Goal: Use online tool/utility: Use online tool/utility

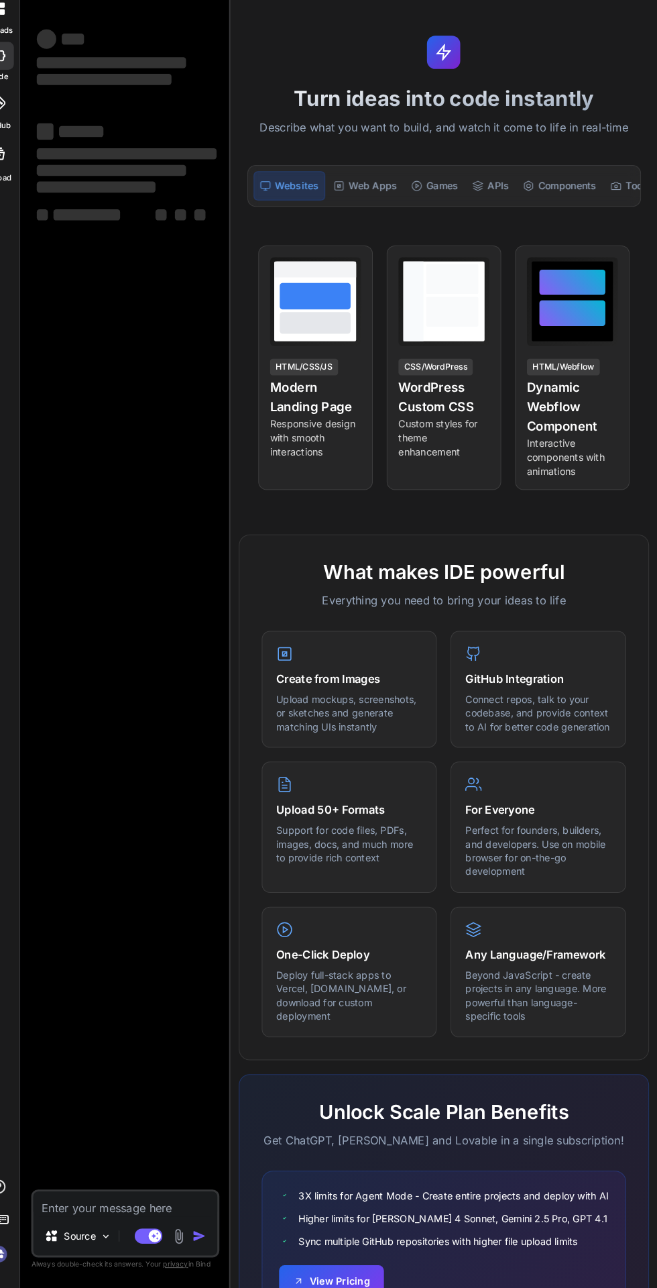
click at [171, 1238] on icon at bounding box center [171, 1237] width 7 height 7
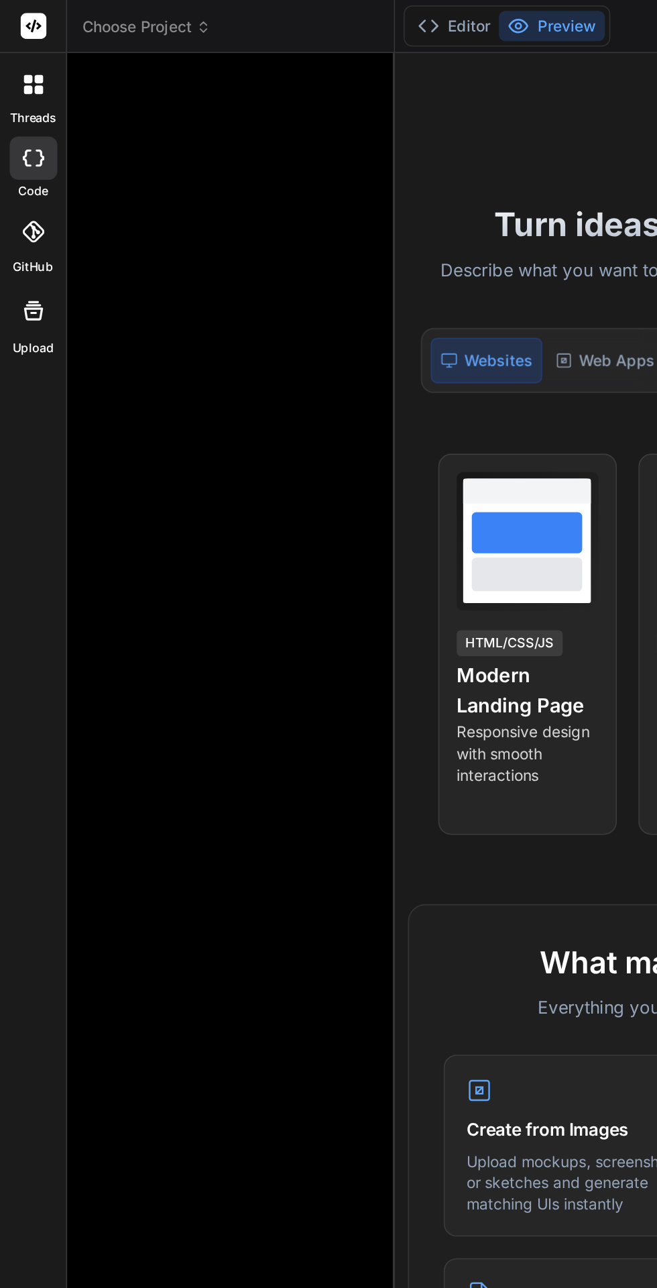
click at [119, 13] on span "Choose Project" at bounding box center [91, 16] width 80 height 13
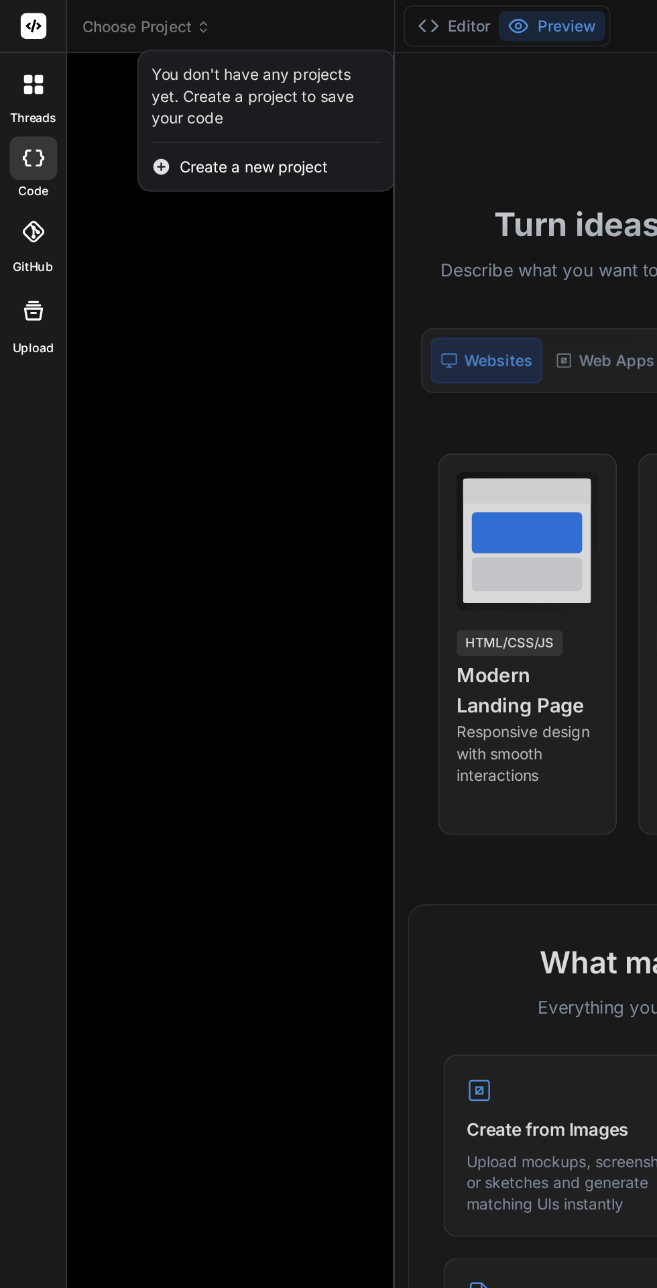
click at [119, 401] on div at bounding box center [328, 644] width 657 height 1288
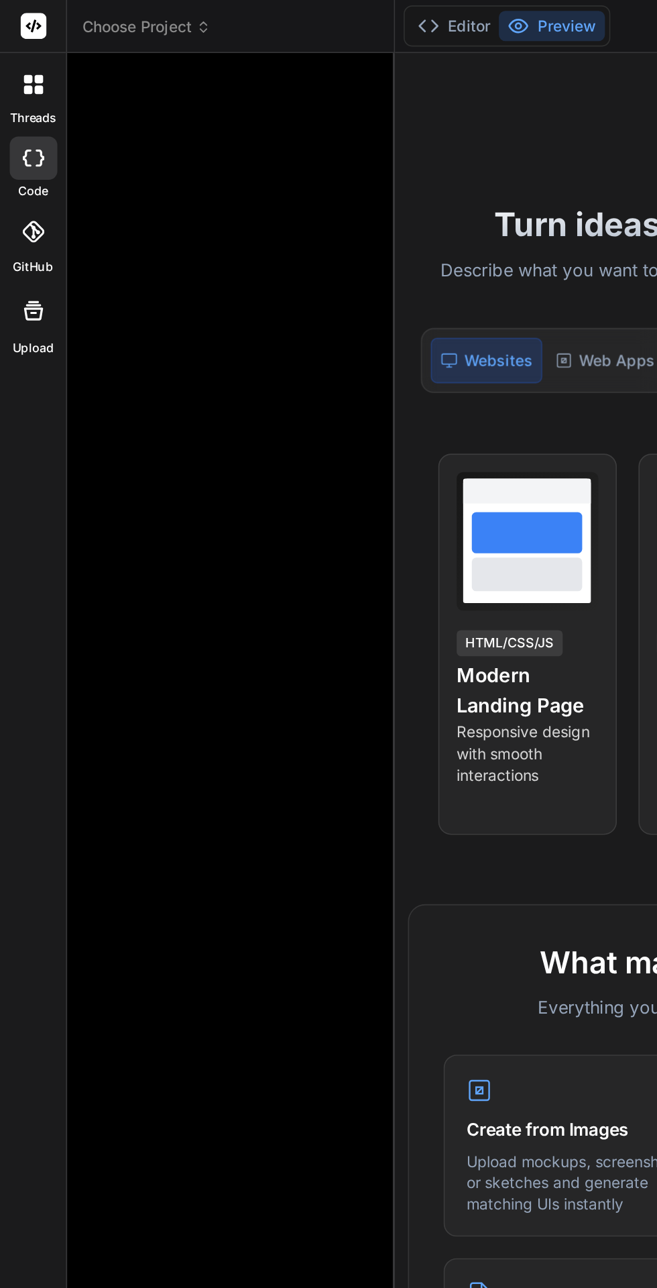
click at [25, 56] on icon at bounding box center [23, 55] width 5 height 5
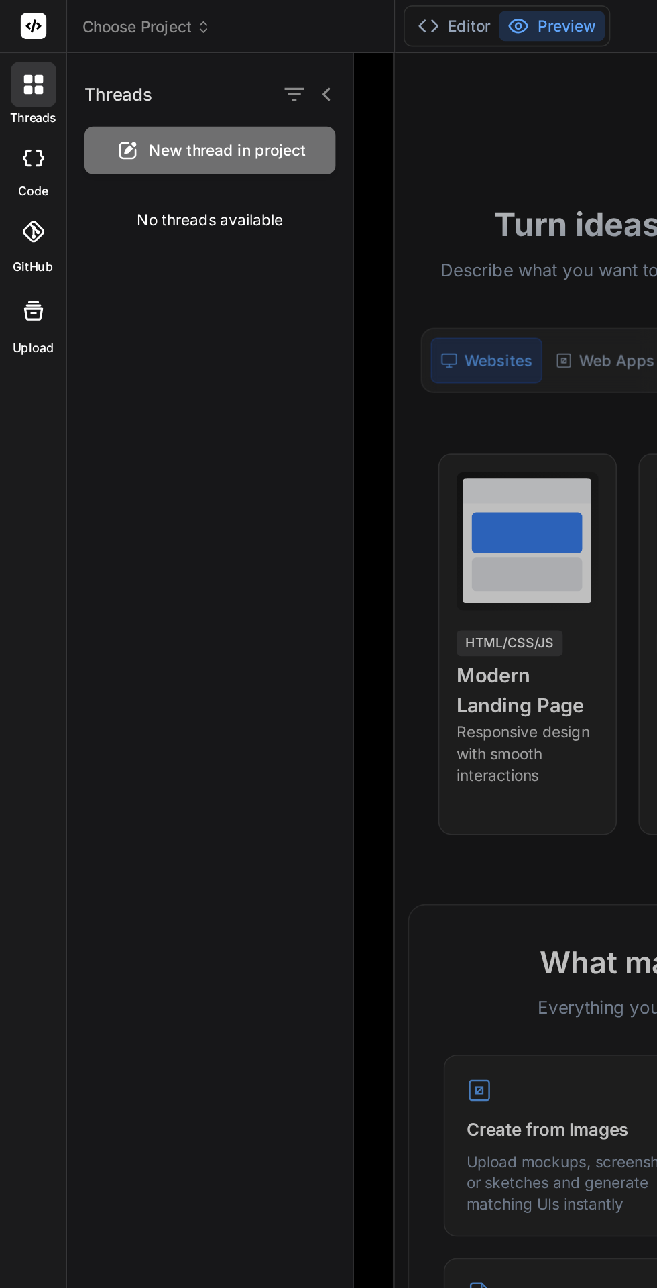
click at [202, 58] on icon at bounding box center [202, 58] width 11 height 11
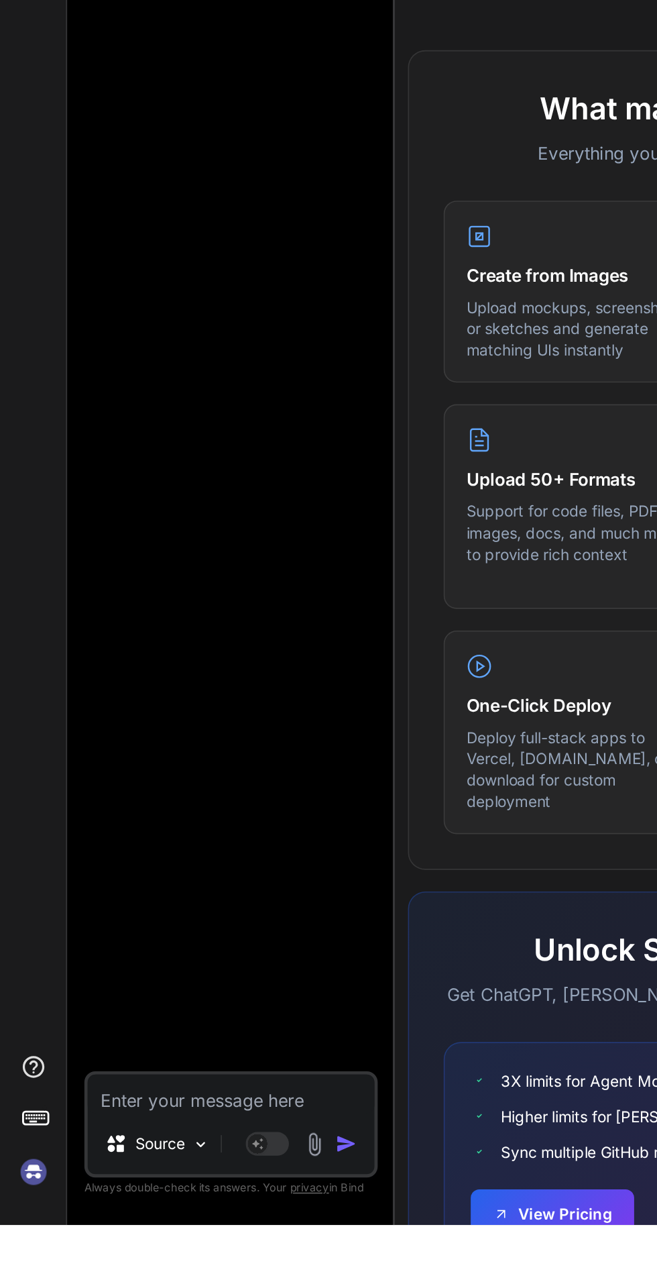
click at [15, 1267] on img at bounding box center [20, 1255] width 23 height 23
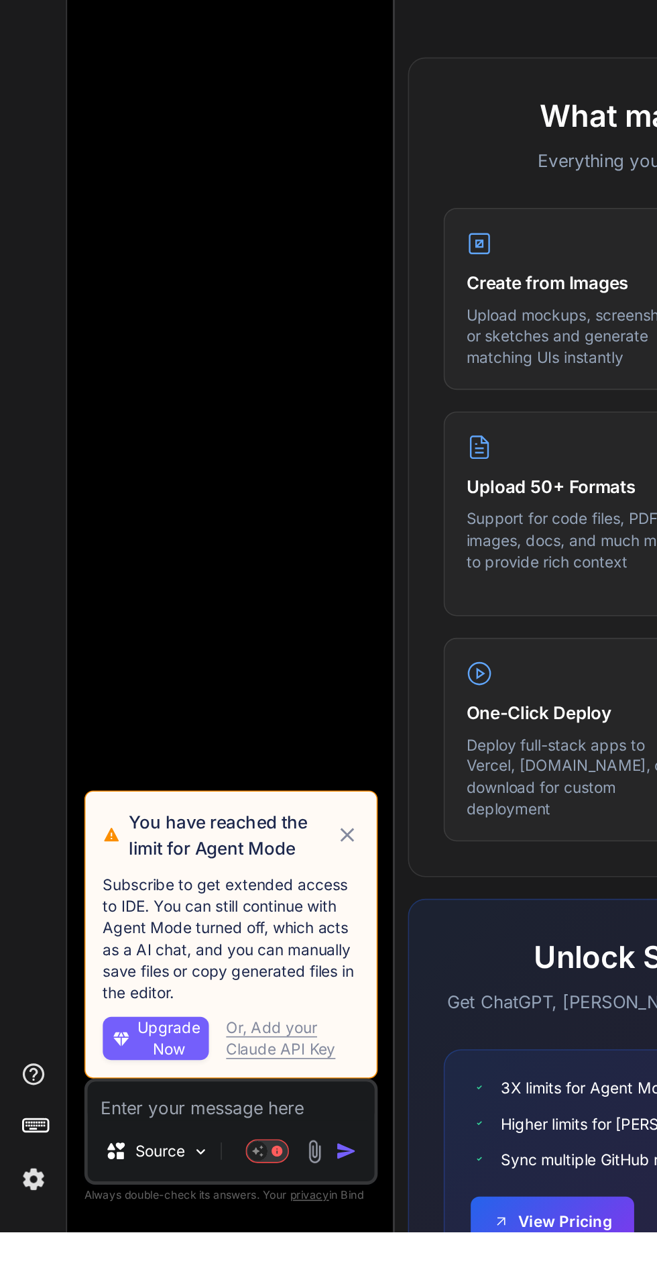
scroll to position [48, 0]
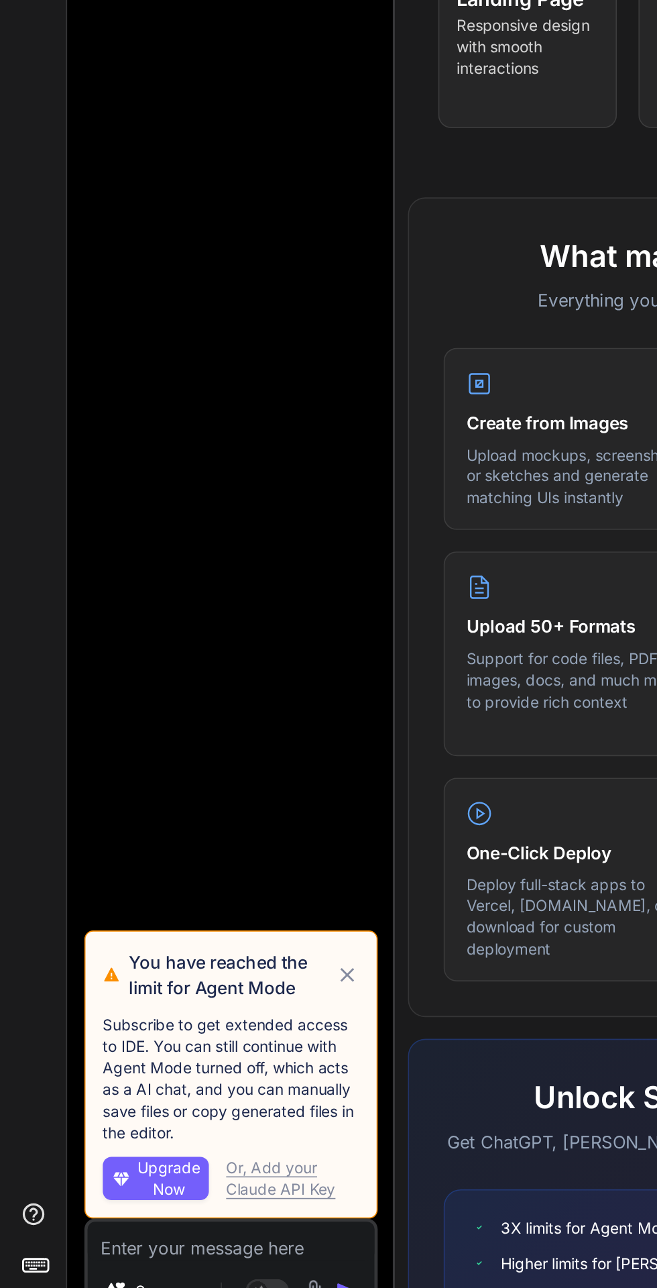
click at [215, 1046] on icon at bounding box center [215, 1042] width 9 height 9
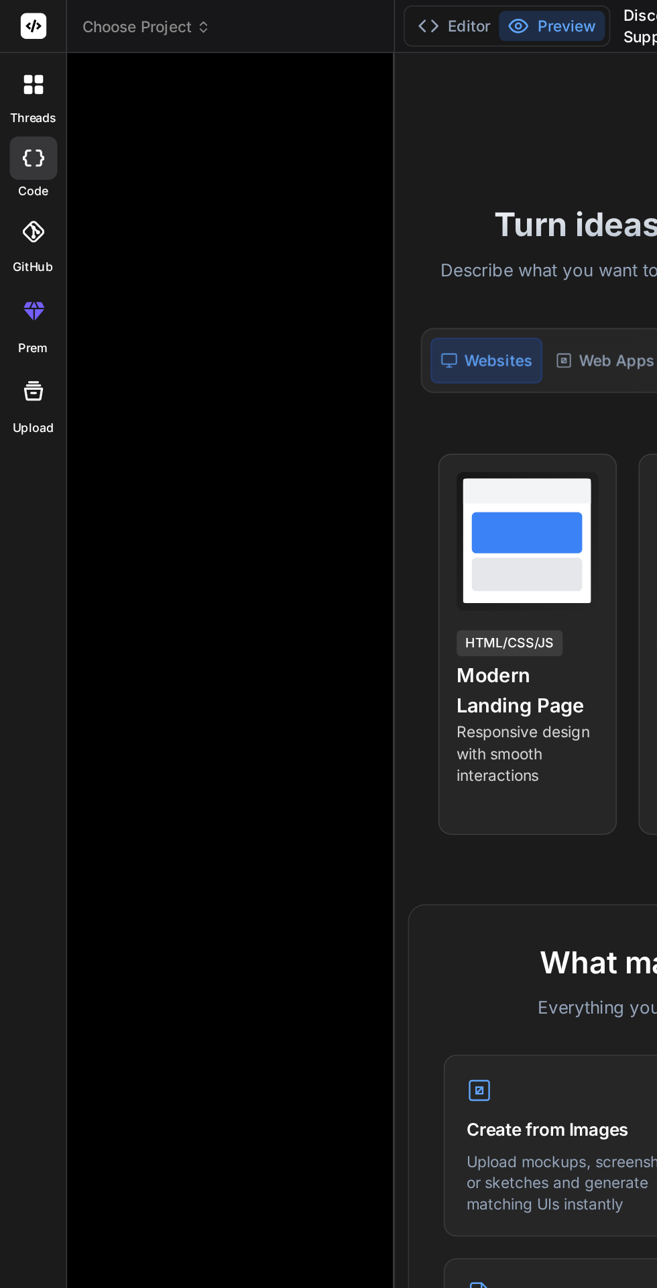
scroll to position [0, 0]
click at [130, 17] on icon at bounding box center [125, 16] width 9 height 9
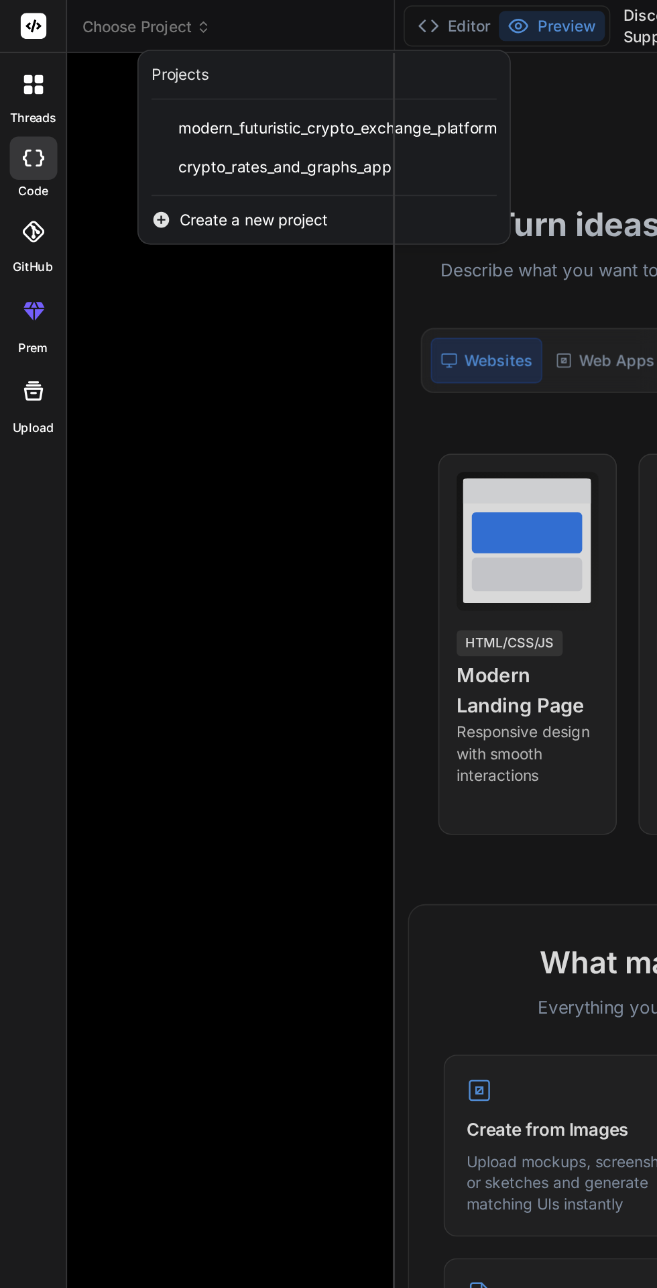
click at [221, 76] on span "modern_futuristic_crypto_exchange_platform" at bounding box center [209, 78] width 197 height 13
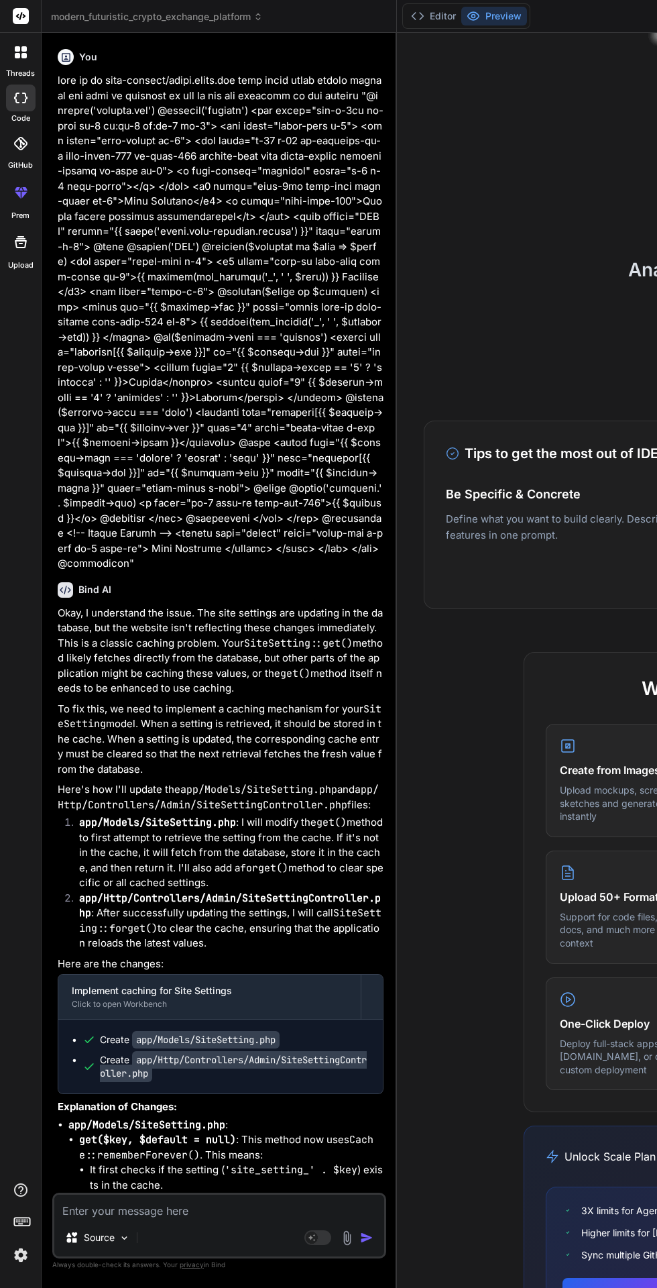
click at [442, 14] on button "Editor" at bounding box center [434, 16] width 56 height 19
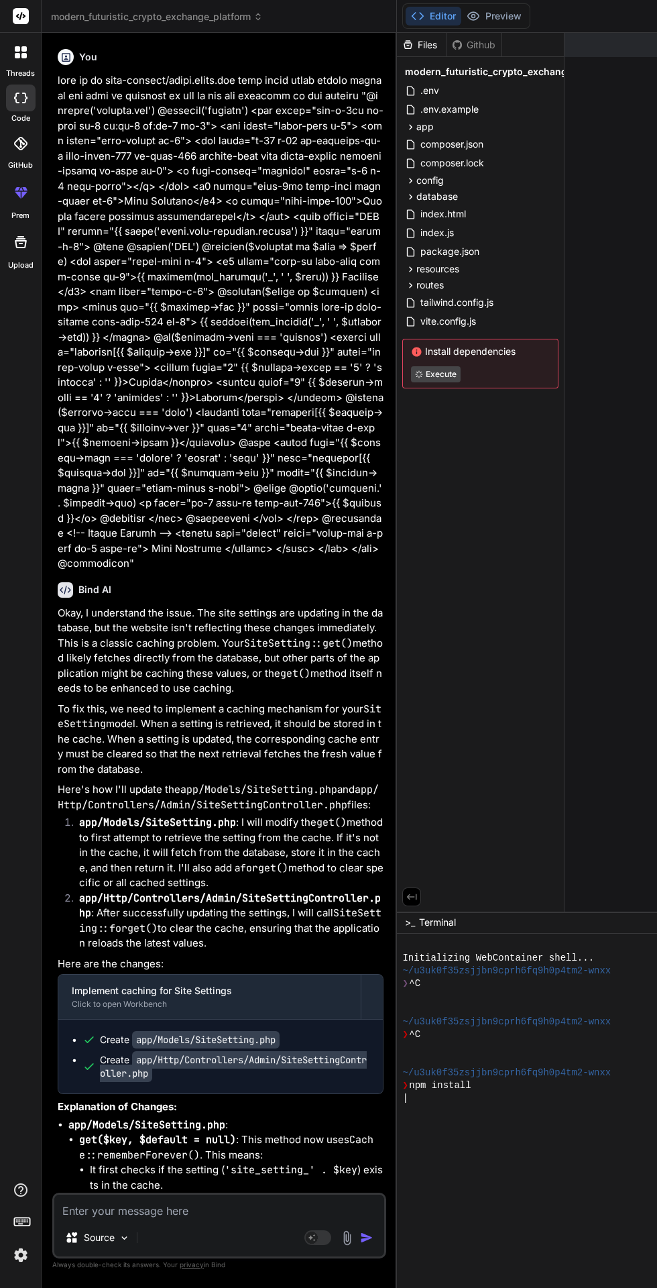
click at [447, 277] on div "routes" at bounding box center [480, 285] width 156 height 16
click at [459, 277] on div "routes" at bounding box center [480, 285] width 156 height 16
click at [483, 262] on div "resources" at bounding box center [480, 269] width 156 height 16
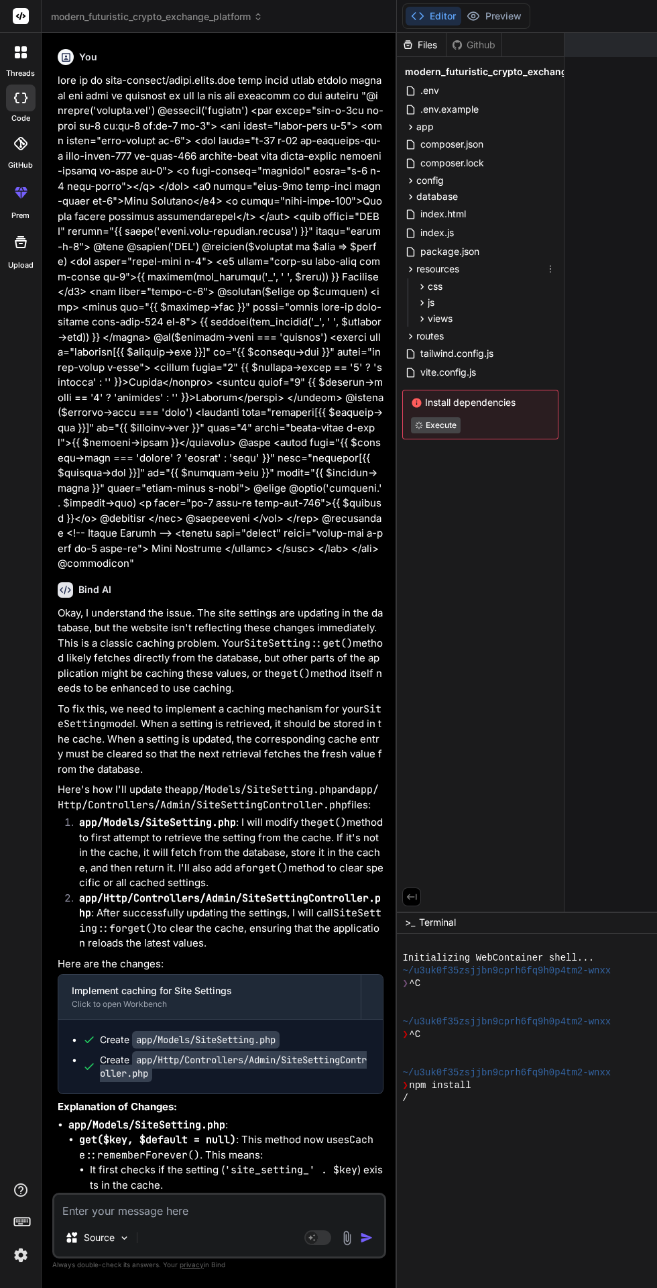
click at [483, 262] on div "resources" at bounding box center [480, 269] width 156 height 16
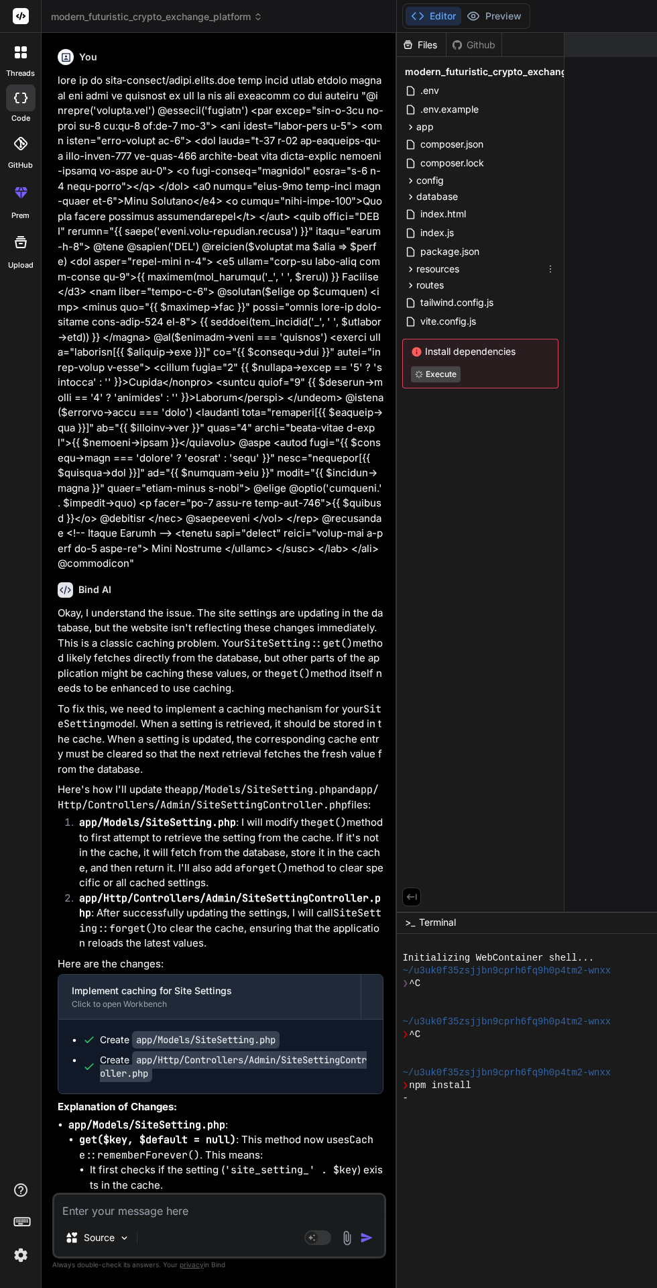
click at [494, 185] on div "config" at bounding box center [480, 180] width 156 height 16
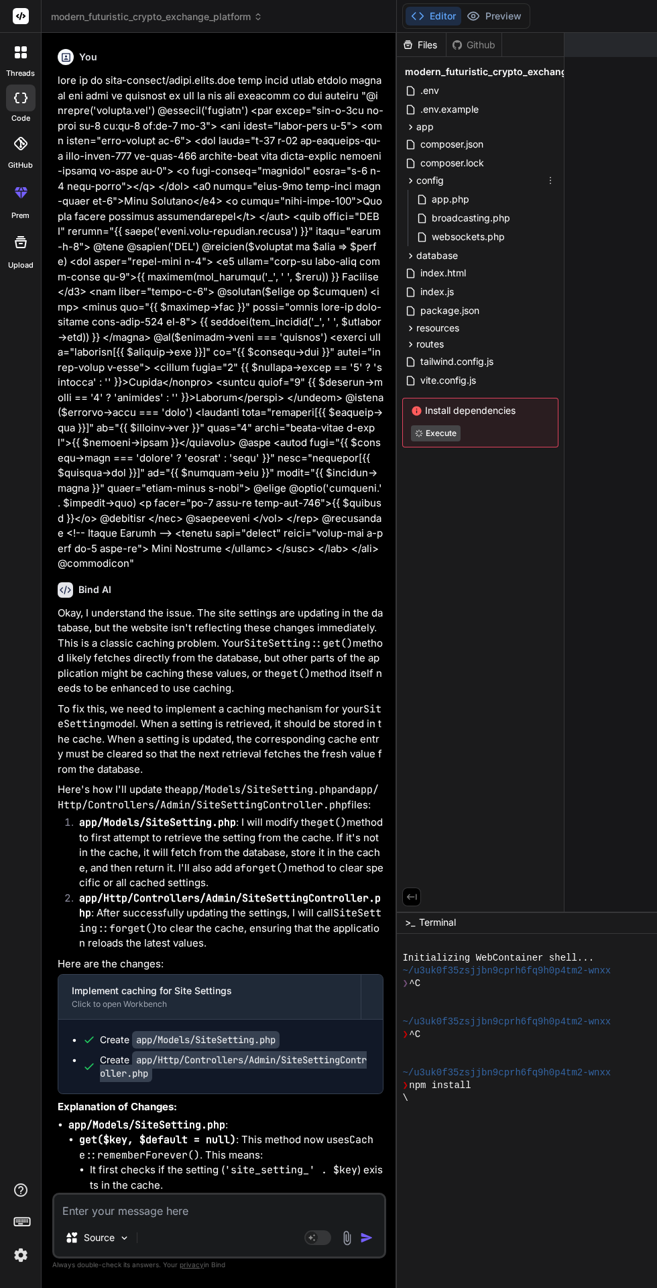
click at [504, 173] on div "config" at bounding box center [480, 180] width 156 height 16
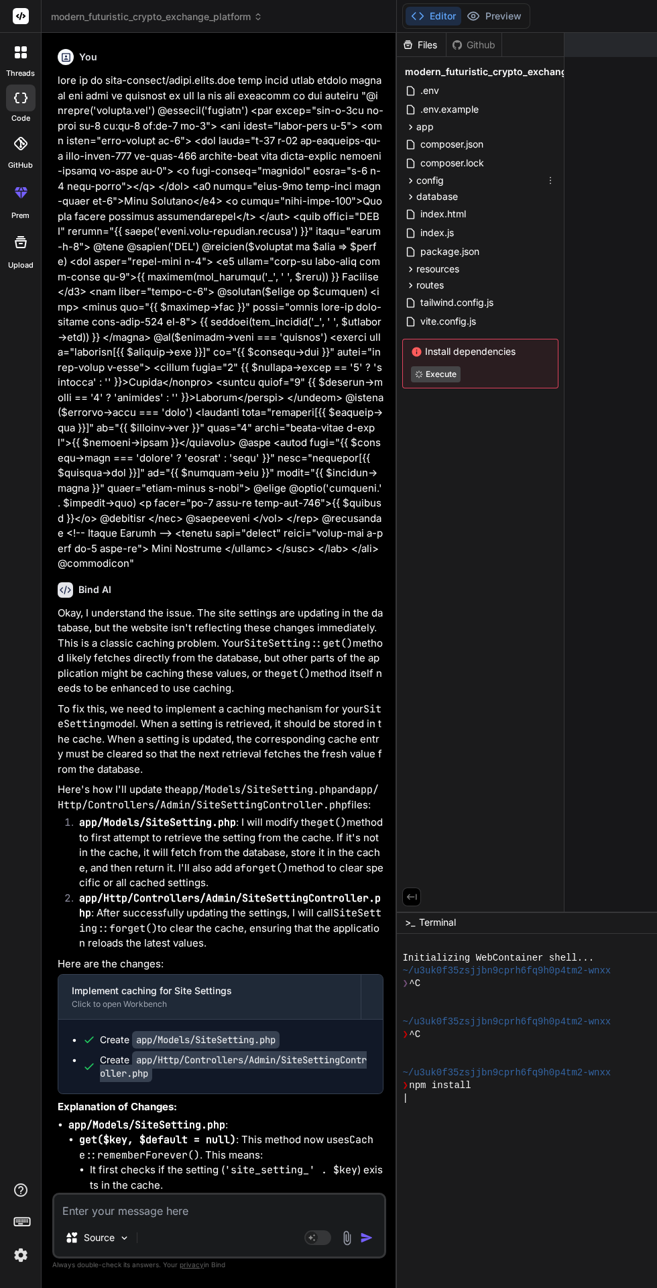
click at [496, 189] on div "database" at bounding box center [480, 197] width 156 height 16
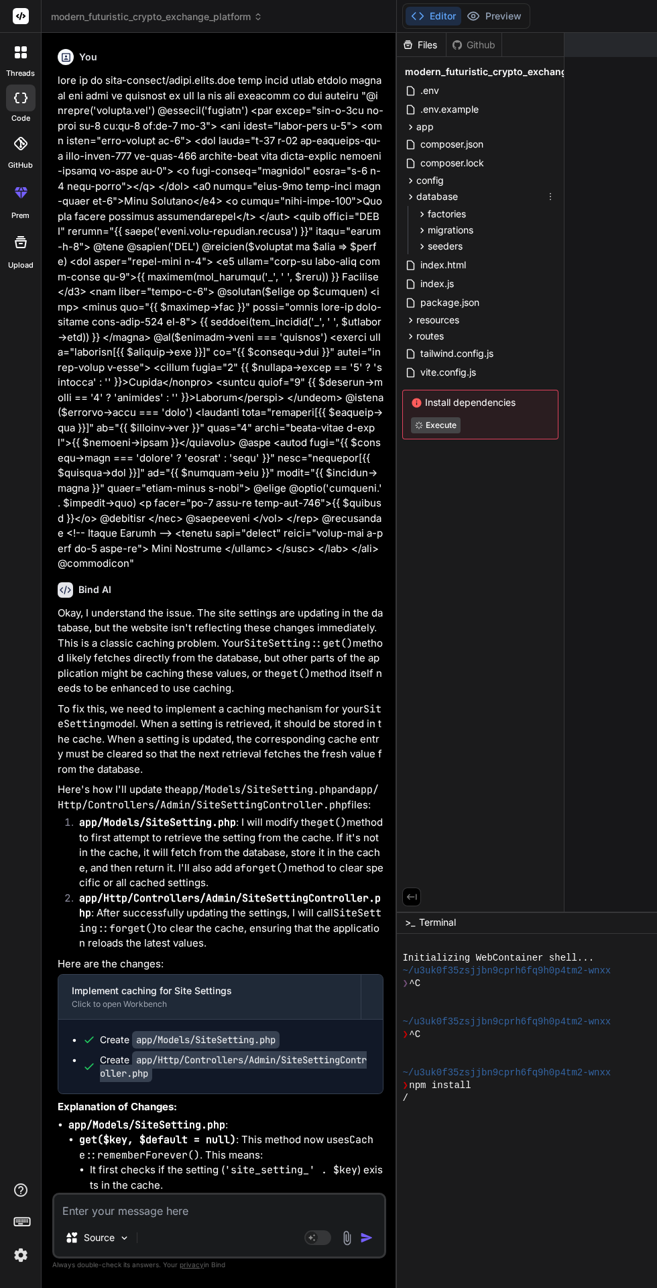
click at [496, 189] on div "database" at bounding box center [480, 197] width 156 height 16
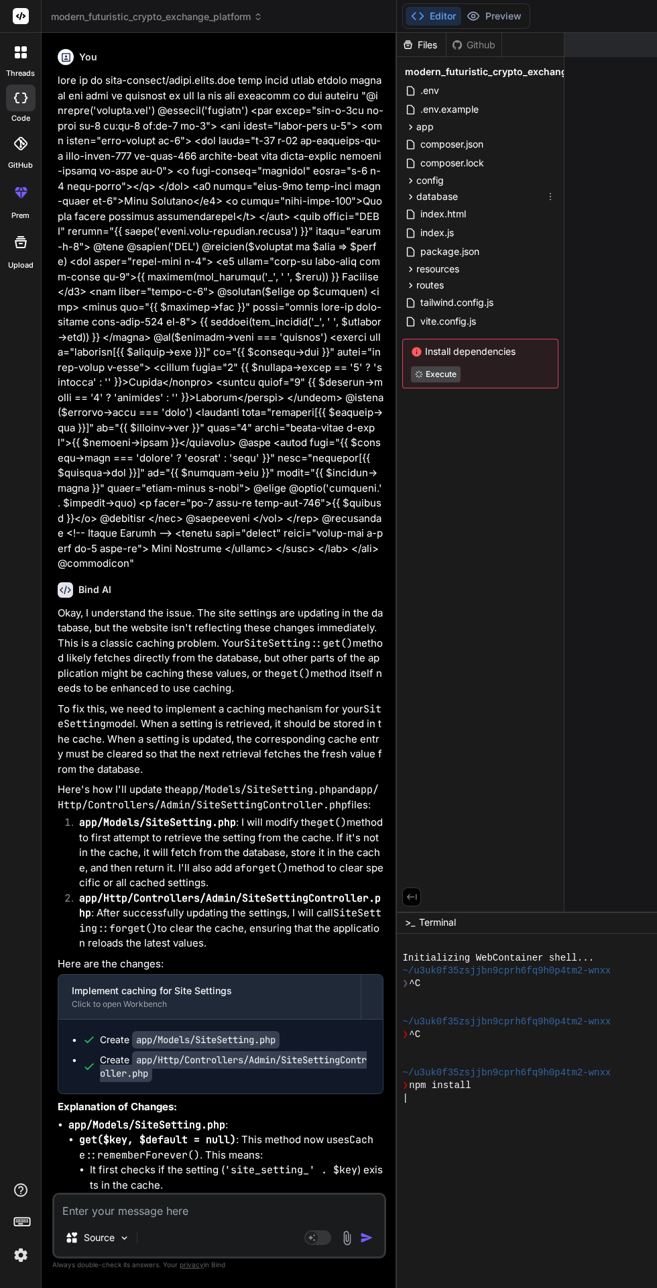
click at [496, 189] on div "database" at bounding box center [480, 197] width 156 height 16
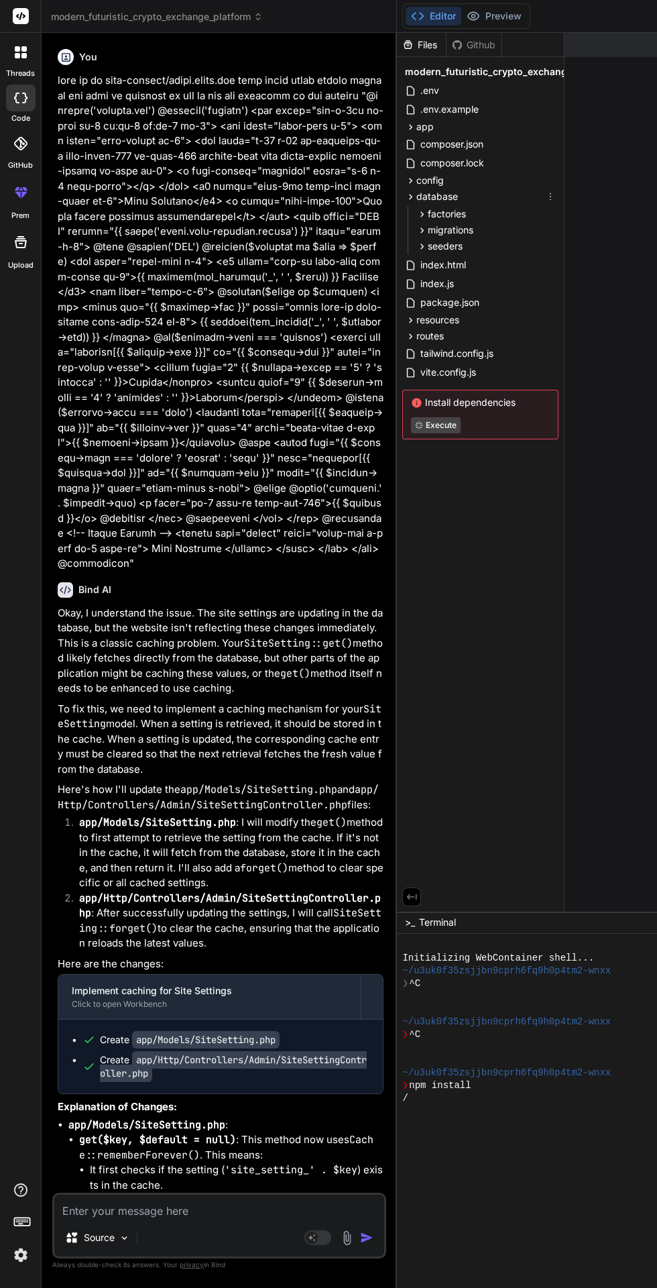
click at [502, 228] on div "migrations" at bounding box center [486, 230] width 145 height 16
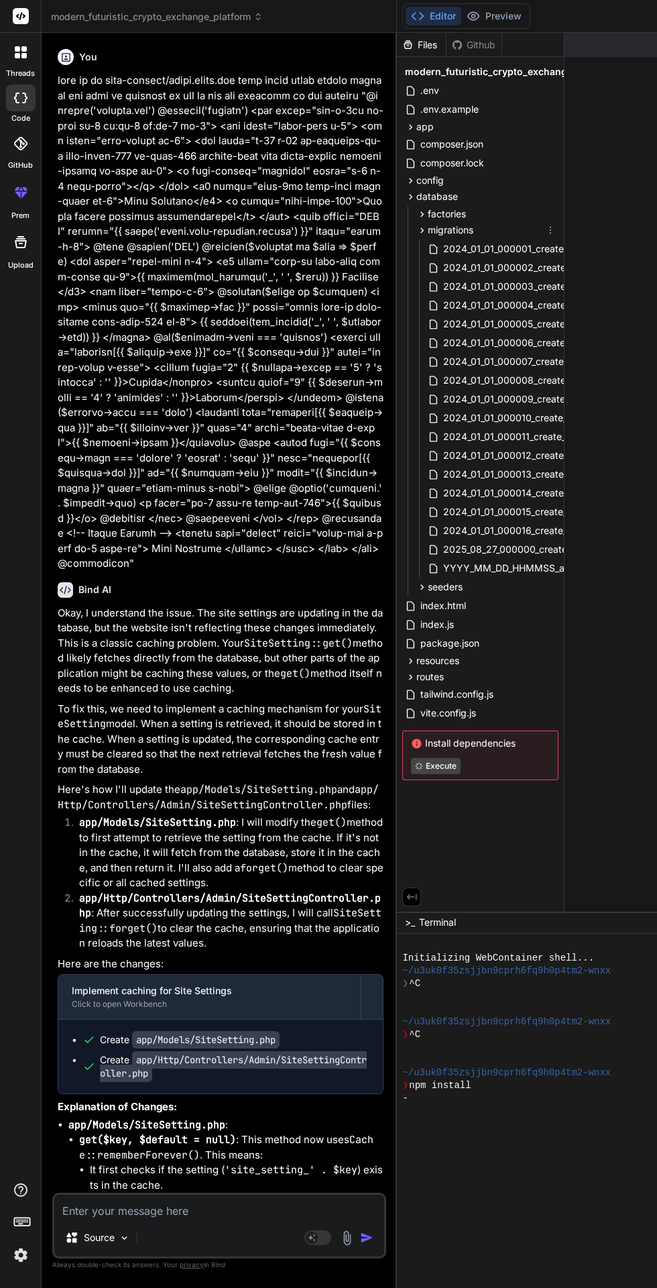
click at [490, 221] on div "factories" at bounding box center [486, 214] width 145 height 16
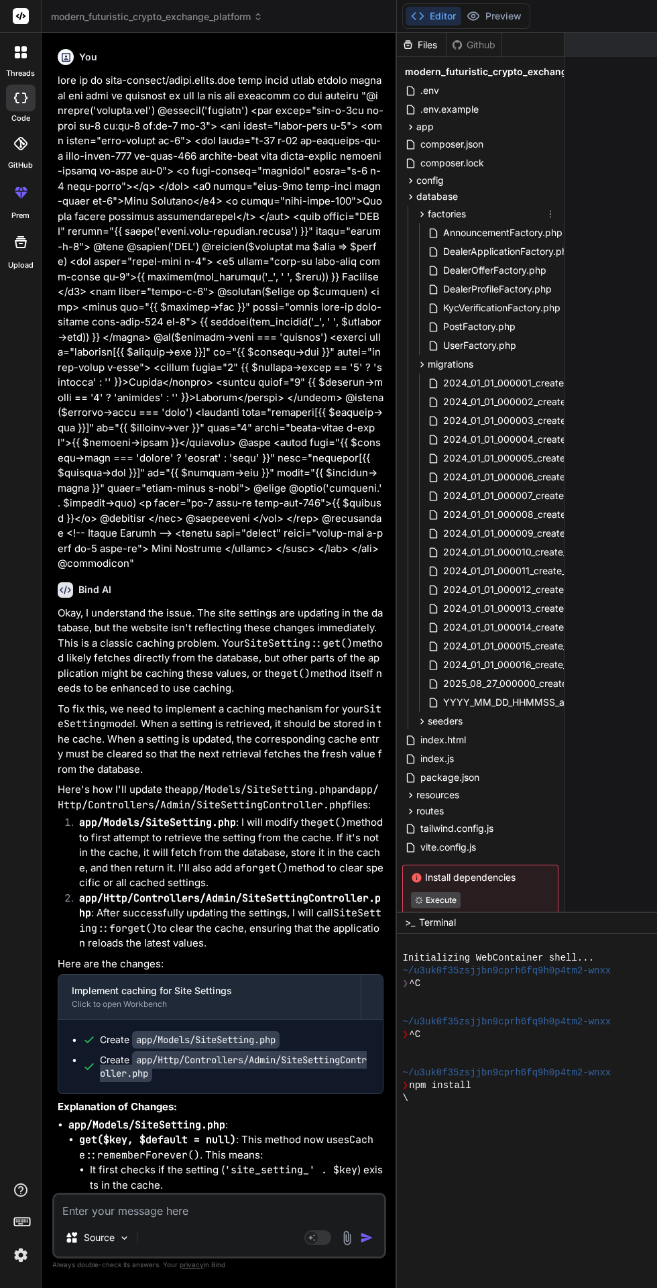
click at [477, 191] on div "database" at bounding box center [480, 197] width 156 height 16
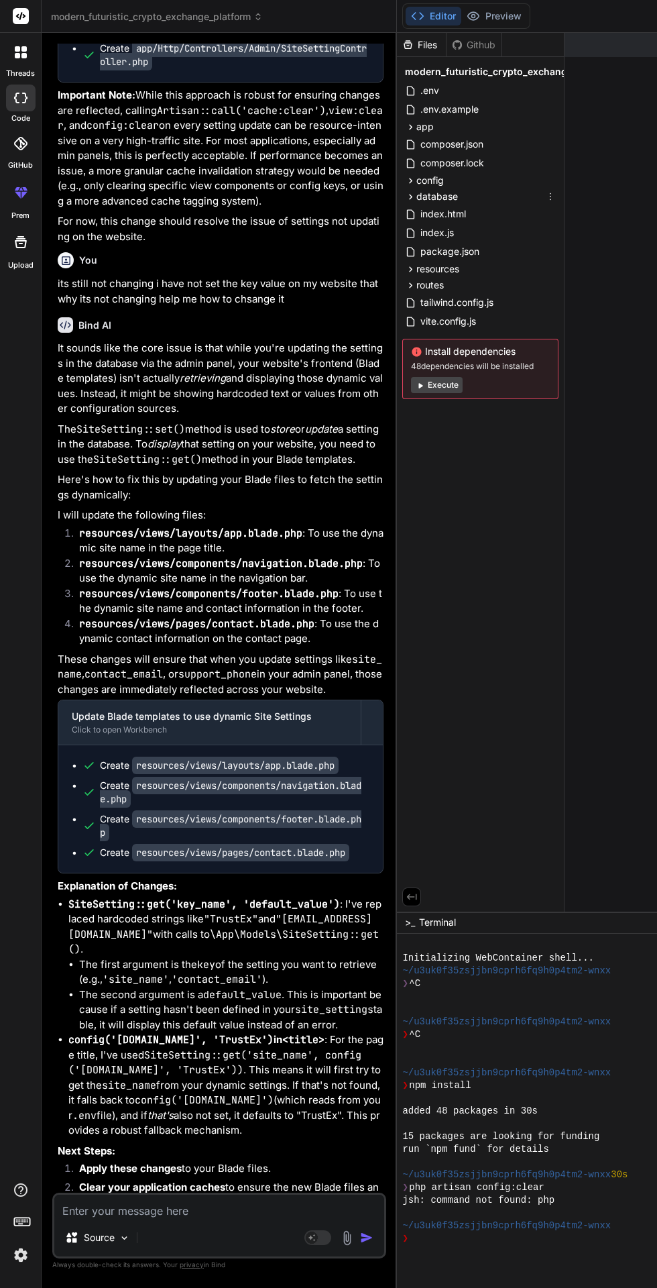
scroll to position [4559, 0]
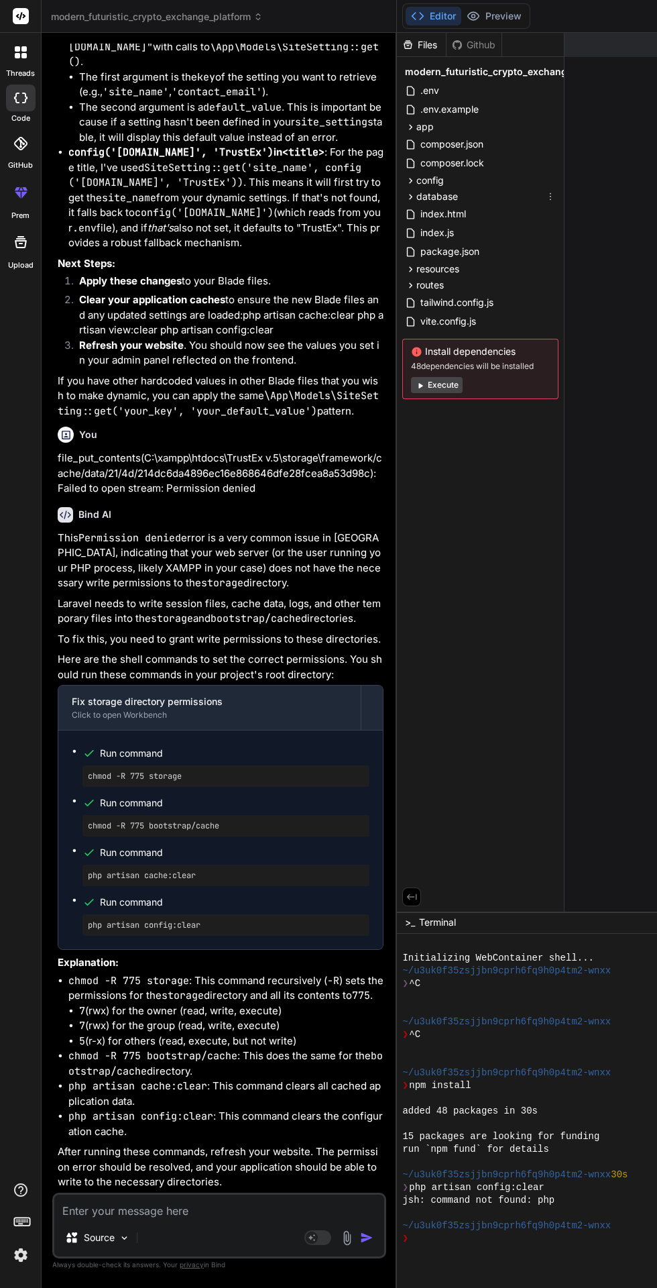
click at [159, 1219] on textarea at bounding box center [219, 1207] width 330 height 24
type textarea "x"
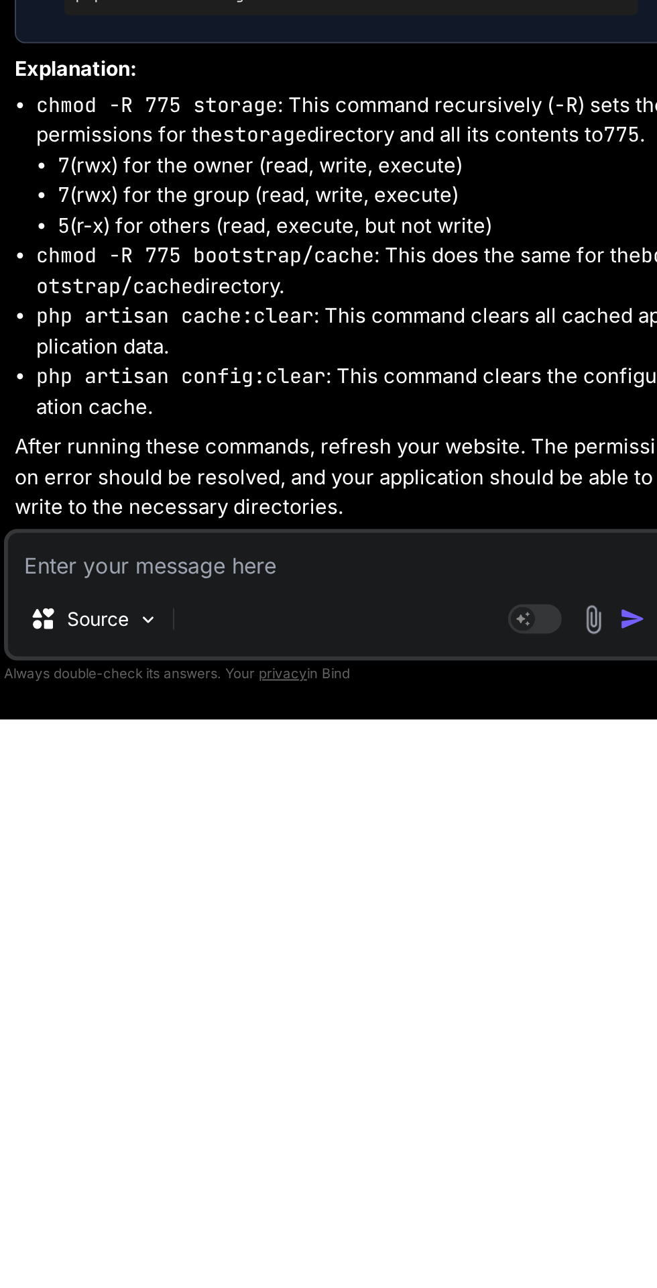
scroll to position [101, 0]
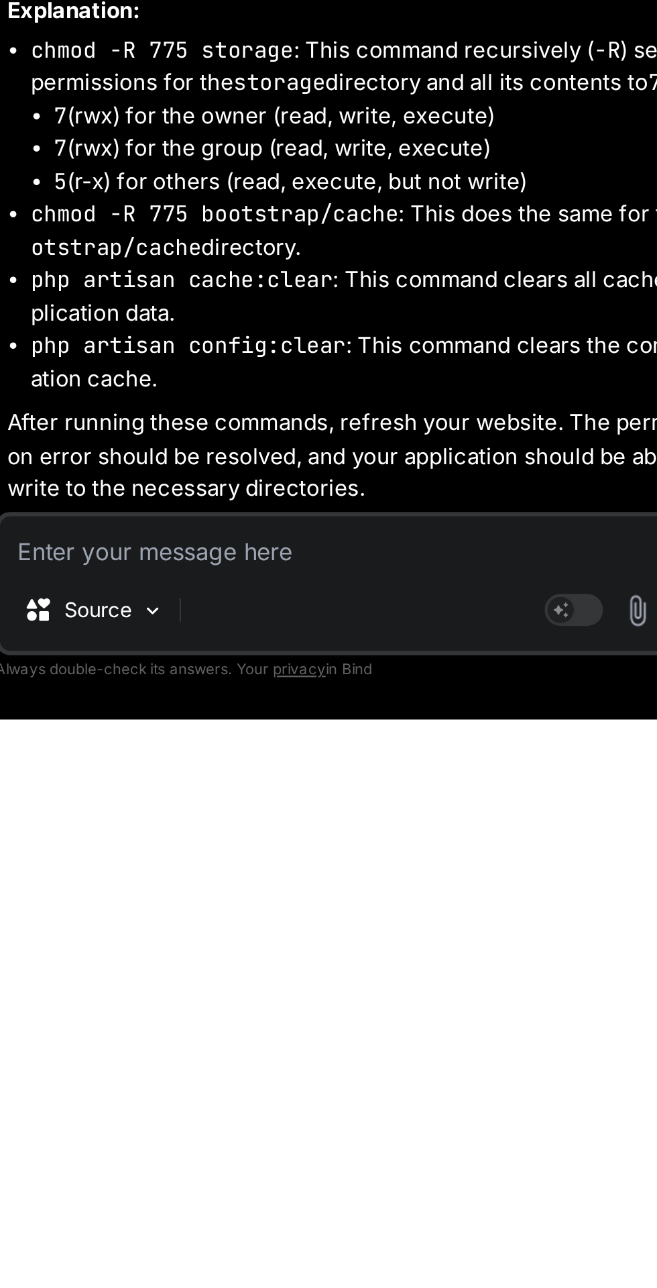
type textarea "C"
type textarea "x"
type textarea "Co"
type textarea "x"
type textarea "Con"
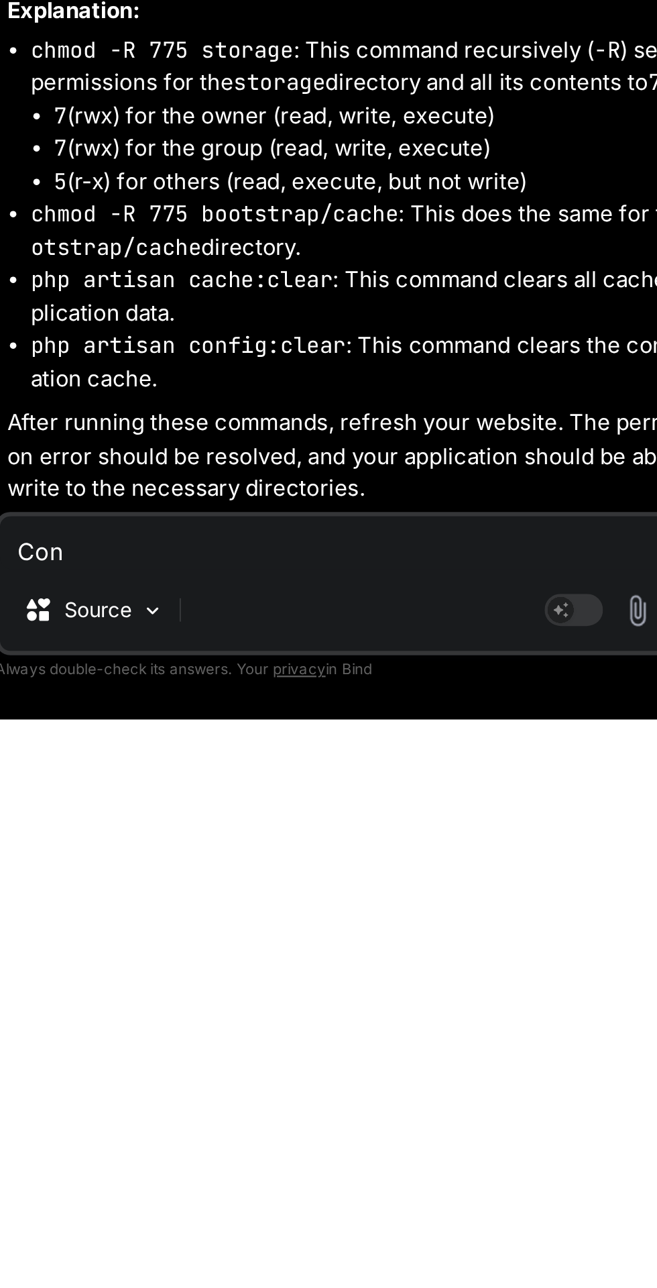
type textarea "x"
type textarea "Conv"
type textarea "x"
type textarea "Conve"
type textarea "x"
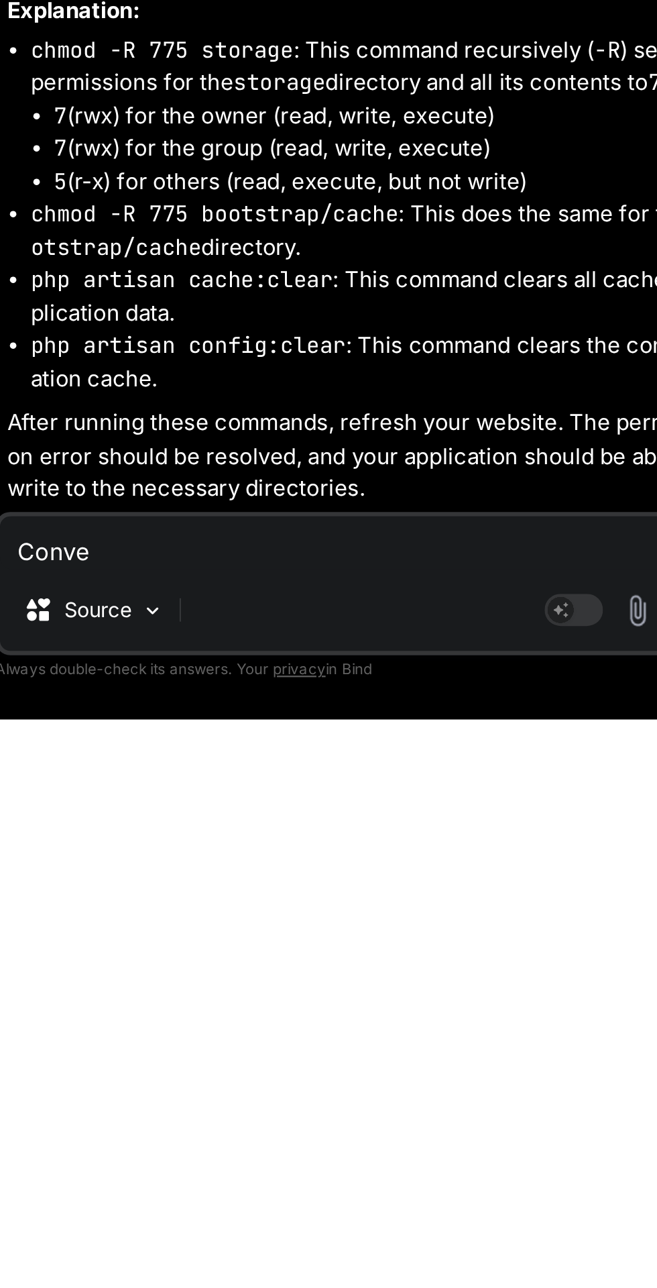
type textarea "Conver"
type textarea "x"
type textarea "Convert"
type textarea "x"
type textarea "Convert"
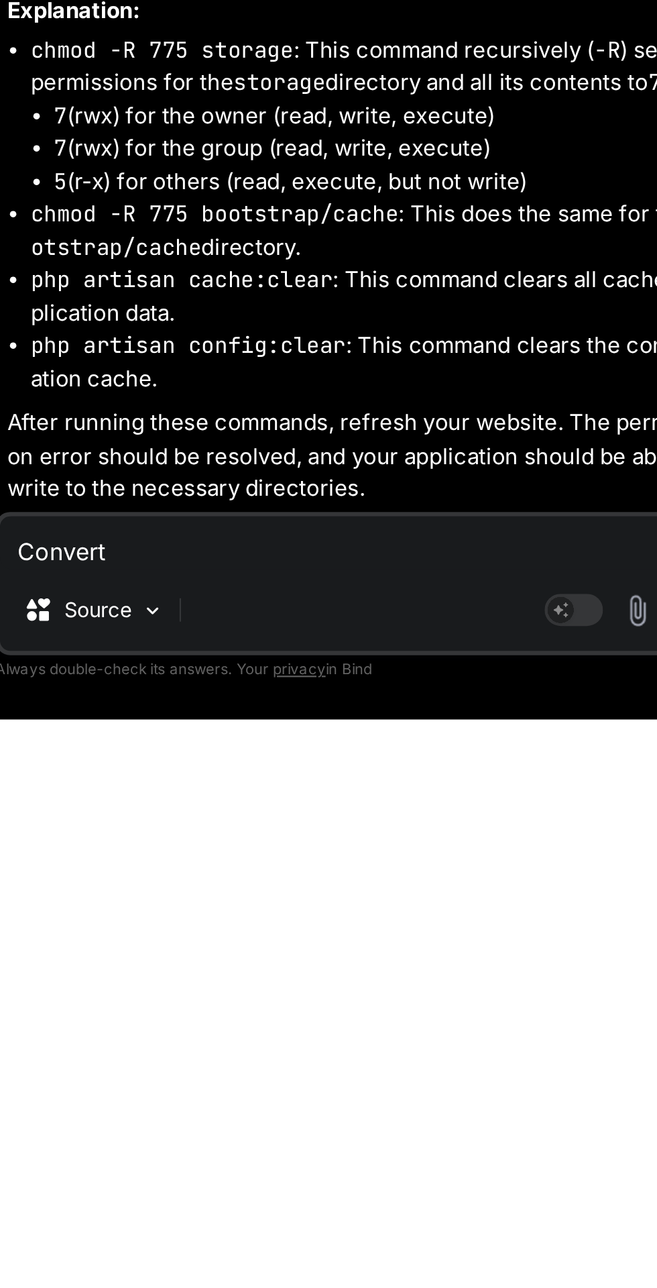
type textarea "x"
type textarea "Convert p"
type textarea "x"
type textarea "Convert pr"
type textarea "x"
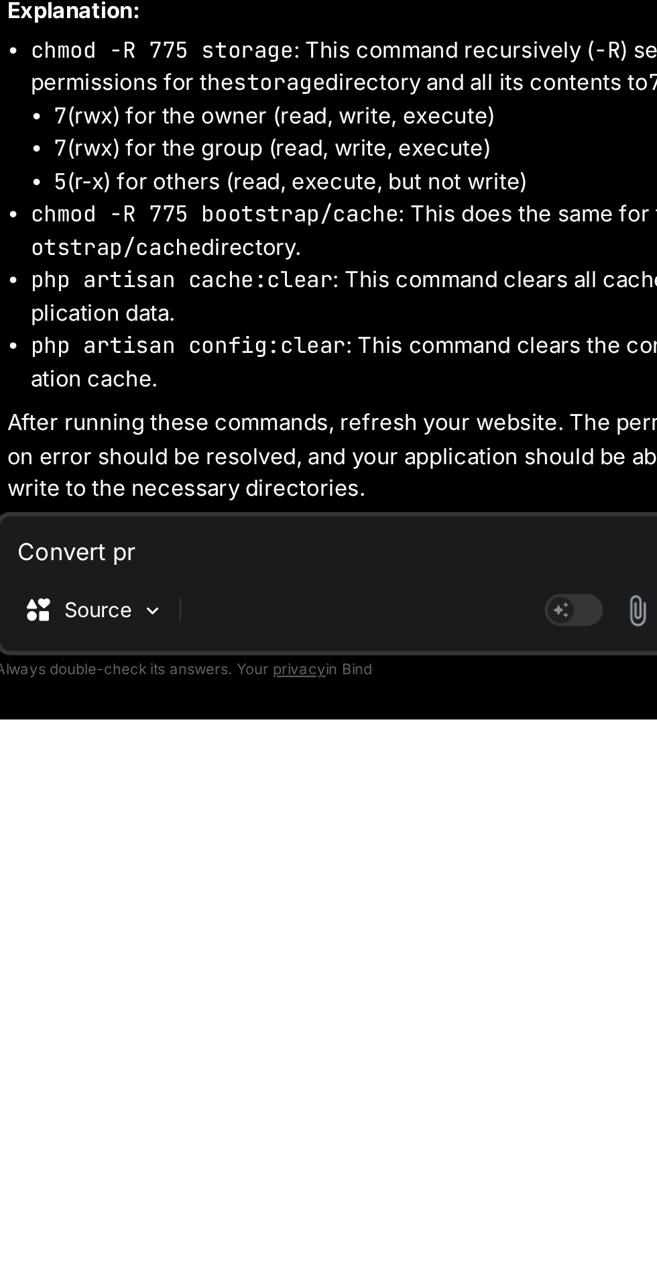
type textarea "Convert pro"
type textarea "x"
type textarea "Convert proj"
type textarea "x"
type textarea "Convert proje"
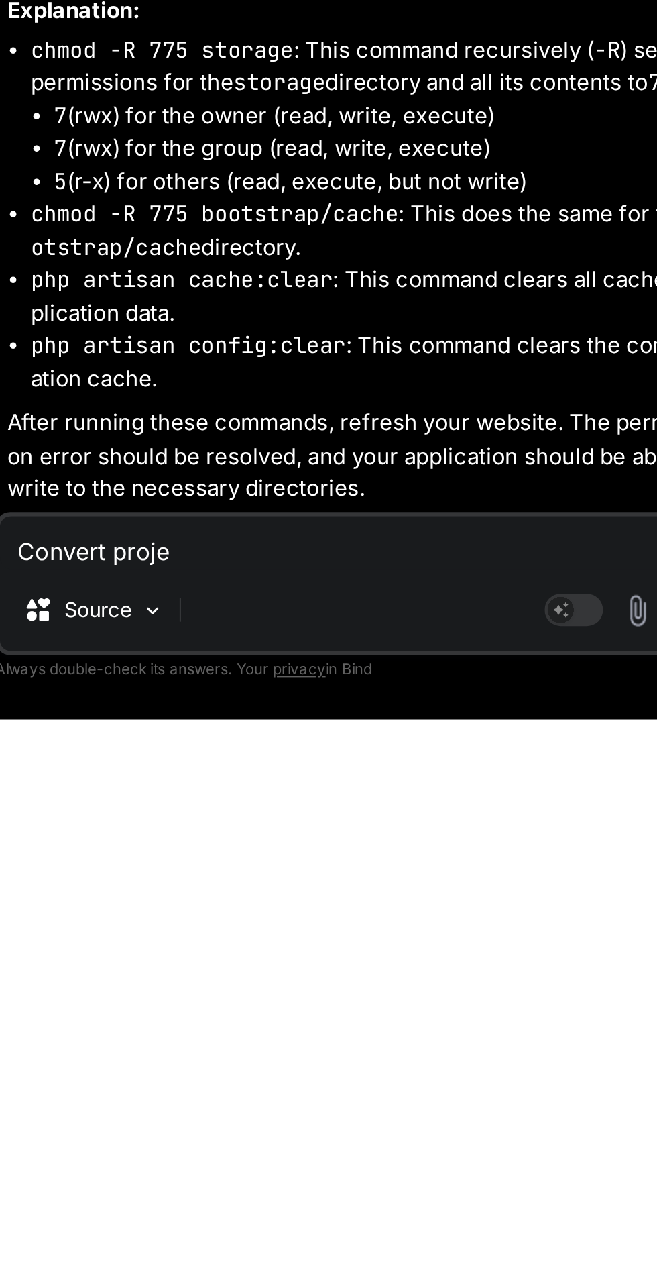
type textarea "x"
type textarea "Convert projec"
type textarea "x"
type textarea "Convert project"
type textarea "x"
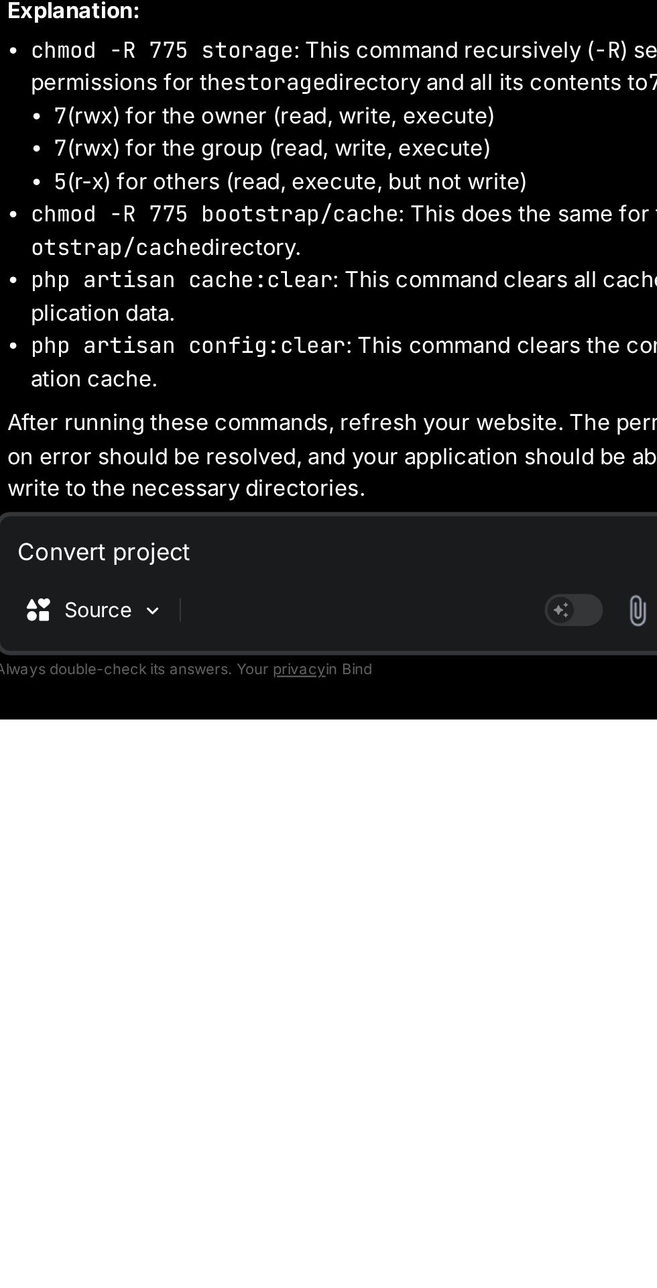
type textarea "Convert project"
type textarea "x"
type textarea "Convert project i"
type textarea "x"
type textarea "Convert project in"
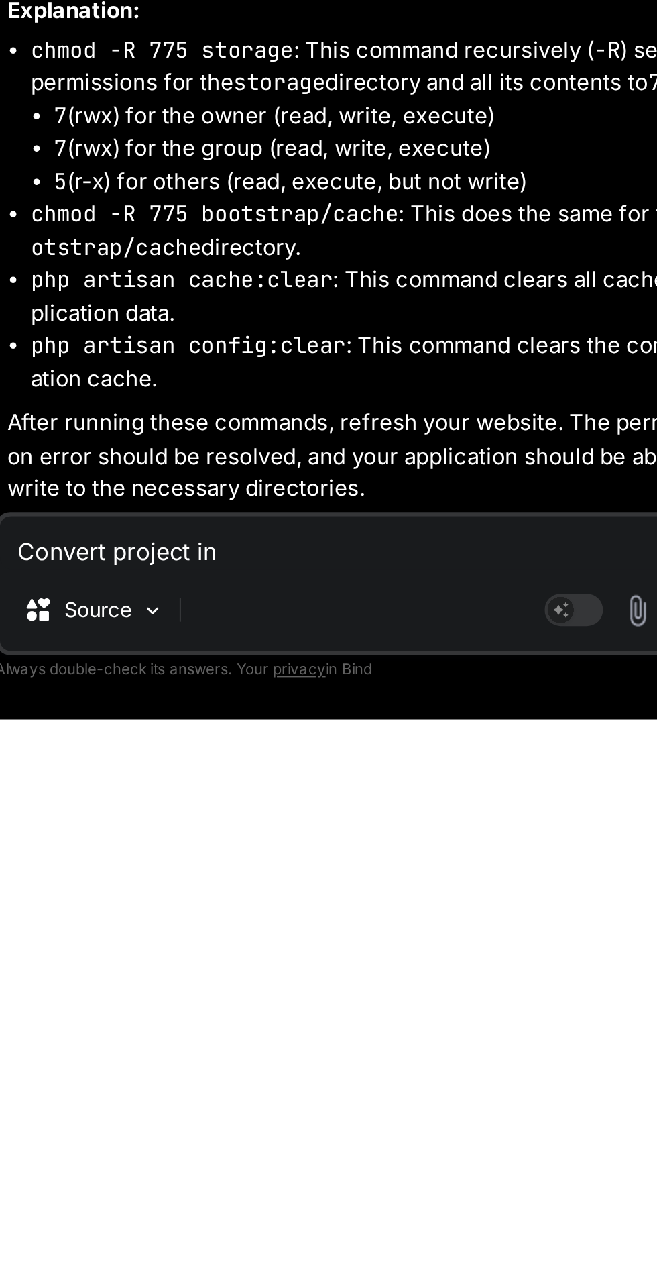
type textarea "x"
type textarea "Convert project inj"
type textarea "x"
type textarea "Convert project injo"
type textarea "x"
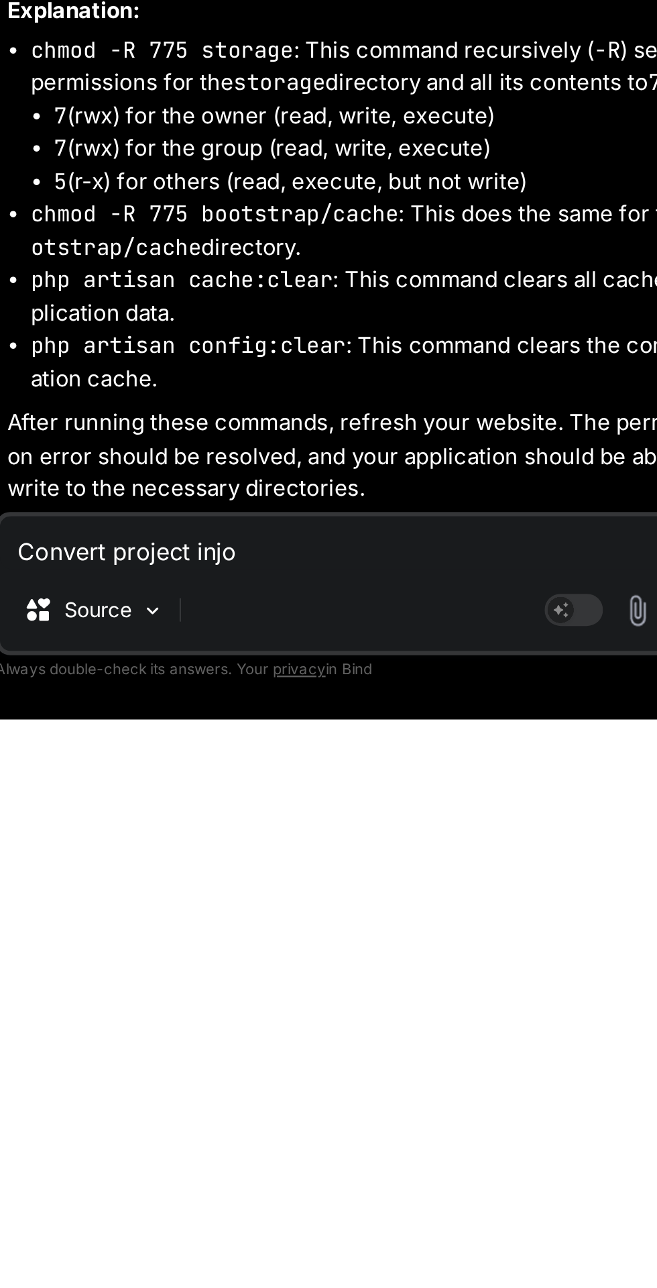
type textarea "Convert project injo"
type textarea "x"
type textarea "Convert project injo"
type textarea "x"
type textarea "Convert project inj"
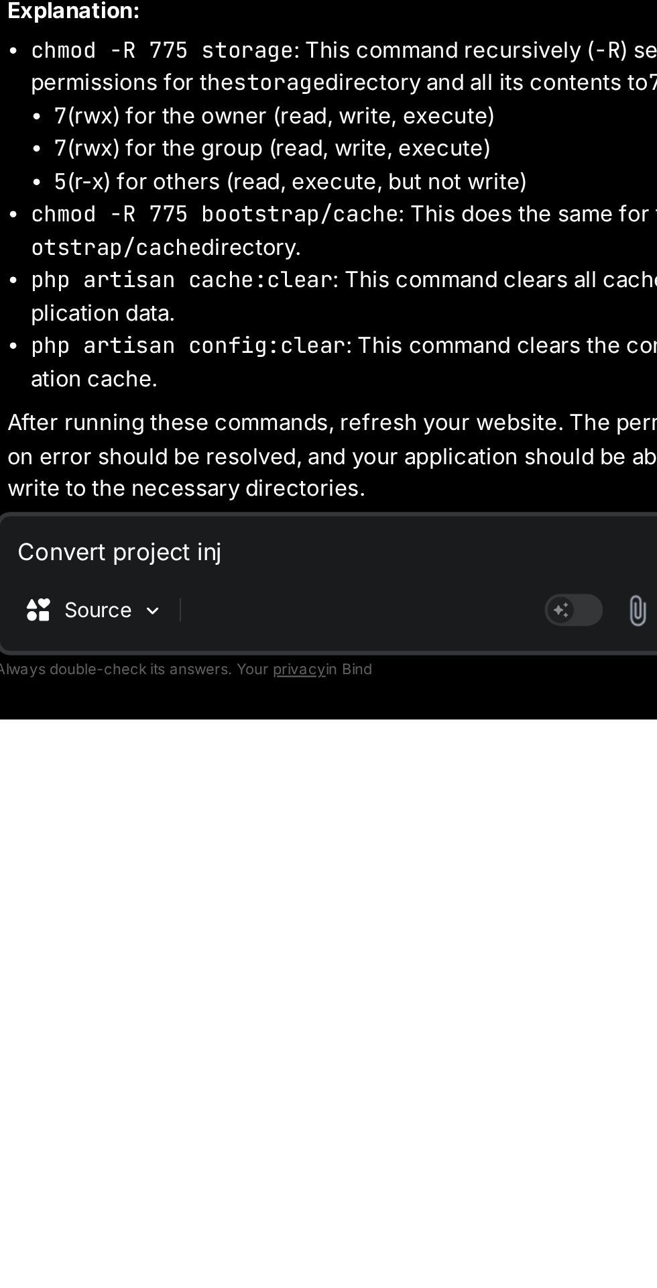
type textarea "x"
type textarea "Convert project in"
type textarea "x"
type textarea "Convert project int"
type textarea "x"
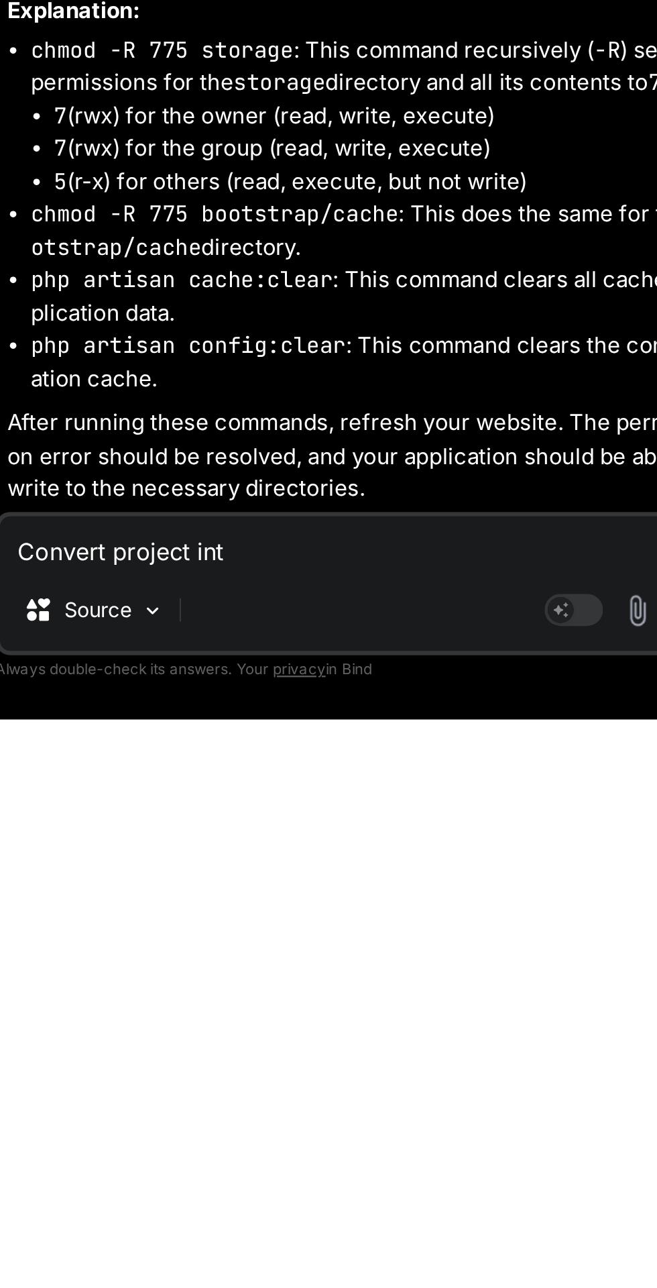
type textarea "Convert project into"
type textarea "x"
type textarea "Convert project into"
type textarea "x"
type textarea "Convert project into r"
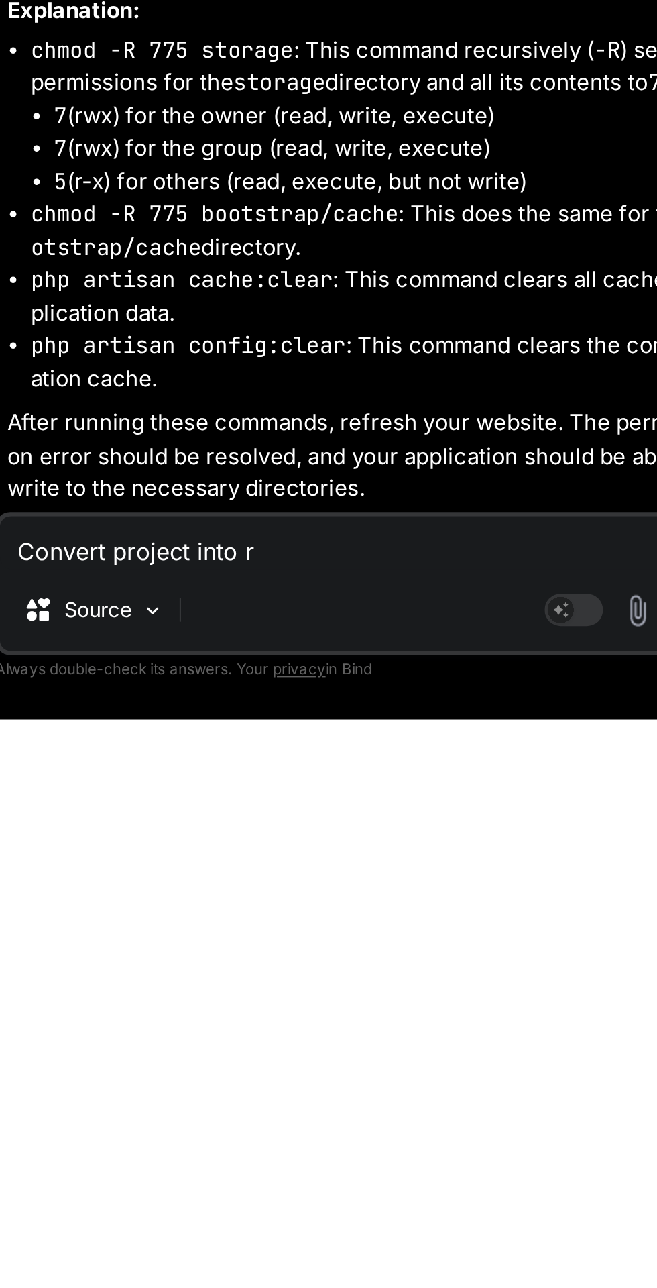
type textarea "x"
type textarea "Convert project into re"
type textarea "x"
type textarea "Convert project into rea"
type textarea "x"
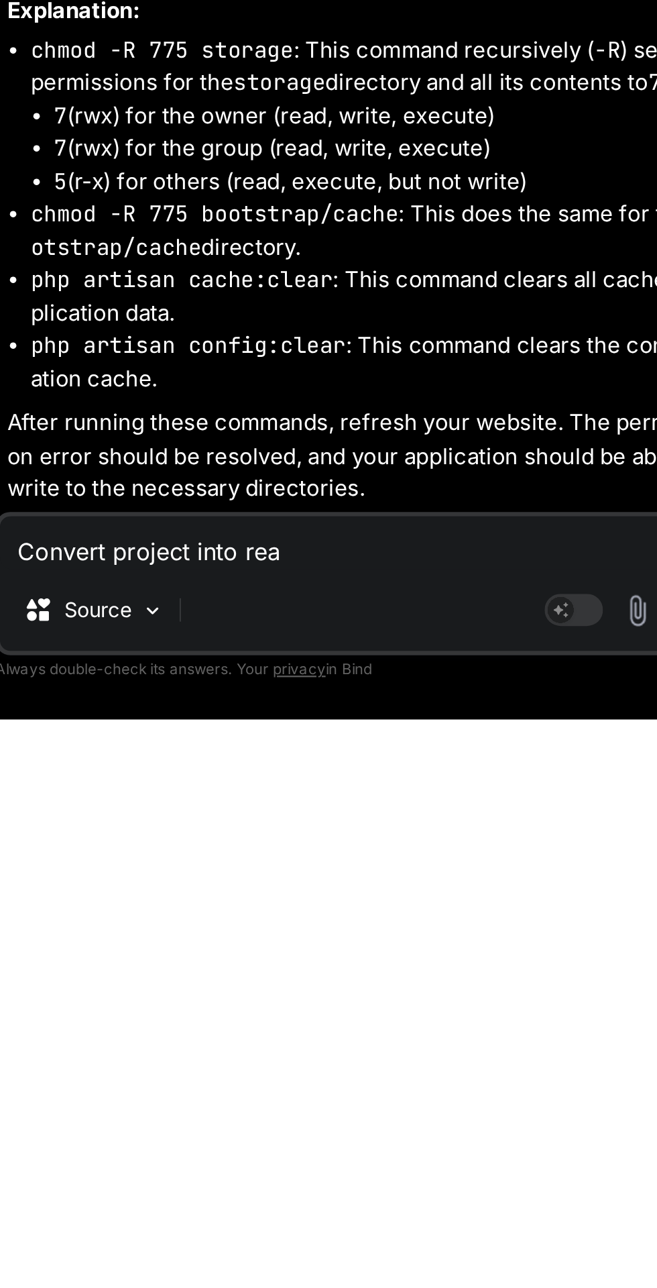
type textarea "Convert project into reac"
type textarea "x"
type textarea "Convert project into react"
type textarea "x"
type textarea "Convert project into react"
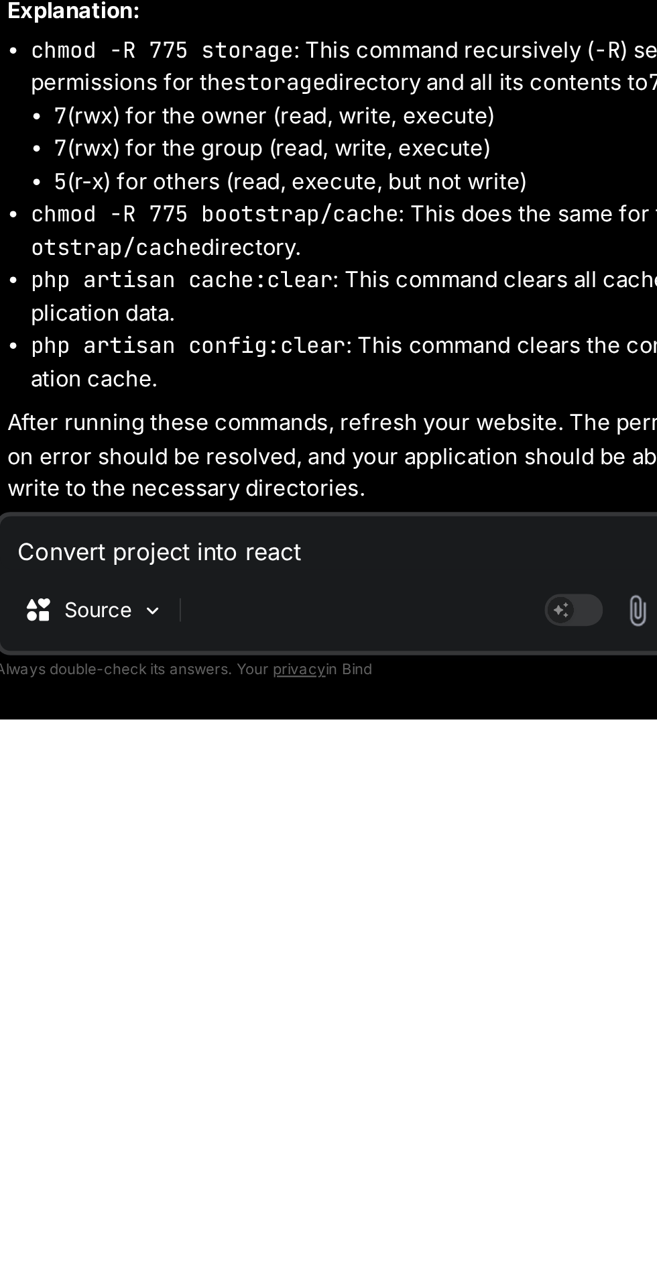
type textarea "x"
type textarea "Convert project into react a"
type textarea "x"
type textarea "Convert project into react ap"
type textarea "x"
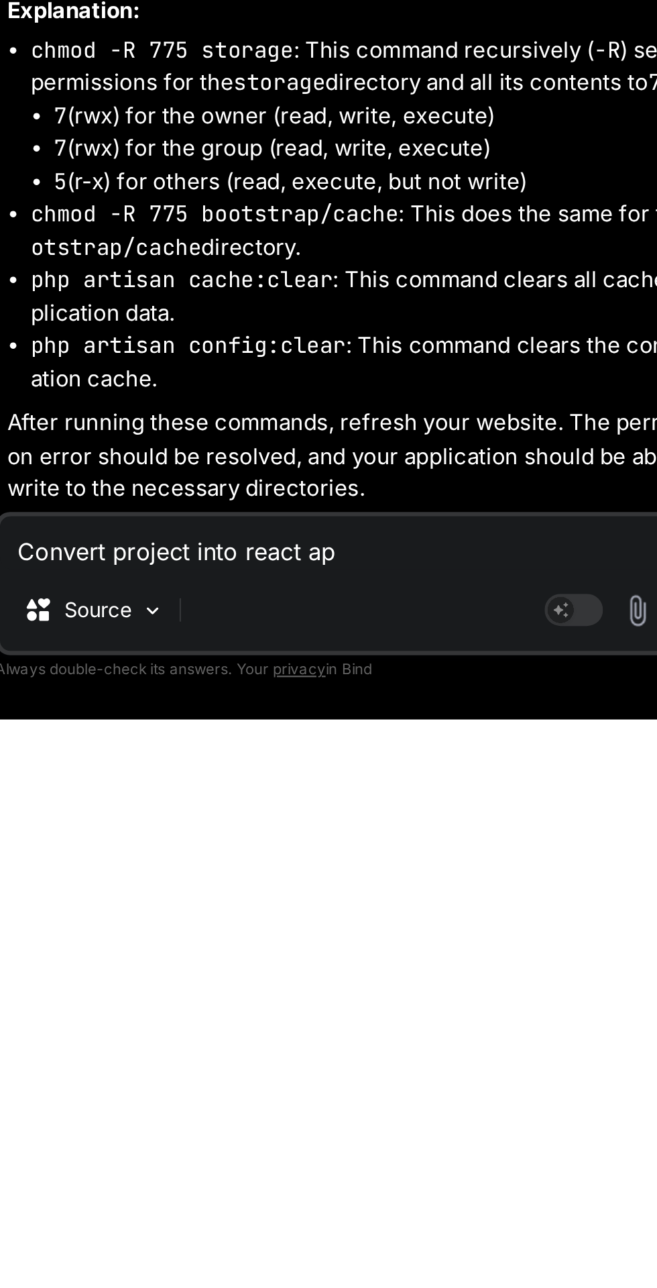
type textarea "Convert project into react app"
type textarea "x"
type textarea "Convert project into react app"
type textarea "x"
type textarea "Convert project into react app a"
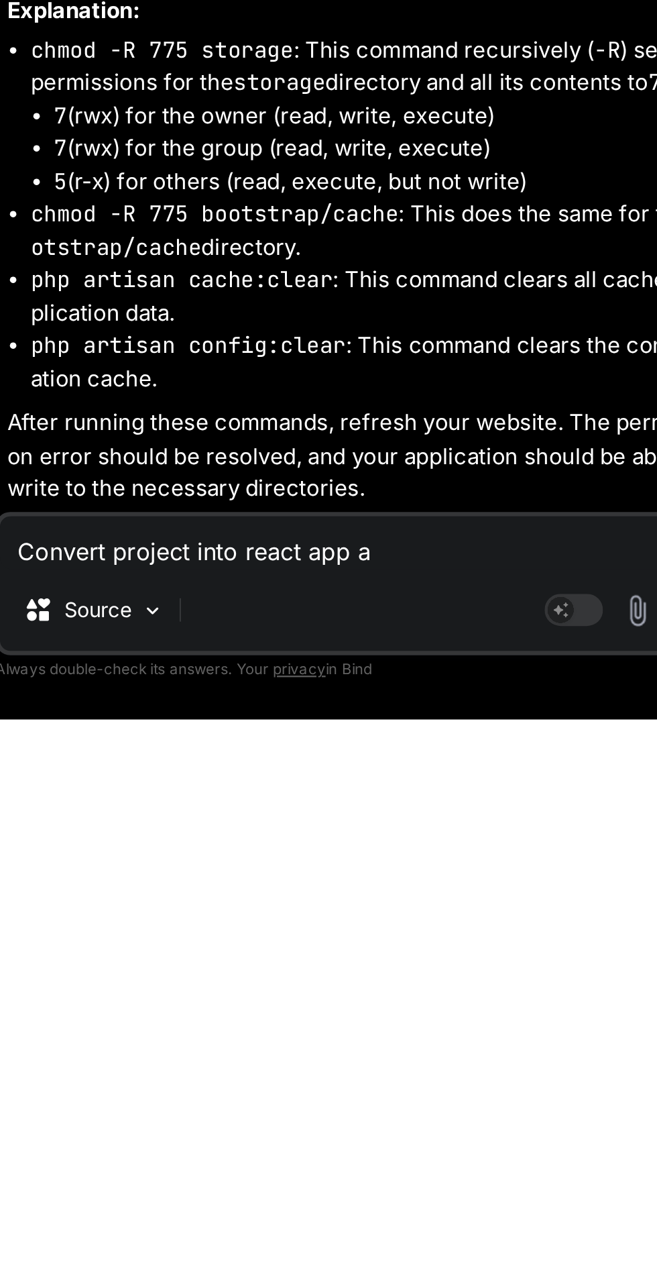
type textarea "x"
type textarea "Convert project into react app an"
type textarea "x"
type textarea "Convert project into react app and"
type textarea "x"
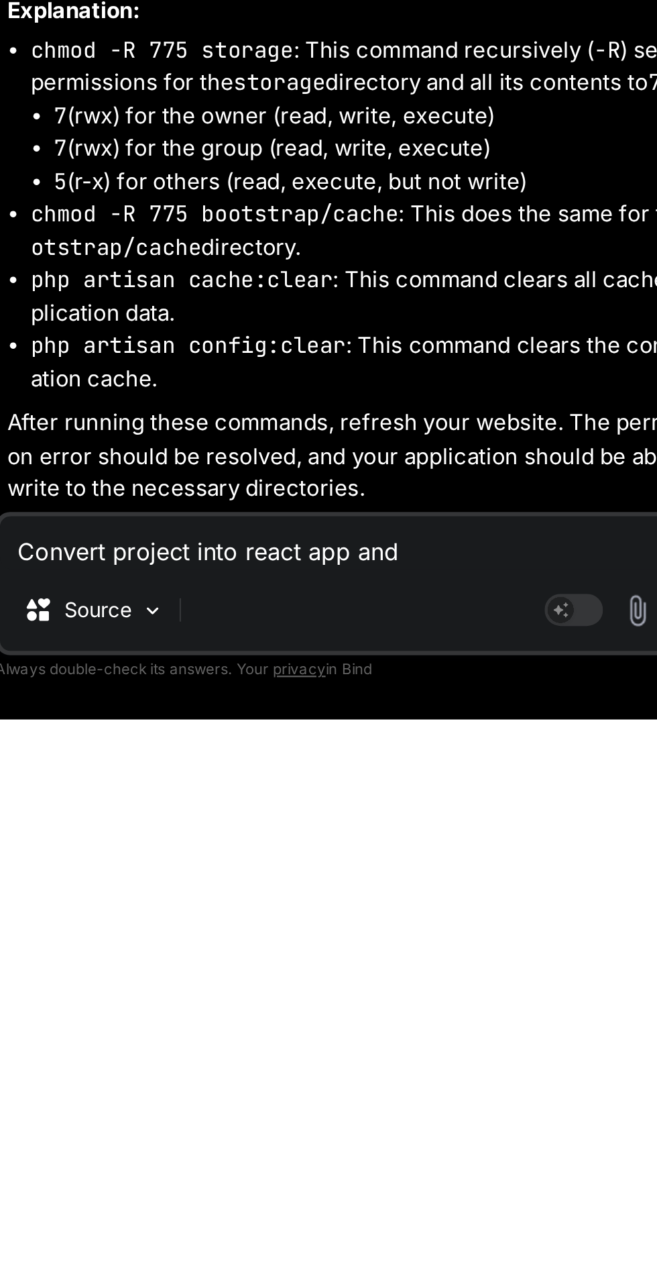
type textarea "Convert project into react app an"
type textarea "x"
type textarea "Convert project into react app a"
type textarea "x"
type textarea "Convert project into react app"
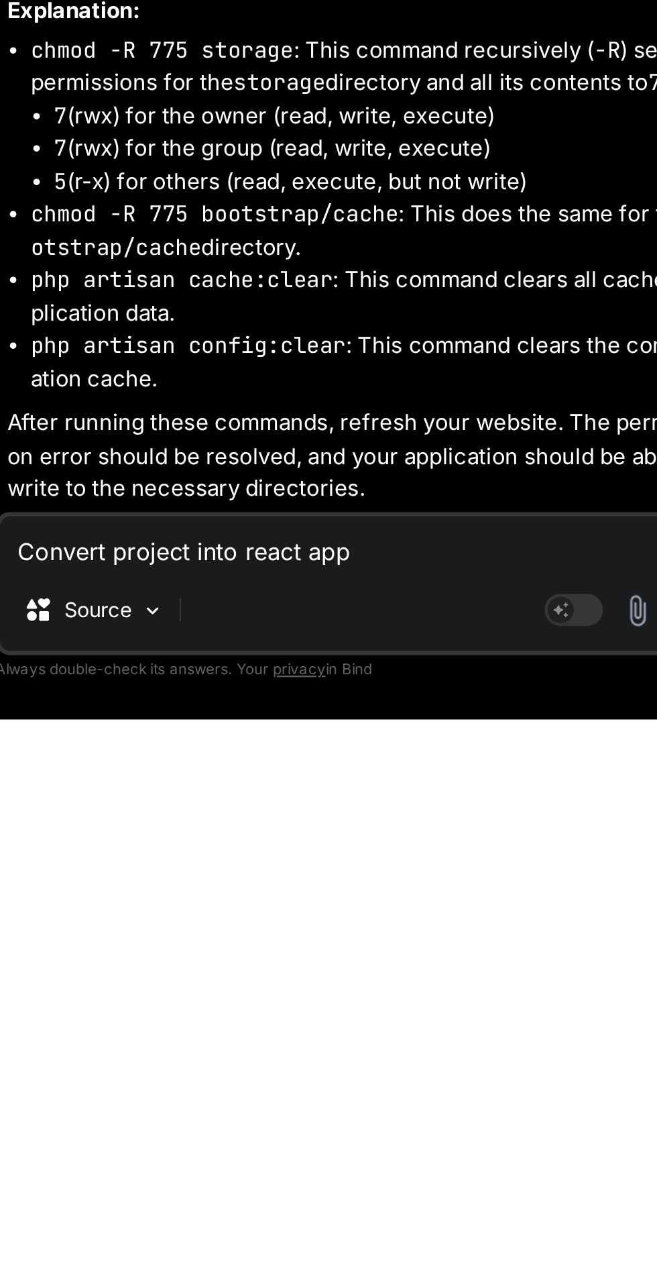
type textarea "x"
type textarea "Convert project into react app a"
type textarea "x"
type textarea "Convert project into react app an"
type textarea "x"
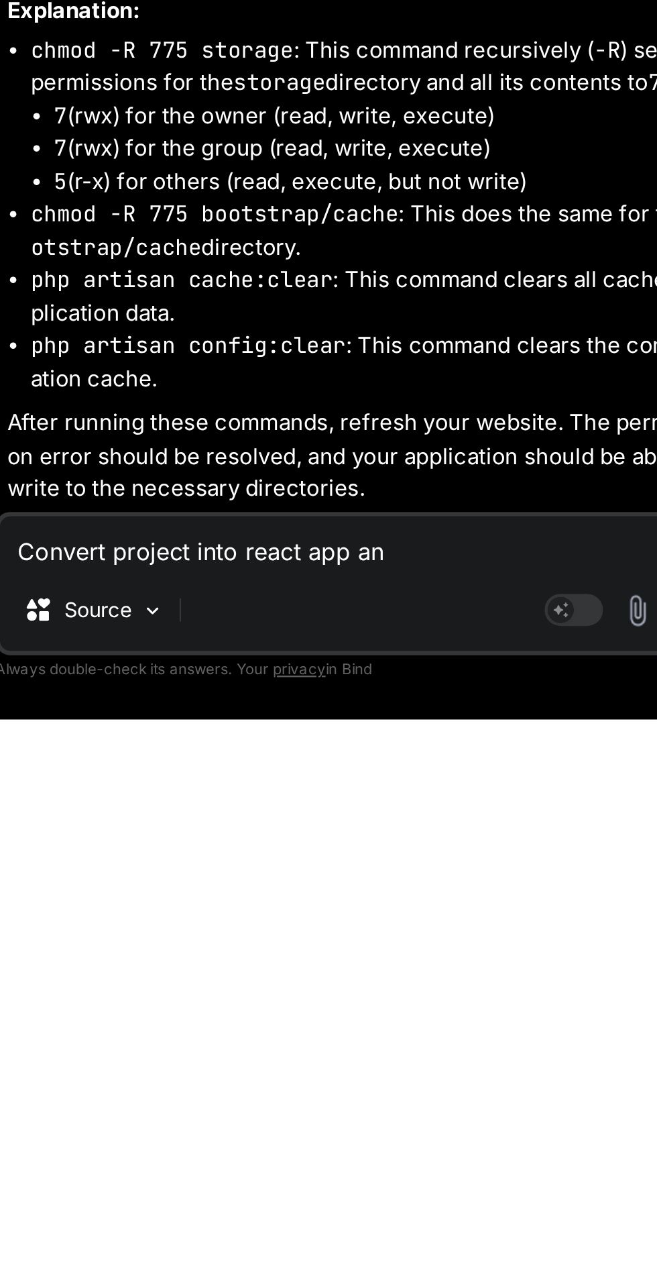
type textarea "Convert project into react app and"
type textarea "x"
type textarea "Convert project into react app and"
type textarea "x"
type textarea "Convert project into react app and u"
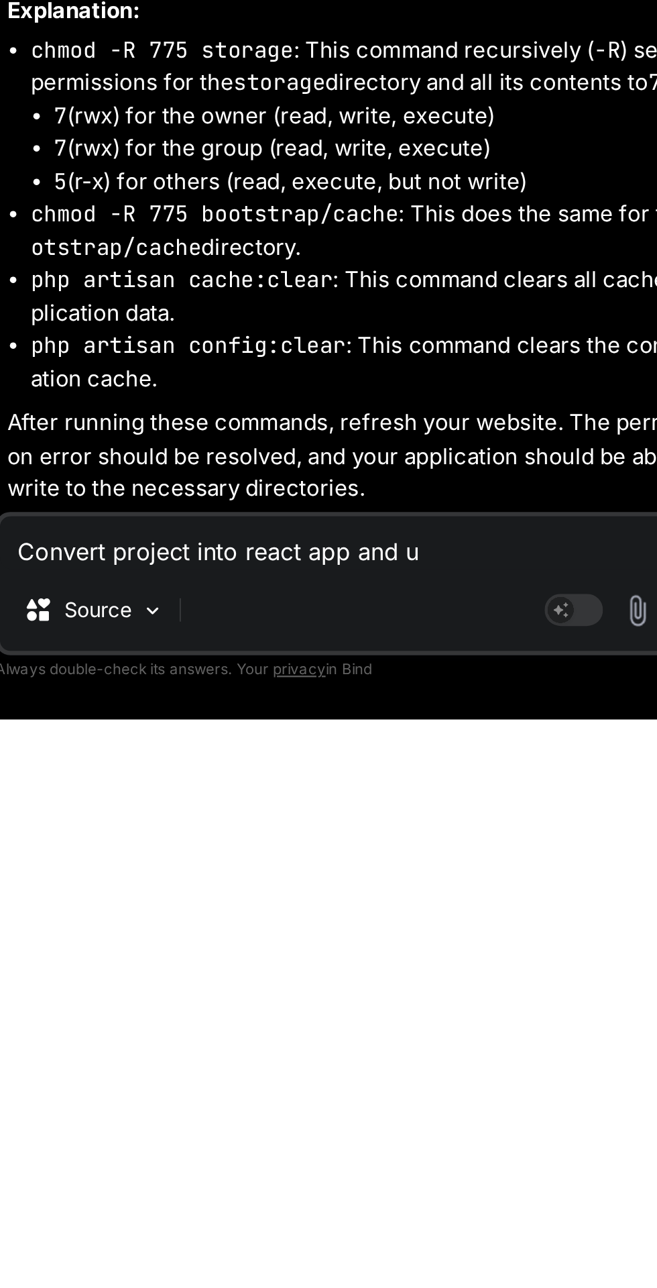
type textarea "x"
type textarea "Convert project into react app and us"
type textarea "x"
type textarea "Convert project into react app and use"
type textarea "x"
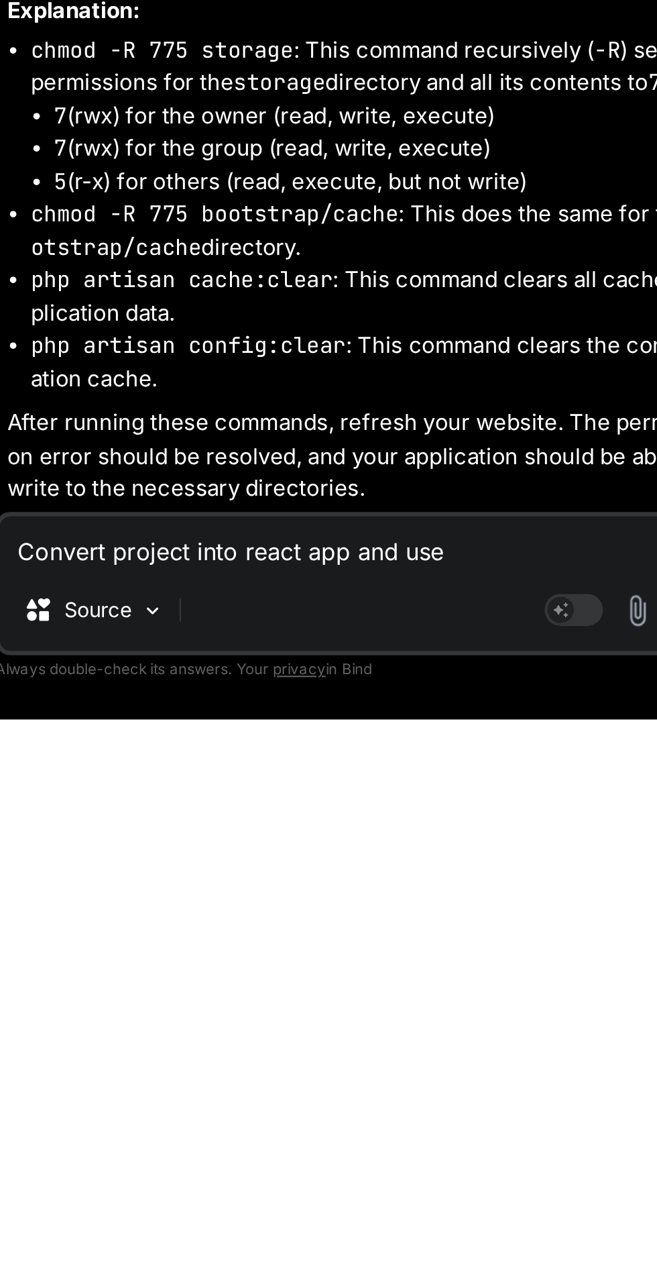
type textarea "Convert project into react app and use"
type textarea "x"
type textarea "Convert project into react app and use r"
type textarea "x"
type textarea "Convert project into react app and use re"
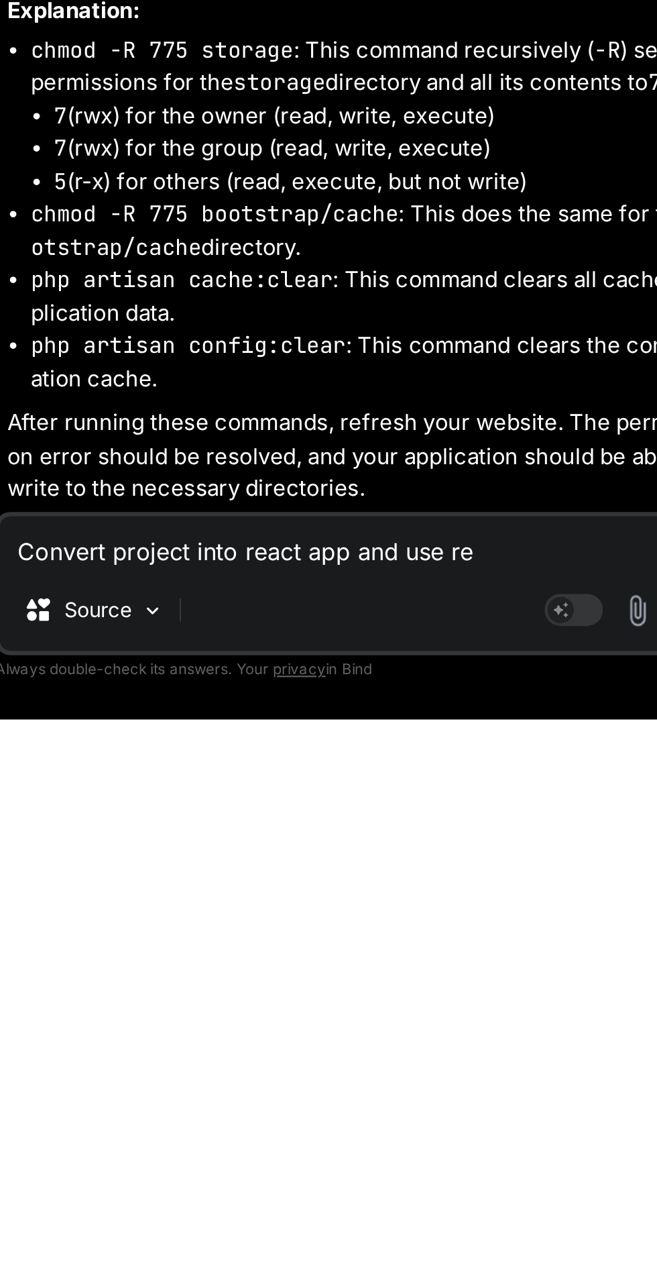
type textarea "x"
type textarea "Convert project into react app and use rea"
type textarea "x"
type textarea "Convert project into react app and use reac"
type textarea "x"
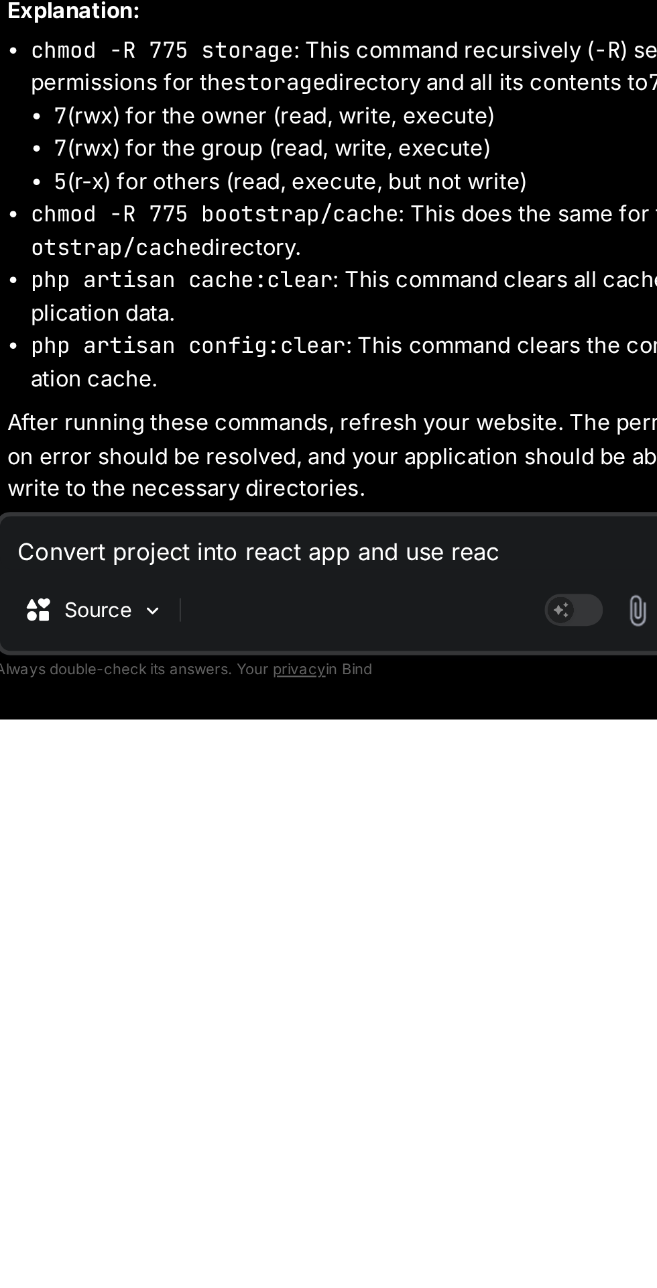
type textarea "Convert project into react app and use react"
type textarea "x"
type textarea "Convert project into react app and use react"
type textarea "x"
type textarea "Convert project into react app and use react j"
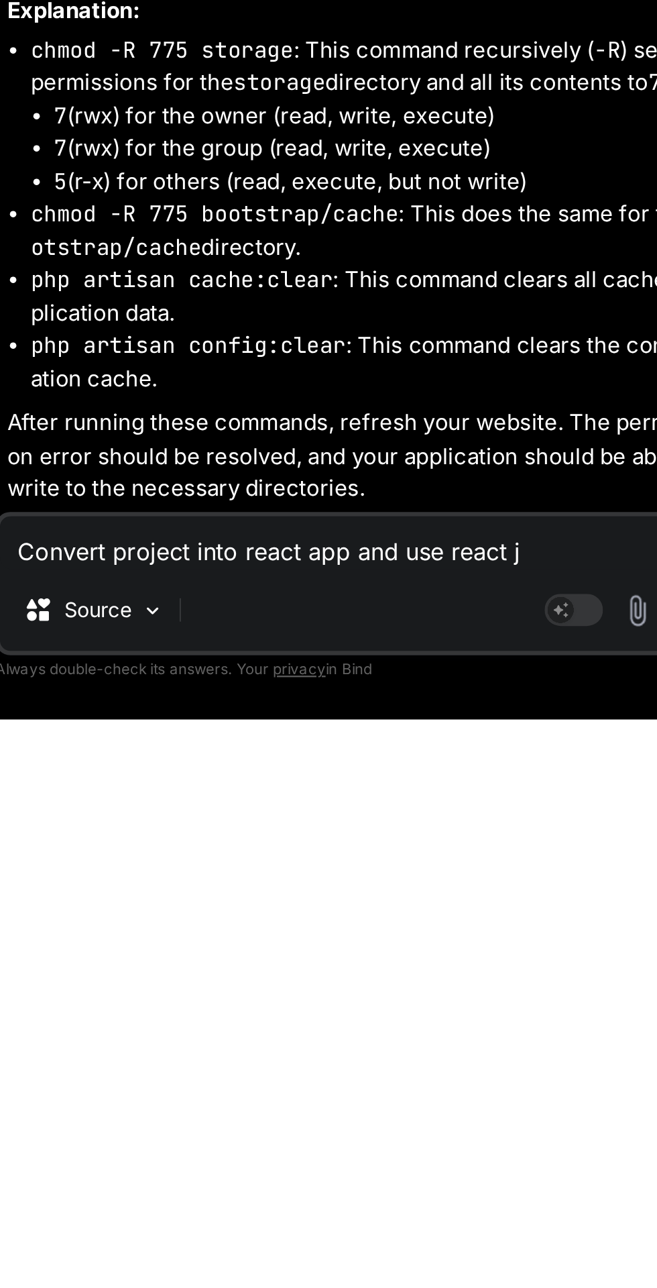
type textarea "x"
type textarea "Convert project into react app and use react js"
type textarea "x"
type textarea "Convert project into react app and use react js"
type textarea "x"
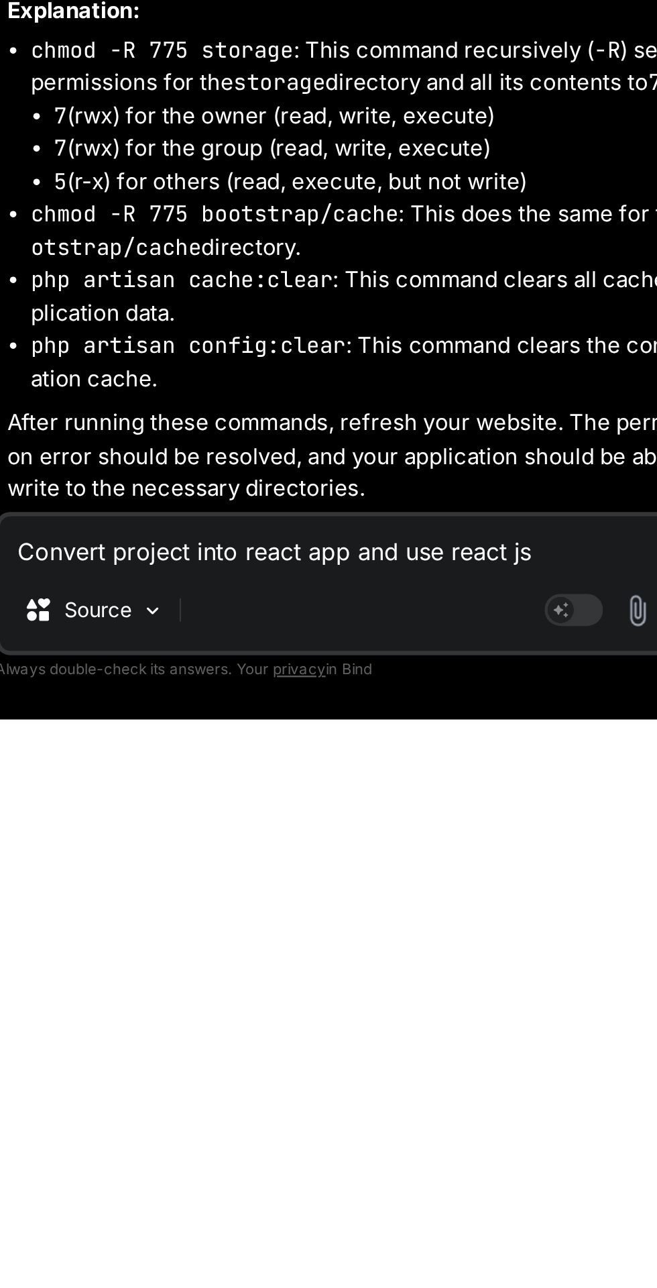
type textarea "Convert project into react app and use react j"
type textarea "x"
type textarea "Convert project into react app and use react"
type textarea "x"
type textarea "Convert project into react app and use react"
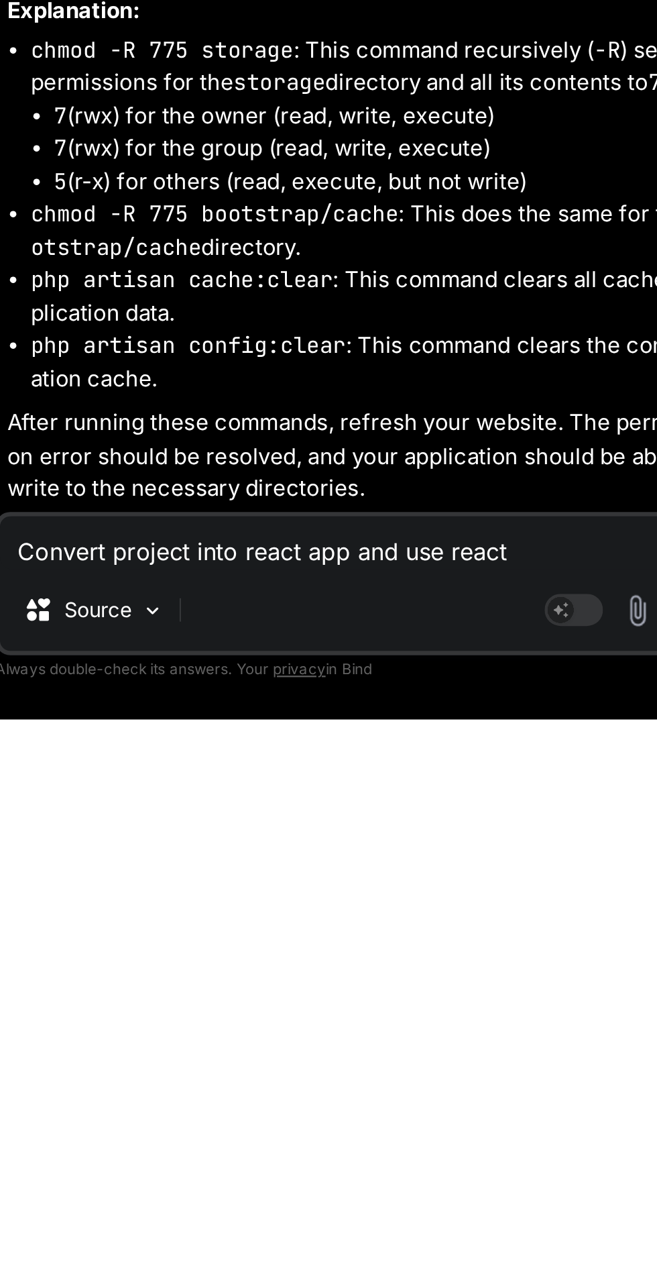
type textarea "x"
type textarea "Convert project into react app and use reac"
type textarea "x"
type textarea "Convert project into react app and use rea"
type textarea "x"
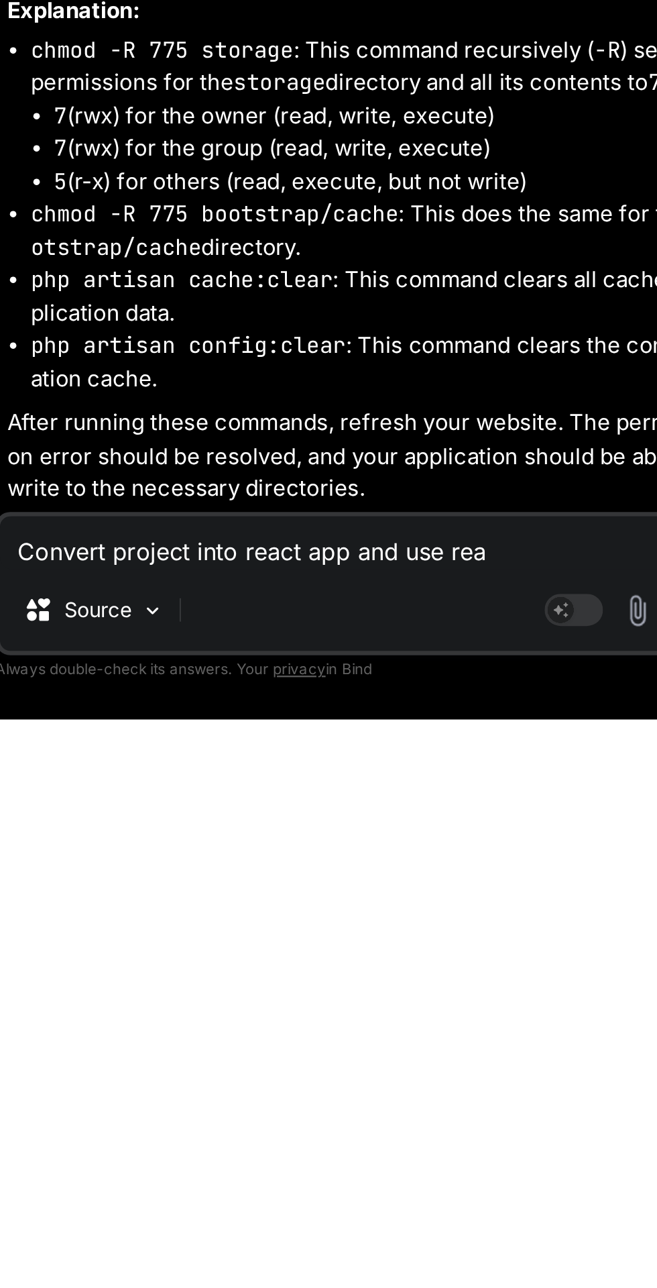
type textarea "Convert project into react app and use re"
type textarea "x"
type textarea "Convert project into react app and use r"
type textarea "x"
type textarea "Convert project into react app and use"
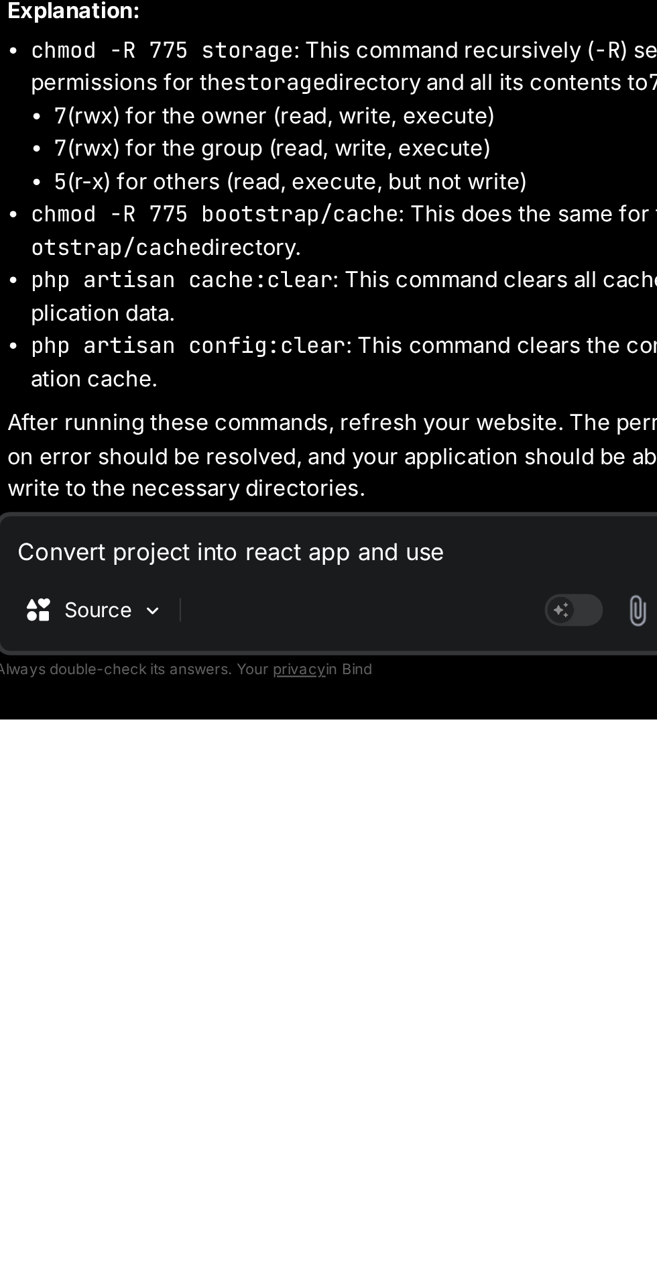
type textarea "x"
type textarea "Convert project into react app and use f"
type textarea "x"
type textarea "Convert project into react app and use fr"
type textarea "x"
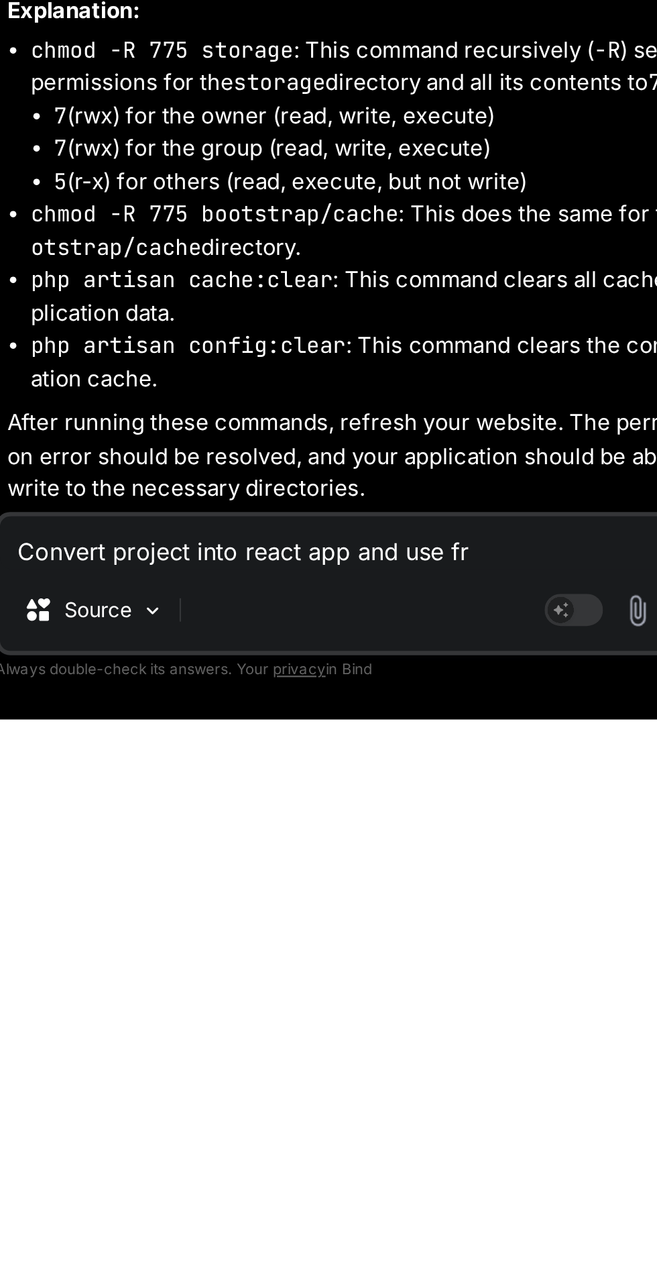
type textarea "Convert project into react app and use fro"
type textarea "x"
type textarea "Convert project into react app and use fron"
type textarea "x"
type textarea "Convert project into react app and use front"
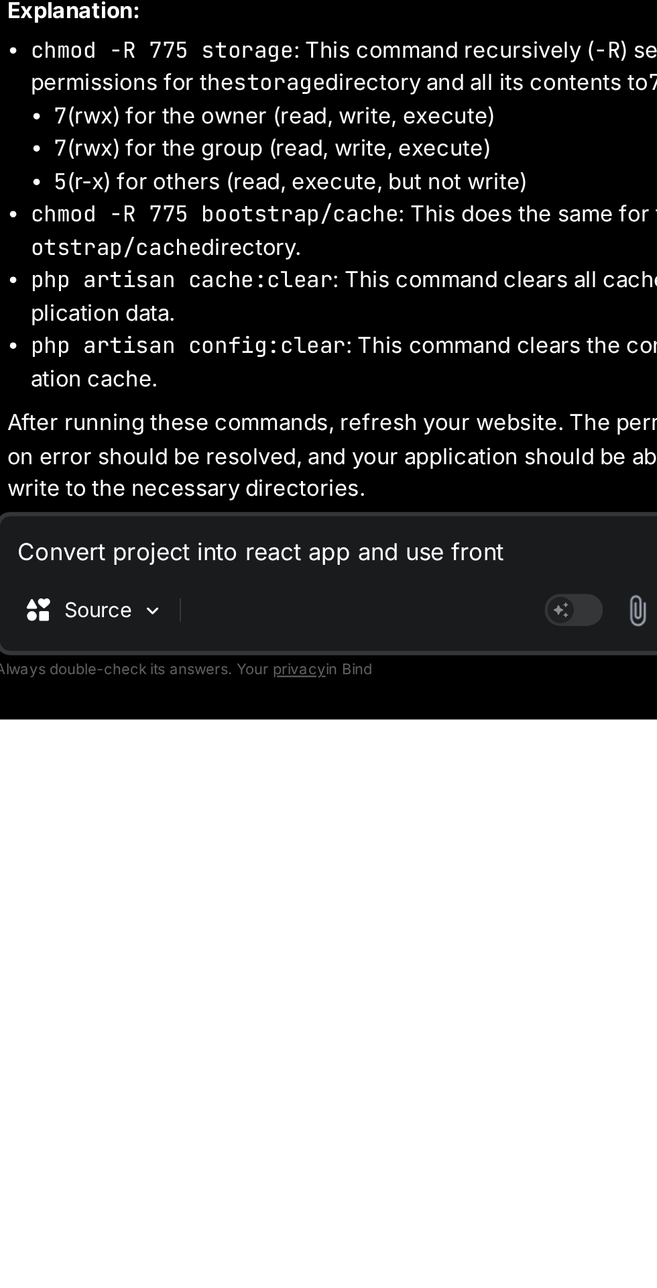
type textarea "x"
type textarea "Convert project into react app and use front"
type textarea "x"
type textarea "Convert project into react app and use fronte"
type textarea "x"
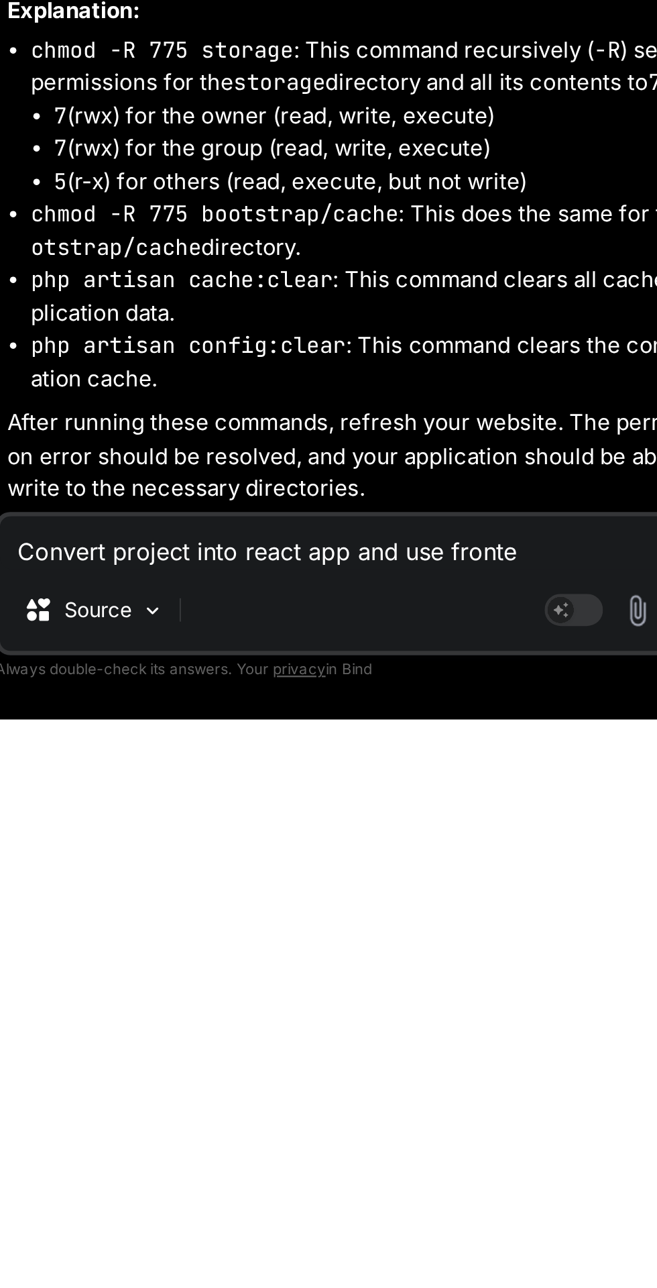
type textarea "Convert project into react app and use fronten"
type textarea "x"
type textarea "Convert project into react app and use frontend"
type textarea "x"
type textarea "Convert project into react app and use frontend"
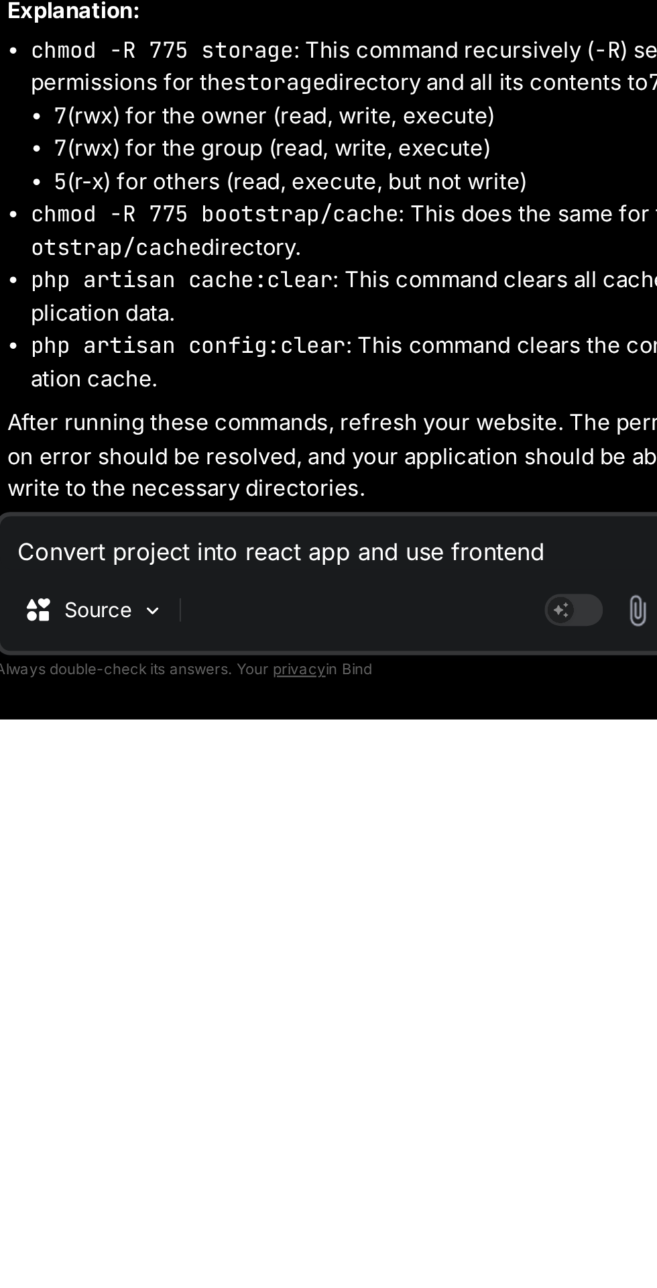
type textarea "x"
type textarea "Convert project into react app and use frontend w"
type textarea "x"
type textarea "Convert project into react app and use frontend wi"
type textarea "x"
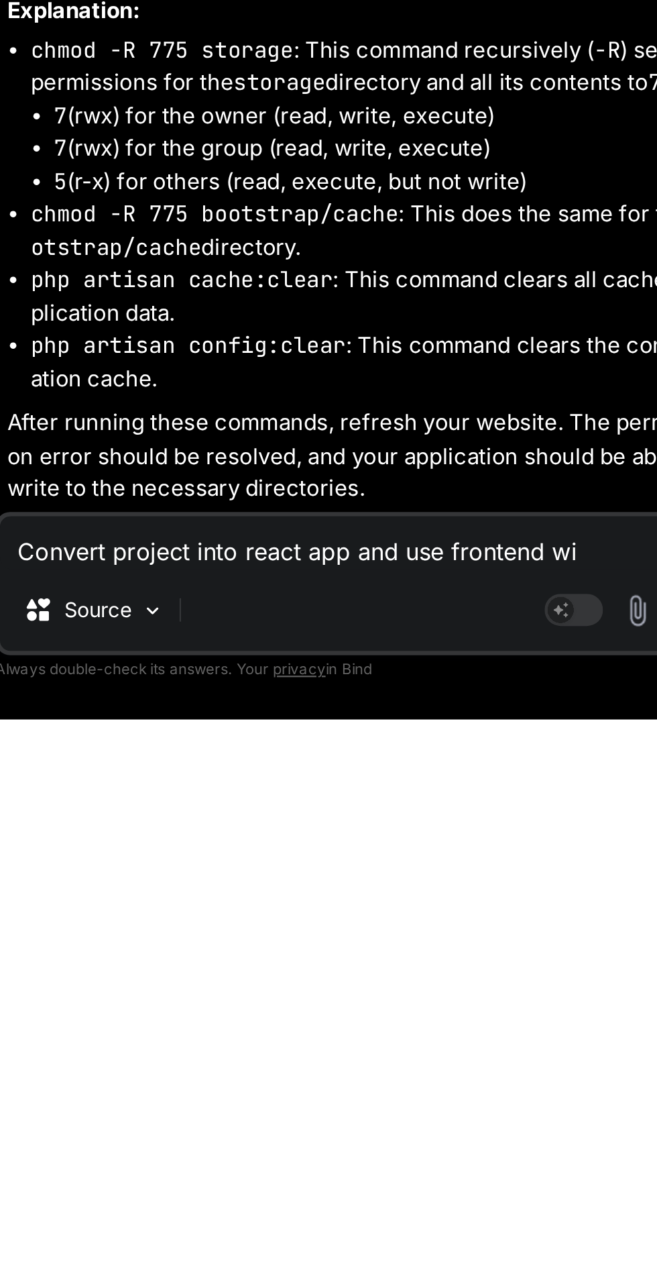
type textarea "Convert project into react app and use frontend wit"
type textarea "x"
type textarea "Convert project into react app and use frontend with"
type textarea "x"
type textarea "Convert project into react app and use frontend with"
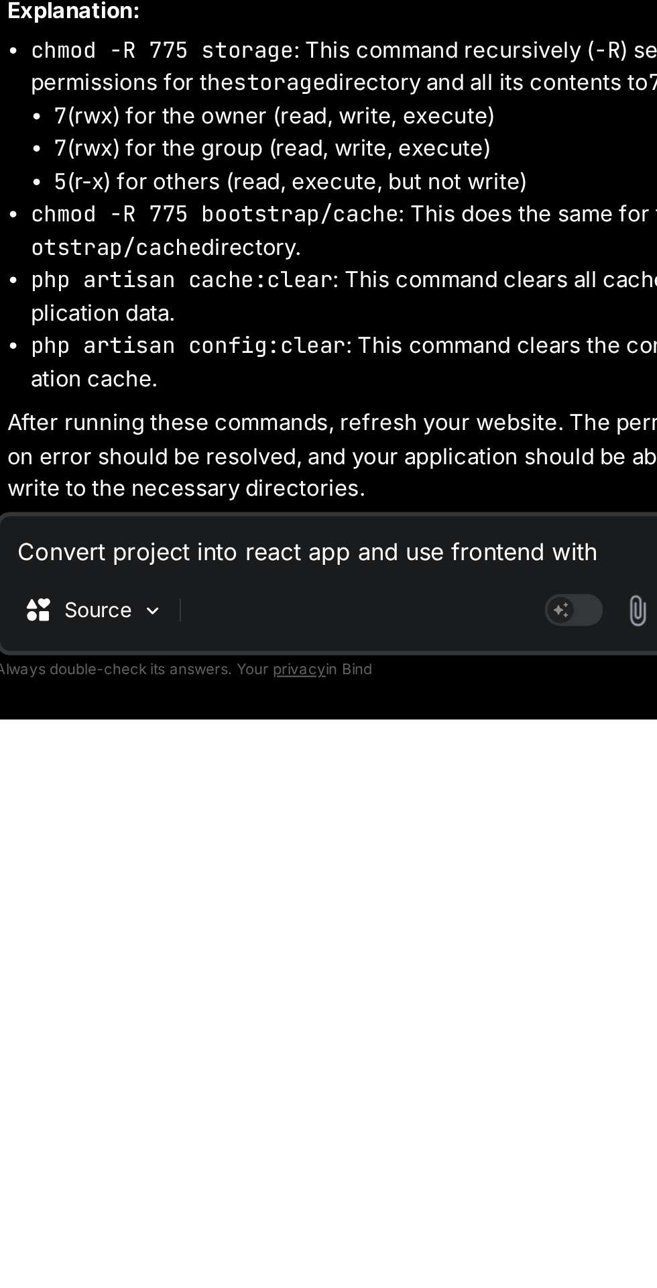
type textarea "x"
type textarea "Convert project into react app and use frontend with r"
type textarea "x"
type textarea "Convert project into react app and use frontend with re"
type textarea "x"
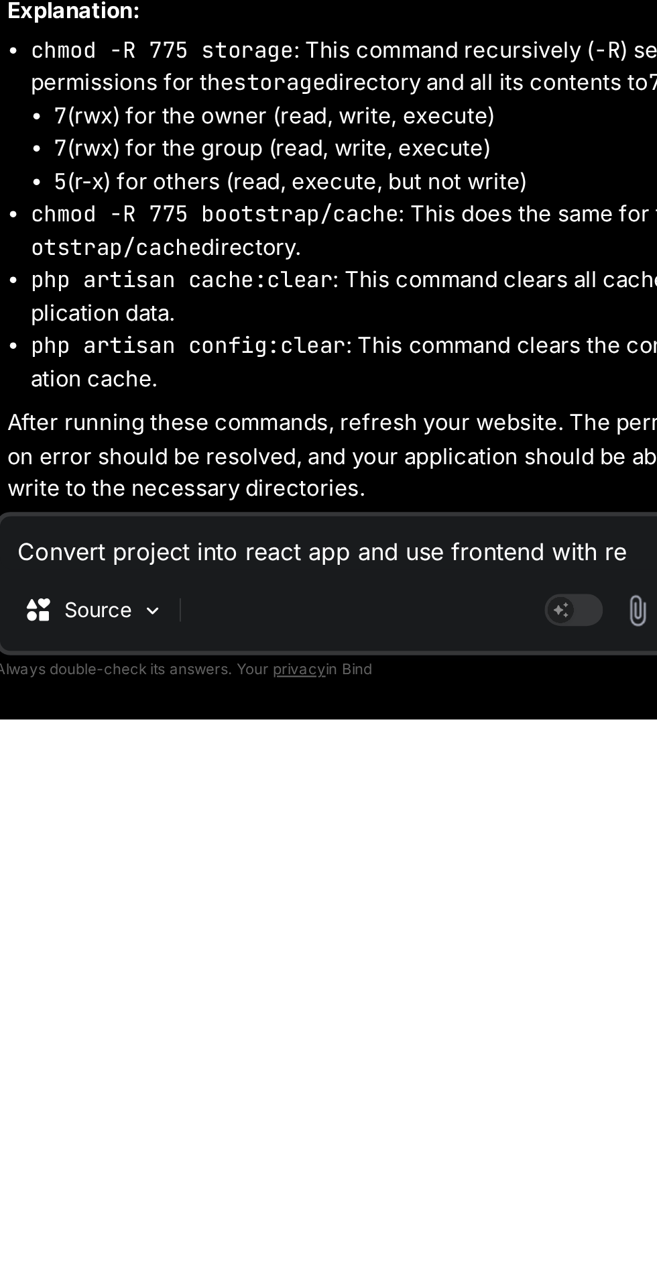
type textarea "Convert project into react app and use frontend with rea"
type textarea "x"
type textarea "Convert project into react app and use frontend with reac"
type textarea "x"
type textarea "Convert project into react app and use frontend with react"
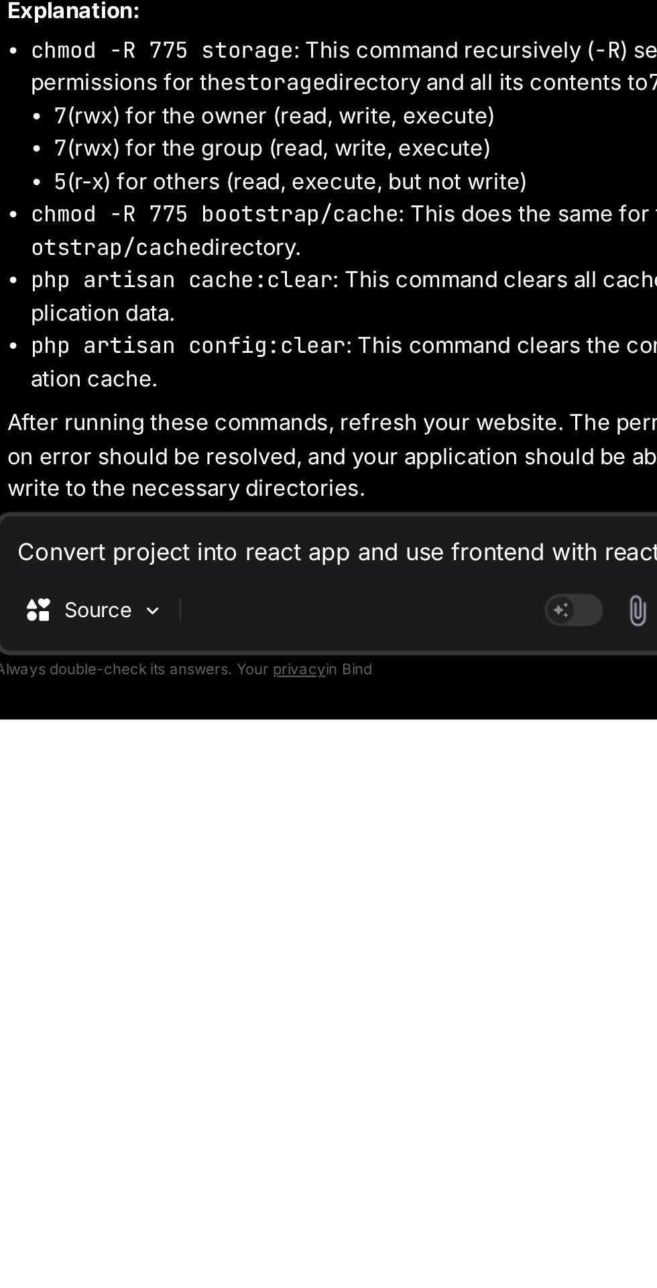
type textarea "x"
type textarea "Convert project into react app and use frontend with react"
type textarea "x"
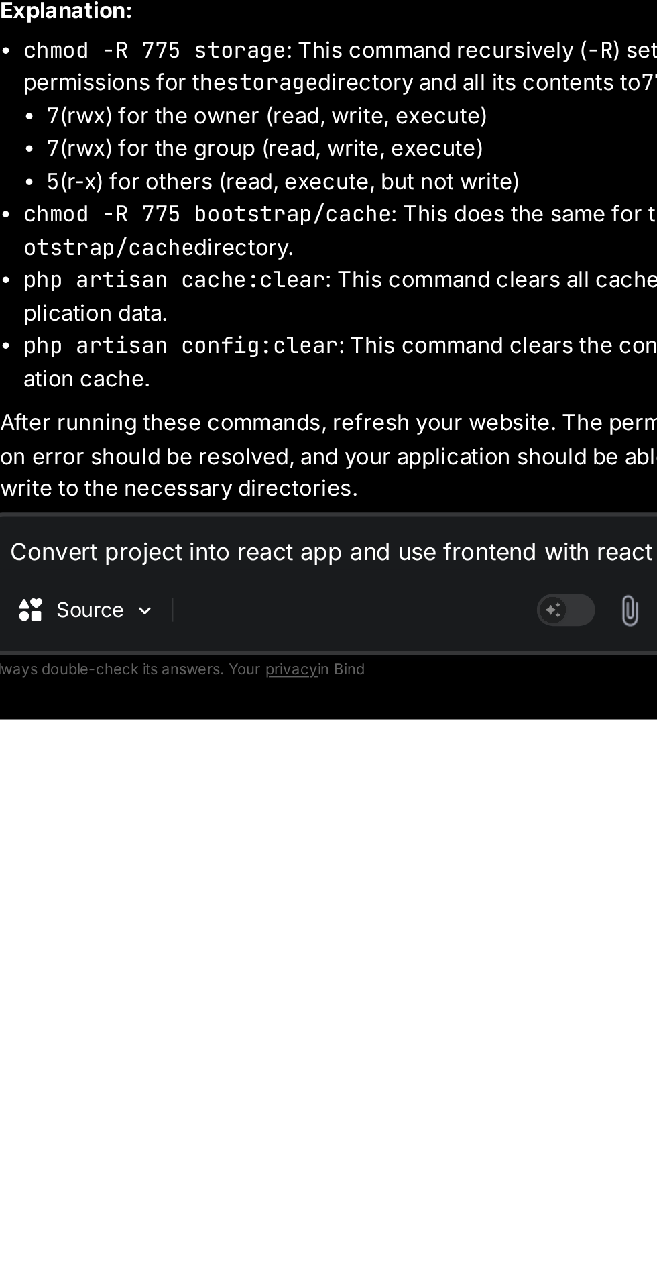
type textarea "Convert project into react app and use frontend with react j"
type textarea "x"
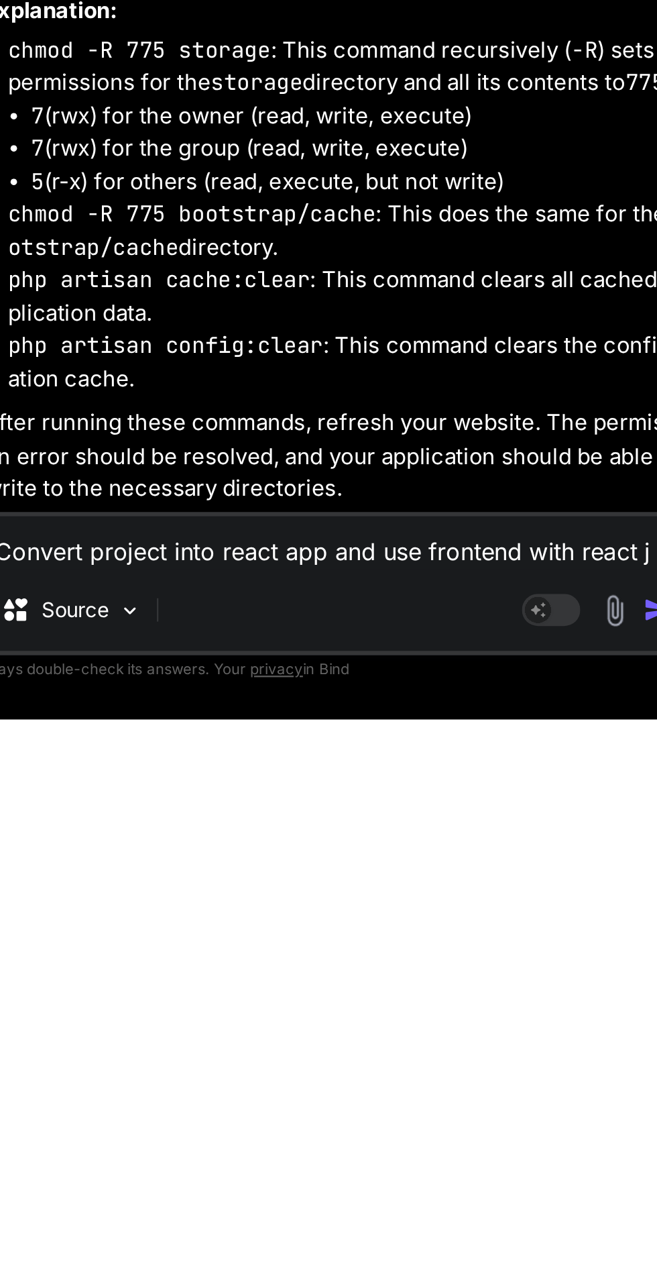
type textarea "Convert project into react app and use frontend with react js"
type textarea "x"
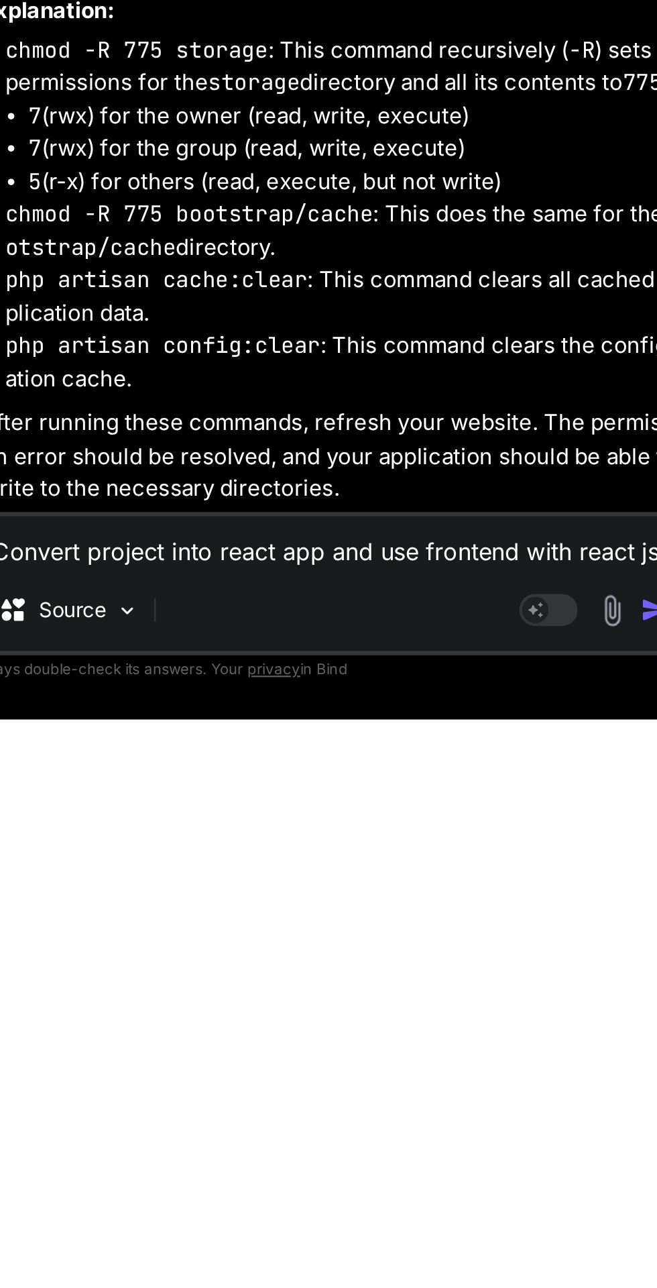
type textarea "Convert project into react app and use frontend with react js"
type textarea "x"
type textarea "Convert project into react app and use frontend with react js a"
type textarea "x"
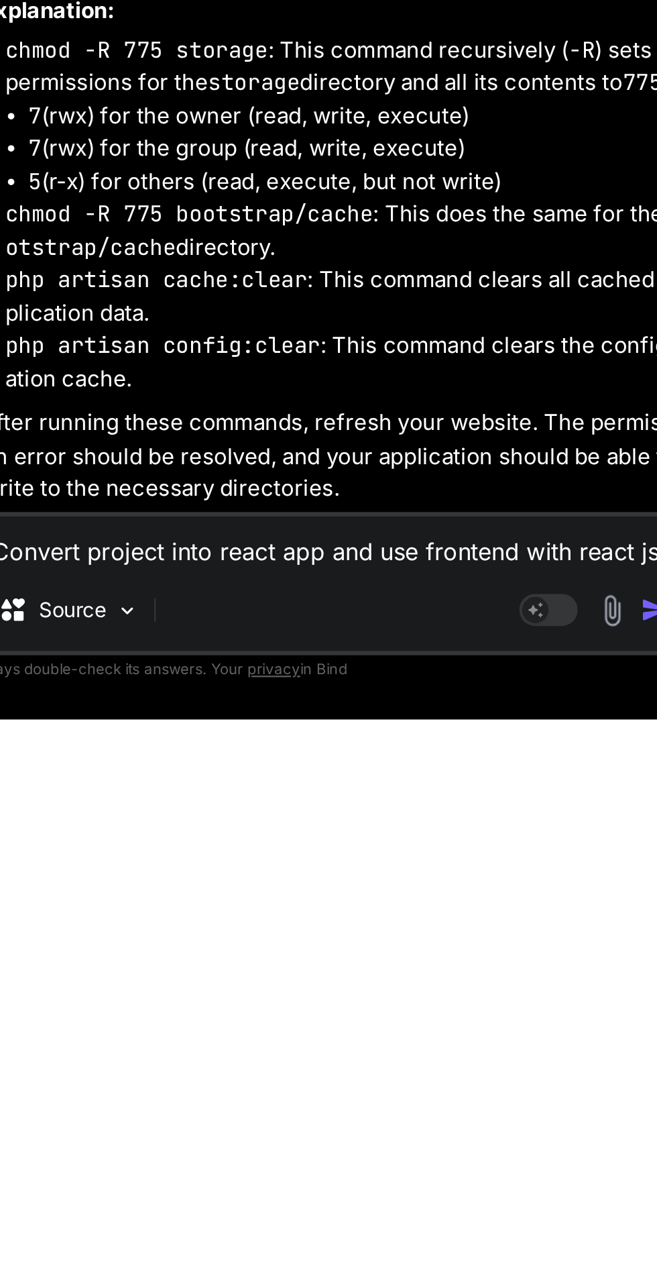
type textarea "Convert project into react app and use frontend with react js an"
type textarea "x"
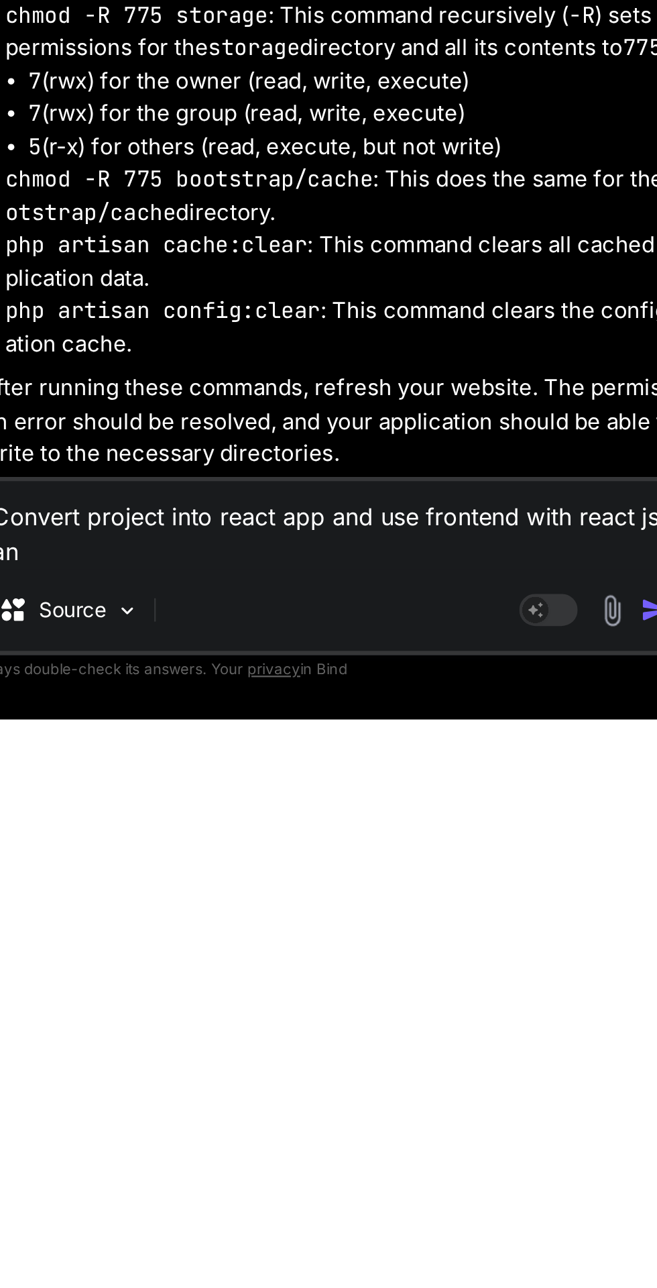
type textarea "Convert project into react app and use frontend with react js and"
type textarea "x"
type textarea "Convert project into react app and use frontend with react js and"
type textarea "x"
type textarea "Convert project into react app and use frontend with react js and b"
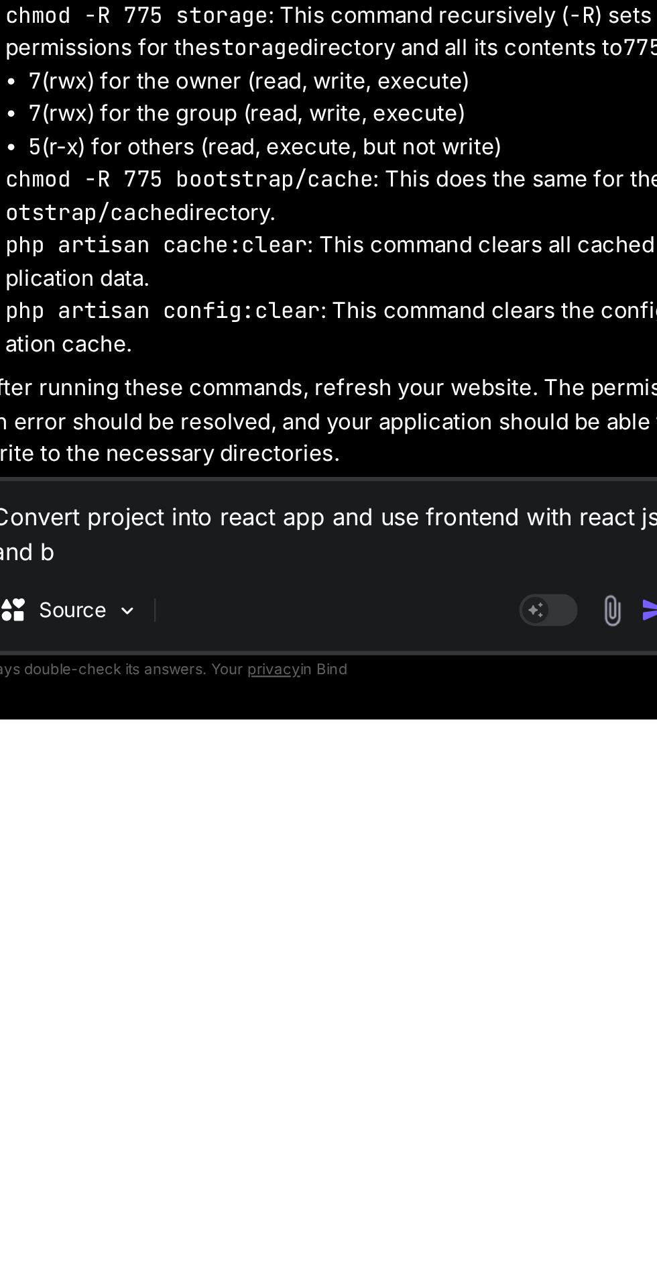
type textarea "x"
type textarea "Convert project into react app and use frontend with react js and ba"
type textarea "x"
type textarea "Convert project into react app and use frontend with react js and bac"
type textarea "x"
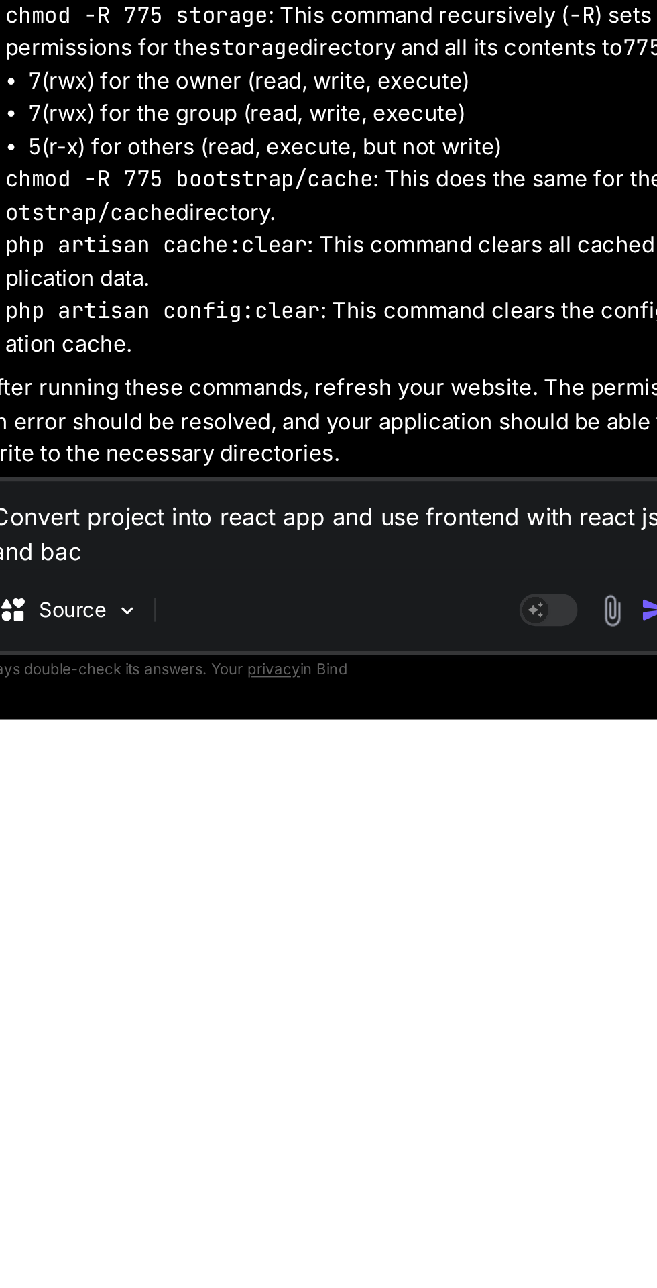
type textarea "Convert project into react app and use frontend with react js and back"
click at [360, 1238] on img "button" at bounding box center [366, 1237] width 13 height 13
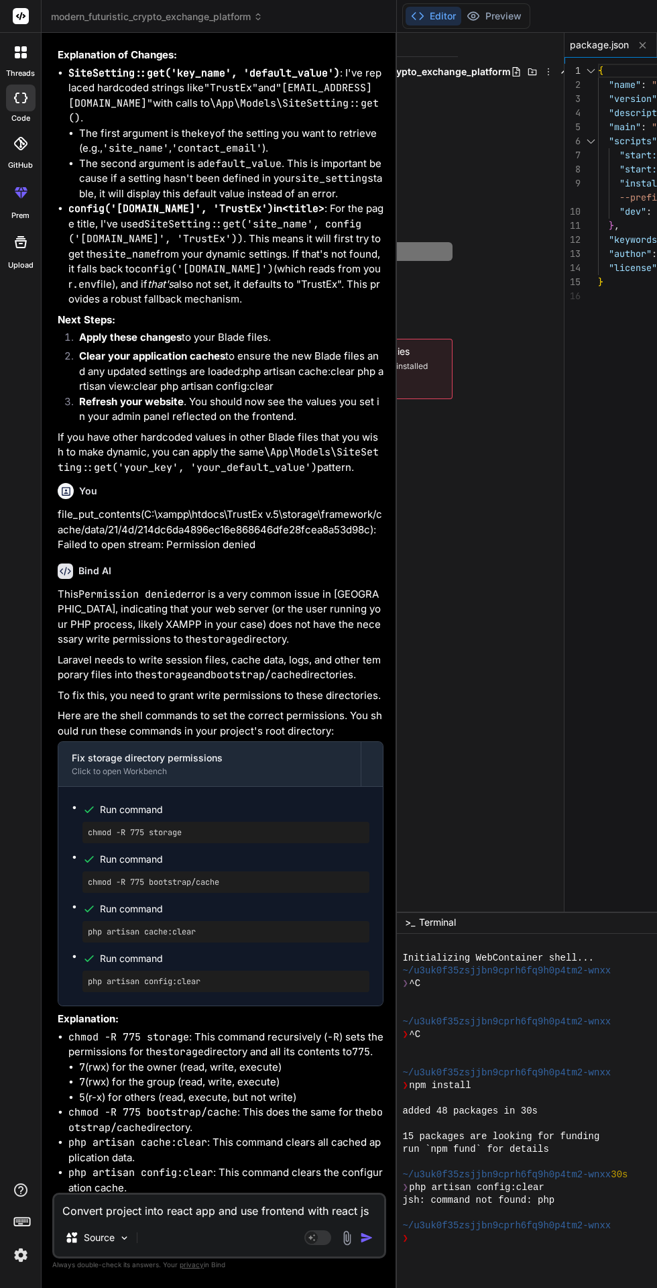
scroll to position [4425, 0]
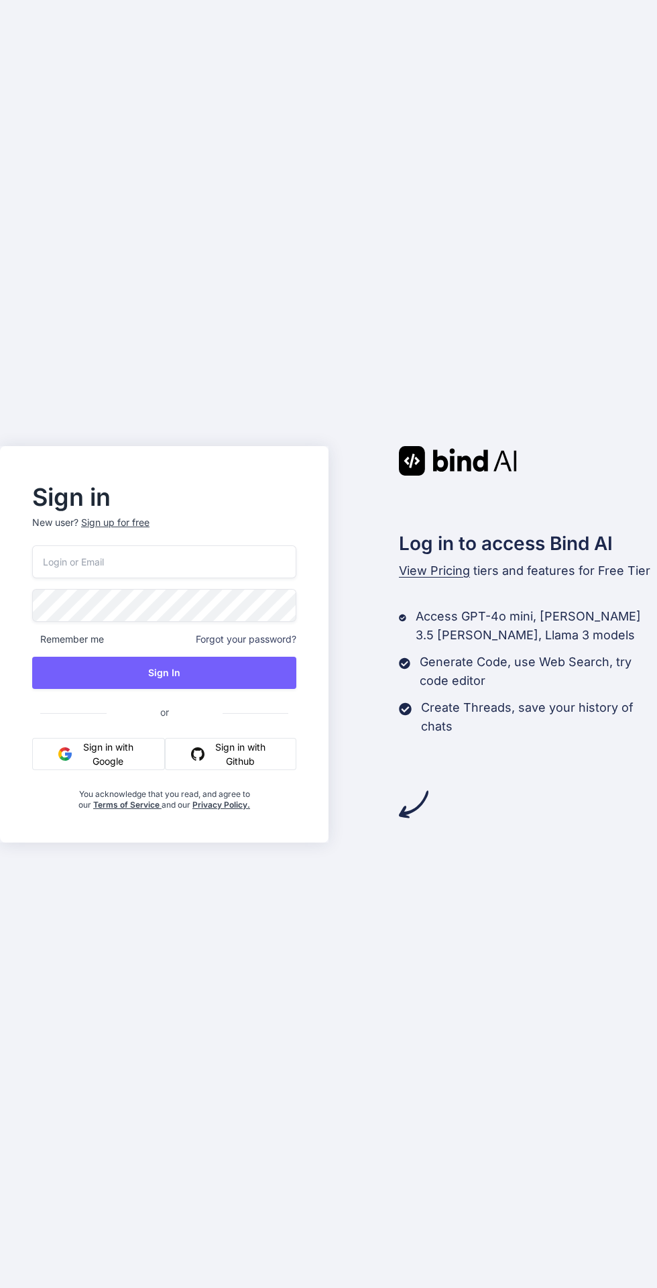
click at [80, 770] on button "Sign in with Google" at bounding box center [98, 754] width 133 height 32
click at [83, 770] on button "Sign in with Google" at bounding box center [98, 754] width 133 height 32
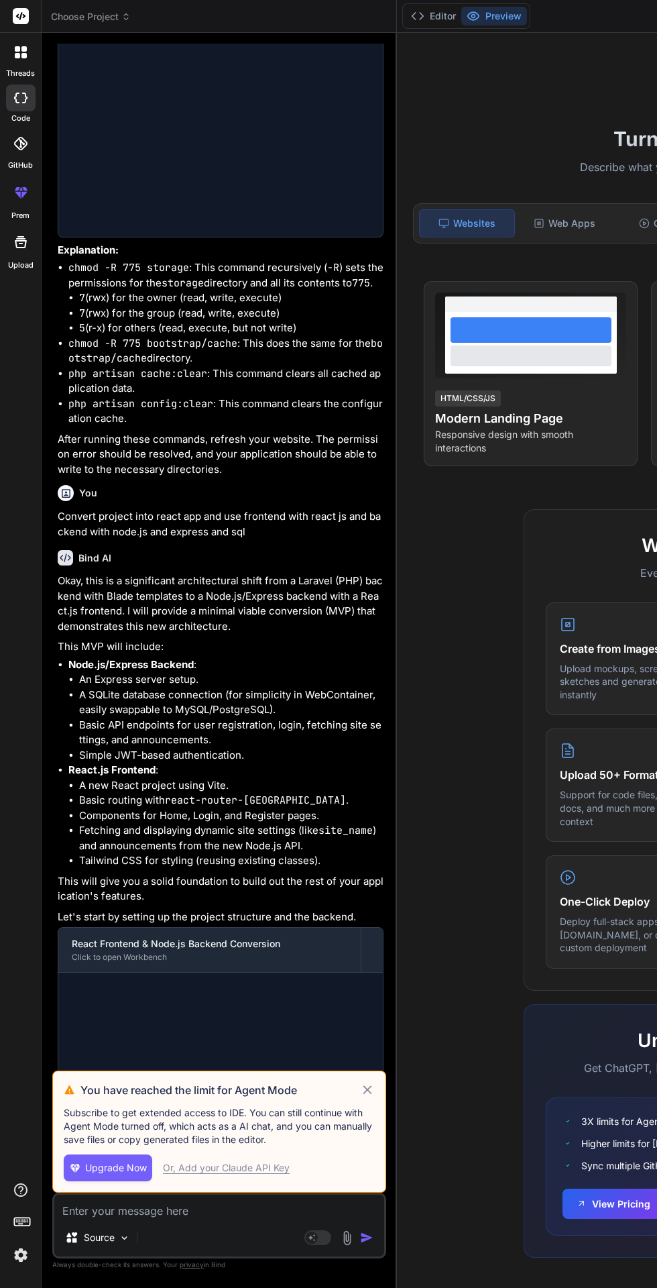
scroll to position [3821, 0]
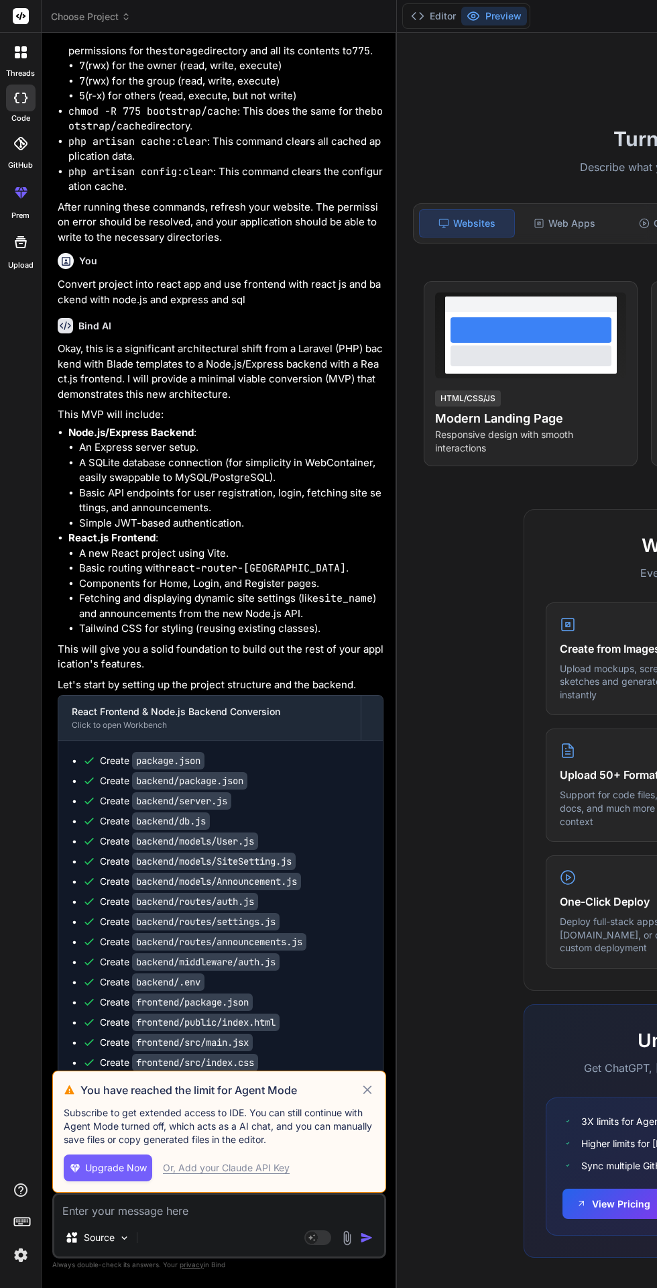
click at [360, 1098] on icon at bounding box center [367, 1090] width 15 height 16
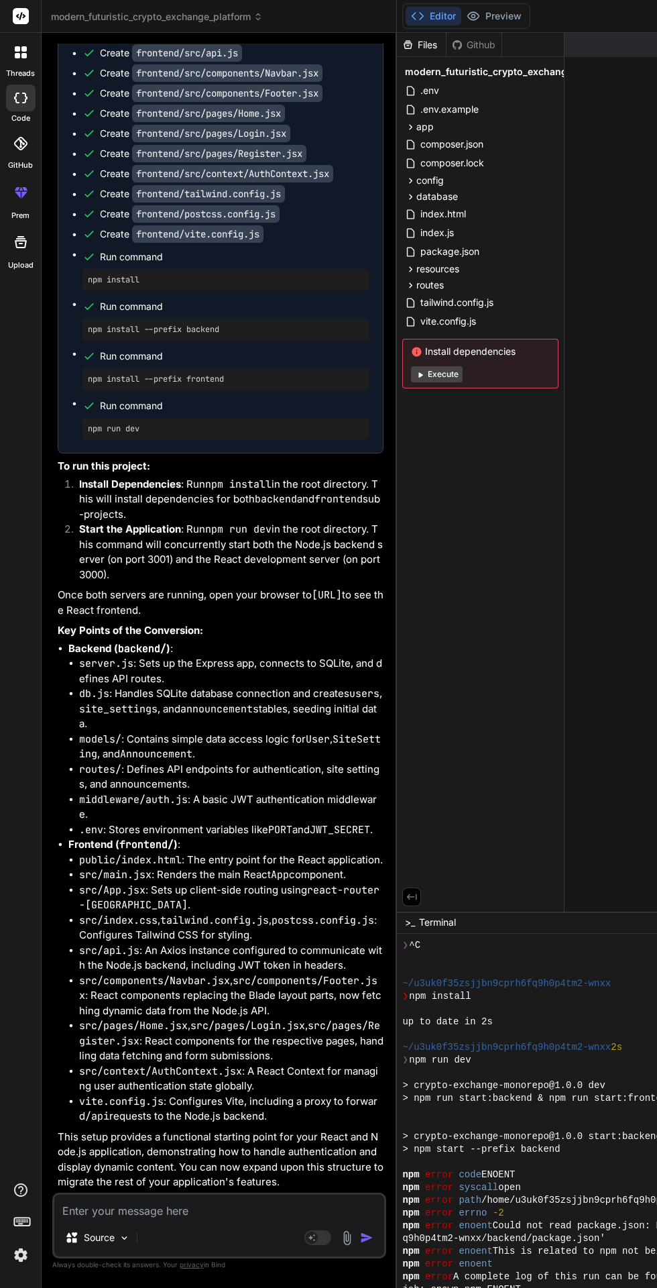
scroll to position [89, 0]
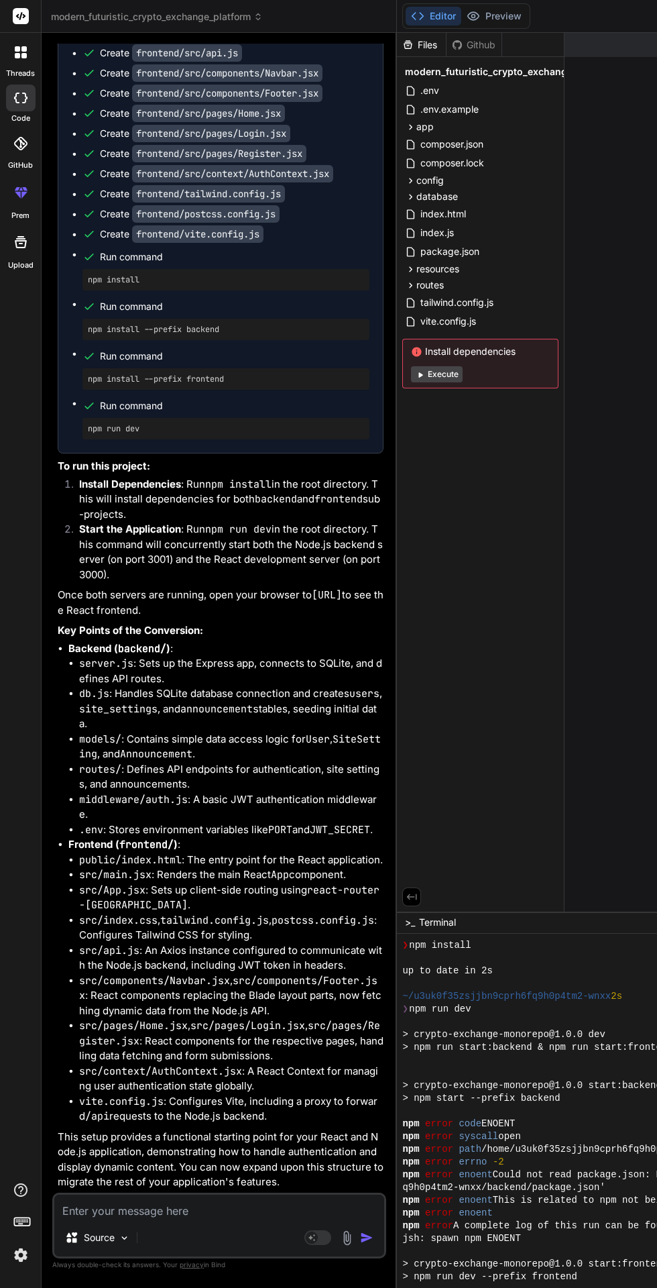
click at [421, 19] on polyline at bounding box center [422, 16] width 3 height 7
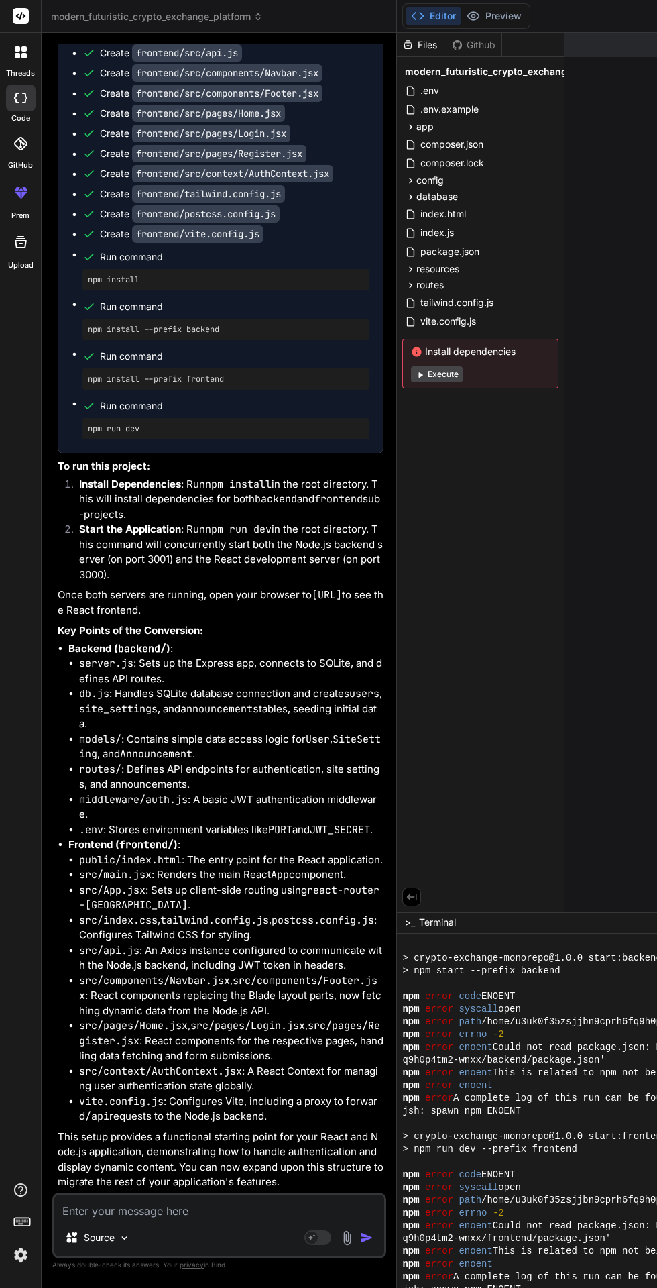
scroll to position [241, 0]
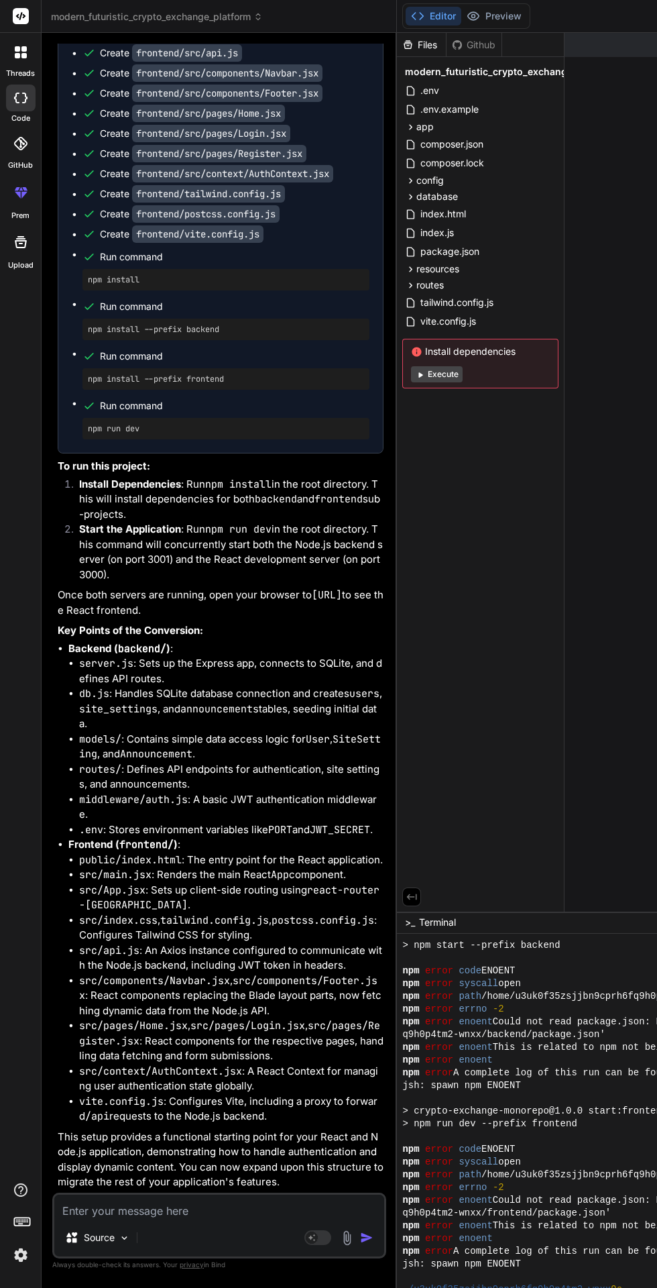
click at [411, 16] on icon at bounding box center [417, 15] width 13 height 13
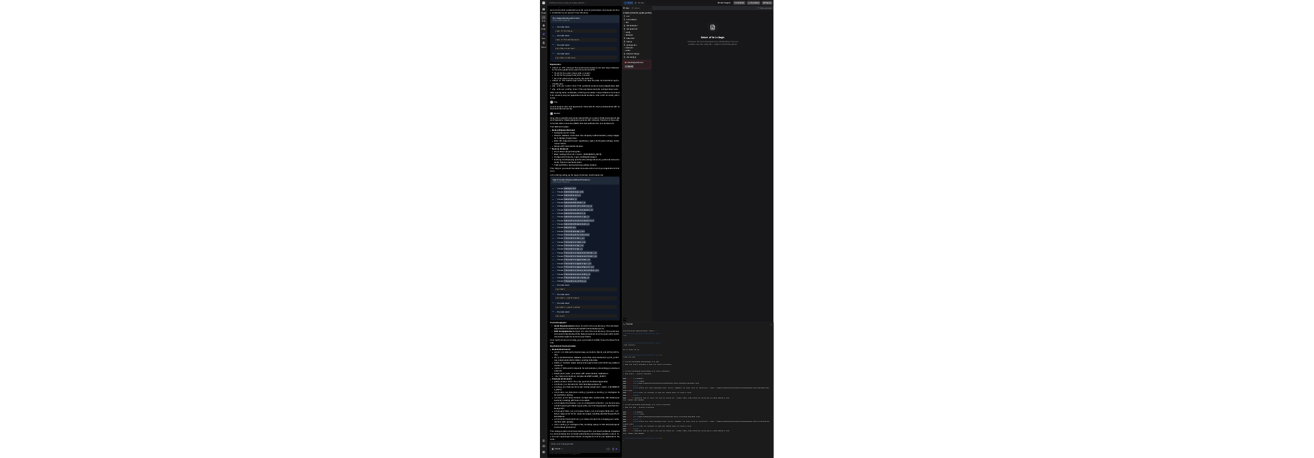
scroll to position [0, 0]
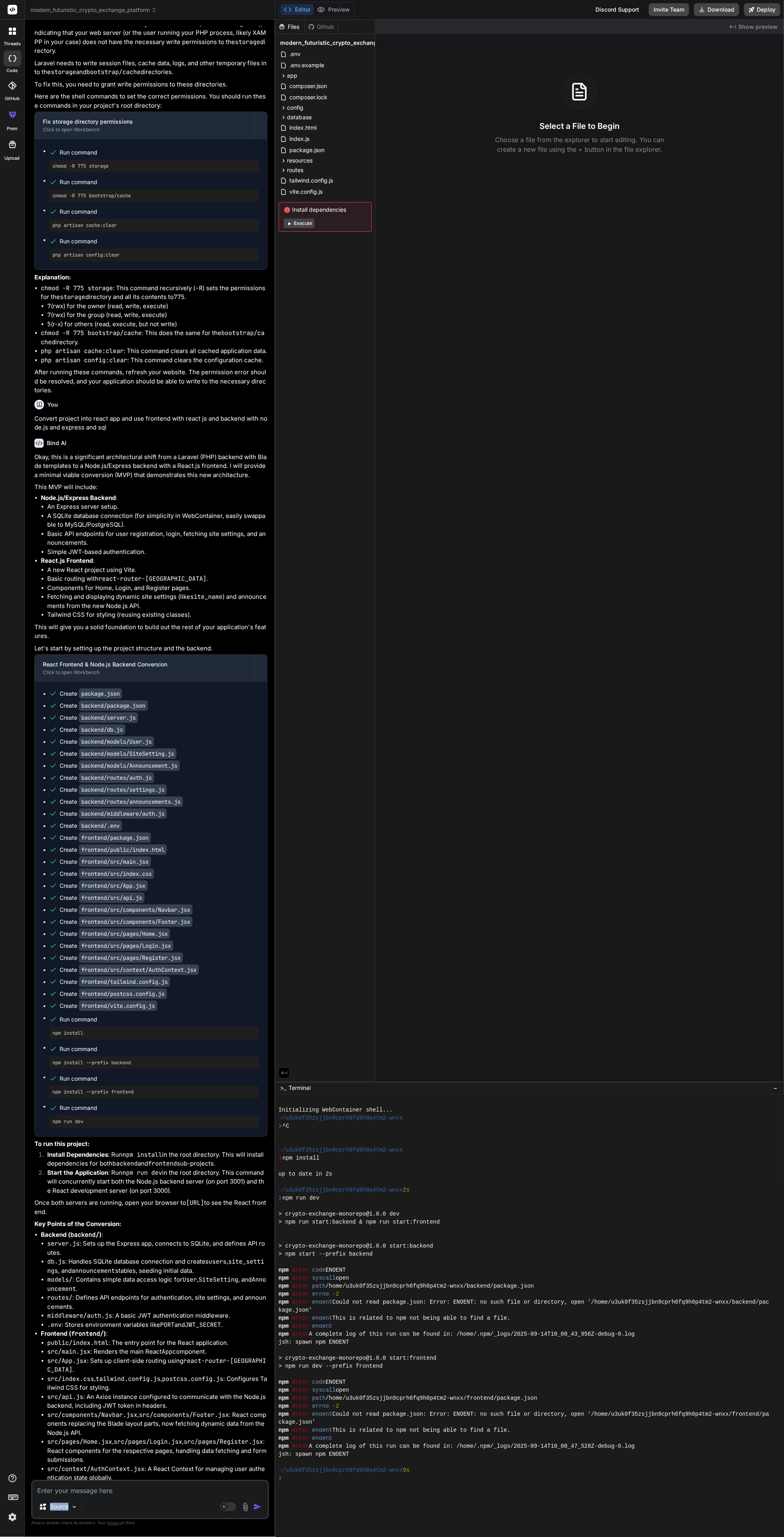
click at [392, 527] on div "Created with Pixso. Show preview Select a File to Begin Choose a file from the …" at bounding box center [579, 551] width 409 height 1062
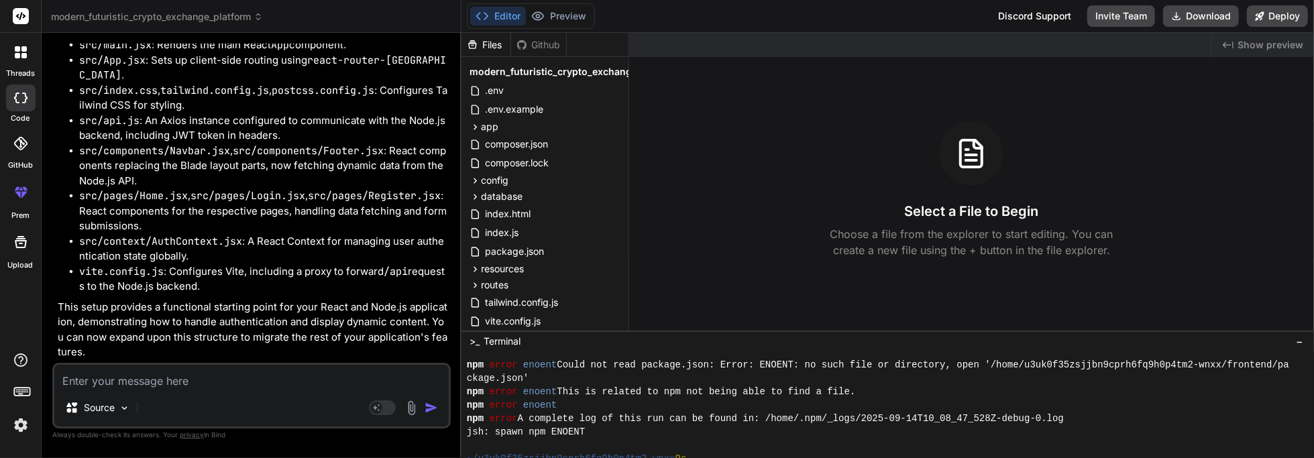
scroll to position [19, 0]
click at [494, 366] on button "Execute" at bounding box center [502, 374] width 52 height 16
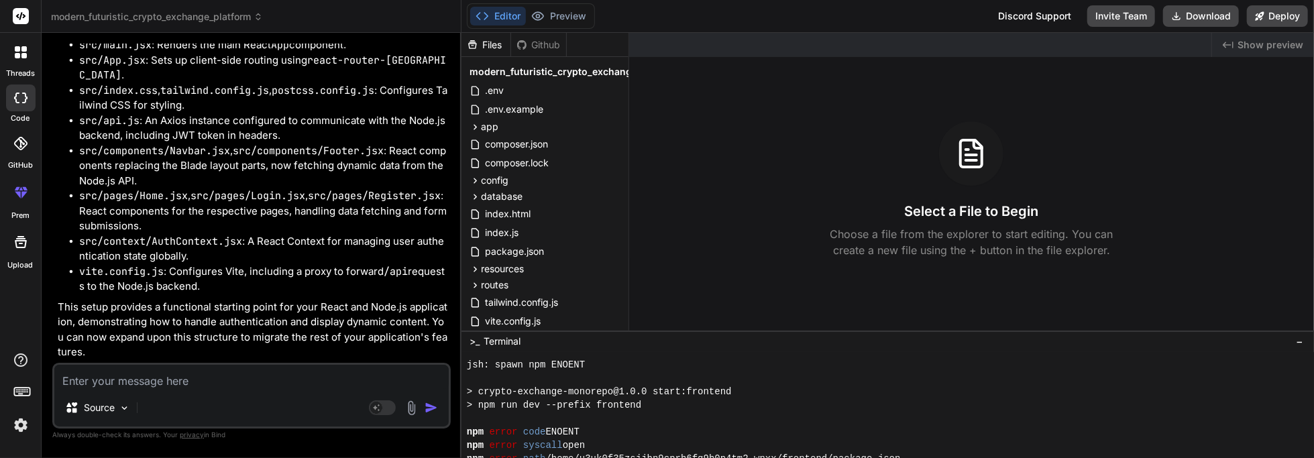
scroll to position [1112, 0]
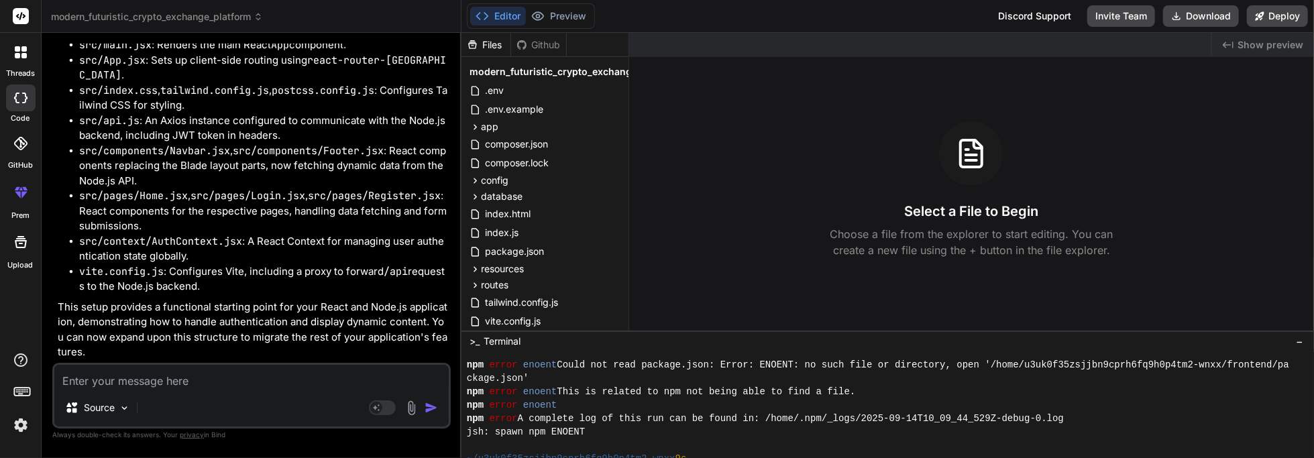
click at [657, 38] on span "Show preview" at bounding box center [1271, 44] width 66 height 13
click at [210, 389] on textarea at bounding box center [251, 377] width 394 height 24
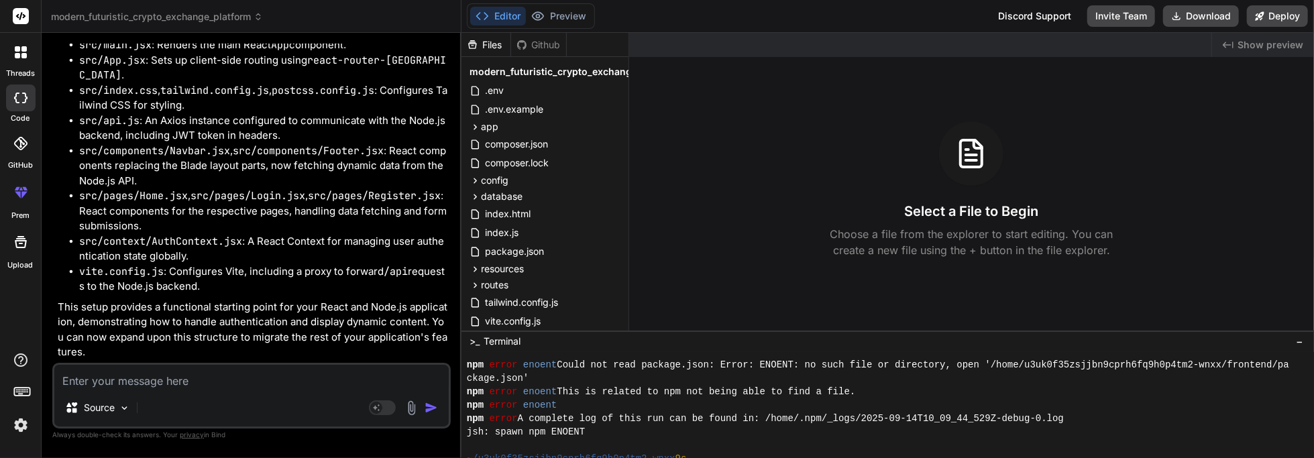
scroll to position [96, 0]
click at [210, 383] on textarea at bounding box center [251, 377] width 394 height 24
type textarea "x"
type textarea "T"
type textarea "x"
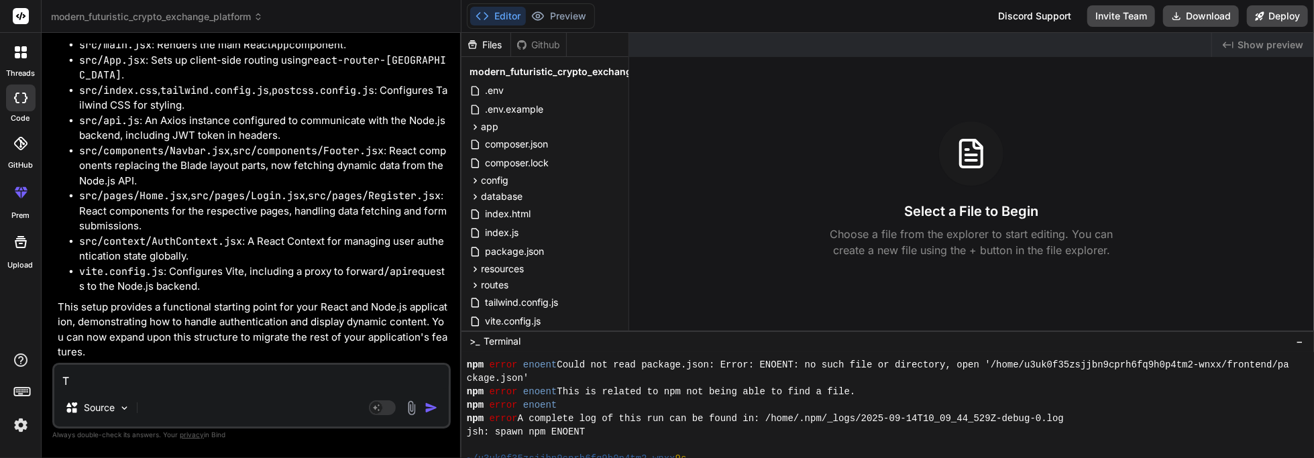
type textarea "Th"
type textarea "x"
type textarea "The"
type textarea "x"
type textarea "Ther"
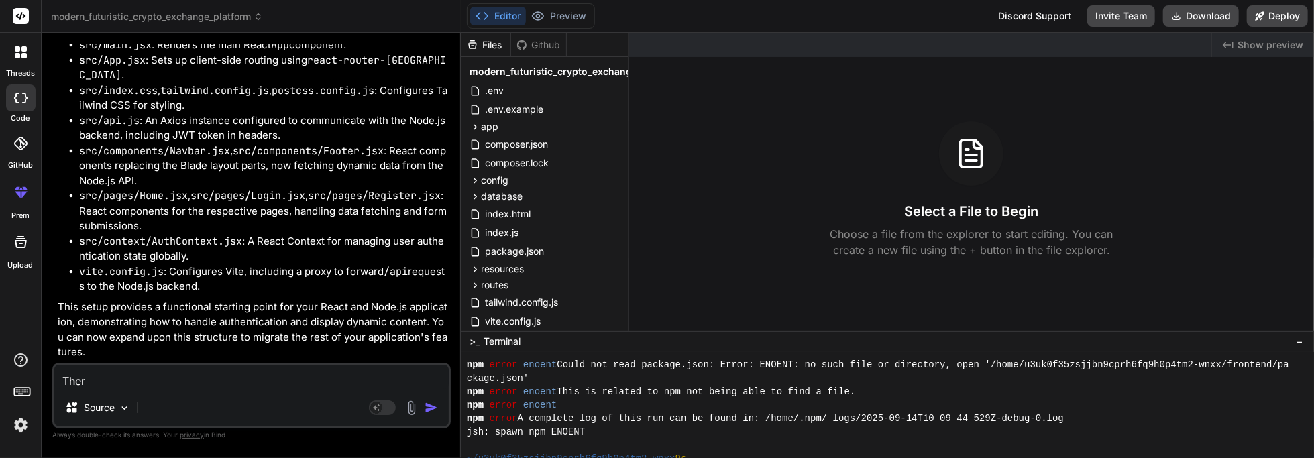
type textarea "x"
type textarea "There"
type textarea "x"
type textarea "There"
type textarea "x"
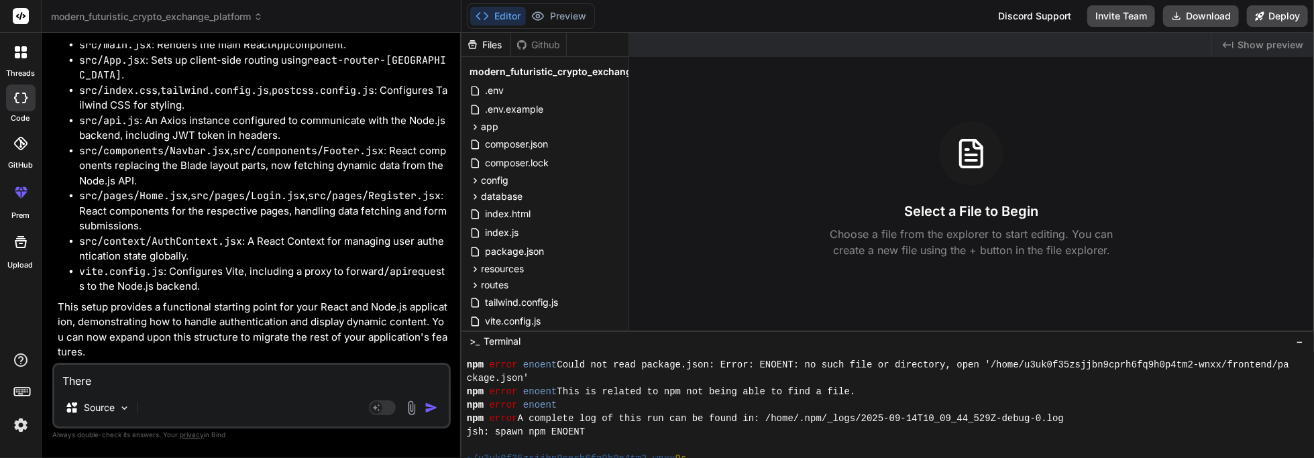
type textarea "There a"
type textarea "x"
type textarea "There ar"
type textarea "x"
type textarea "There are"
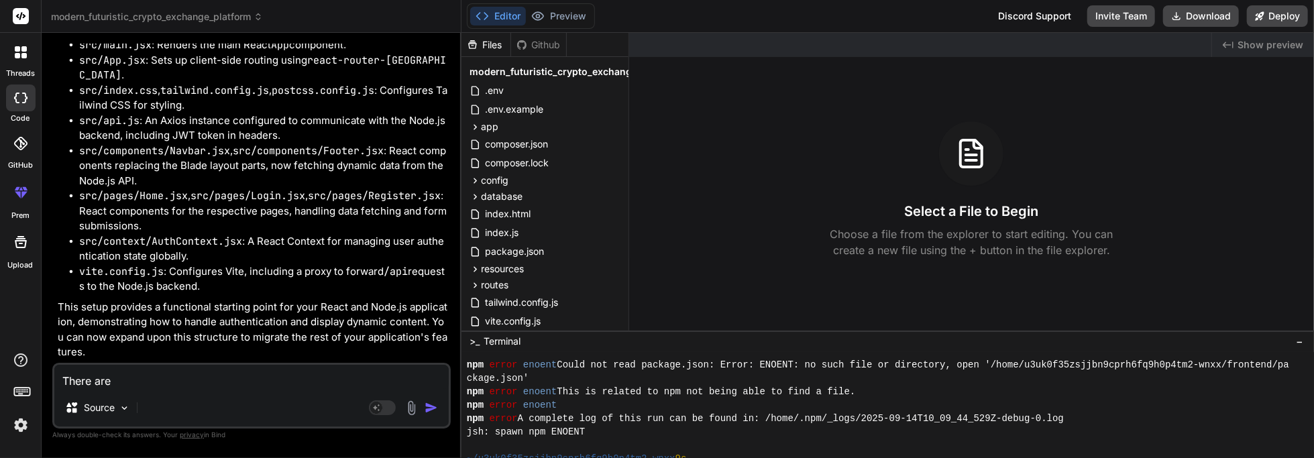
type textarea "x"
type textarea "There are"
type textarea "x"
type textarea "There are s"
type textarea "x"
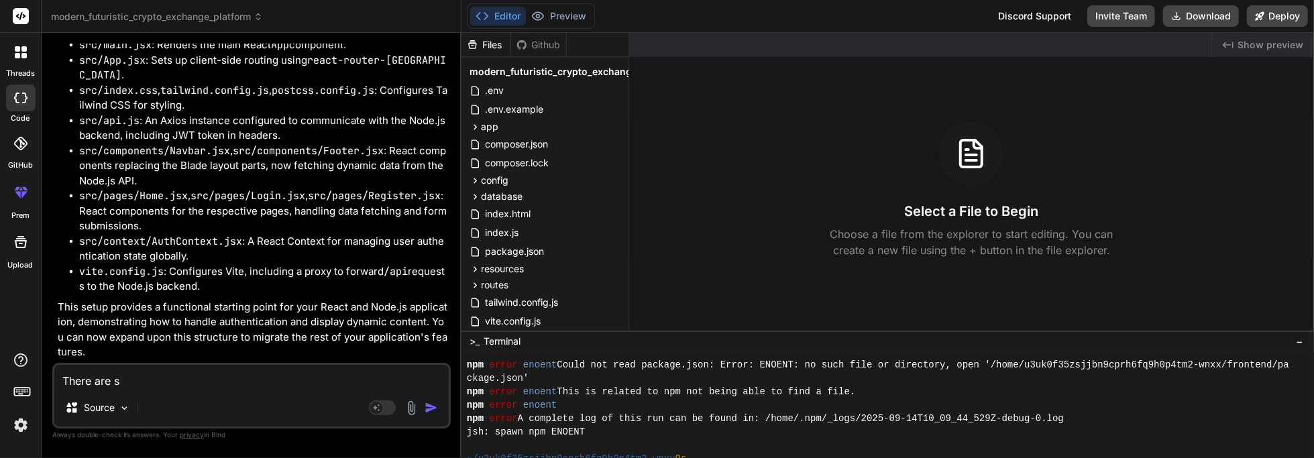
type textarea "There are so"
type textarea "x"
type textarea "There are som"
type textarea "x"
type textarea "There are some"
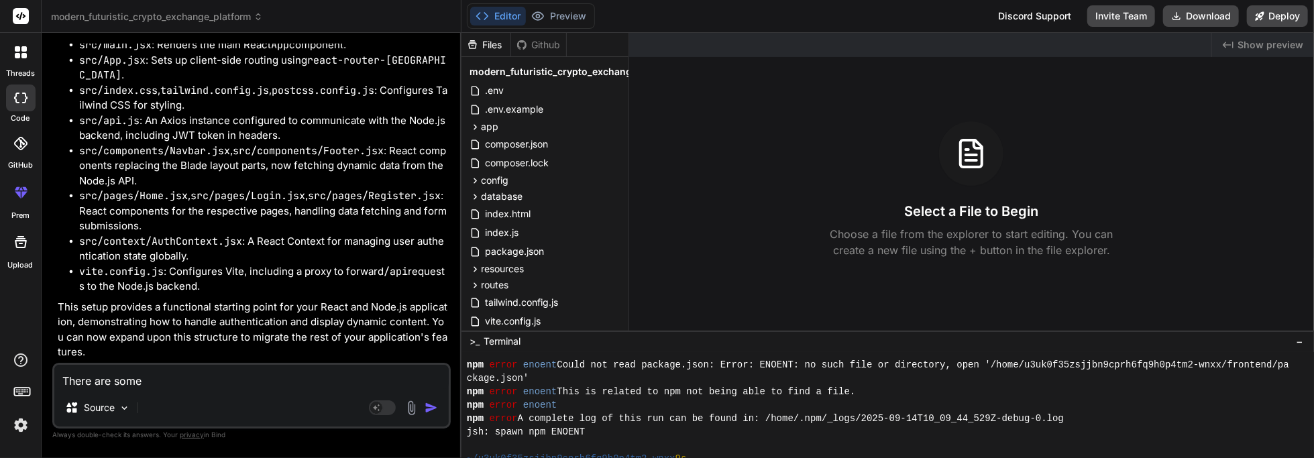
type textarea "x"
type textarea "There are some"
type textarea "x"
type textarea "There are some e"
type textarea "x"
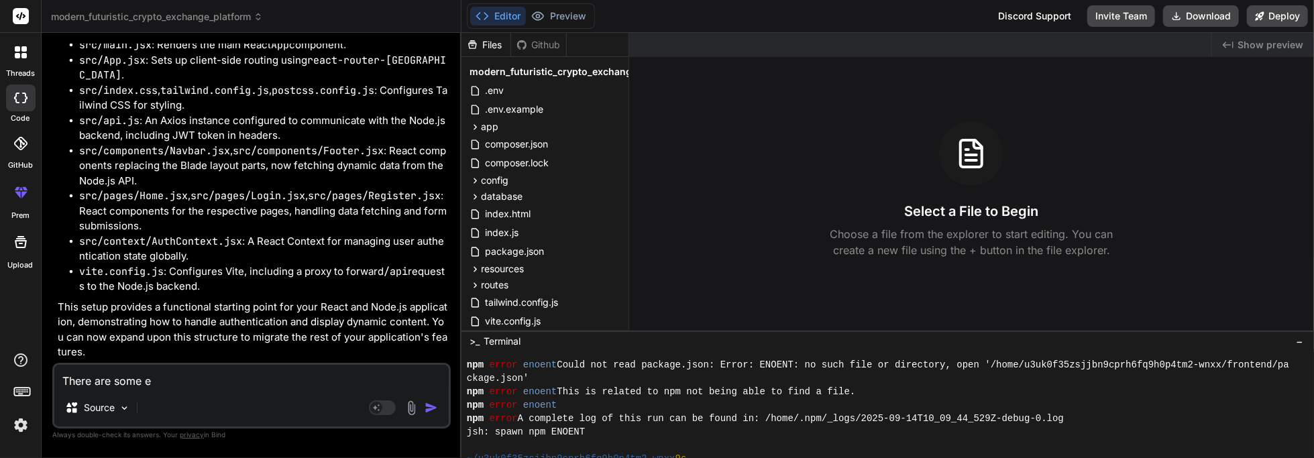
type textarea "There are some er"
type textarea "x"
type textarea "There are some err"
type textarea "x"
type textarea "There are some erro"
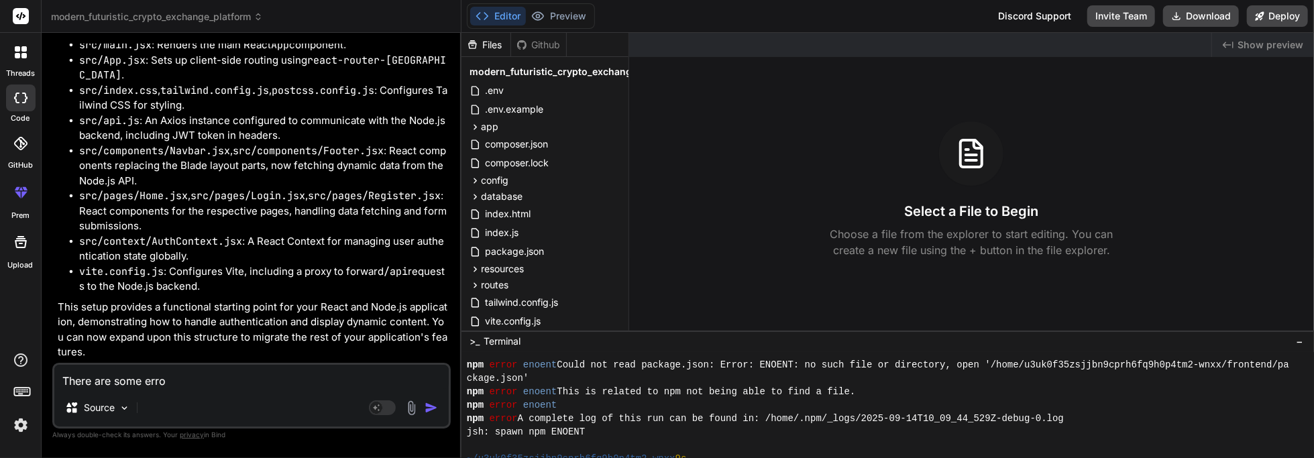
type textarea "x"
type textarea "There are some error"
type textarea "x"
type textarea "There are some errors"
type textarea "x"
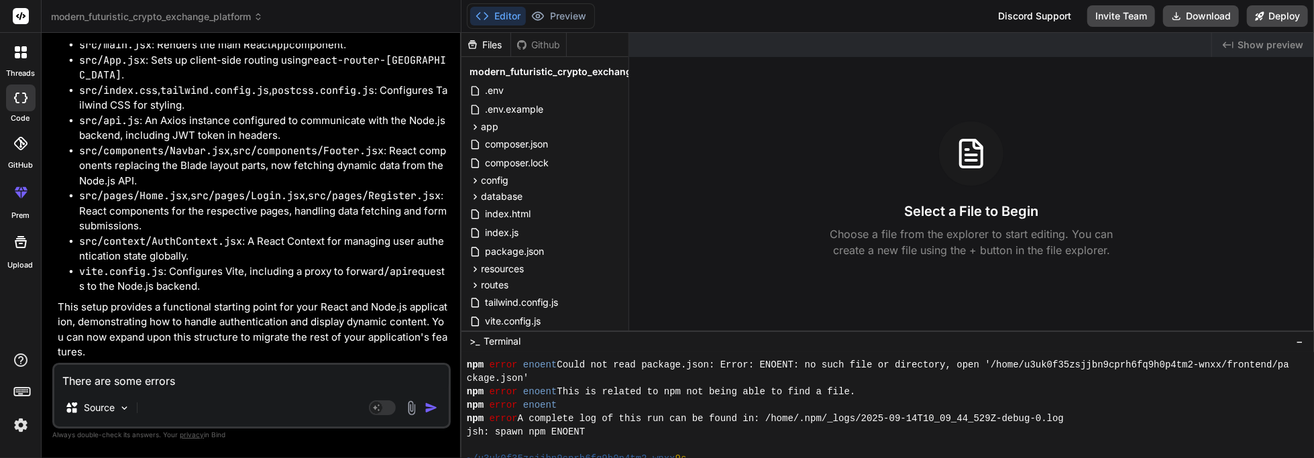
type textarea "There are some errors"
type textarea "x"
type textarea "There are some errors s"
type textarea "x"
type textarea "There are some errors"
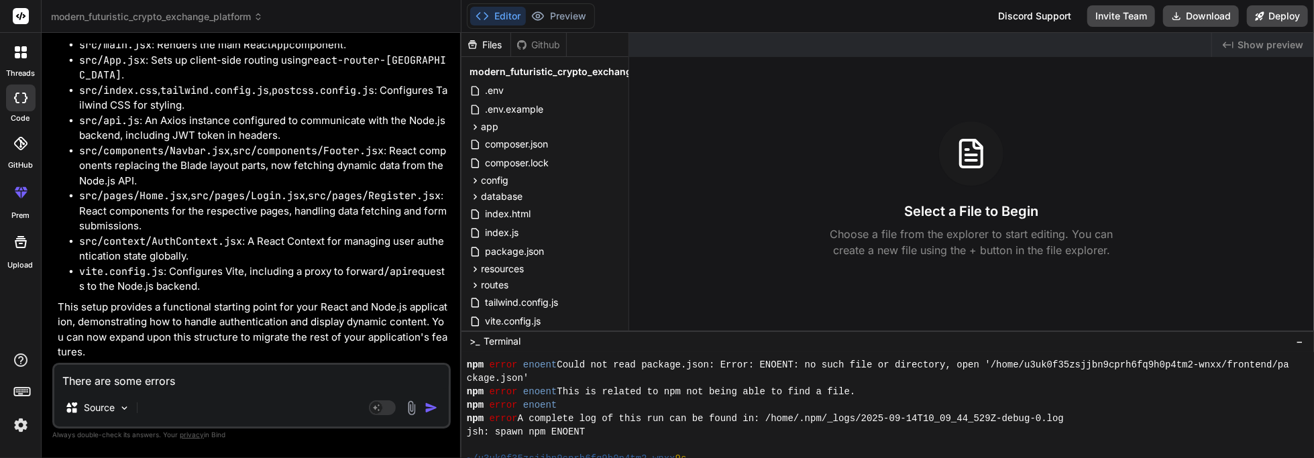
type textarea "x"
type textarea "There are some errors s"
type textarea "x"
type textarea "There are some errors so"
type textarea "x"
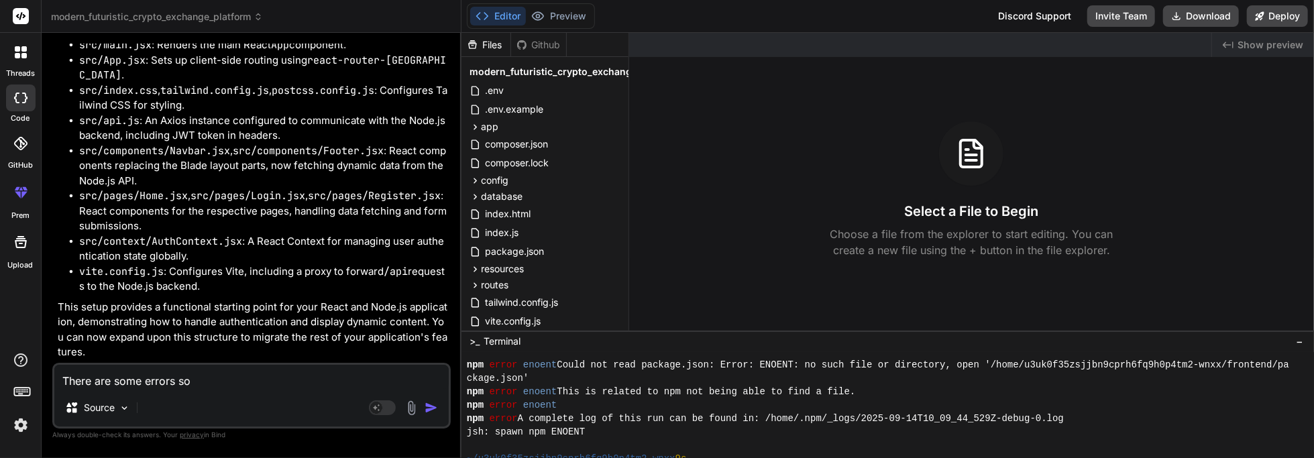
type textarea "There are some errors sol"
type textarea "x"
type textarea "There are some errors solv"
type textarea "x"
type textarea "There are some errors solve"
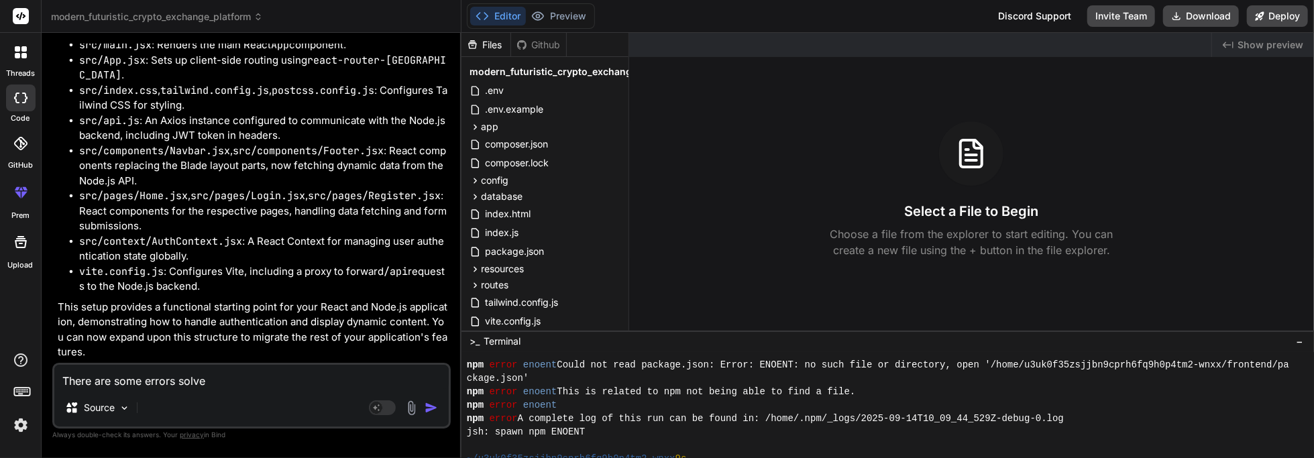
type textarea "x"
type textarea "There are some errors solve"
type textarea "x"
type textarea "There are some errors solve t"
type textarea "x"
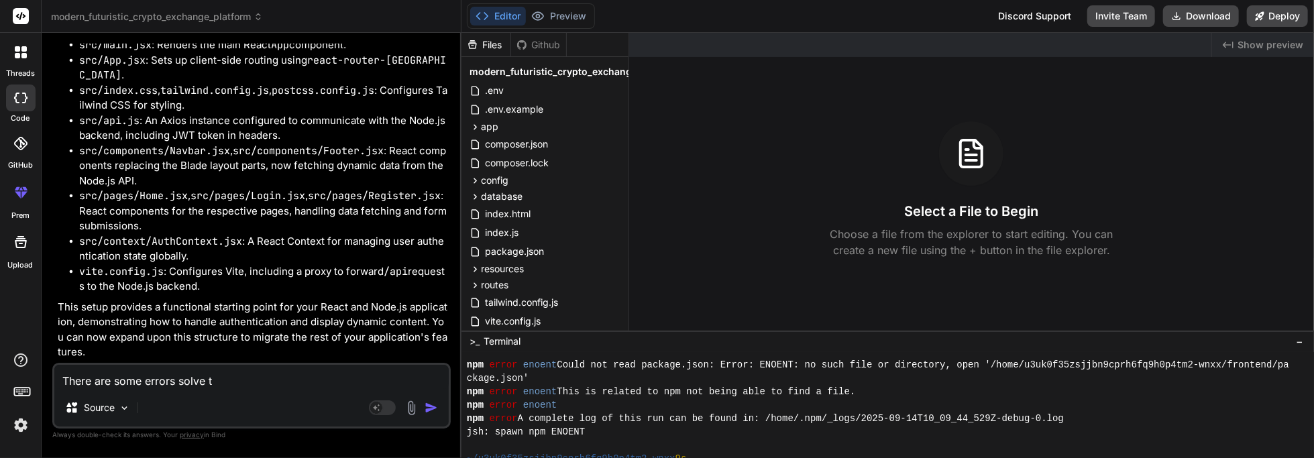
type textarea "There are some errors solve th"
type textarea "x"
type textarea "There are some errors solve the"
type textarea "x"
type textarea "There are some errors solve them"
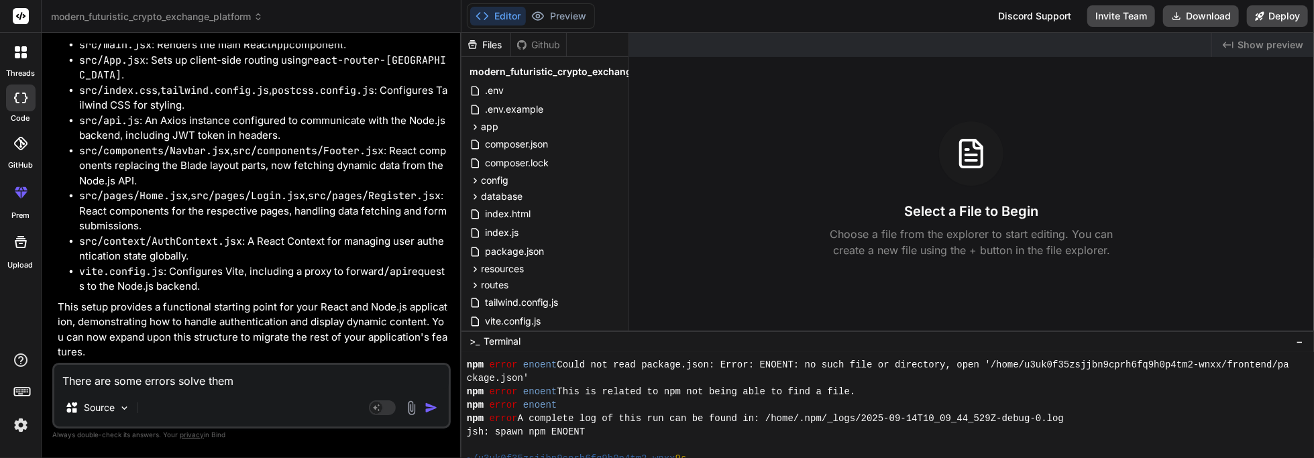
type textarea "x"
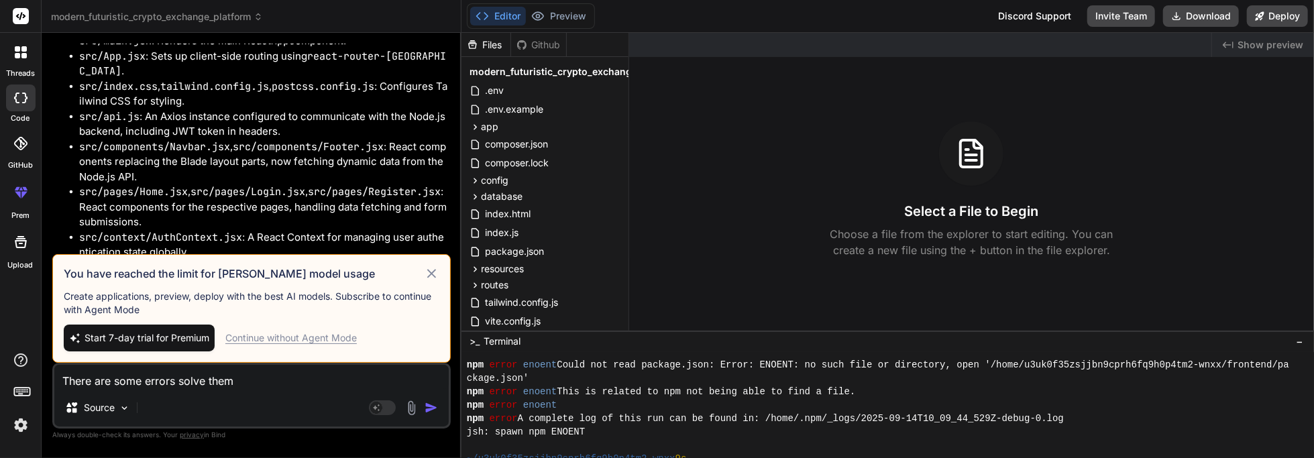
type textarea "There are some errors solve them"
click at [433, 275] on icon at bounding box center [431, 273] width 9 height 9
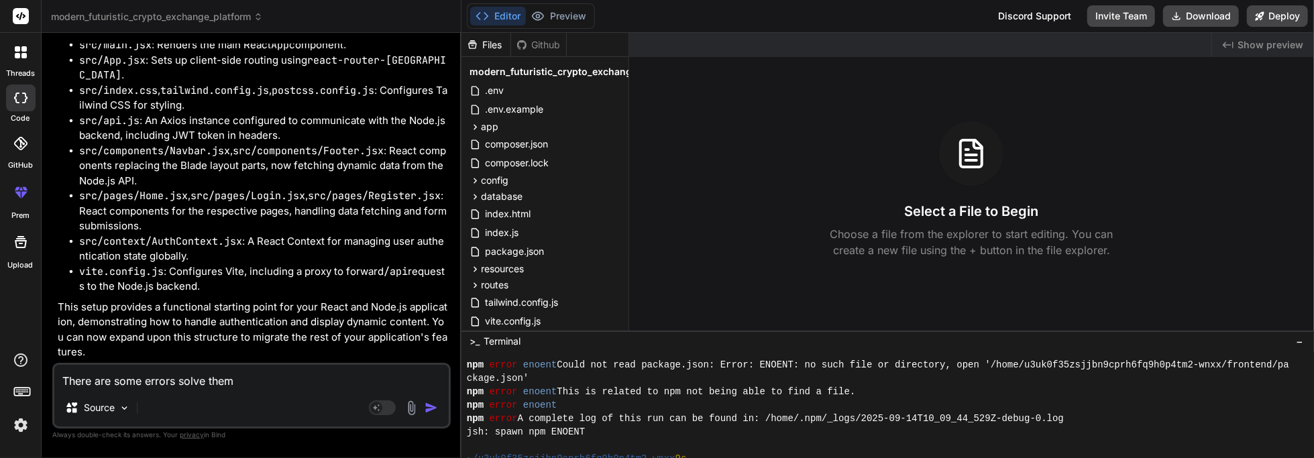
click at [431, 414] on img "button" at bounding box center [431, 407] width 13 height 13
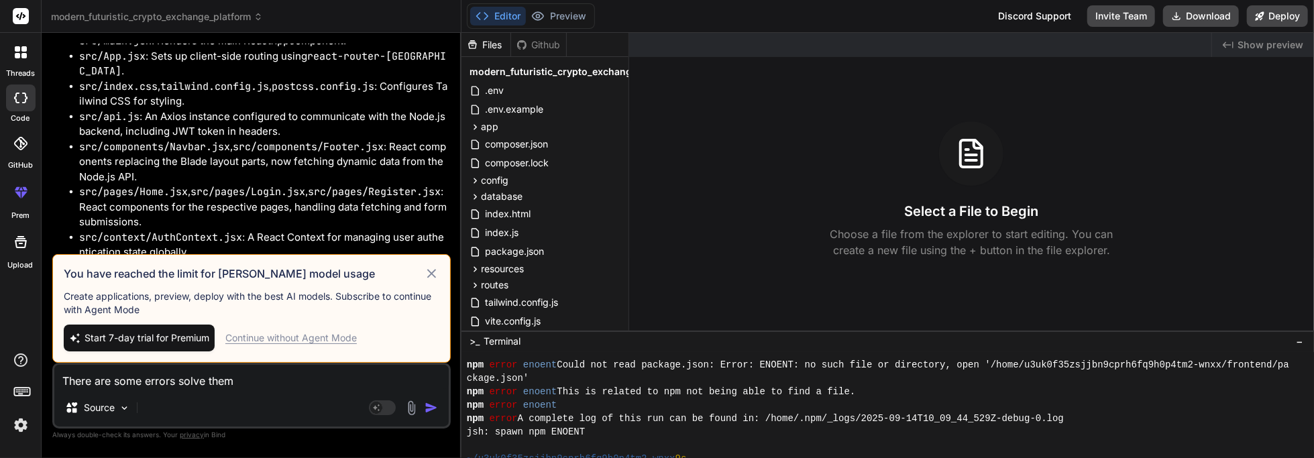
click at [264, 343] on div "Continue without Agent Mode" at bounding box center [290, 337] width 131 height 13
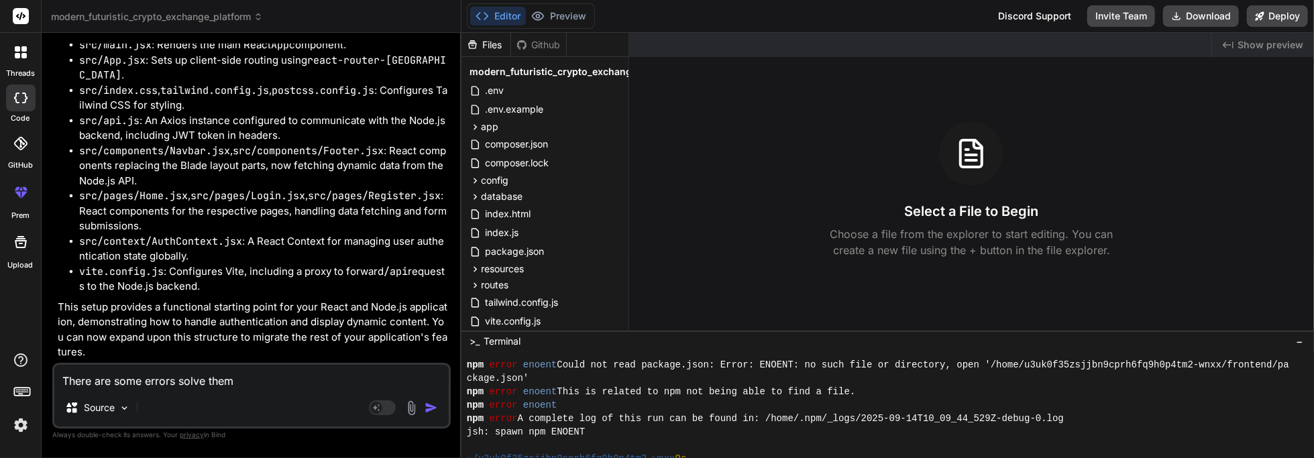
click at [433, 415] on img "button" at bounding box center [431, 407] width 13 height 13
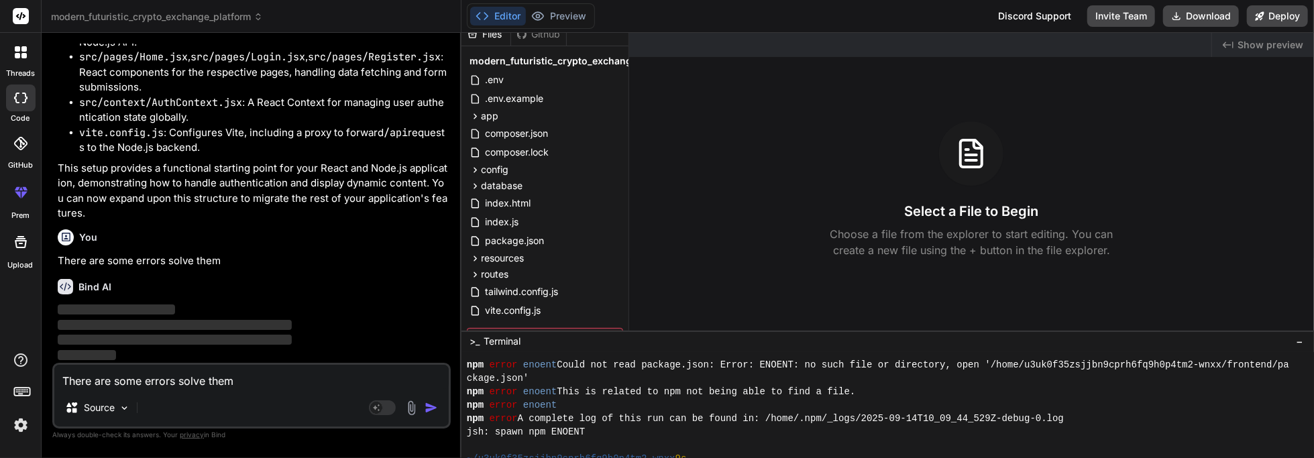
scroll to position [21, 0]
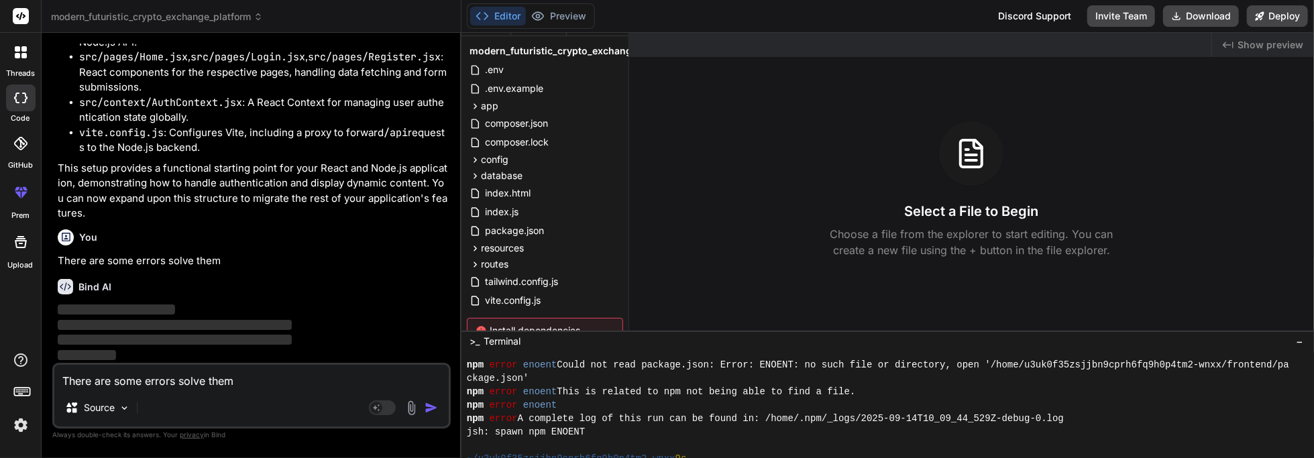
click at [487, 178] on span "database" at bounding box center [502, 175] width 42 height 13
click at [486, 208] on icon at bounding box center [486, 209] width 11 height 11
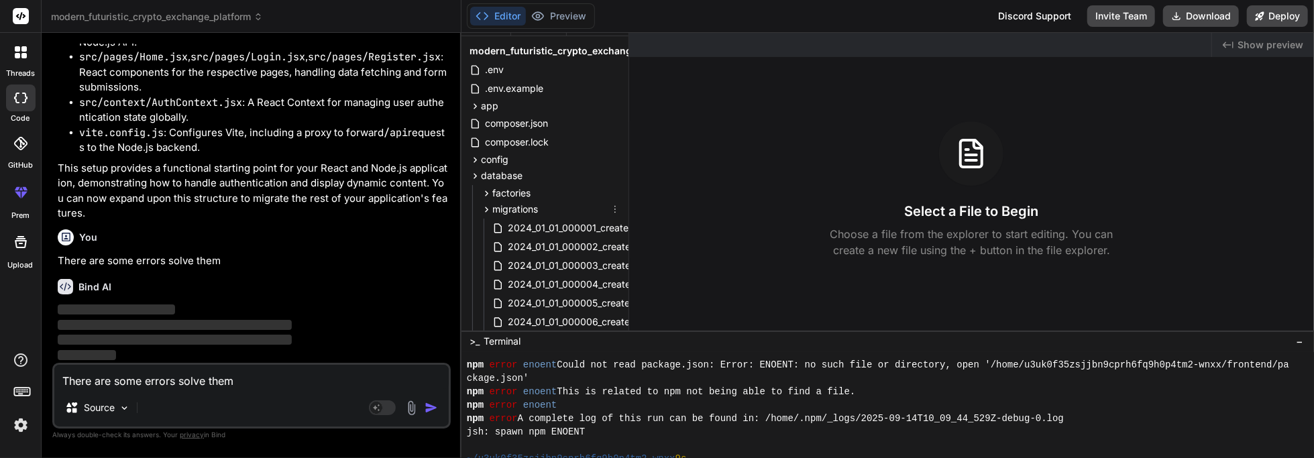
click at [474, 180] on icon at bounding box center [475, 175] width 11 height 11
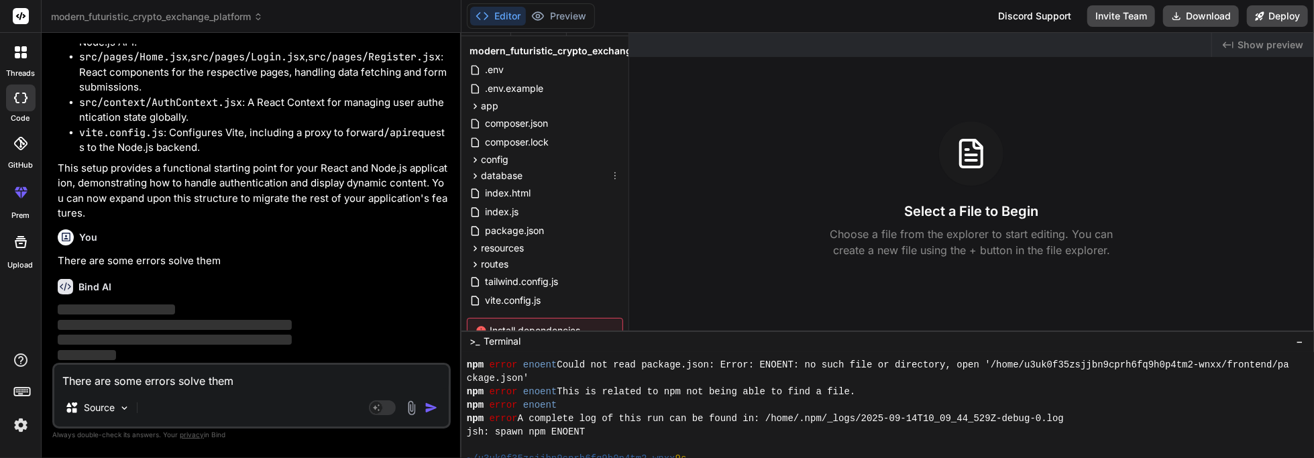
click at [476, 160] on icon at bounding box center [475, 159] width 11 height 11
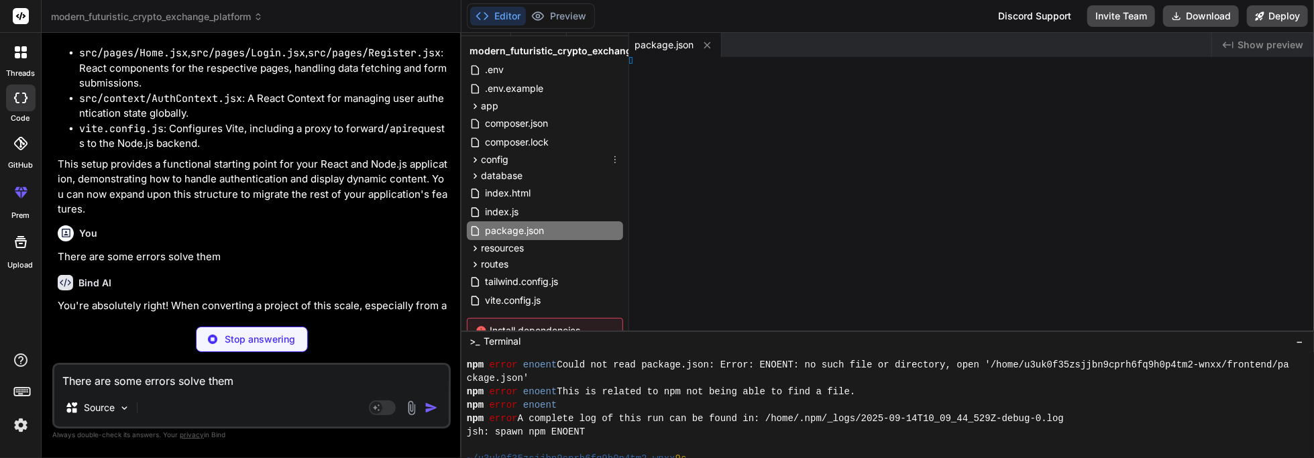
type textarea "x"
type textarea "}, "devDependencies": { "nodemon": "^3.0.1" } }"
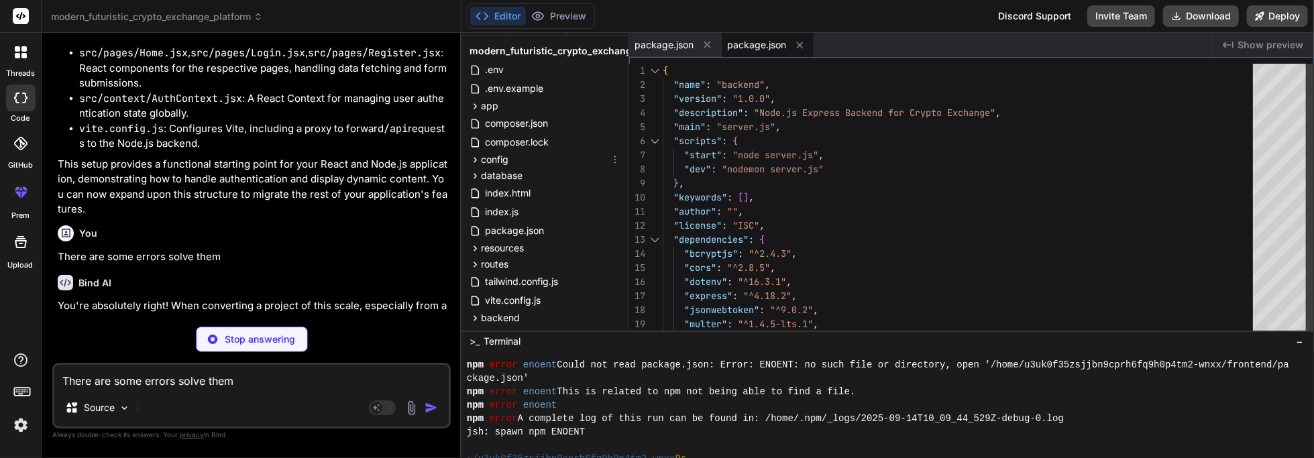
type textarea "x"
type textarea "app.listen(PORT, () => { console.log(`Backend server running on port ${PORT}`);…"
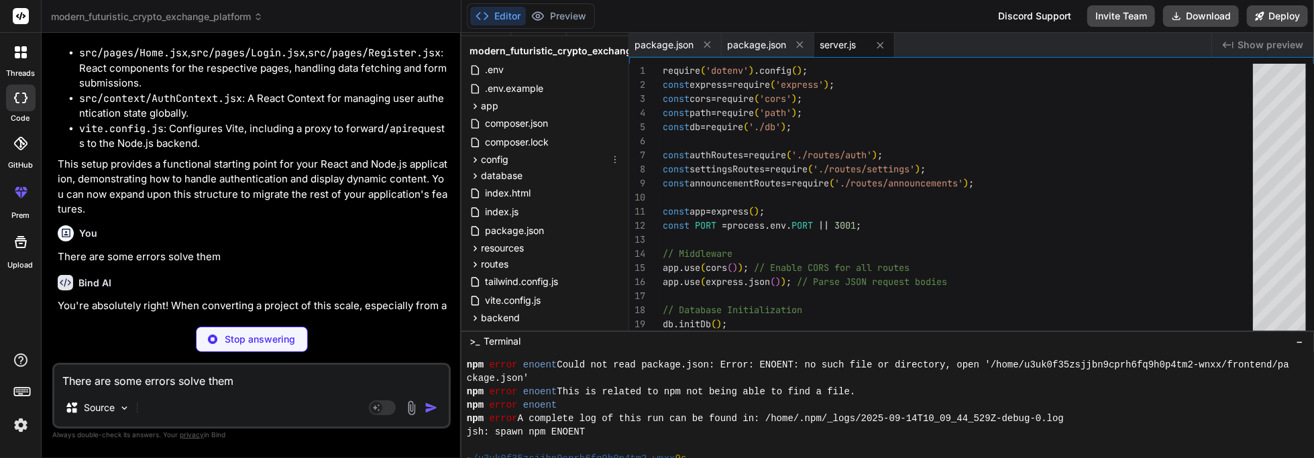
type textarea "x"
type textarea "initDb, getDb };"
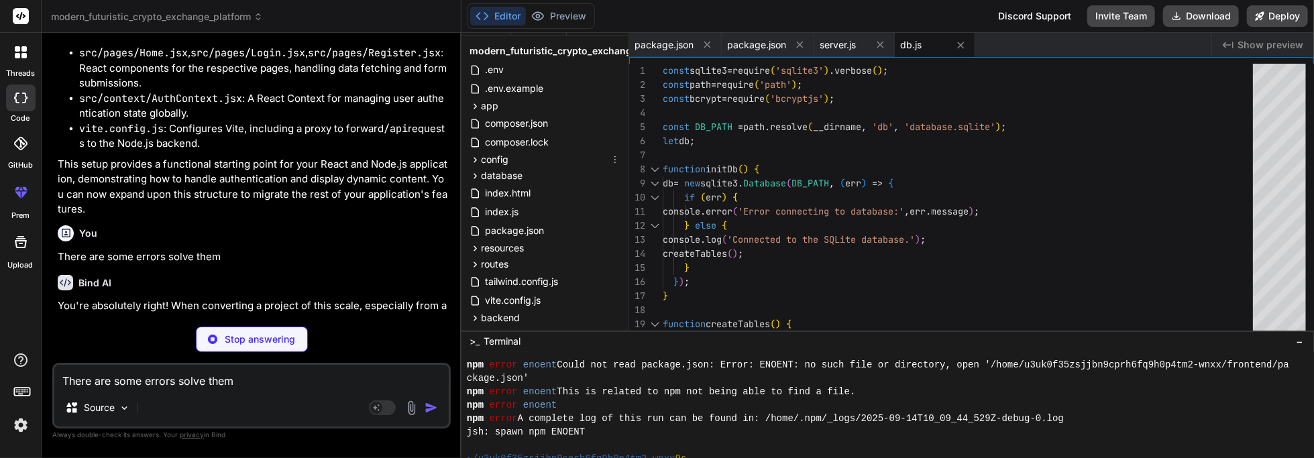
type textarea "x"
type textarea "} static async comparePassword(candidatePassword, hashedPassword) { return bcry…"
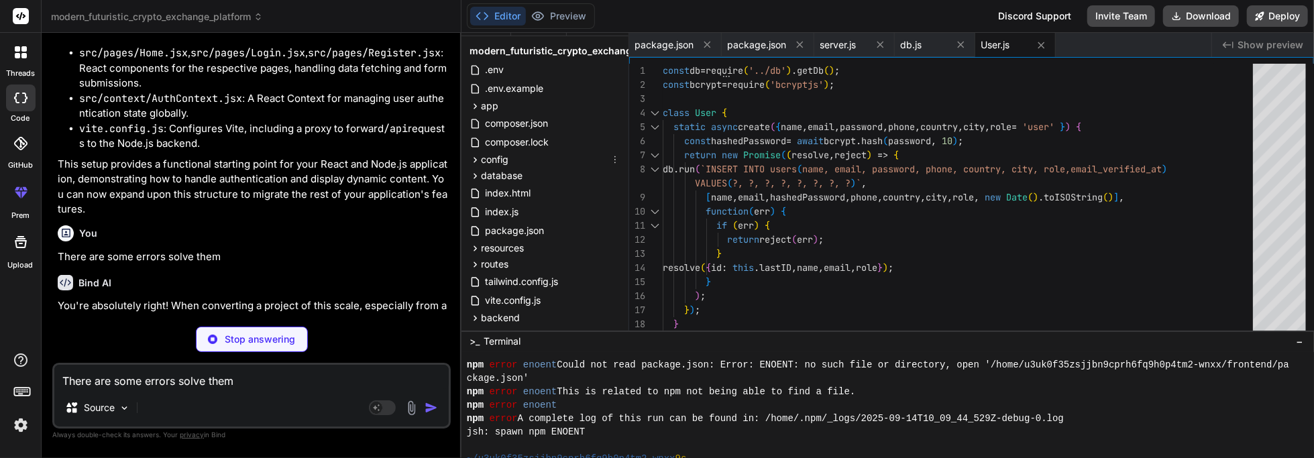
type textarea "x"
type textarea "} module.exports = SiteSetting;"
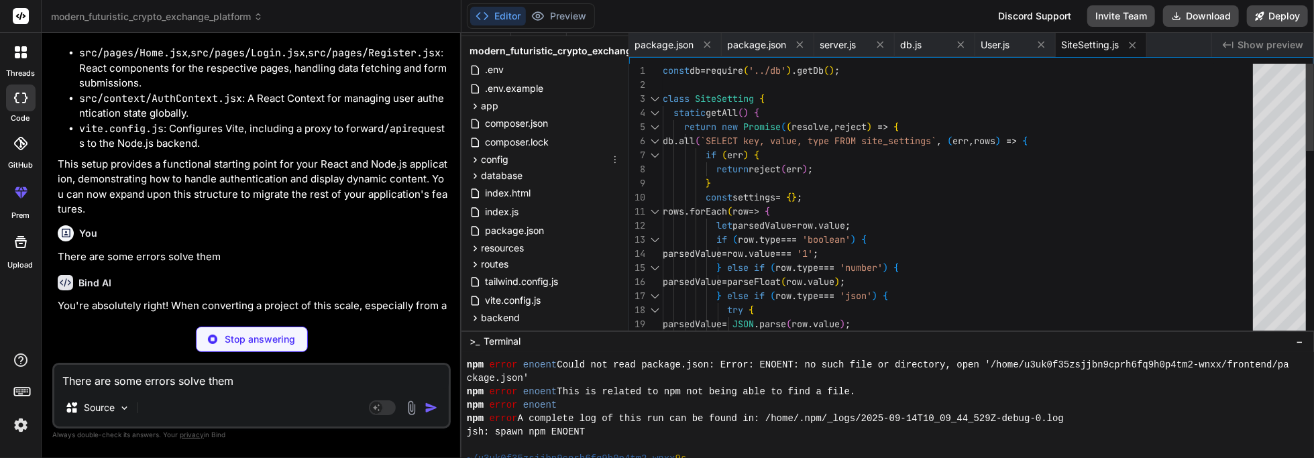
type textarea "x"
type textarea "module.exports = Announcement;"
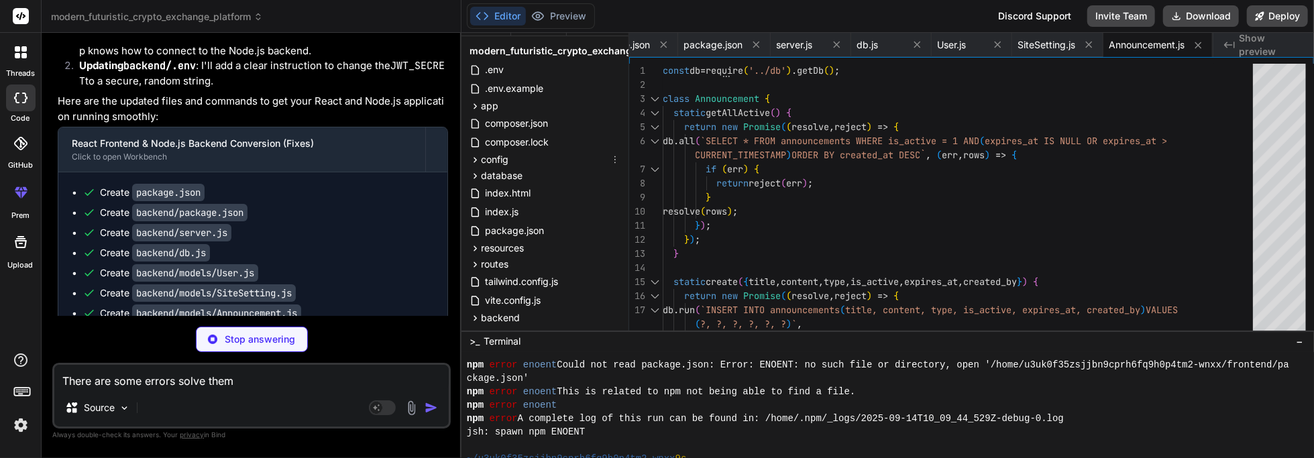
scroll to position [5980, 0]
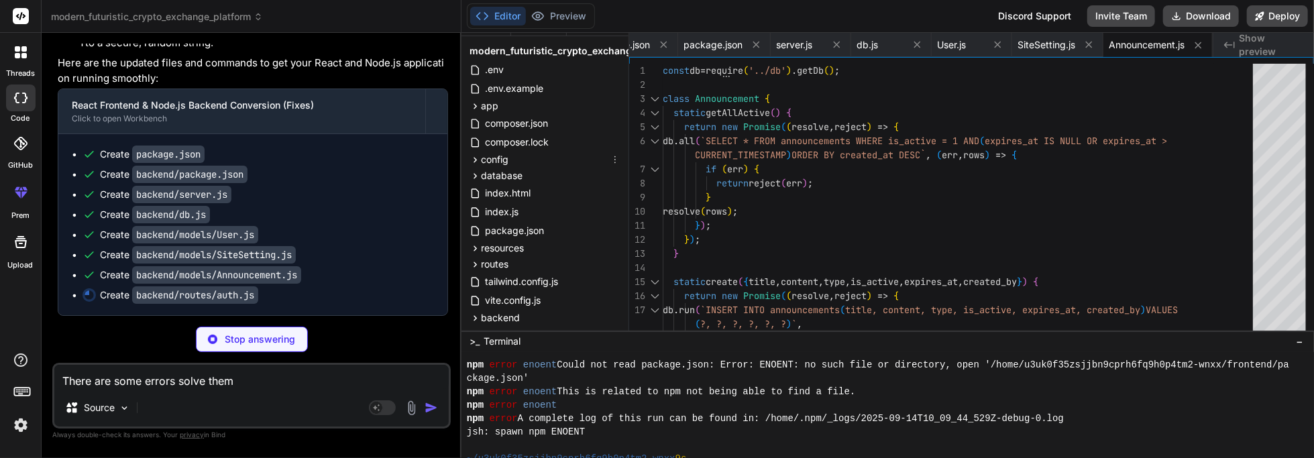
type textarea "x"
type textarea "module.exports = router;"
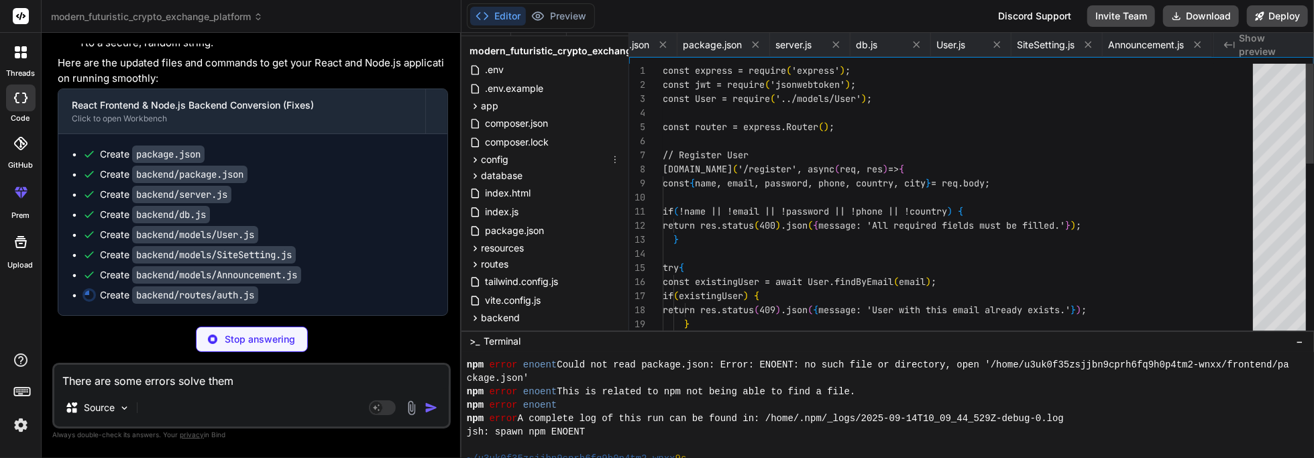
scroll to position [0, 125]
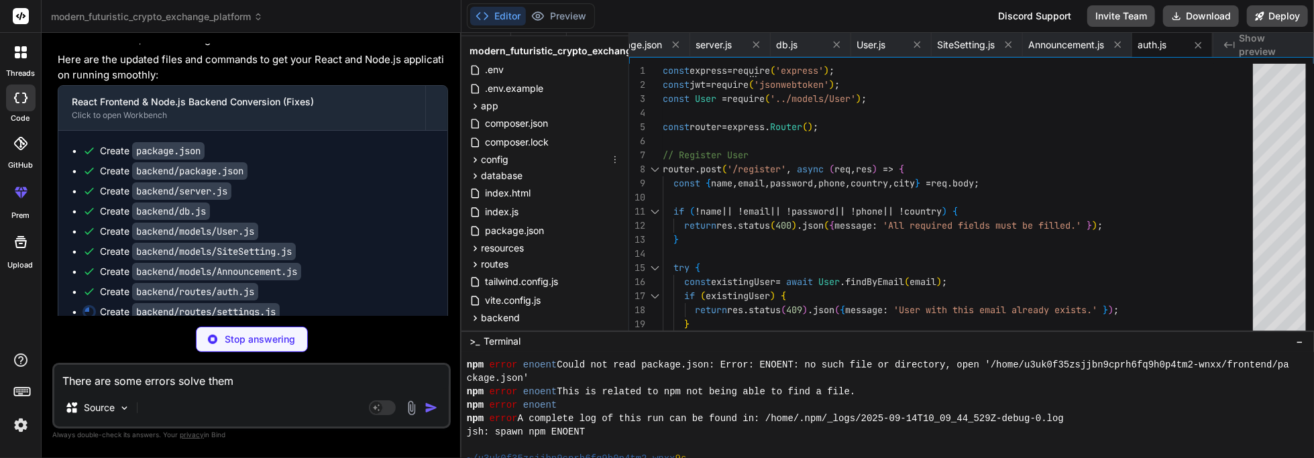
type textarea "x"
type textarea "res.status(500).json({ message: 'Server error updating settings.' }); } }); mod…"
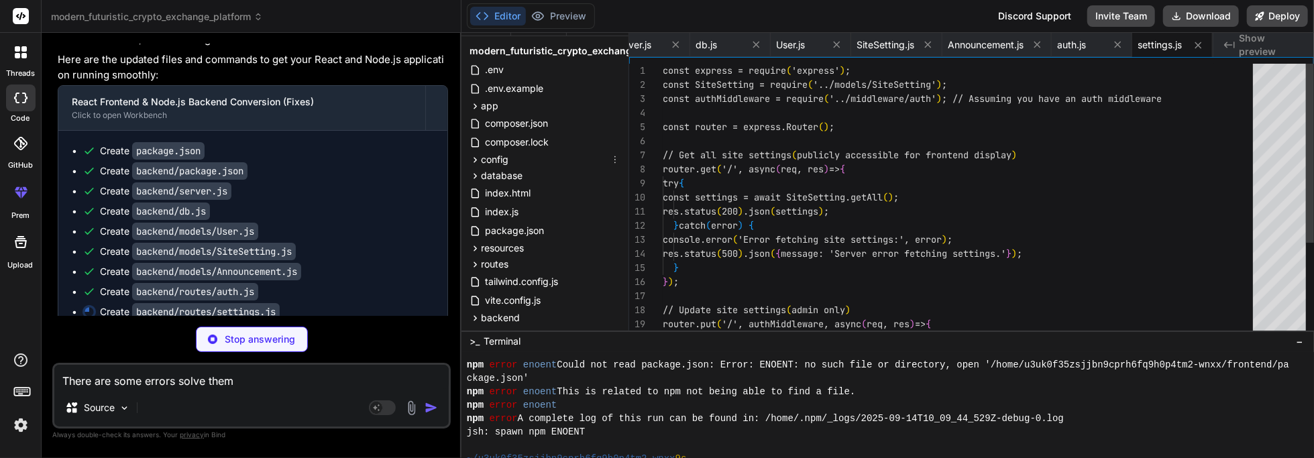
type textarea "x"
type textarea "} catch (error) { console.error('Error fetching announcements:', error); res.st…"
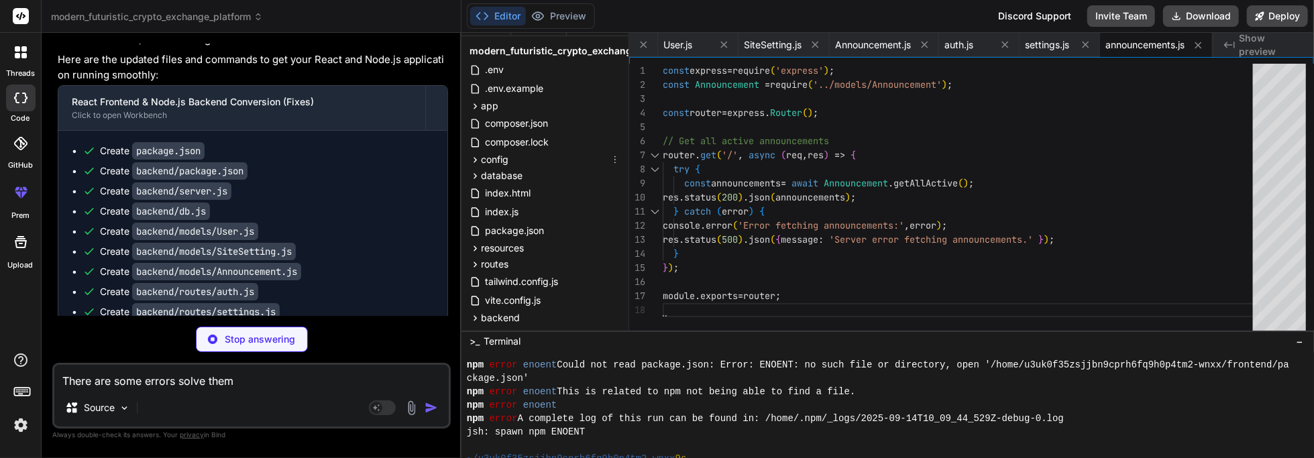
type textarea "x"
type textarea "module.exports = authMiddleware;"
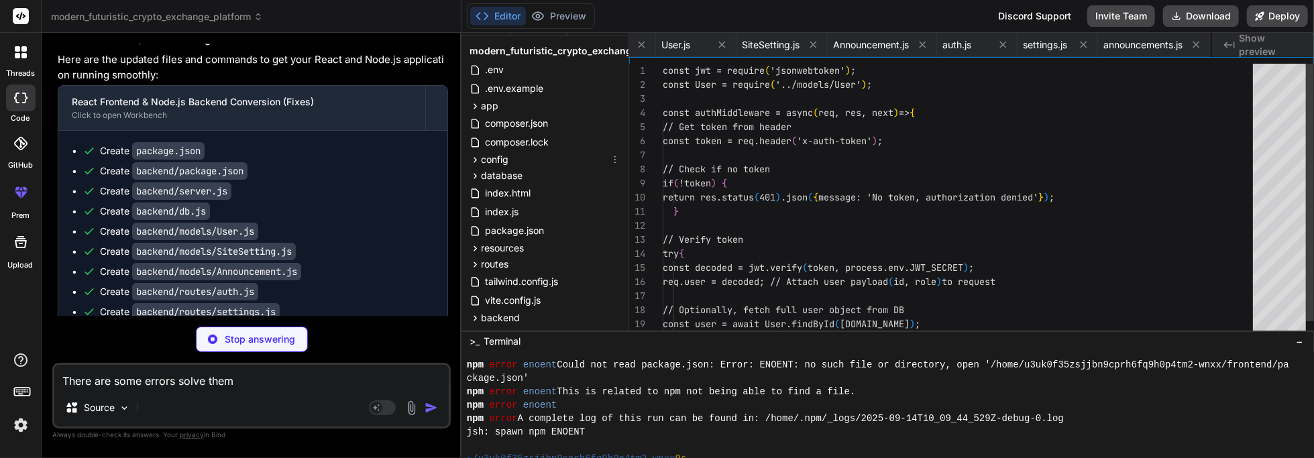
type textarea "x"
type textarea "PORT=3001 JWT_SECRET=your_jwt_secret_key_here # IMPORTANT: Change this to a str…"
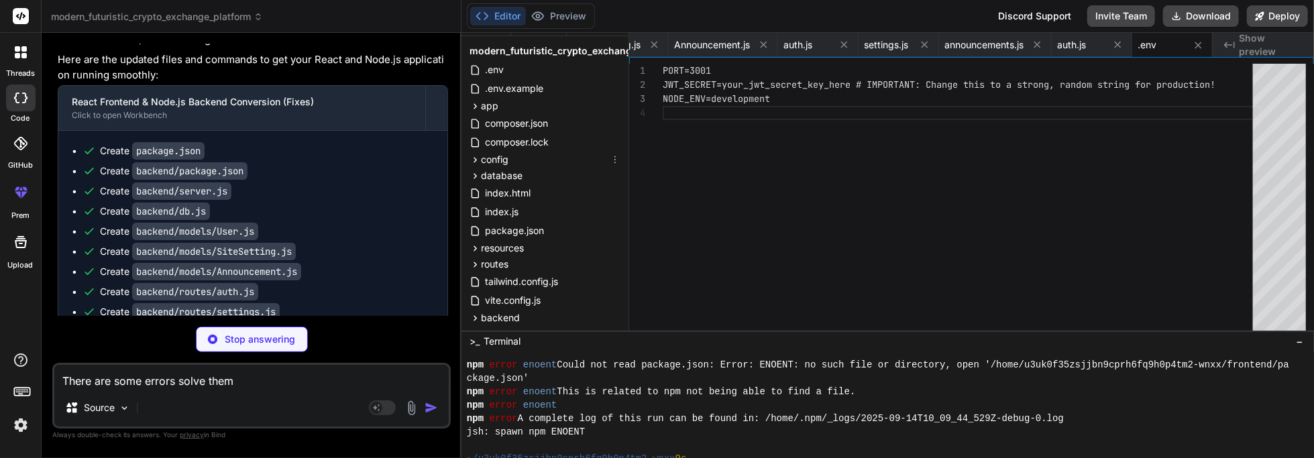
type textarea "x"
type textarea "} }"
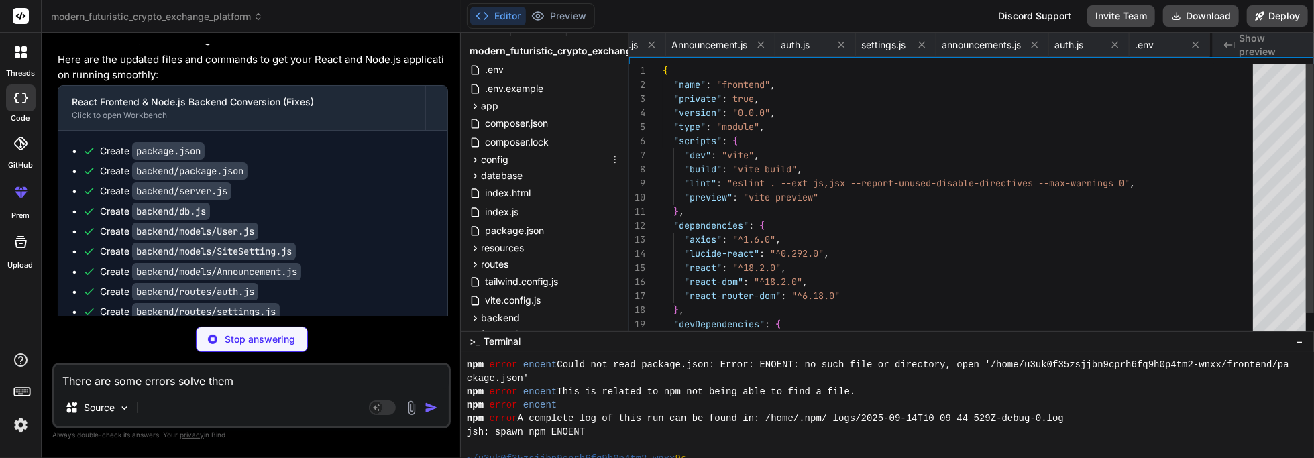
type textarea "x"
type textarea "VITE_API_URL=http://localhost:3001/api"
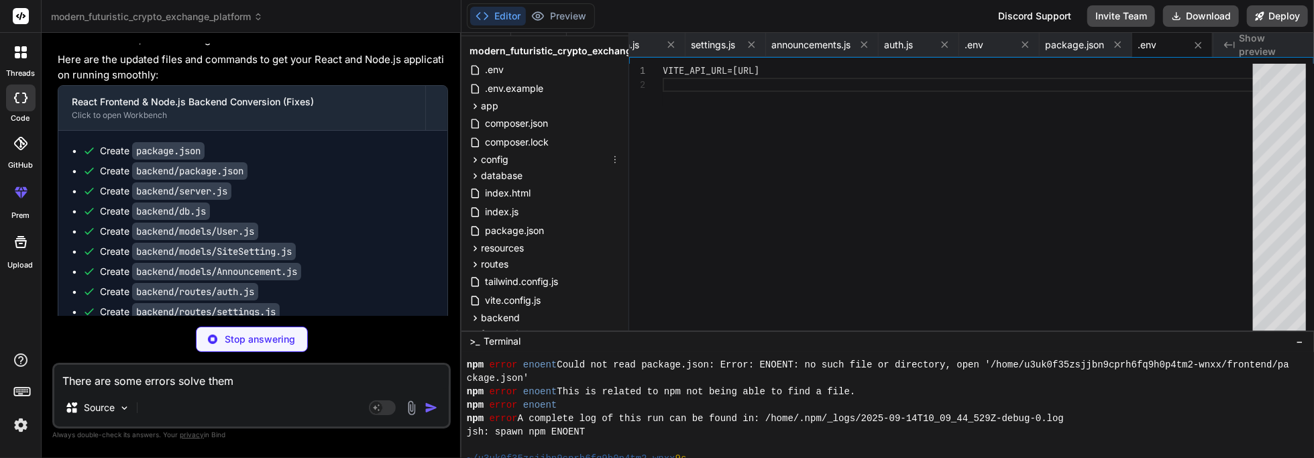
type textarea "x"
type textarea "<script type="module" src="/src/main.jsx"></script> </body> </html>"
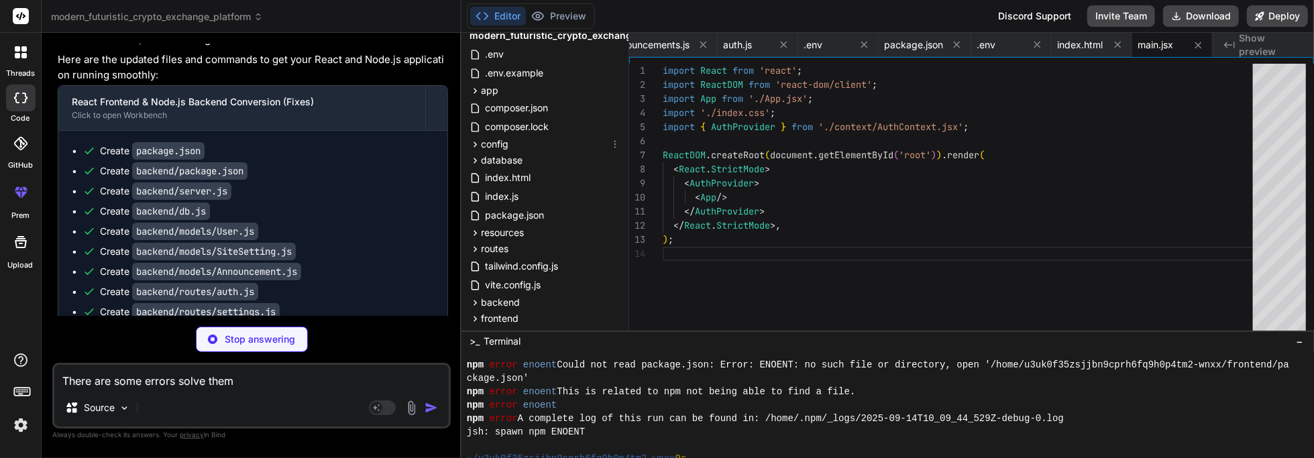
scroll to position [53, 0]
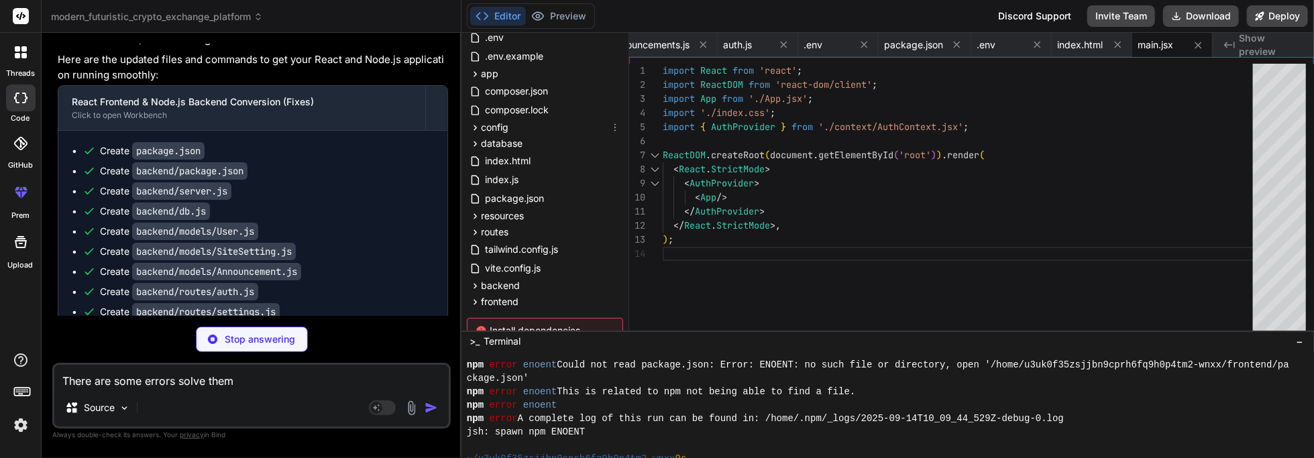
type textarea "x"
type textarea "@apply absolute -top-2 -right-2 h-5 w-5 bg-red-500 text-white text-xs rounded-f…"
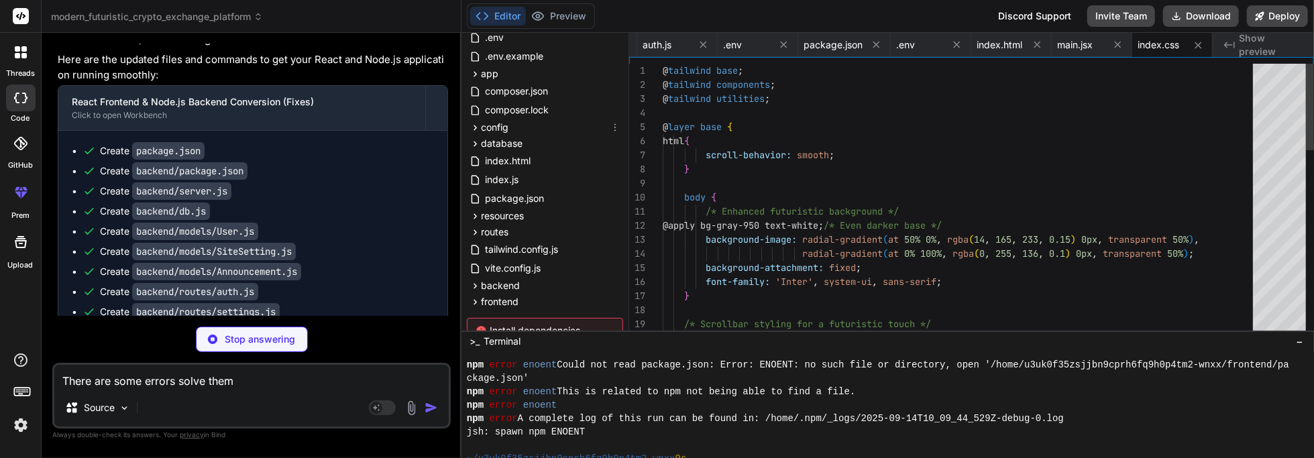
type textarea "x"
type textarea "</Router> ); } export default App;"
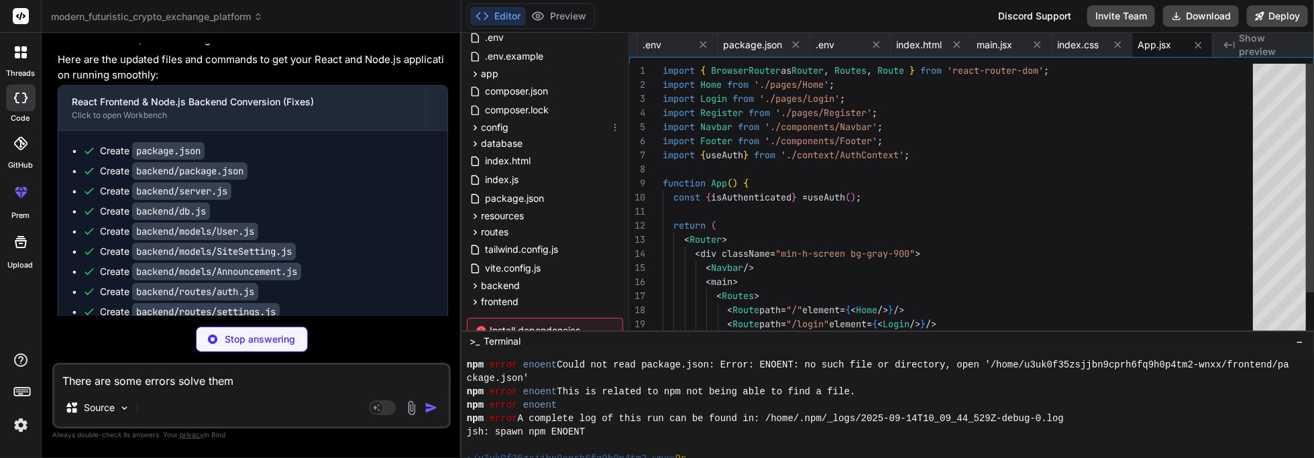
type textarea "x"
type textarea "(error) => { return Promise.reject(error); } ); export default api;"
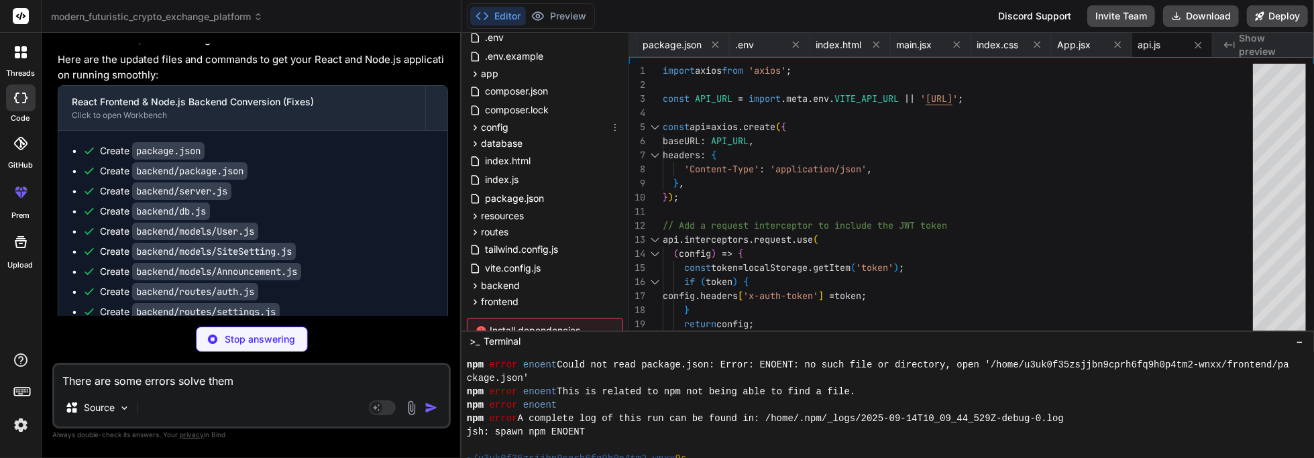
type textarea "x"
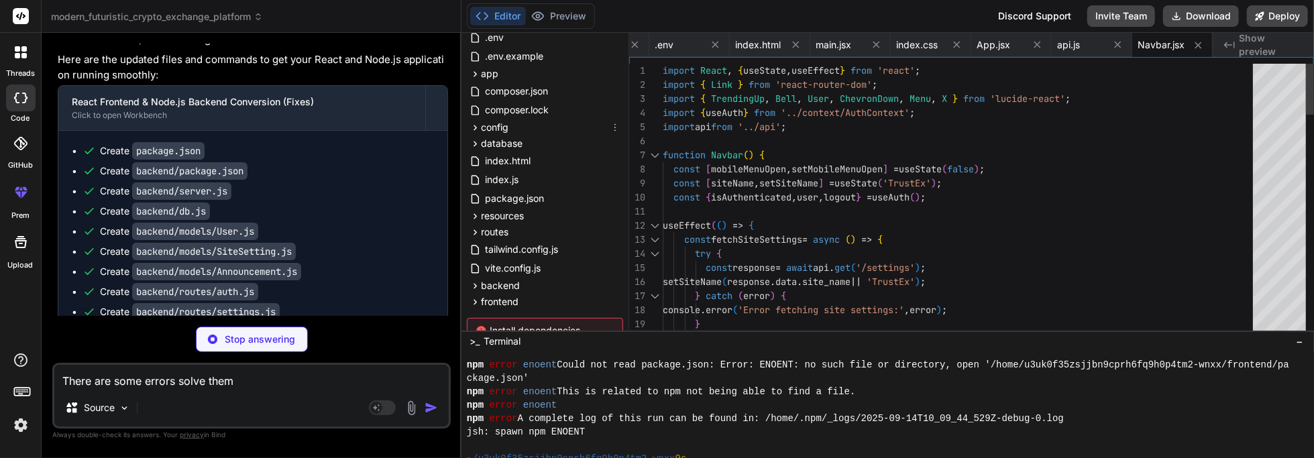
scroll to position [6242, 0]
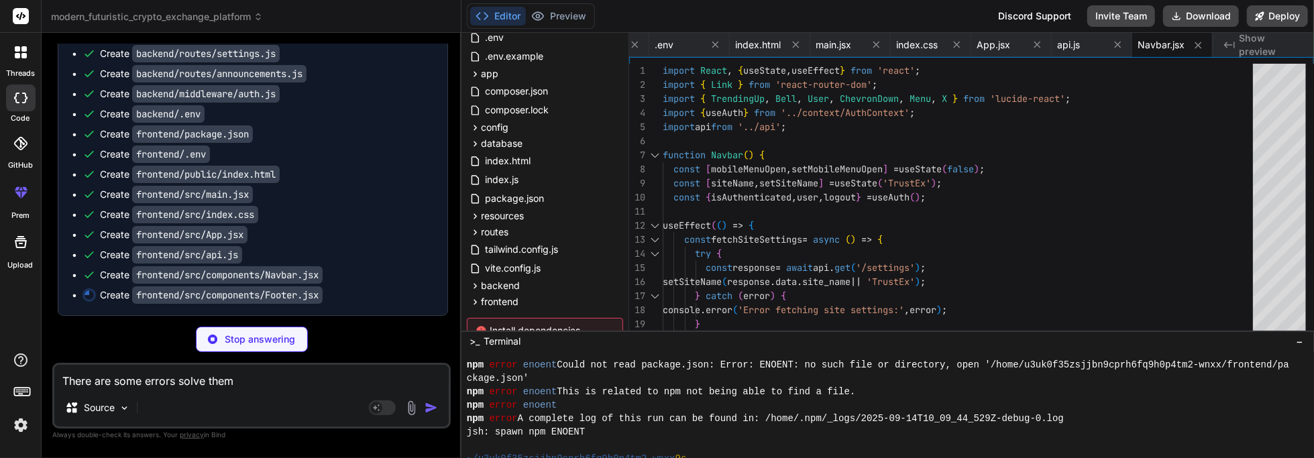
type textarea "x"
type textarea "); } export default Footer;"
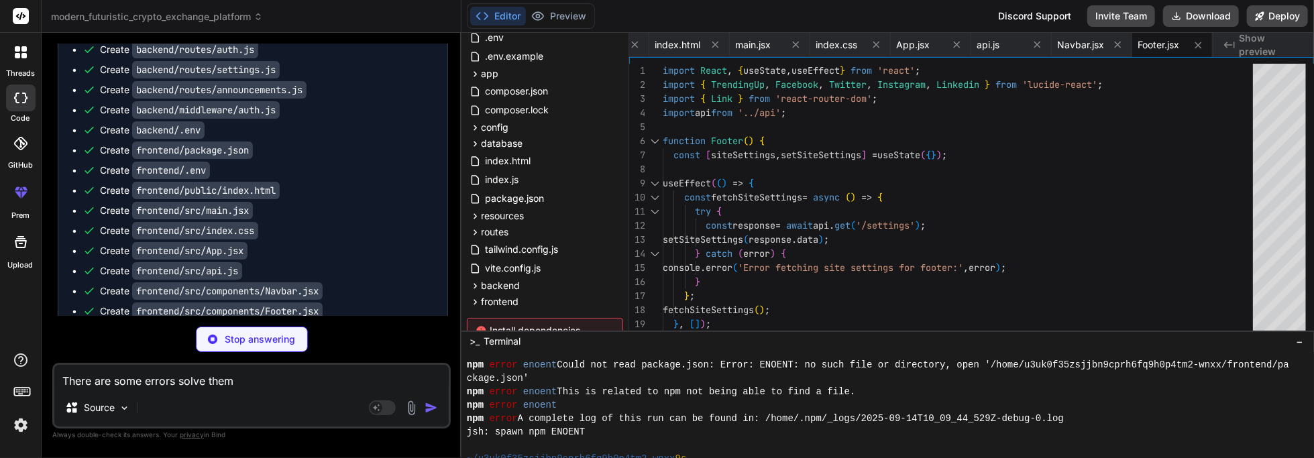
scroll to position [6262, 0]
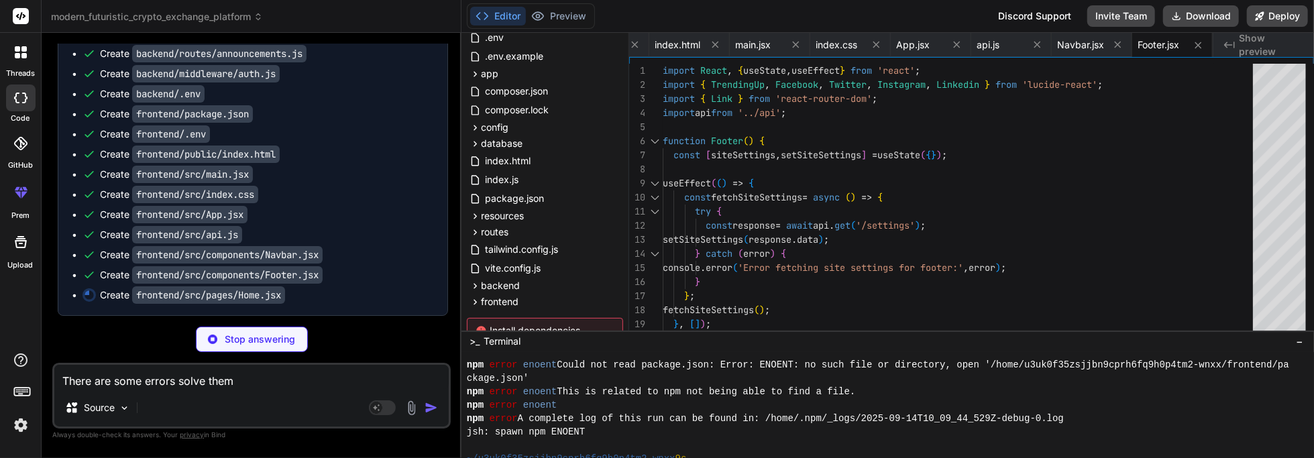
type textarea "x"
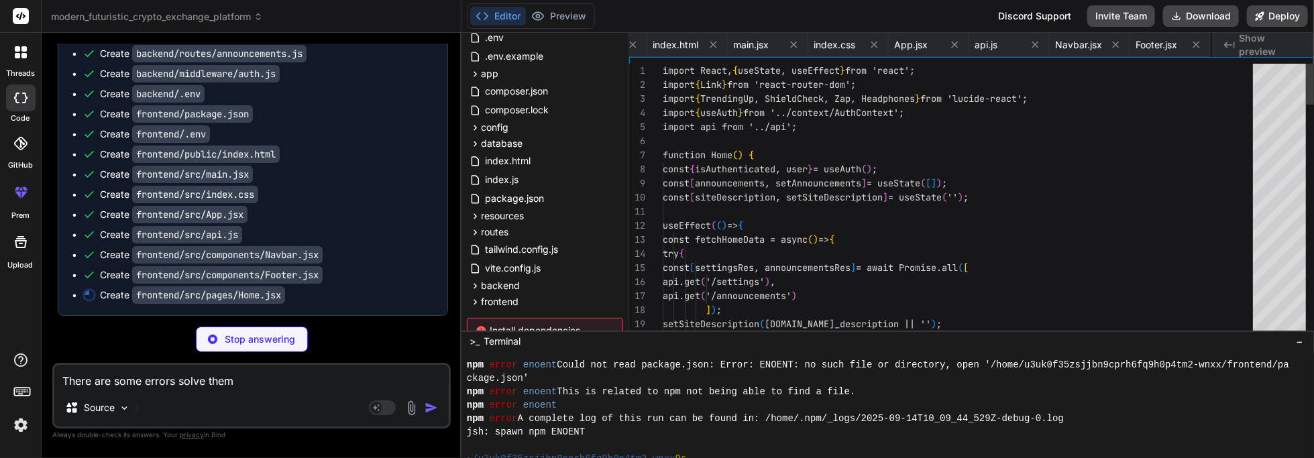
scroll to position [0, 1297]
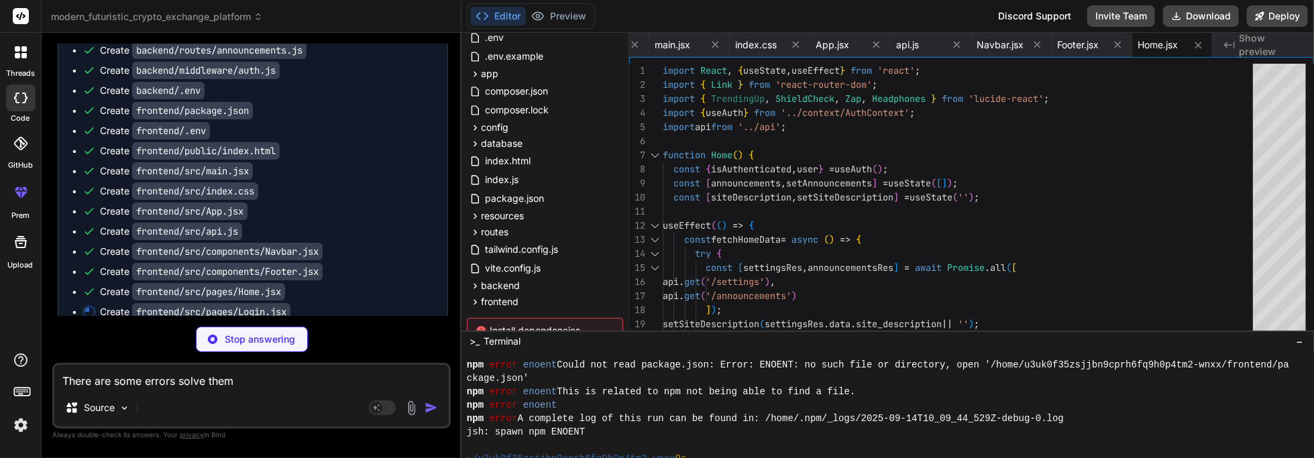
type textarea "x"
type textarea "</div> </div> </div> ); } export default Login;"
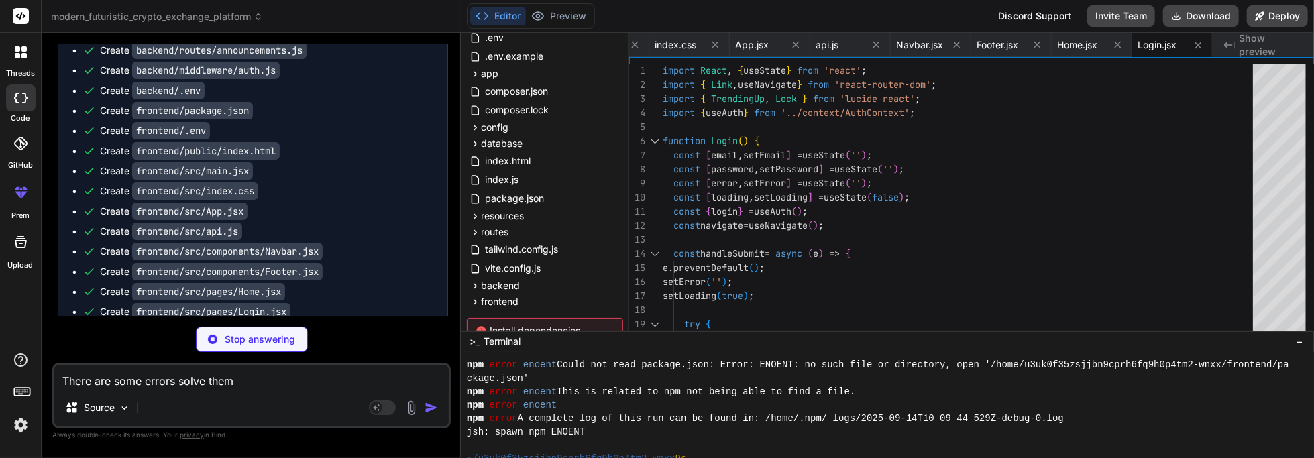
scroll to position [6302, 0]
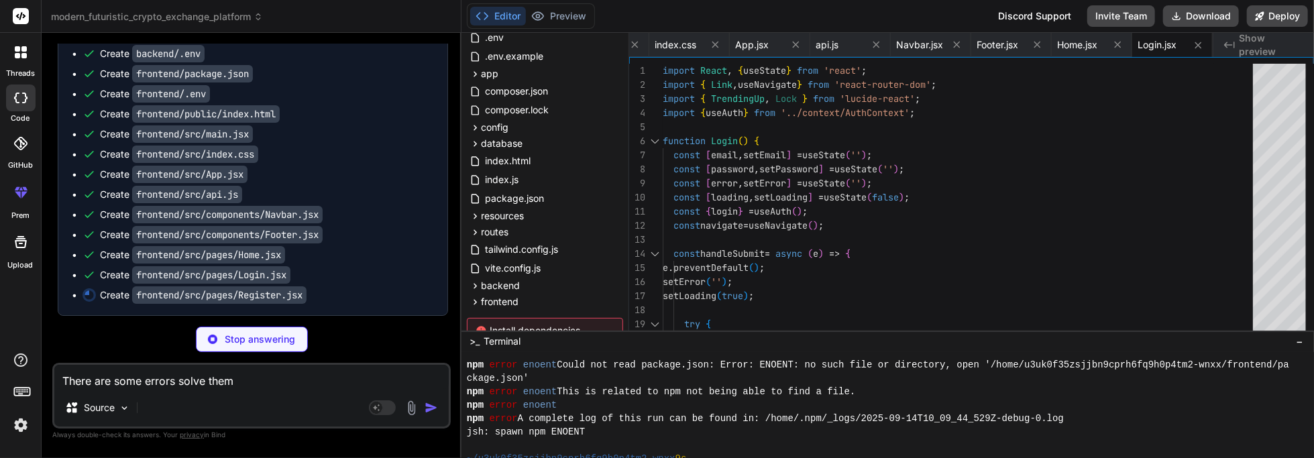
type textarea "x"
type textarea "</div> </form> </div> </div> </div> ); } export default Register;"
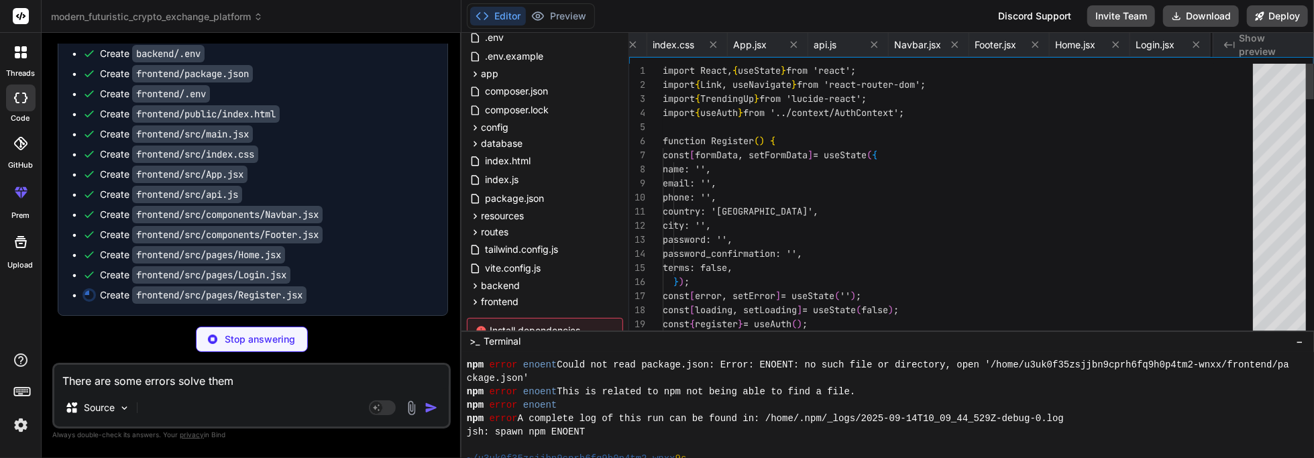
scroll to position [0, 1462]
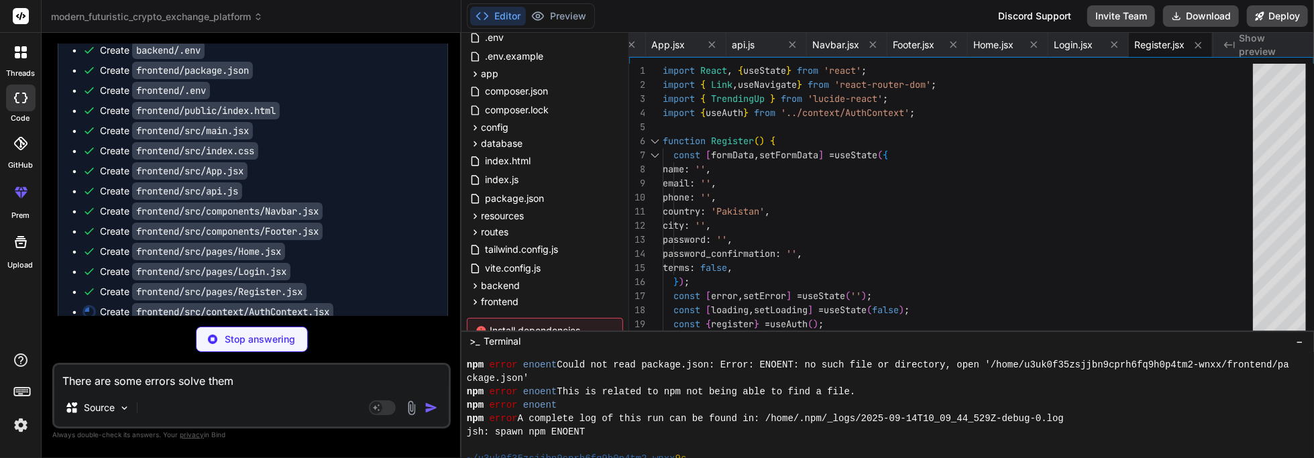
type textarea "x"
type textarea "}; export const useAuth = () => { return useContext(AuthContext); };"
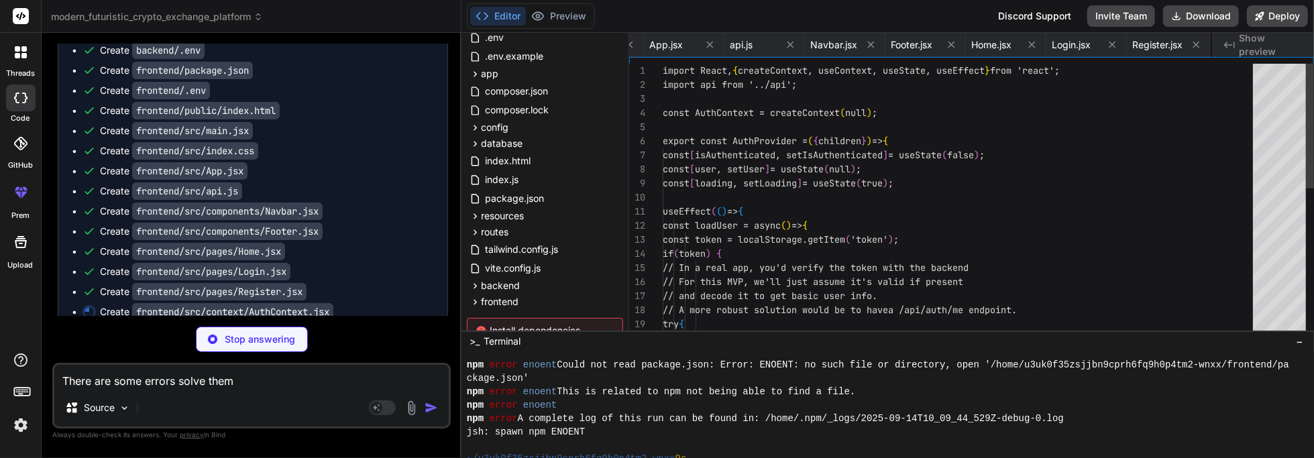
scroll to position [0, 1566]
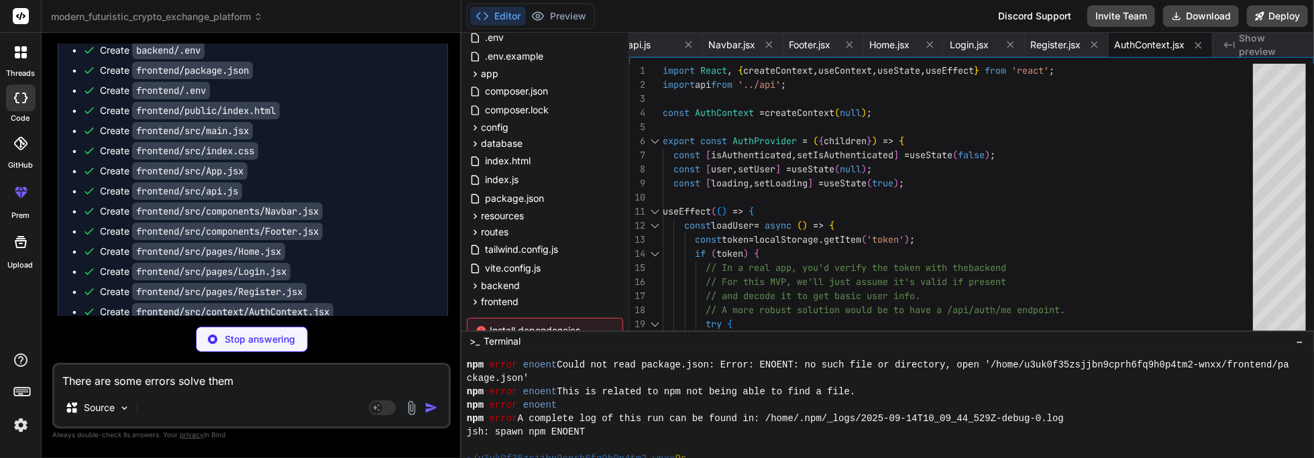
type textarea "x"
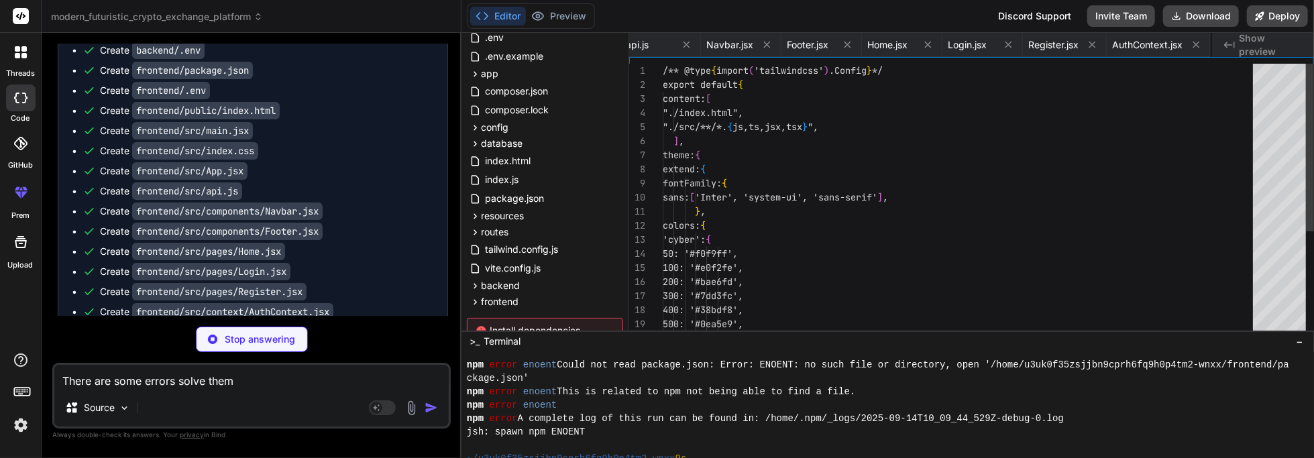
type textarea "export default { plugins: { tailwindcss: {}, autoprefixer: {}, }, }"
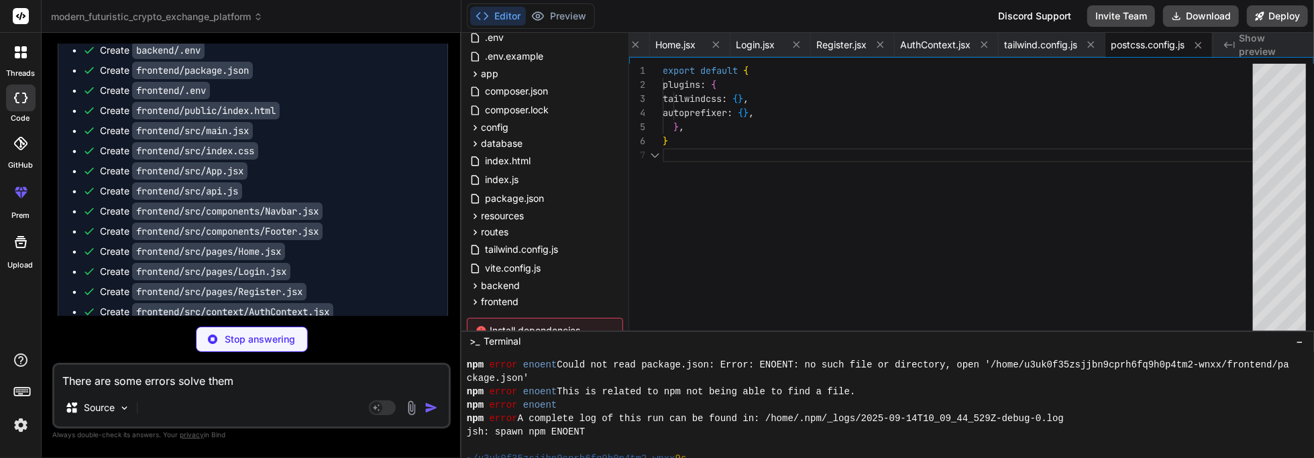
type textarea "x"
type textarea "target: 'http://localhost:3001', // Backend will run on port 3001 changeOrigin:…"
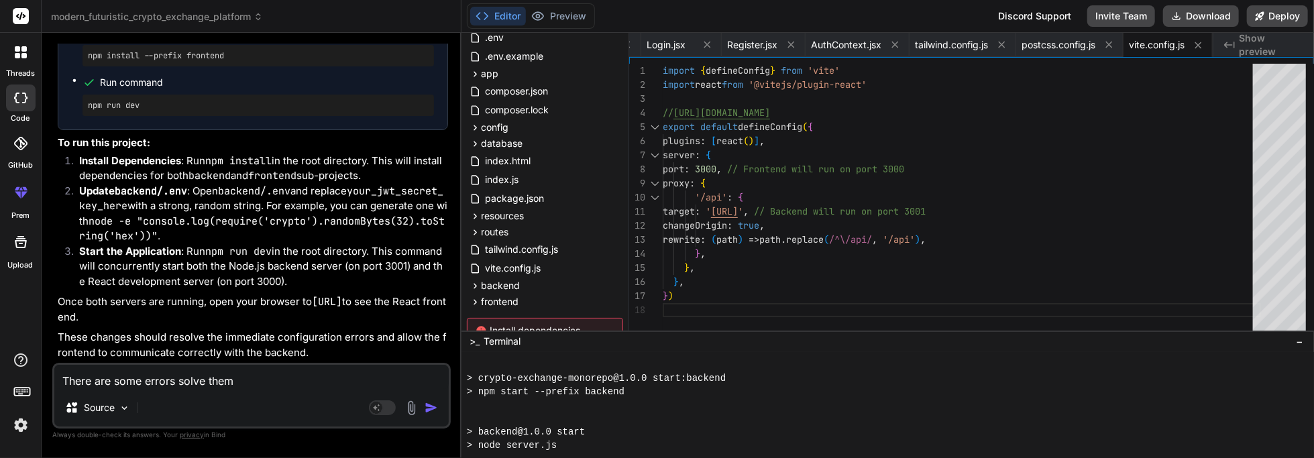
scroll to position [0, 0]
type textarea "x"
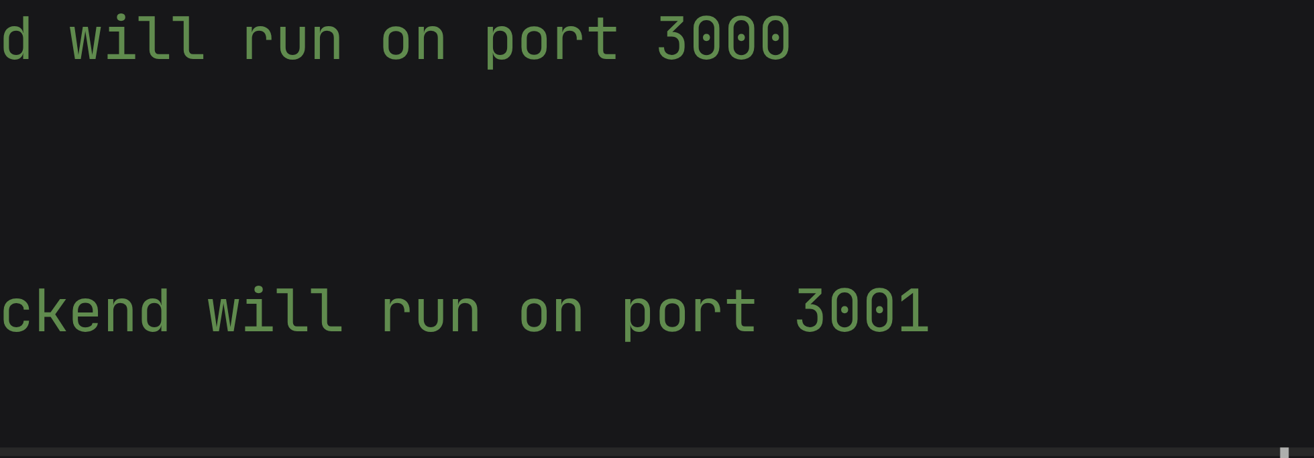
type textarea "import { defineConfig } from 'vite' import react from '@vitejs/plugin-react' //…"
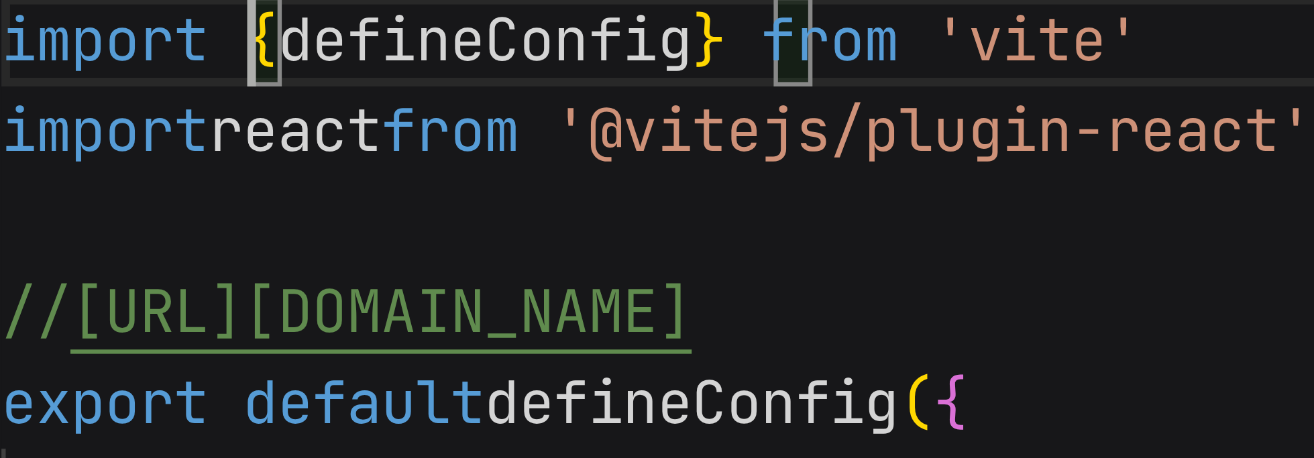
type textarea "x"
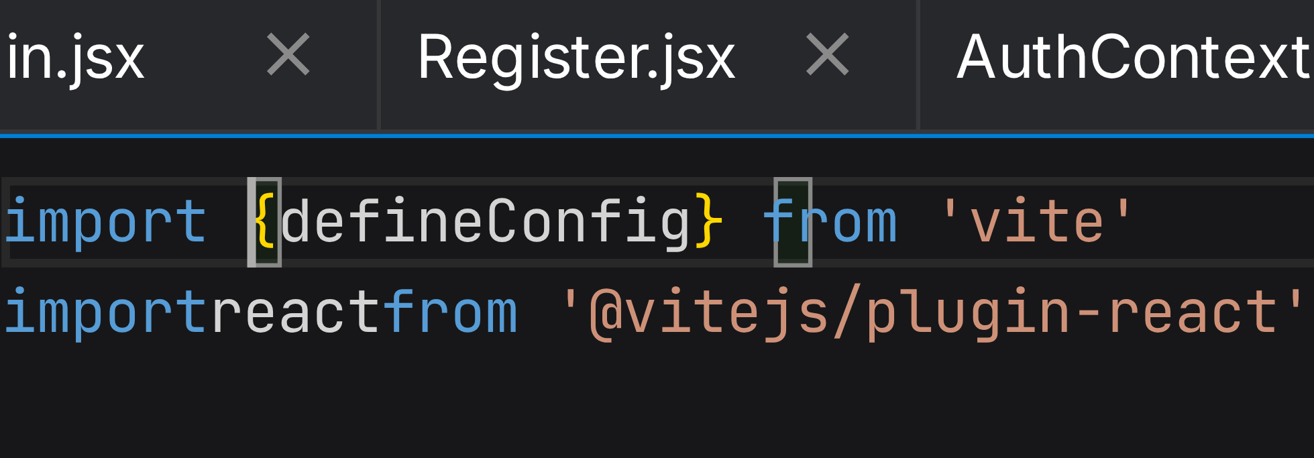
type textarea "import TV{ defineConfig } from 'vite' import react from '@vitejs/plugin-react' …"
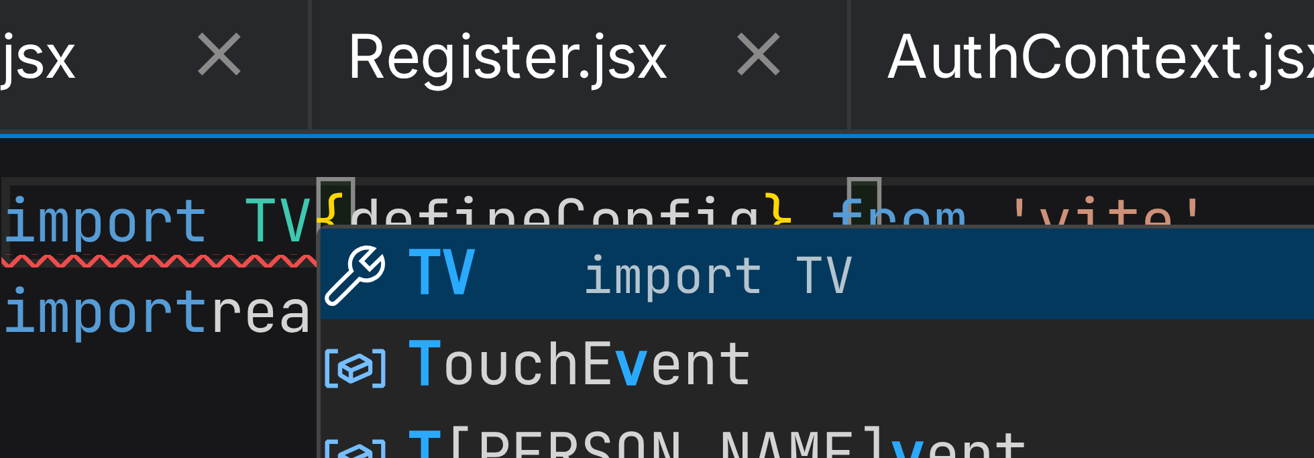
type textarea "x"
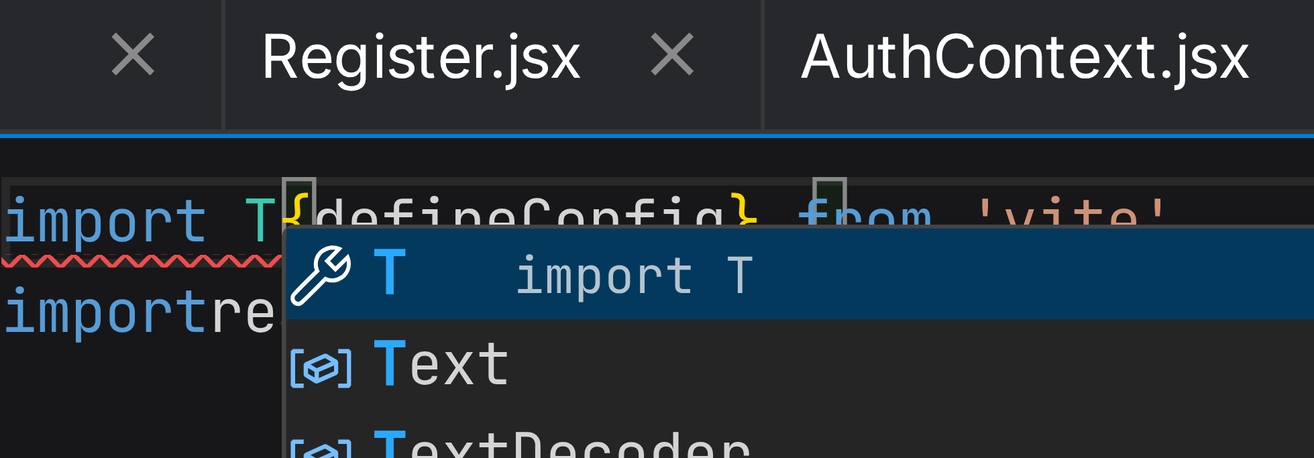
type textarea "import { defineConfig } from 'vite' import react from '@vitejs/plugin-react' //…"
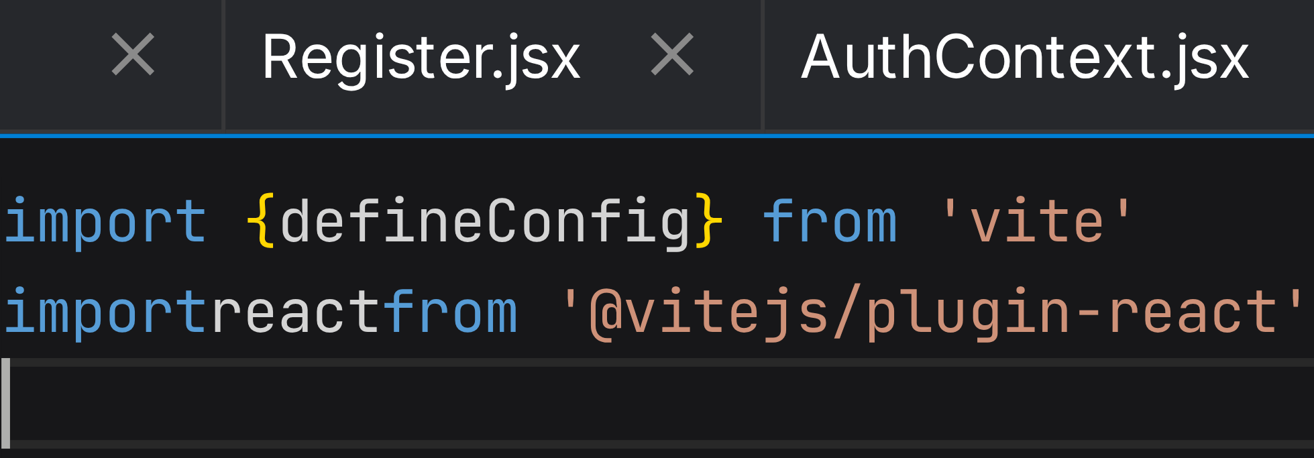
click at [657, 44] on icon at bounding box center [767, 45] width 7 height 7
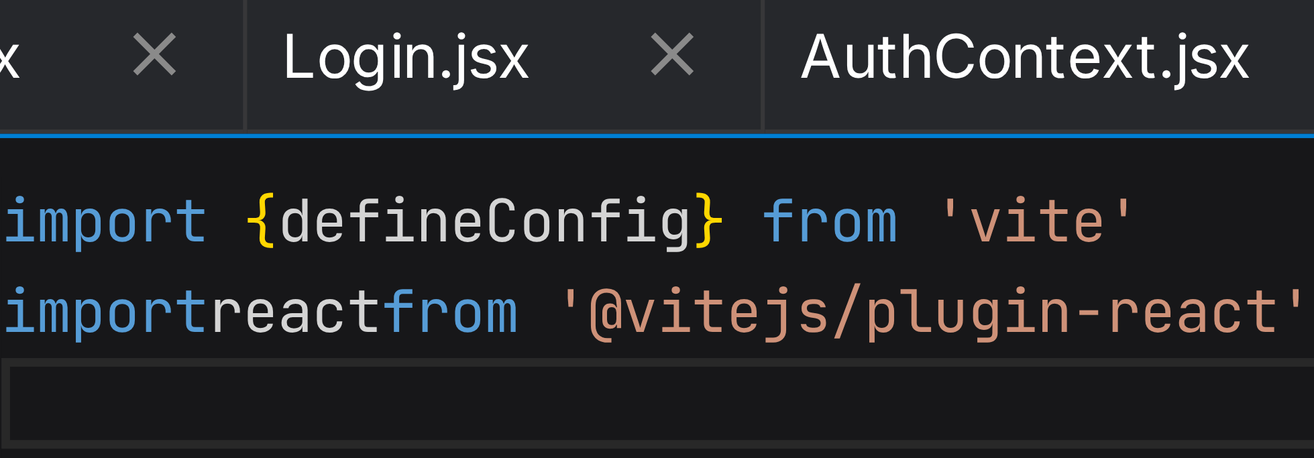
click at [657, 44] on icon at bounding box center [687, 45] width 7 height 7
click at [657, 44] on icon at bounding box center [766, 44] width 11 height 11
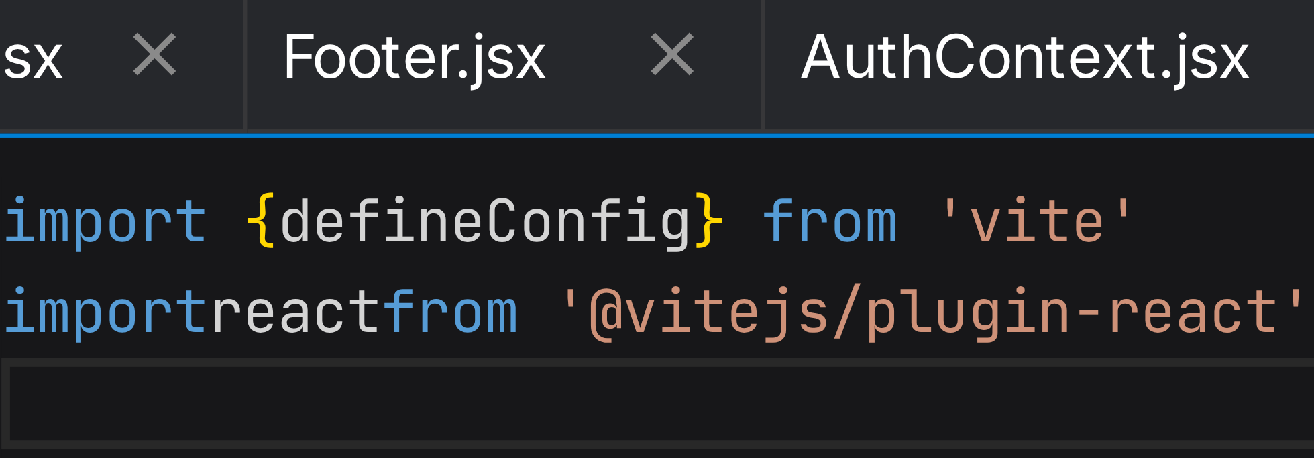
click at [657, 45] on icon at bounding box center [766, 44] width 11 height 11
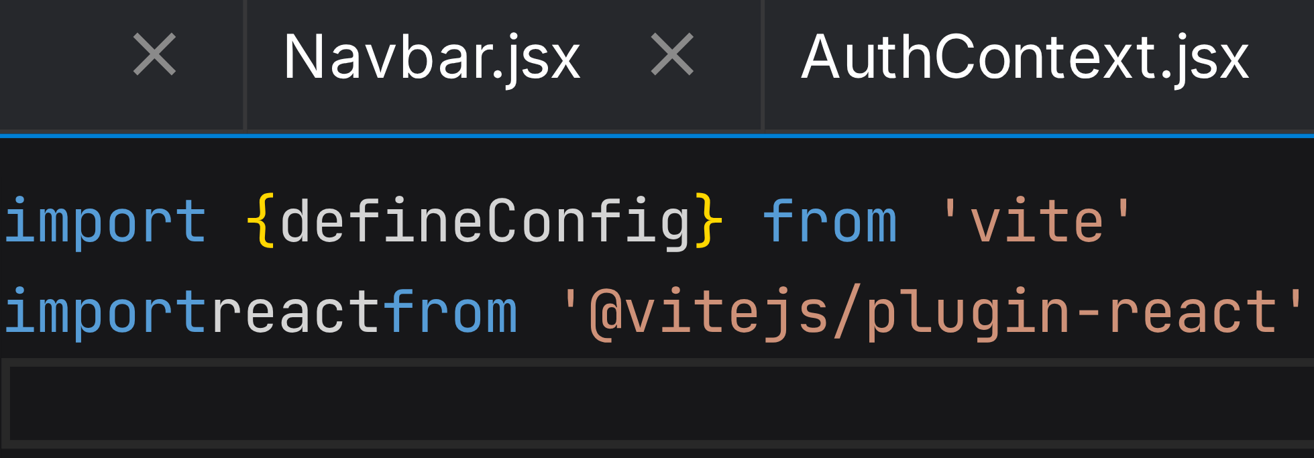
click at [657, 46] on icon at bounding box center [767, 45] width 7 height 7
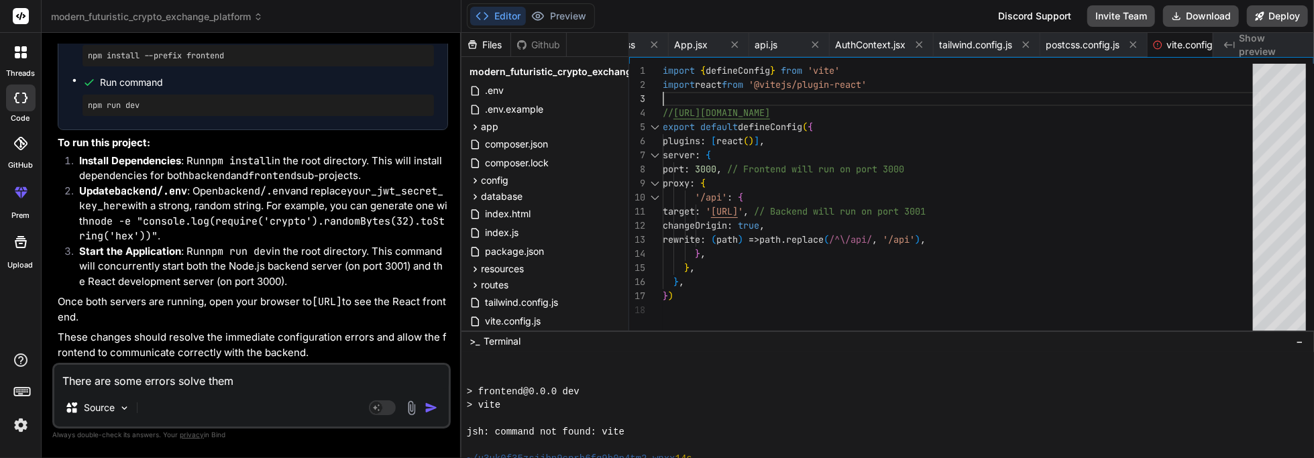
type textarea "x"
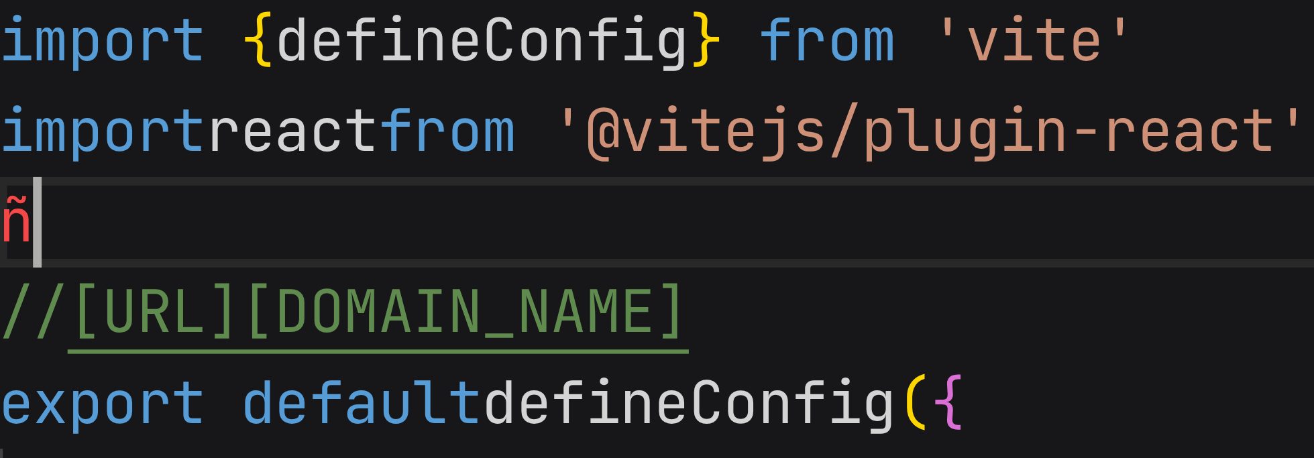
type textarea "import { defineConfig } from 'vite' import react from '@vitejs/plugin-react' //…"
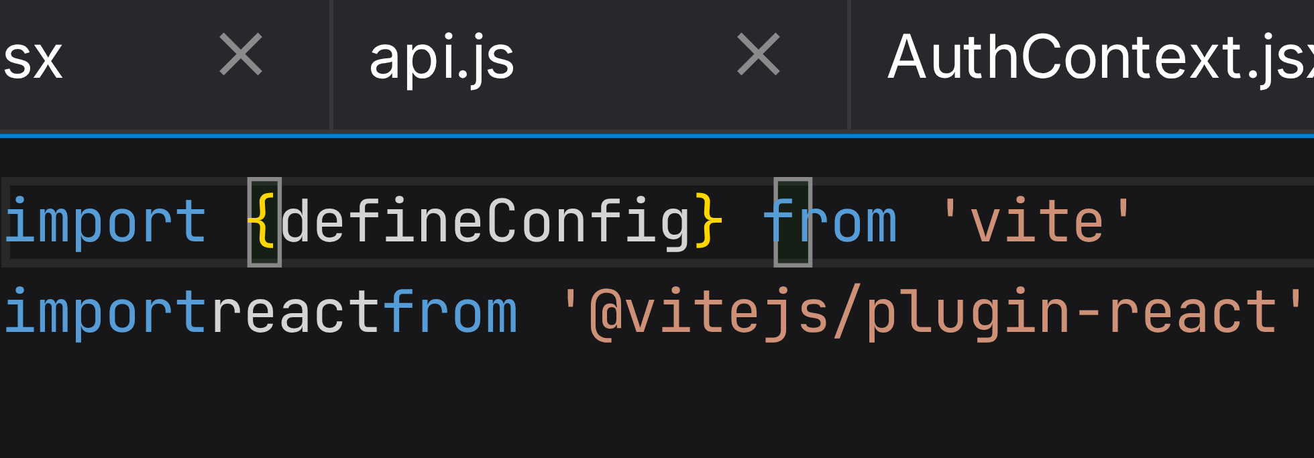
click at [657, 41] on icon at bounding box center [699, 44] width 11 height 11
type textarea "x"
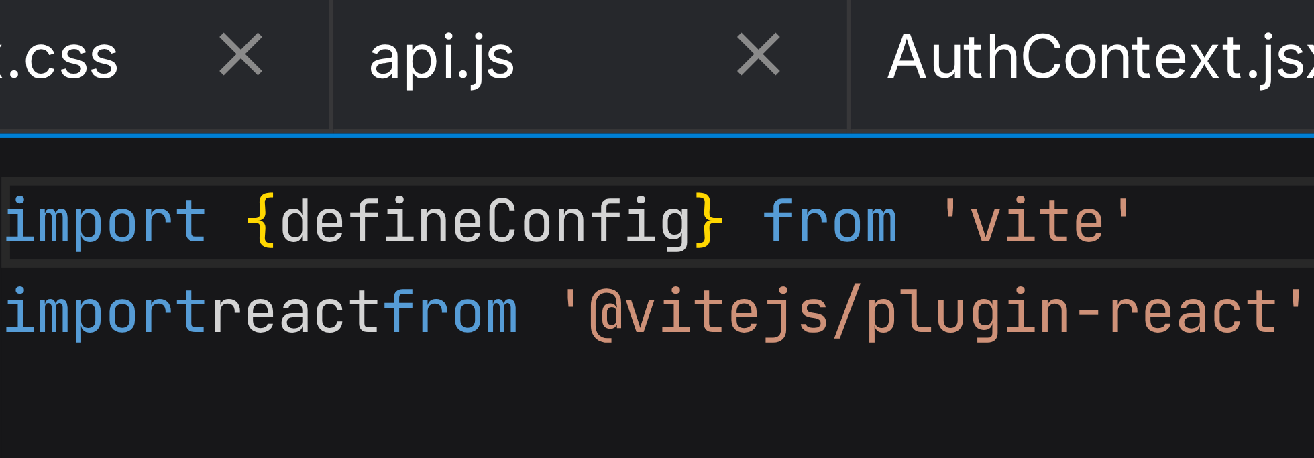
click at [657, 45] on icon at bounding box center [700, 45] width 7 height 7
click at [625, 43] on icon at bounding box center [619, 44] width 11 height 11
click at [657, 43] on icon at bounding box center [700, 45] width 7 height 7
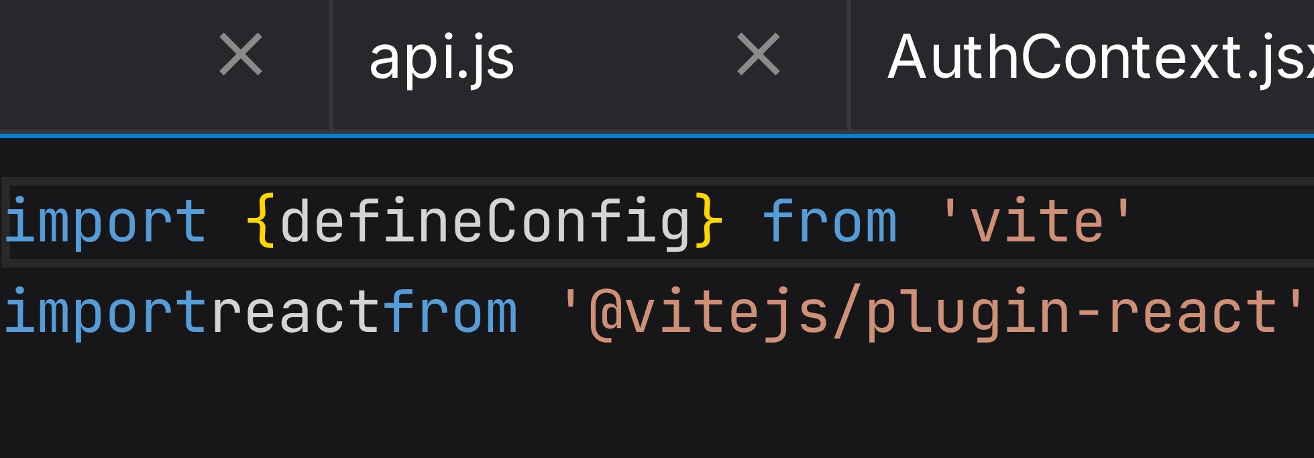
click at [657, 46] on icon at bounding box center [780, 44] width 11 height 11
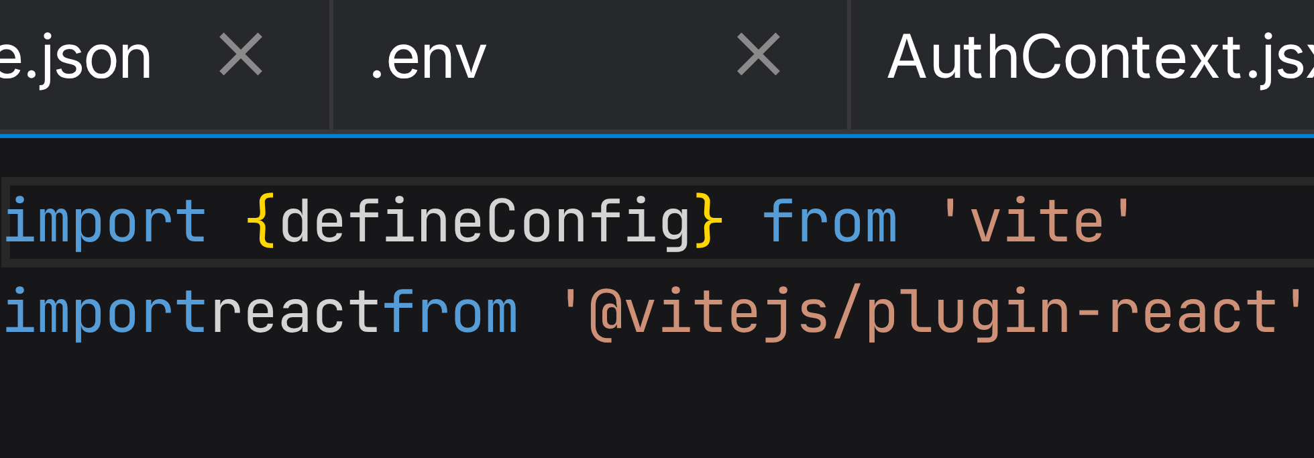
scroll to position [0, 1075]
click at [657, 48] on icon at bounding box center [780, 44] width 11 height 11
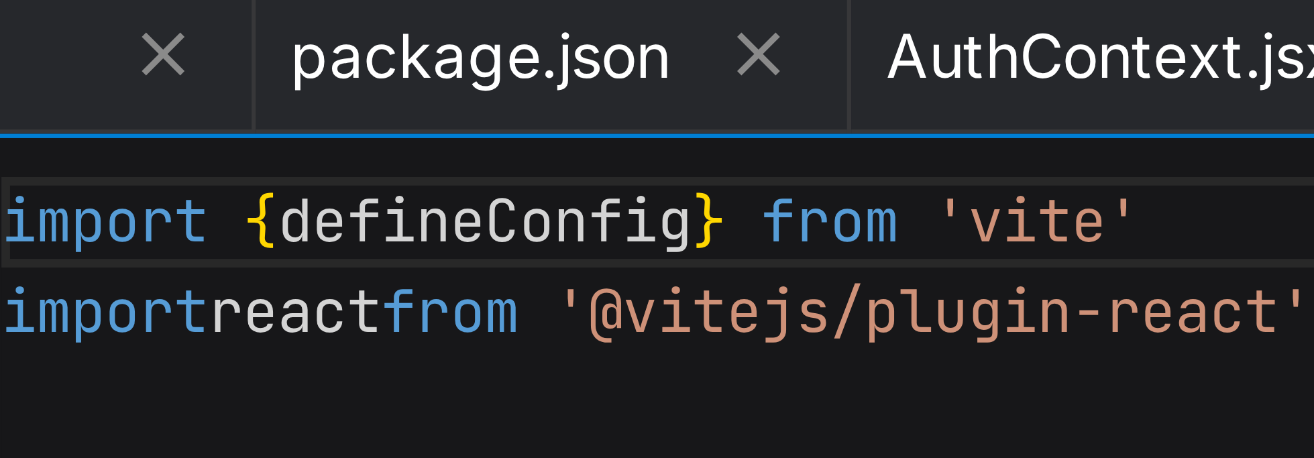
scroll to position [0, 994]
click at [657, 46] on icon at bounding box center [780, 44] width 11 height 11
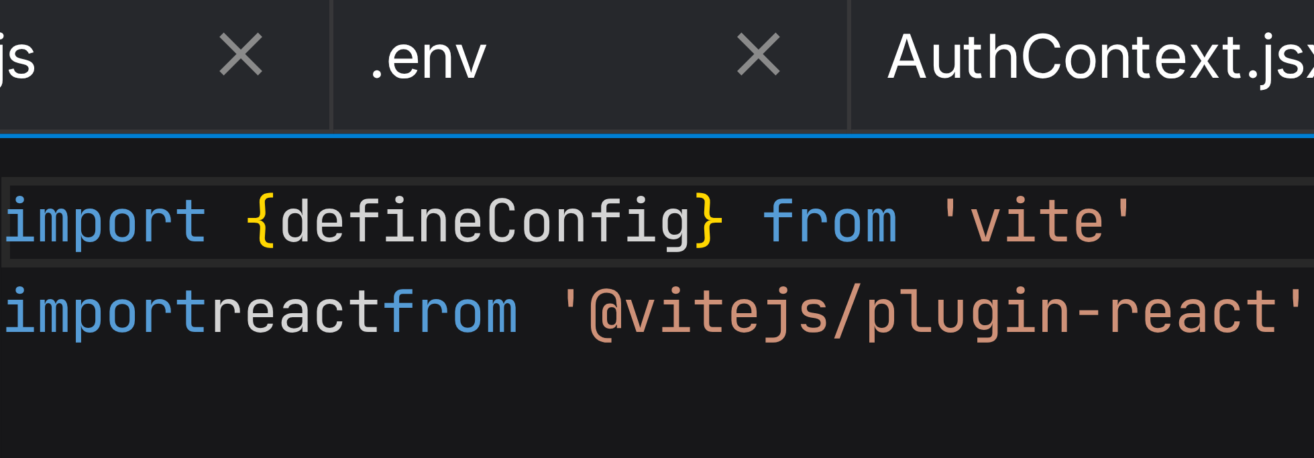
scroll to position [0, 902]
click at [657, 47] on icon at bounding box center [780, 44] width 11 height 11
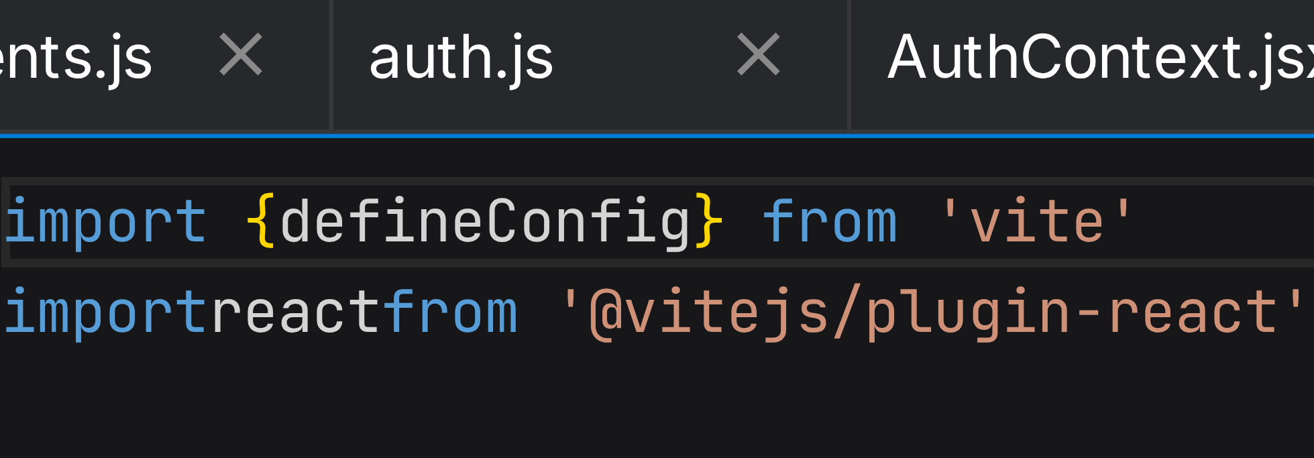
scroll to position [0, 821]
click at [657, 46] on icon at bounding box center [780, 44] width 11 height 11
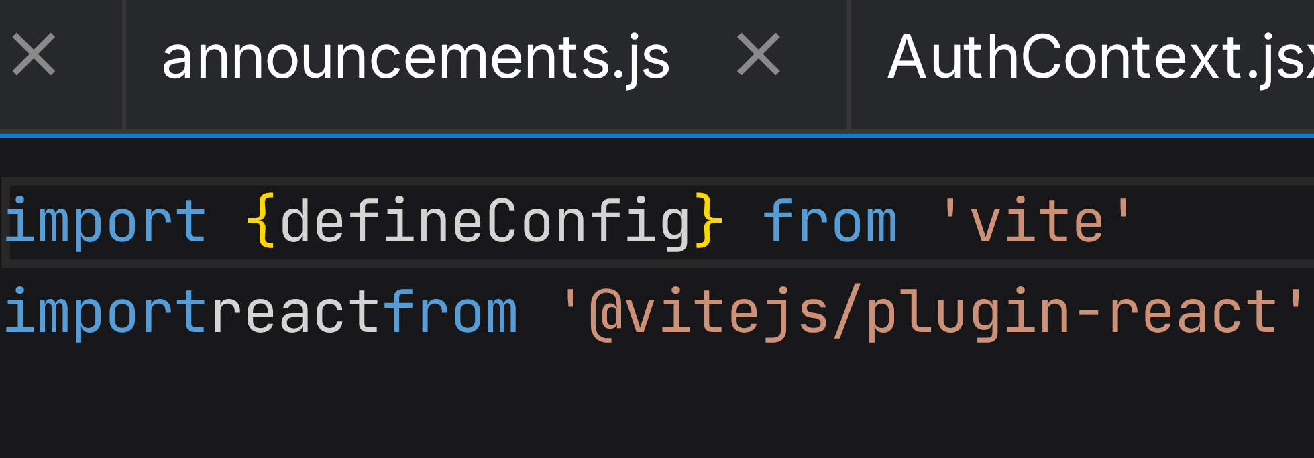
scroll to position [0, 741]
click at [657, 46] on icon at bounding box center [780, 45] width 7 height 7
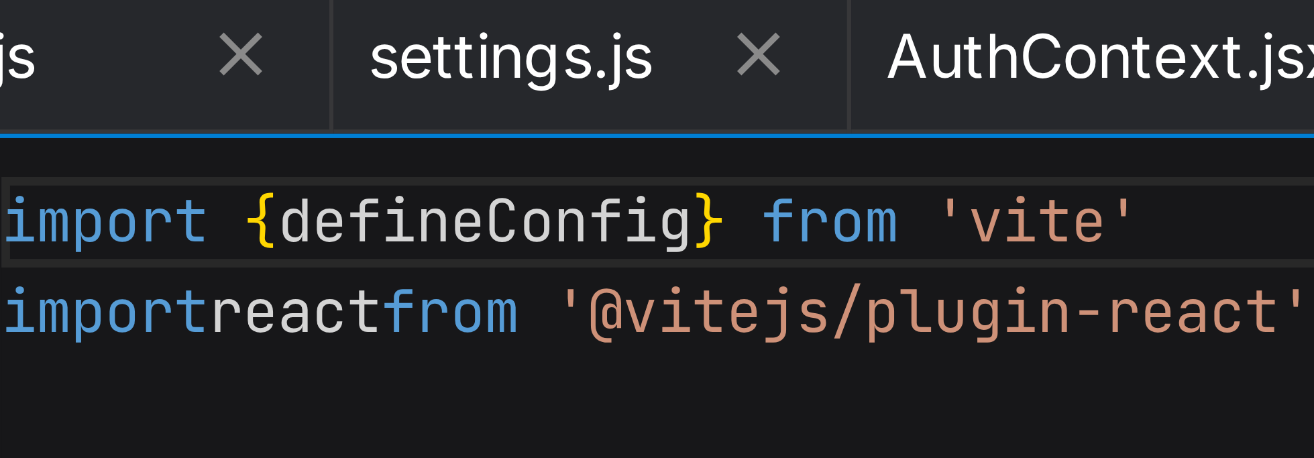
scroll to position [0, 627]
click at [657, 45] on icon at bounding box center [700, 45] width 7 height 7
click at [657, 46] on icon at bounding box center [699, 44] width 11 height 11
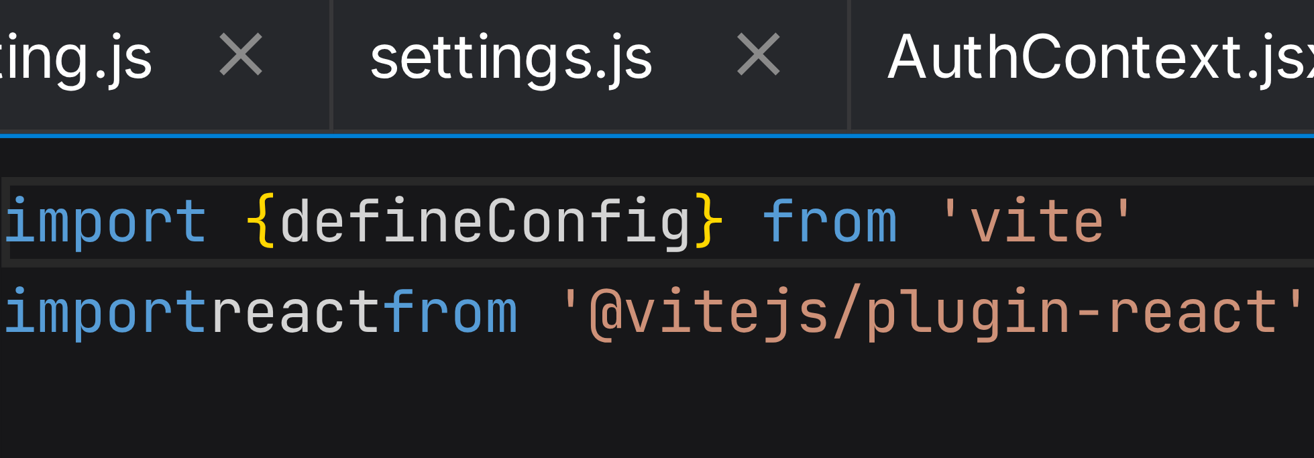
click at [657, 46] on icon at bounding box center [700, 45] width 7 height 7
click at [657, 45] on icon at bounding box center [700, 45] width 7 height 7
click at [657, 45] on icon at bounding box center [780, 44] width 11 height 11
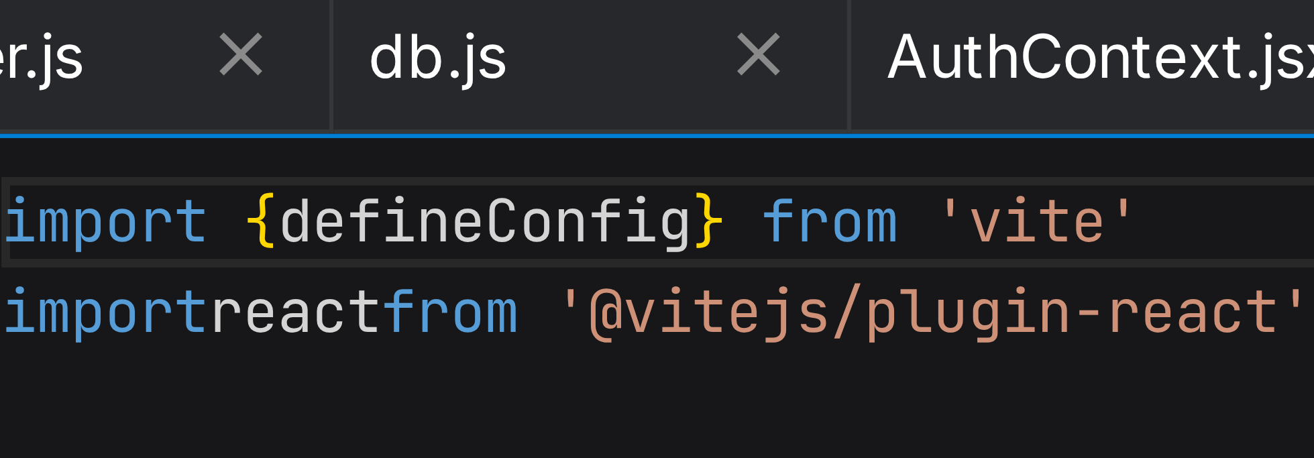
click at [657, 45] on icon at bounding box center [780, 44] width 11 height 11
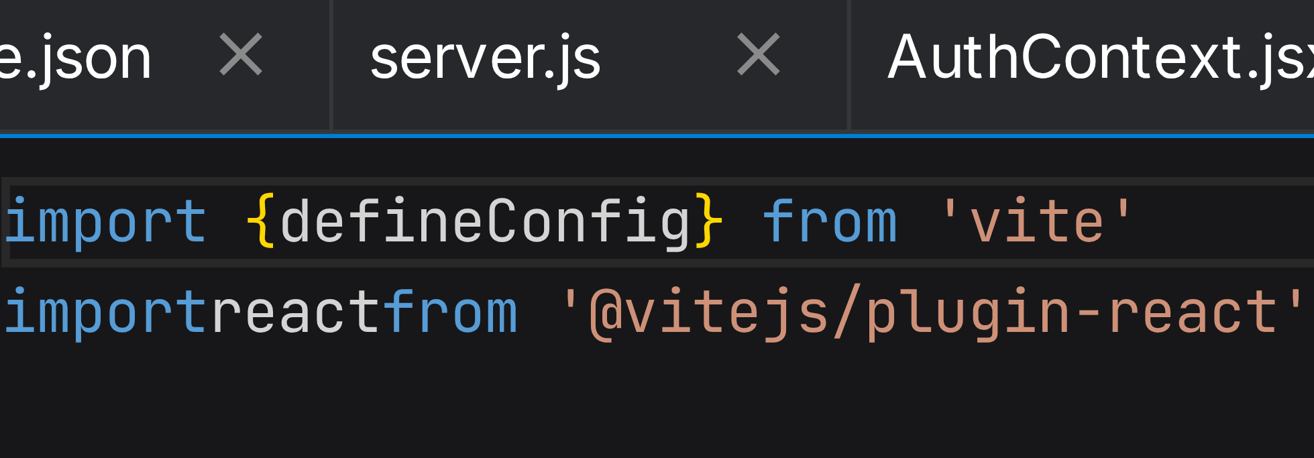
click at [657, 45] on icon at bounding box center [780, 44] width 11 height 11
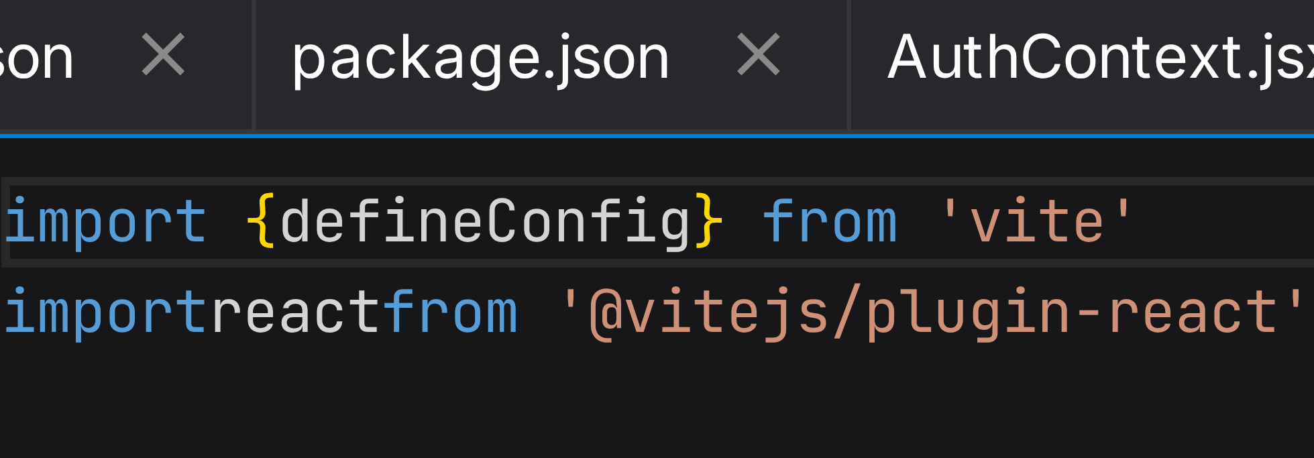
scroll to position [0, 22]
click at [657, 45] on icon at bounding box center [780, 44] width 11 height 11
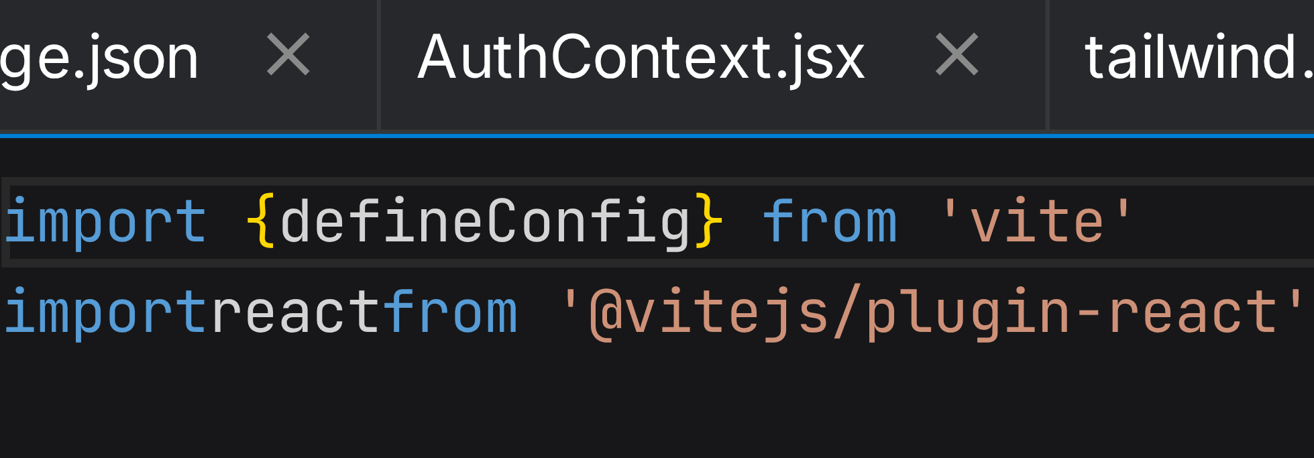
scroll to position [0, 0]
click at [657, 45] on span "AuthContext.jsx" at bounding box center [762, 44] width 70 height 13
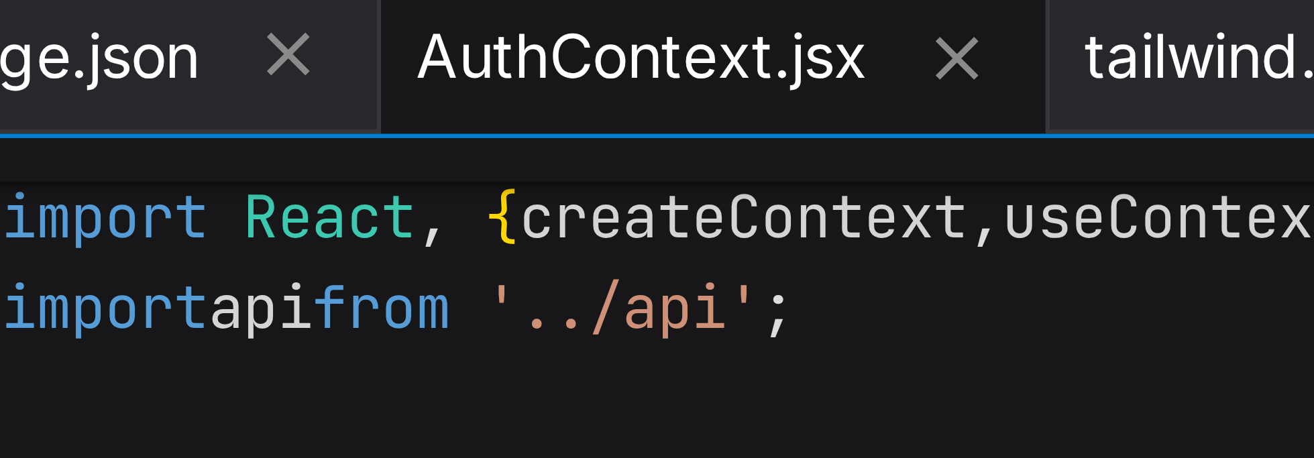
click at [657, 43] on icon at bounding box center [811, 45] width 11 height 11
type textarea "target: 'http://localhost:3001', // Backend will run on port 3001 changeOrigin:…"
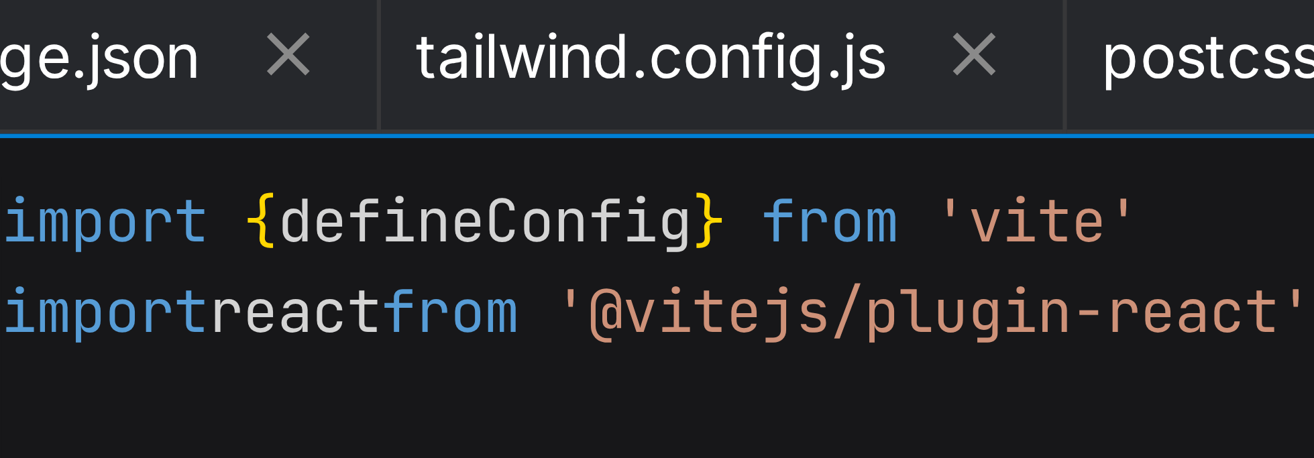
click at [657, 42] on icon at bounding box center [814, 45] width 7 height 7
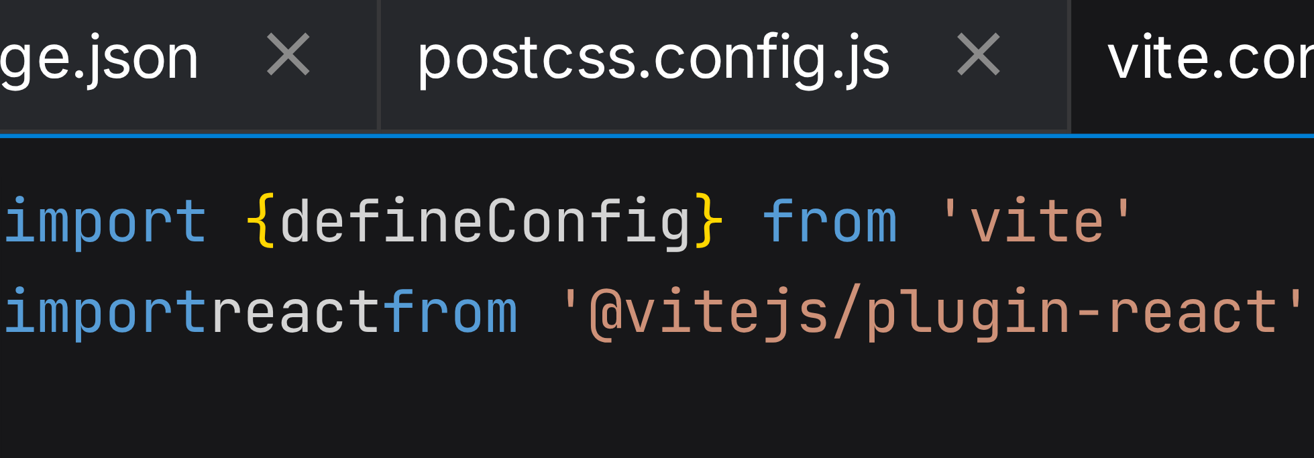
click at [657, 45] on icon at bounding box center [815, 45] width 7 height 7
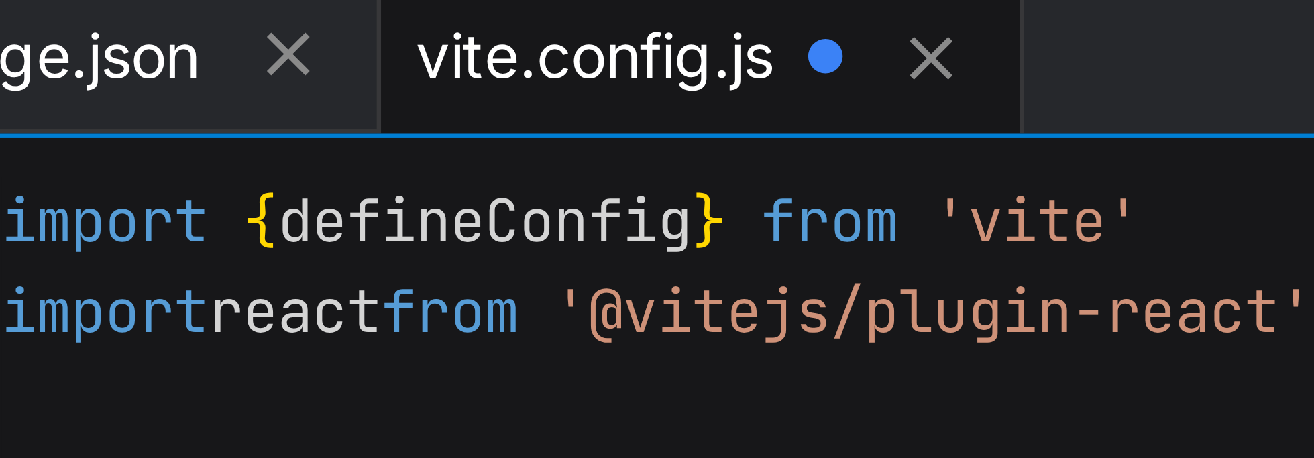
click at [657, 44] on icon at bounding box center [707, 44] width 11 height 11
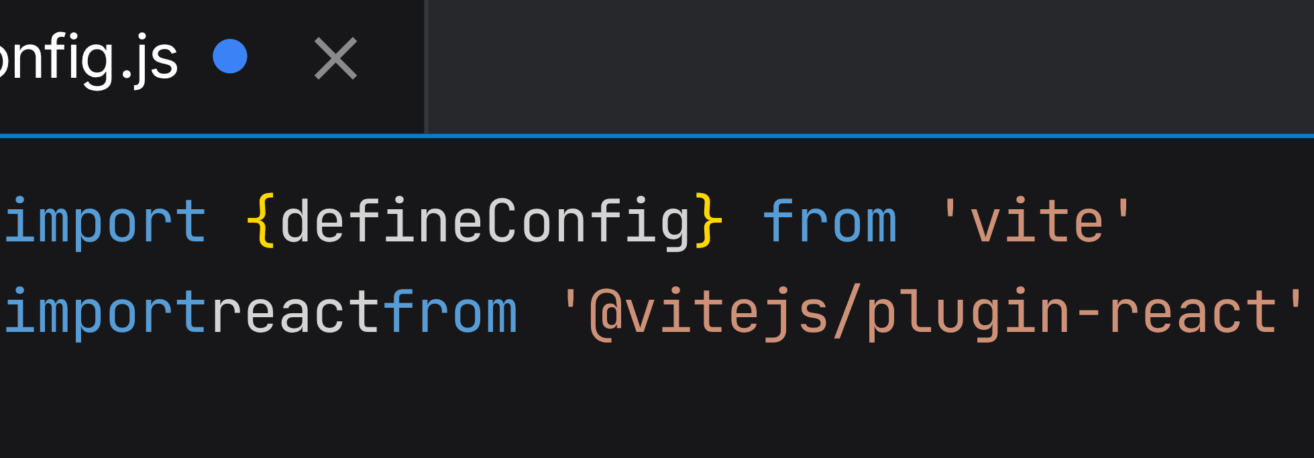
click at [657, 46] on icon at bounding box center [714, 45] width 11 height 11
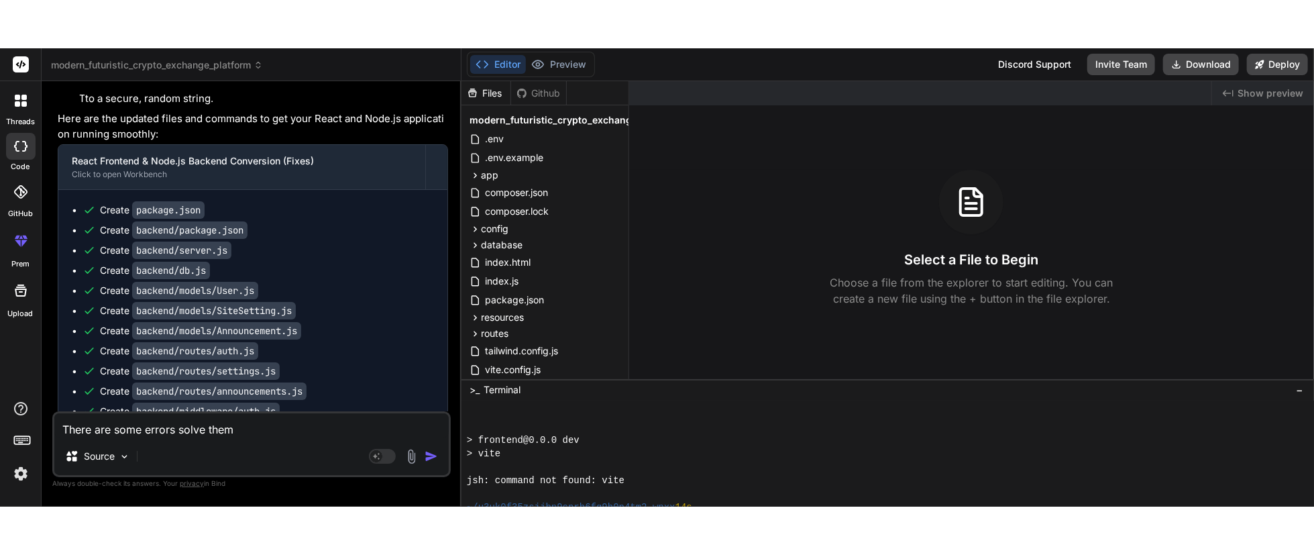
scroll to position [6768, 0]
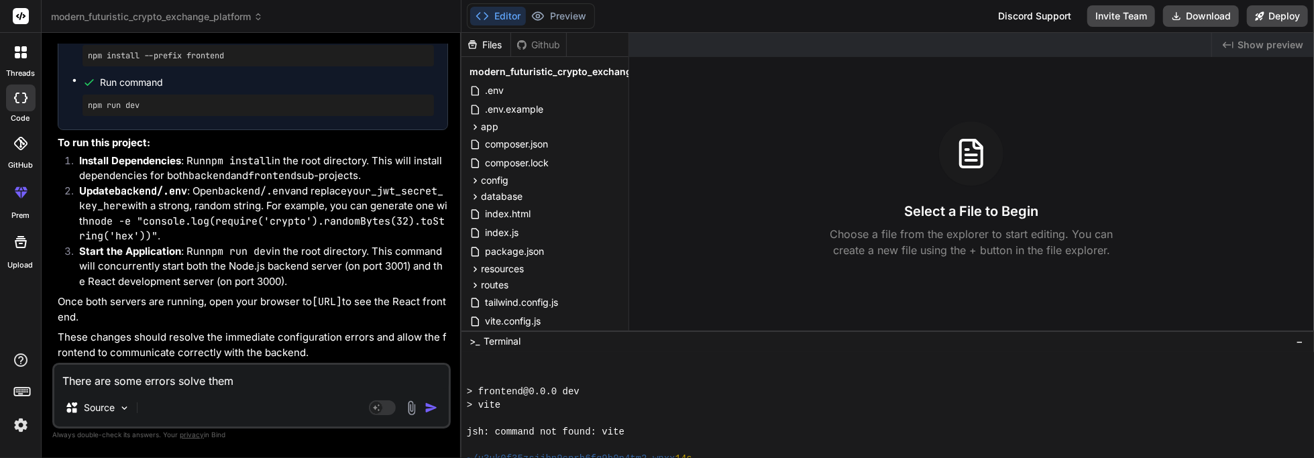
click at [158, 389] on textarea "There are some errors solve them" at bounding box center [251, 377] width 394 height 24
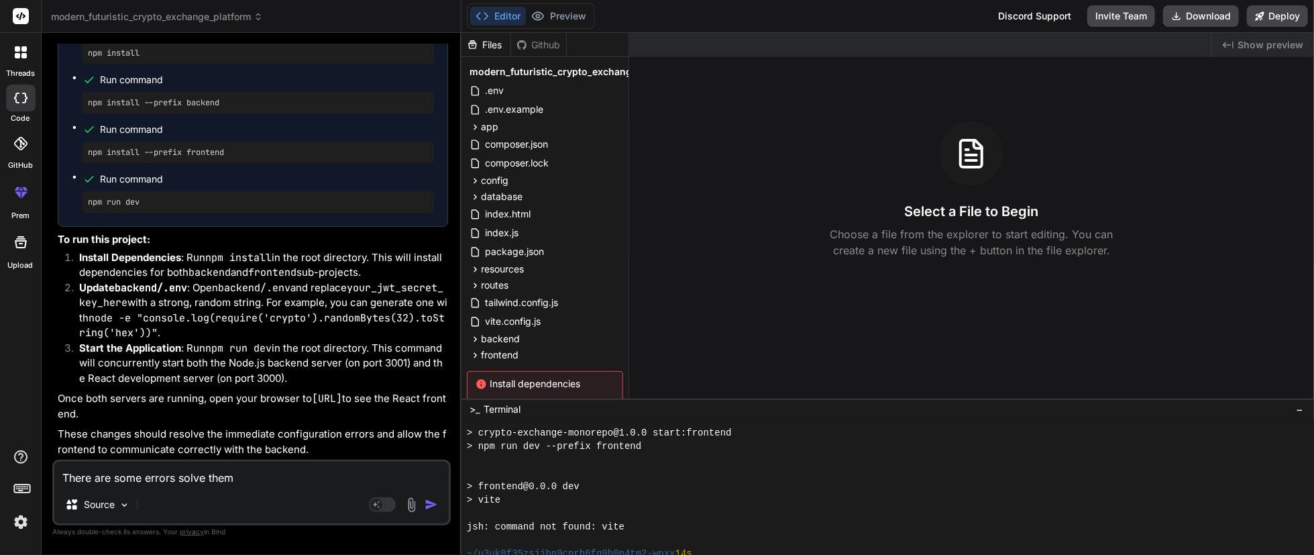
type textarea "x"
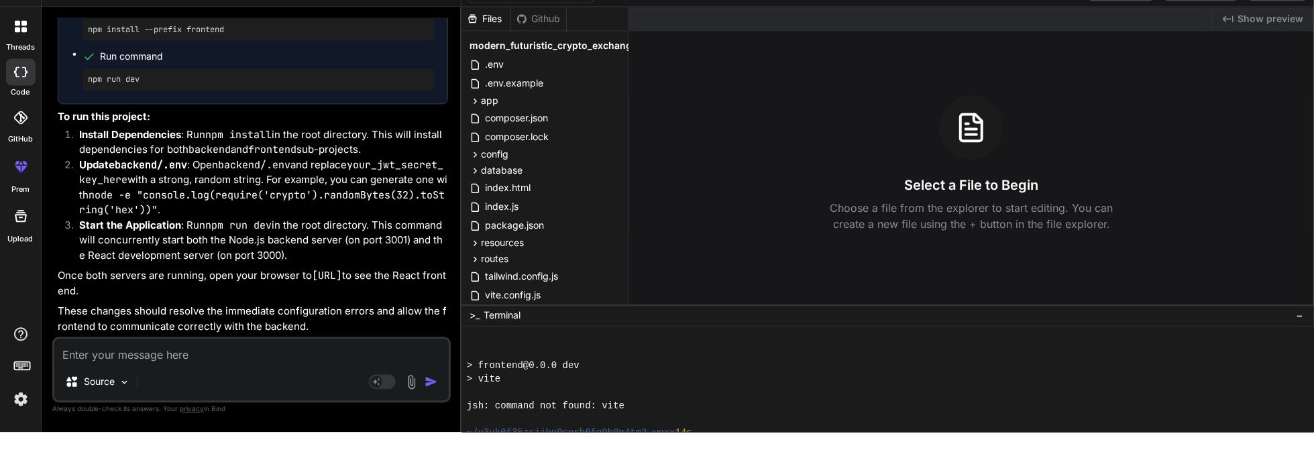
type textarea "C"
type textarea "x"
type textarea "Co"
type textarea "x"
type textarea "Con"
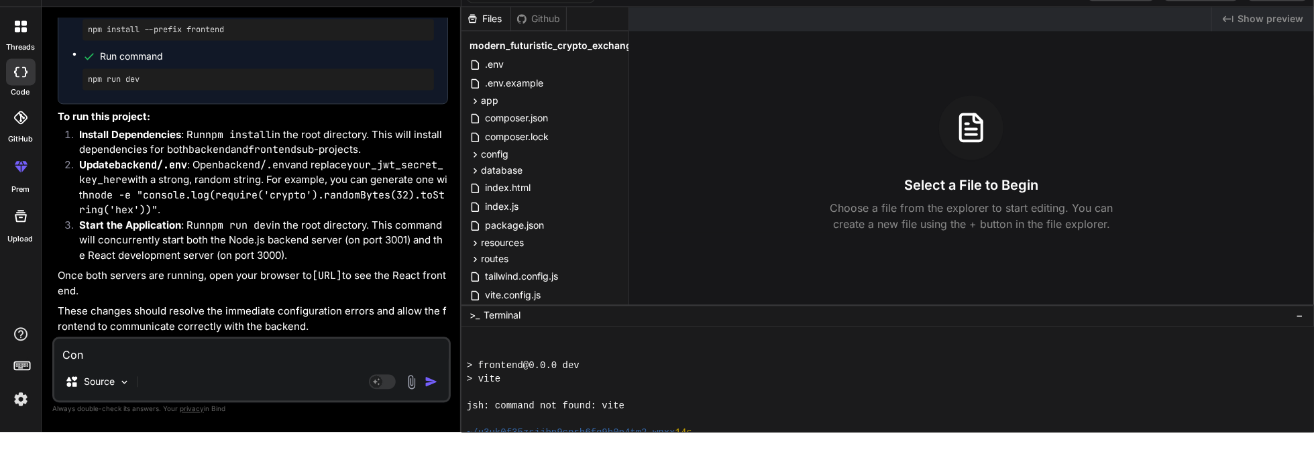
type textarea "x"
type textarea "Conv"
type textarea "x"
type textarea "Conve"
type textarea "x"
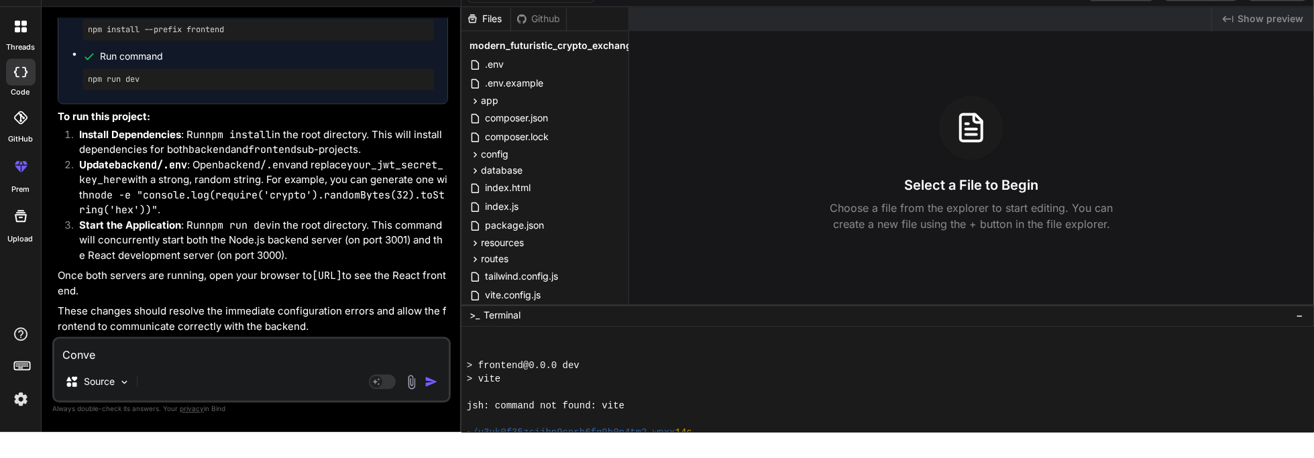
type textarea "Conver"
type textarea "x"
type textarea "Convert"
type textarea "x"
type textarea "Convert"
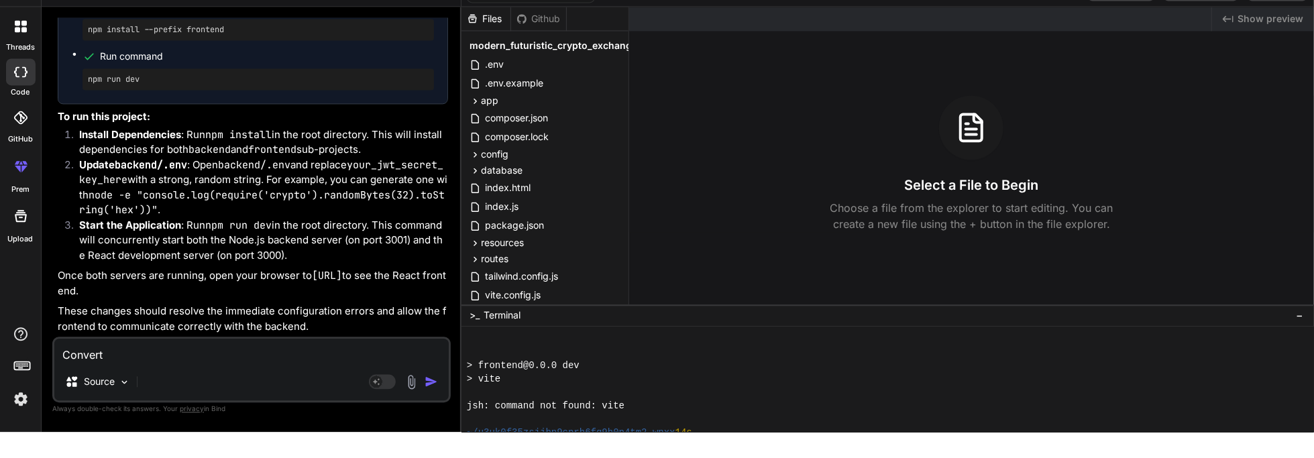
type textarea "x"
type textarea "Convert t"
type textarea "x"
type textarea "Convert th"
type textarea "x"
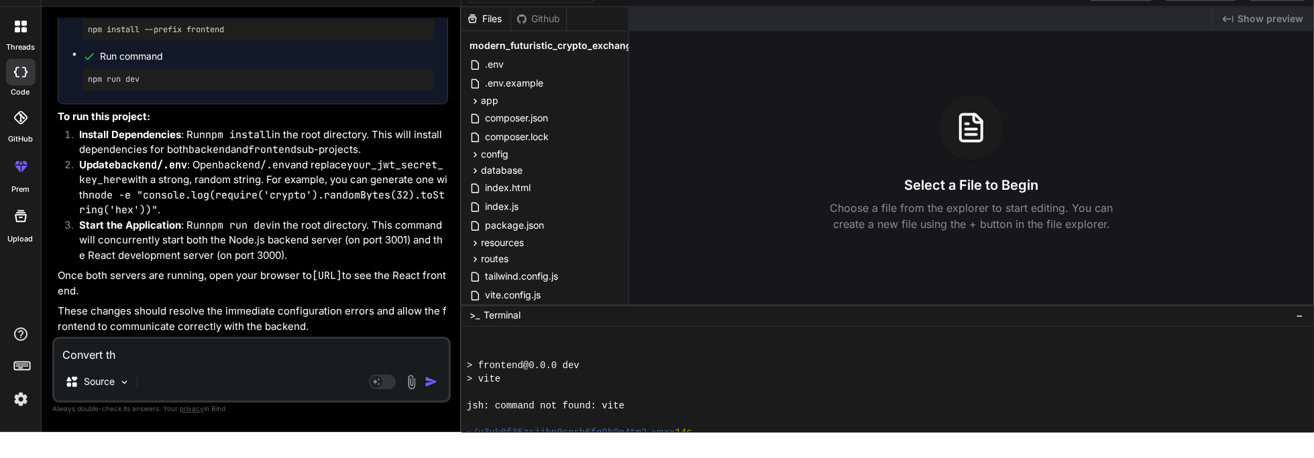
type textarea "Convert the"
type textarea "x"
type textarea "Convert the"
type textarea "x"
type textarea "Convert the w"
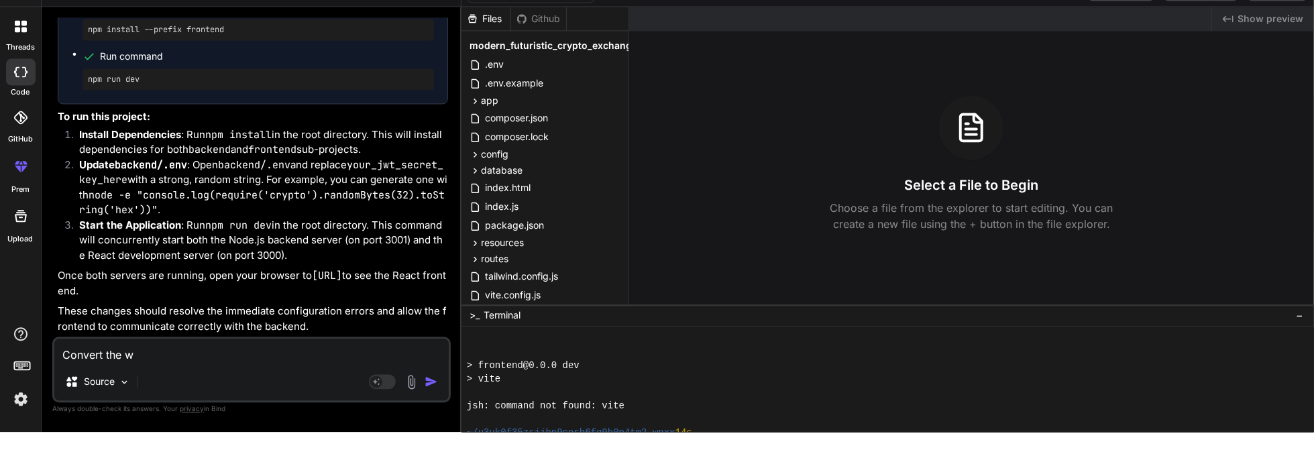
type textarea "x"
type textarea "Convert the wh"
type textarea "x"
type textarea "Convert the who"
type textarea "x"
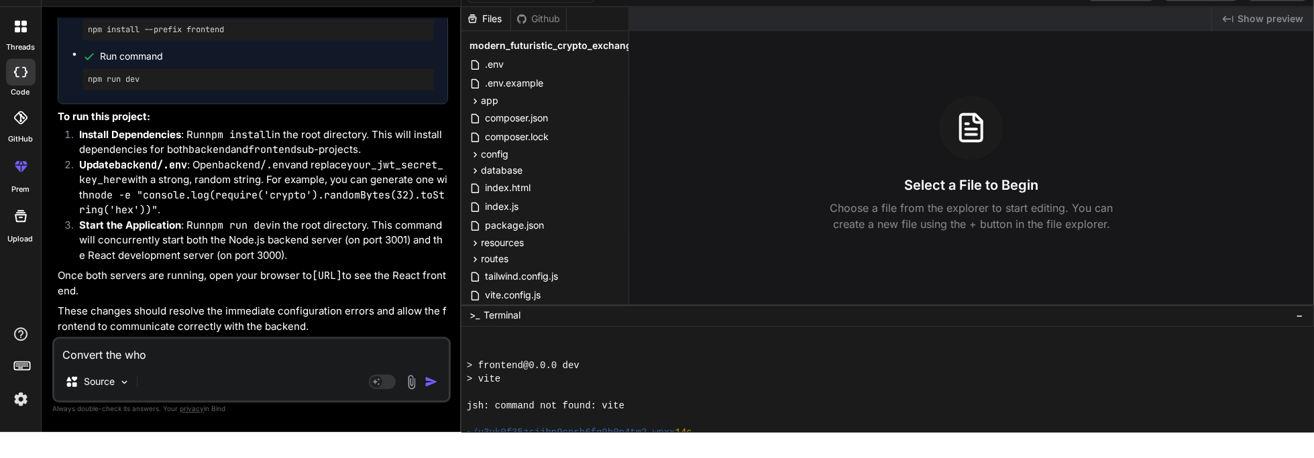
type textarea "Convert the whol"
type textarea "x"
type textarea "Convert the whole"
type textarea "x"
type textarea "Convert the whole"
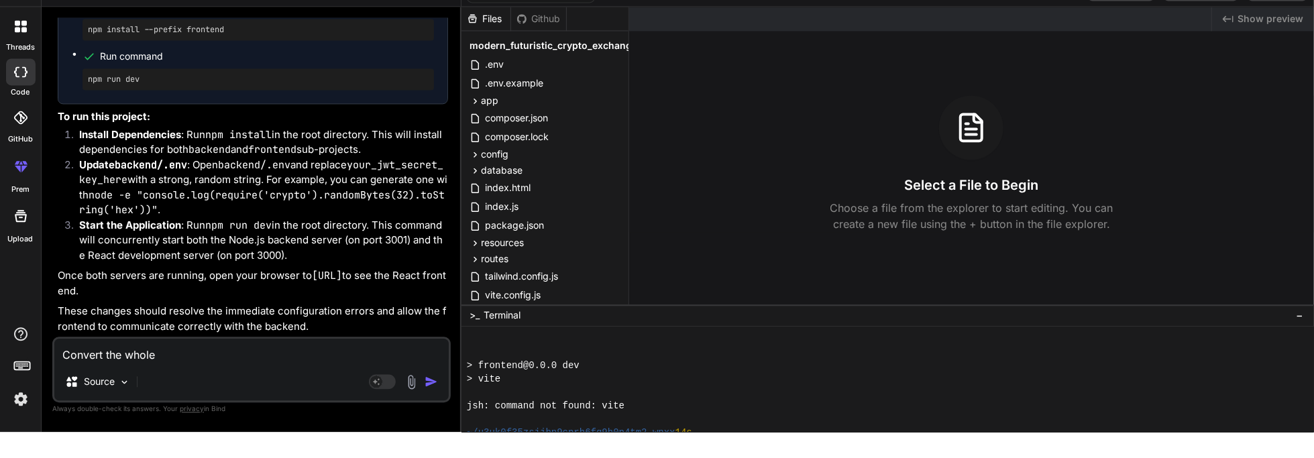
type textarea "x"
type textarea "Convert the whole p"
type textarea "x"
type textarea "Convert the whole pr"
type textarea "x"
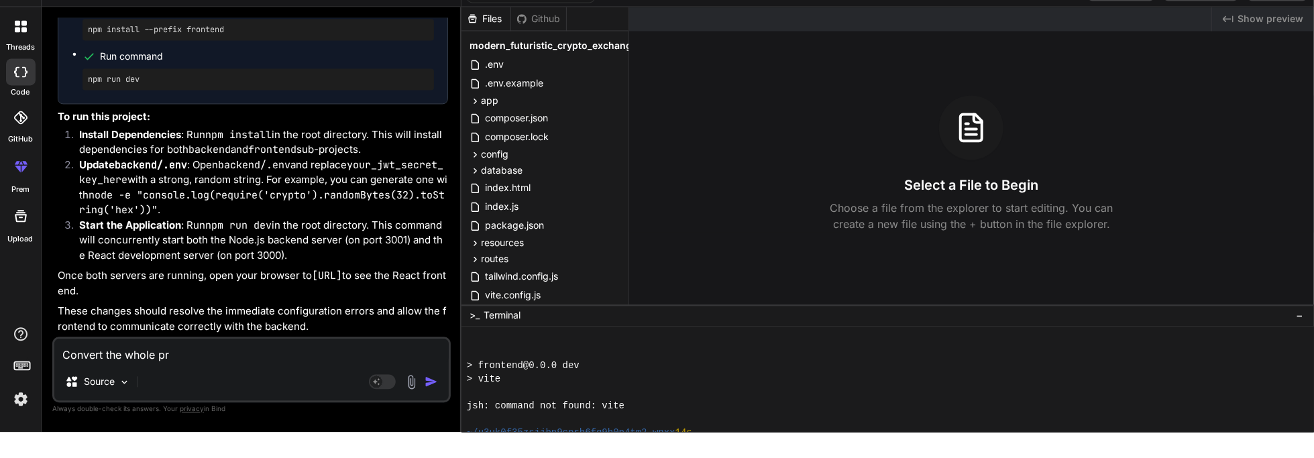
type textarea "Convert the whole pro"
type textarea "x"
type textarea "Convert the whole proj"
type textarea "x"
type textarea "Convert the whole proje"
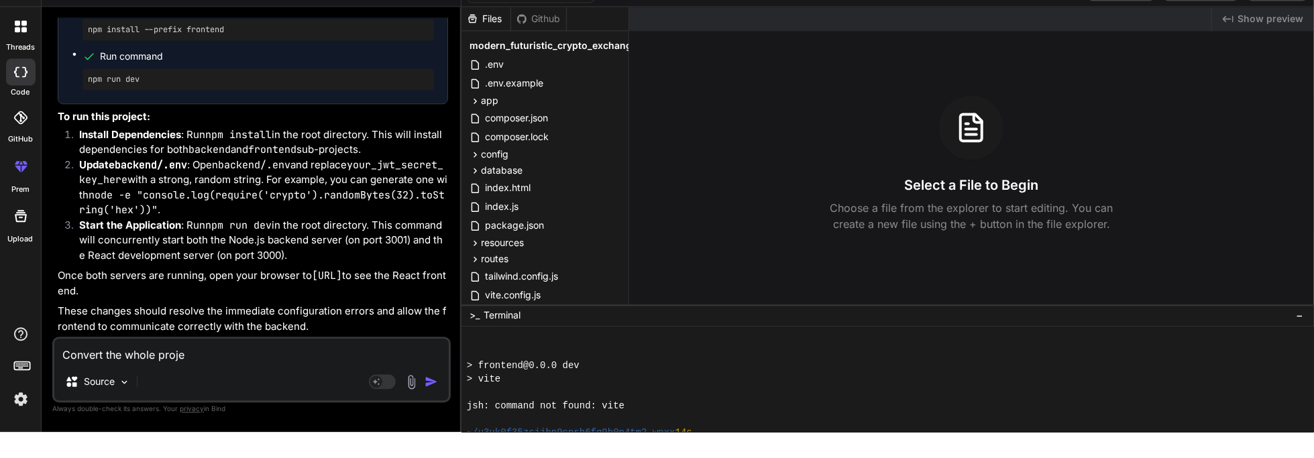
type textarea "x"
type textarea "Convert the whole projec"
type textarea "x"
type textarea "Convert the whole project"
type textarea "x"
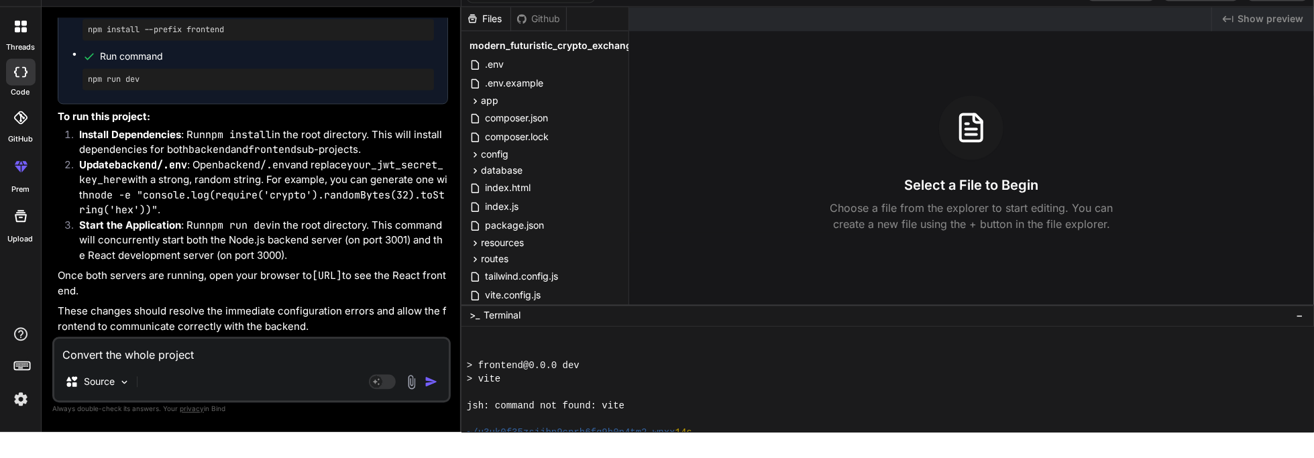
type textarea "Convert the whole project"
type textarea "x"
type textarea "Convert the whole project f"
type textarea "x"
type textarea "Convert the whole project fi"
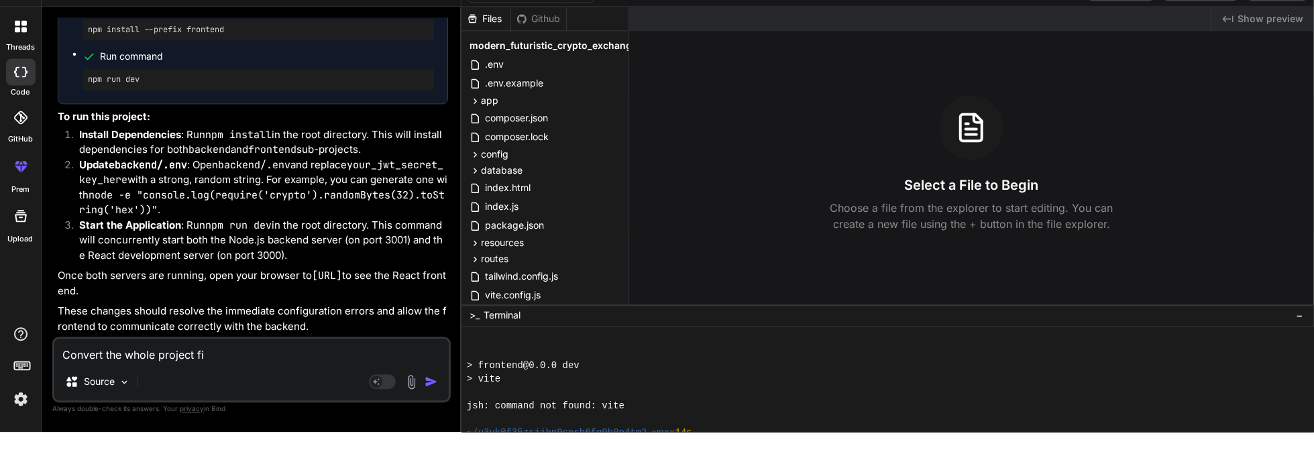
type textarea "x"
type textarea "Convert the whole project fil"
type textarea "x"
type textarea "Convert the whole project file"
type textarea "x"
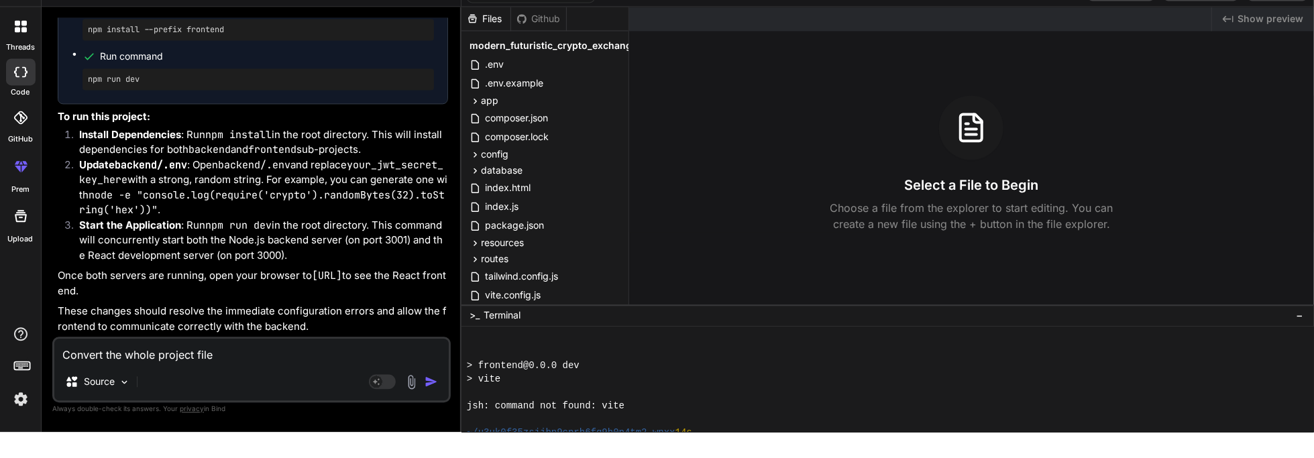
type textarea "Convert the whole project file"
type textarea "x"
type textarea "Convert the whole project file a"
type textarea "x"
type textarea "Convert the whole project file an"
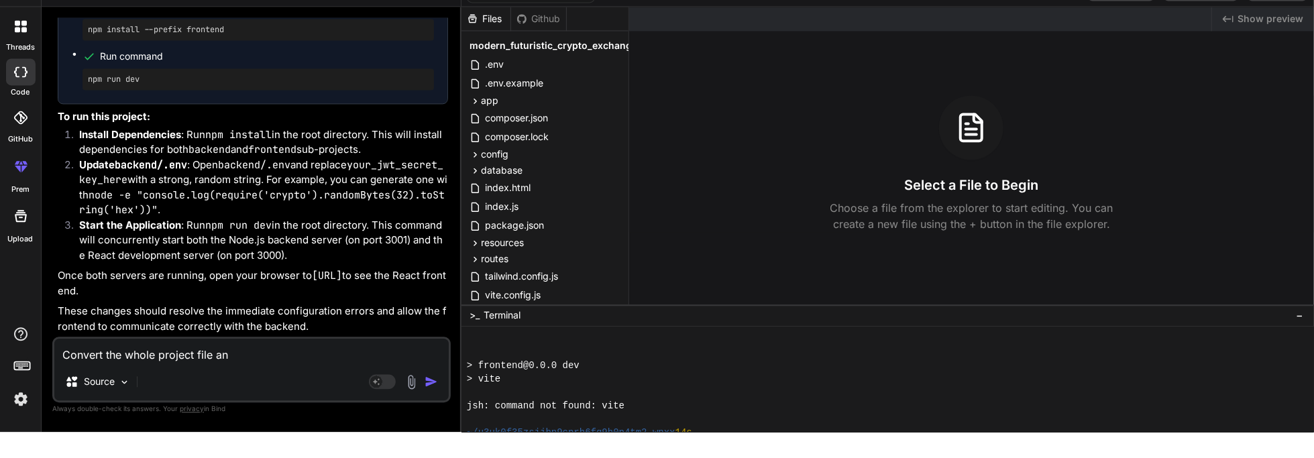
type textarea "x"
type textarea "Convert the whole project file and"
type textarea "x"
type textarea "Convert the whole project file and"
click at [222, 384] on textarea "Convert the whole project file and folder" at bounding box center [251, 377] width 394 height 24
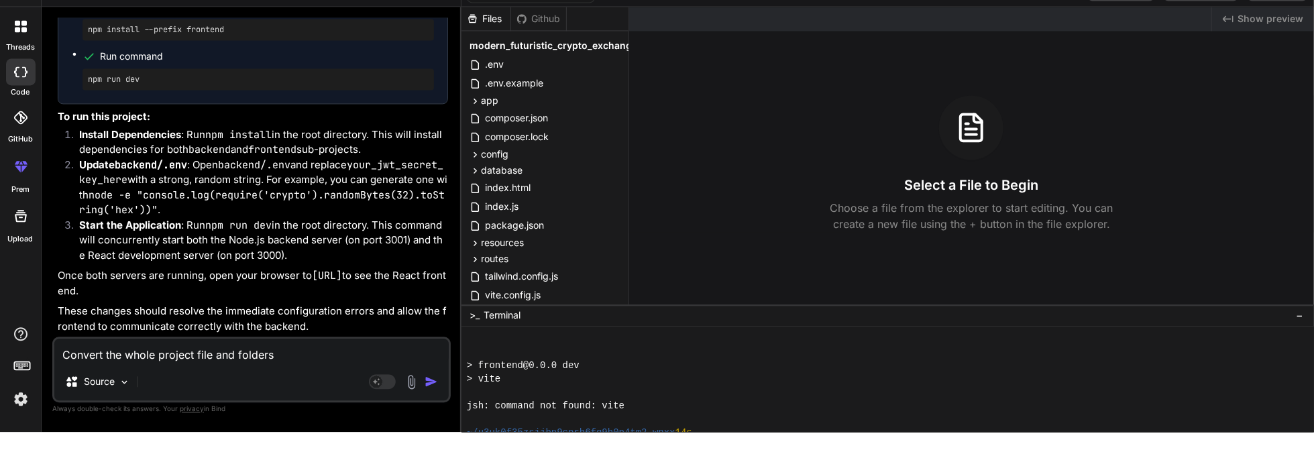
click at [221, 386] on textarea "Convert the whole project file and folders" at bounding box center [251, 377] width 394 height 24
click at [299, 387] on textarea "Convert the whole project files and folders" at bounding box center [251, 377] width 394 height 24
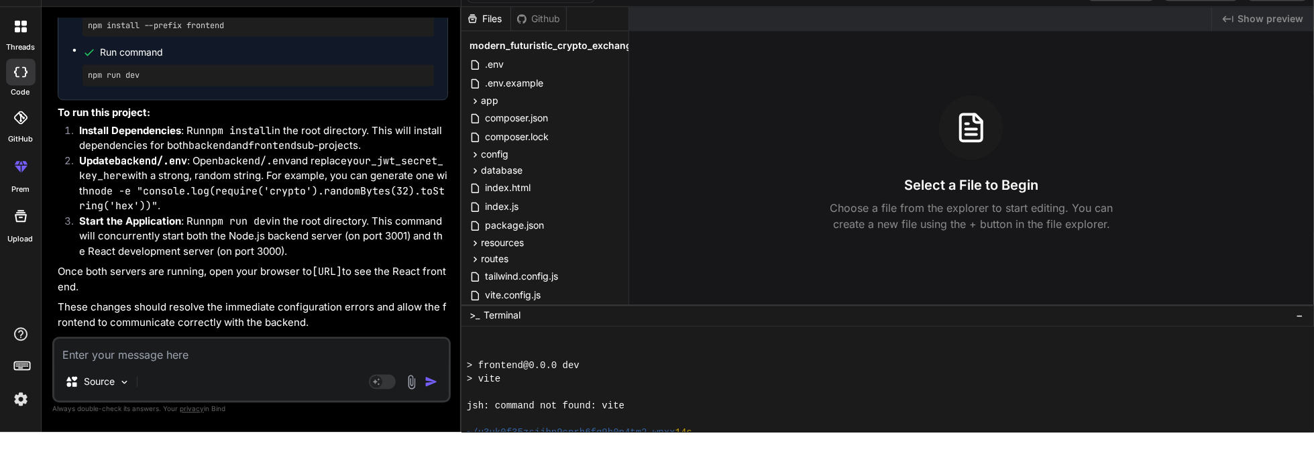
scroll to position [6922, 0]
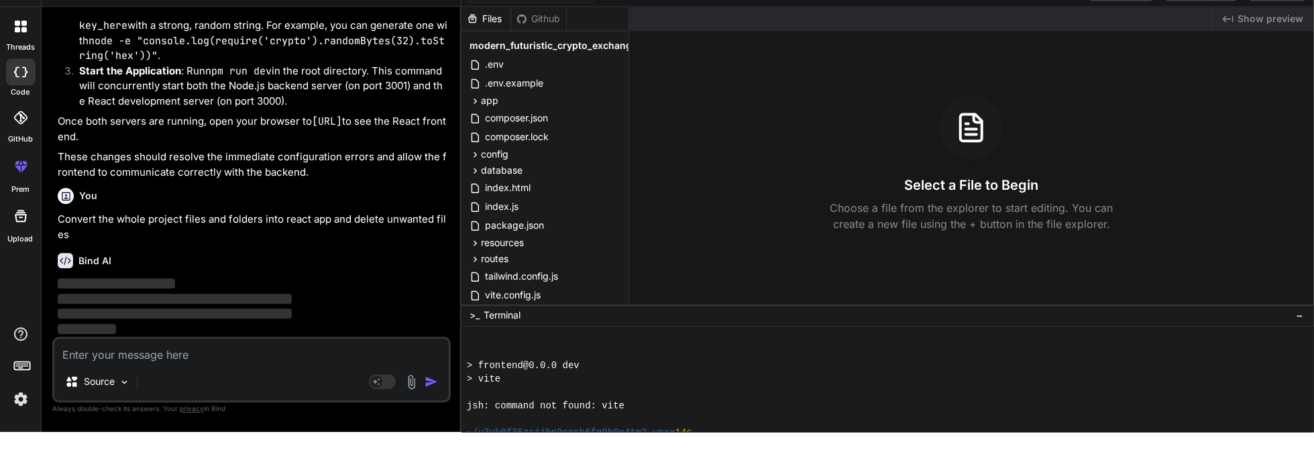
click at [616, 293] on div "tailwind.config.js" at bounding box center [545, 302] width 156 height 19
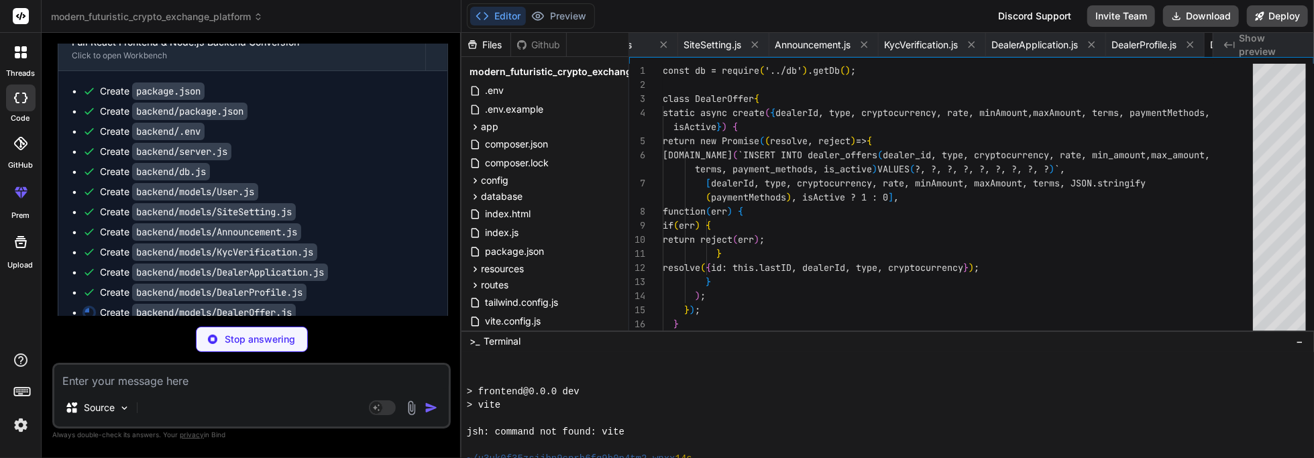
scroll to position [0, 659]
click at [486, 9] on icon at bounding box center [482, 15] width 13 height 13
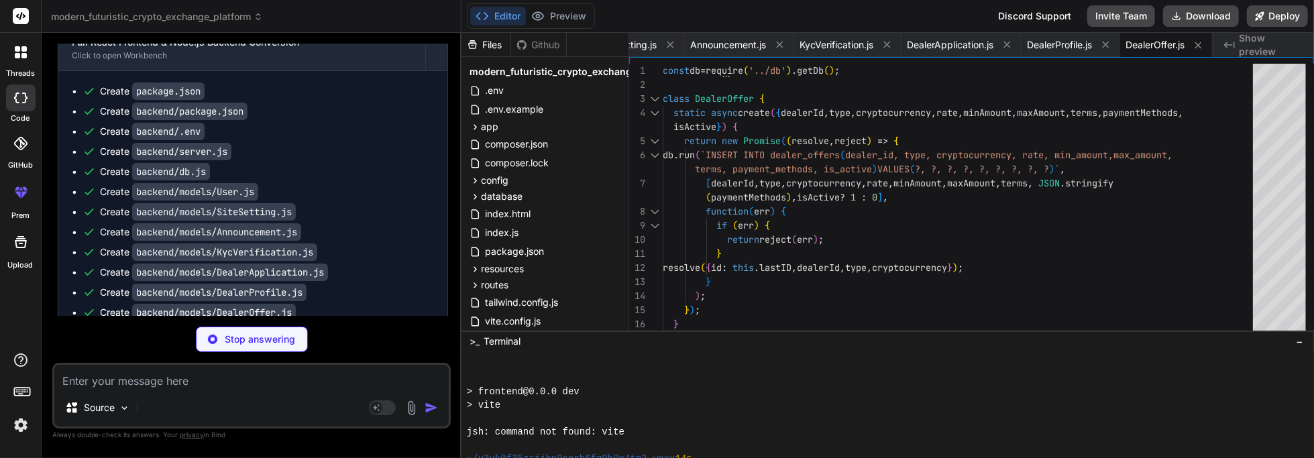
click at [657, 44] on span "Show preview" at bounding box center [1271, 45] width 64 height 27
click at [657, 44] on icon at bounding box center [1198, 45] width 7 height 7
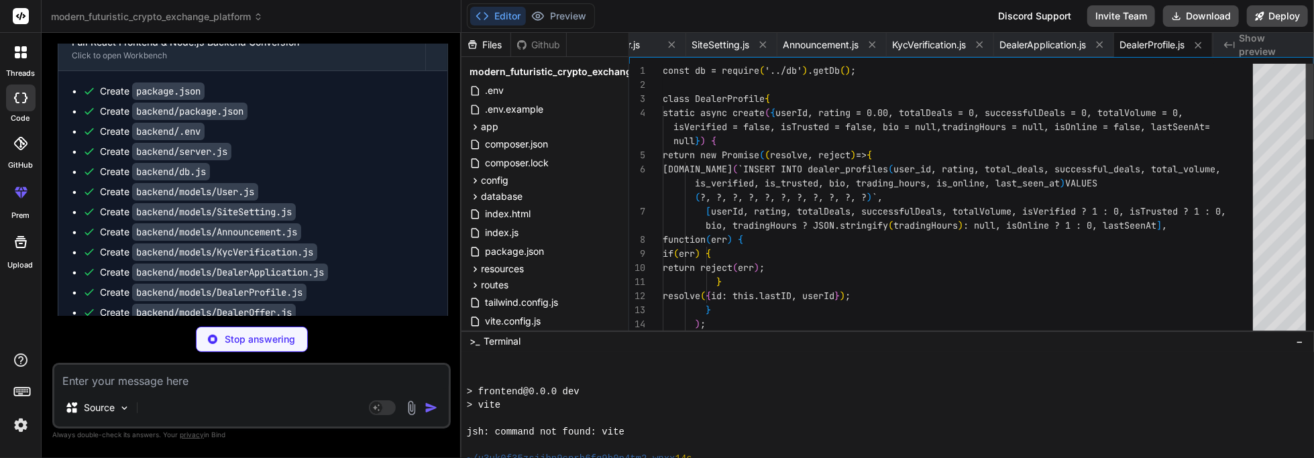
scroll to position [0, 565]
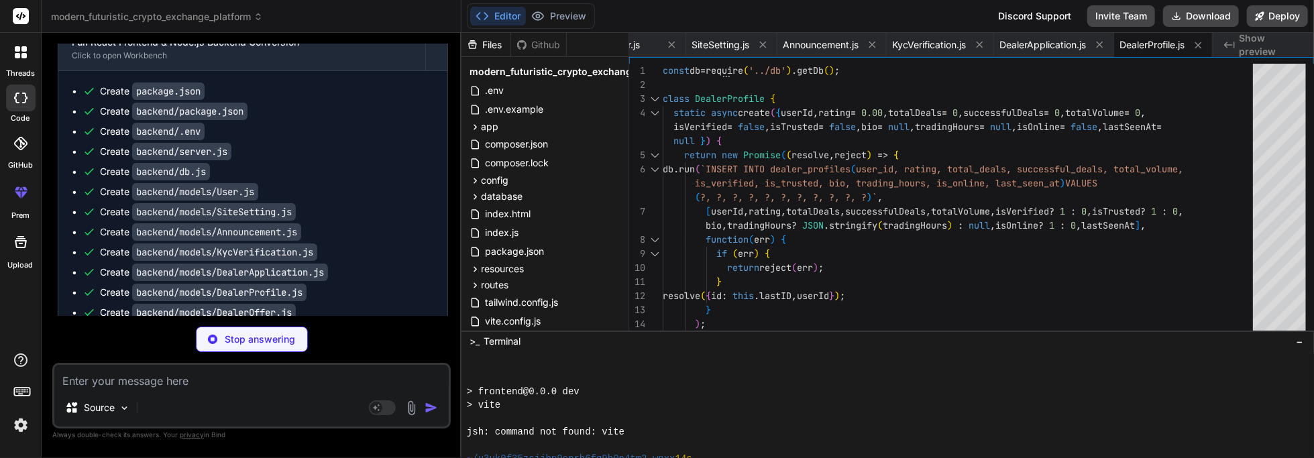
click at [657, 44] on icon at bounding box center [1198, 45] width 7 height 7
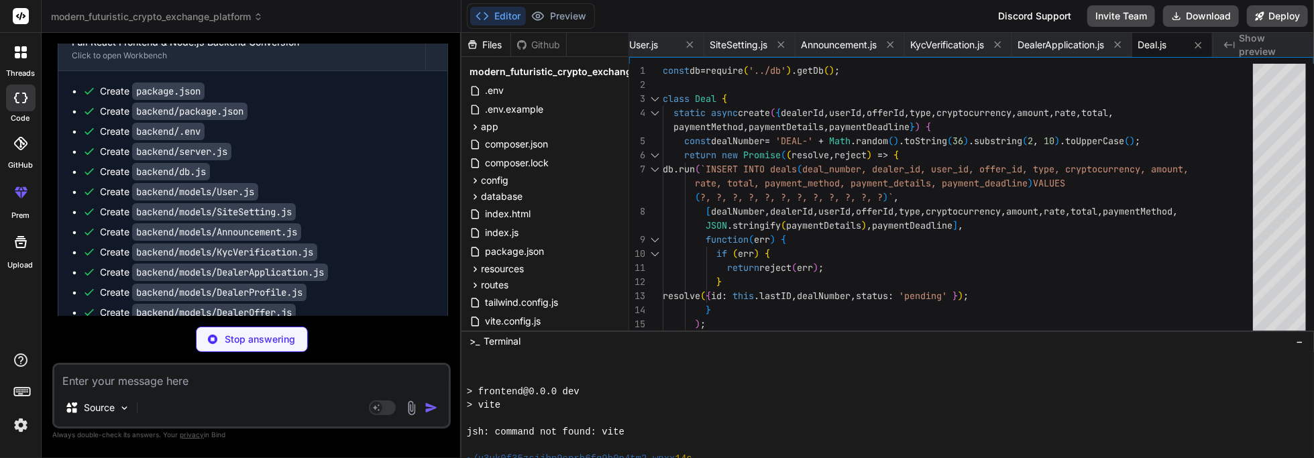
click at [657, 44] on icon at bounding box center [1198, 45] width 7 height 7
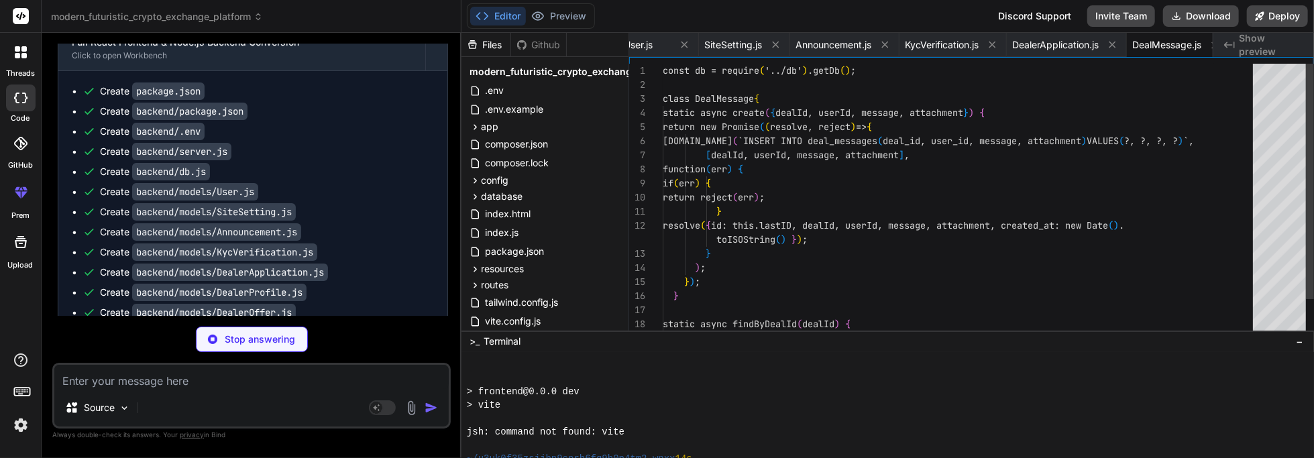
scroll to position [0, 568]
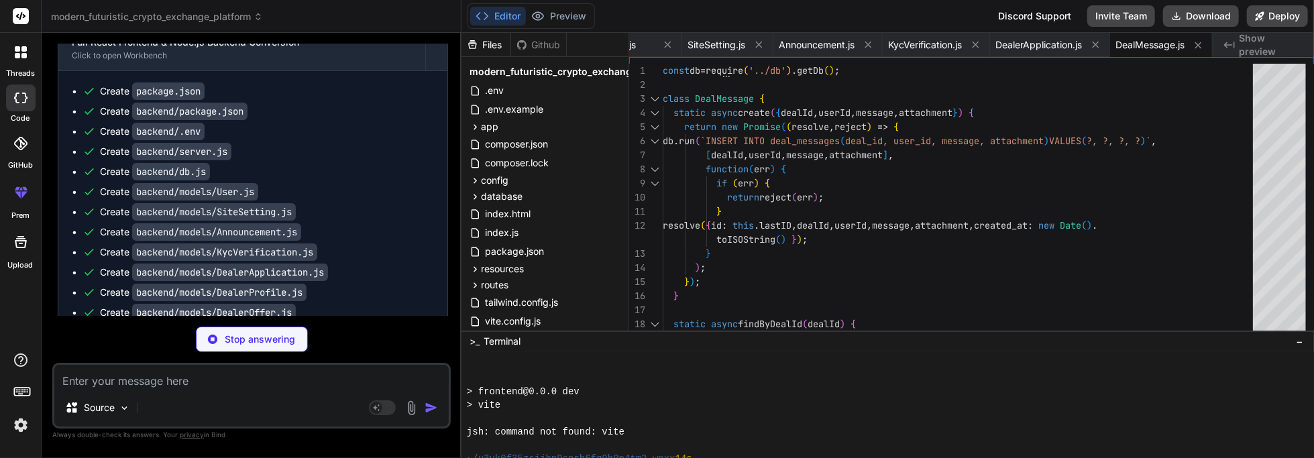
click at [657, 44] on icon at bounding box center [1198, 45] width 7 height 7
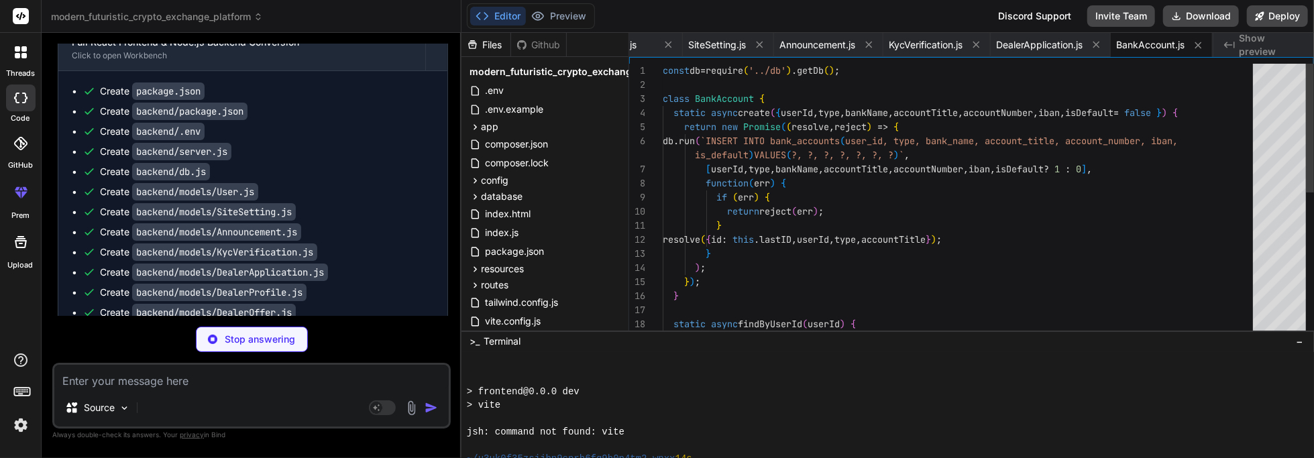
click at [657, 44] on icon at bounding box center [1198, 45] width 7 height 7
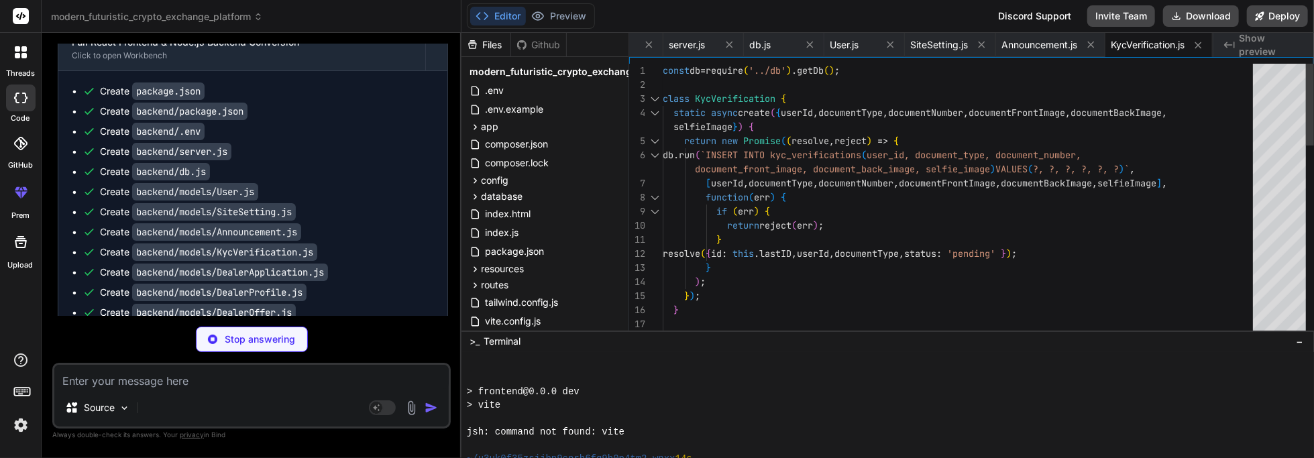
click at [657, 44] on icon at bounding box center [1198, 45] width 7 height 7
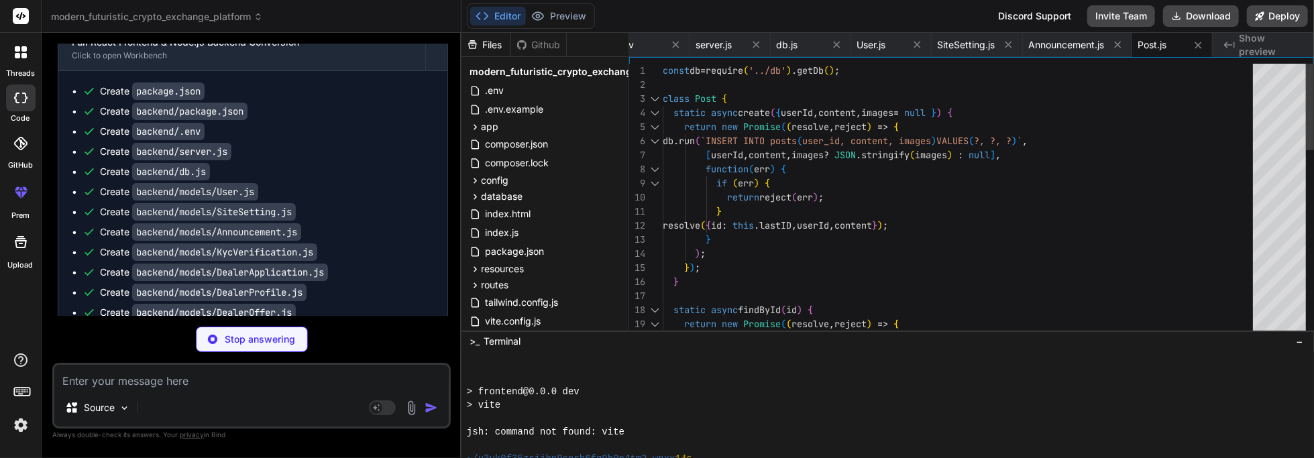
click at [657, 44] on icon at bounding box center [1198, 45] width 7 height 7
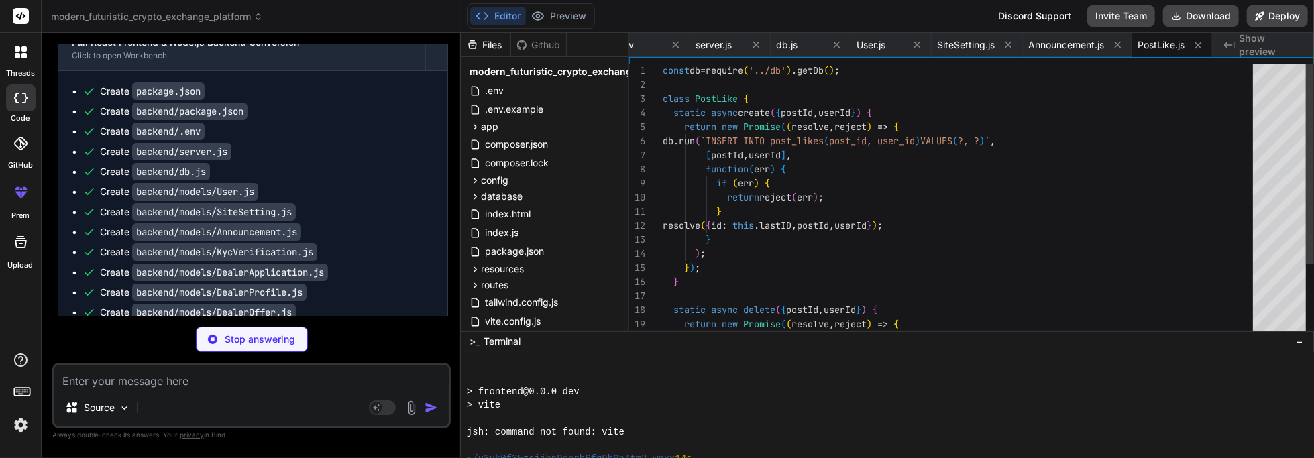
click at [657, 44] on icon at bounding box center [1198, 45] width 7 height 7
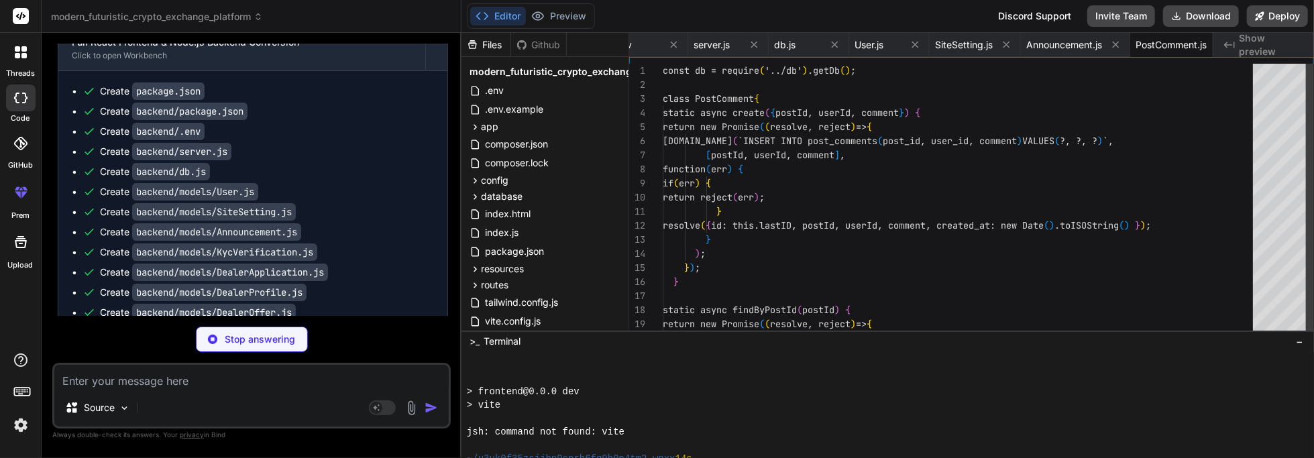
scroll to position [0, 339]
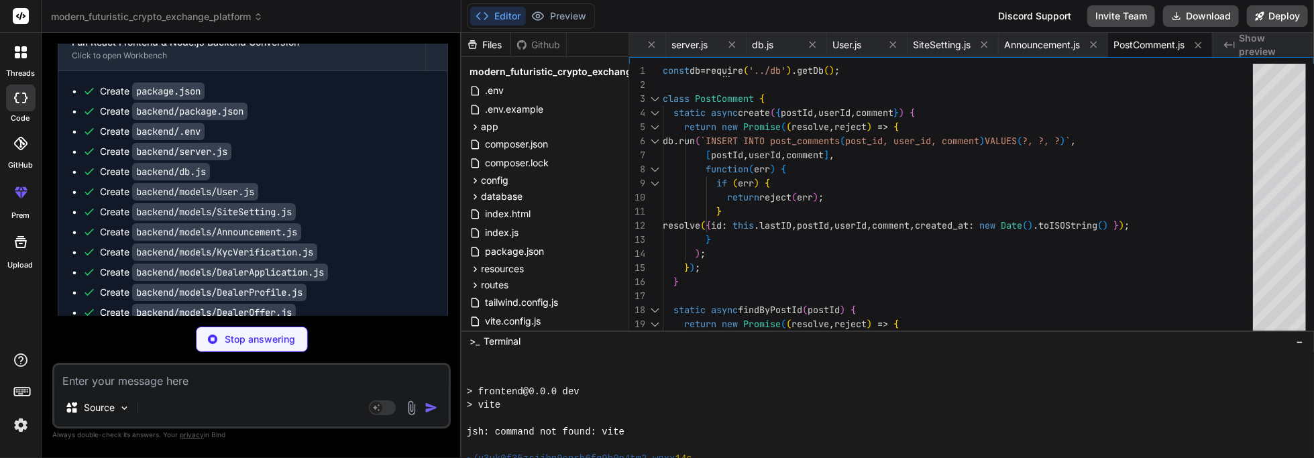
click at [657, 44] on icon at bounding box center [1198, 45] width 7 height 7
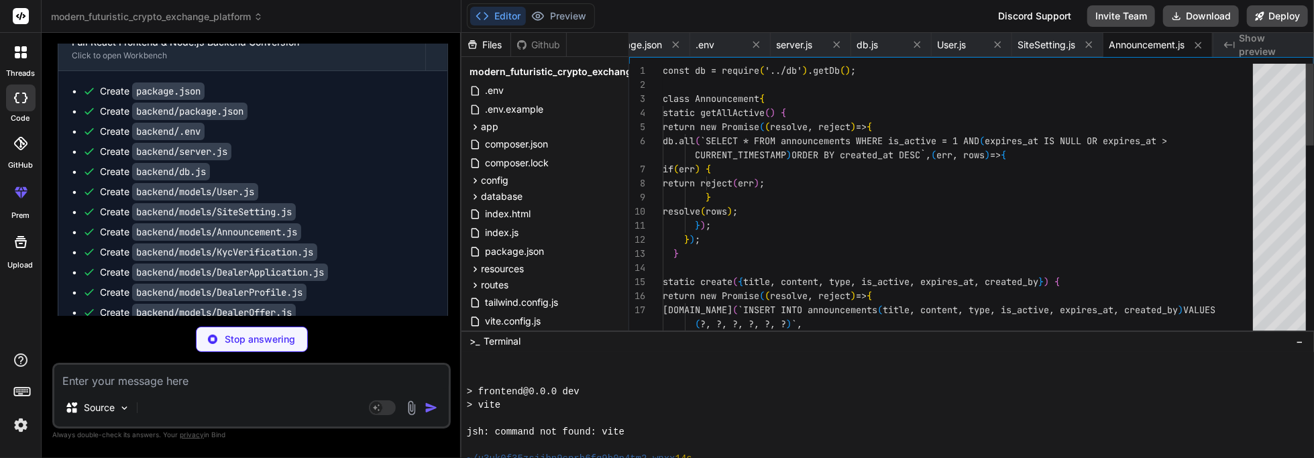
scroll to position [0, 233]
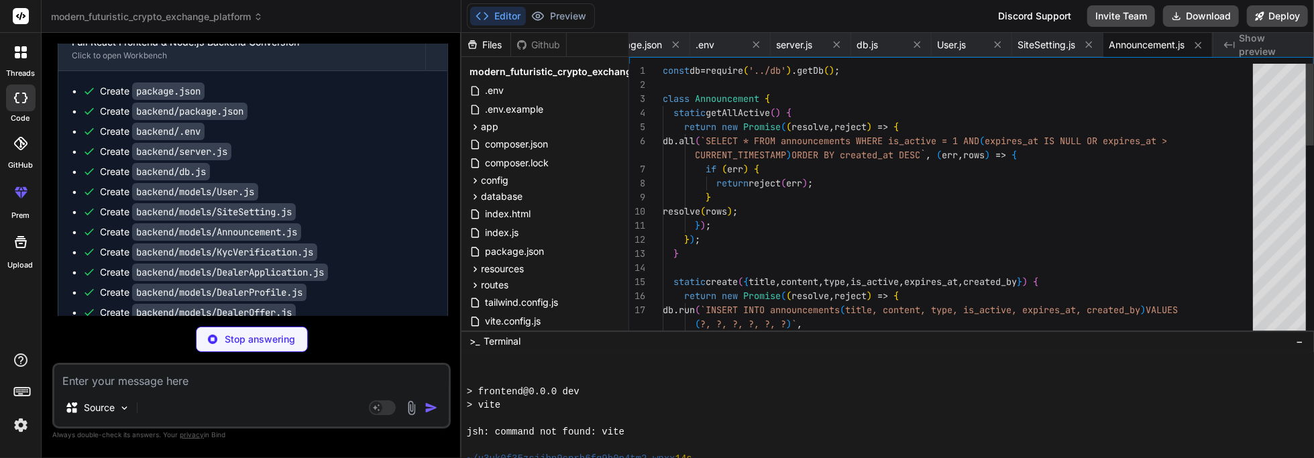
click at [657, 44] on icon at bounding box center [1198, 45] width 7 height 7
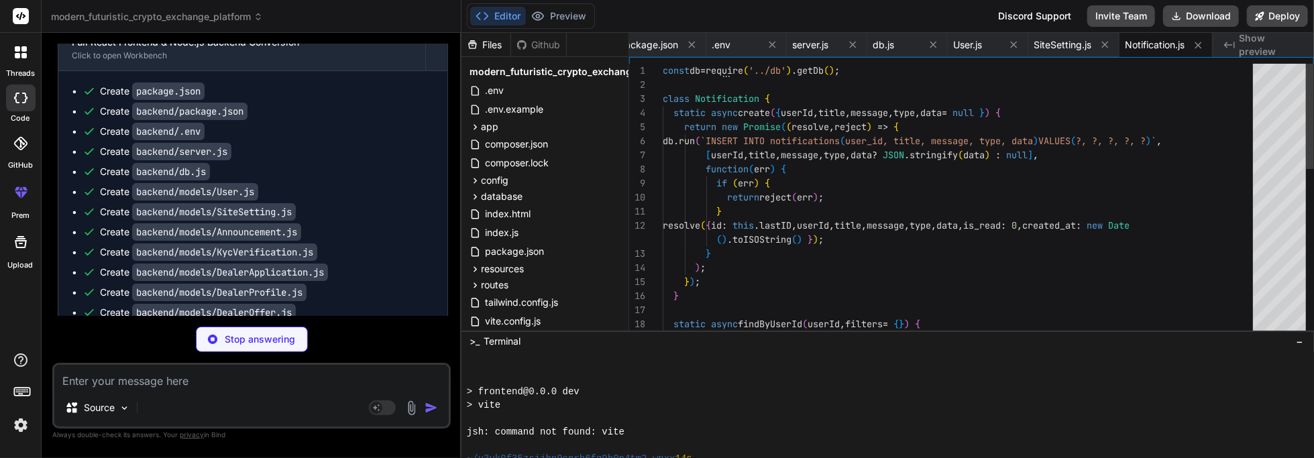
click at [657, 44] on icon at bounding box center [1198, 45] width 7 height 7
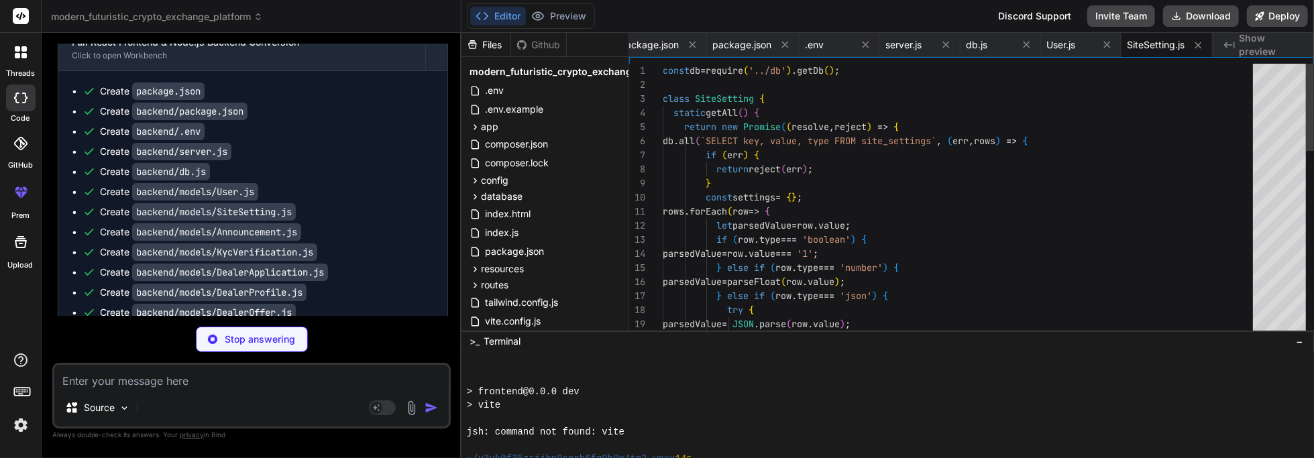
click at [657, 44] on icon at bounding box center [1198, 45] width 7 height 7
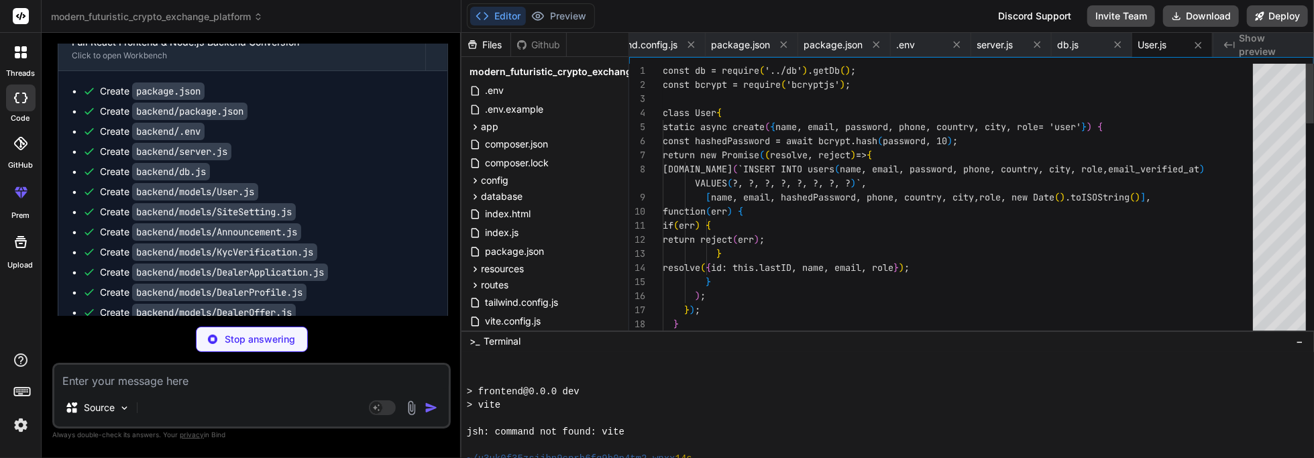
scroll to position [0, 31]
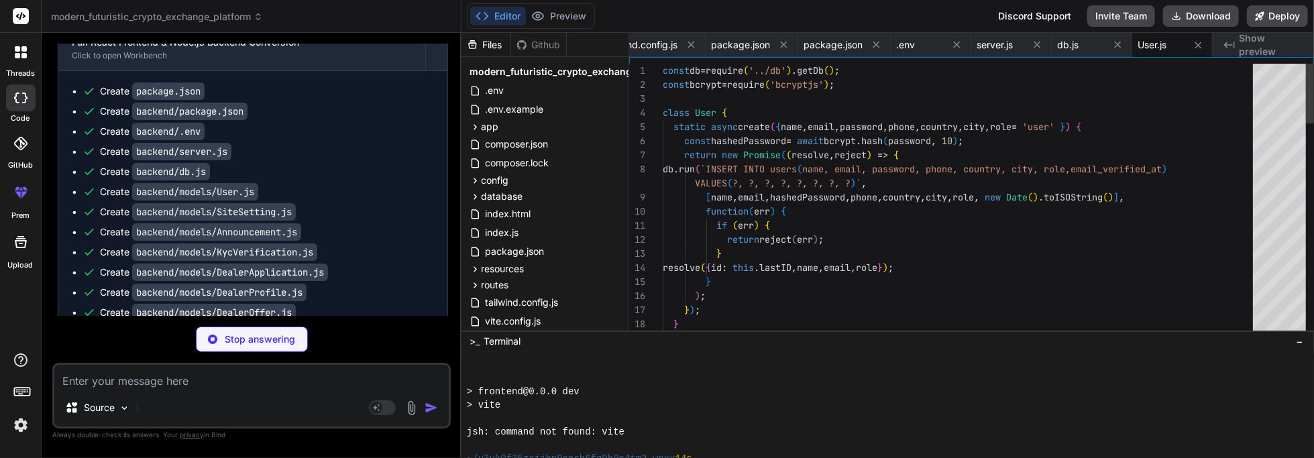
click at [657, 44] on icon at bounding box center [1198, 45] width 7 height 7
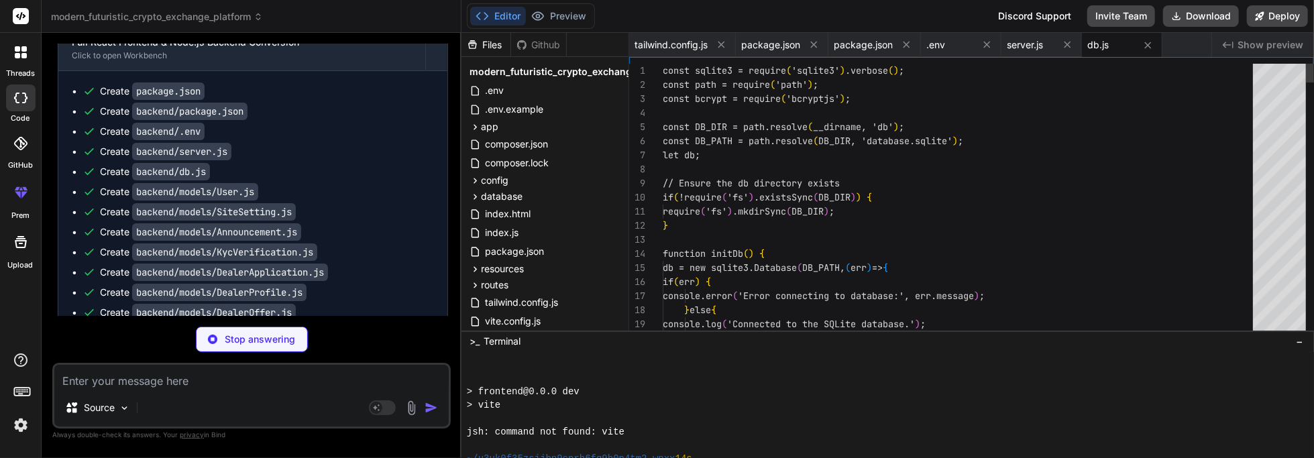
scroll to position [0, 0]
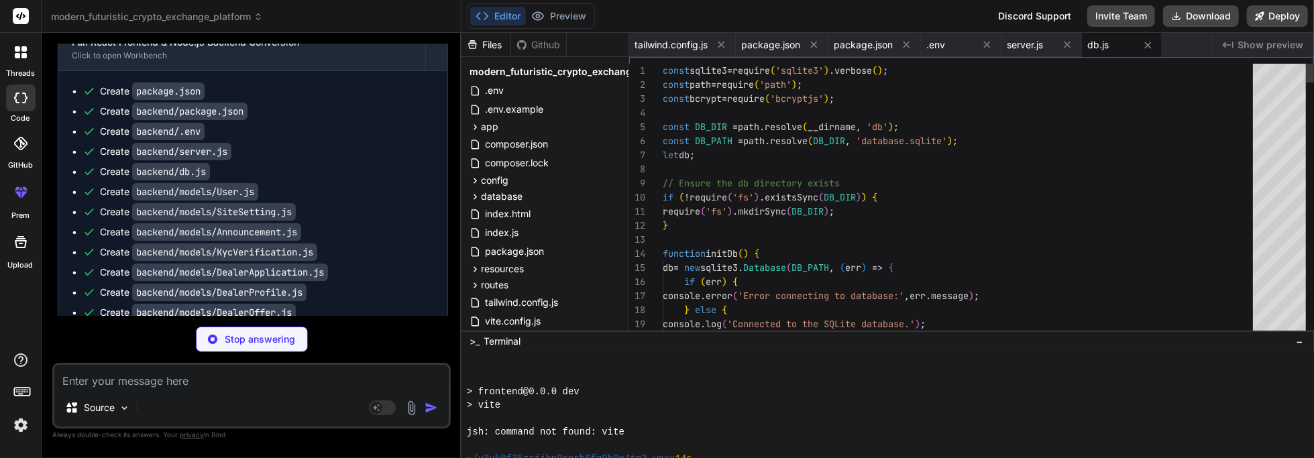
click at [657, 56] on div "tailwind.config.js package.json package.json .env server.js db.js" at bounding box center [920, 45] width 582 height 24
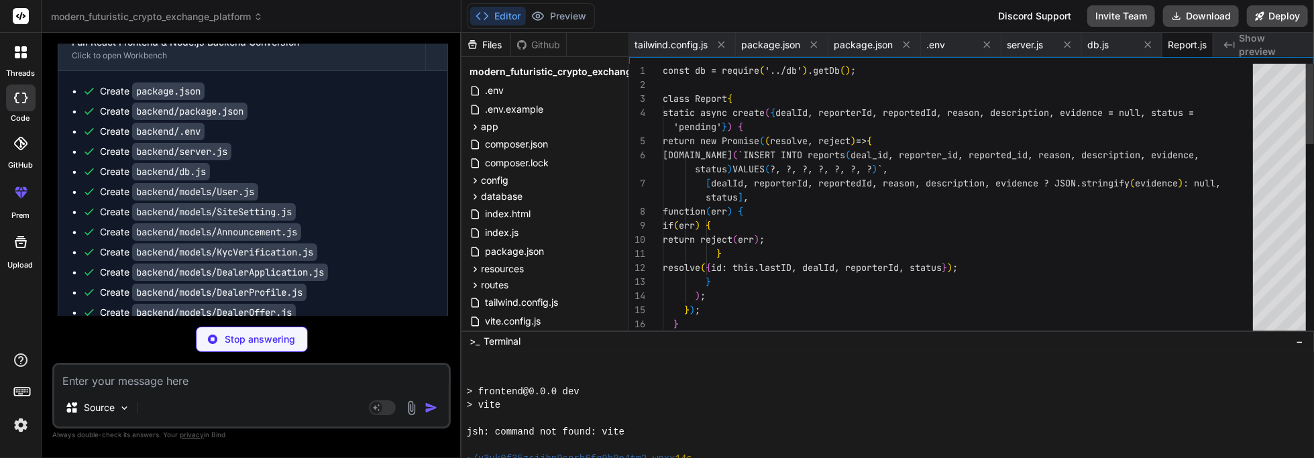
scroll to position [0, 31]
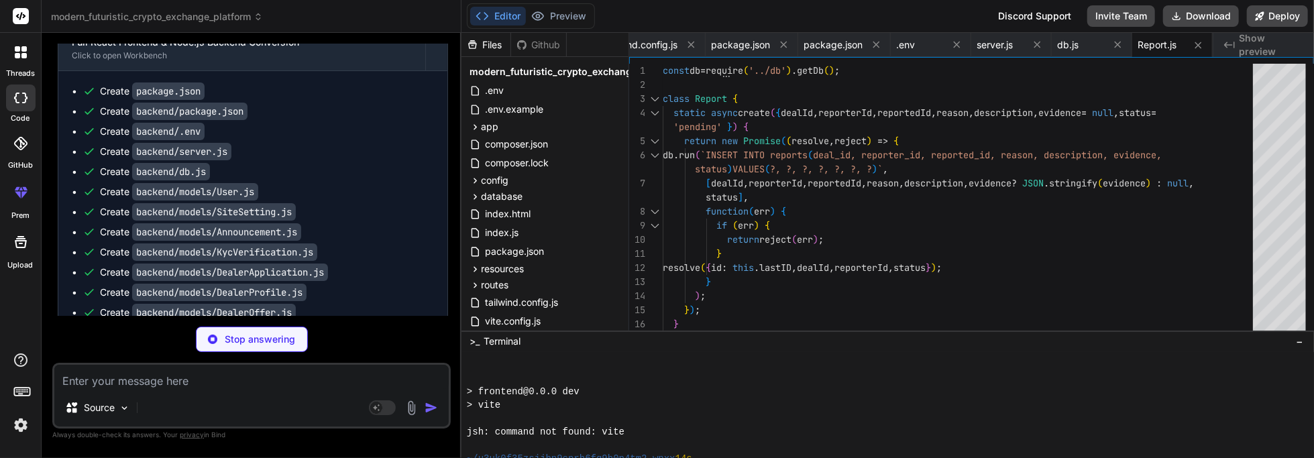
click at [657, 44] on icon at bounding box center [1198, 45] width 7 height 7
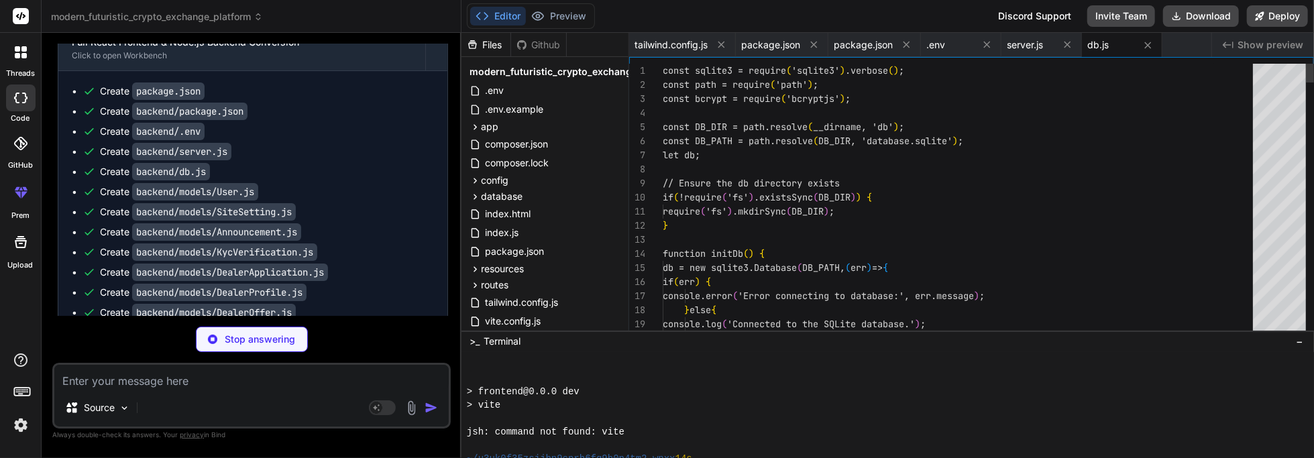
scroll to position [0, 0]
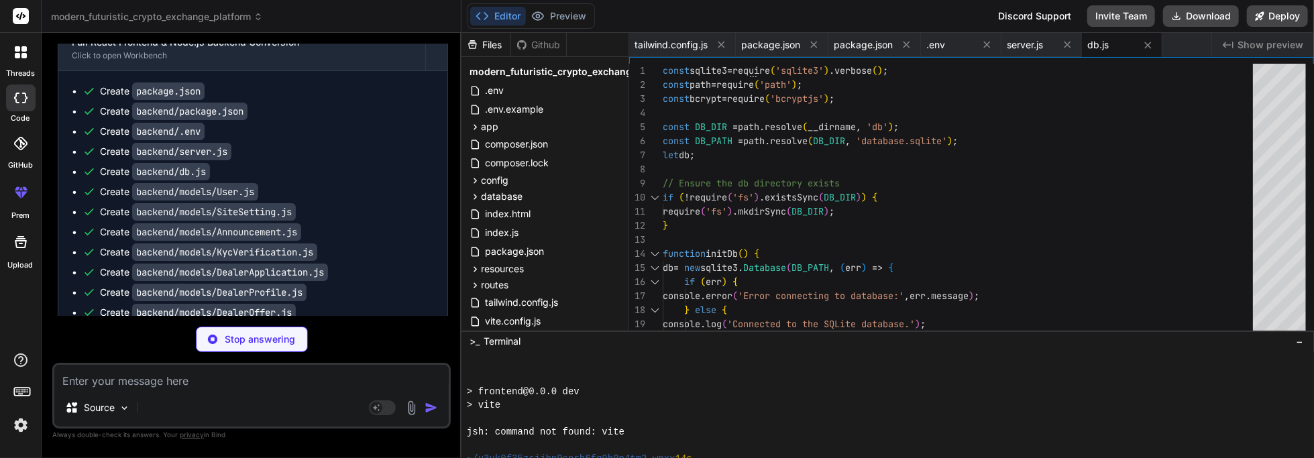
click at [657, 64] on div at bounding box center [921, 64] width 585 height 1
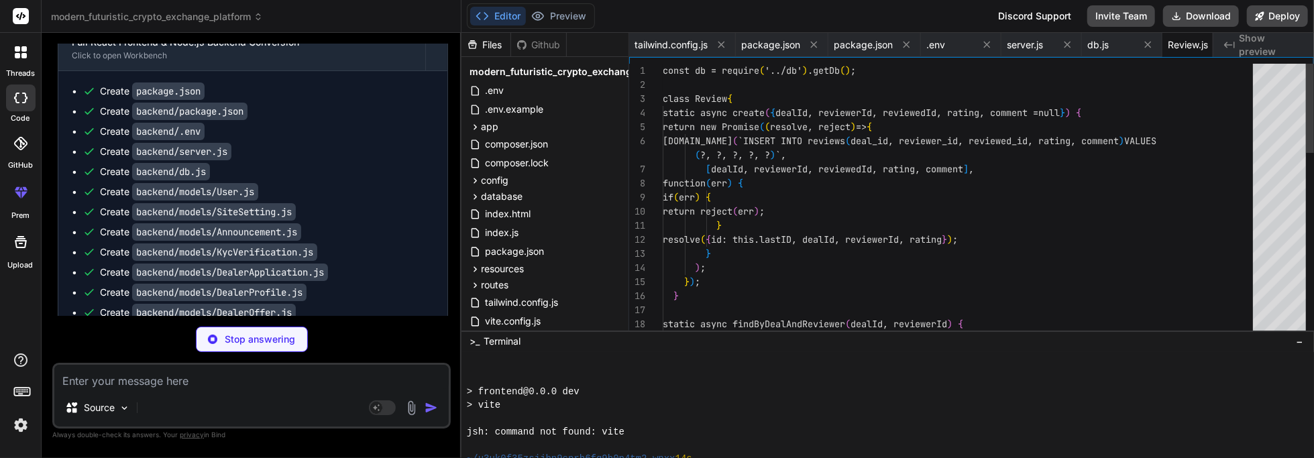
scroll to position [0, 31]
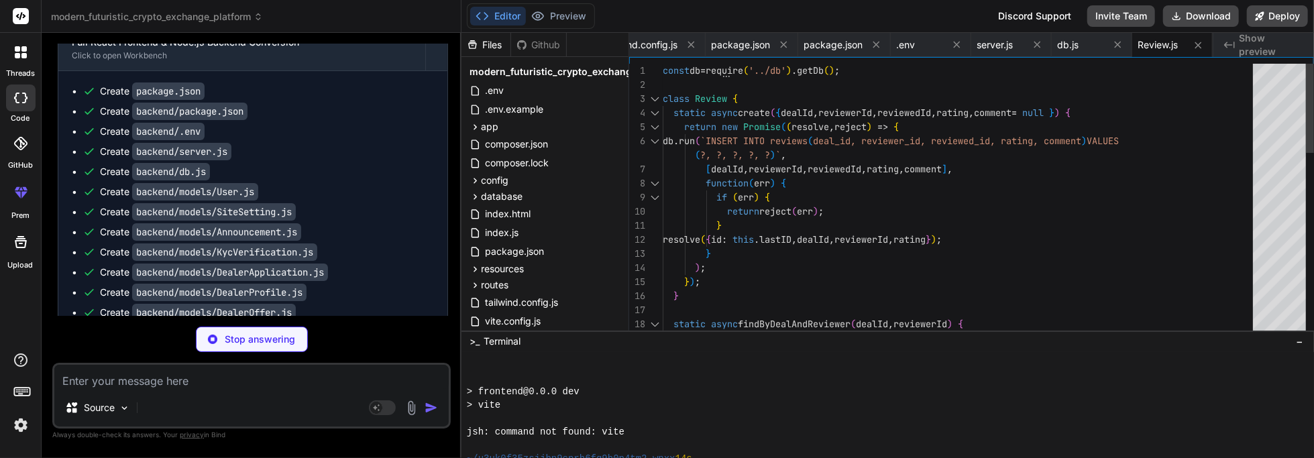
click at [657, 44] on icon at bounding box center [1198, 45] width 11 height 11
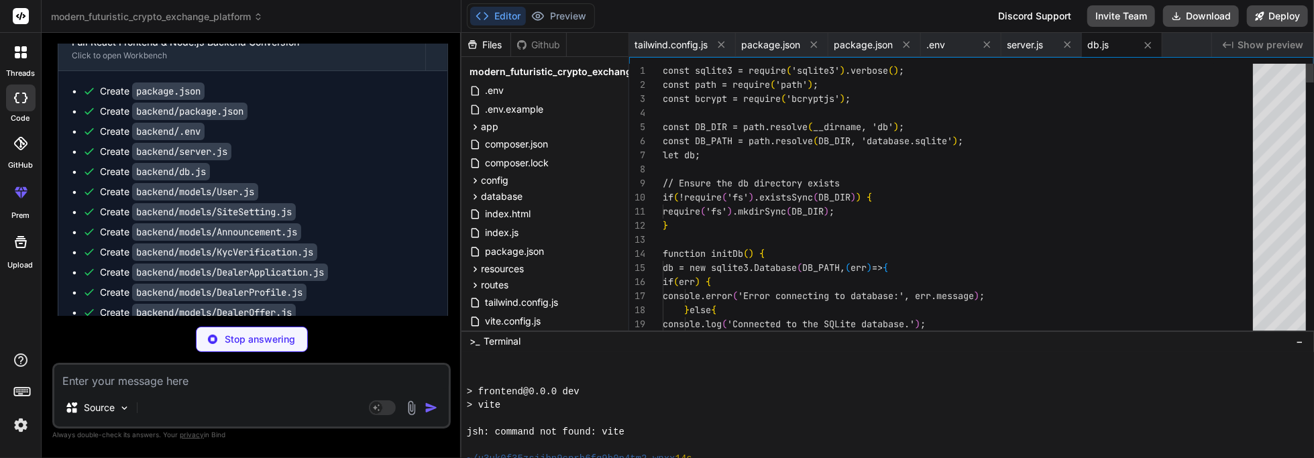
scroll to position [0, 0]
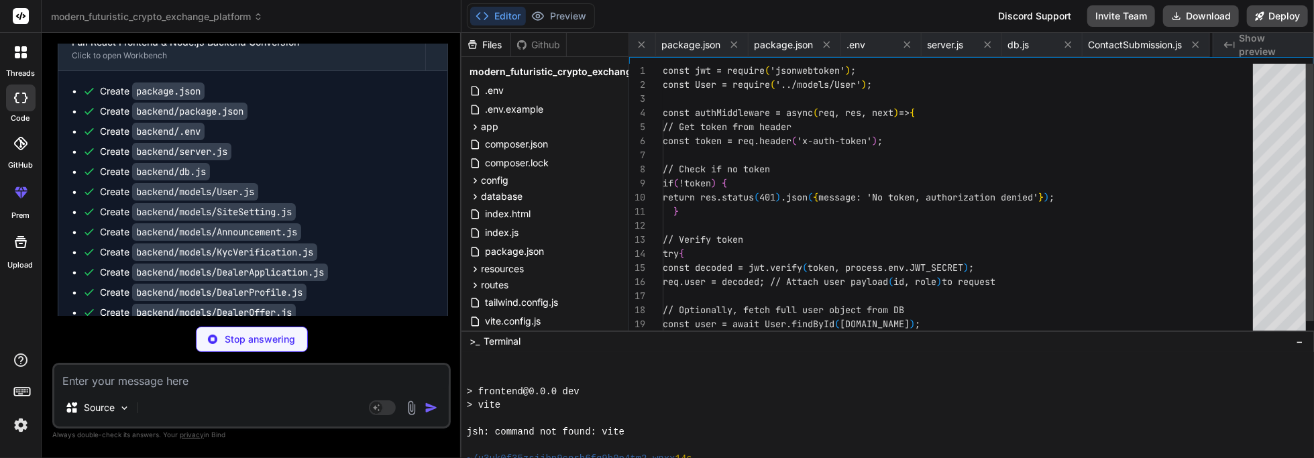
click at [657, 44] on icon at bounding box center [1276, 45] width 7 height 7
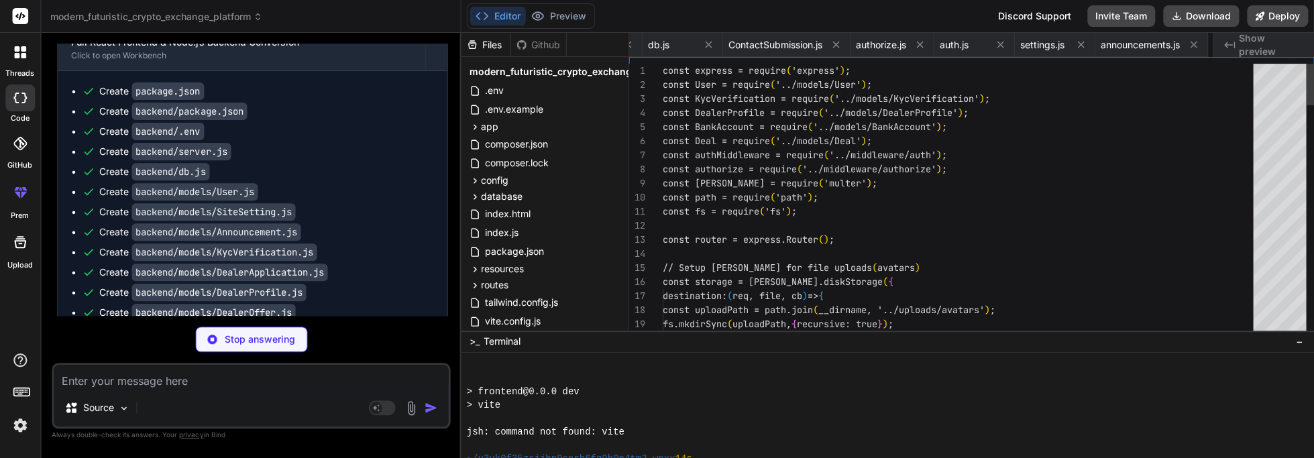
scroll to position [0, 521]
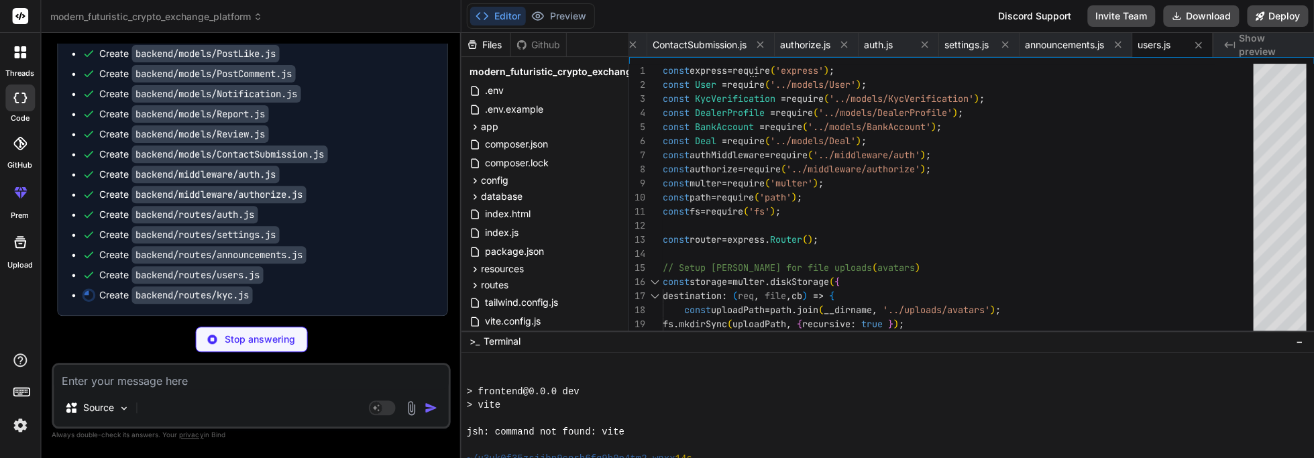
click at [657, 52] on button at bounding box center [1198, 45] width 17 height 17
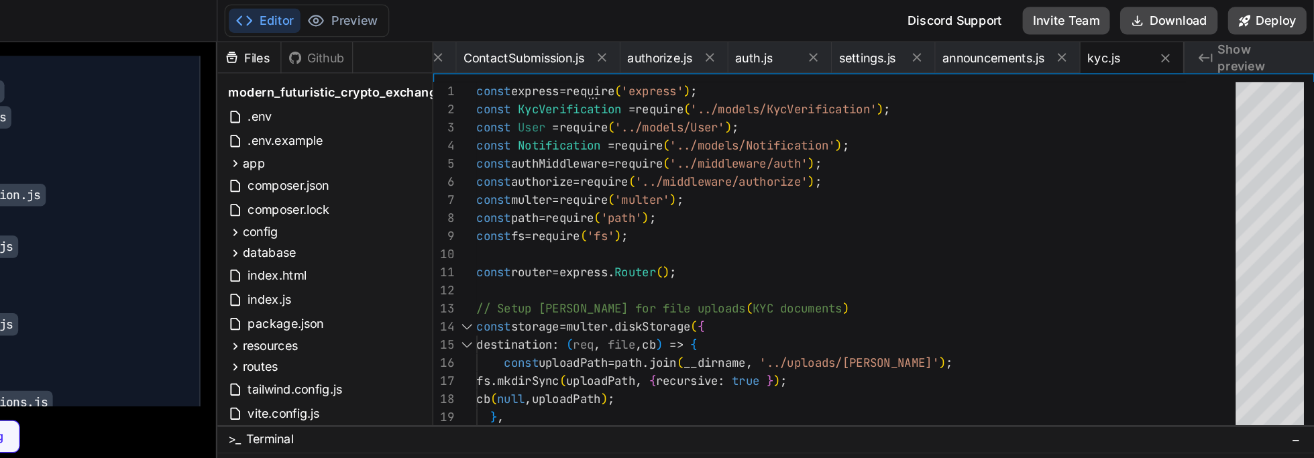
click at [657, 44] on icon "Created with Pixso." at bounding box center [1229, 45] width 11 height 11
click at [657, 44] on icon at bounding box center [1198, 45] width 11 height 11
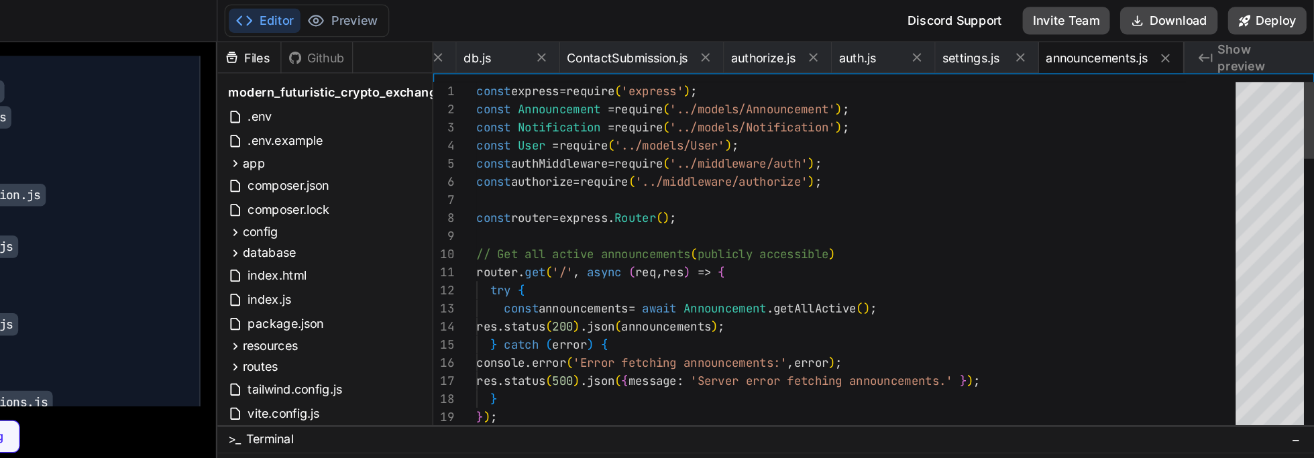
click at [657, 44] on icon at bounding box center [1198, 45] width 11 height 11
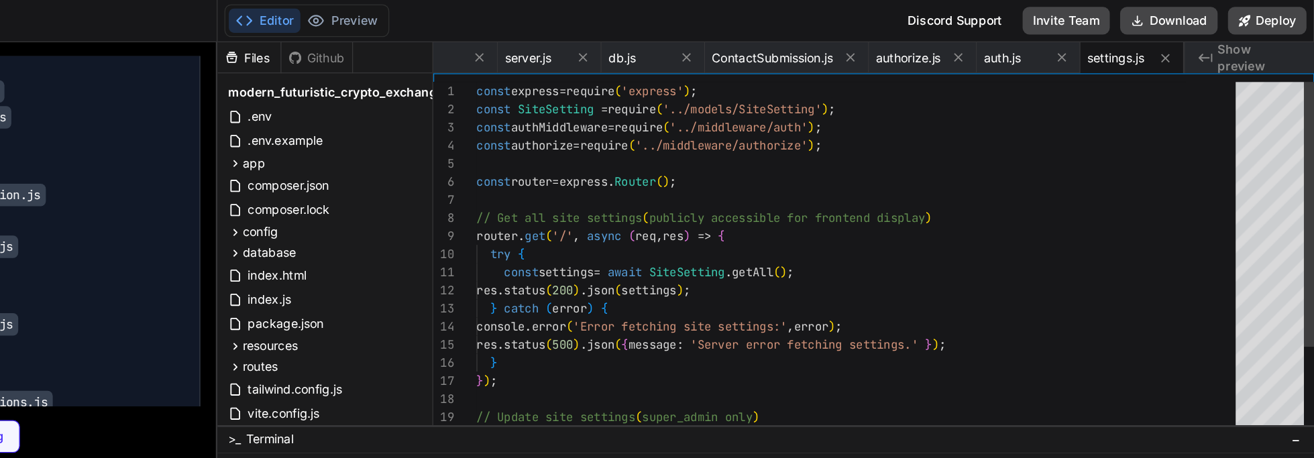
click at [657, 44] on icon at bounding box center [1198, 45] width 11 height 11
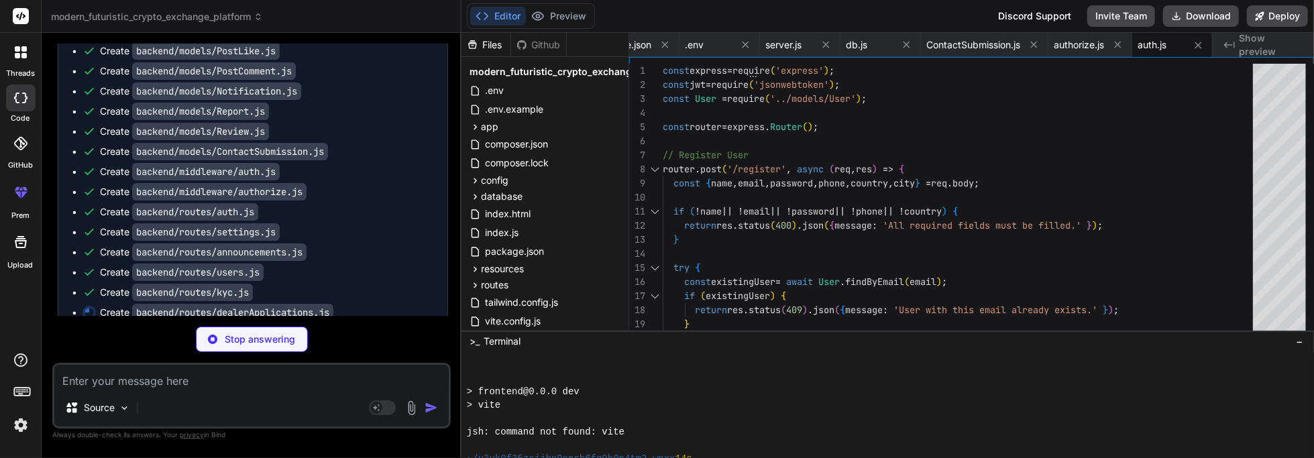
click at [657, 48] on icon at bounding box center [1198, 45] width 11 height 11
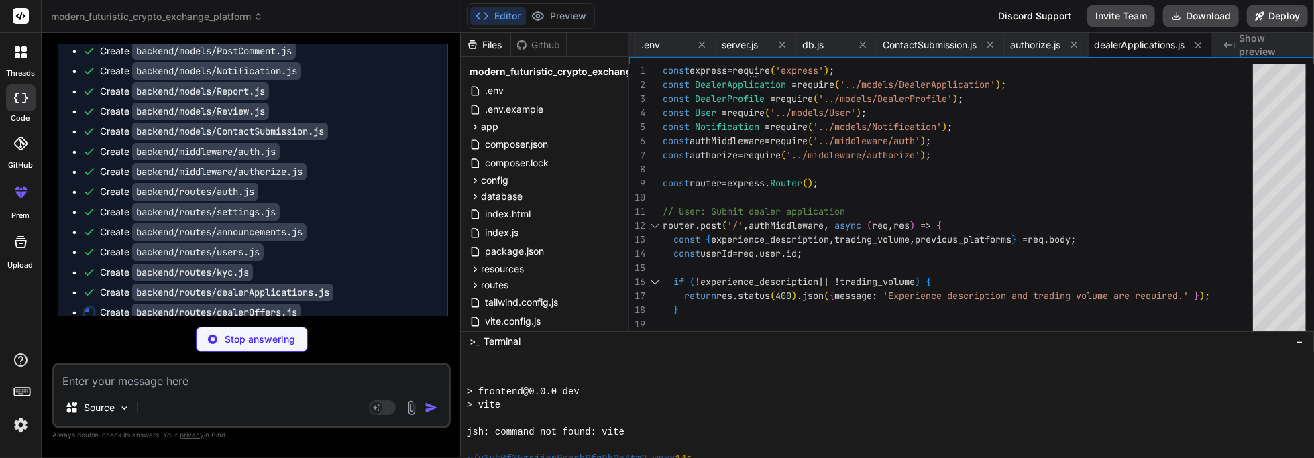
click at [657, 51] on button at bounding box center [1198, 45] width 17 height 17
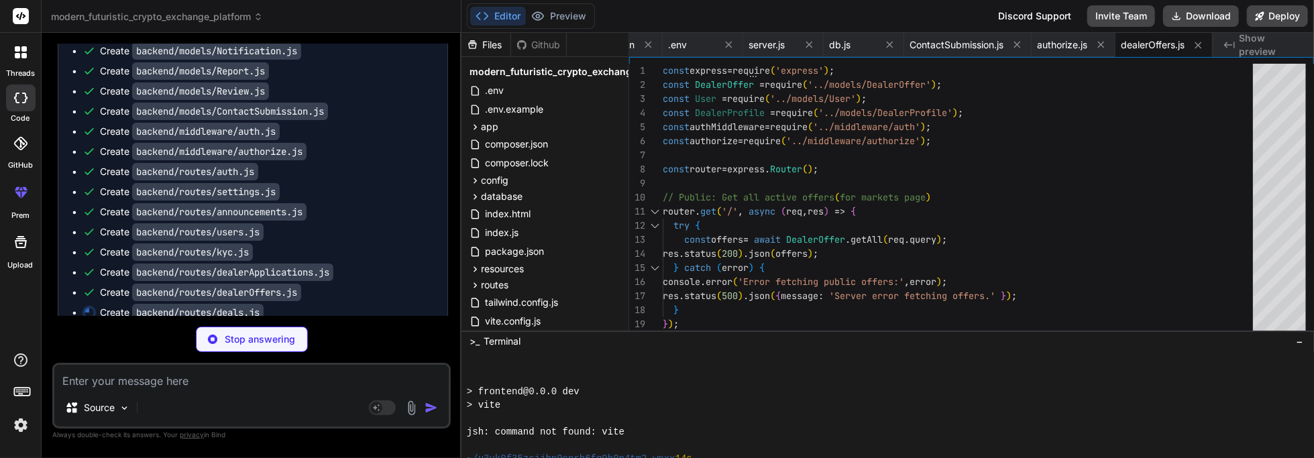
click at [657, 51] on button at bounding box center [1198, 45] width 17 height 17
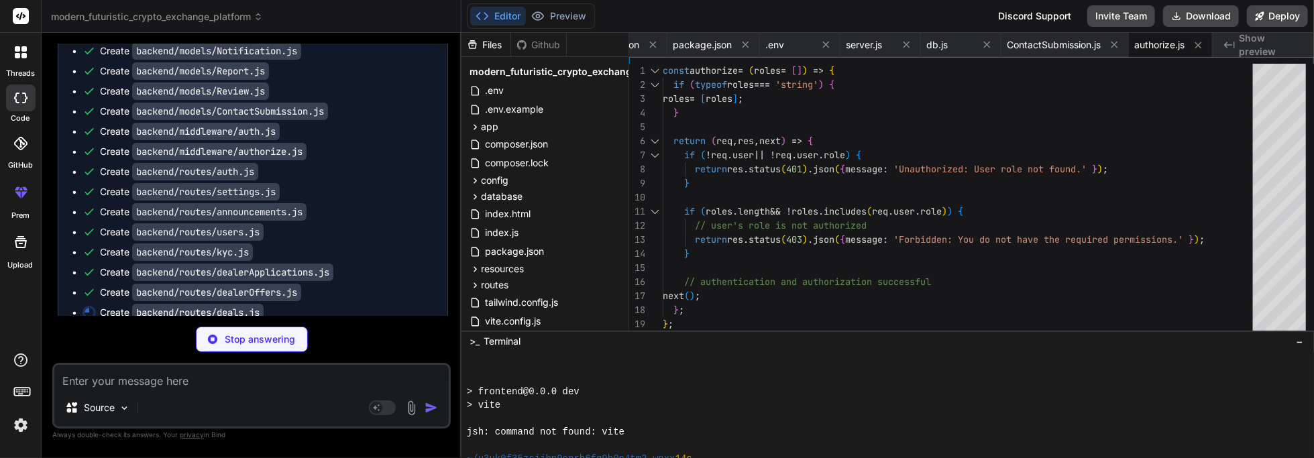
click at [657, 51] on button at bounding box center [1198, 45] width 17 height 17
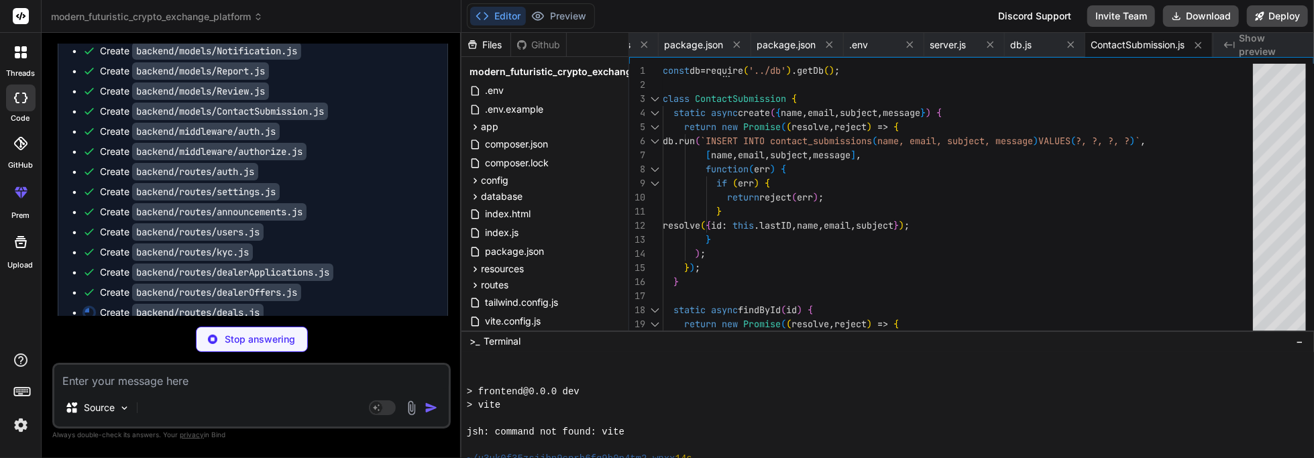
click at [657, 51] on button at bounding box center [1198, 45] width 17 height 17
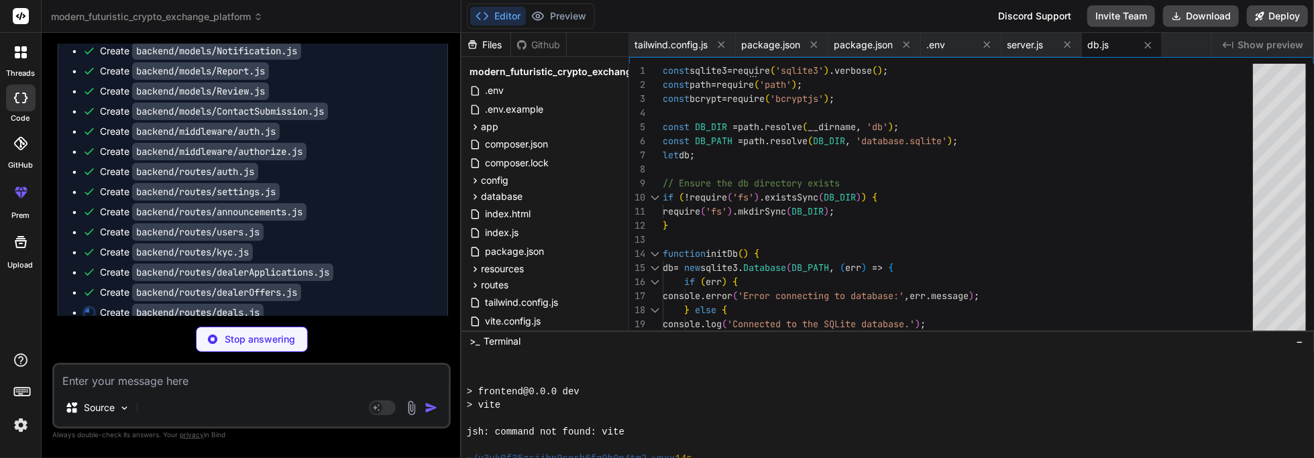
click at [657, 44] on icon at bounding box center [1148, 45] width 7 height 7
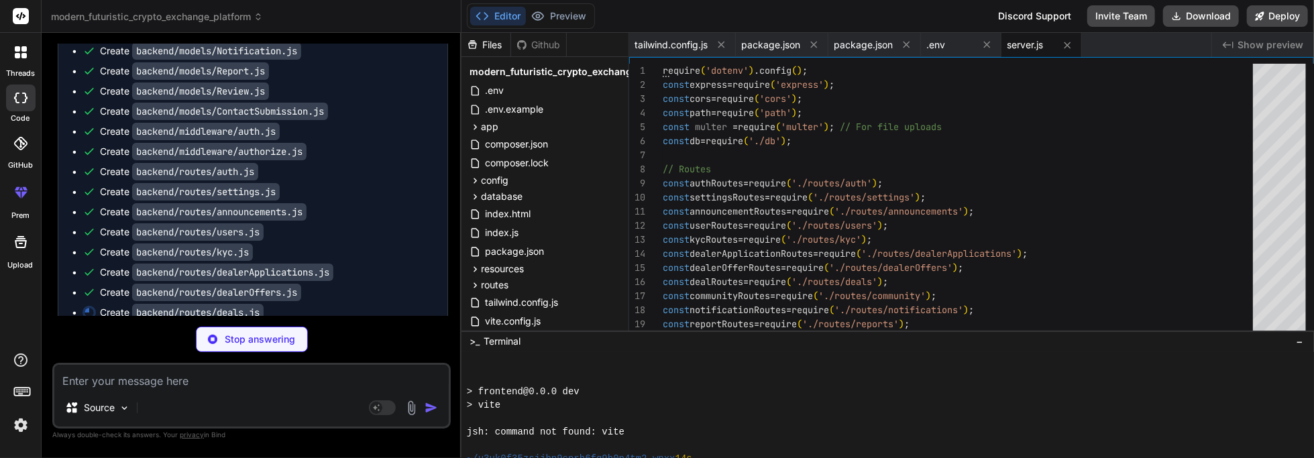
click at [657, 45] on button at bounding box center [1067, 45] width 17 height 17
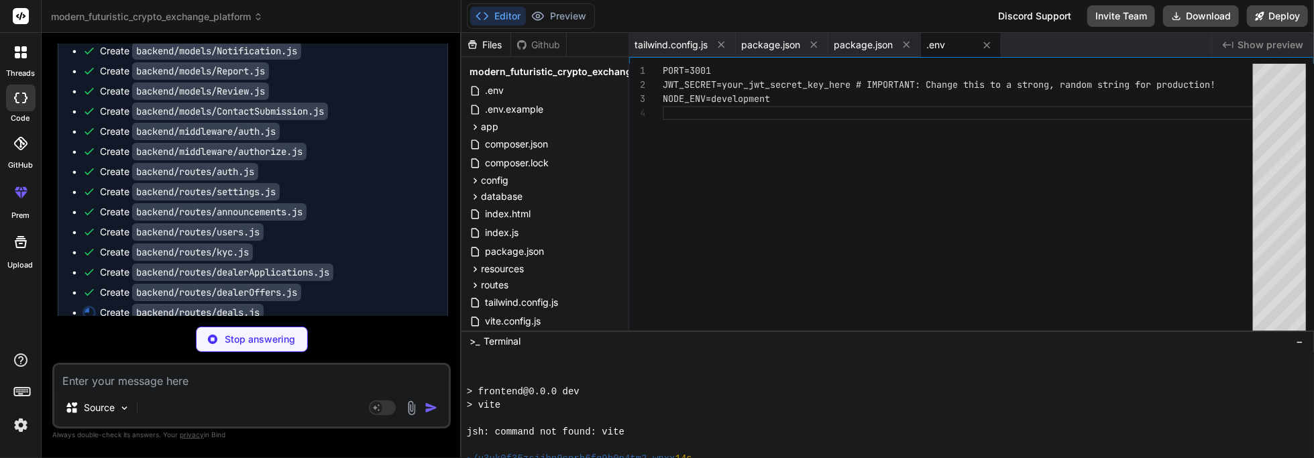
click at [657, 37] on button at bounding box center [987, 45] width 17 height 17
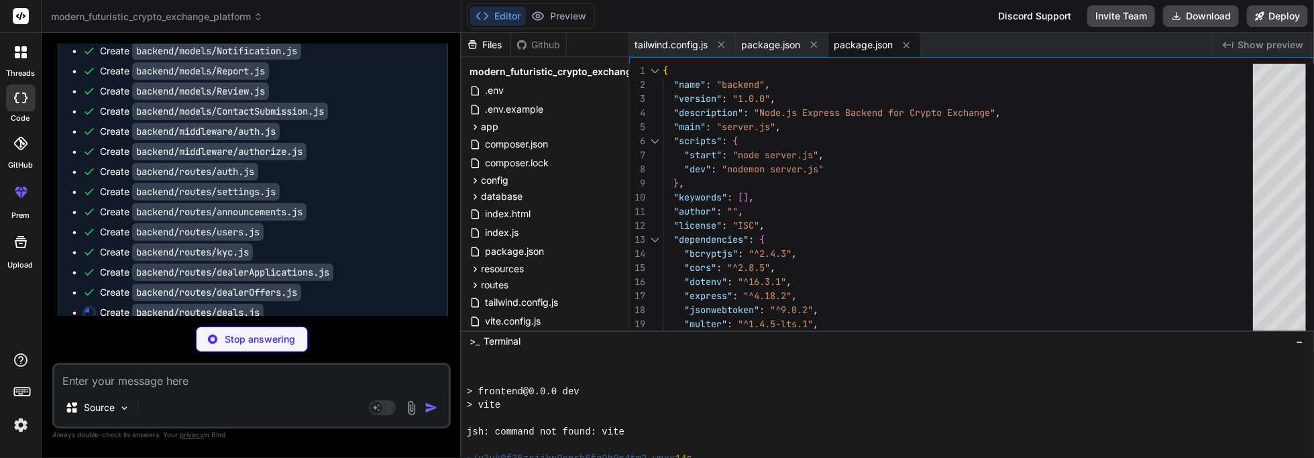
click at [657, 38] on button at bounding box center [906, 45] width 17 height 17
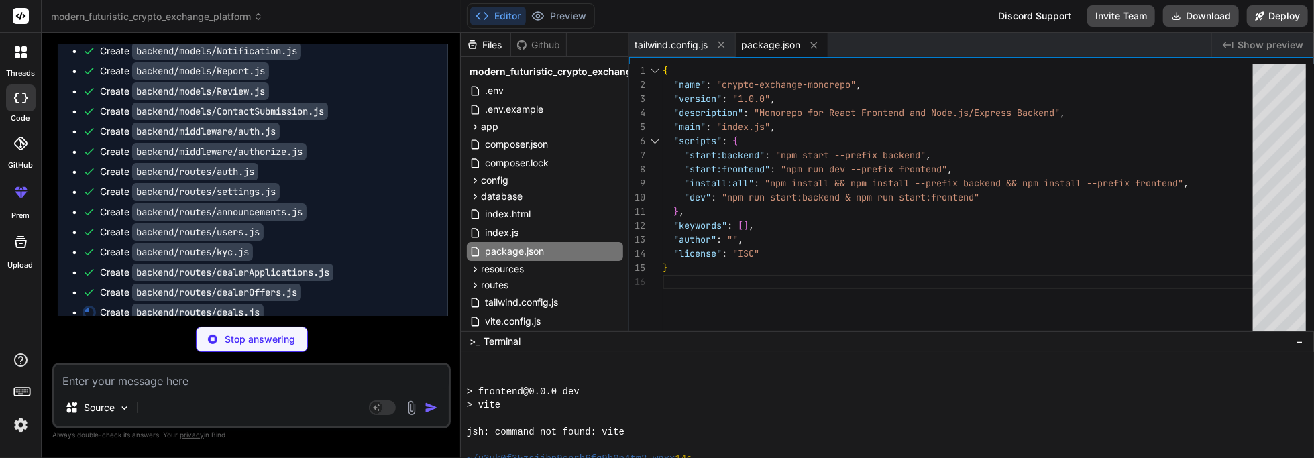
click at [657, 44] on icon at bounding box center [814, 45] width 7 height 7
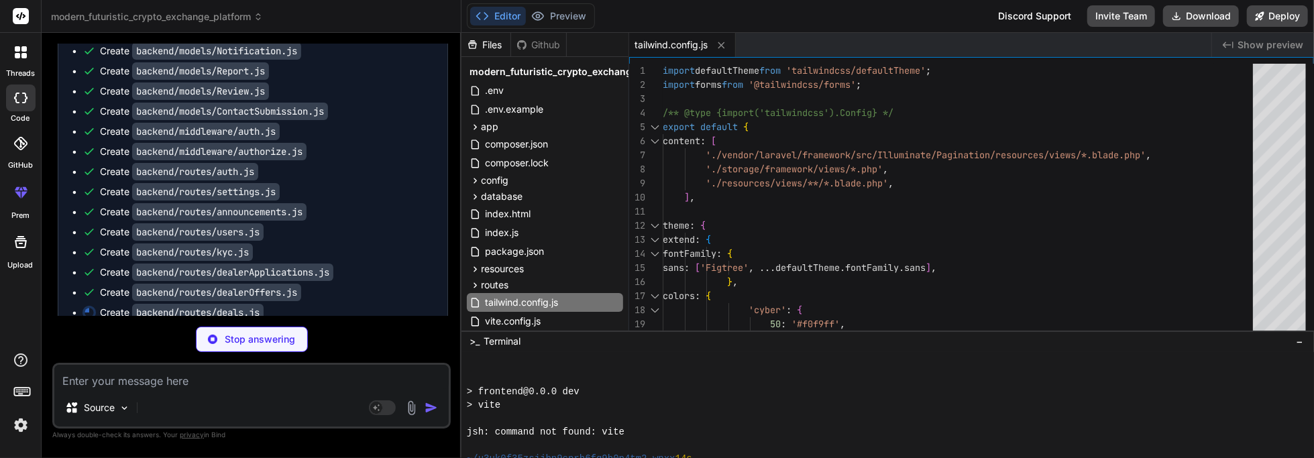
click at [657, 40] on icon at bounding box center [721, 45] width 11 height 11
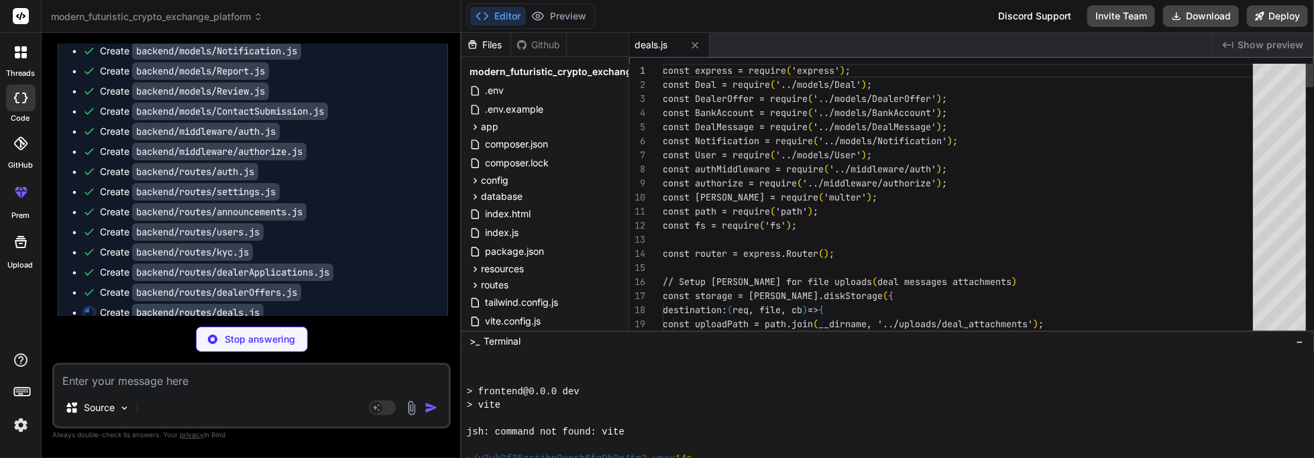
click at [476, 90] on icon at bounding box center [475, 90] width 11 height 11
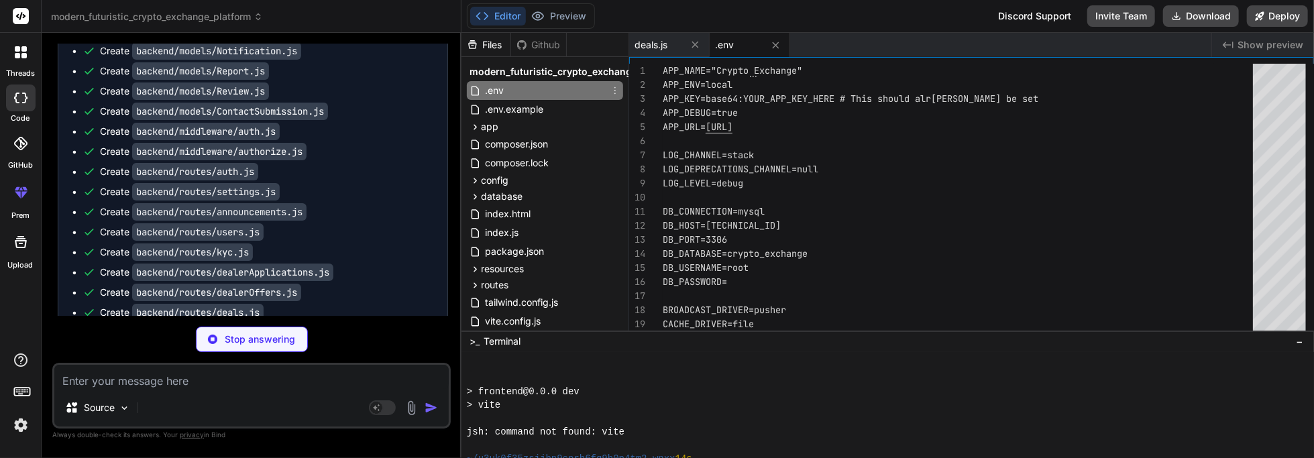
click at [657, 46] on icon at bounding box center [775, 45] width 11 height 11
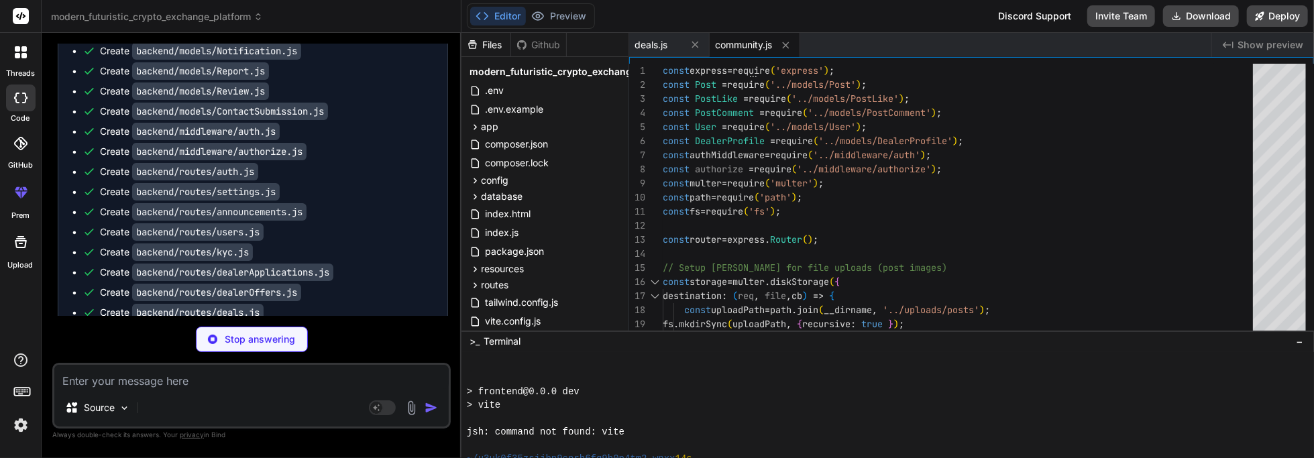
click at [657, 37] on button at bounding box center [695, 44] width 17 height 17
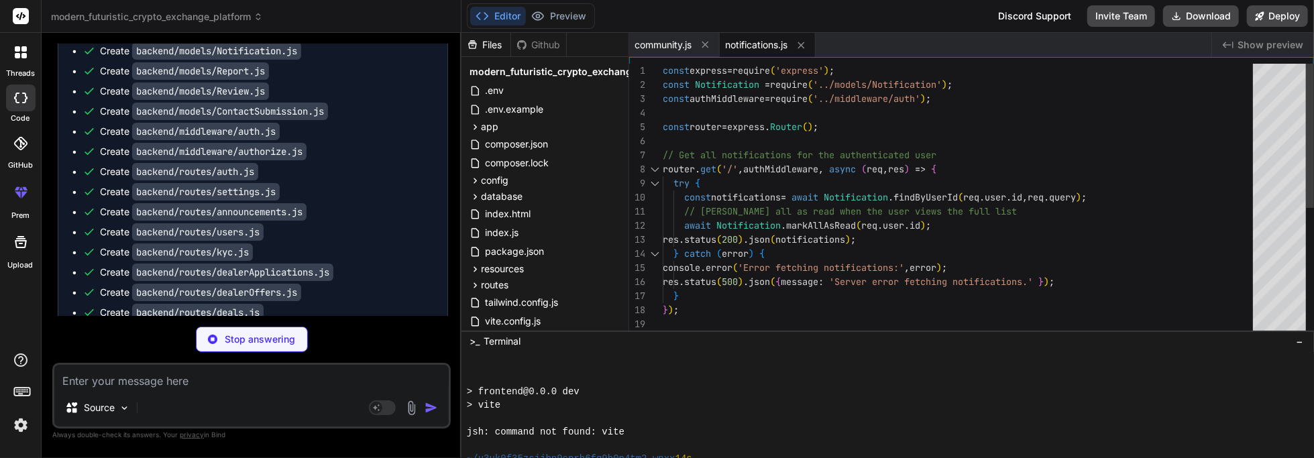
click at [657, 44] on icon at bounding box center [705, 44] width 11 height 11
click at [657, 41] on icon at bounding box center [710, 45] width 11 height 11
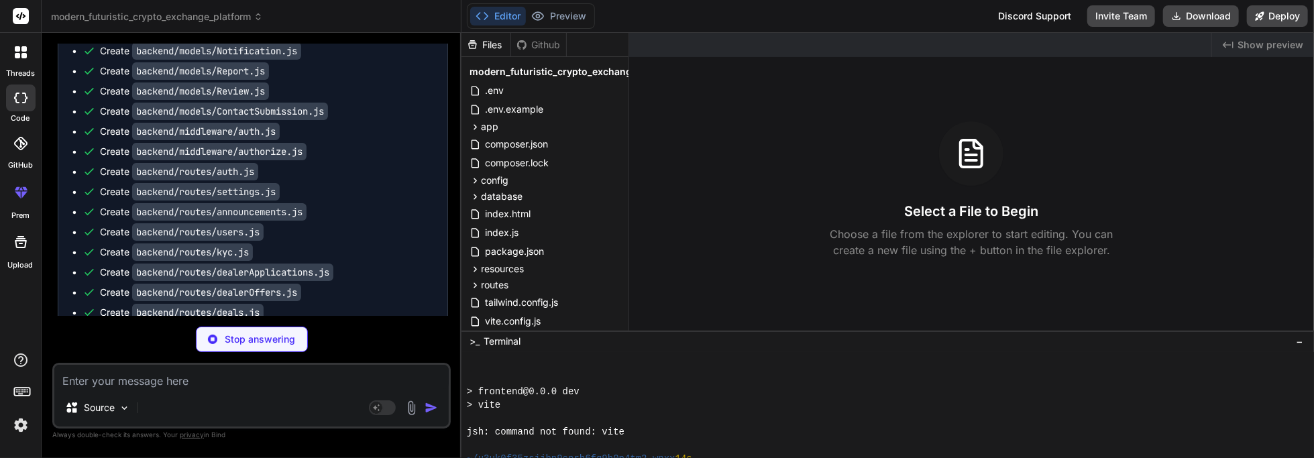
scroll to position [8168, 0]
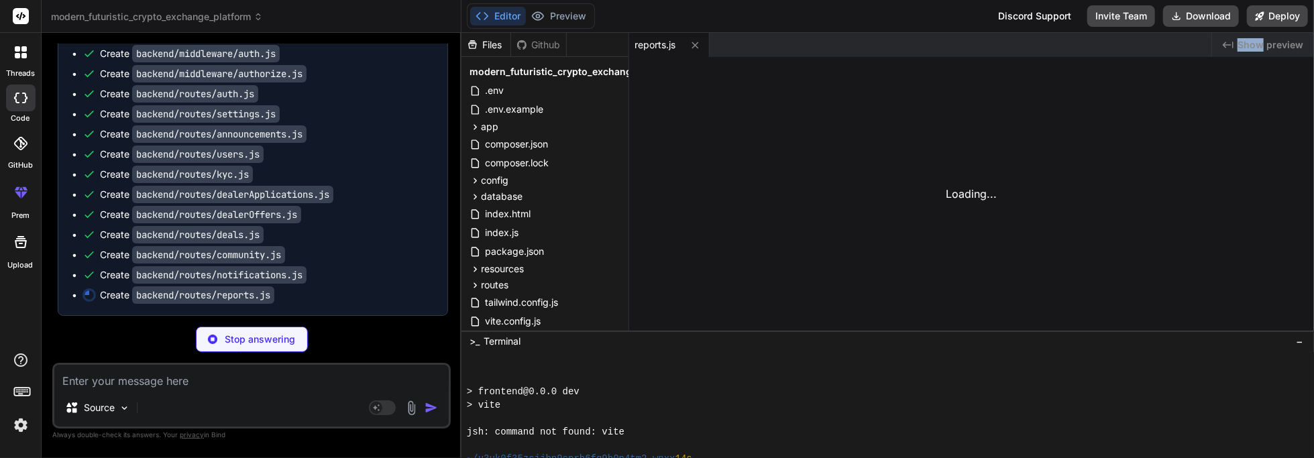
click at [484, 9] on icon at bounding box center [482, 15] width 13 height 13
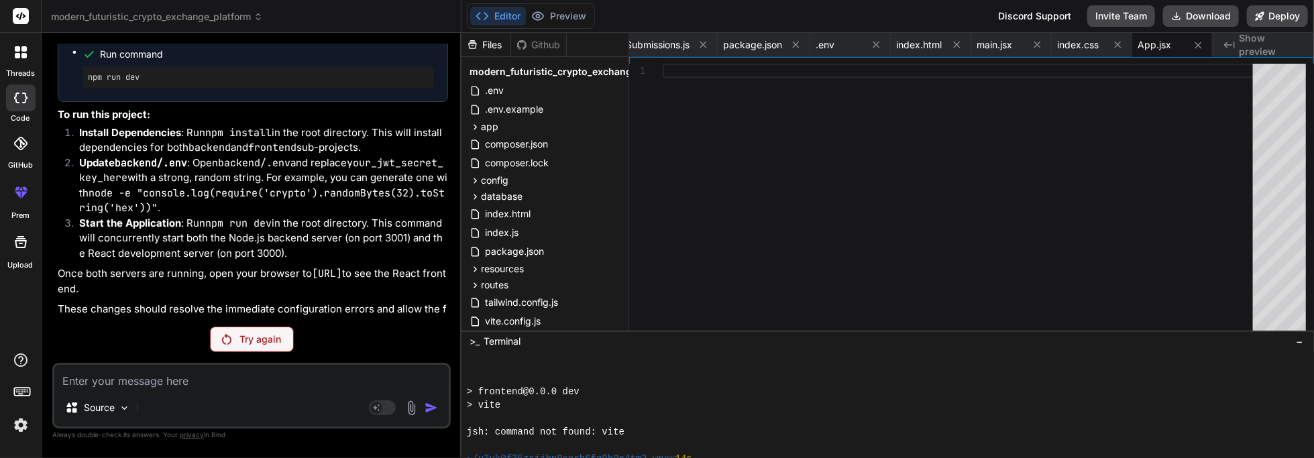
scroll to position [6874, 0]
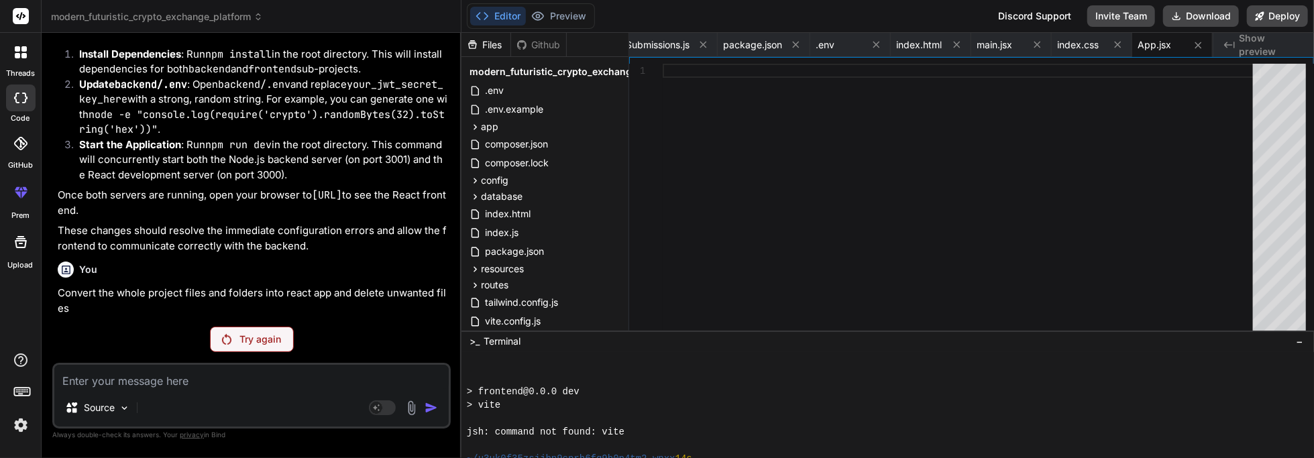
click at [226, 345] on img at bounding box center [226, 339] width 9 height 11
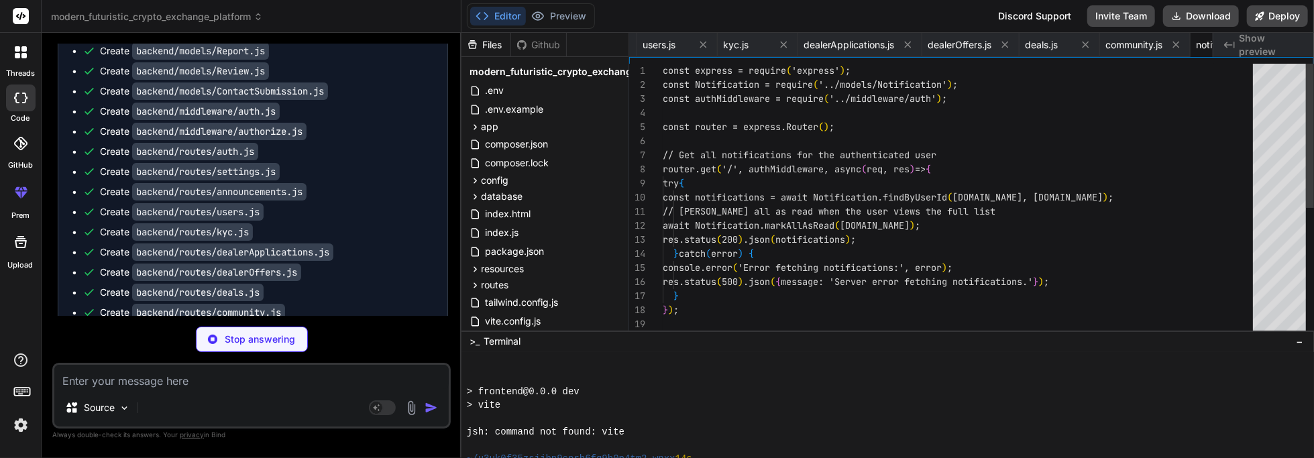
scroll to position [0, 3374]
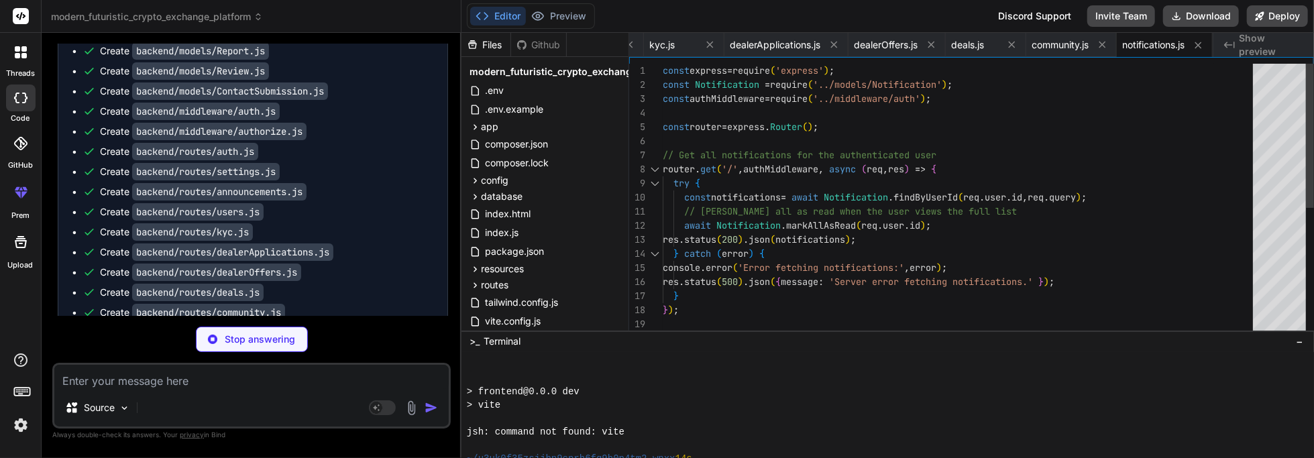
click at [472, 201] on icon at bounding box center [475, 196] width 11 height 11
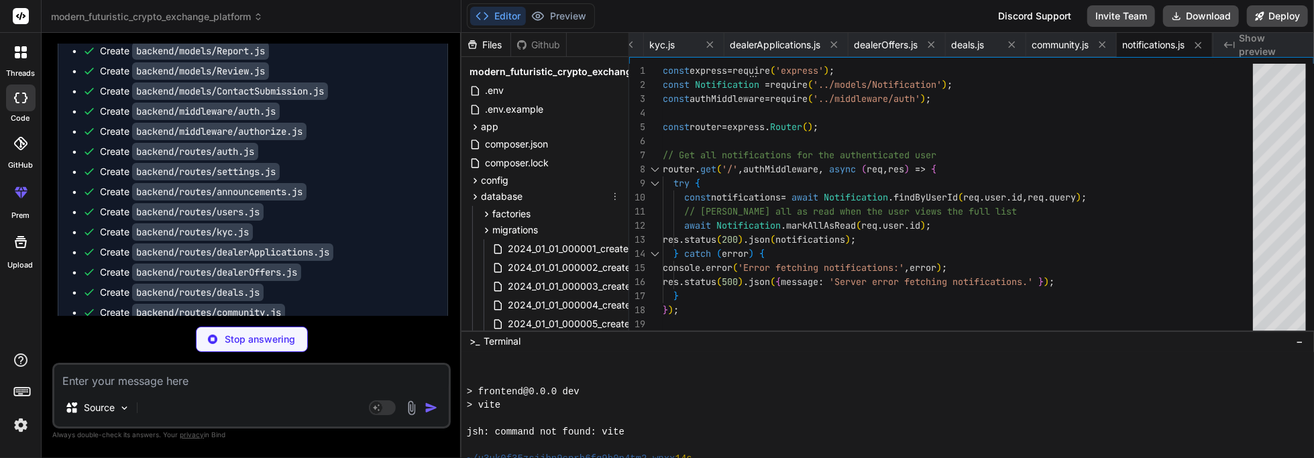
click at [484, 230] on icon at bounding box center [486, 230] width 11 height 11
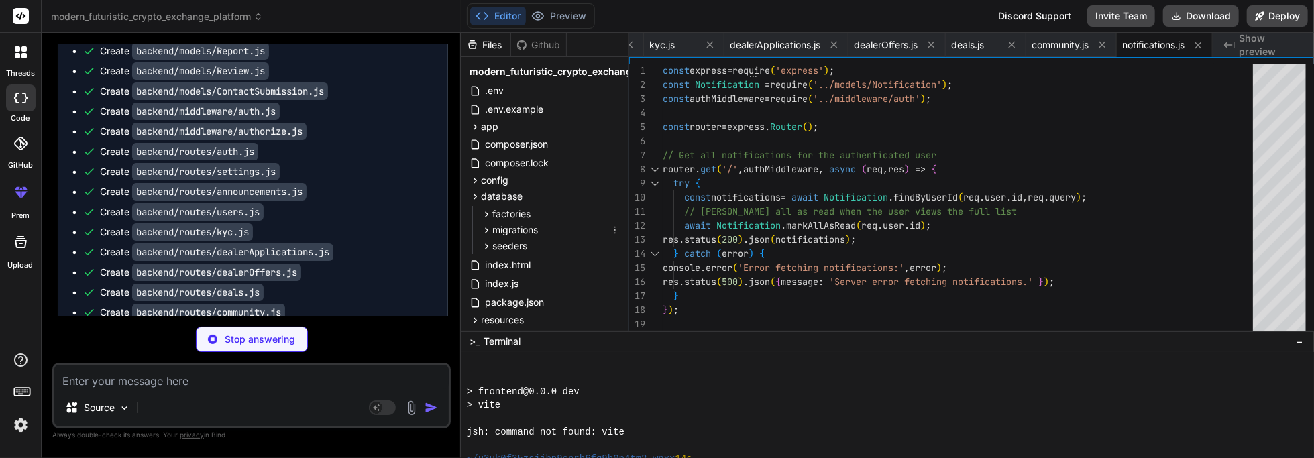
click at [476, 196] on icon at bounding box center [475, 196] width 3 height 5
click at [479, 176] on icon at bounding box center [475, 180] width 11 height 11
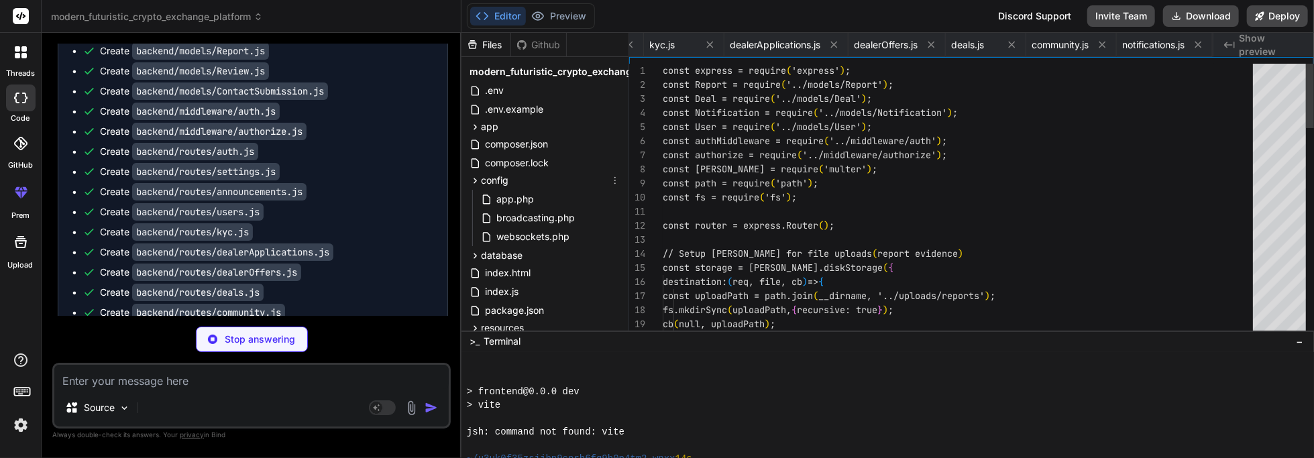
scroll to position [0, 0]
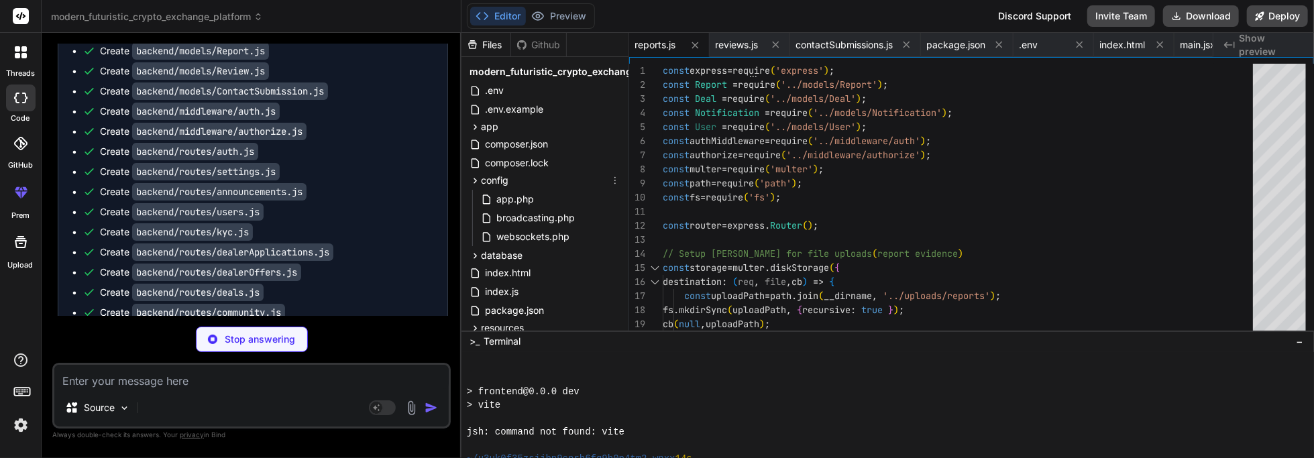
click at [476, 178] on icon at bounding box center [475, 180] width 11 height 11
click at [472, 121] on icon at bounding box center [475, 126] width 11 height 11
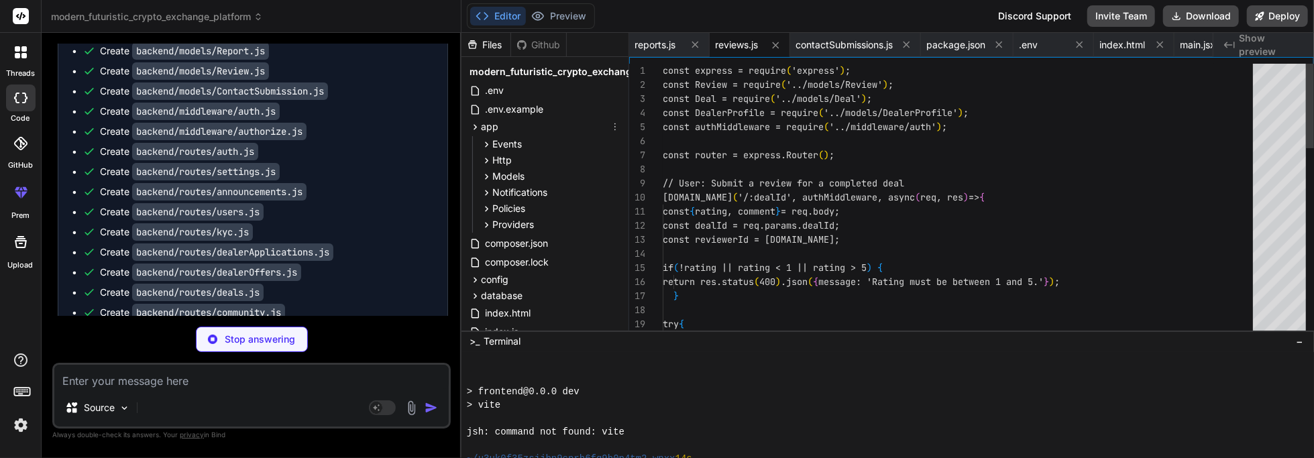
click at [472, 121] on icon at bounding box center [475, 126] width 11 height 11
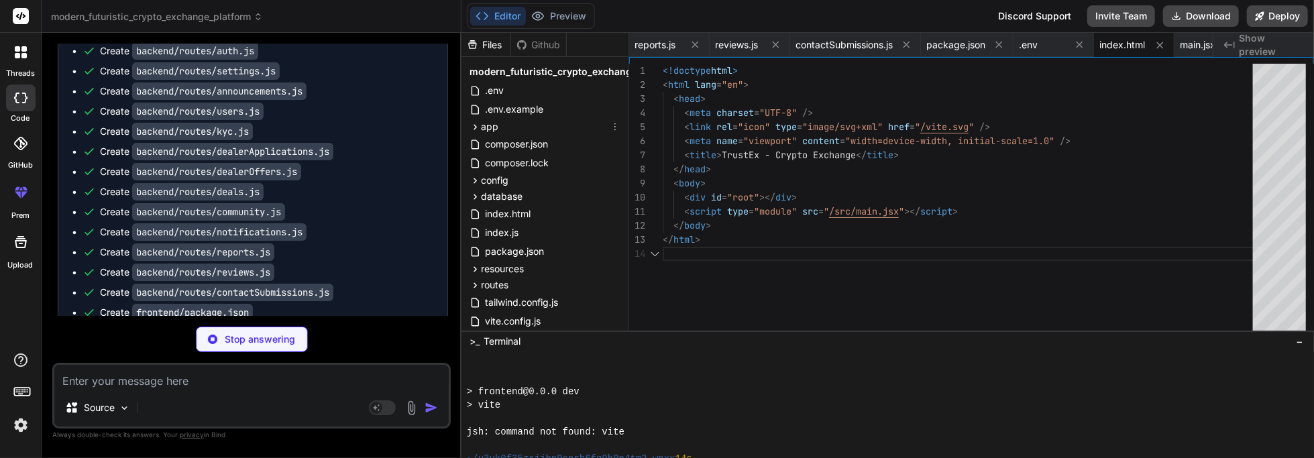
scroll to position [0, 44]
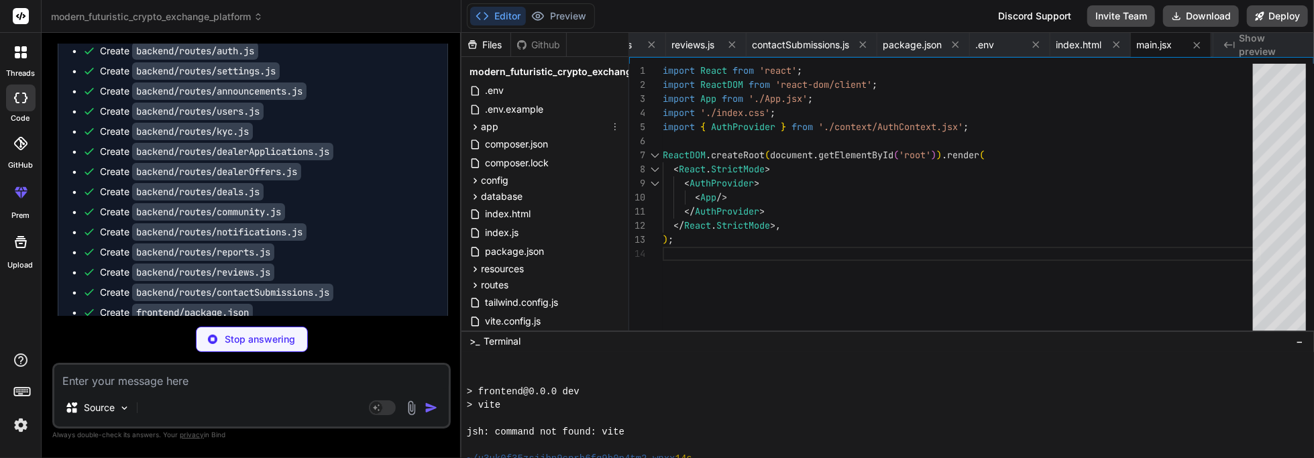
click at [472, 356] on icon at bounding box center [475, 355] width 11 height 11
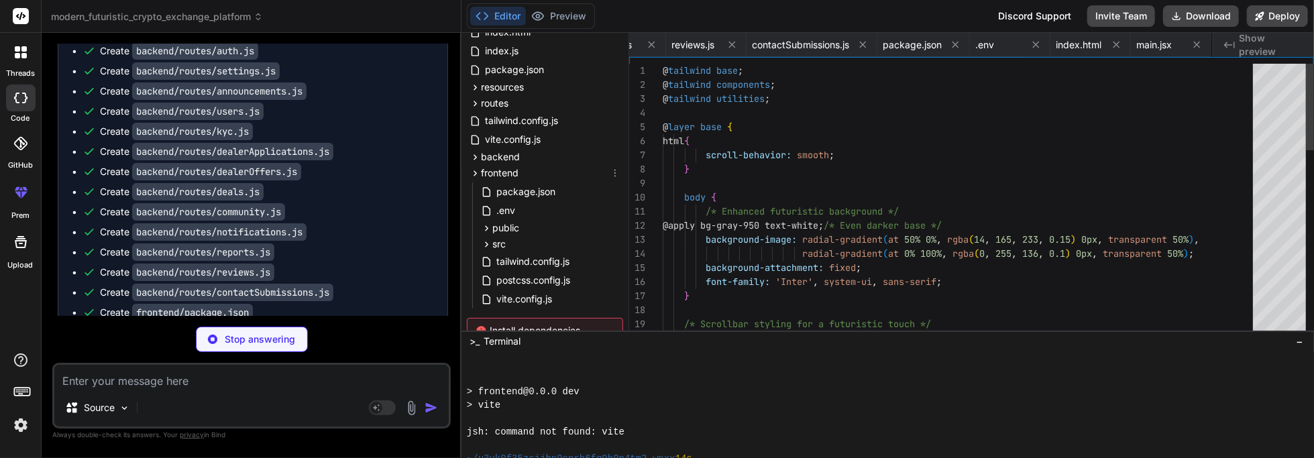
scroll to position [0, 124]
click at [474, 178] on icon at bounding box center [475, 173] width 11 height 11
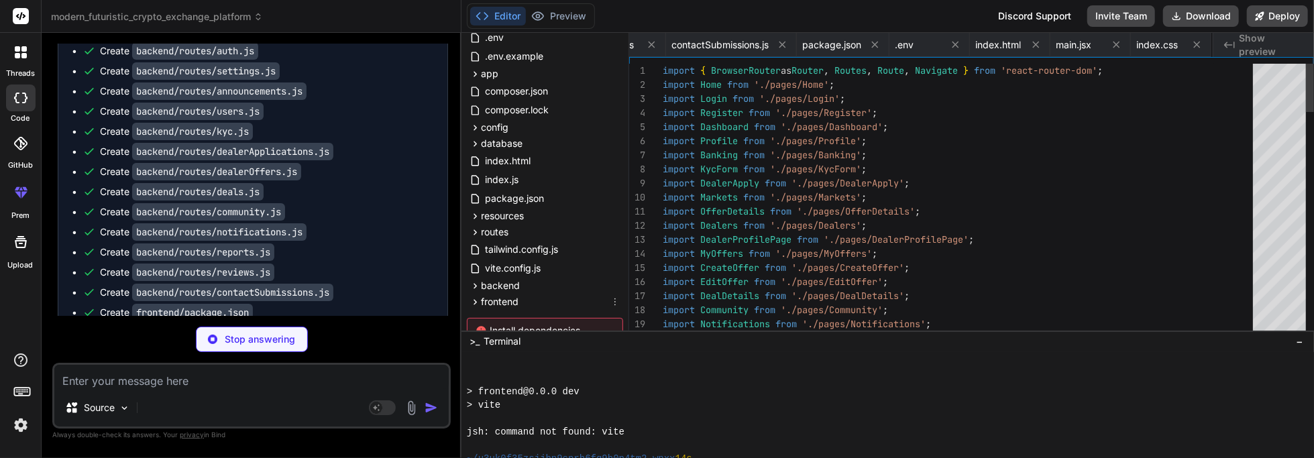
scroll to position [0, 205]
click at [472, 281] on icon at bounding box center [475, 285] width 11 height 11
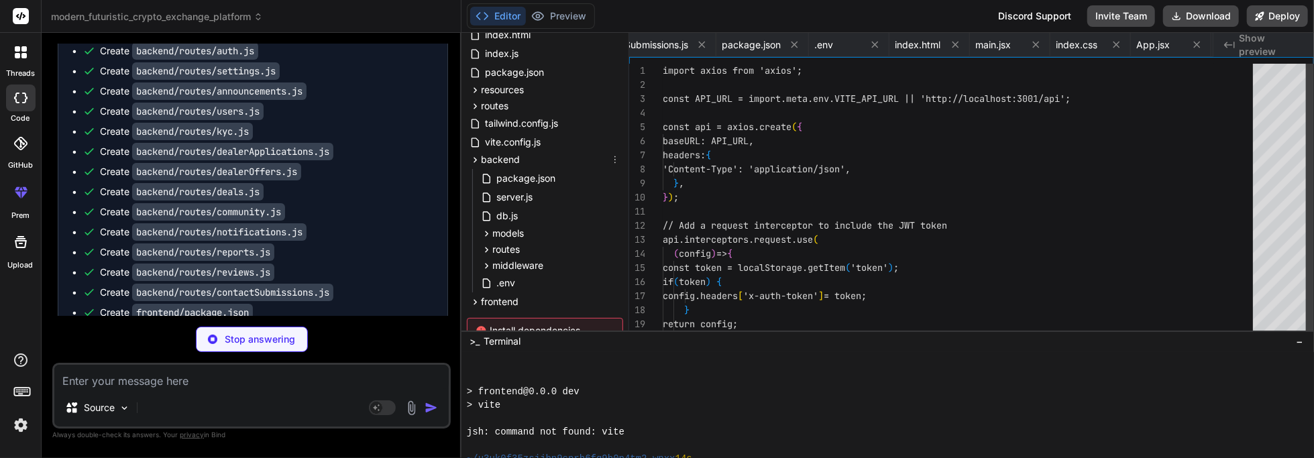
scroll to position [0, 3453]
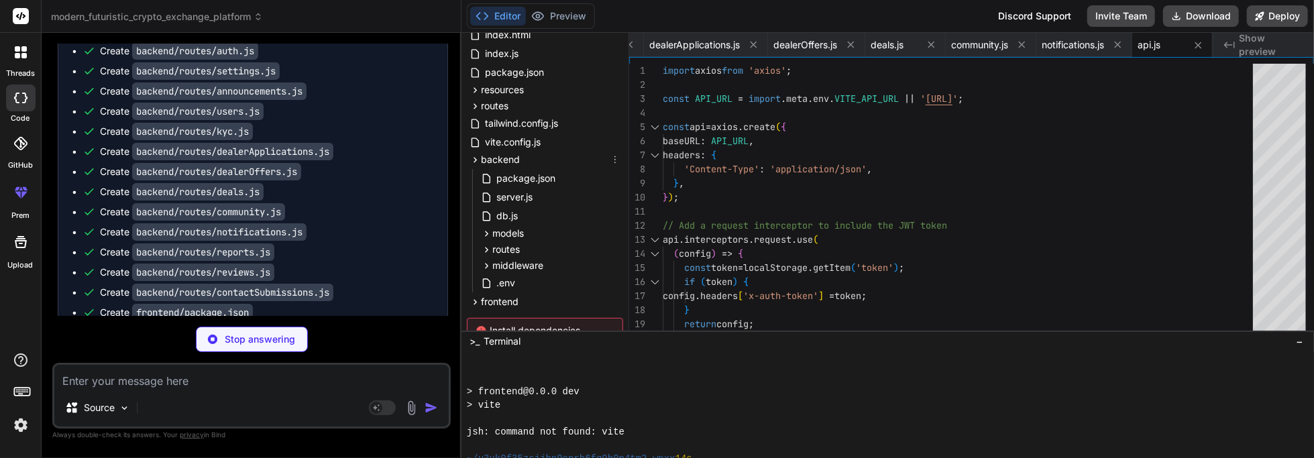
click at [482, 252] on icon at bounding box center [486, 249] width 11 height 11
click at [486, 246] on icon at bounding box center [486, 246] width 11 height 11
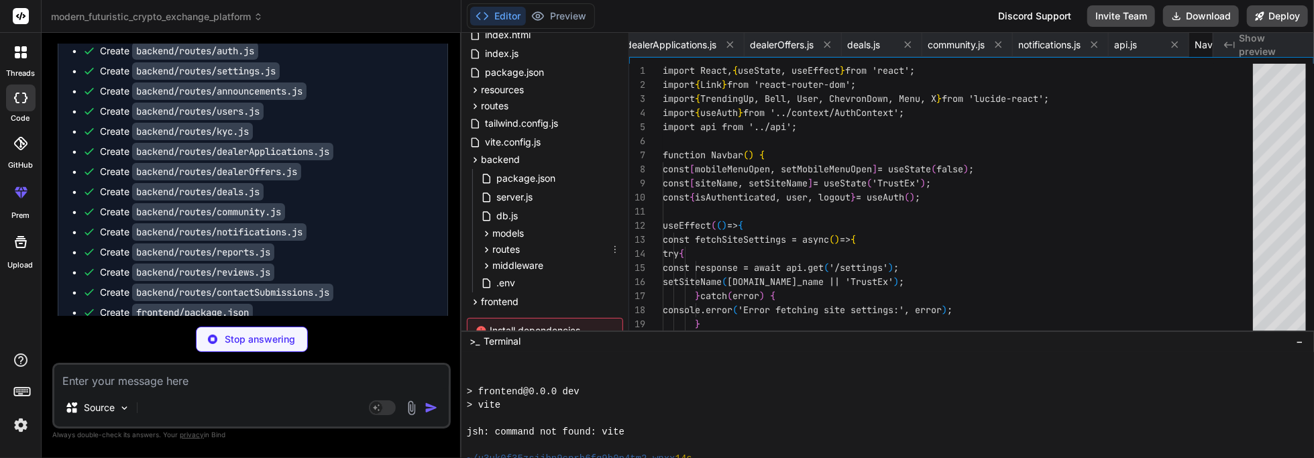
scroll to position [0, 3534]
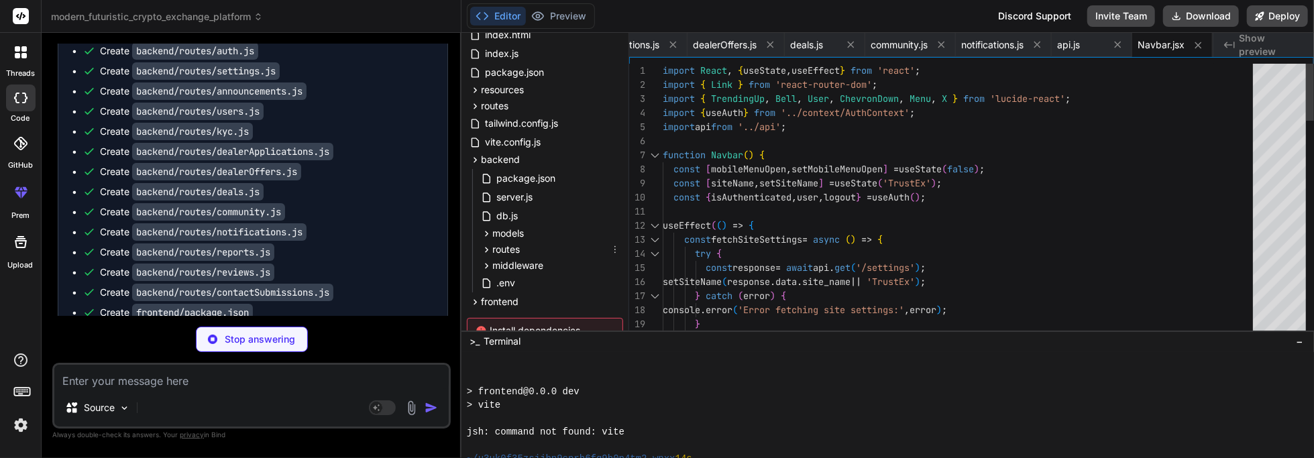
click at [472, 162] on icon at bounding box center [475, 159] width 11 height 11
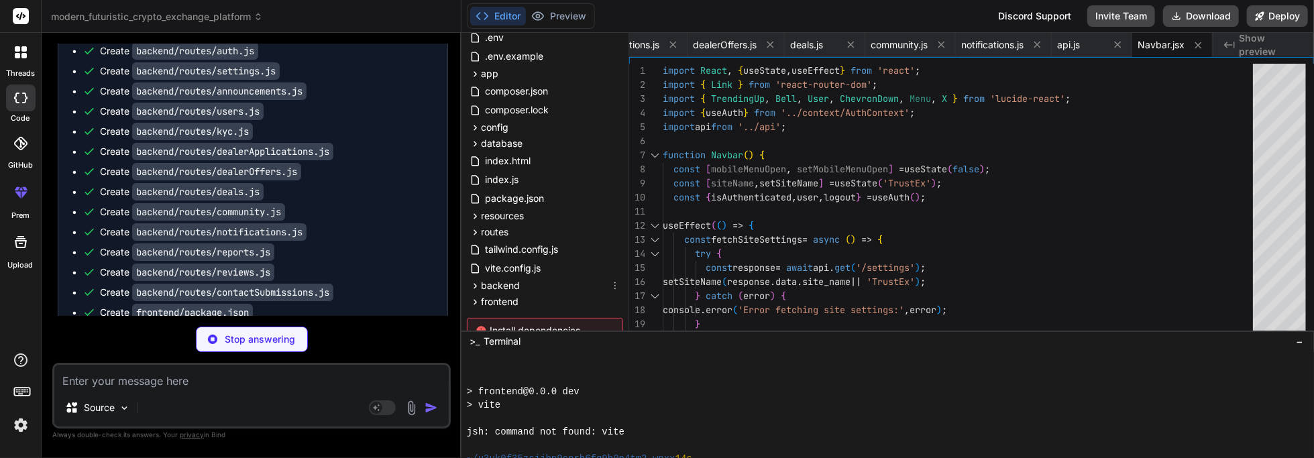
scroll to position [30, 0]
click at [473, 297] on icon at bounding box center [475, 302] width 11 height 11
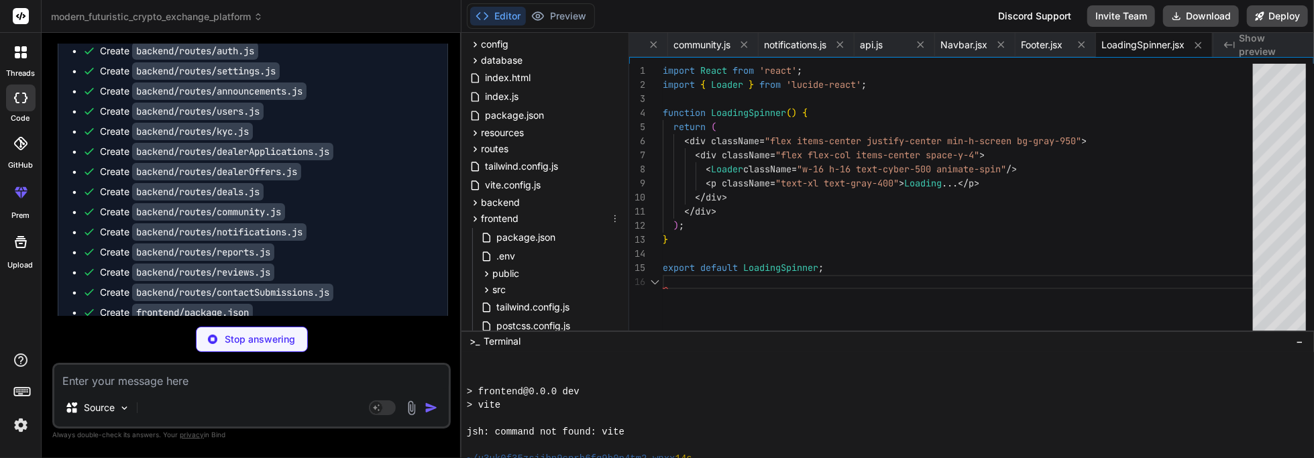
scroll to position [135, 0]
click at [474, 215] on icon at bounding box center [475, 220] width 11 height 11
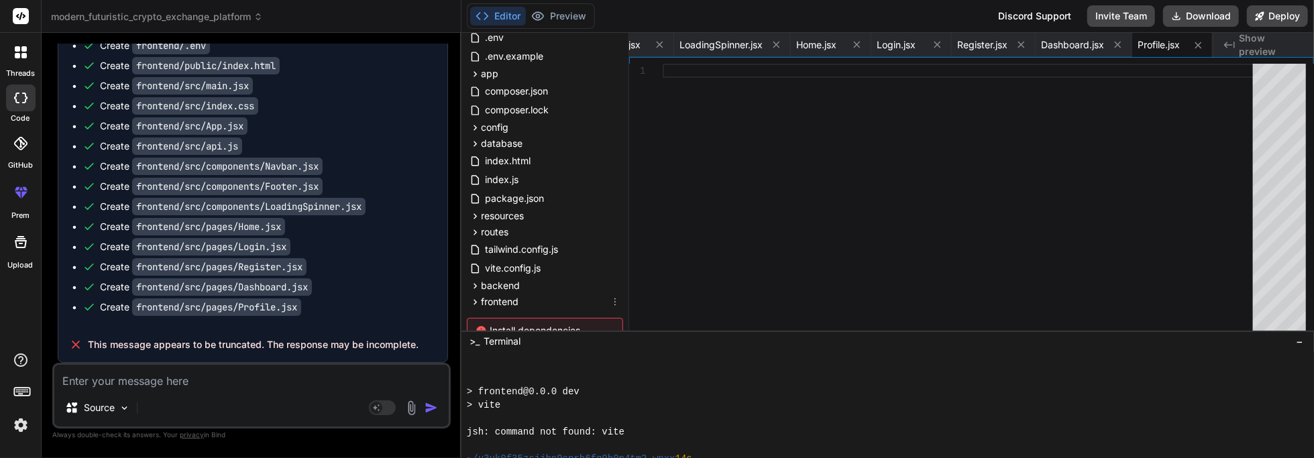
scroll to position [74, 0]
click at [171, 389] on textarea at bounding box center [251, 377] width 394 height 24
click at [425, 415] on img "button" at bounding box center [431, 407] width 13 height 13
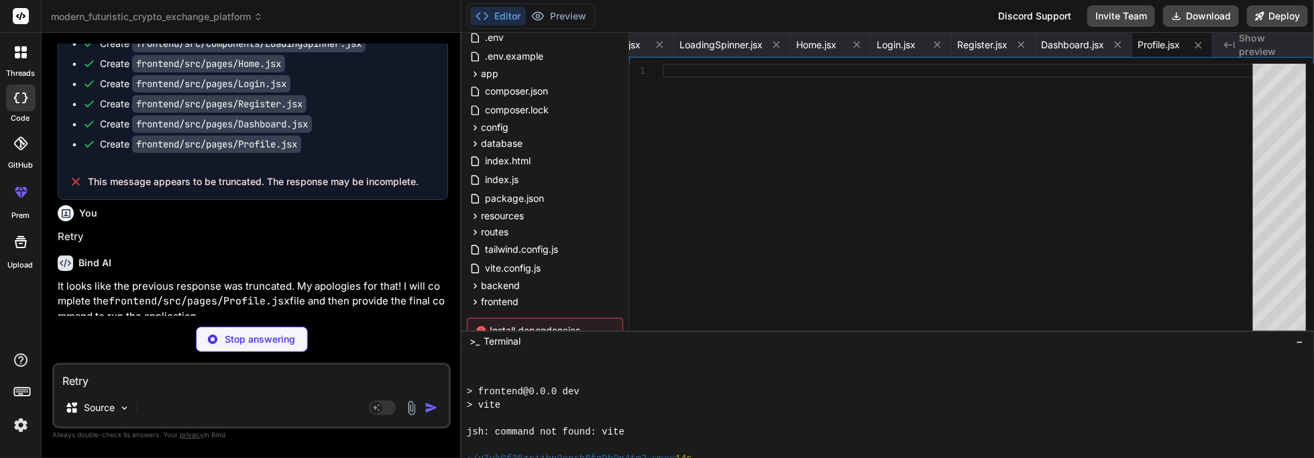
scroll to position [8901, 0]
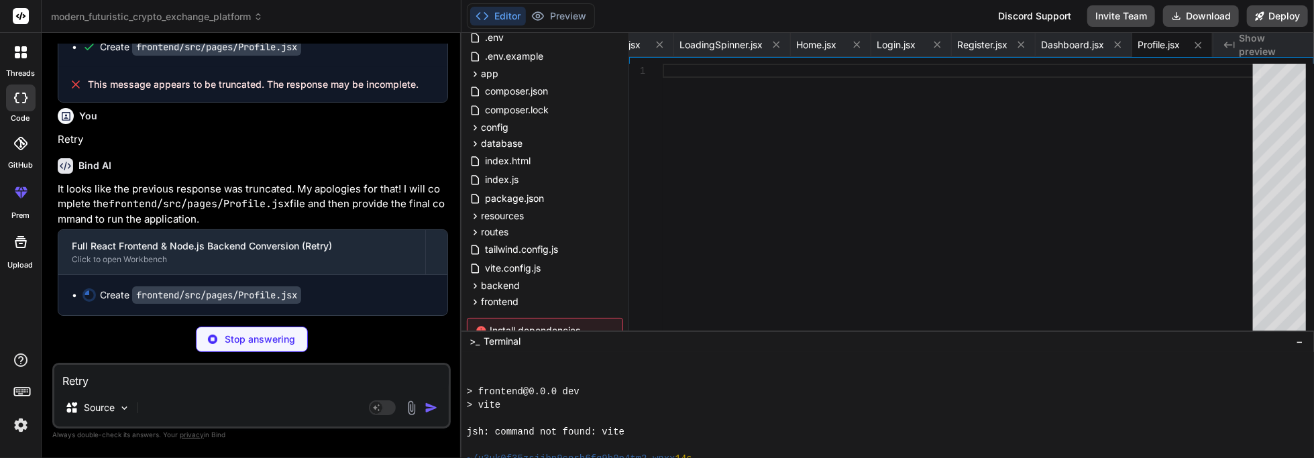
click at [230, 342] on p "Stop answering" at bounding box center [260, 339] width 70 height 13
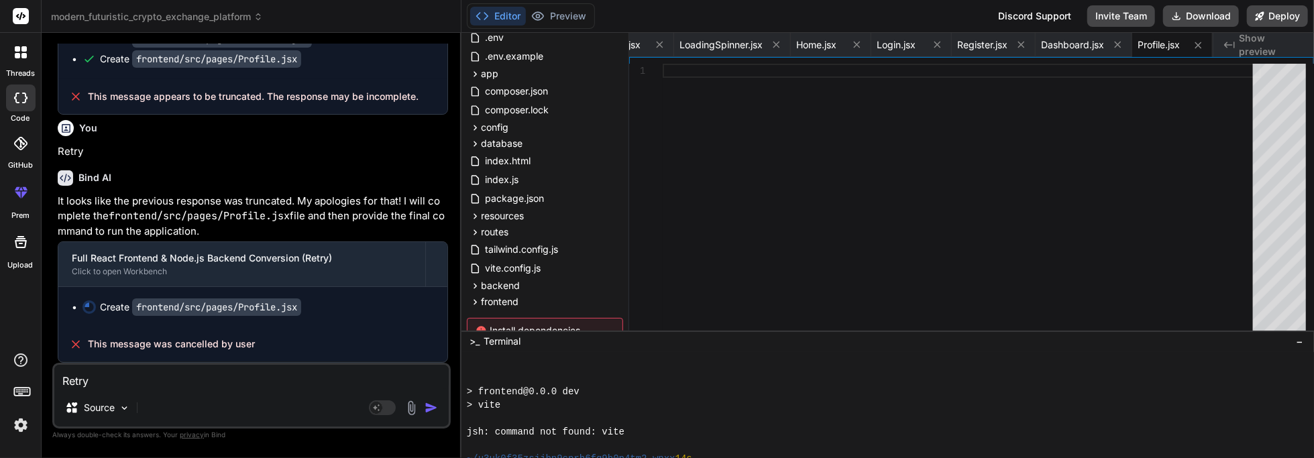
scroll to position [8890, 0]
click at [172, 386] on textarea "Retry" at bounding box center [251, 377] width 394 height 24
click at [443, 413] on button "button" at bounding box center [434, 407] width 19 height 13
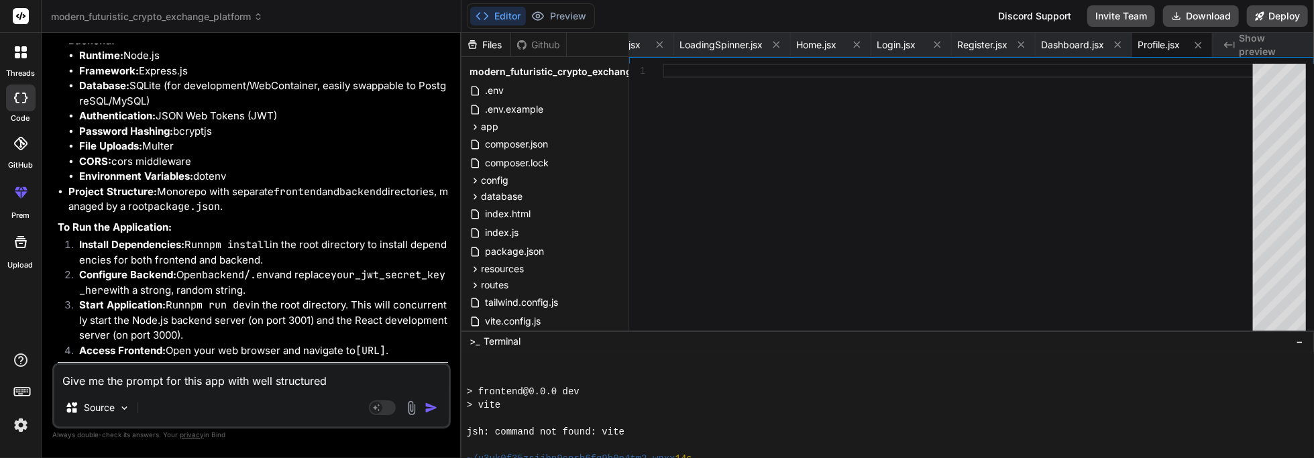
scroll to position [10320, 0]
click at [180, 387] on textarea "Give me the prompt for this app with well structured" at bounding box center [251, 377] width 394 height 24
click at [162, 379] on textarea "Give me the prompt for this app with well structured" at bounding box center [251, 377] width 394 height 24
click at [267, 384] on textarea "Can you add realtime notification systen in this prompt" at bounding box center [251, 377] width 394 height 24
click at [351, 380] on textarea "Can you add realtime notification system in this prompt" at bounding box center [251, 377] width 394 height 24
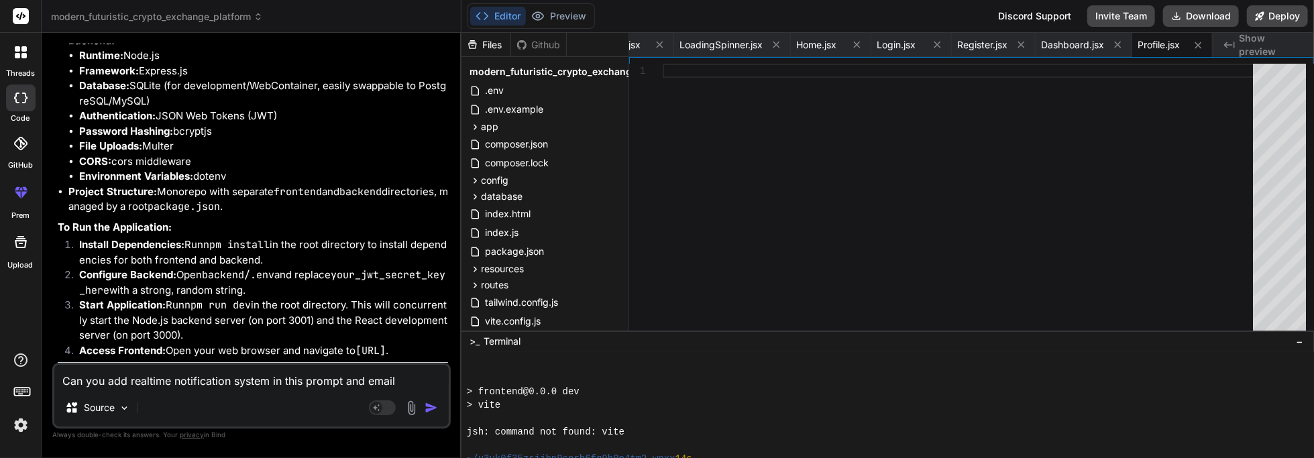
scroll to position [0, 0]
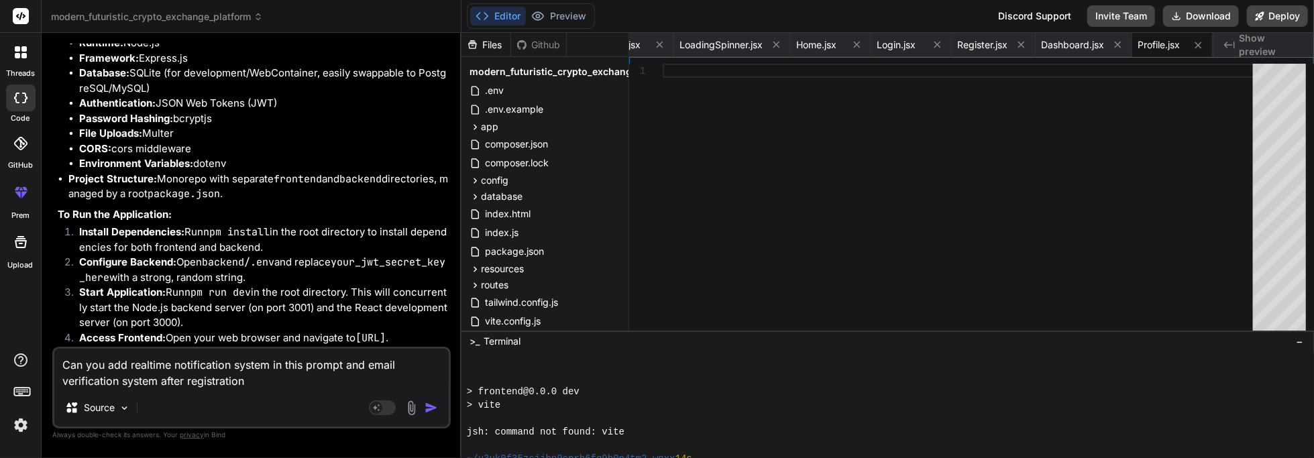
click at [127, 389] on textarea "Can you add realtime notification system in this prompt and email verification …" at bounding box center [251, 369] width 394 height 40
click at [433, 409] on img "button" at bounding box center [431, 407] width 13 height 13
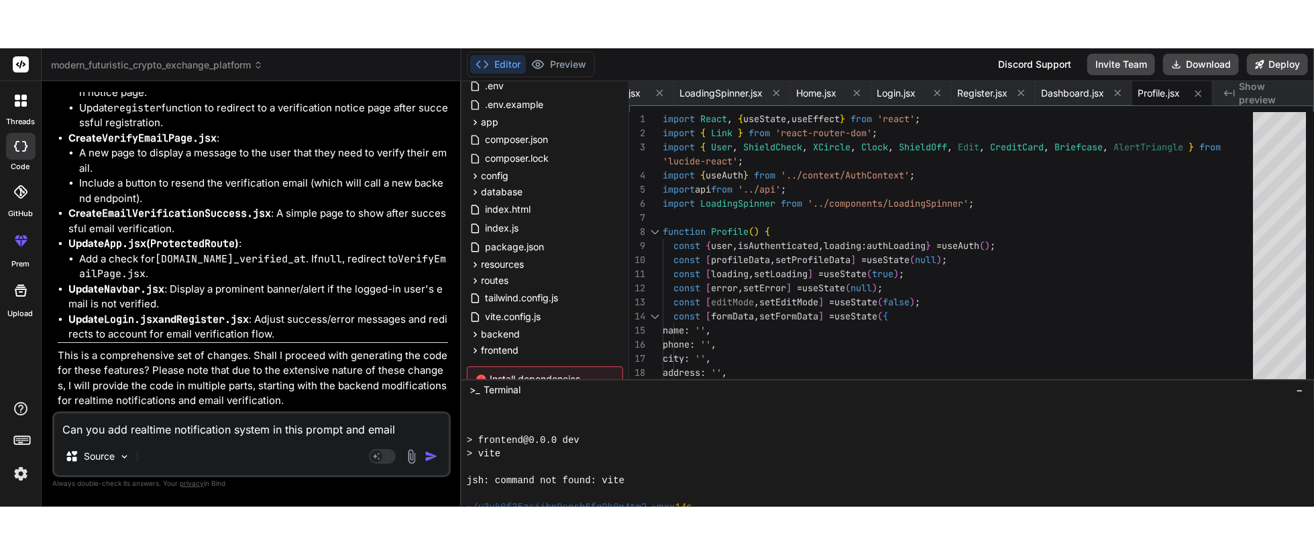
scroll to position [12197, 0]
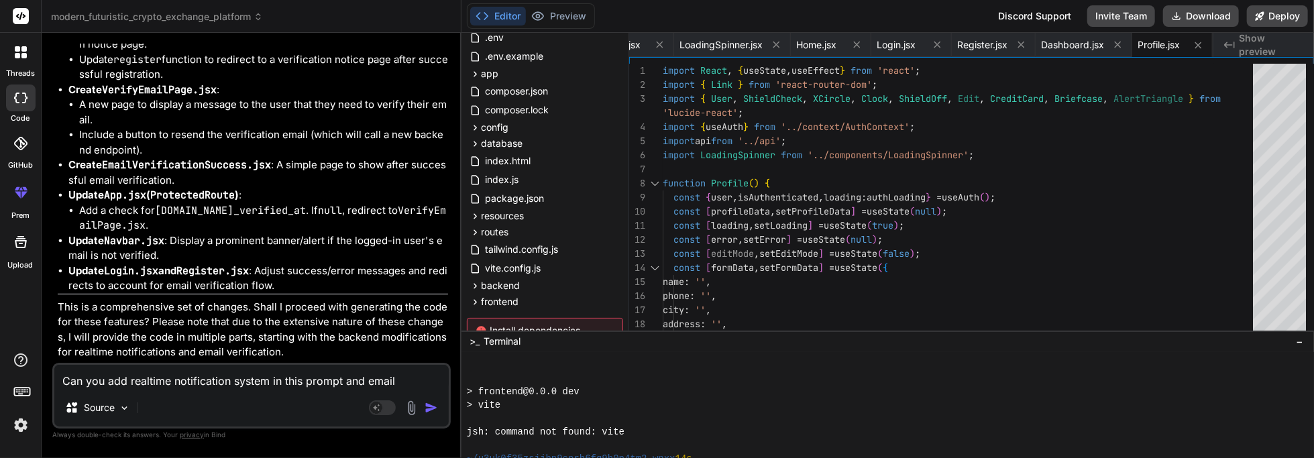
click at [205, 389] on textarea "Can you add realtime notification system in this prompt and email verification …" at bounding box center [251, 377] width 394 height 24
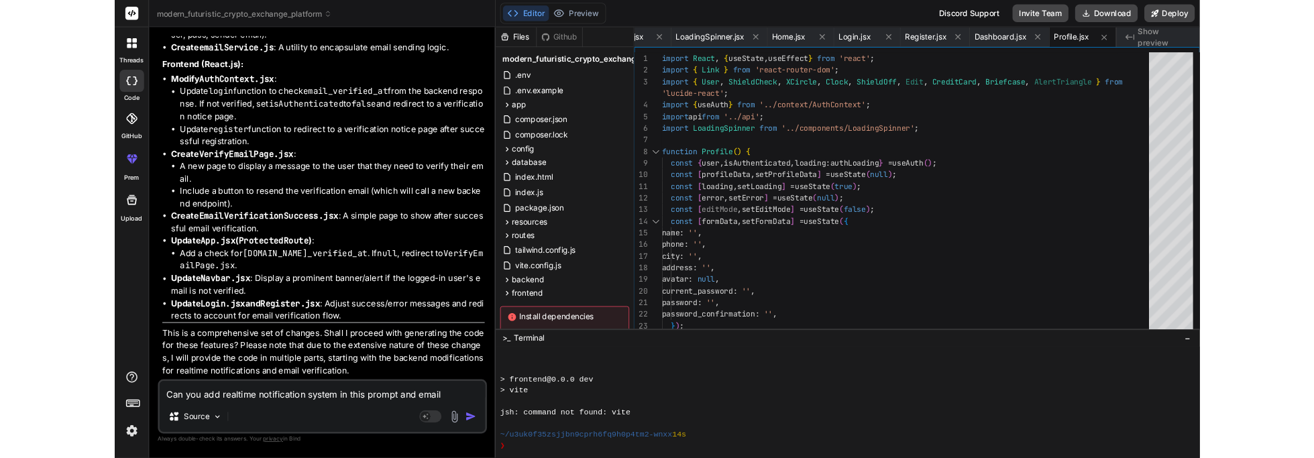
scroll to position [96, 0]
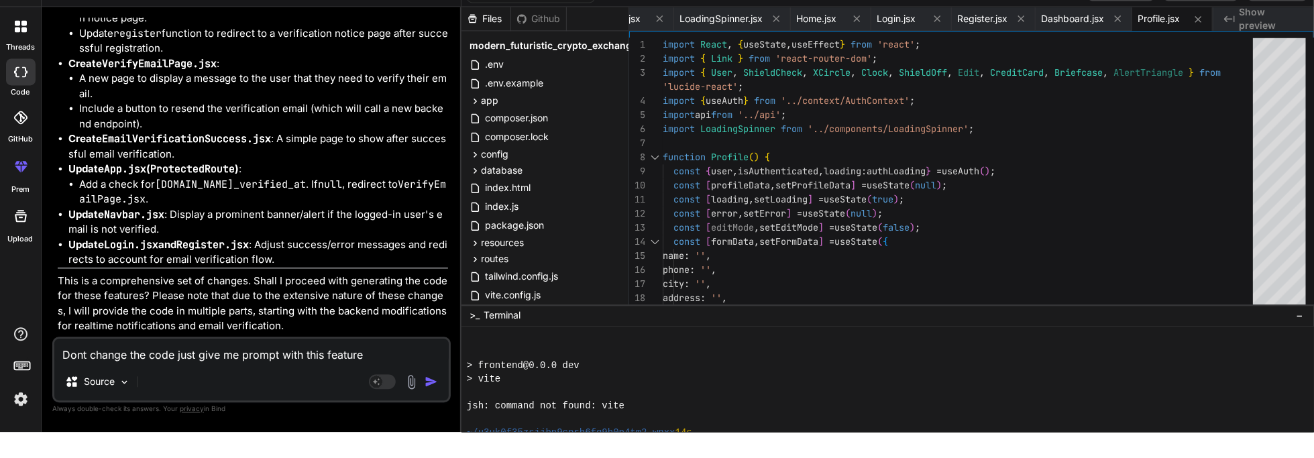
click at [435, 409] on img "button" at bounding box center [431, 407] width 13 height 13
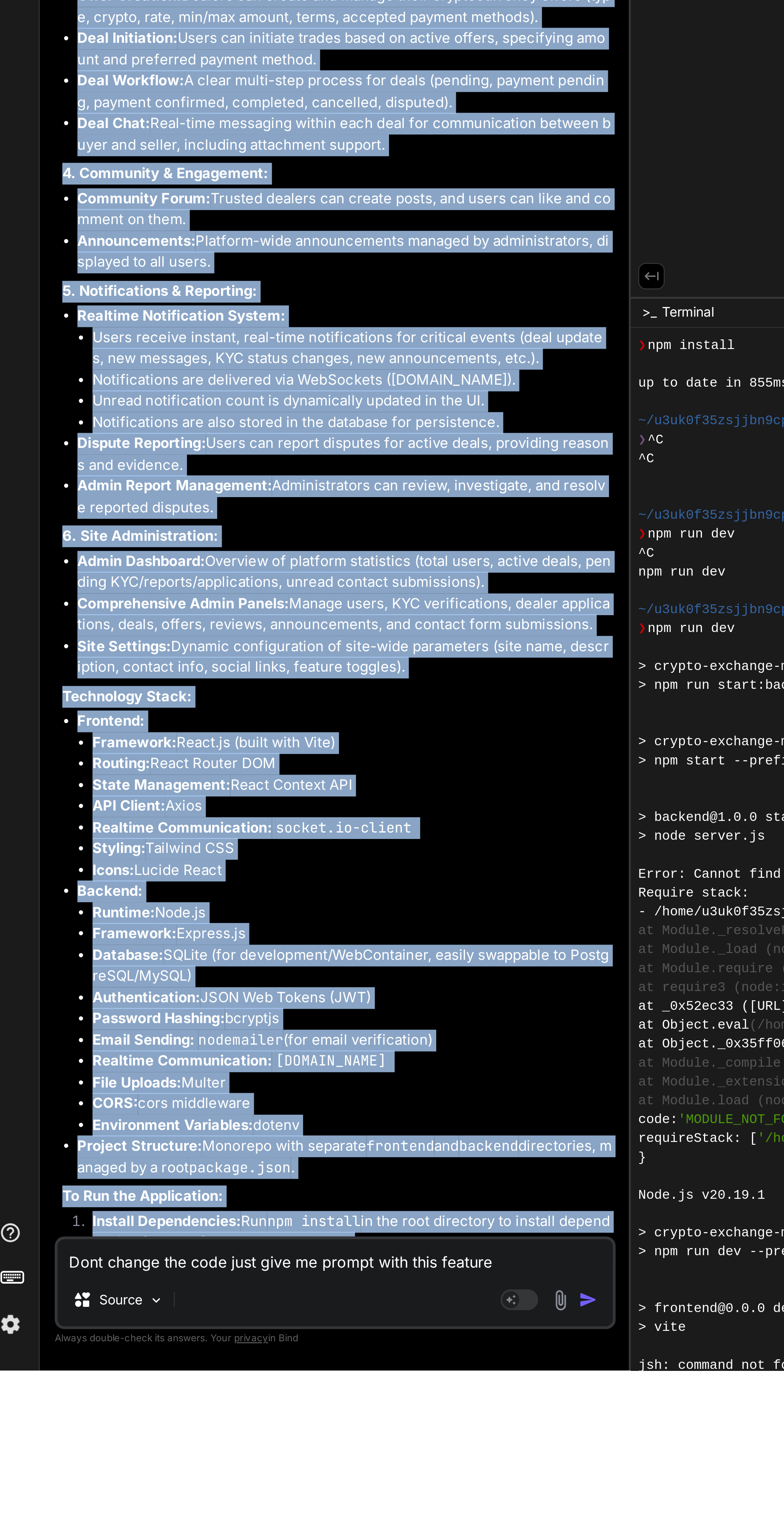
scroll to position [6977, 0]
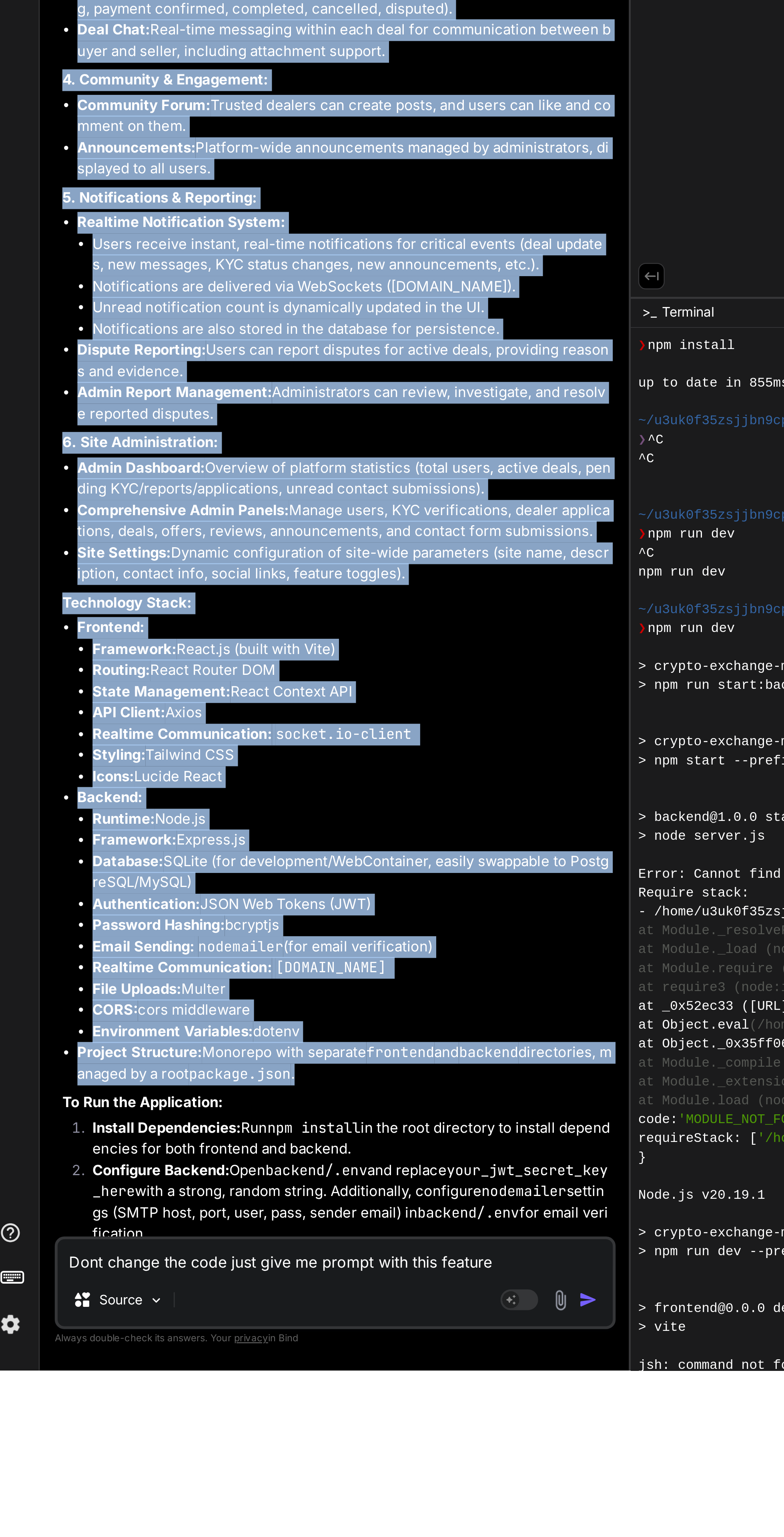
copy div "Project Title: TrustEx - Modern Futuristic Crypto Exchange Platform Project Des…"
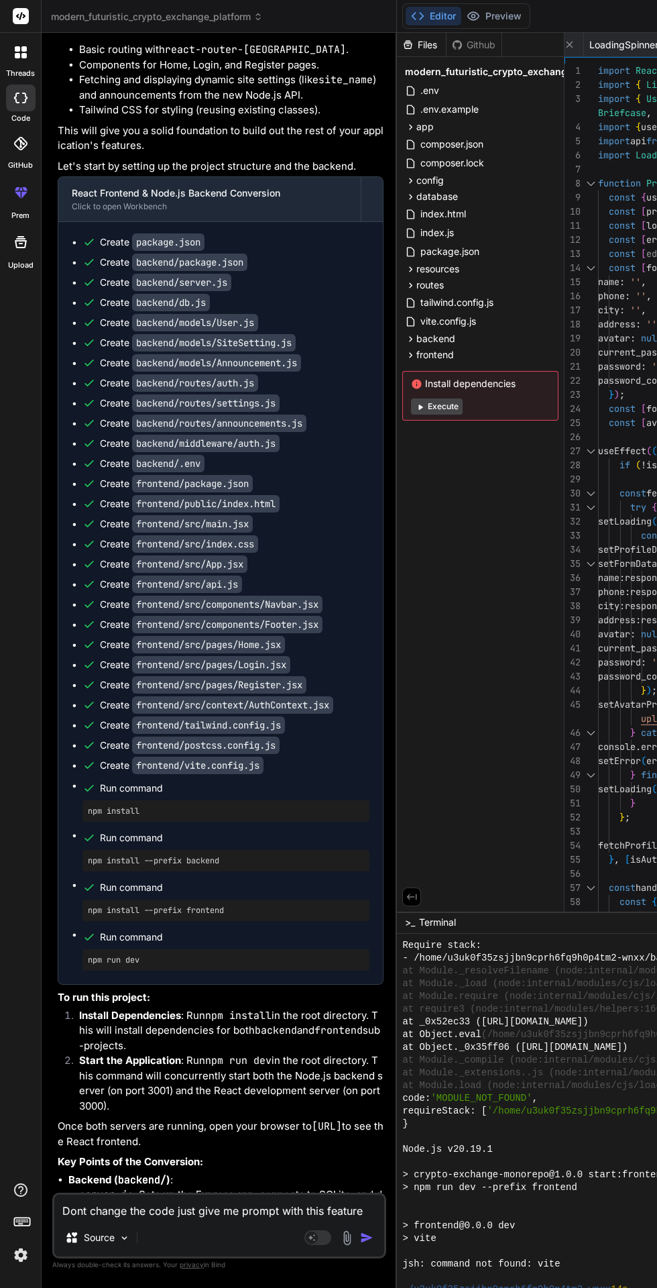
scroll to position [4281, 0]
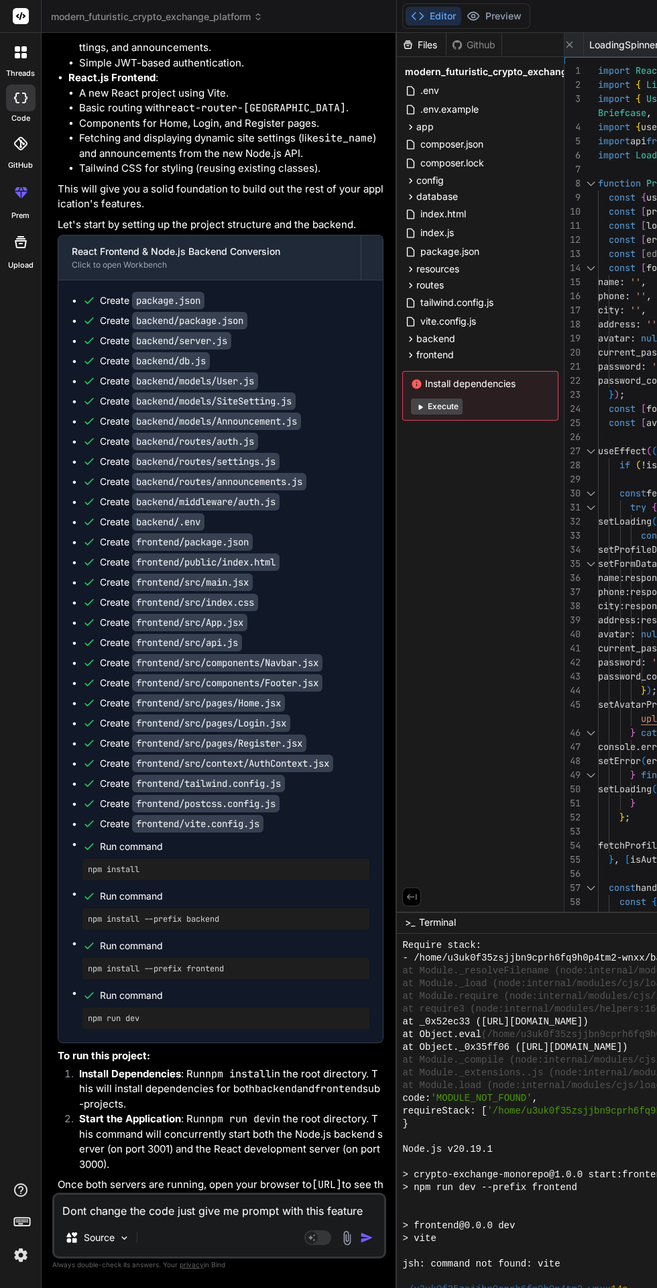
click at [23, 56] on icon at bounding box center [23, 55] width 5 height 5
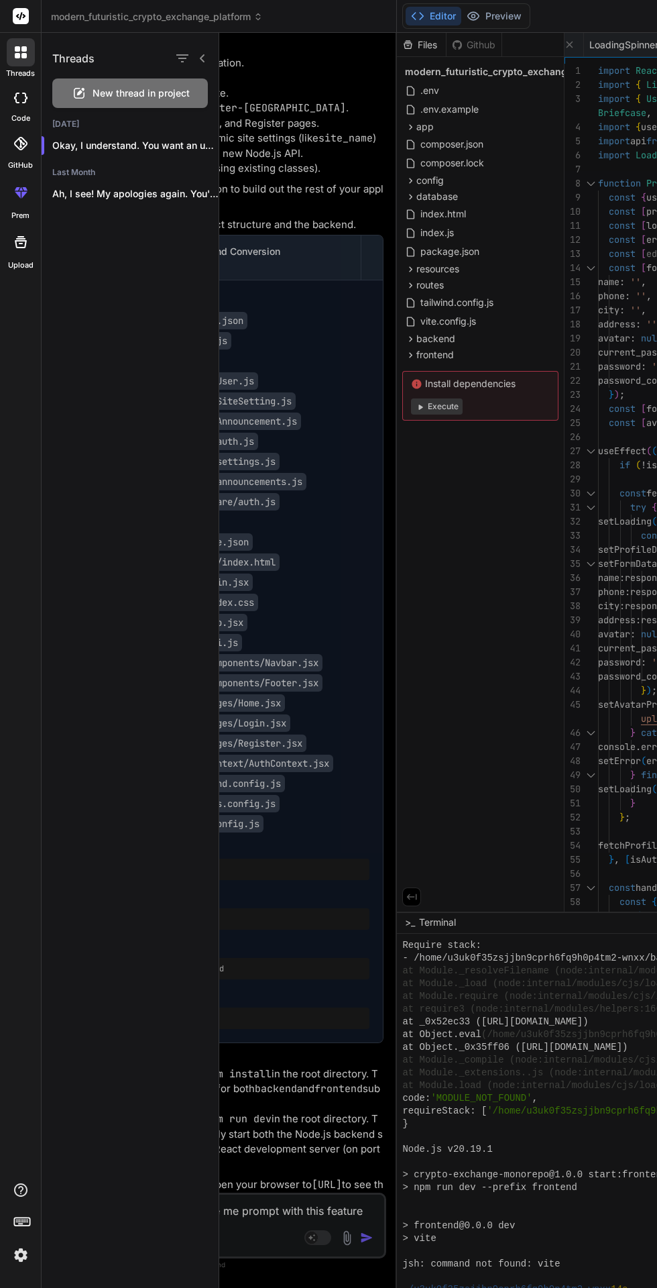
click at [153, 91] on span "New thread in project" at bounding box center [141, 93] width 97 height 13
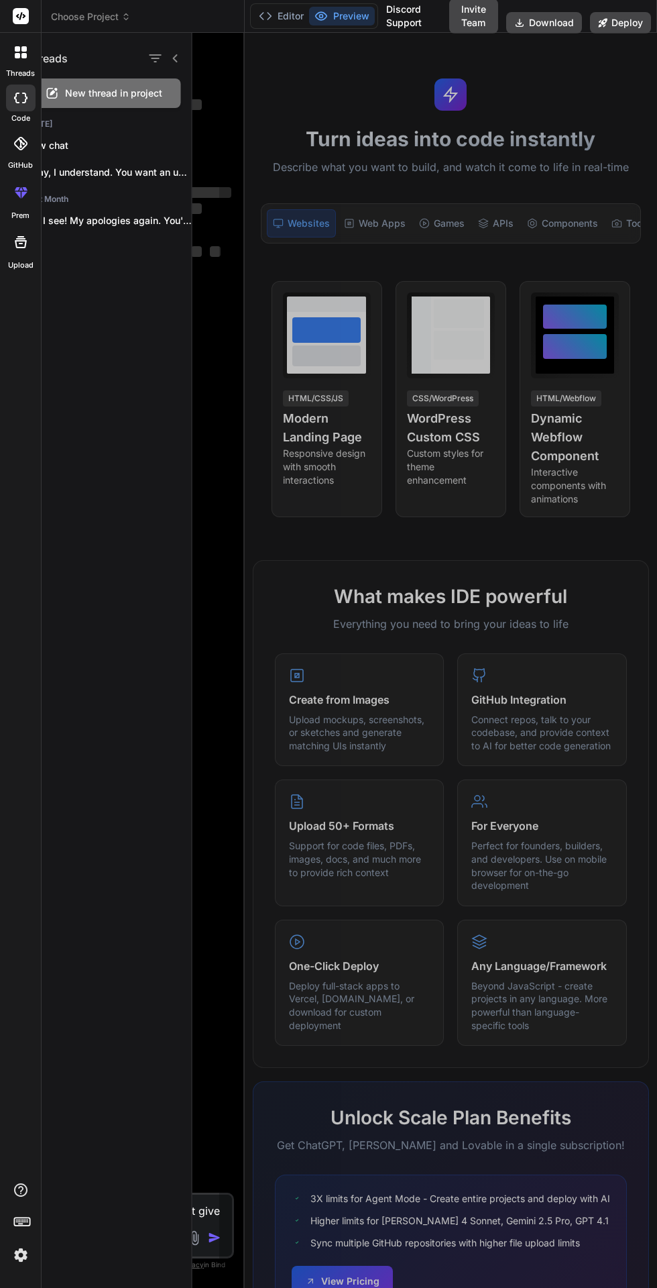
scroll to position [0, 0]
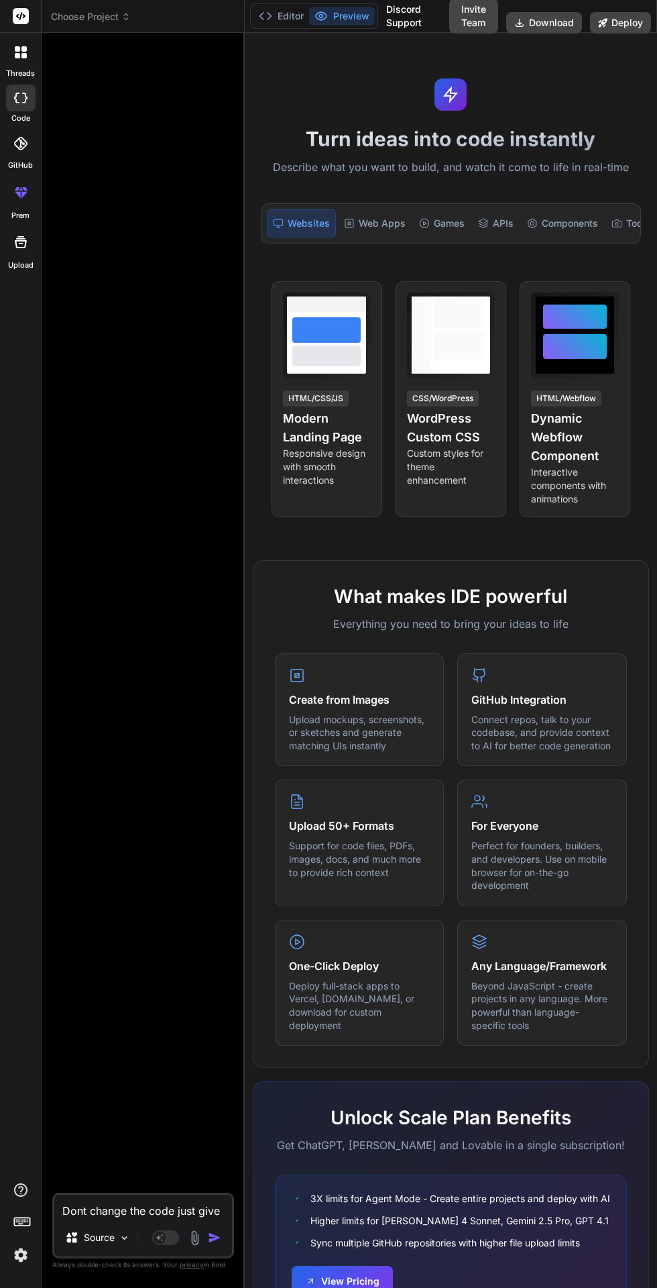
click at [288, 11] on button "Editor" at bounding box center [282, 16] width 56 height 19
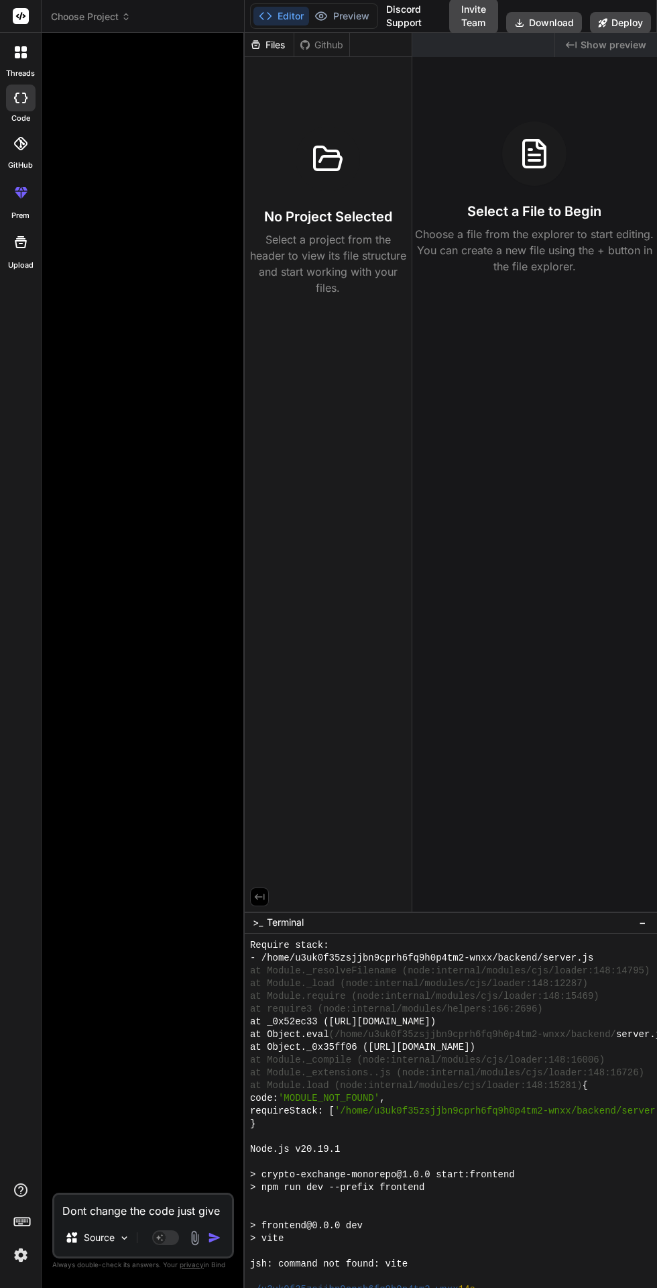
click at [345, 7] on button "Preview" at bounding box center [342, 16] width 66 height 19
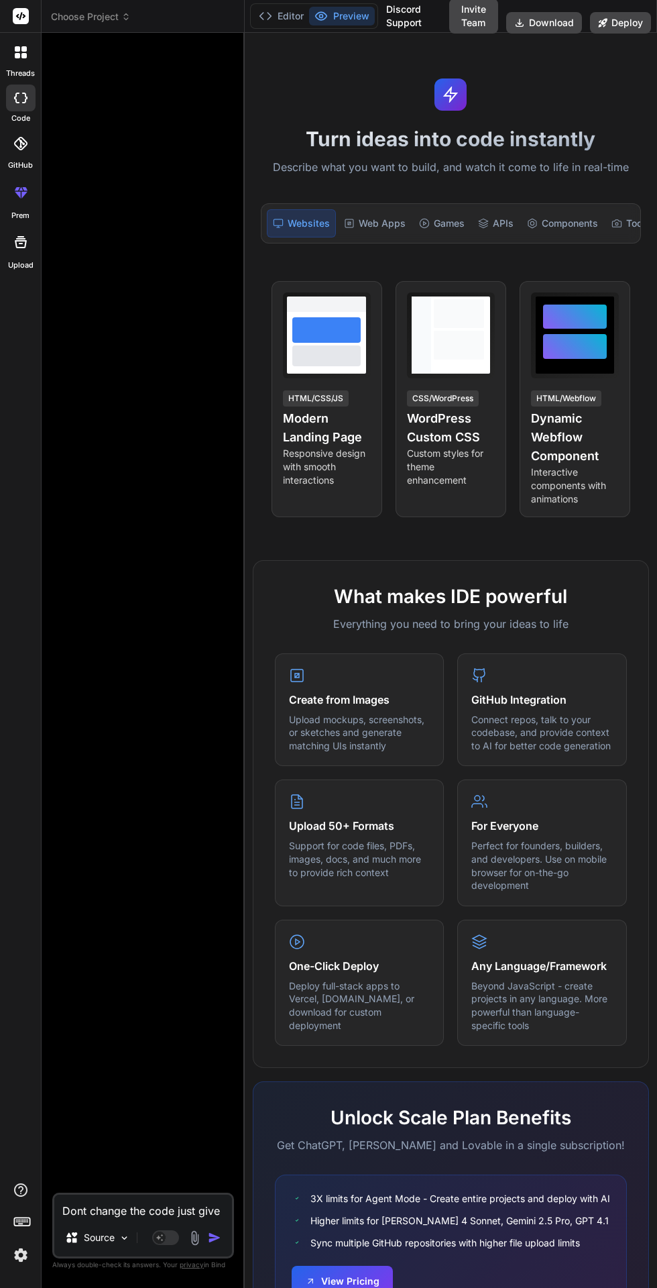
scroll to position [2243, 0]
click at [99, 1219] on textarea "Dont change the code just give me prompt with this feature" at bounding box center [143, 1207] width 178 height 24
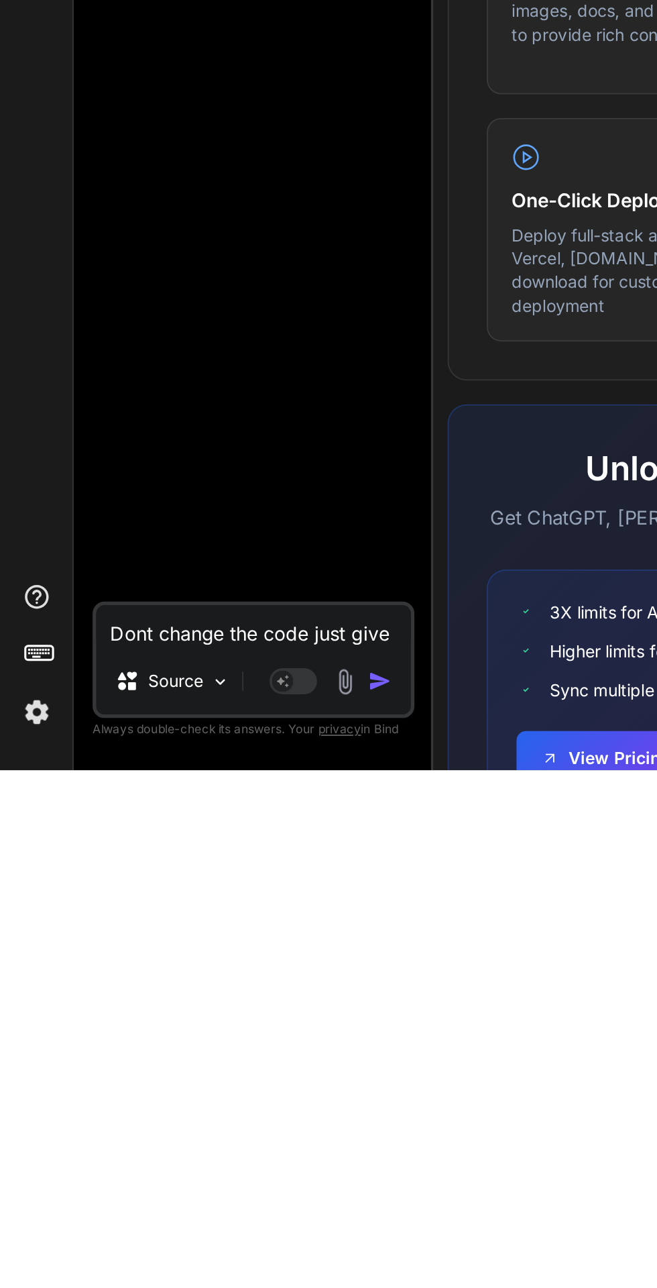
scroll to position [101, 0]
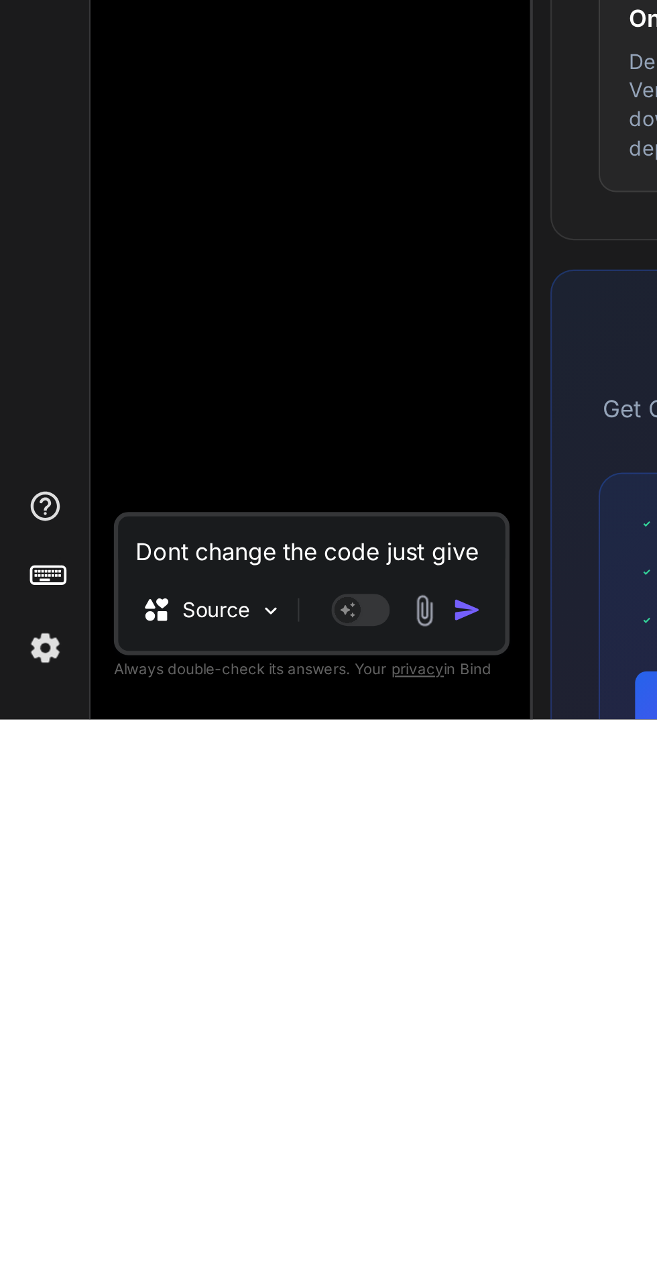
click at [166, 1236] on rect at bounding box center [165, 1237] width 27 height 15
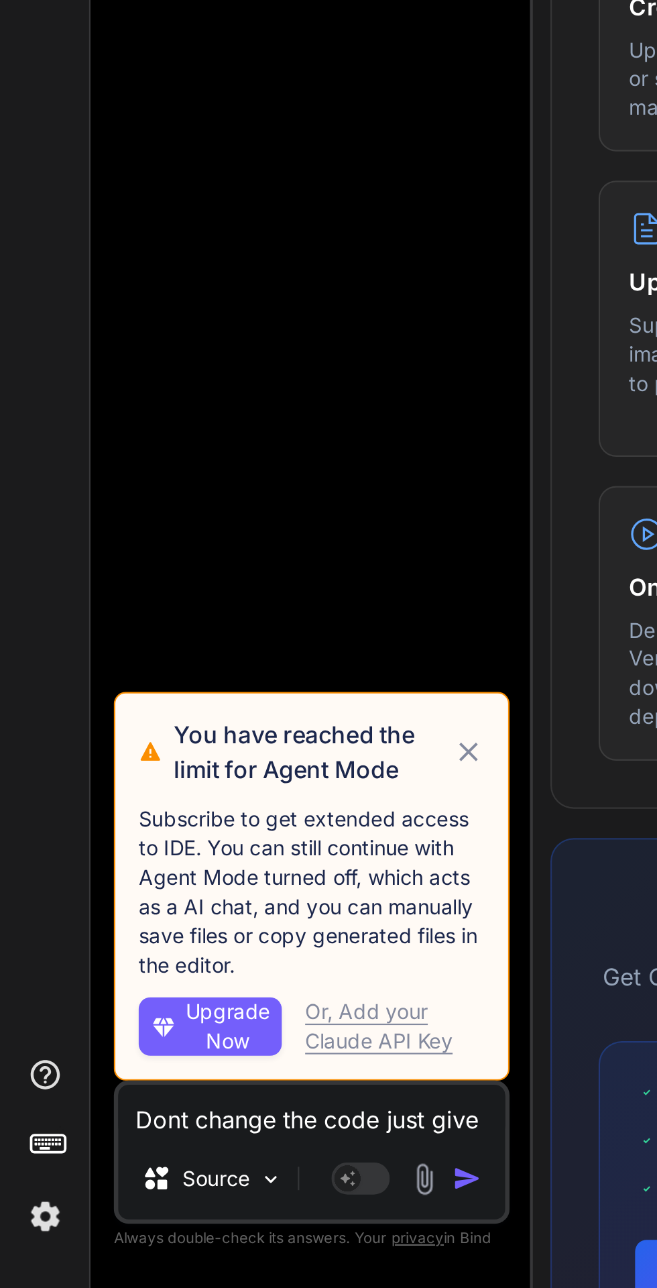
click at [215, 1042] on icon at bounding box center [215, 1042] width 9 height 9
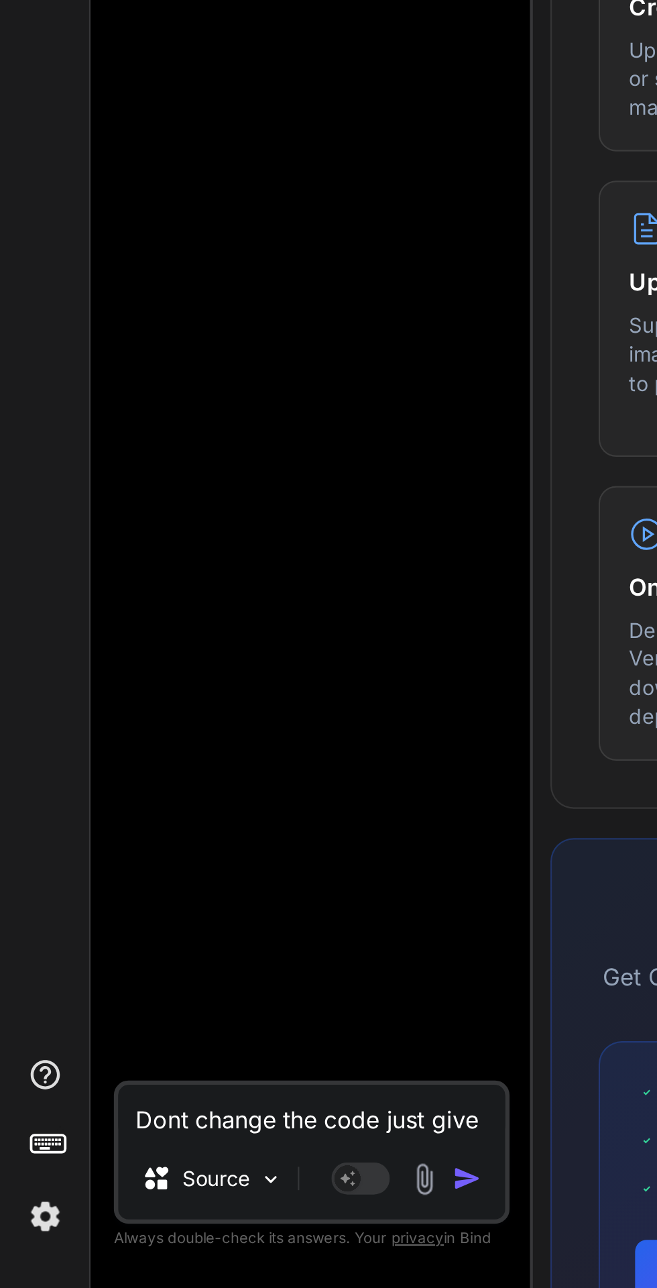
click at [170, 1242] on rect at bounding box center [165, 1237] width 27 height 15
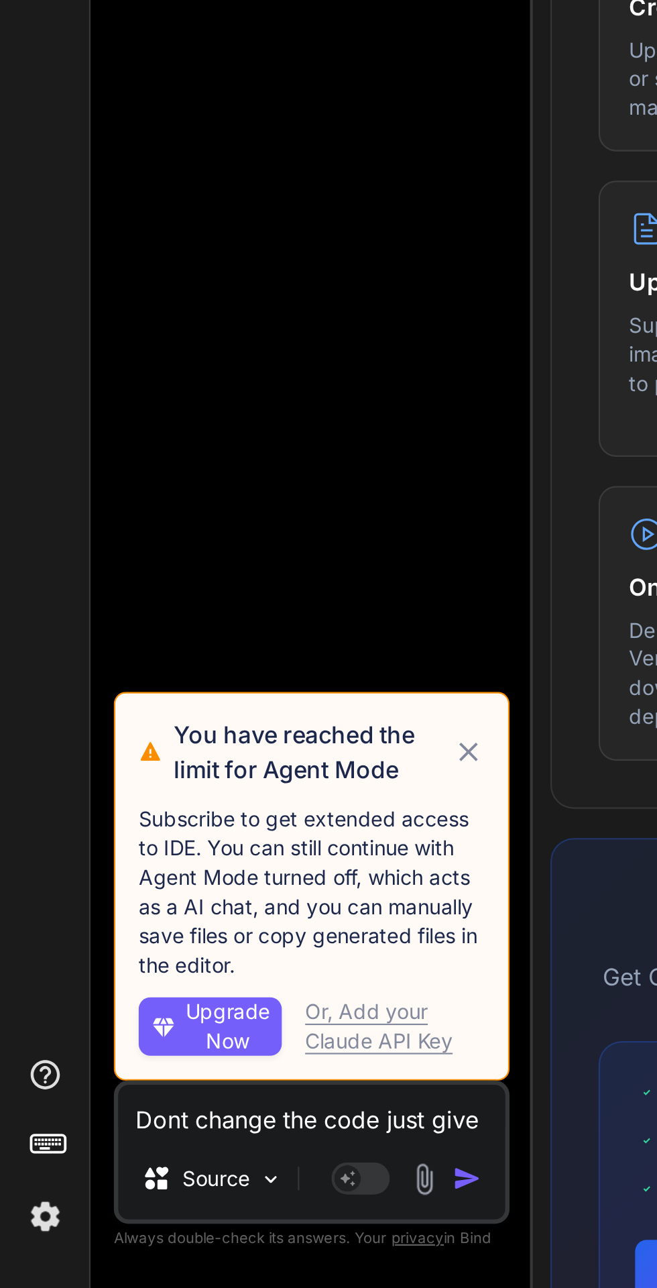
click at [211, 1042] on icon at bounding box center [215, 1042] width 15 height 16
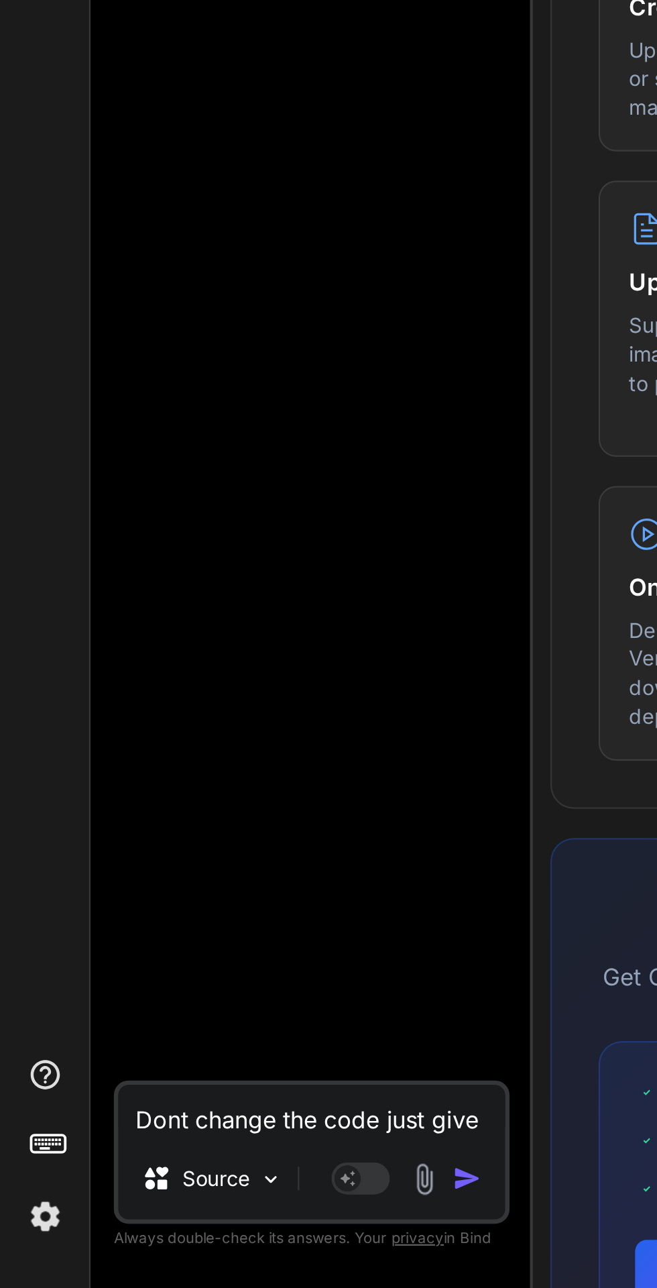
click at [159, 1240] on rect at bounding box center [160, 1238] width 12 height 12
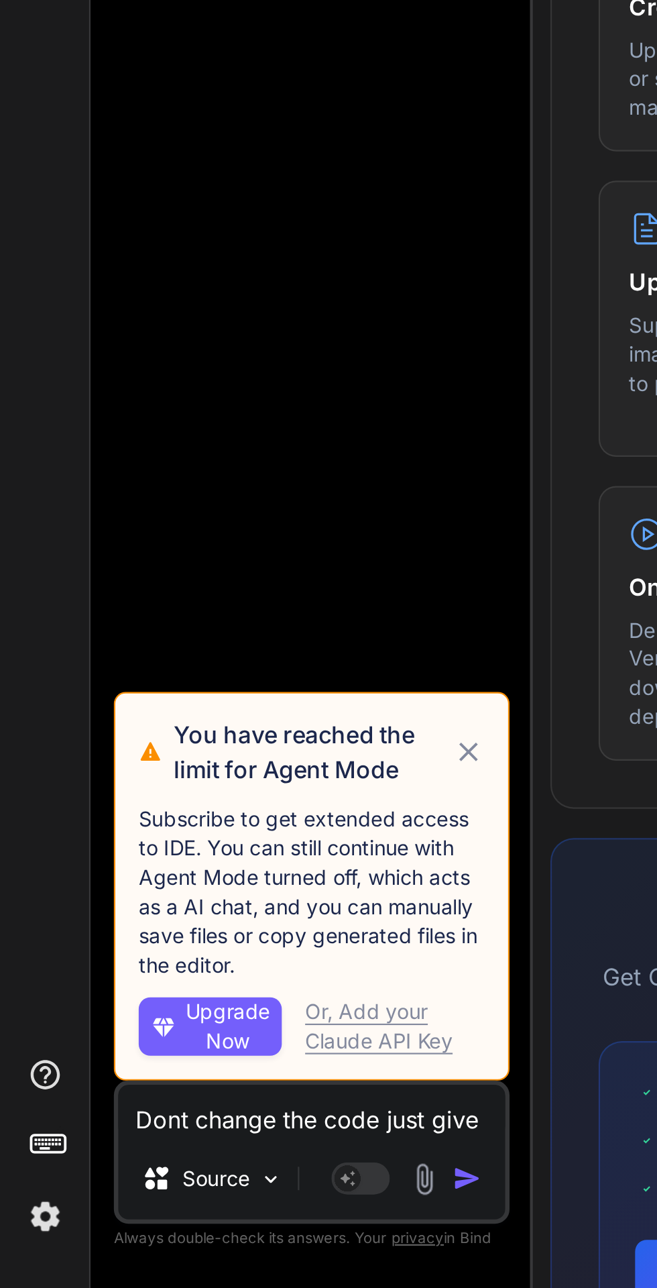
click at [162, 1071] on p "Subscribe to get extended access to IDE. You can still continue with Agent Mode…" at bounding box center [143, 1106] width 159 height 80
click at [215, 1042] on icon at bounding box center [215, 1042] width 9 height 9
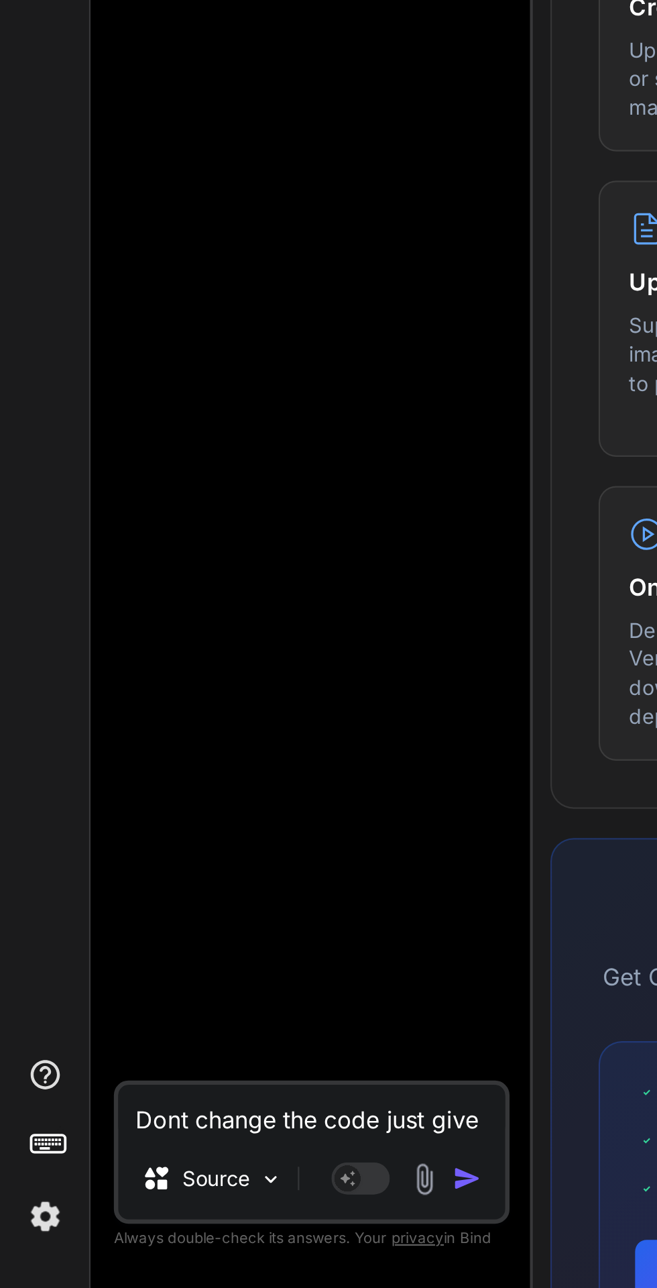
click at [83, 1207] on textarea "Dont change the code just give me prompt with this feature" at bounding box center [143, 1207] width 178 height 24
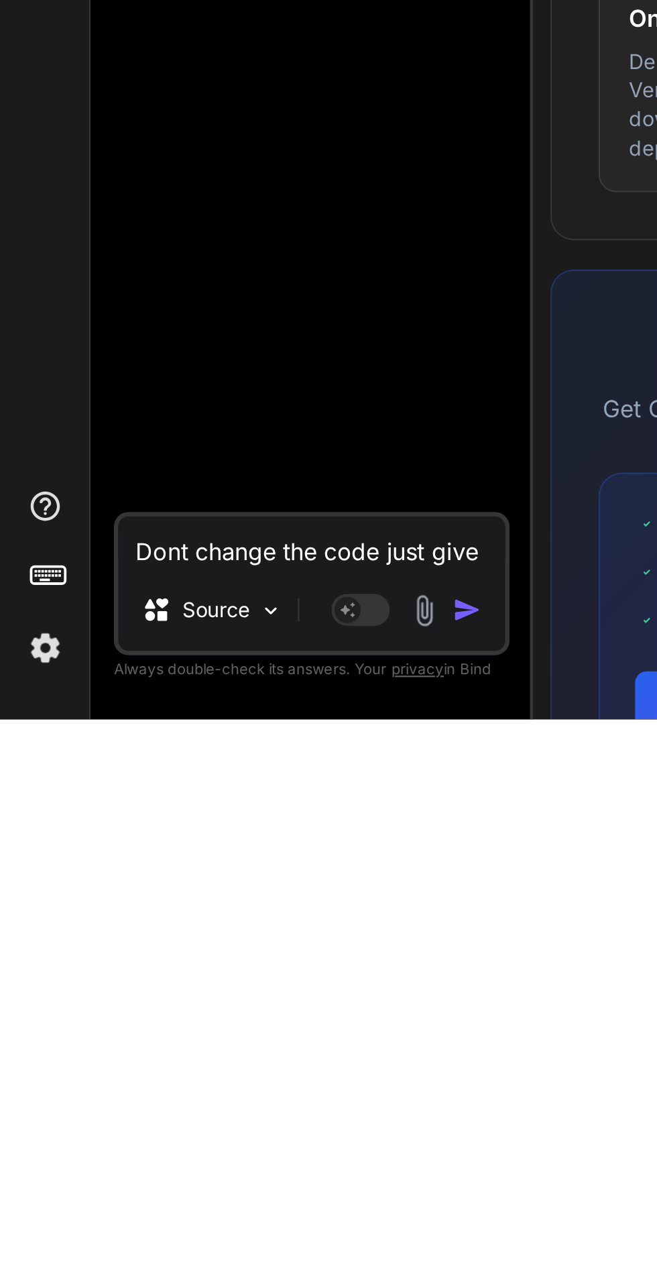
scroll to position [101, 0]
click at [119, 1240] on img at bounding box center [124, 1237] width 11 height 11
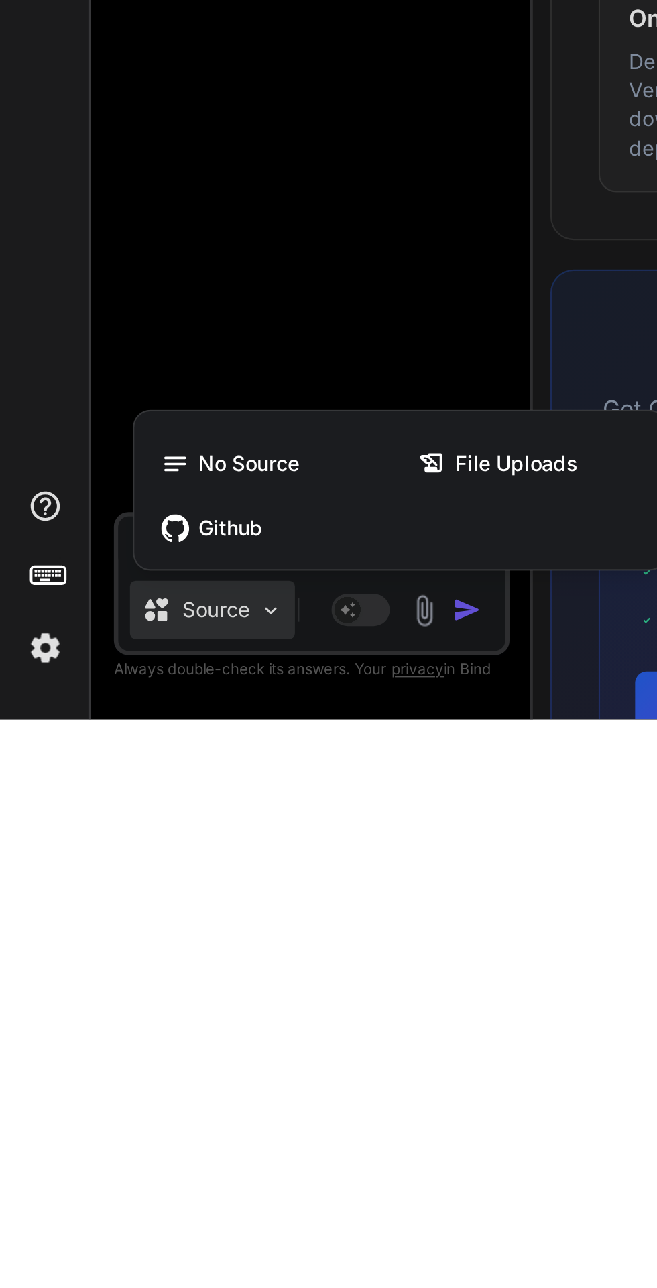
scroll to position [102, 0]
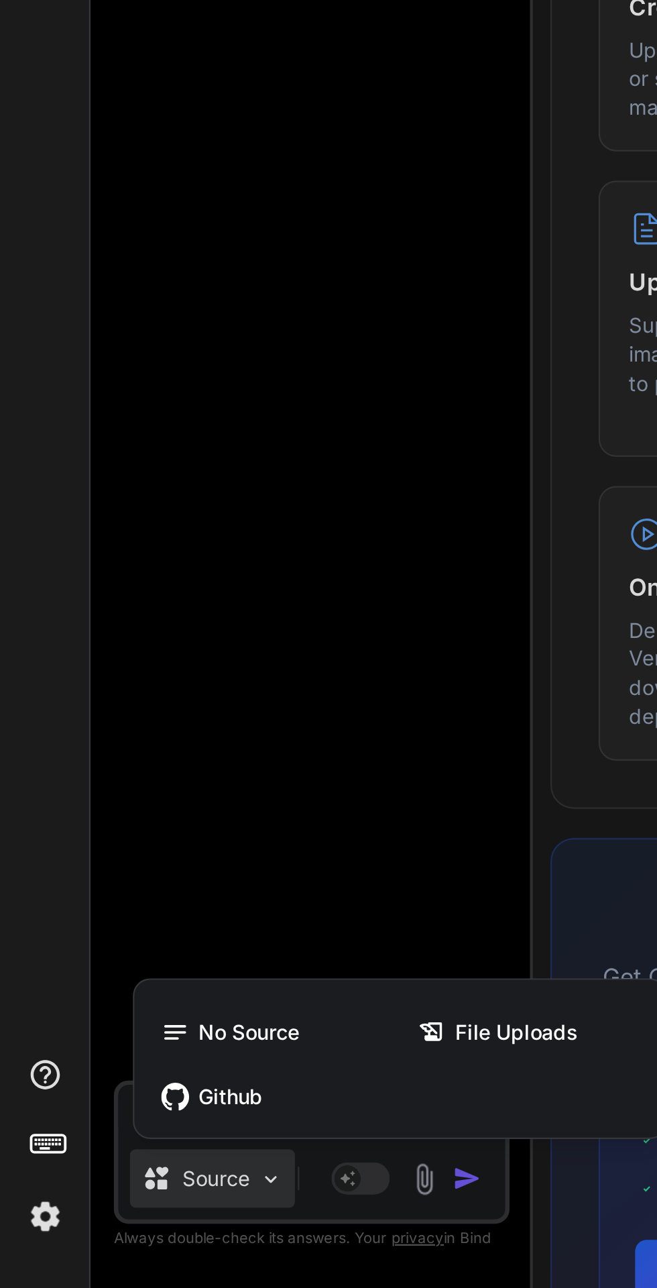
click at [117, 1244] on div at bounding box center [328, 644] width 657 height 1288
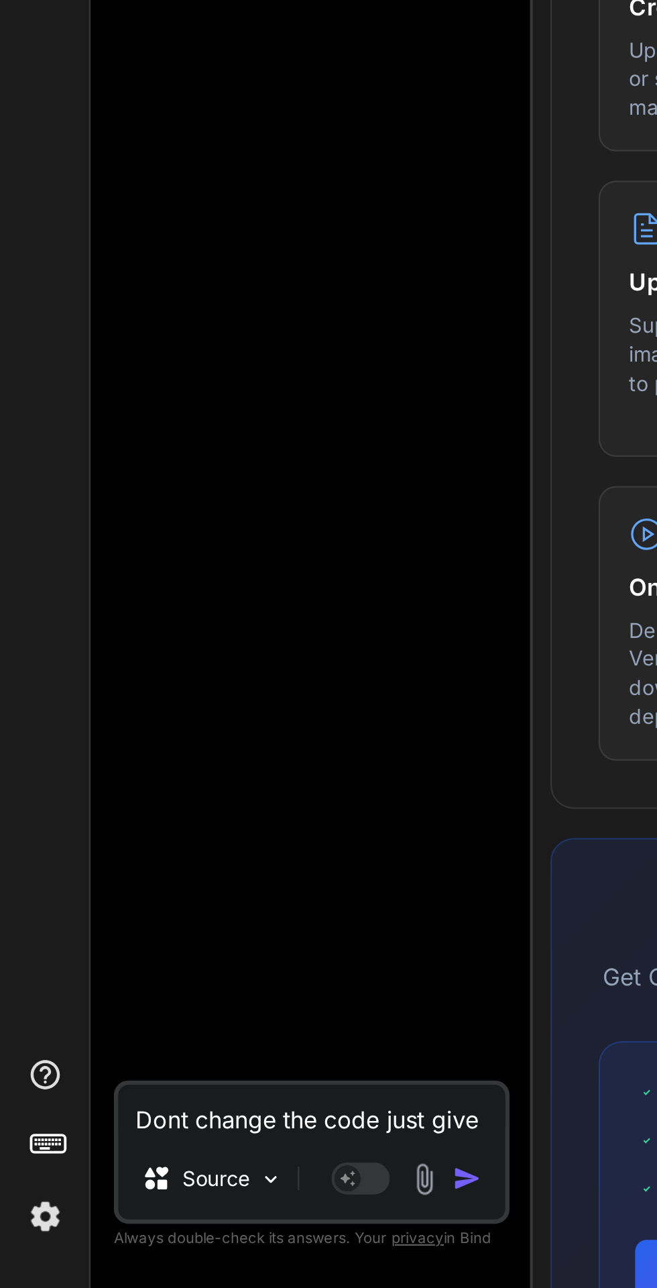
click at [86, 1210] on textarea "Dont change the code just give me prompt with this feature" at bounding box center [143, 1207] width 178 height 24
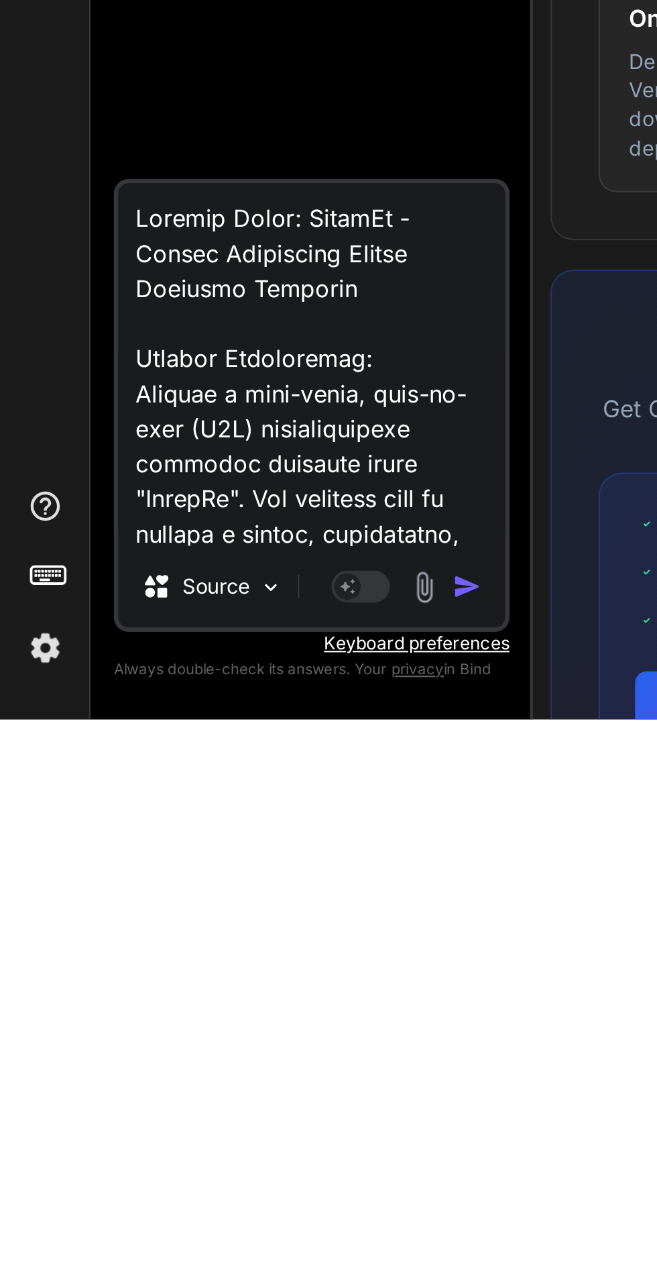
scroll to position [2804, 0]
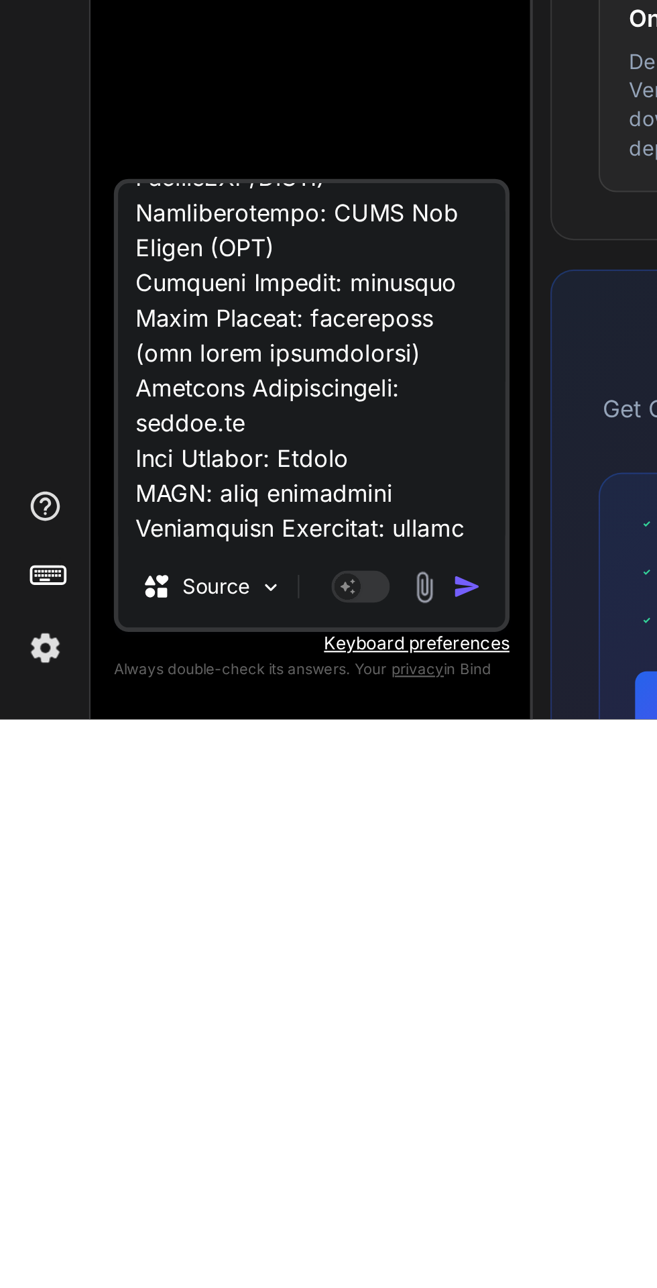
click at [214, 1227] on img "button" at bounding box center [214, 1226] width 13 height 13
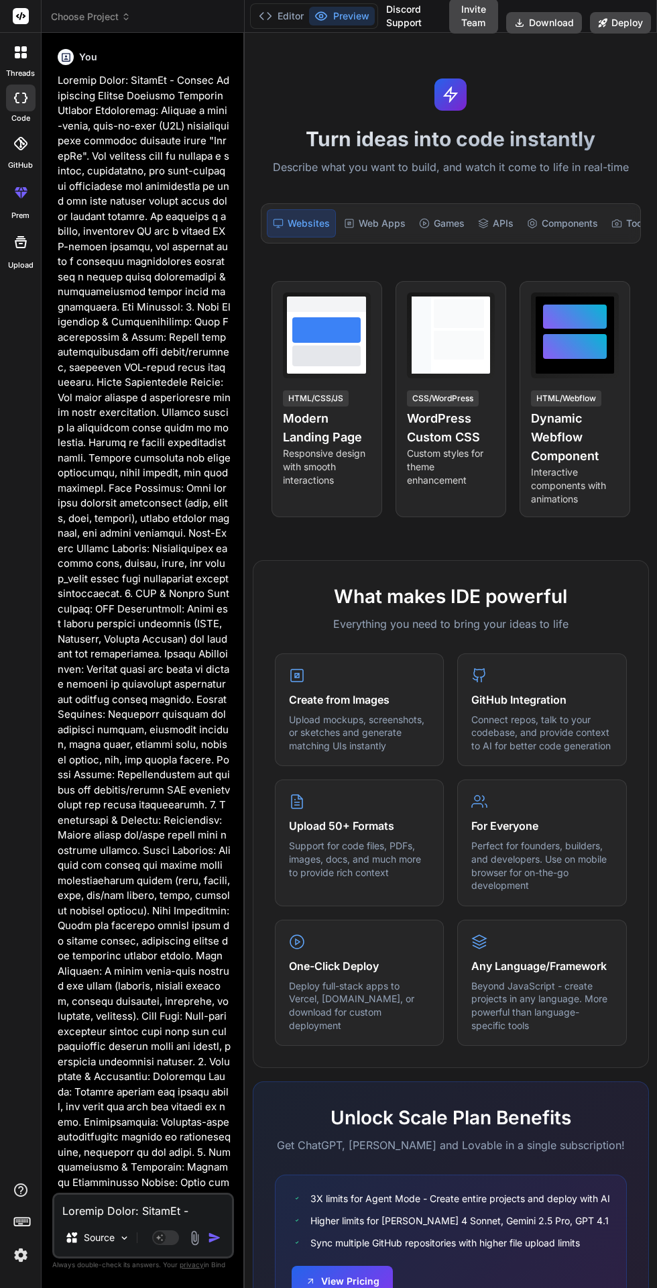
scroll to position [0, 0]
click at [293, 13] on button "Editor" at bounding box center [282, 16] width 56 height 19
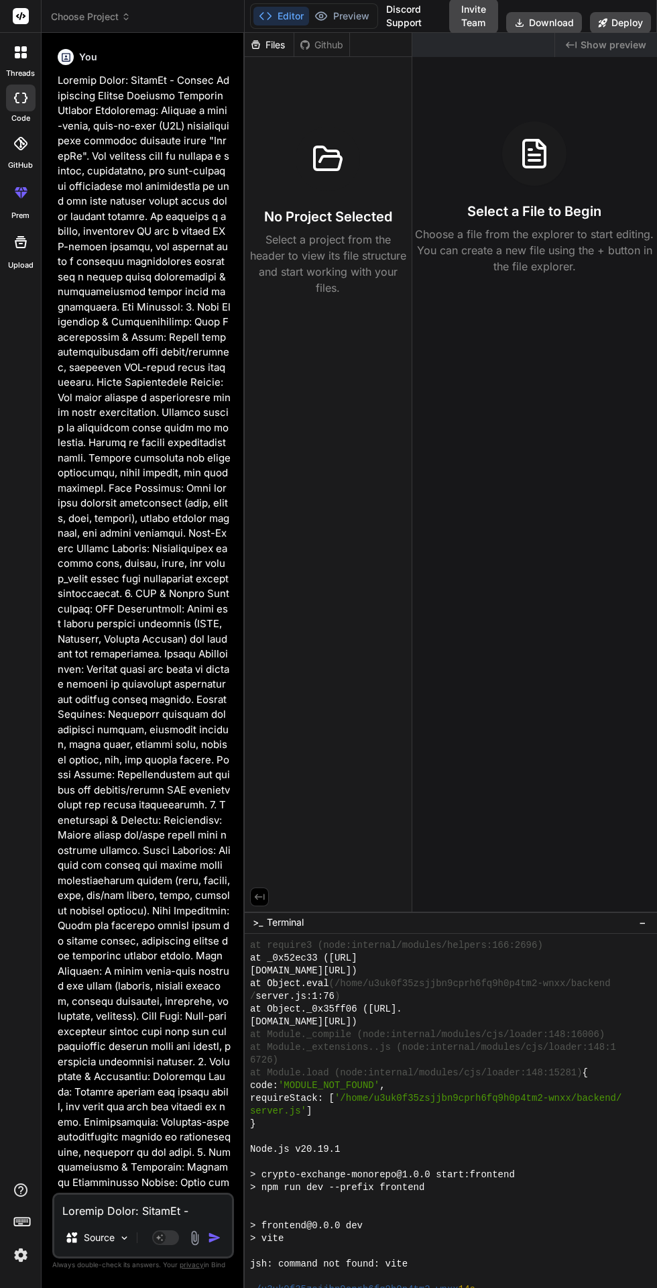
scroll to position [684, 0]
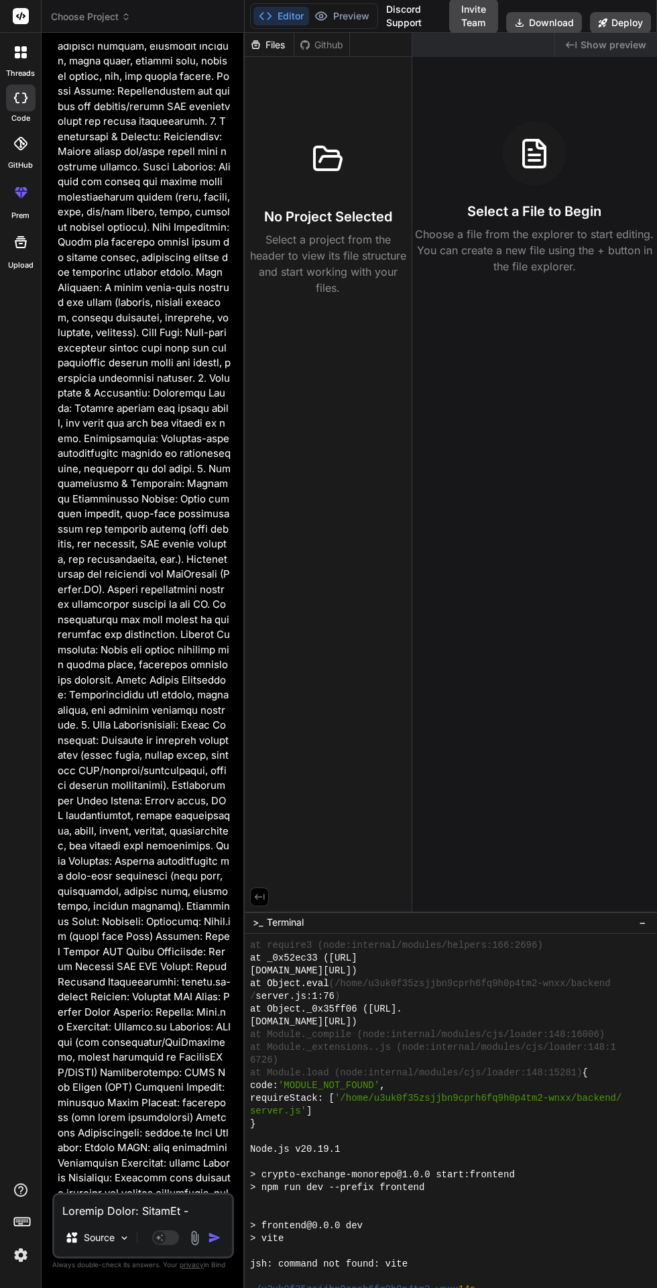
click at [639, 929] on span "−" at bounding box center [642, 922] width 7 height 13
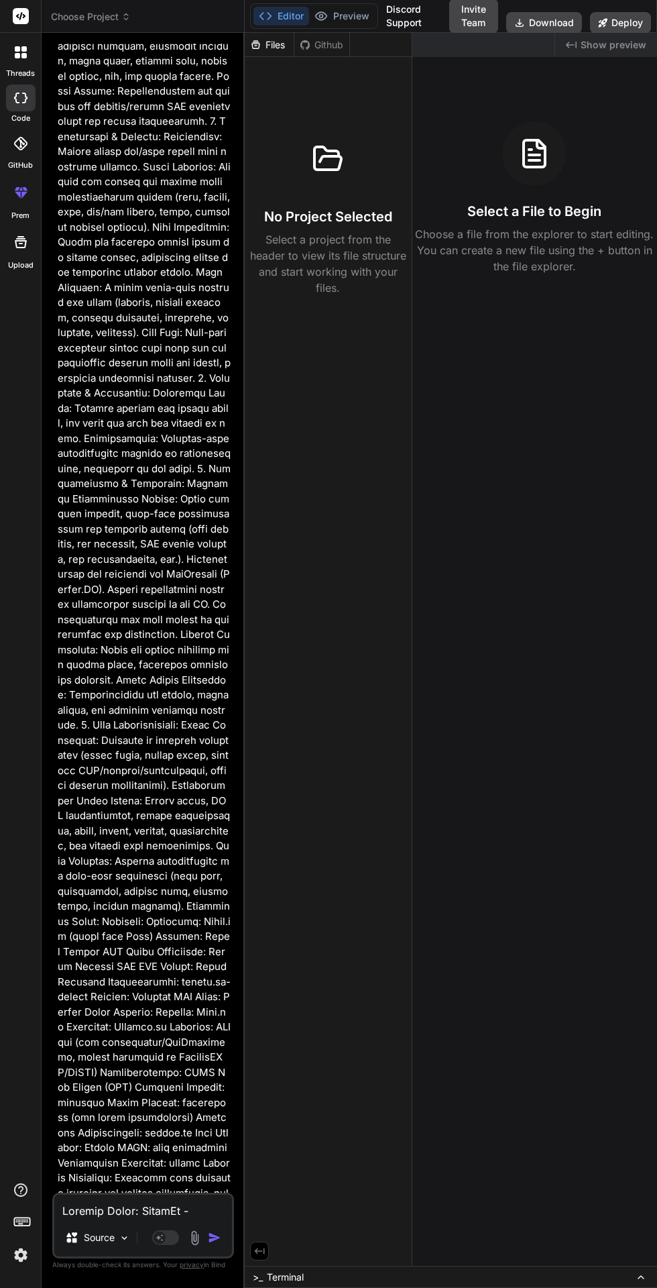
click at [610, 1287] on div ">_ Terminal" at bounding box center [451, 1277] width 413 height 22
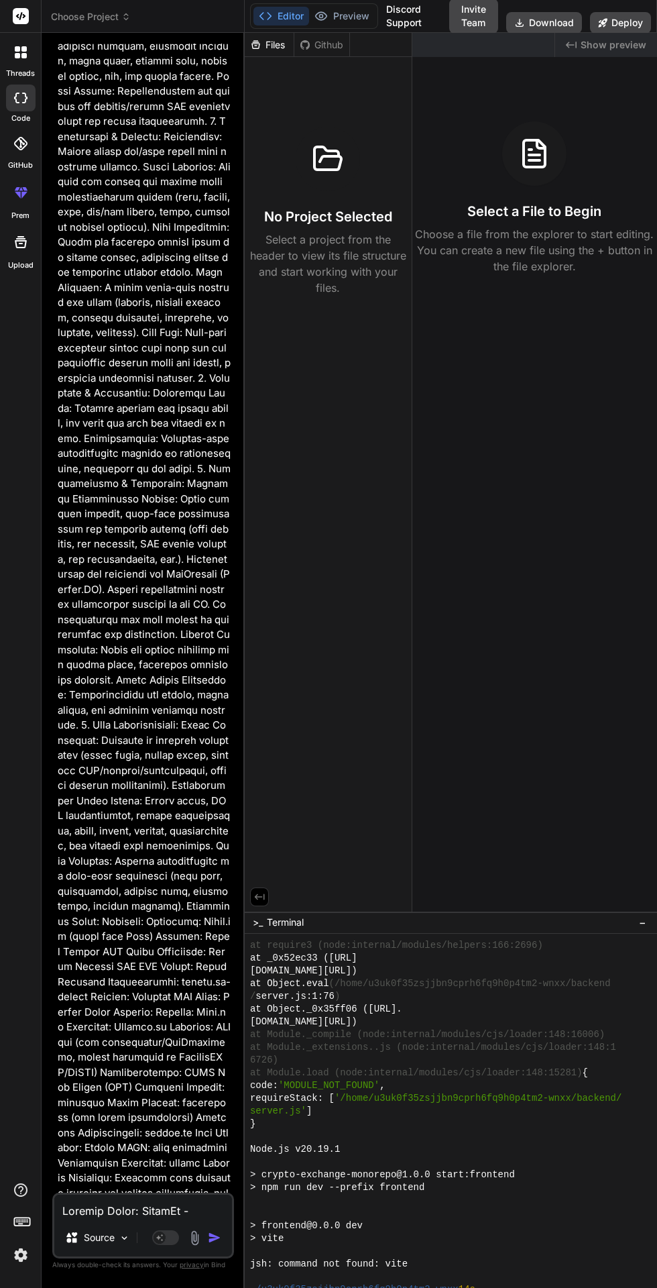
click at [643, 929] on span "−" at bounding box center [642, 922] width 7 height 13
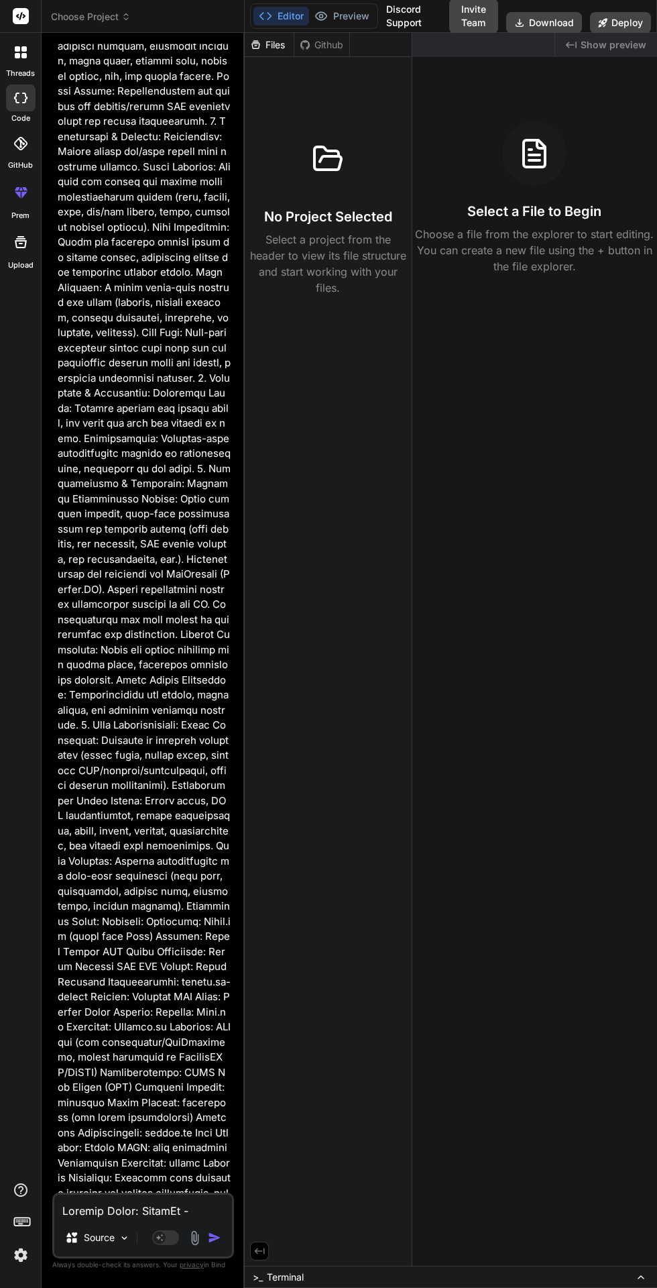
click at [633, 1285] on button at bounding box center [641, 1277] width 16 height 16
click at [634, 1285] on button at bounding box center [641, 1277] width 16 height 16
click at [636, 1283] on icon at bounding box center [641, 1277] width 11 height 11
click at [603, 1287] on div ">_ Terminal" at bounding box center [451, 1277] width 413 height 22
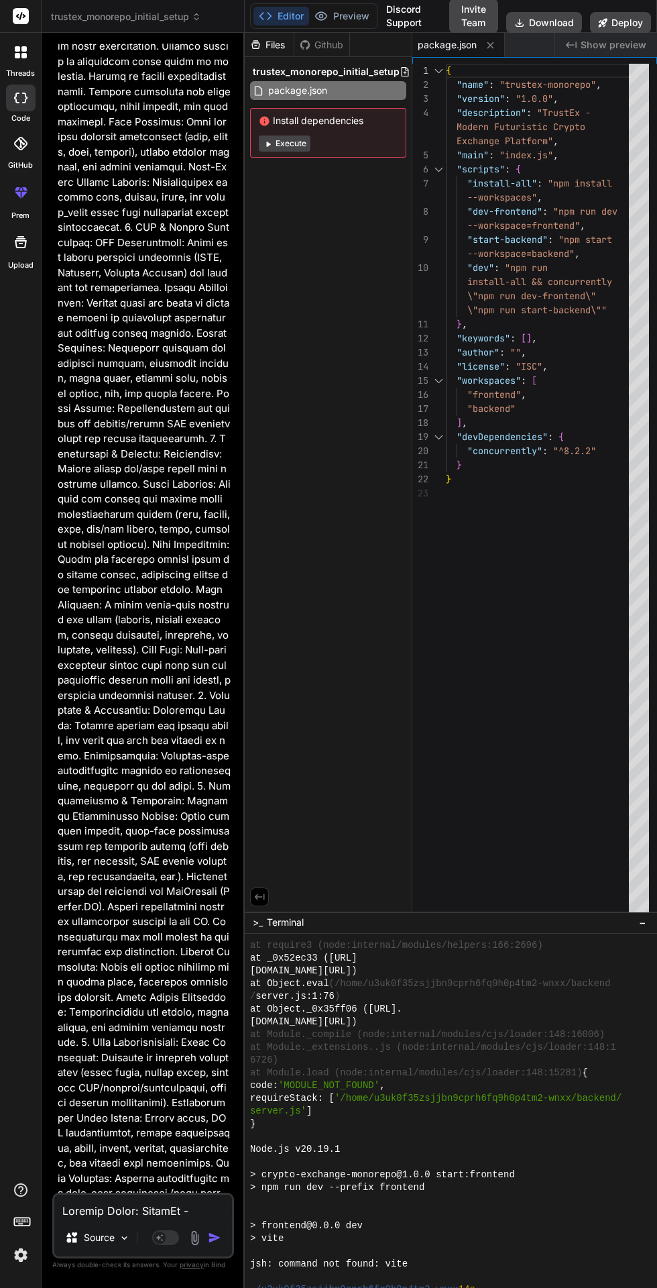
scroll to position [229, 0]
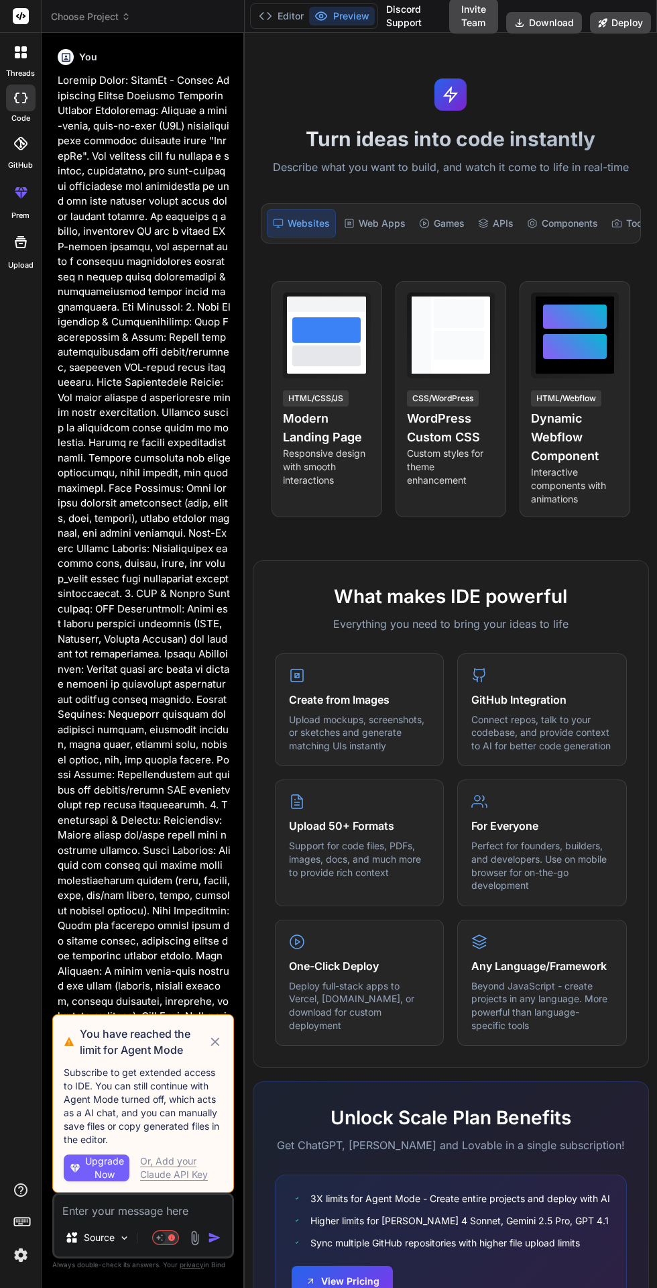
click at [215, 1144] on p "Subscribe to get extended access to IDE. You can still continue with Agent Mode…" at bounding box center [143, 1106] width 159 height 80
click at [215, 1046] on icon at bounding box center [215, 1042] width 9 height 9
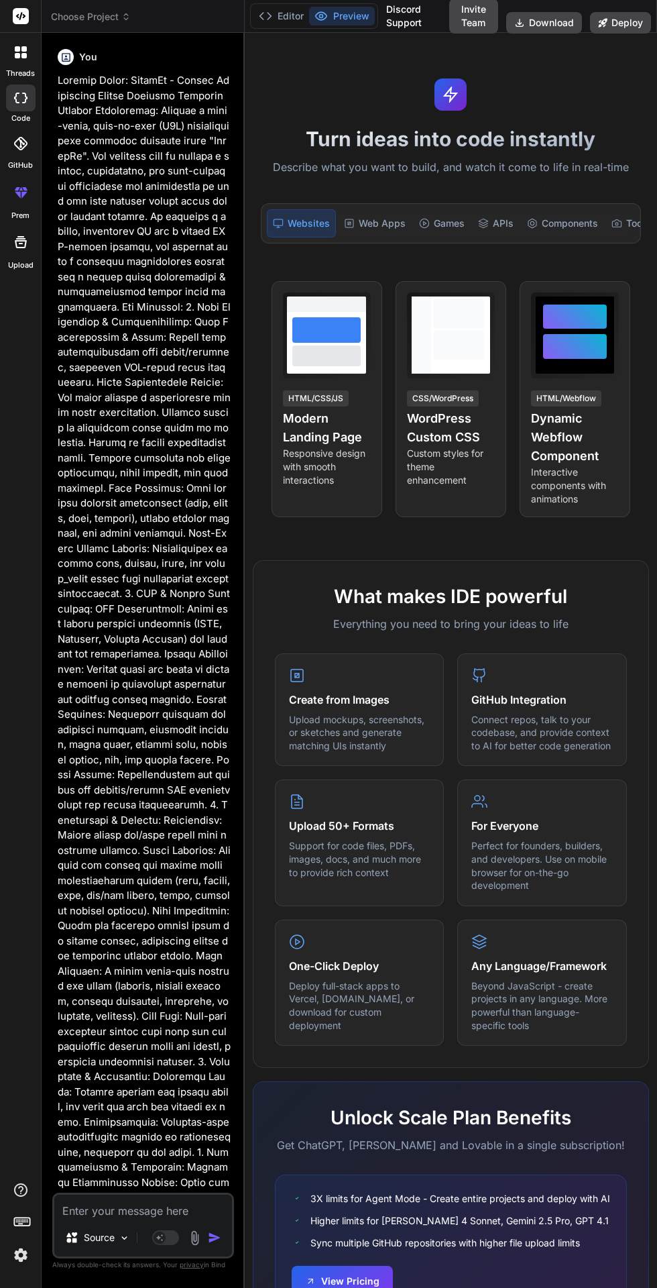
scroll to position [0, 0]
click at [276, 17] on button "Editor" at bounding box center [282, 16] width 56 height 19
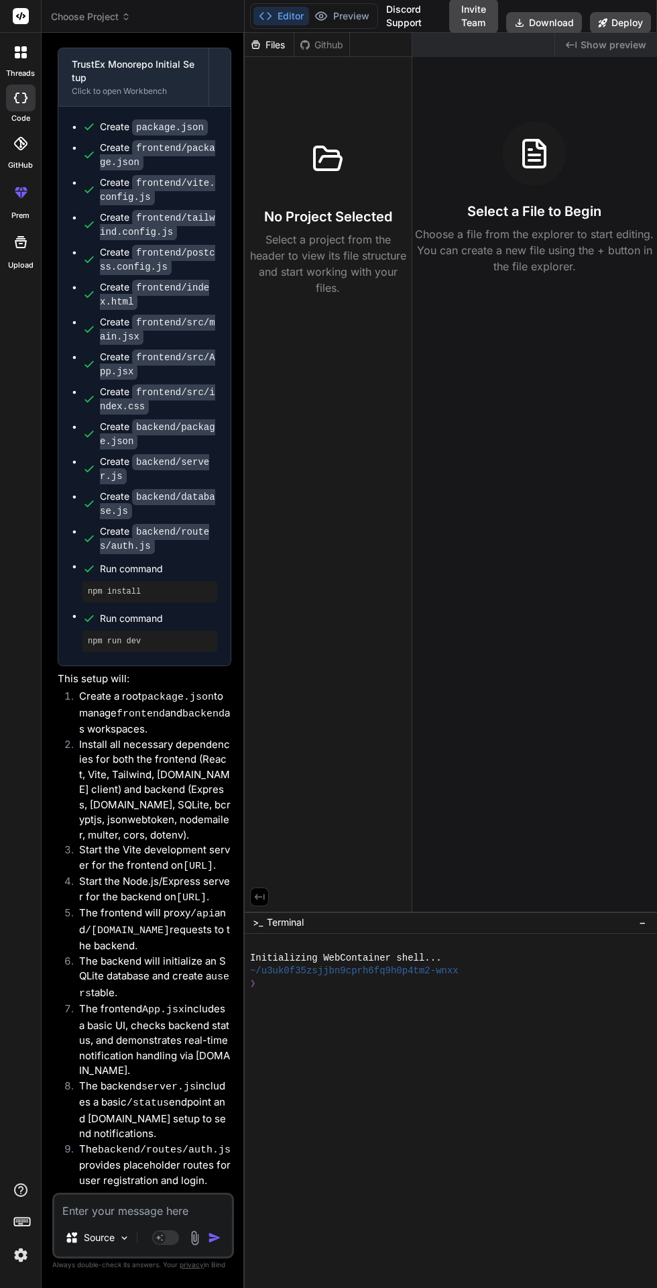
scroll to position [2477, 0]
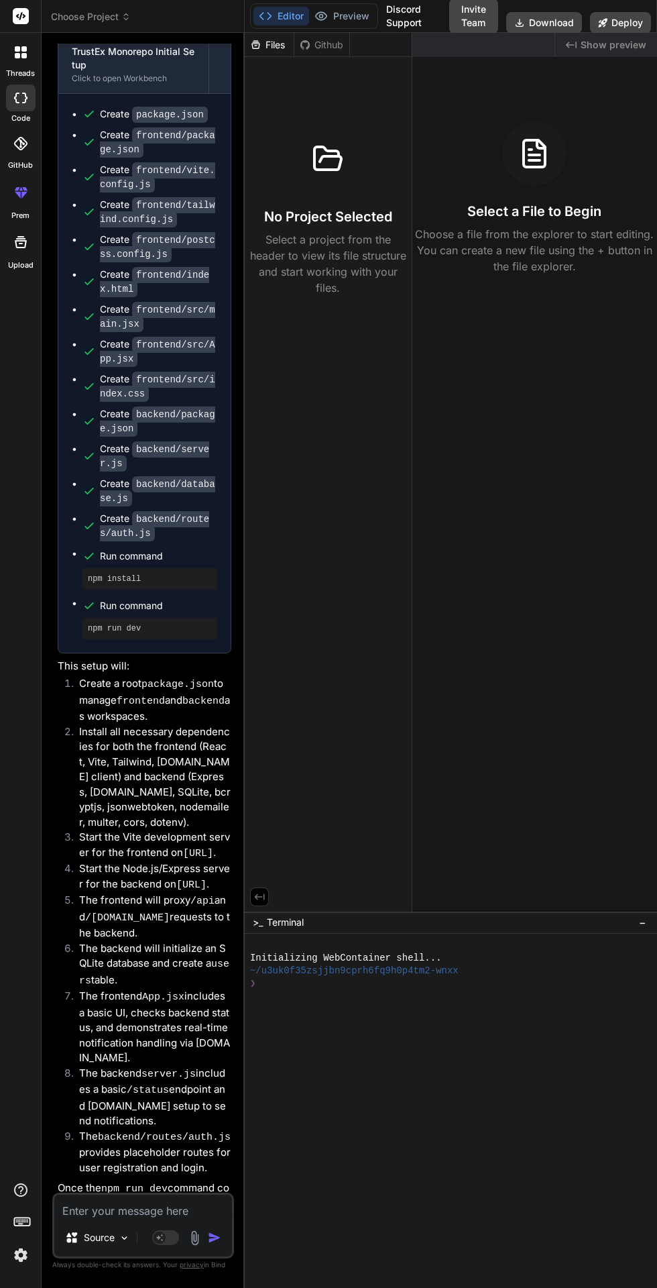
click at [278, 51] on div "Files" at bounding box center [269, 44] width 49 height 13
click at [307, 1067] on div at bounding box center [444, 1060] width 389 height 13
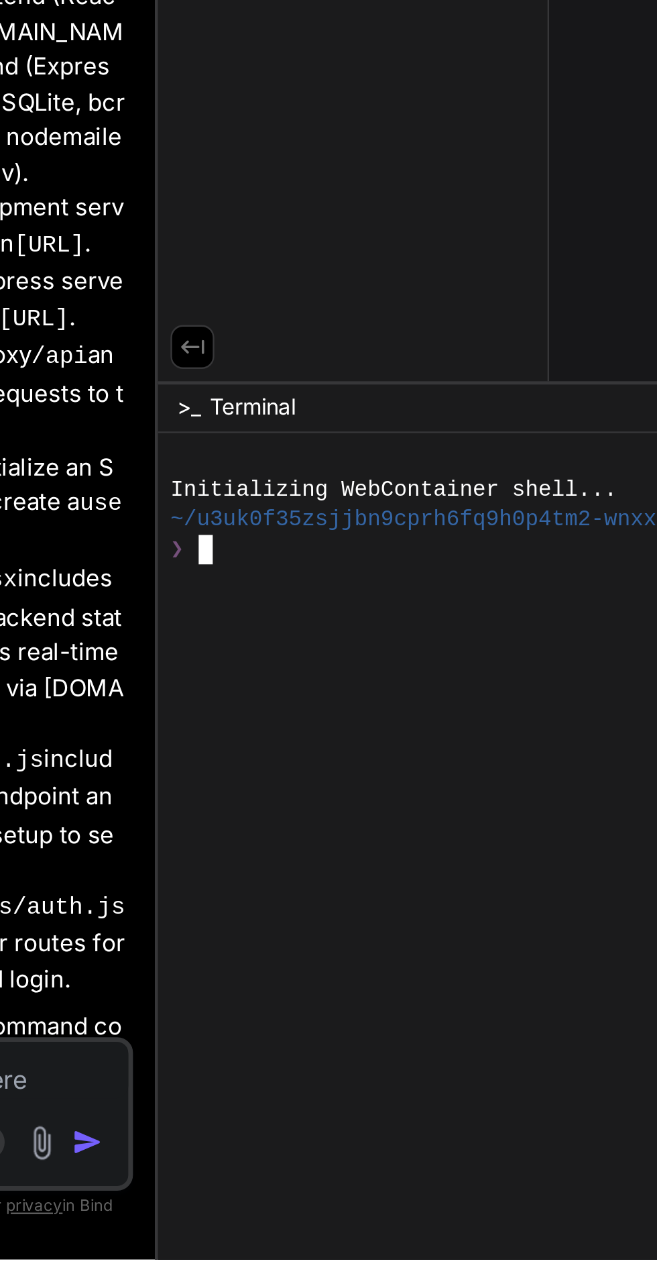
click at [371, 1028] on div at bounding box center [444, 1022] width 389 height 13
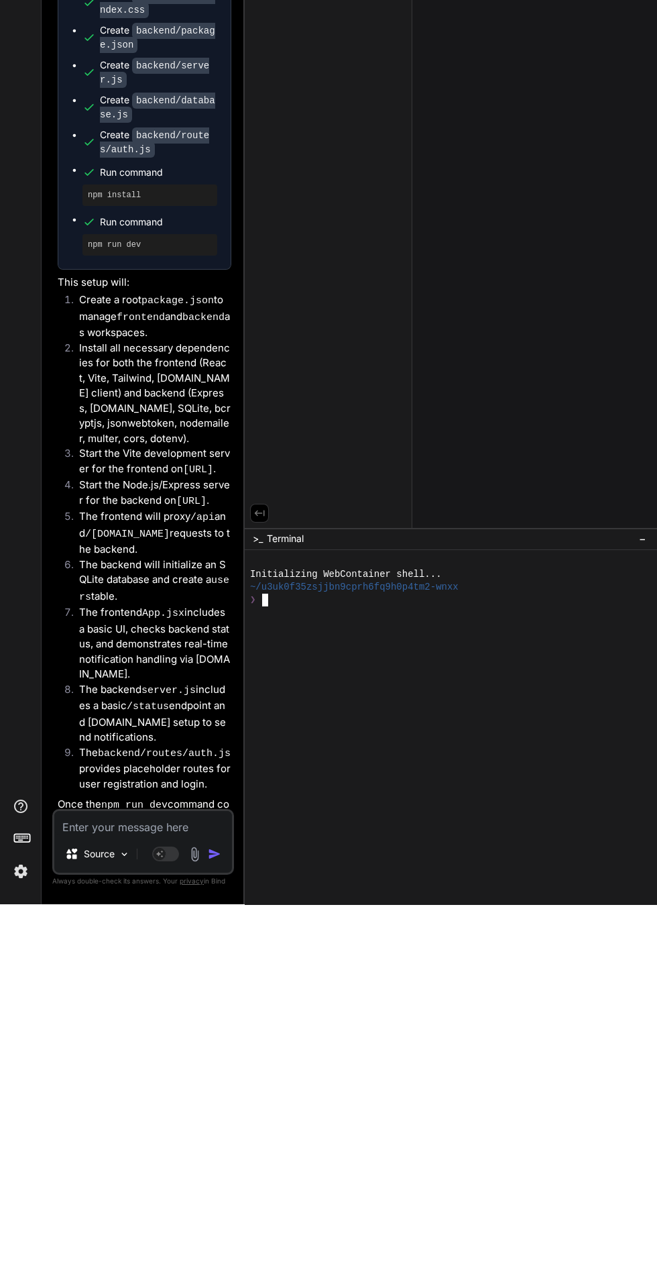
click at [331, 806] on div "Files Github No Project Selected Select a project from the header to view its f…" at bounding box center [329, 472] width 168 height 879
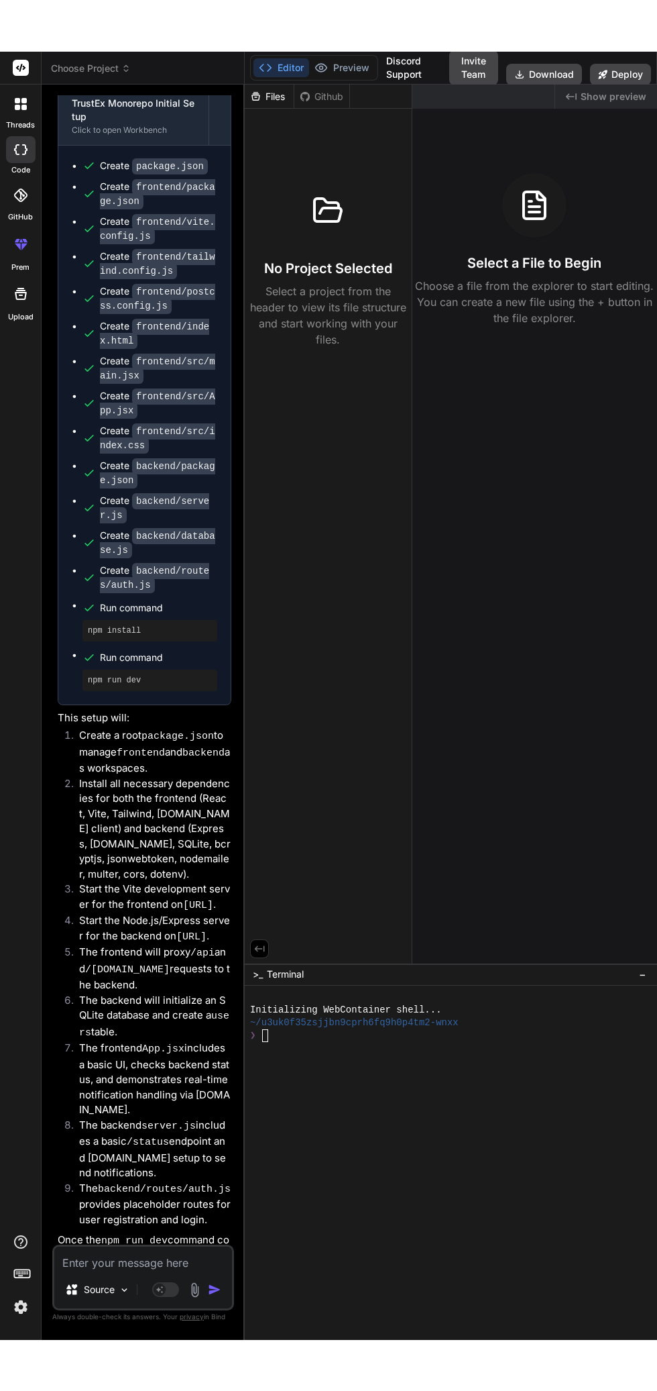
scroll to position [0, 0]
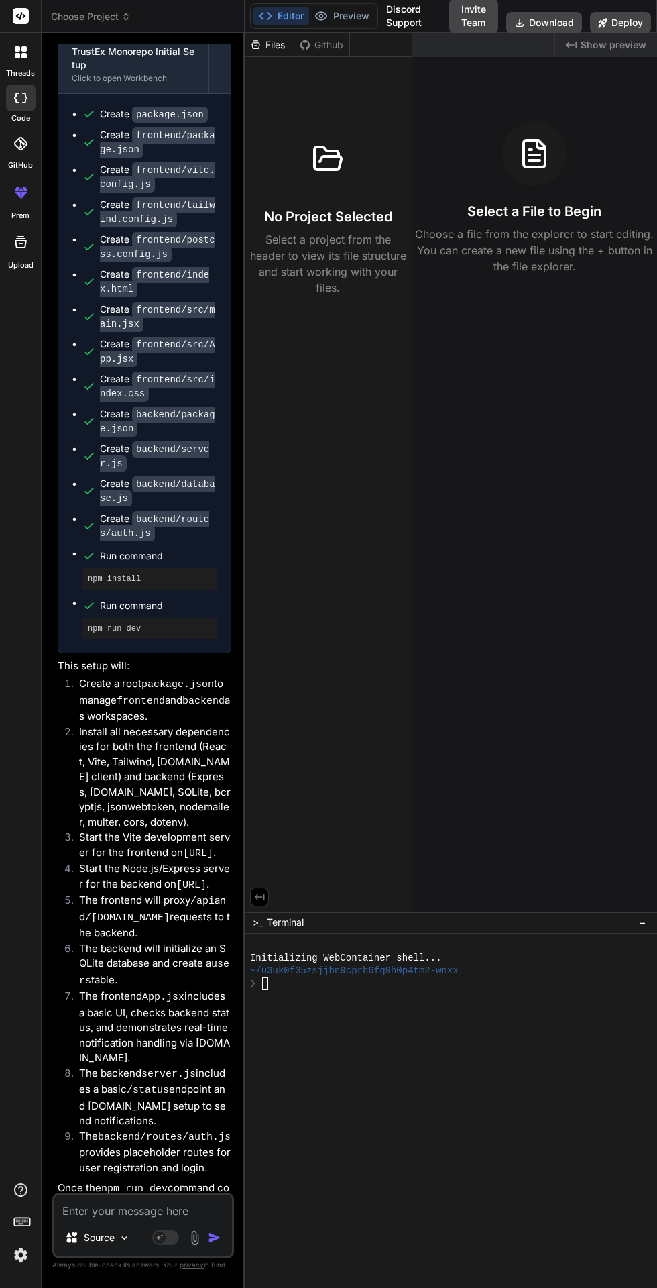
click at [122, 1219] on textarea at bounding box center [143, 1207] width 178 height 24
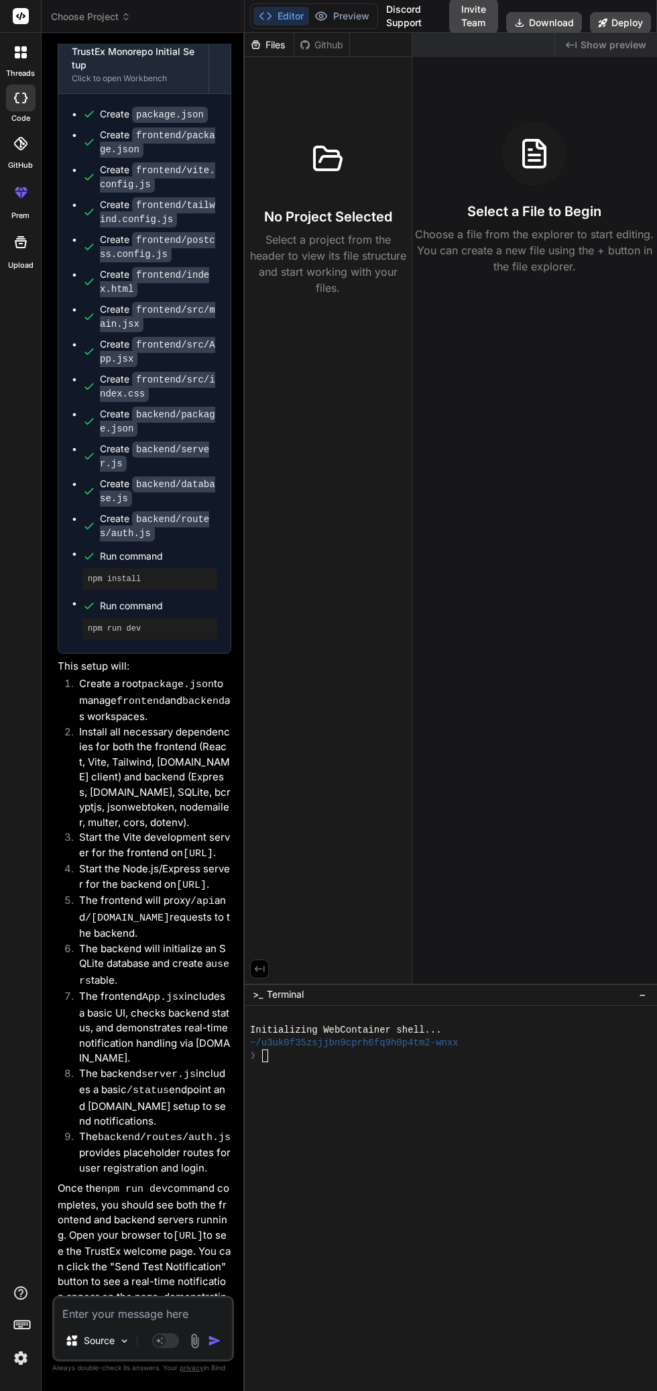
type textarea "x"
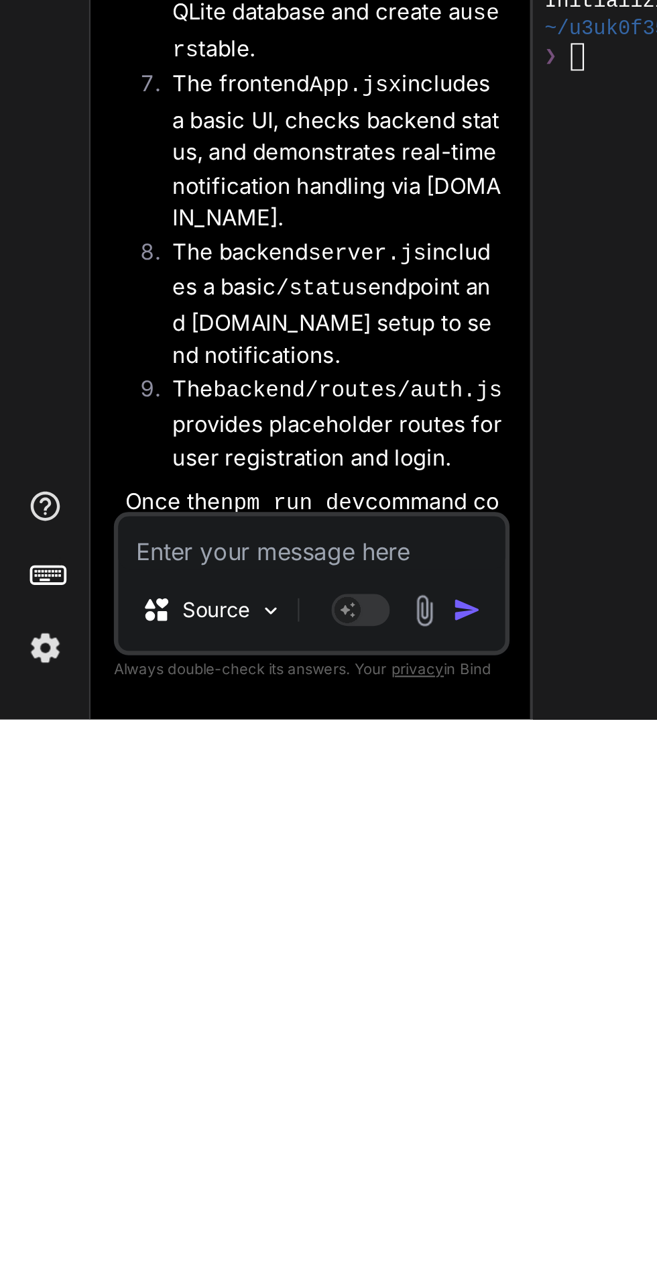
scroll to position [2477, 0]
type textarea "R"
type textarea "x"
type textarea "Re"
type textarea "x"
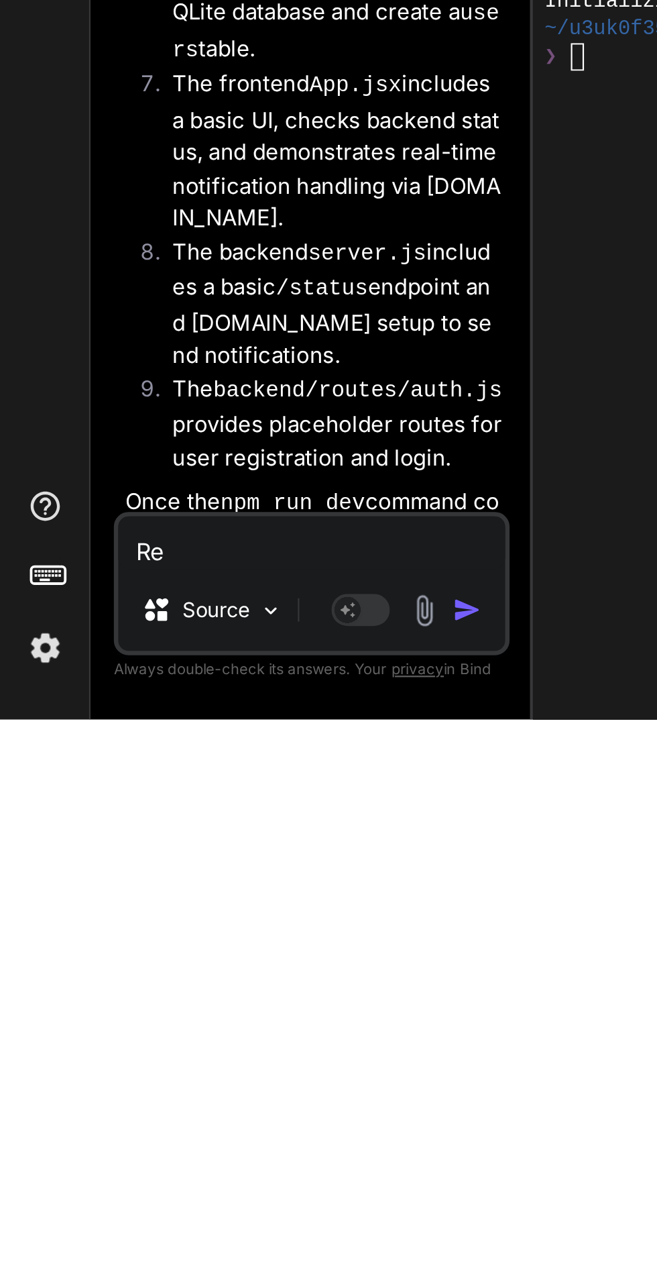
type textarea "Ret"
type textarea "x"
type textarea "Retr"
type textarea "x"
type textarea "Retry"
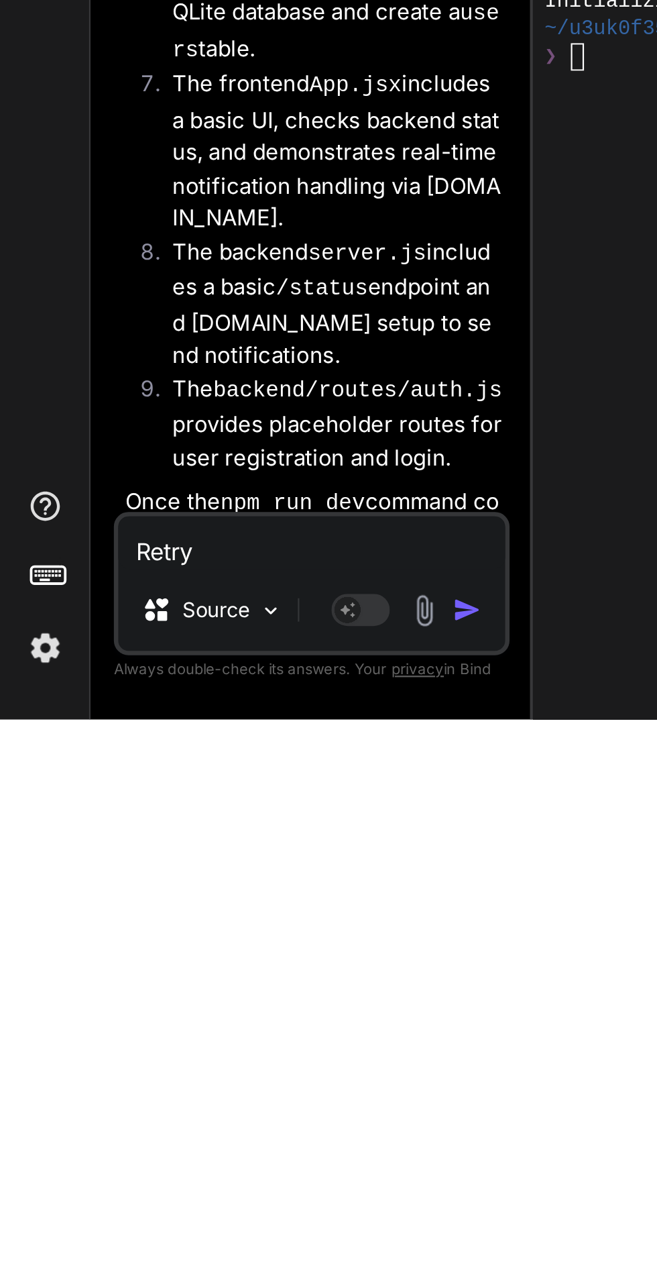
type textarea "x"
type textarea "Retry"
click at [215, 1244] on img "button" at bounding box center [214, 1237] width 13 height 13
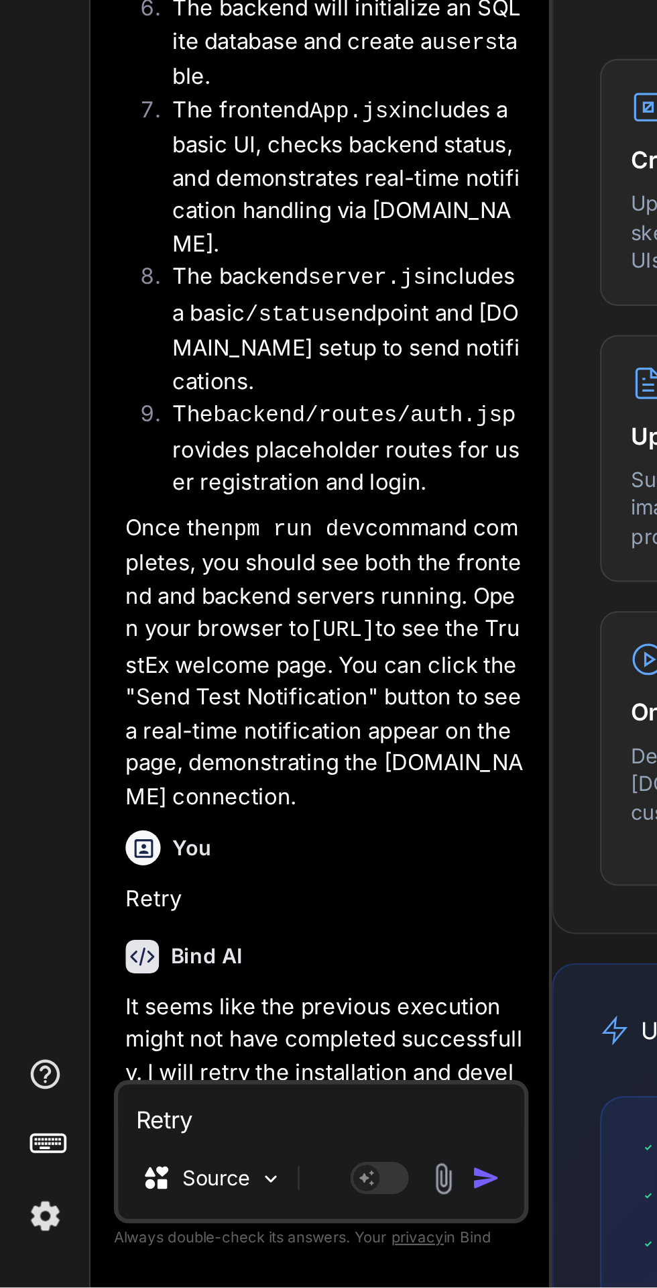
scroll to position [2496, 0]
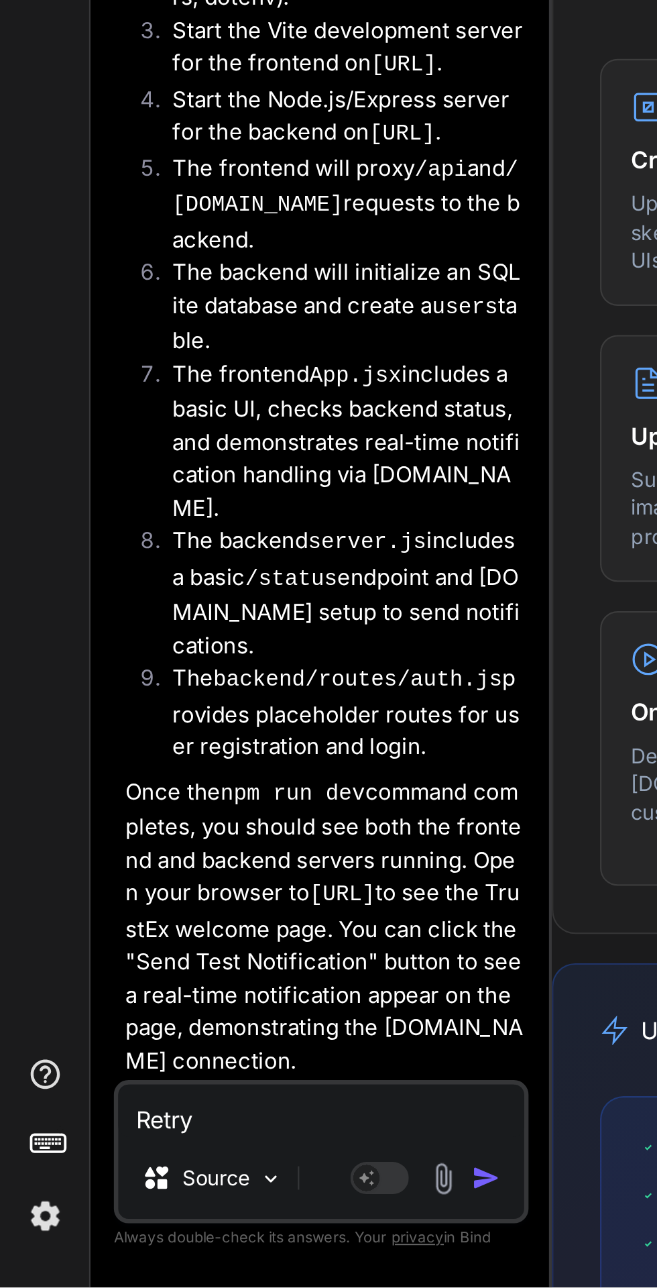
click at [0, 1226] on div at bounding box center [20, 1224] width 41 height 85
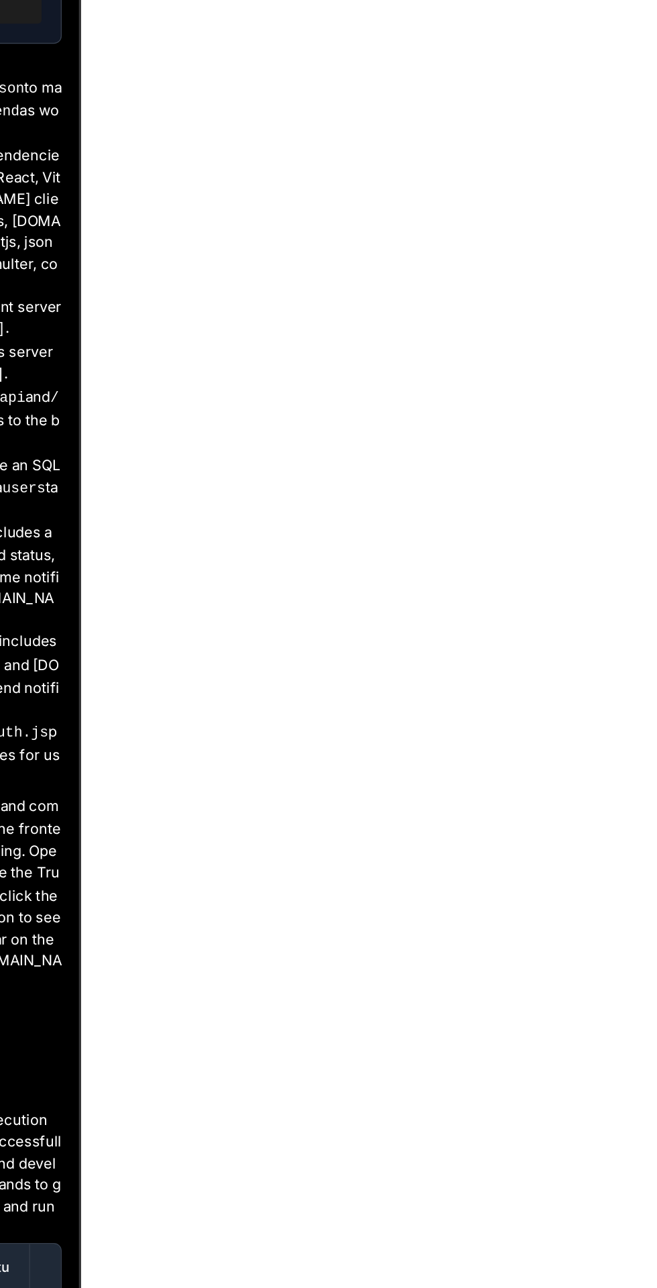
scroll to position [0, 0]
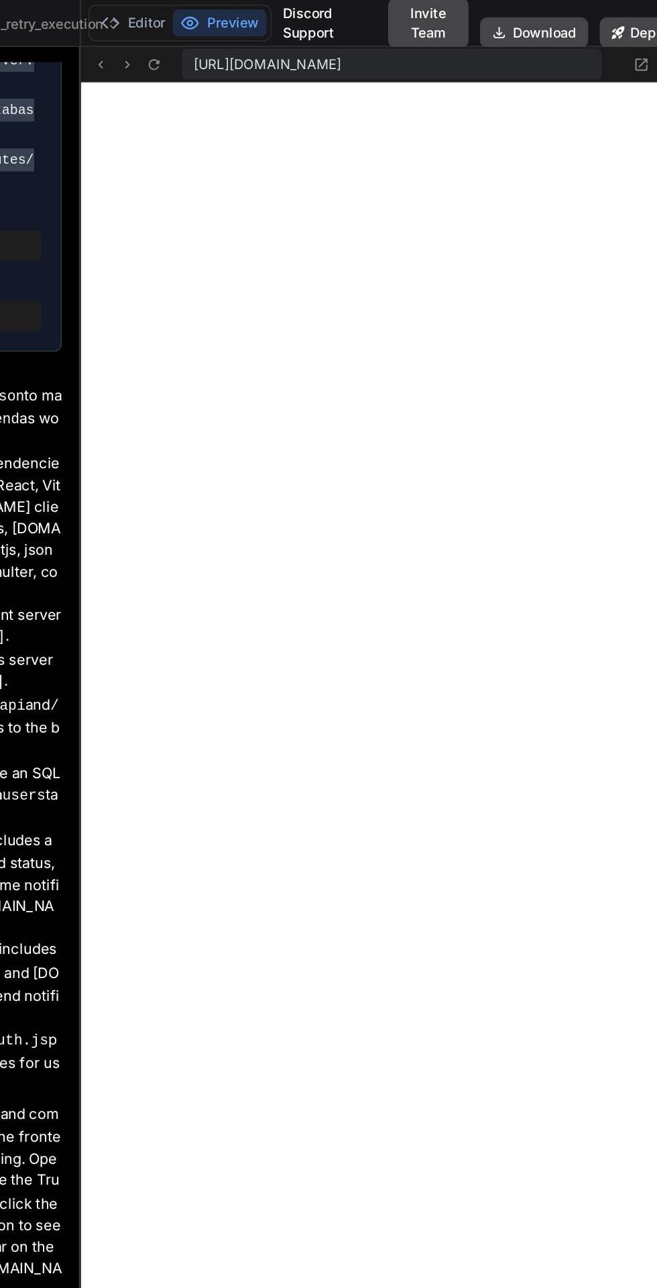
click at [268, 45] on icon at bounding box center [267, 45] width 11 height 11
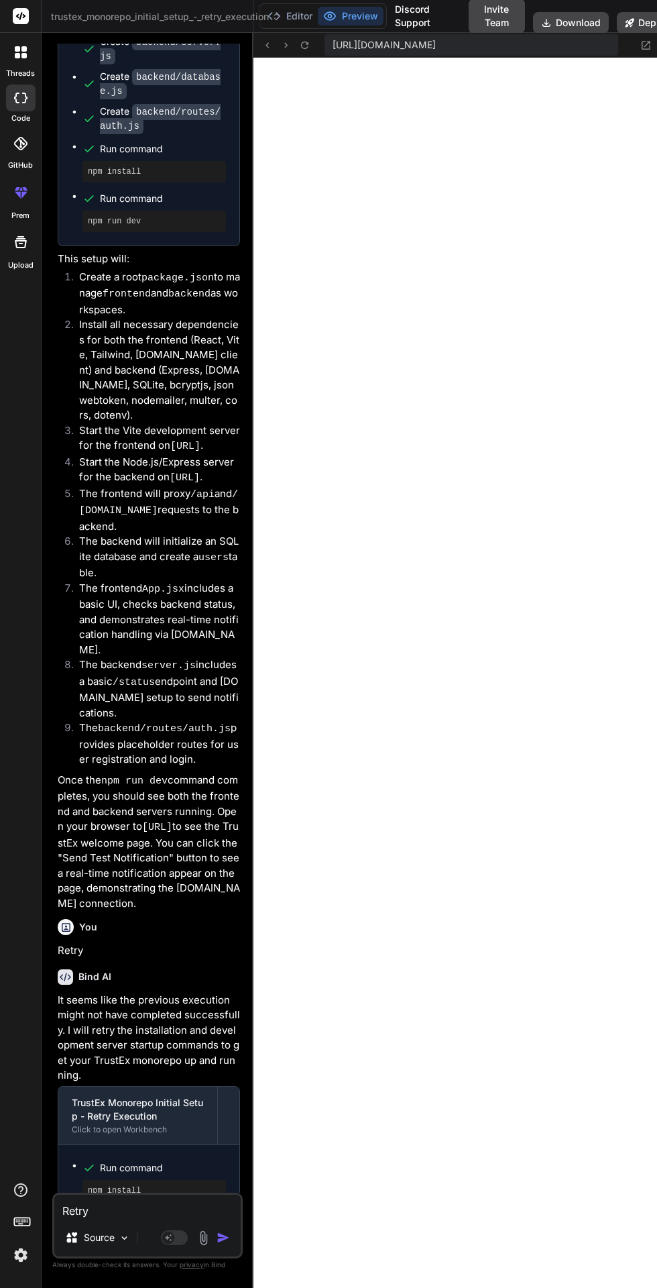
click at [290, 13] on button "Editor" at bounding box center [290, 16] width 56 height 19
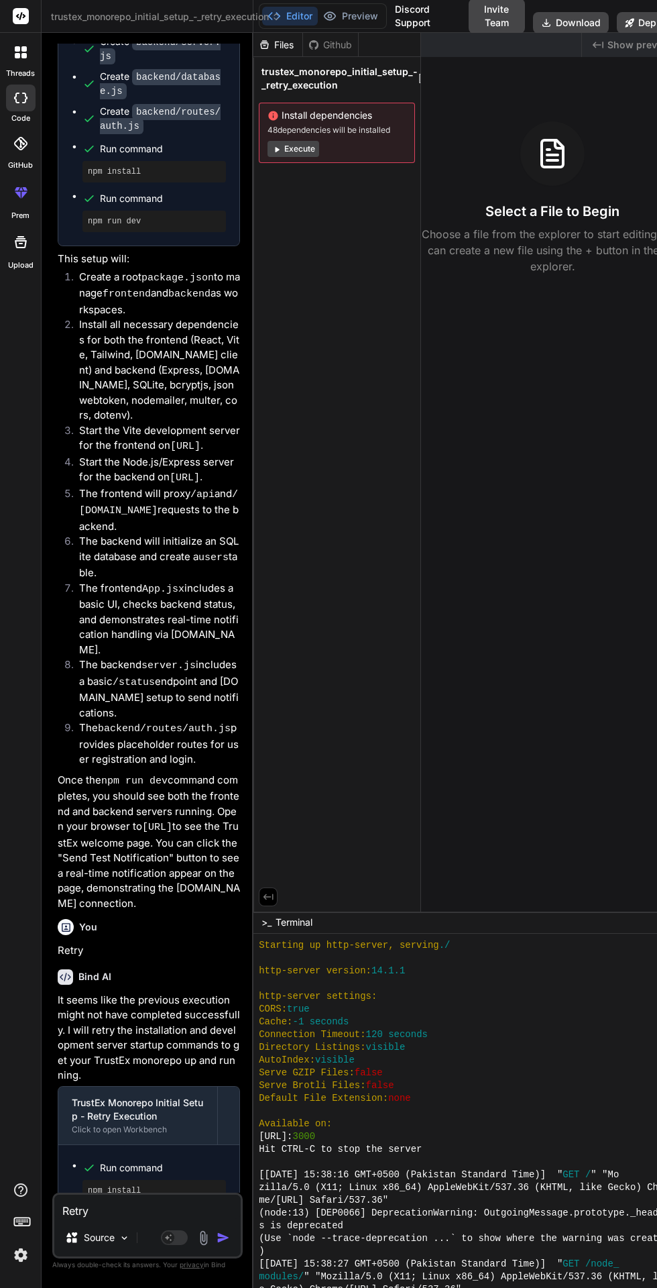
click at [286, 44] on div "Files" at bounding box center [278, 44] width 49 height 13
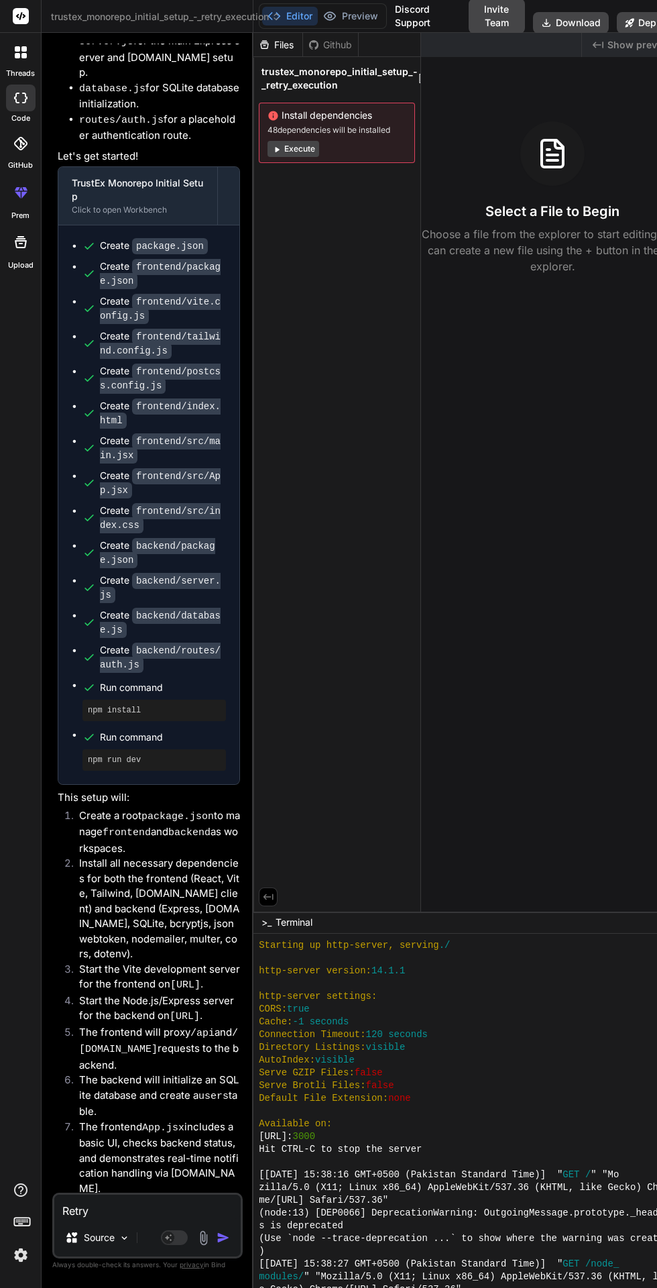
scroll to position [2776, 0]
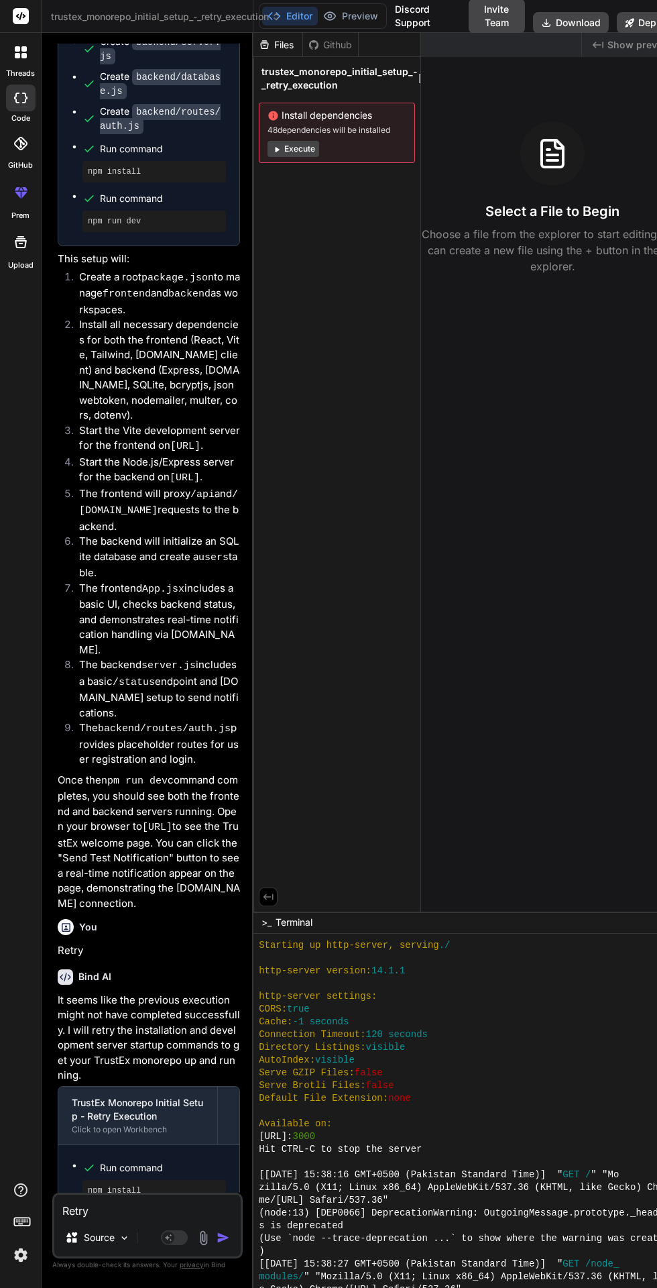
click at [361, 18] on button "Preview" at bounding box center [351, 16] width 66 height 19
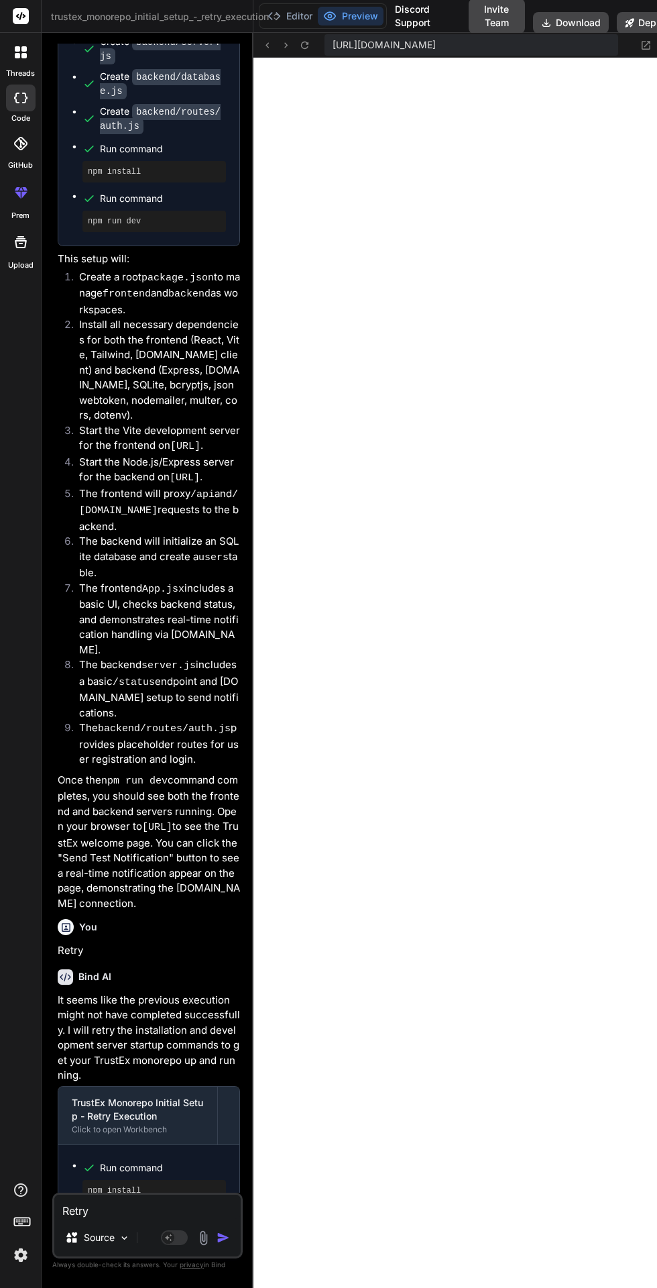
click at [301, 15] on button "Editor" at bounding box center [290, 16] width 56 height 19
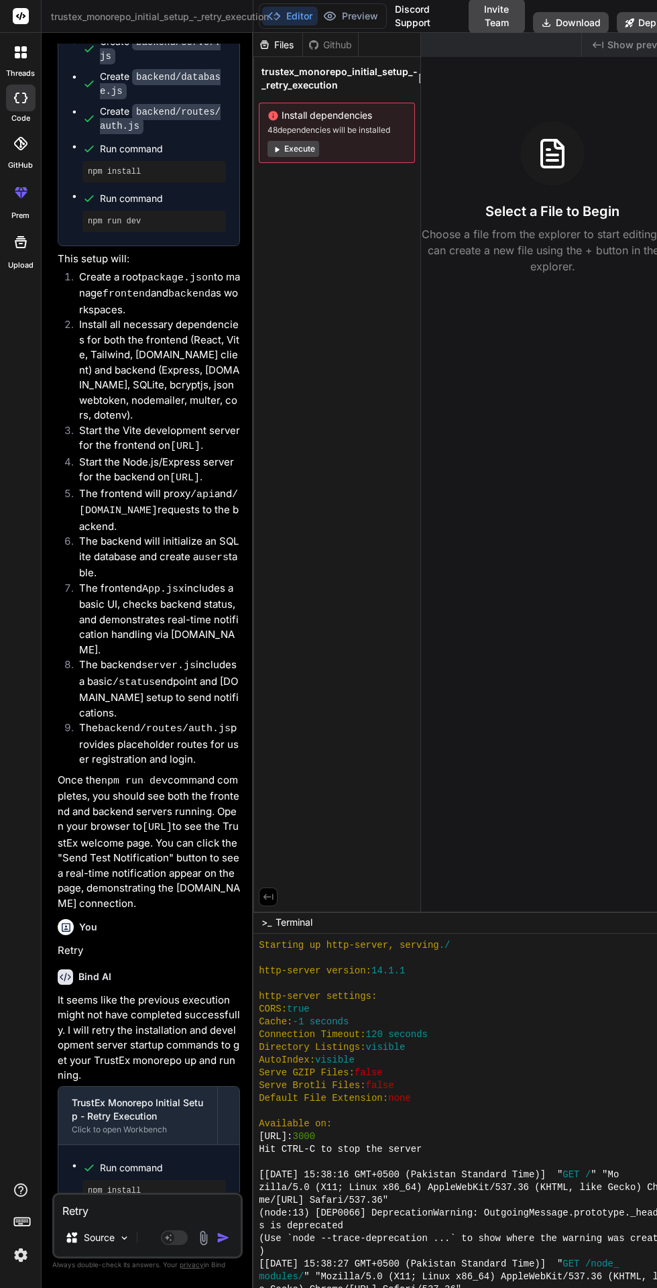
click at [107, 1219] on textarea "Retry" at bounding box center [147, 1207] width 186 height 24
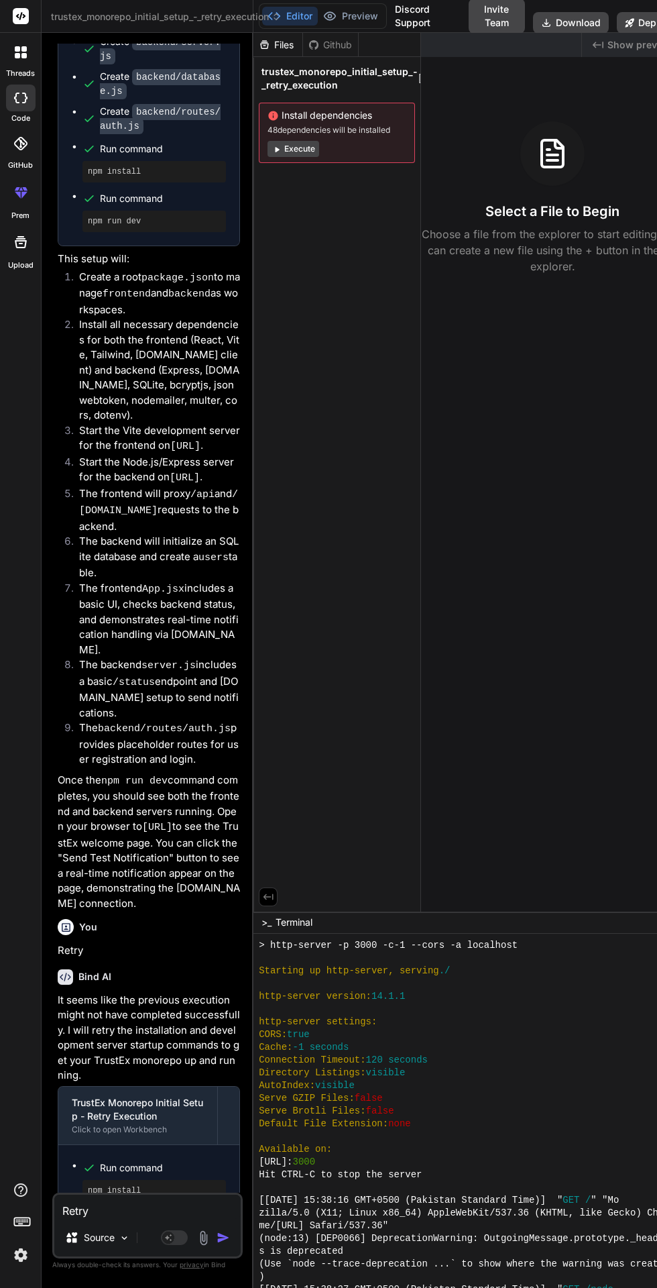
type textarea "x"
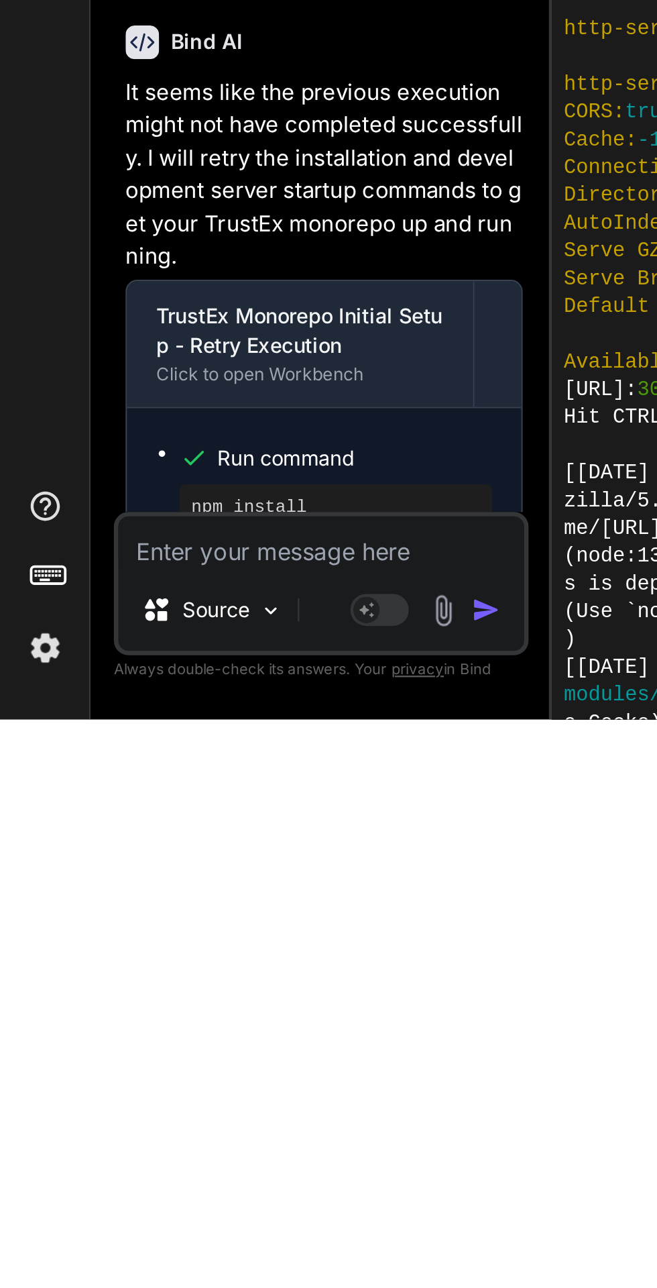
type textarea "N"
type textarea "x"
type textarea "No"
type textarea "x"
type textarea "Now"
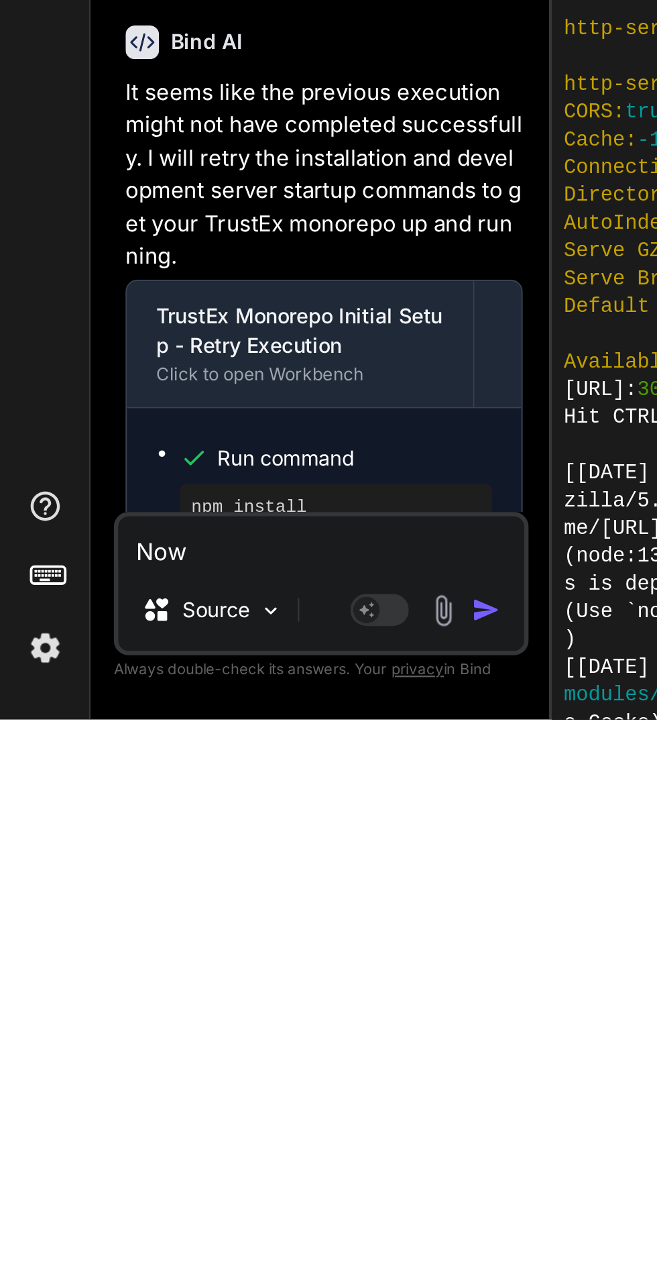
type textarea "x"
type textarea "Now"
type textarea "x"
type textarea "Now c"
type textarea "x"
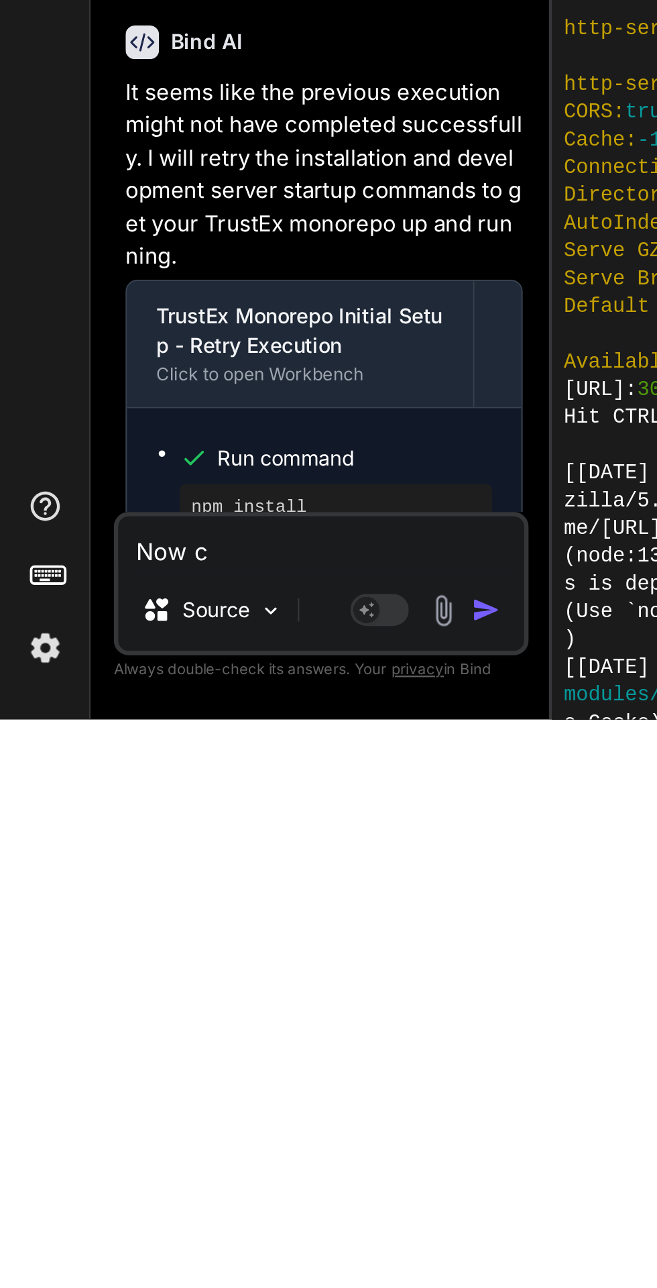
type textarea "Now co"
type textarea "x"
type textarea "Now com"
type textarea "x"
type textarea "Now comp"
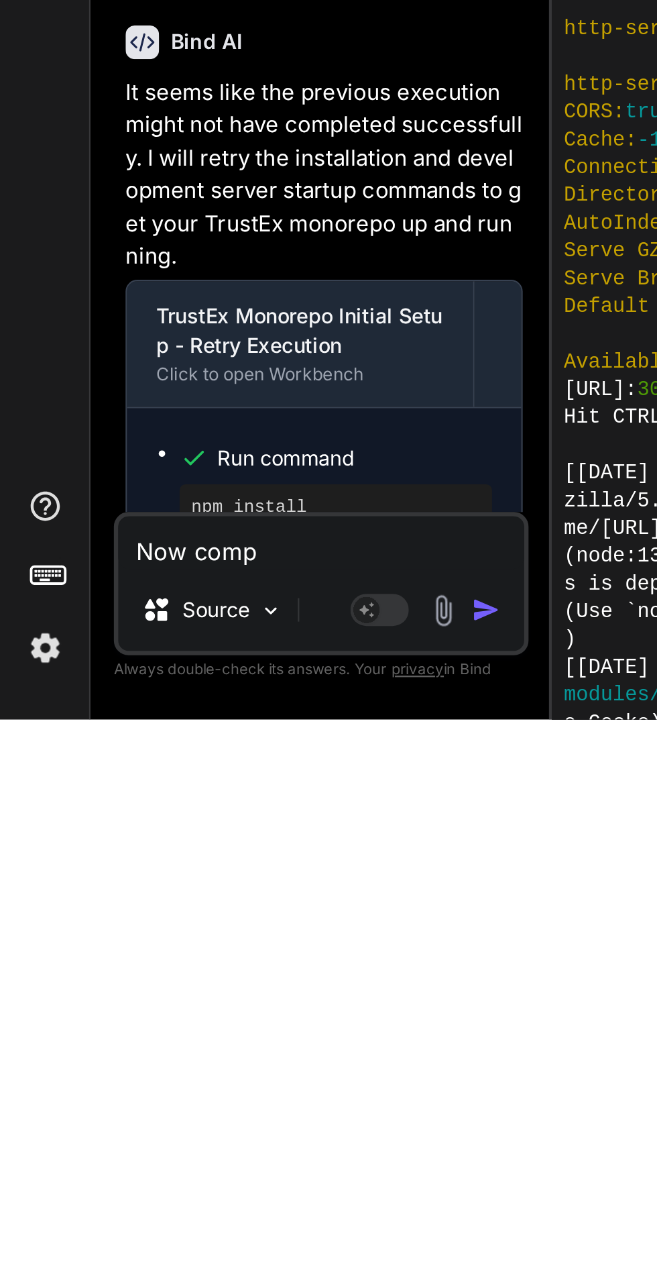
type textarea "x"
type textarea "Now compl"
type textarea "x"
type textarea "Now comple"
type textarea "x"
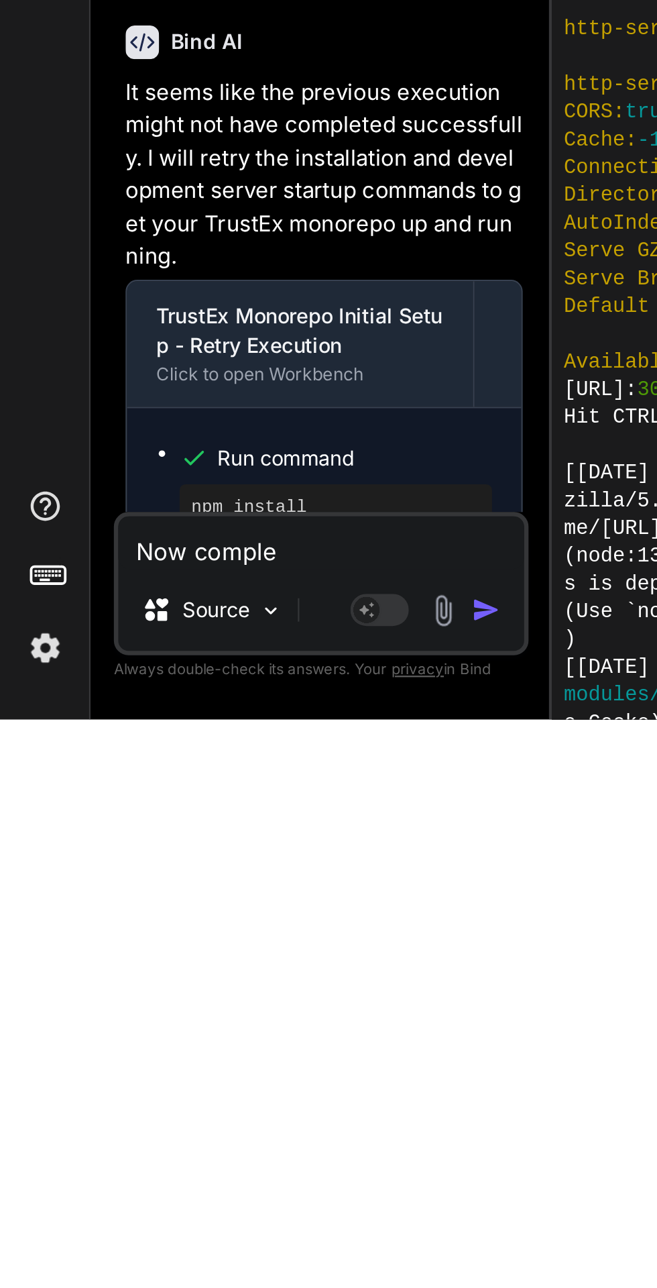
type textarea "Now complet"
type textarea "x"
type textarea "Now complete"
type textarea "x"
type textarea "Now complete"
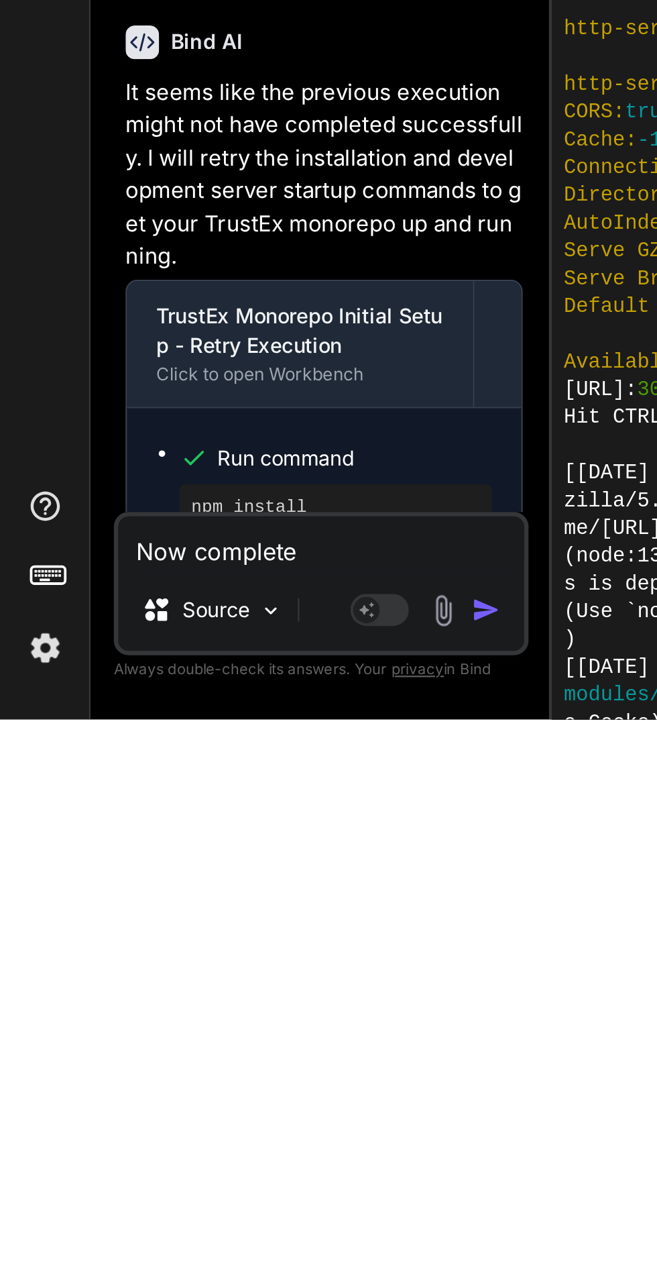
type textarea "x"
type textarea "Now complete t"
type textarea "x"
type textarea "Now complete th"
type textarea "x"
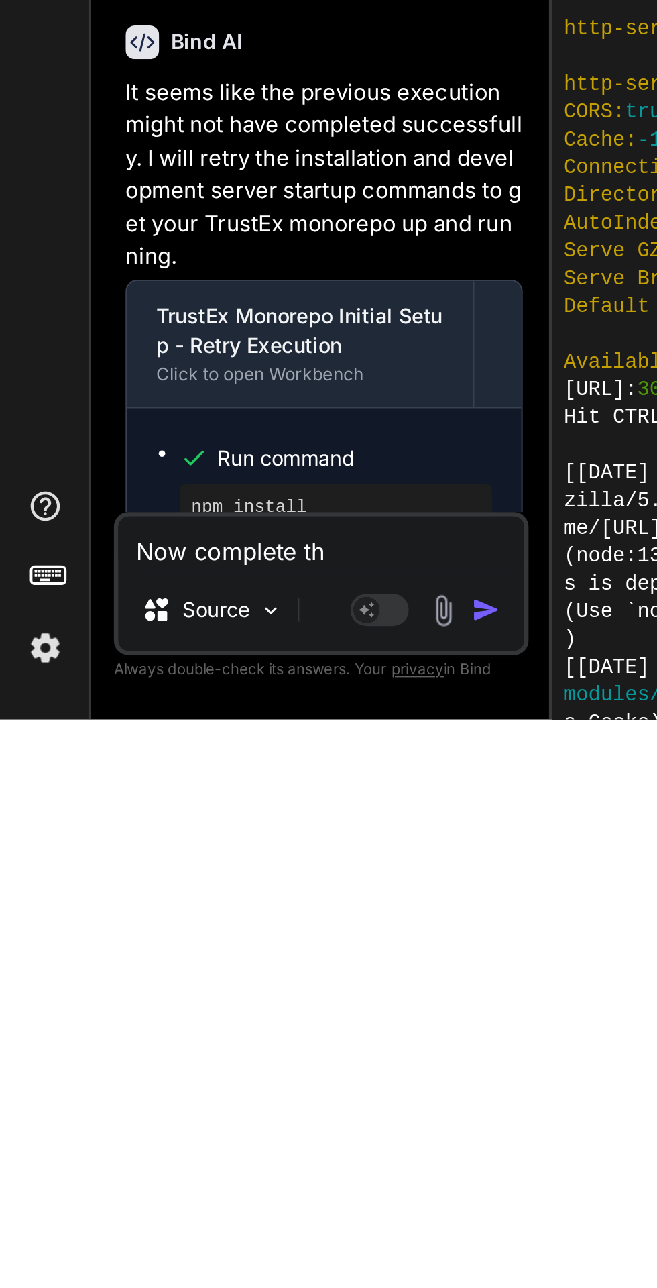
type textarea "Now complete the"
type textarea "x"
type textarea "Now complete the"
type textarea "x"
type textarea "Now complete the f"
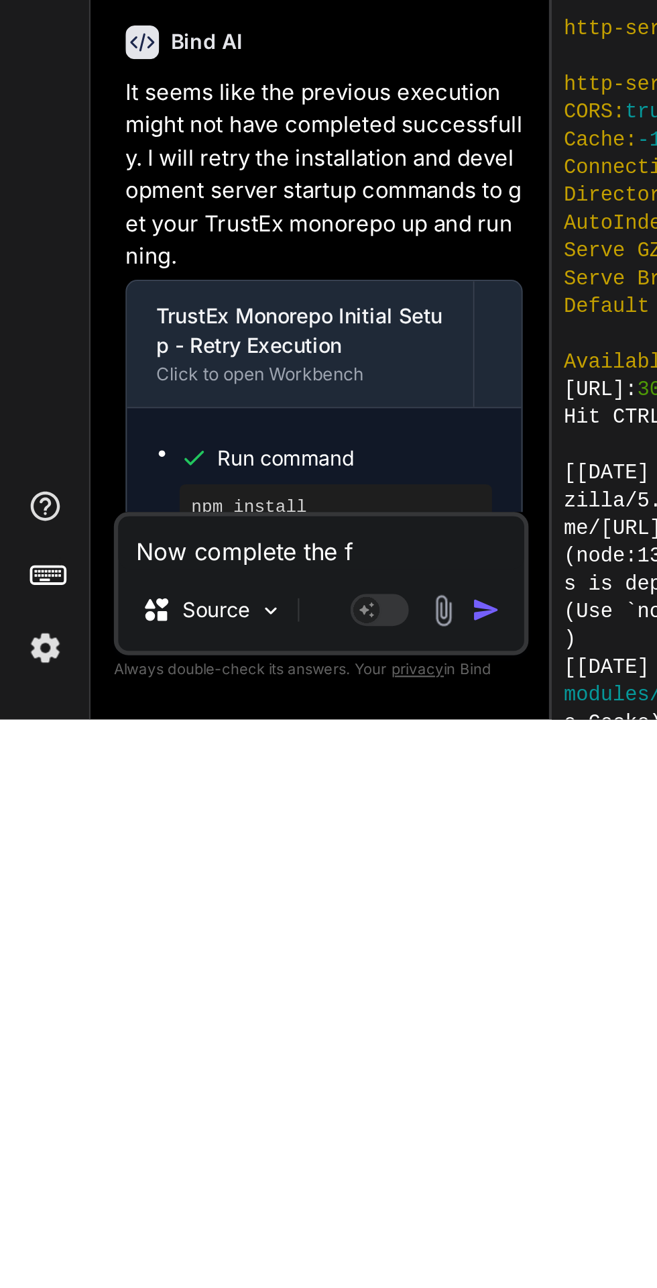
type textarea "x"
type textarea "Now complete the fi"
type textarea "x"
type textarea "Now complete the fil"
type textarea "x"
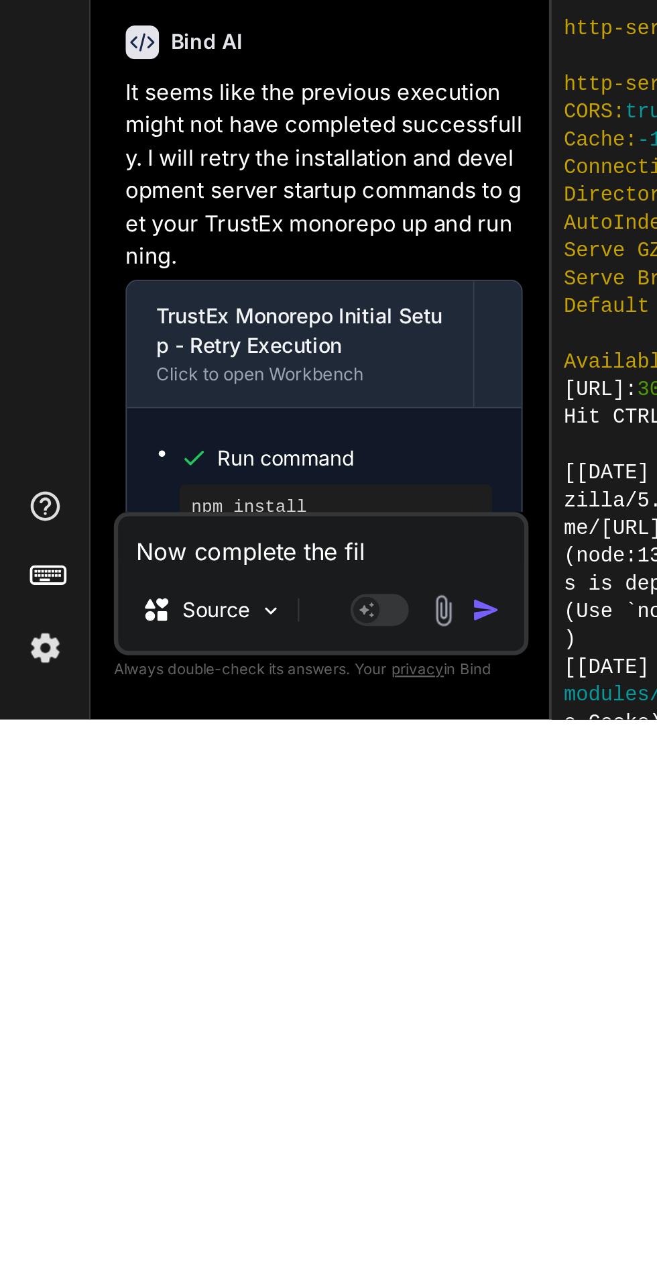
type textarea "Now complete the file"
type textarea "x"
type textarea "Now complete the files"
type textarea "x"
type textarea "Now complete the files"
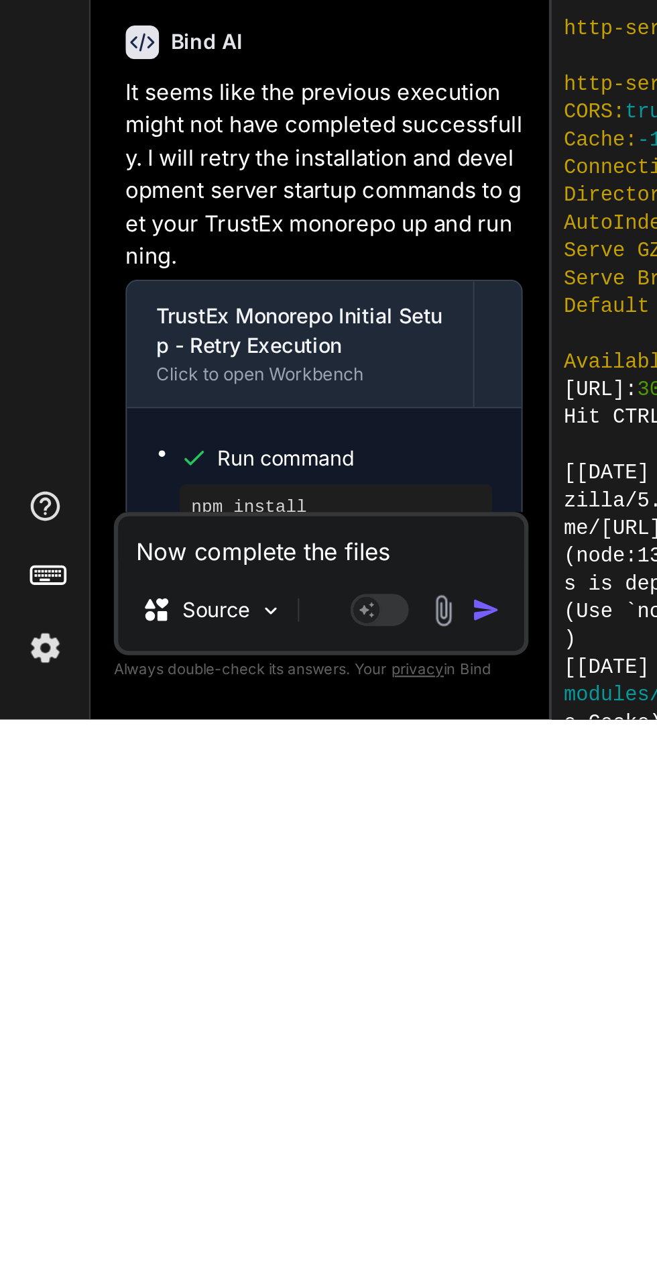
type textarea "x"
type textarea "Now complete the files"
click at [230, 1233] on img "button" at bounding box center [223, 1237] width 13 height 13
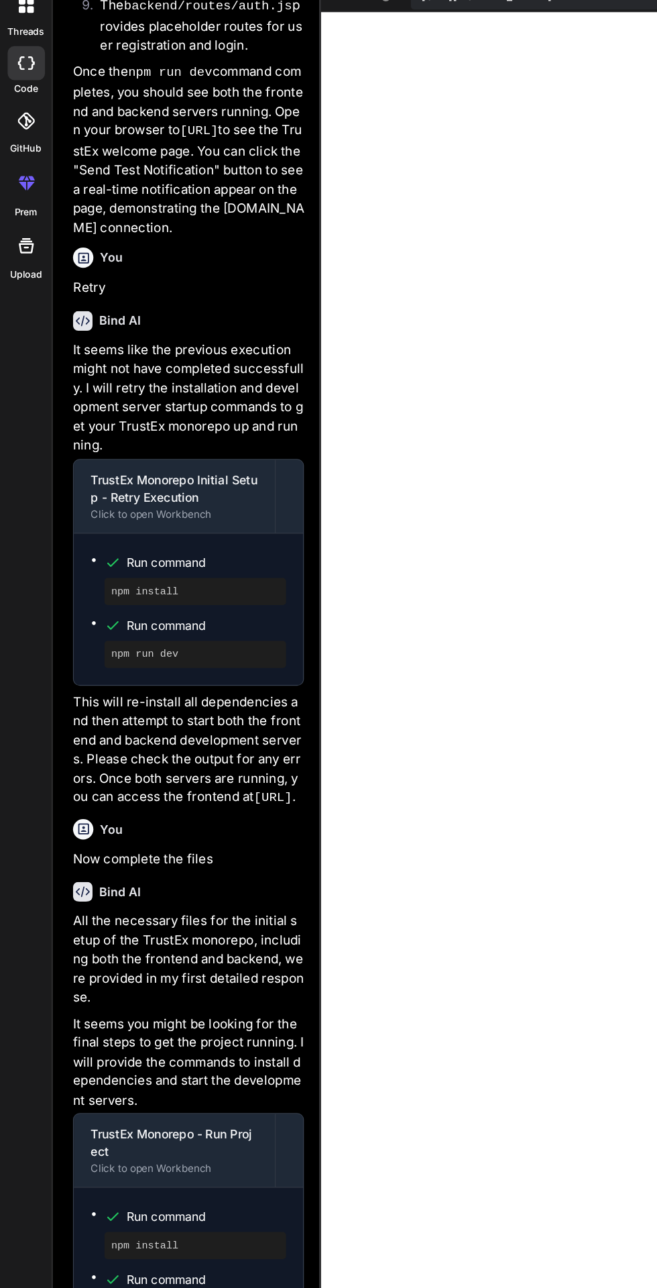
scroll to position [0, 0]
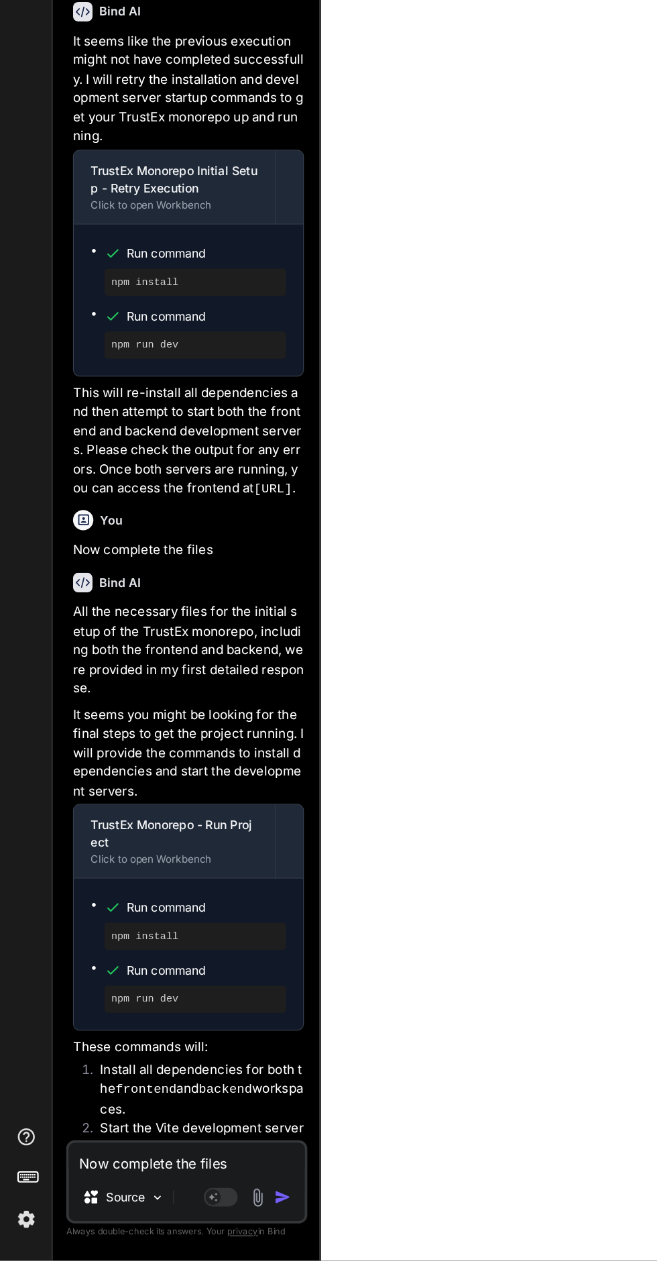
click at [95, 1219] on textarea "Now complete the files" at bounding box center [147, 1207] width 186 height 24
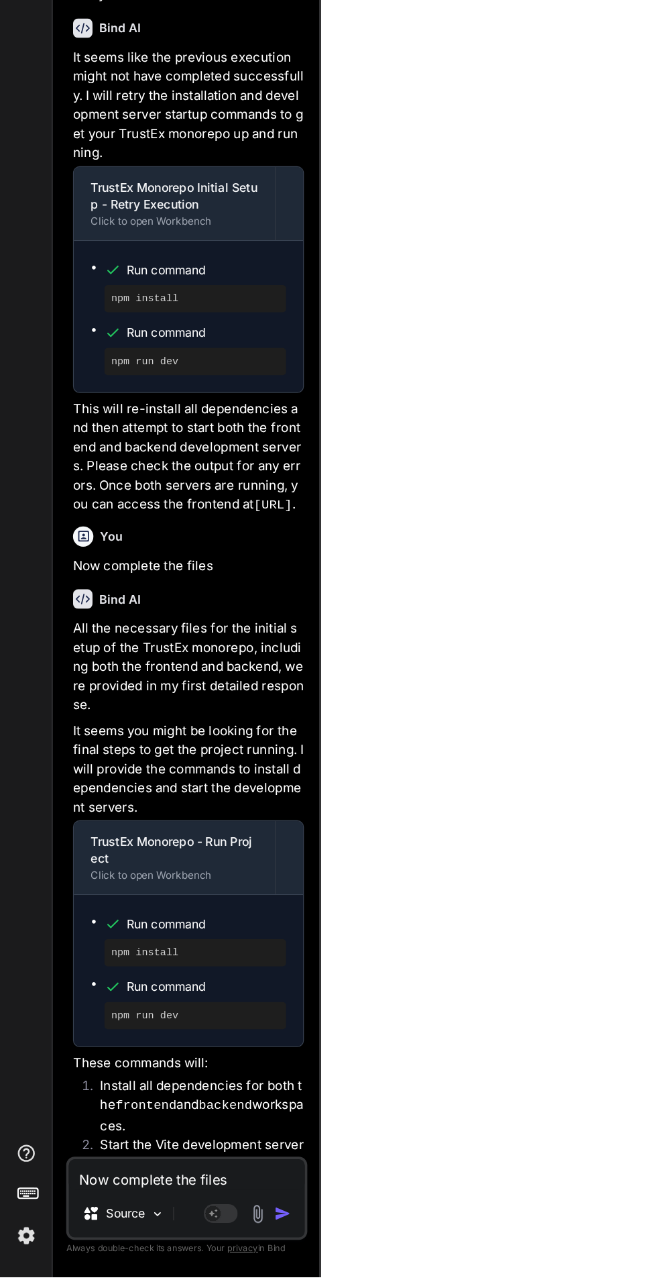
type textarea "x"
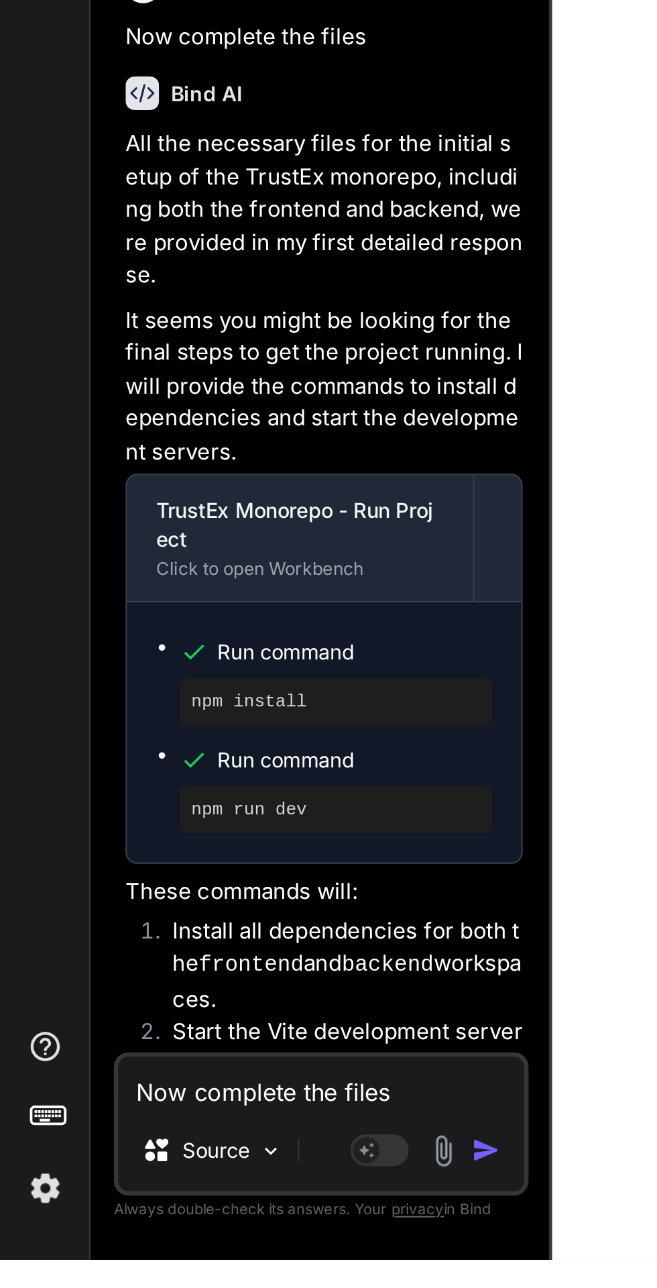
scroll to position [46, 0]
type textarea "N"
type textarea "x"
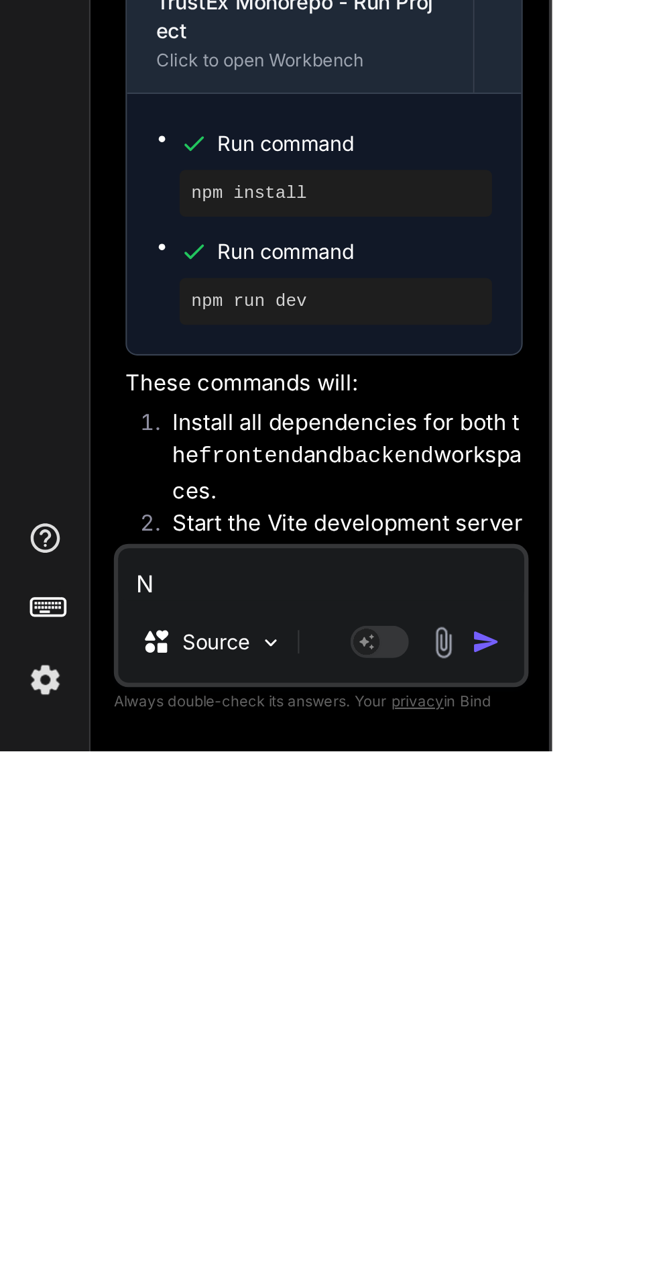
type textarea "No"
type textarea "x"
type textarea "Not"
type textarea "x"
type textarea "Noth"
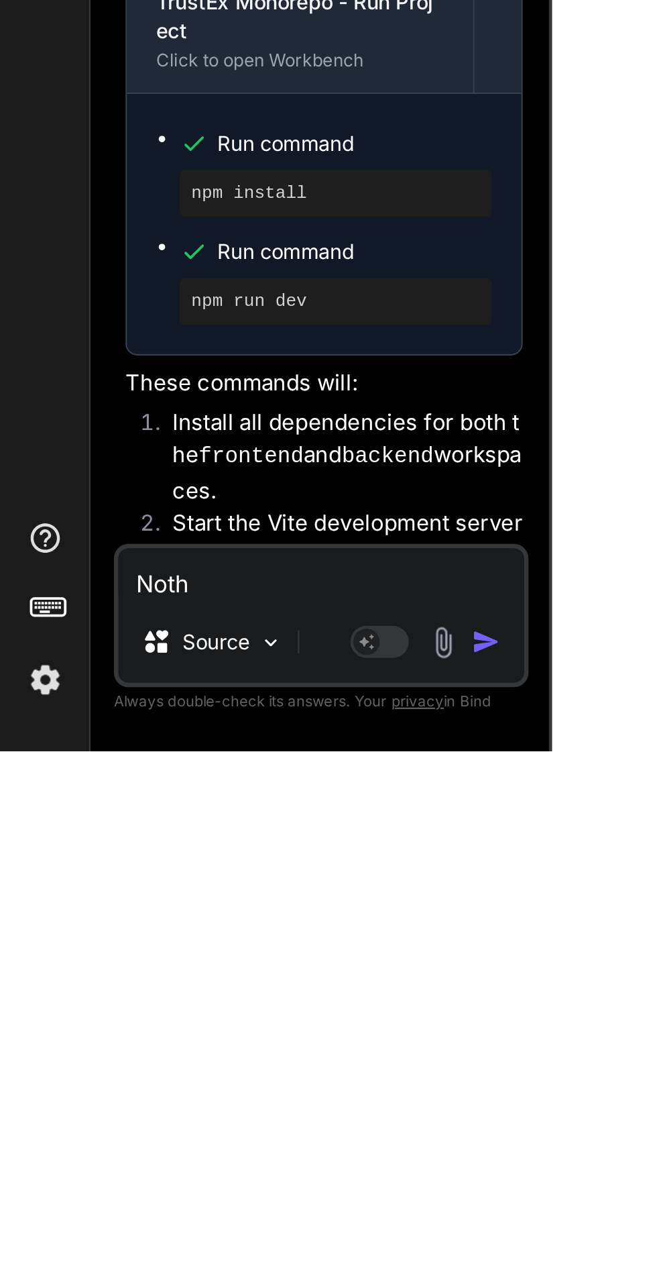
type textarea "x"
type textarea "Nothi"
type textarea "x"
type textarea "Nothin"
type textarea "x"
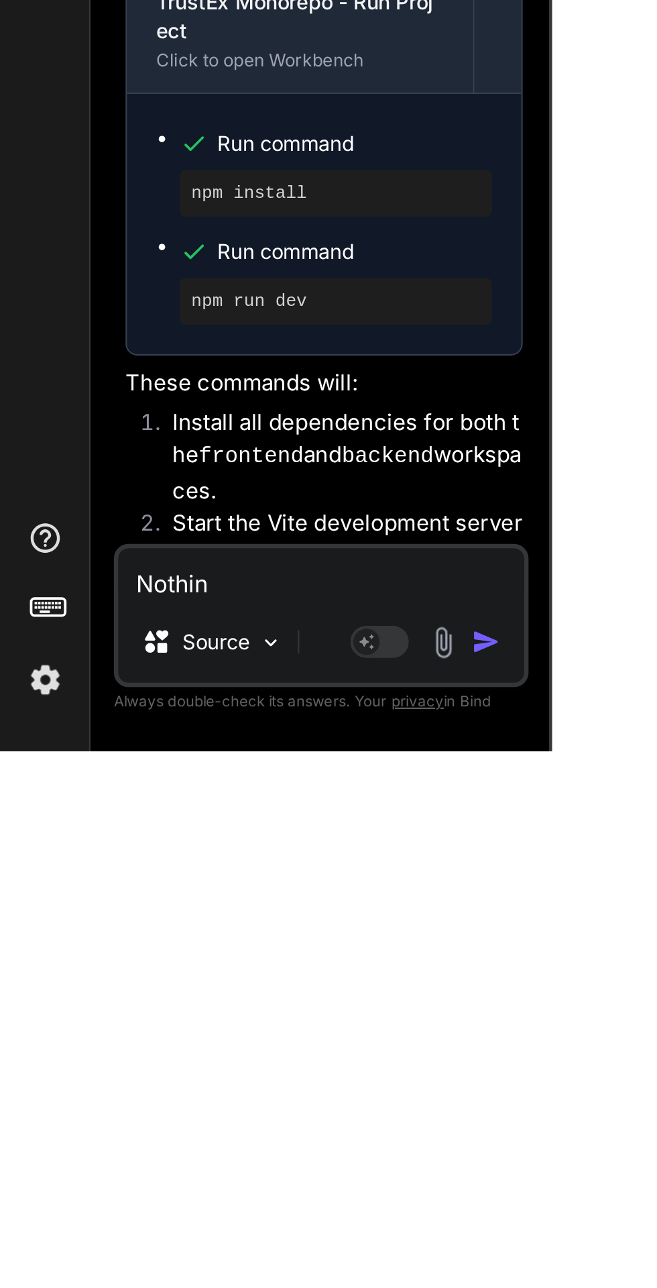
type textarea "Nothins"
type textarea "x"
type textarea "Nothins"
type textarea "x"
type textarea "Nothins"
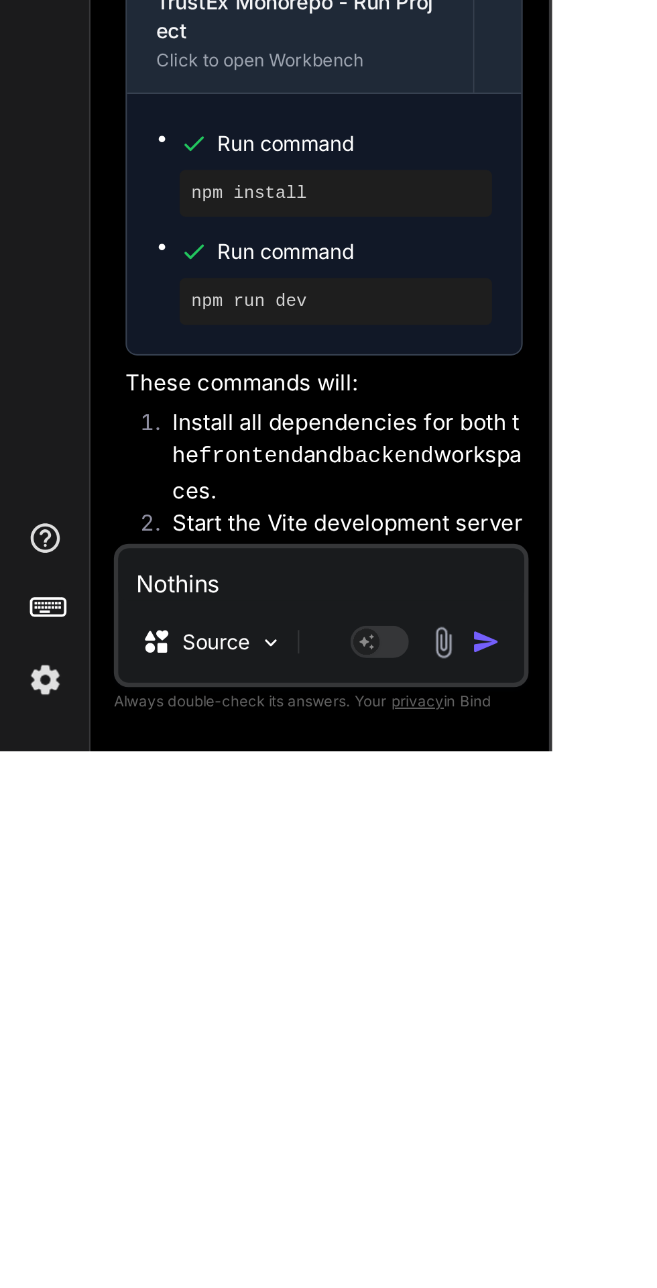
type textarea "x"
type textarea "Nothing"
type textarea "x"
type textarea "Nothing i"
type textarea "x"
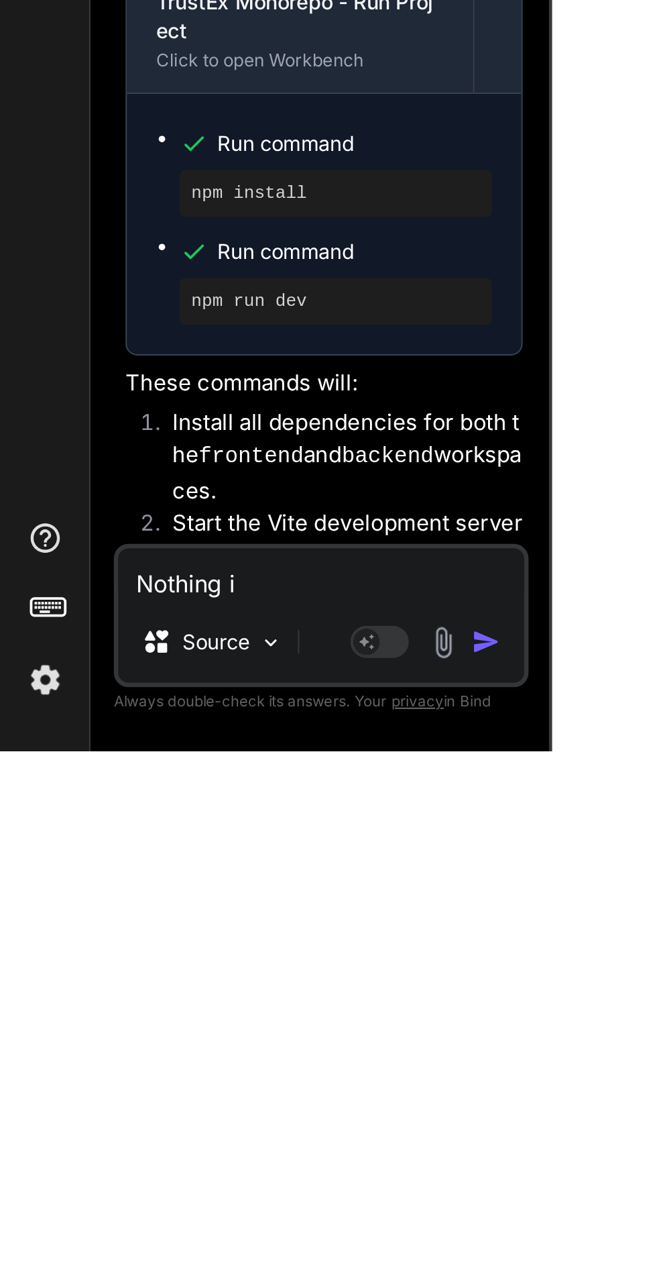
type textarea "Nothing is"
type textarea "x"
type textarea "Nothing is"
type textarea "x"
type textarea "Nothing is s"
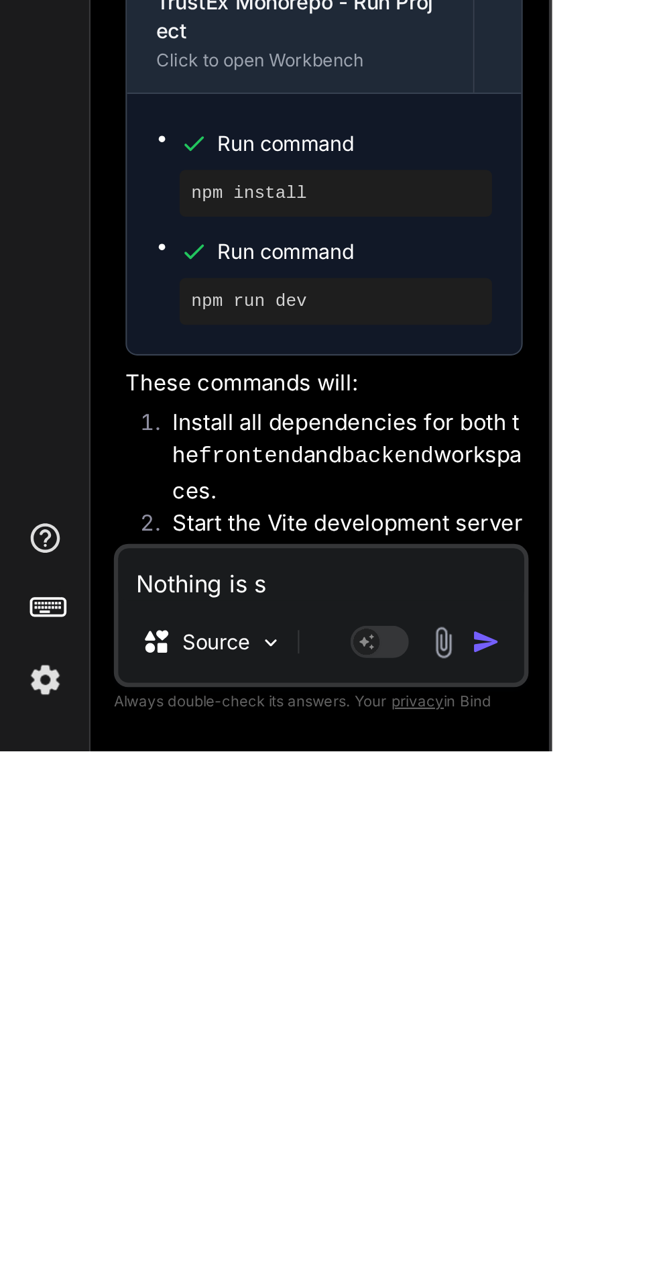
type textarea "x"
type textarea "Nothing is sh"
type textarea "x"
type textarea "Nothing is sho"
type textarea "x"
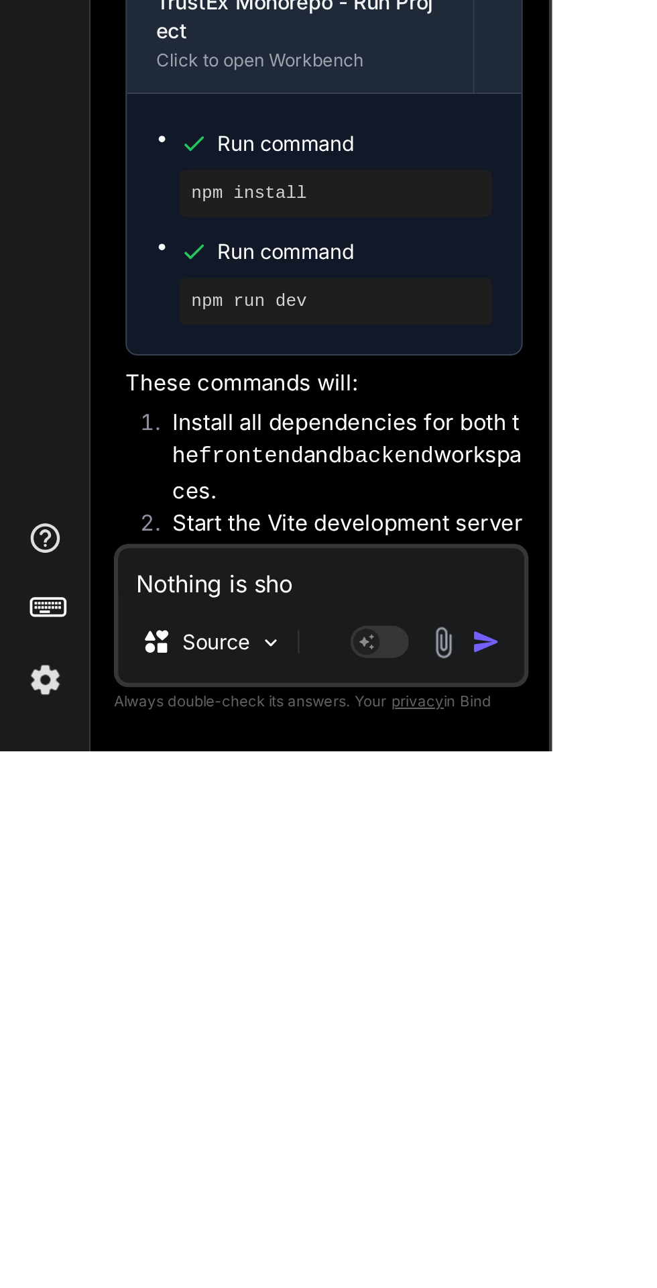
type textarea "Nothing is show"
type textarea "x"
type textarea "Nothing is showing"
type textarea "x"
type textarea "Nothing is showing i"
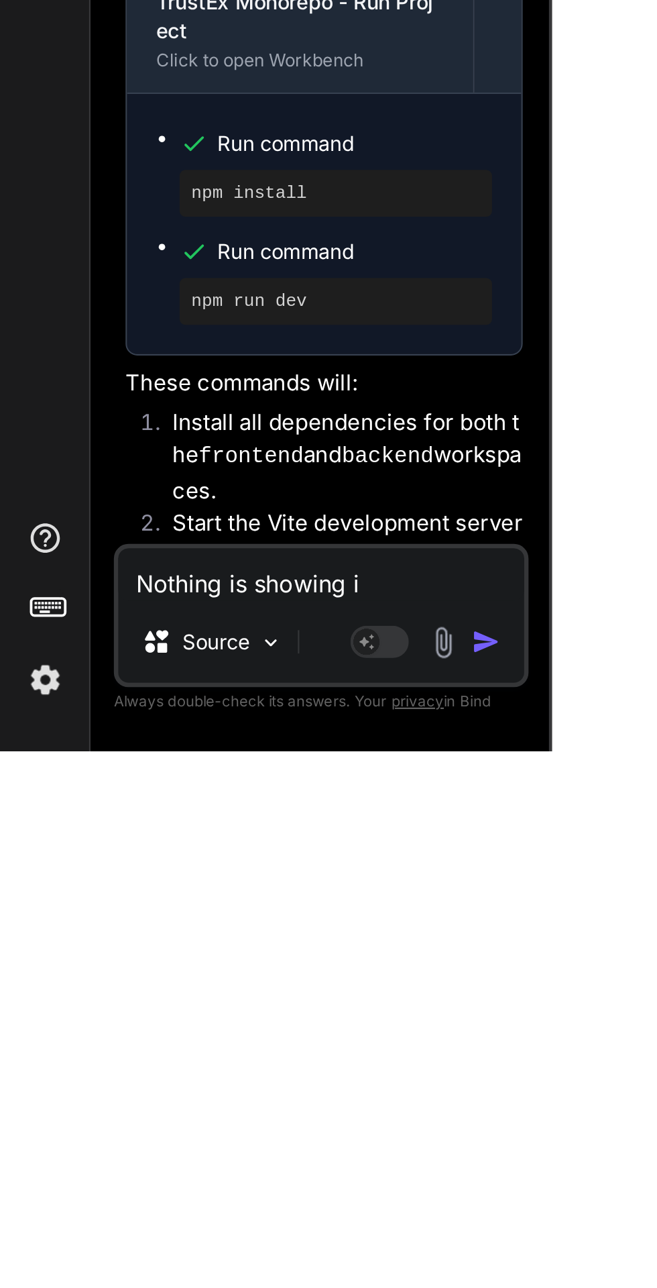
type textarea "x"
type textarea "Nothing is showing in"
type textarea "x"
type textarea "Nothing is showing in"
type textarea "x"
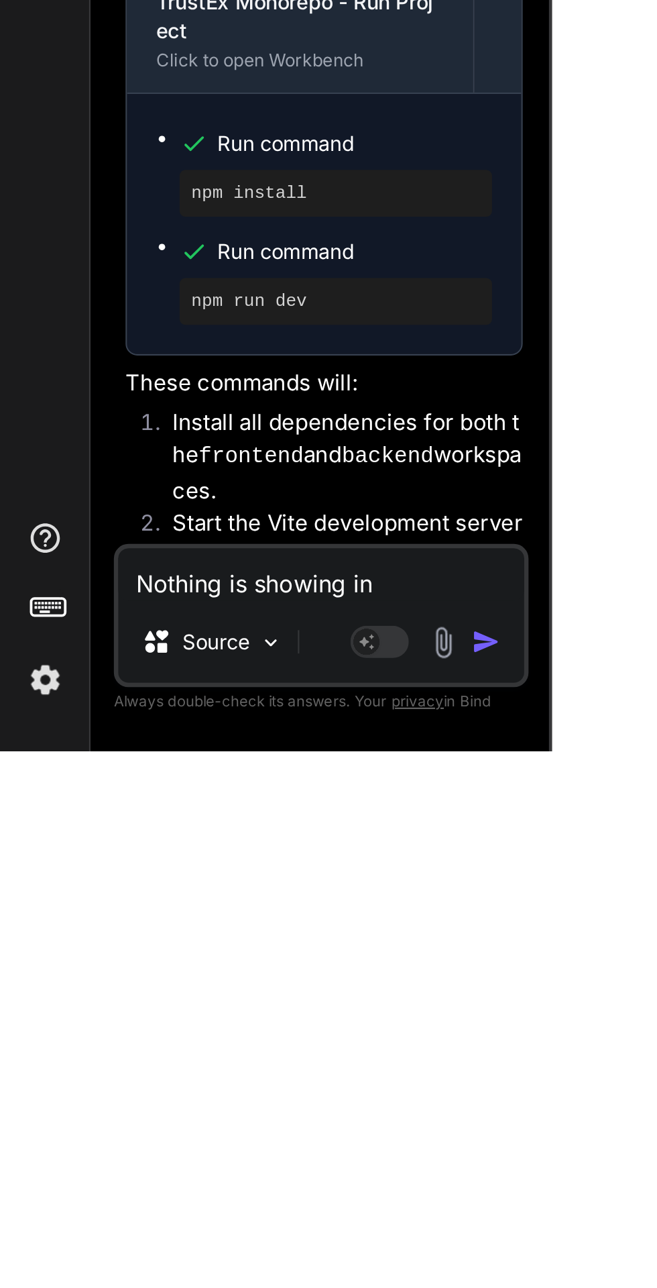
type textarea "Nothing is showing in t"
type textarea "x"
type textarea "Nothing is showing in th"
type textarea "x"
type textarea "Nothing is showing in the"
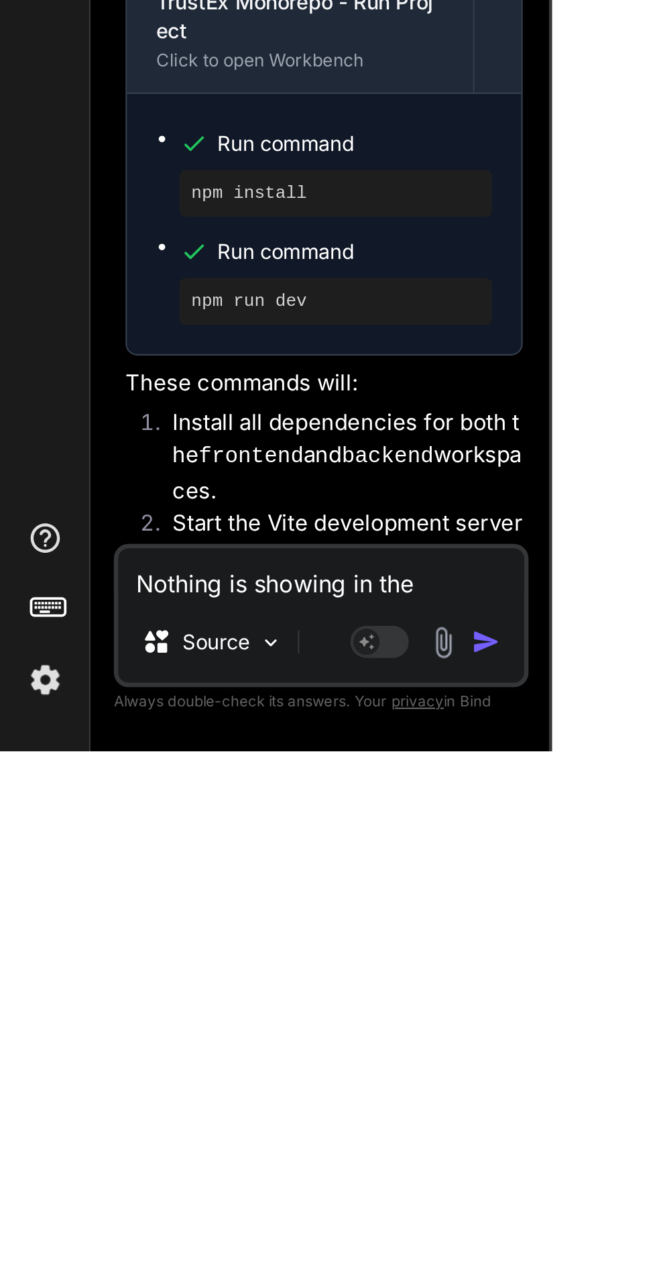
type textarea "x"
type textarea "Nothing is showing in the"
type textarea "x"
type textarea "Nothing is showing in the h"
type textarea "x"
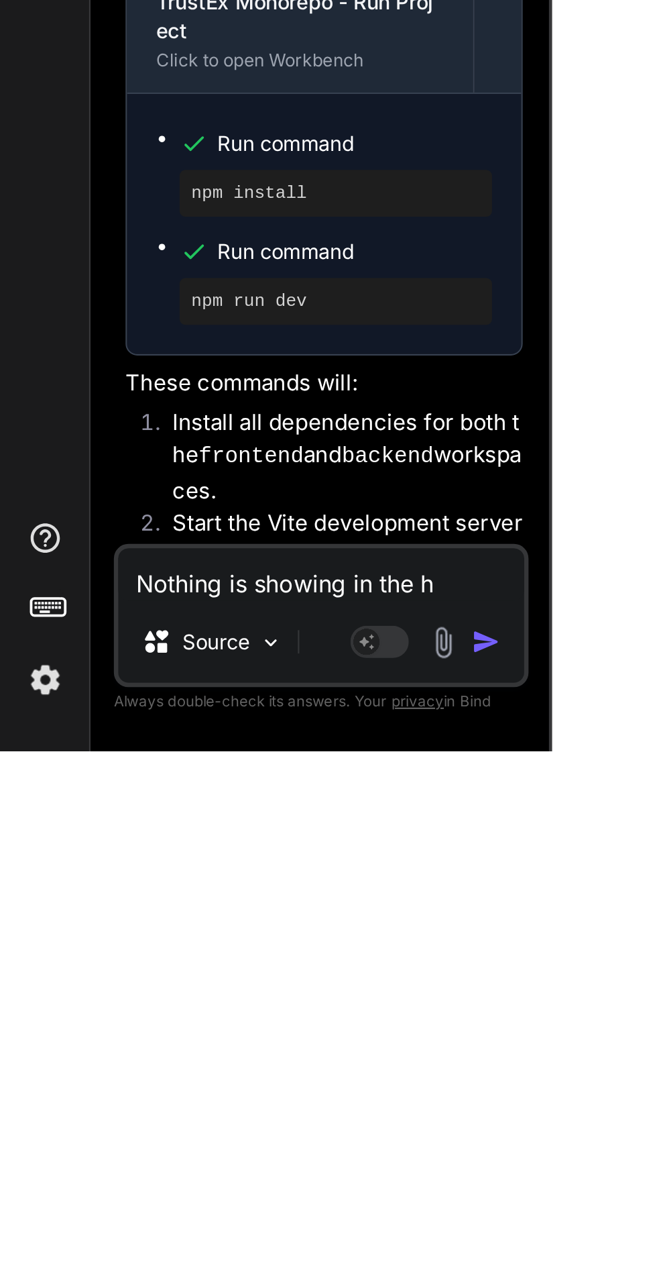
type textarea "Nothing is showing in the ho"
type textarea "x"
type textarea "Nothing is showing in the hop"
type textarea "x"
type textarea "Nothing is showing in the hope"
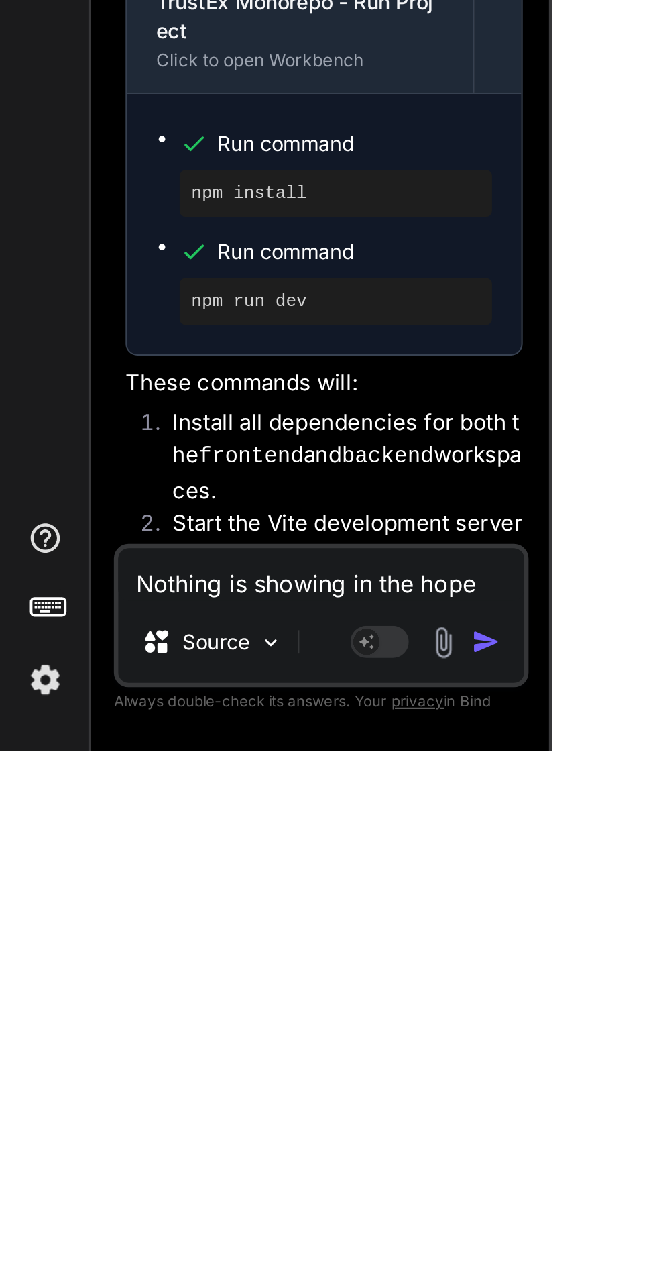
type textarea "x"
type textarea "Nothing is showing in the hope"
type textarea "x"
type textarea "Nothing is showing in the hope"
type textarea "x"
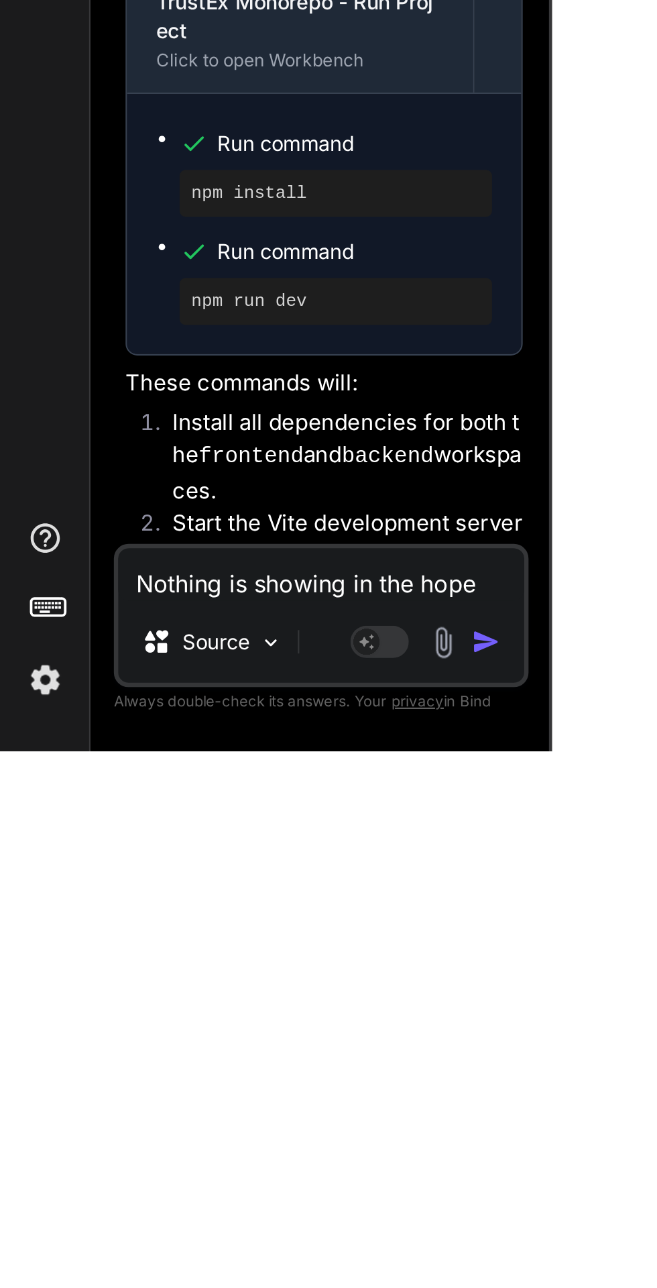
type textarea "Nothing is showing in the hop"
type textarea "x"
type textarea "Nothing is showing in the ho"
type textarea "x"
type textarea "Nothing is showing in the hom"
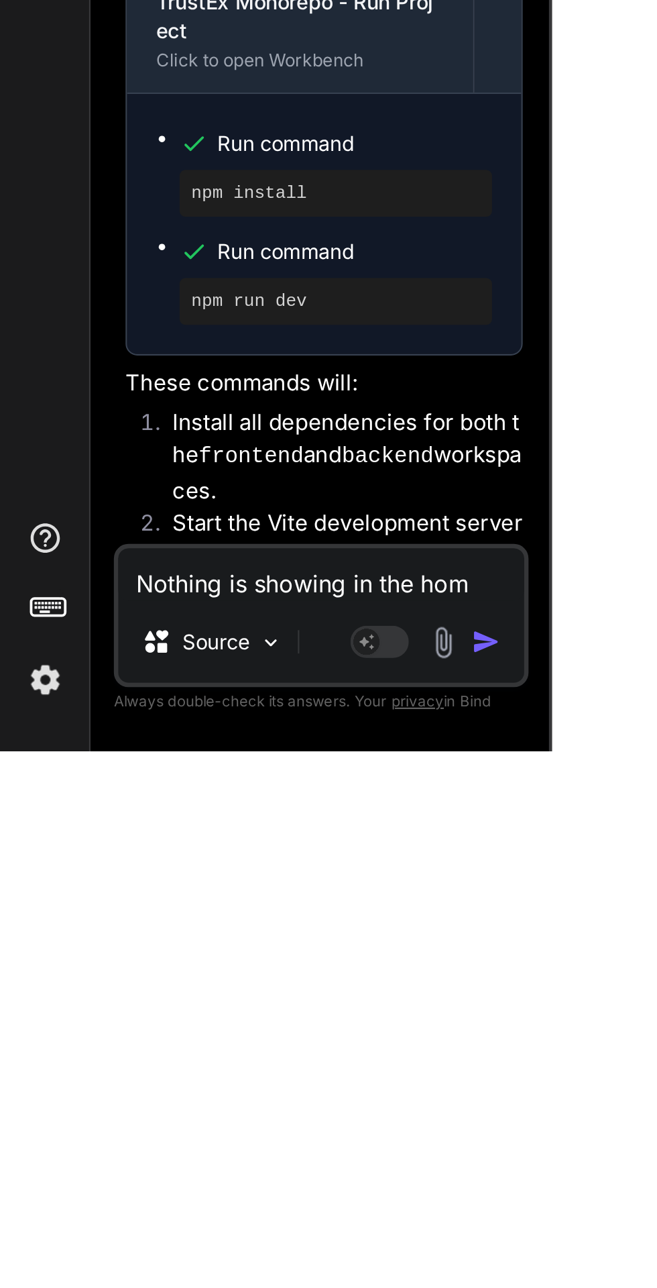
type textarea "x"
type textarea "Nothing is showing in the home"
type textarea "x"
type textarea "Nothing is showing in the home"
type textarea "x"
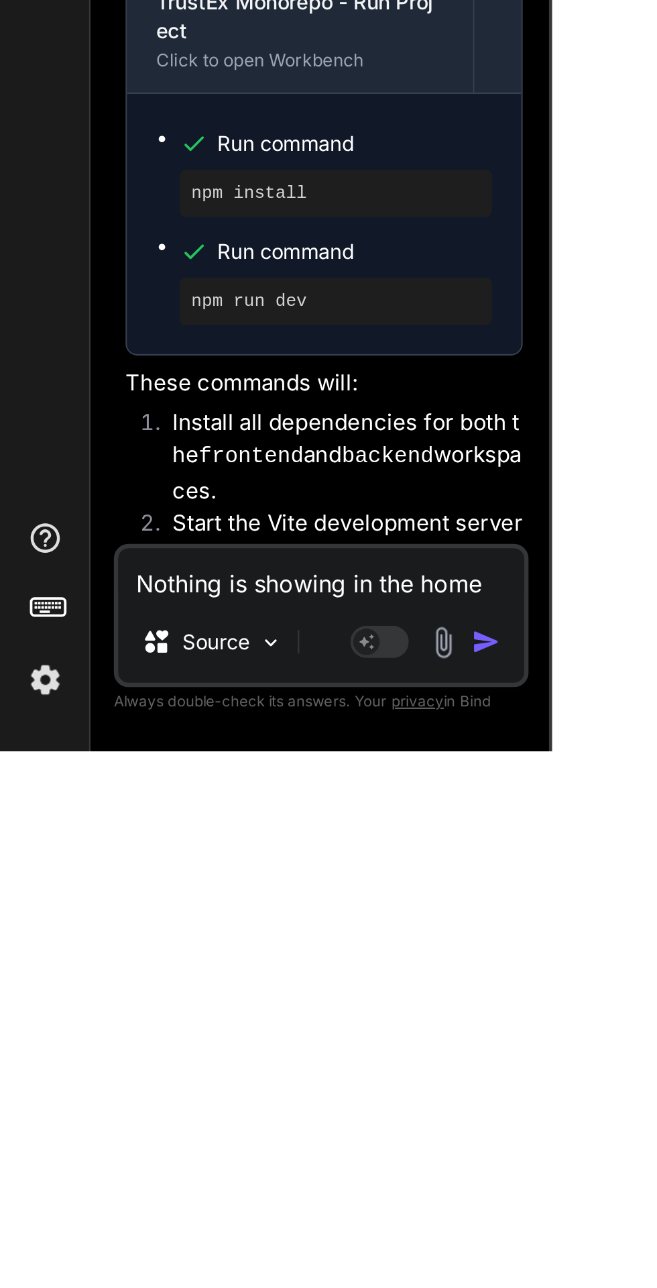
type textarea "Nothing is showing in the home p"
type textarea "x"
type textarea "Nothing is showing in the home pa"
type textarea "x"
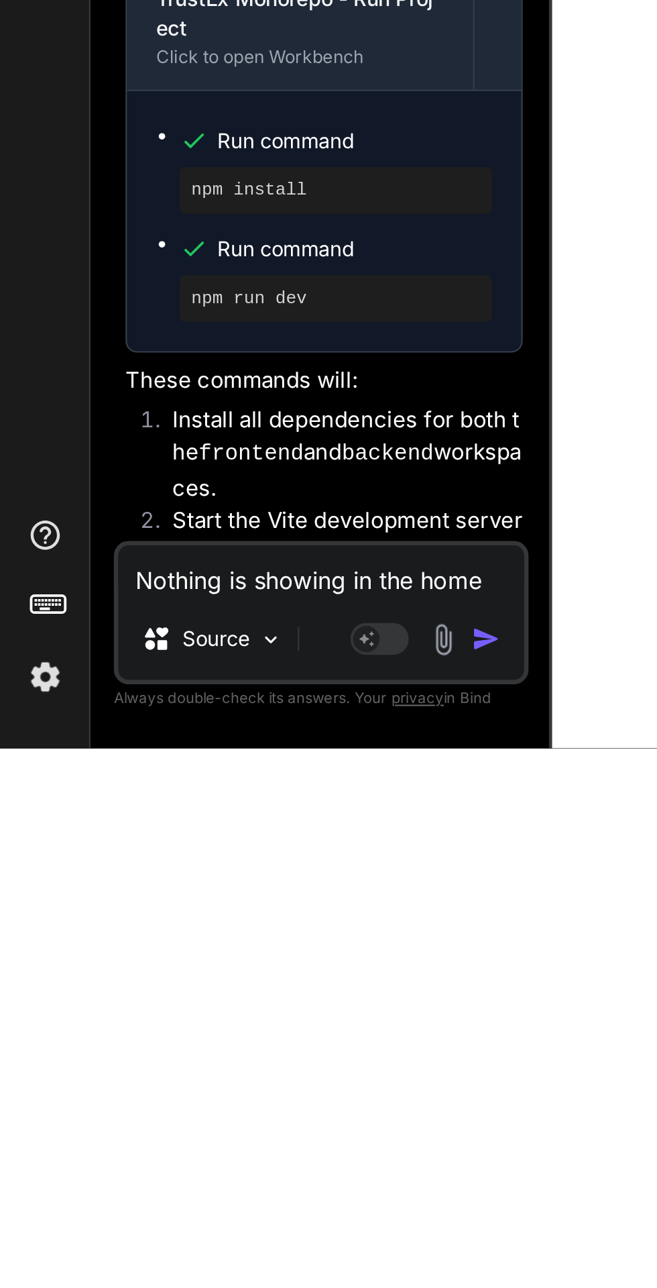
type textarea "Nothing is showing in the home pag"
type textarea "x"
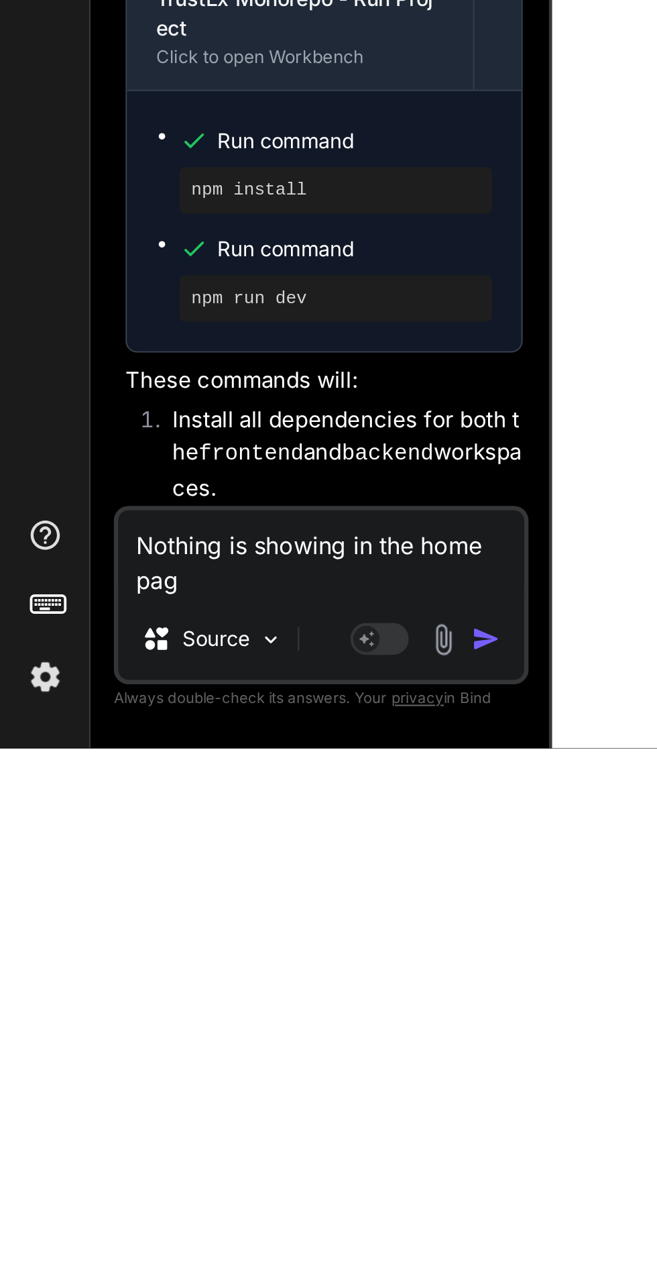
type textarea "Nothing is showing in the home page"
type textarea "x"
type textarea "Nothing is showing in the home page"
type textarea "x"
type textarea "Nothing is showing in the home page w"
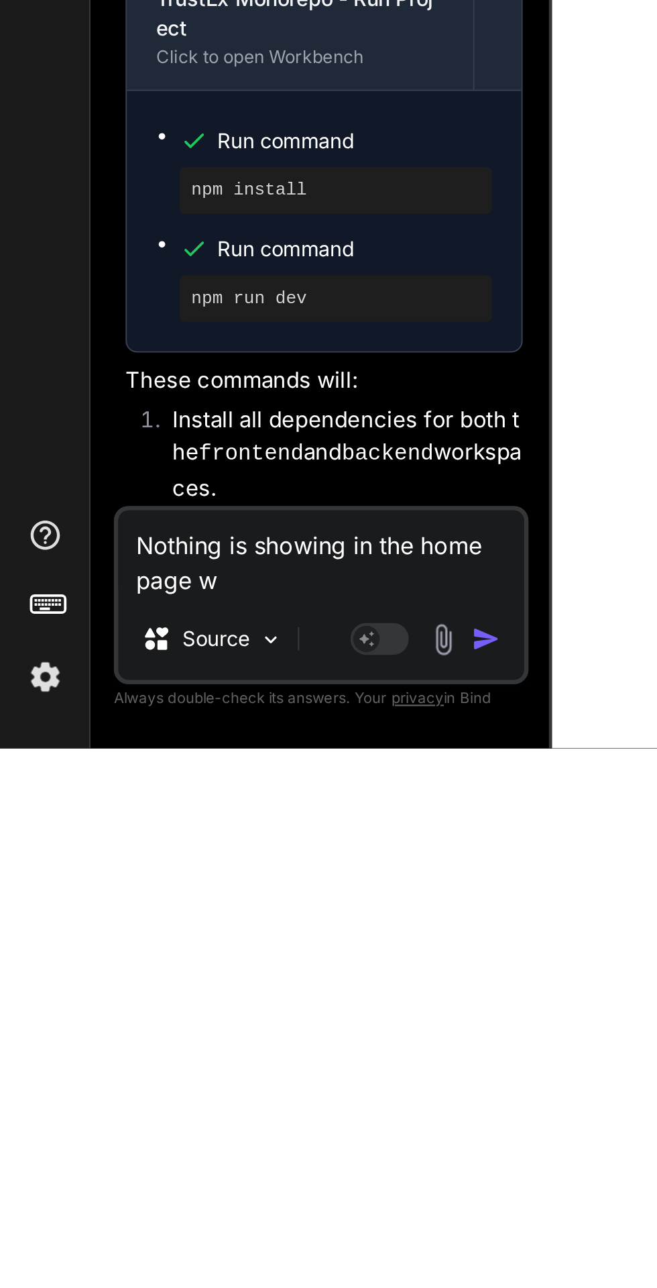
type textarea "x"
type textarea "Nothing is showing in the home page wh"
type textarea "x"
type textarea "Nothing is showing in the home page whe"
type textarea "x"
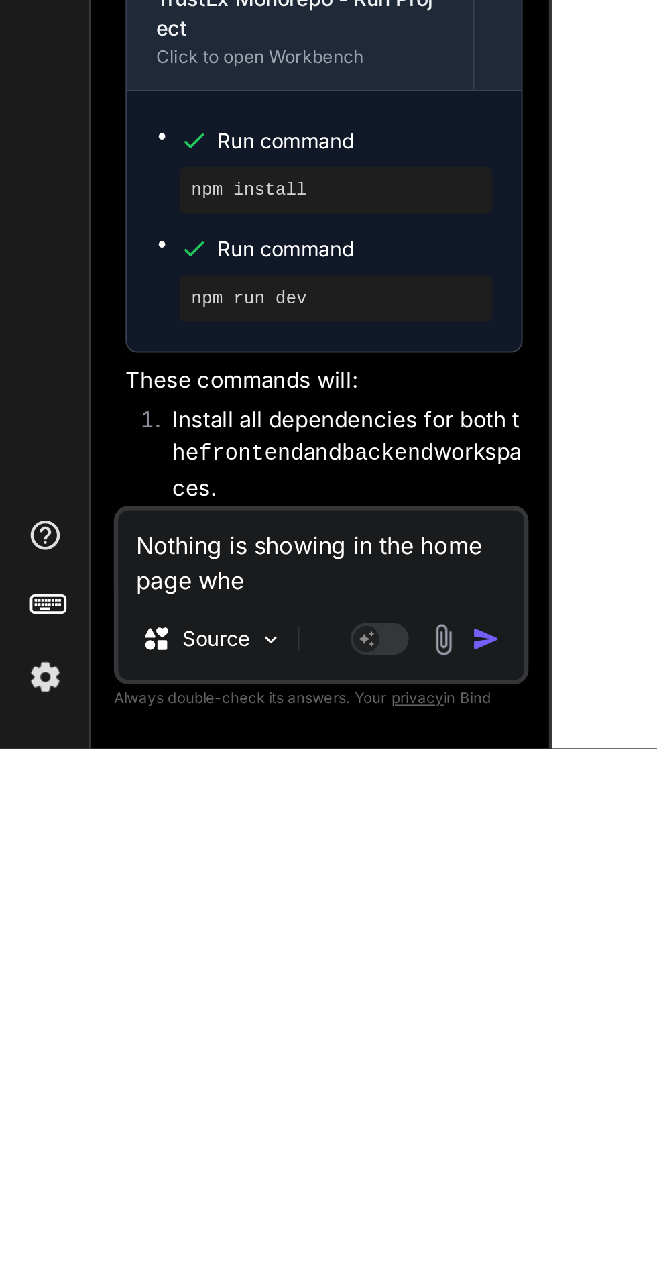
type textarea "Nothing is showing in the home page wher"
type textarea "x"
type textarea "Nothing is showing in the home page where"
type textarea "x"
type textarea "Nothing is showing in the home page where"
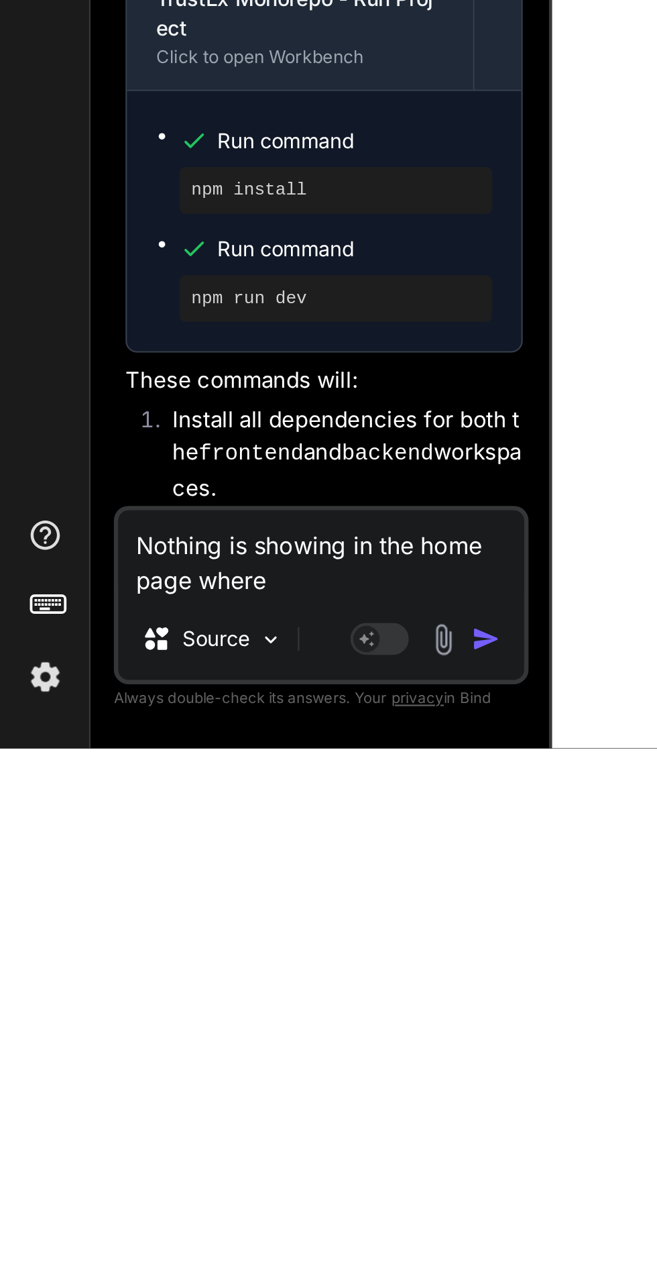
type textarea "x"
type textarea "Nothing is showing in the home page where a"
type textarea "x"
type textarea "Nothing is showing in the home page where ar"
type textarea "x"
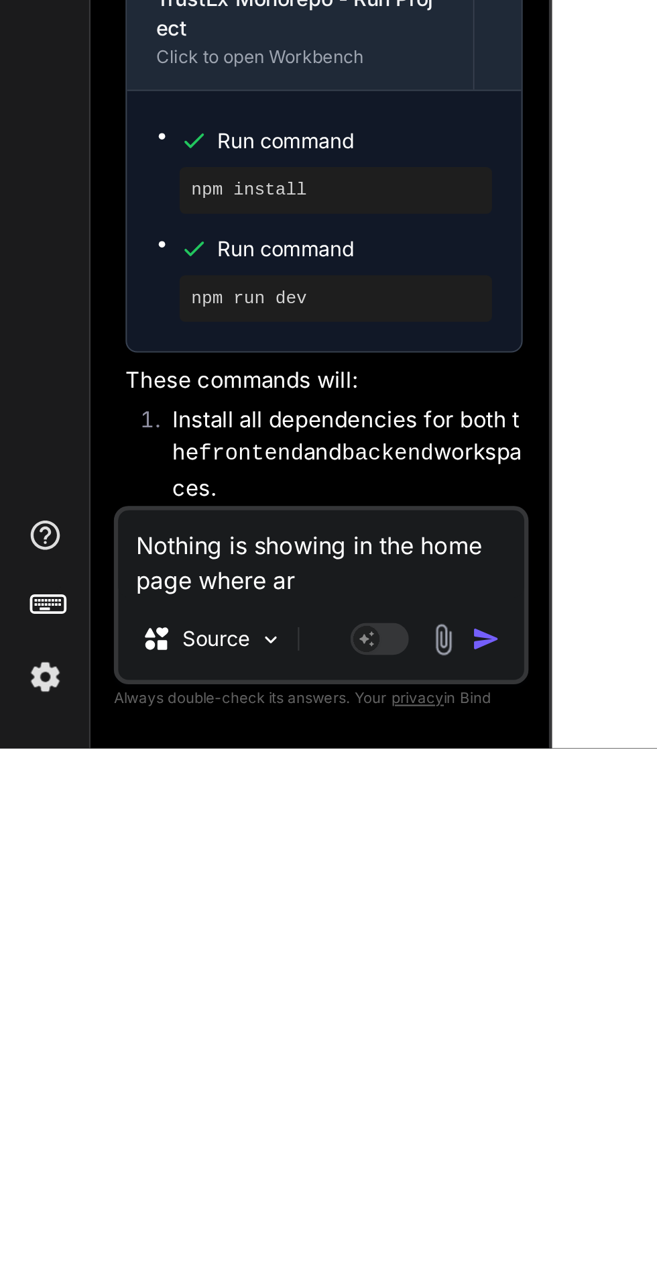
type textarea "Nothing is showing in the home page where are"
type textarea "x"
type textarea "Nothing is showing in the home page where are"
type textarea "x"
type textarea "Nothing is showing in the home page where are m"
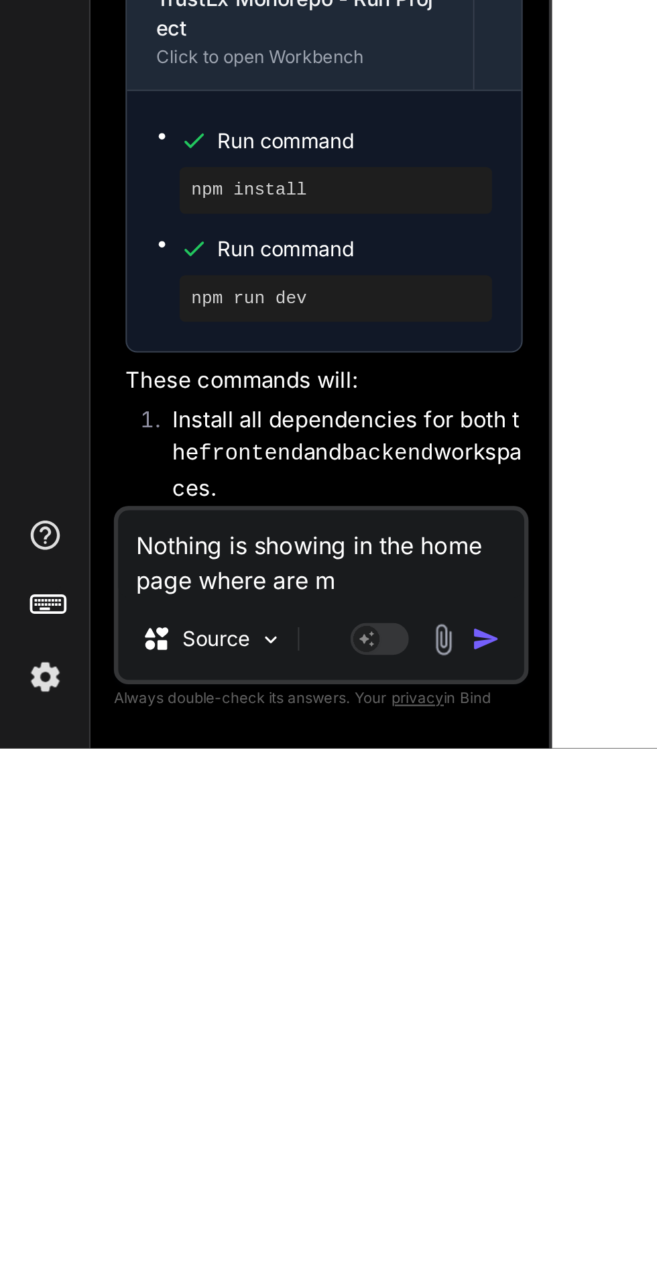
type textarea "x"
type textarea "Nothing is showing in the home page where are my"
type textarea "x"
type textarea "Nothing is showing in the home page where are my"
type textarea "x"
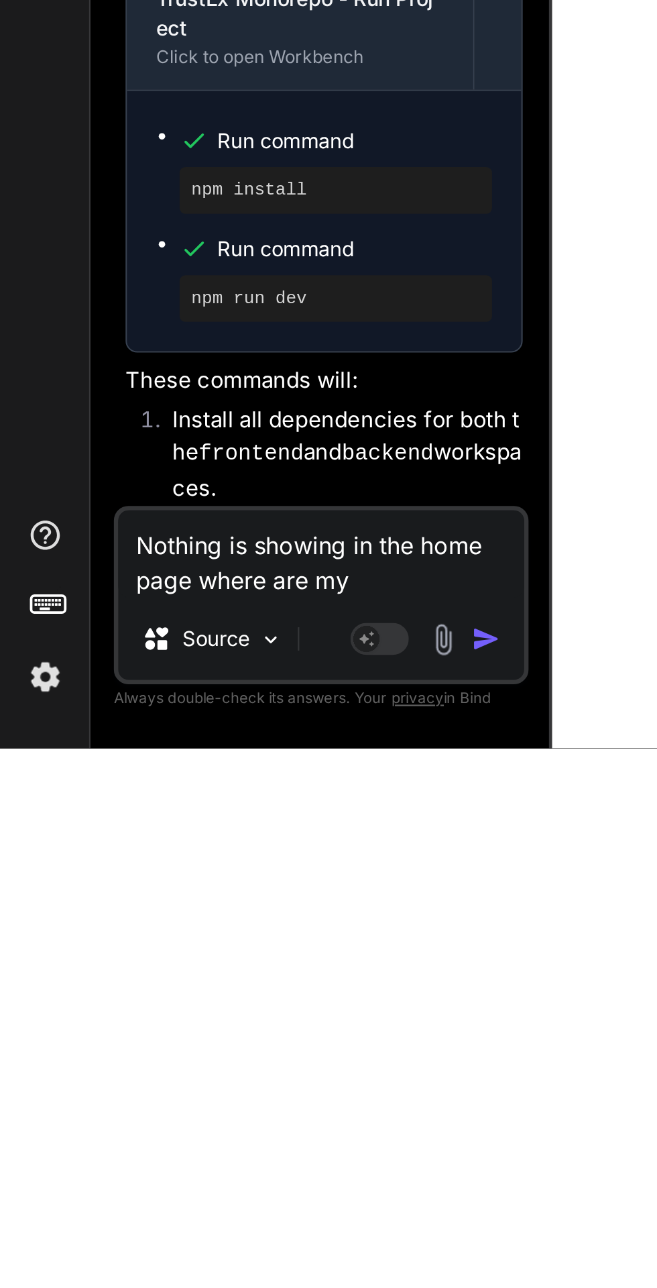
type textarea "Nothing is showing in the home page where are my f"
type textarea "x"
type textarea "Nothing is showing in the home page where are my fi"
type textarea "x"
type textarea "Nothing is showing in the home page where are my fil"
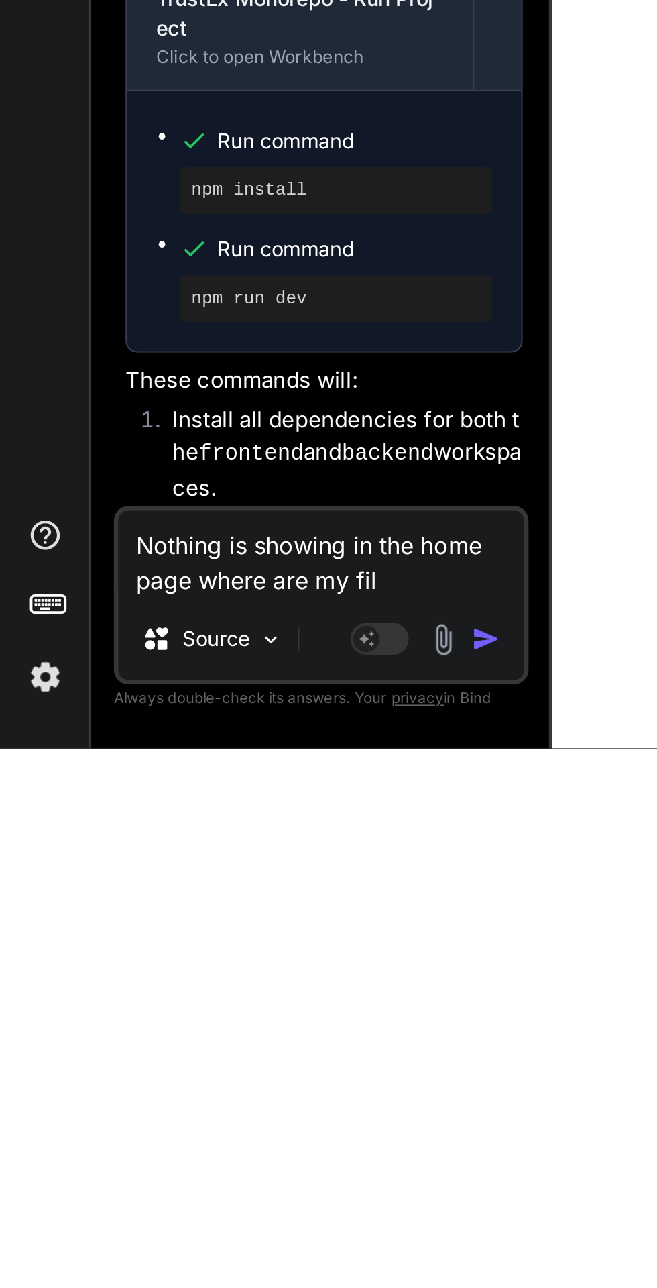
type textarea "x"
type textarea "Nothing is showing in the home page where are my file"
type textarea "x"
type textarea "Nothing is showing in the home page where are my files"
type textarea "x"
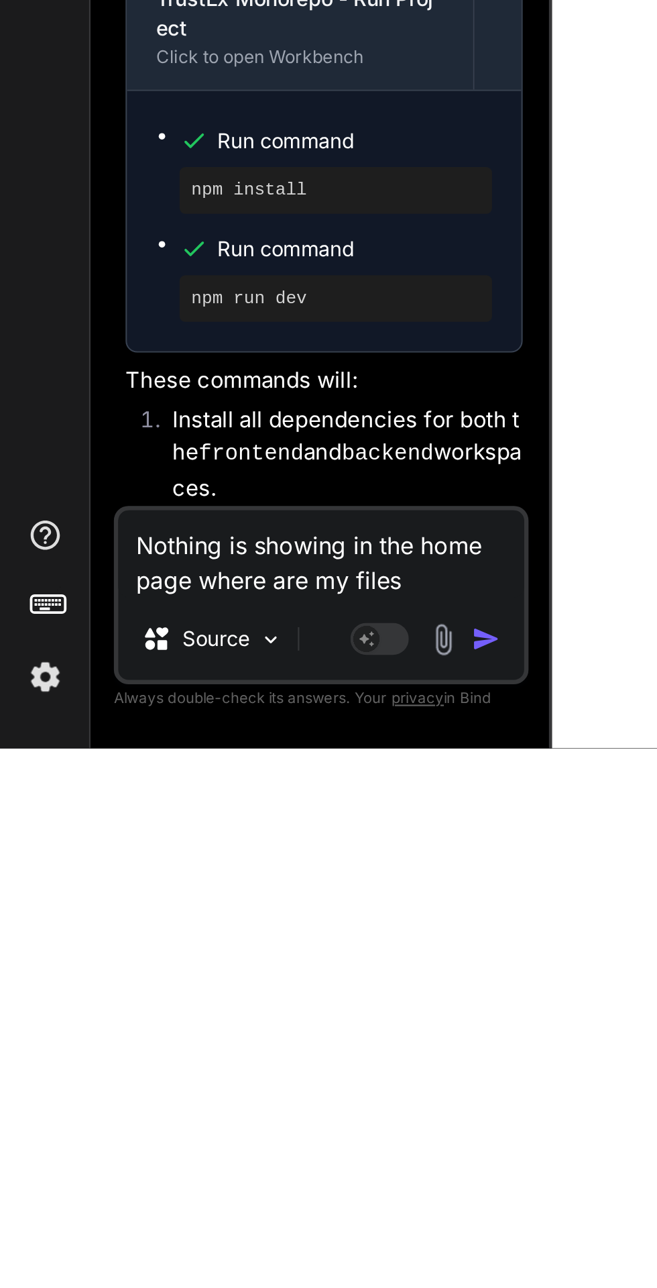
type textarea "Nothing is showing in the home page where are my files"
type textarea "x"
type textarea "Nothing is showing in the home page where are my files s"
type textarea "x"
type textarea "Nothing is showing in the home page where are my files se"
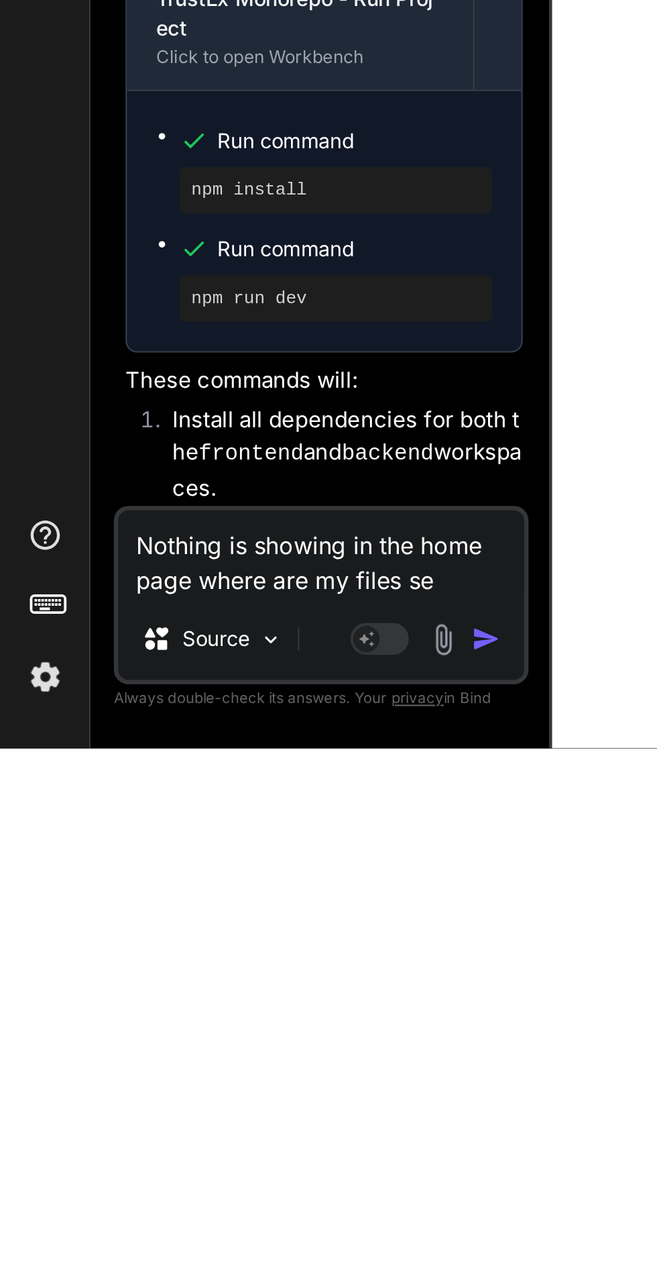
type textarea "x"
type textarea "Nothing is showing in the home page where are my files see"
type textarea "x"
type textarea "Nothing is showing in the home page where are my files see"
type textarea "x"
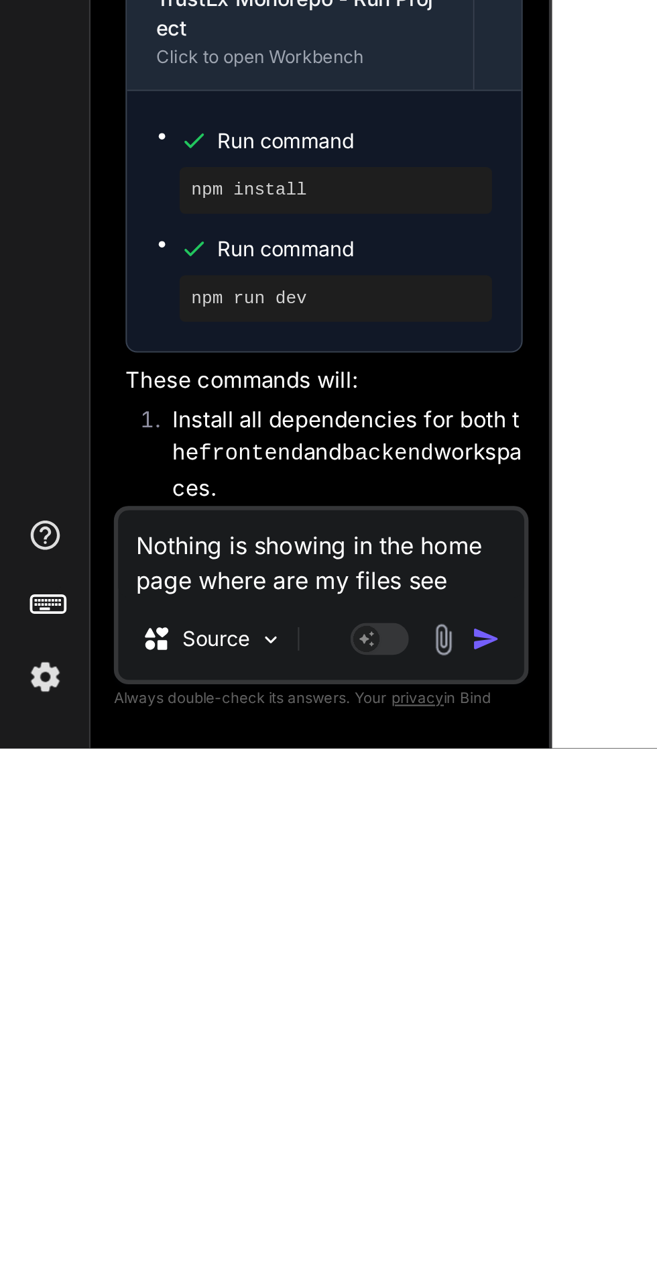
type textarea "Nothing is showing in the home page where are my files see t"
type textarea "x"
type textarea "Nothing is showing in the home page where are my files see th"
type textarea "x"
type textarea "Nothing is showing in the home page where are my files see the"
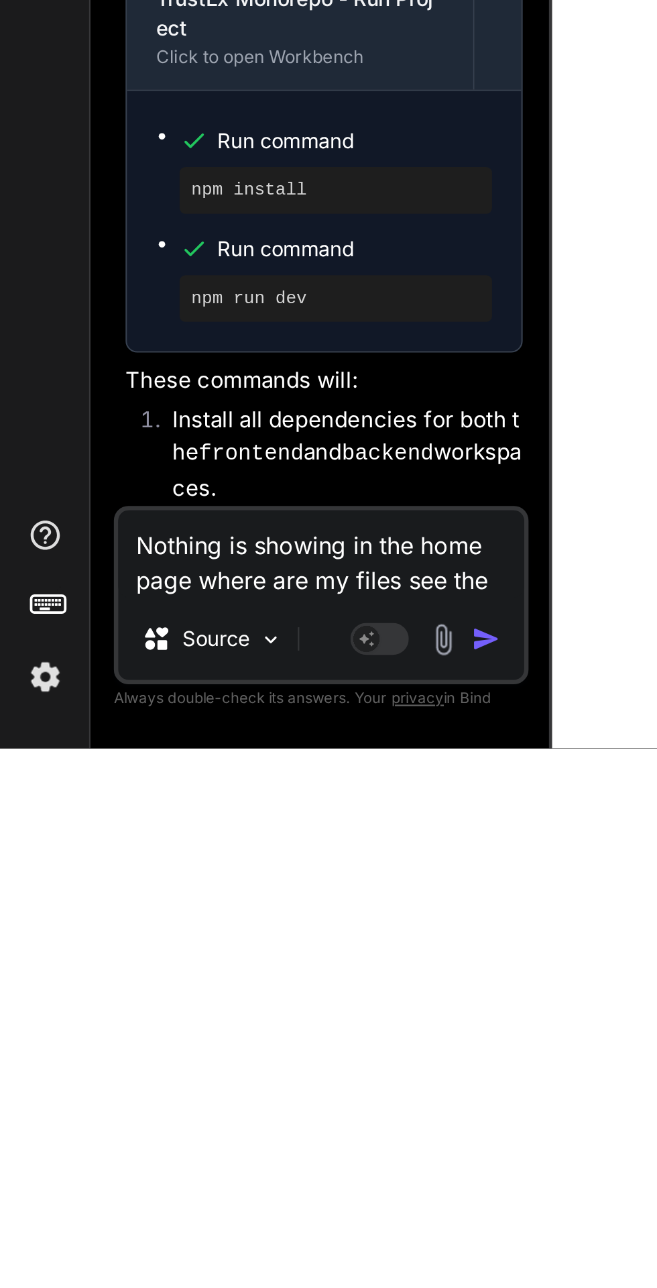
type textarea "x"
type textarea "Nothing is showing in the home page where are my files see the"
type textarea "x"
type textarea "Nothing is showing in the home page where are my files see the p"
type textarea "x"
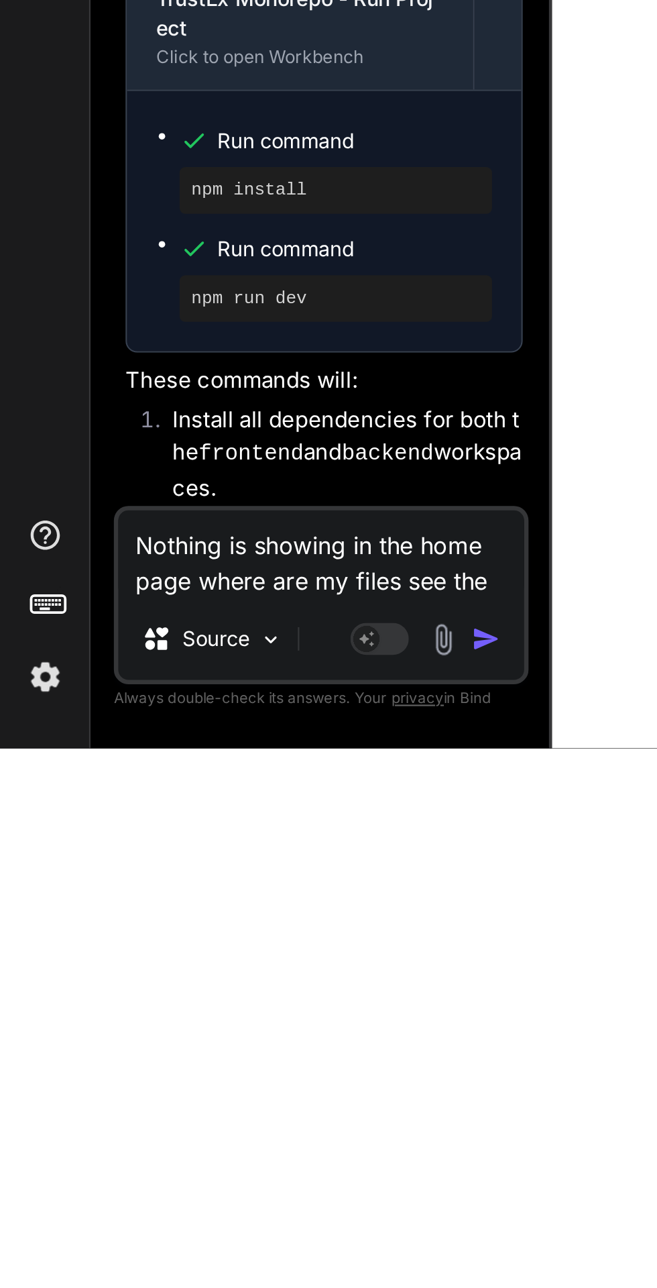
type textarea "Nothing is showing in the home page where are my files see the pr"
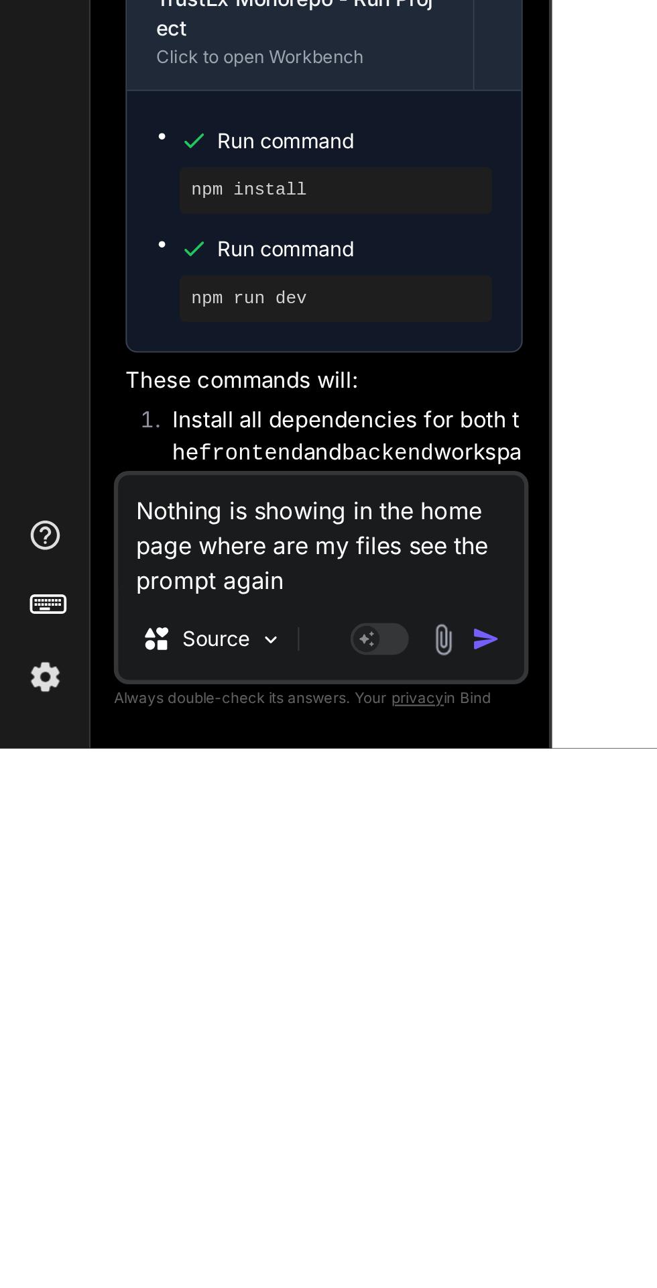
scroll to position [102, 0]
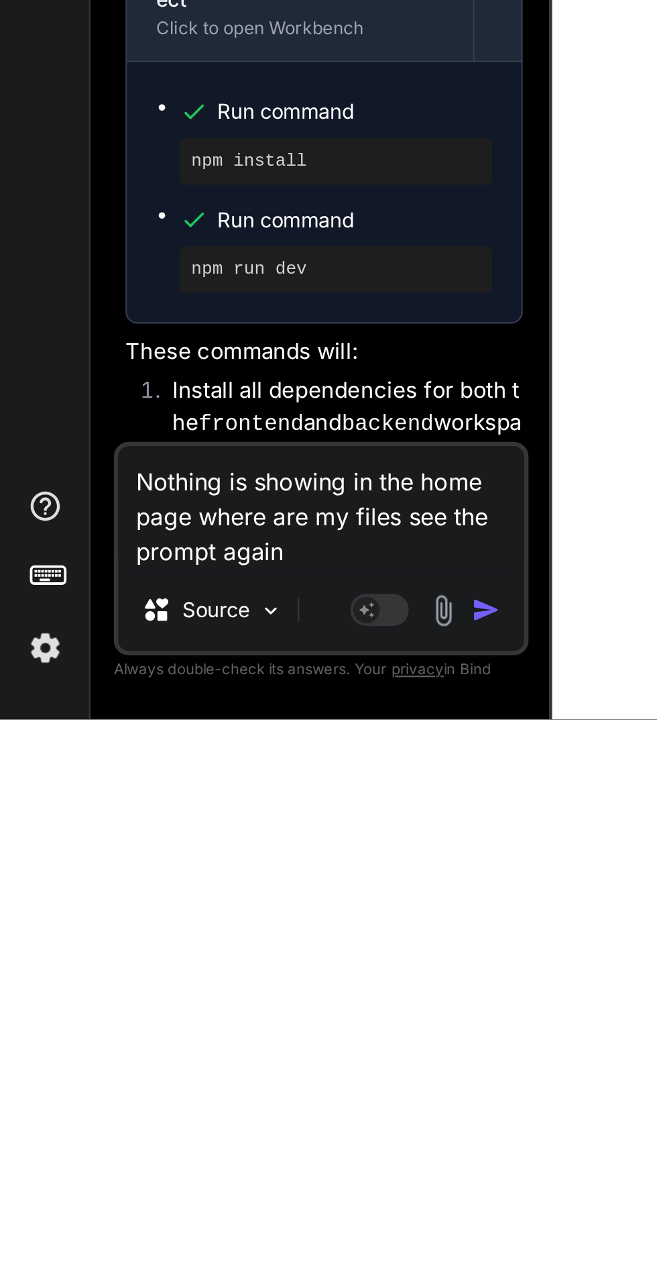
click at [184, 1197] on textarea "Nothing is showing in the home page where are my files see the prompt again" at bounding box center [147, 1191] width 186 height 56
click at [223, 1238] on img "button" at bounding box center [223, 1237] width 13 height 13
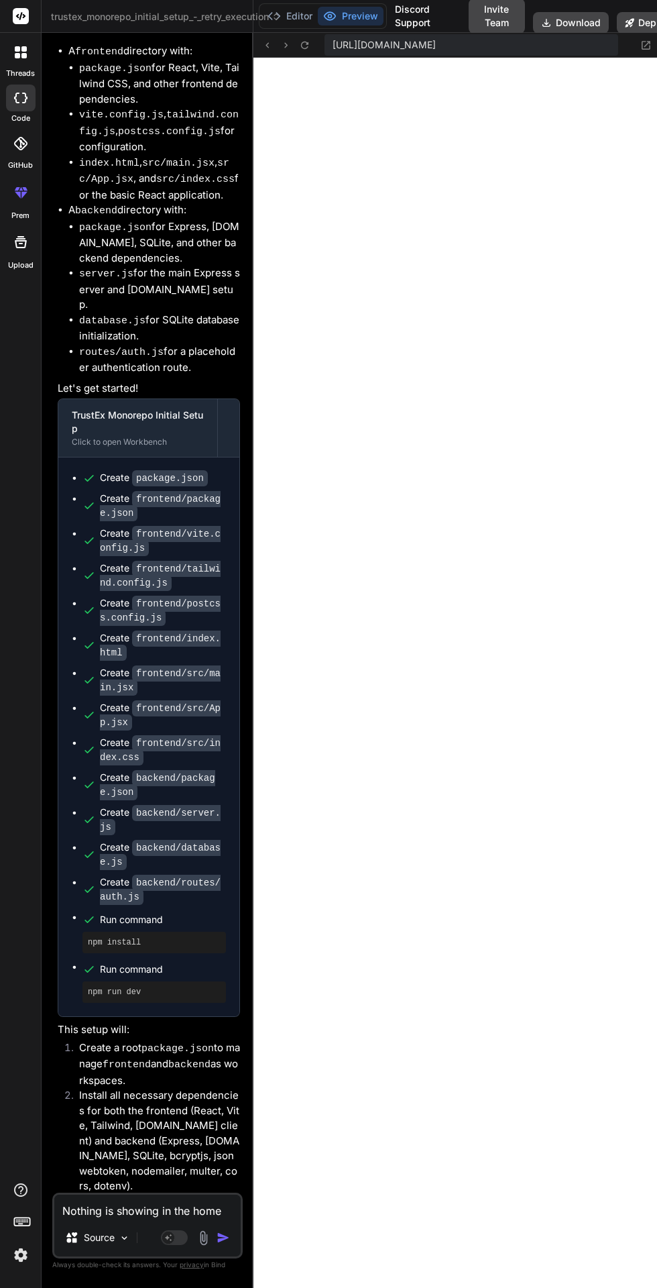
scroll to position [0, 0]
click at [296, 11] on button "Editor" at bounding box center [290, 16] width 56 height 19
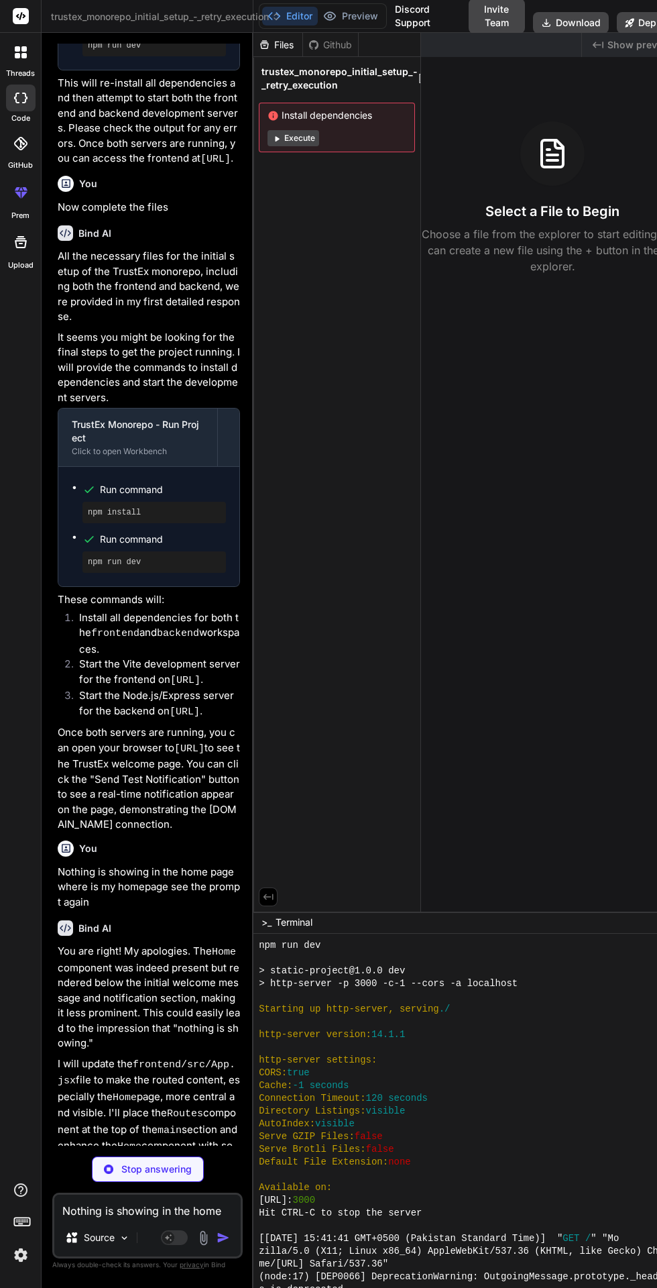
scroll to position [951, 0]
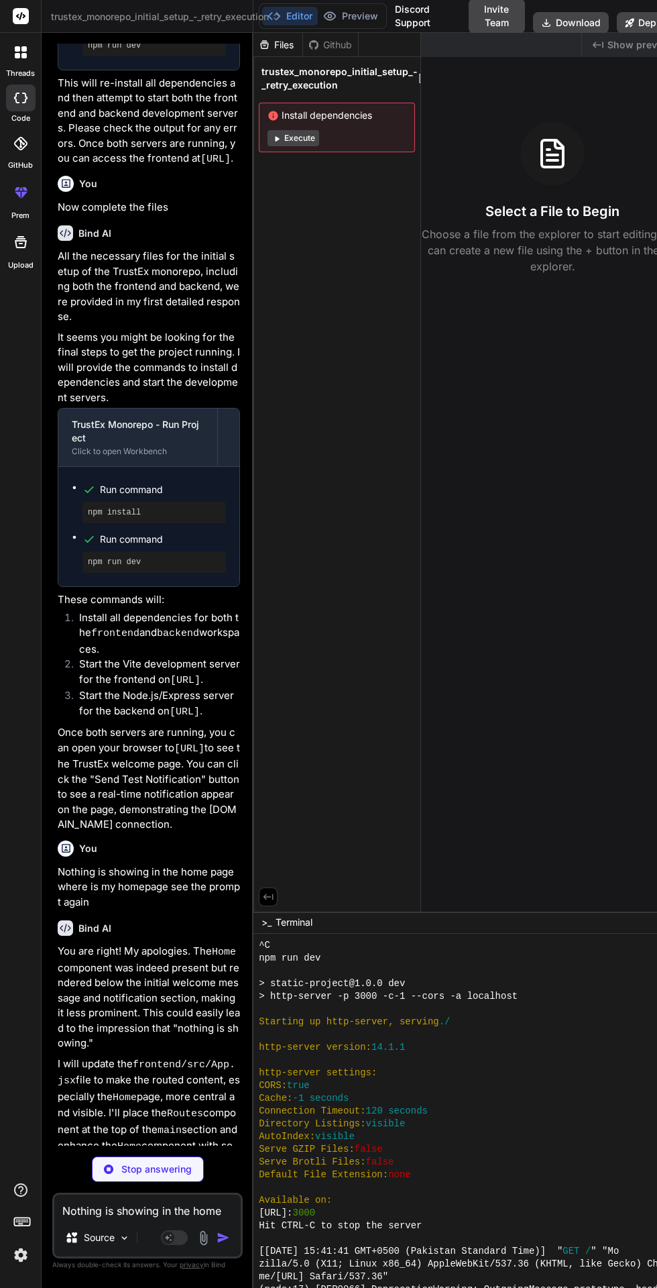
click at [347, 11] on button "Preview" at bounding box center [351, 16] width 66 height 19
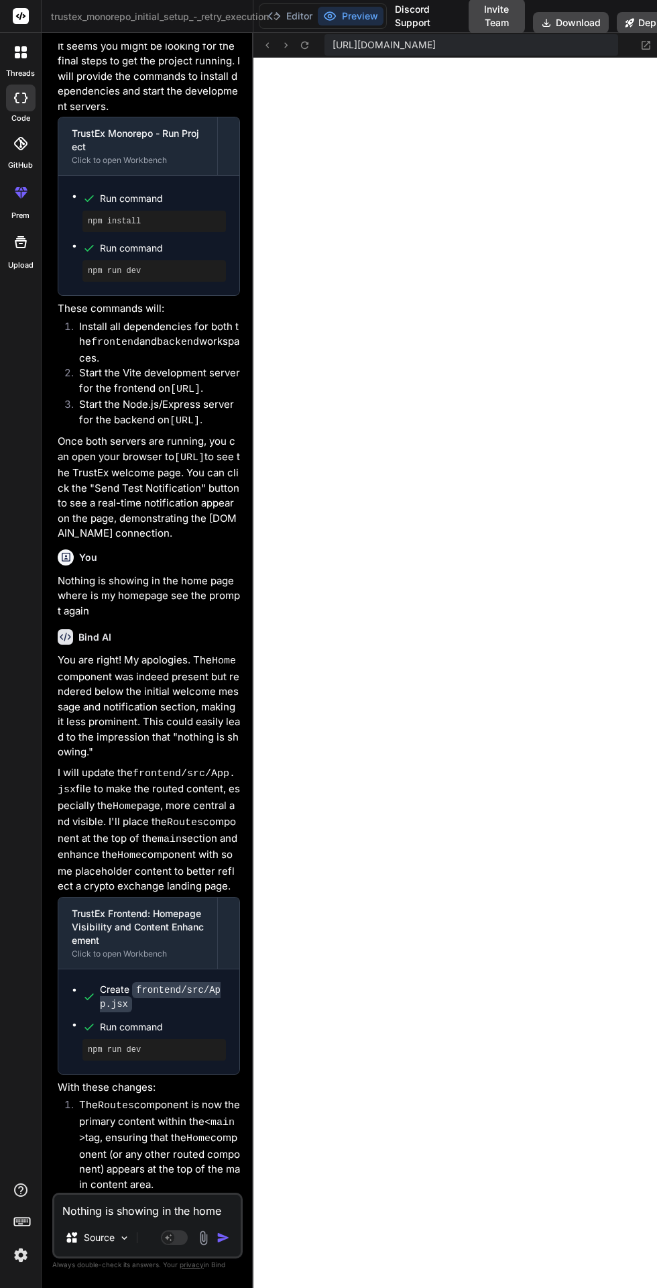
scroll to position [4354, 0]
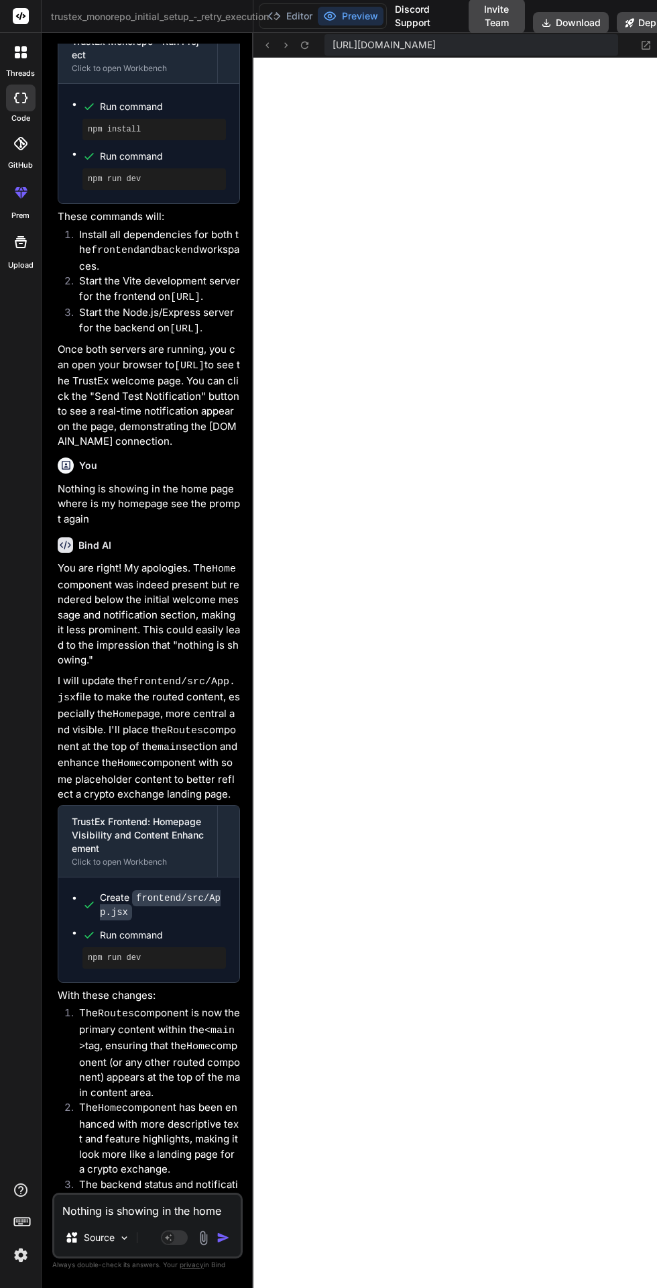
click at [645, 45] on icon at bounding box center [646, 45] width 11 height 11
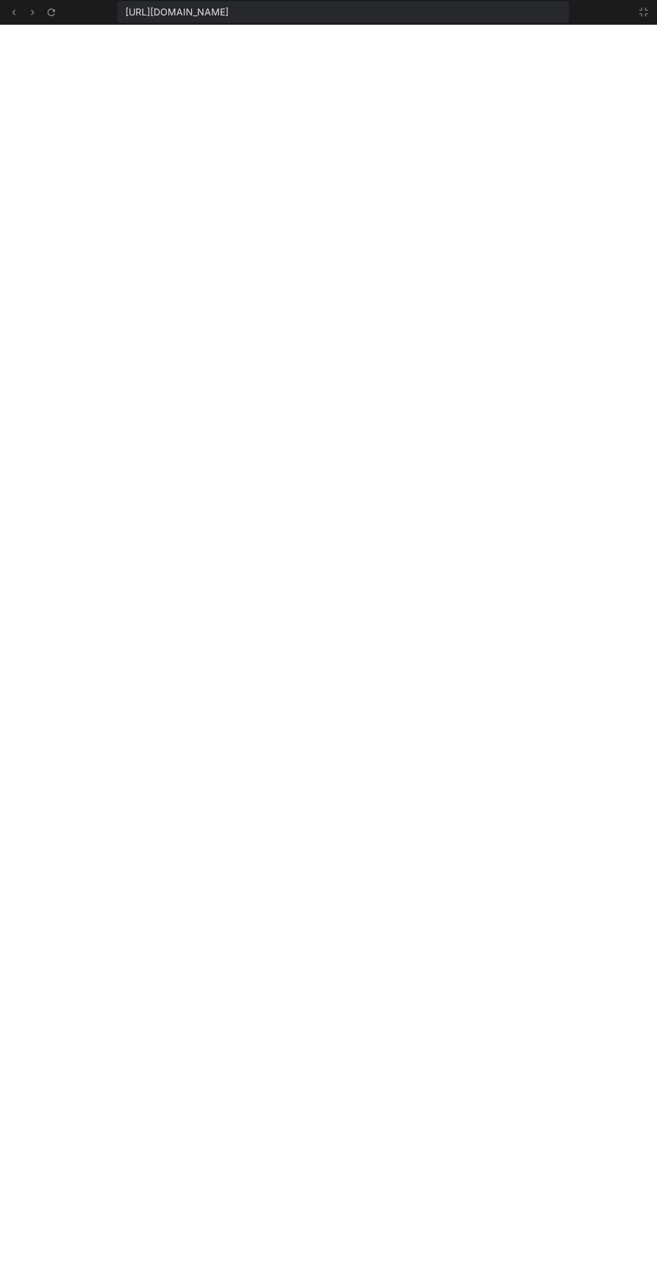
click at [643, 21] on div "https://u3uk0f35zsjjbn9cprh6fq9h0p4tm2-wnxx--3000--96435430.local-corp.webconta…" at bounding box center [328, 12] width 657 height 25
click at [633, 23] on div "https://u3uk0f35zsjjbn9cprh6fq9h0p4tm2-wnxx--3000--96435430.local-corp.webconta…" at bounding box center [328, 12] width 657 height 25
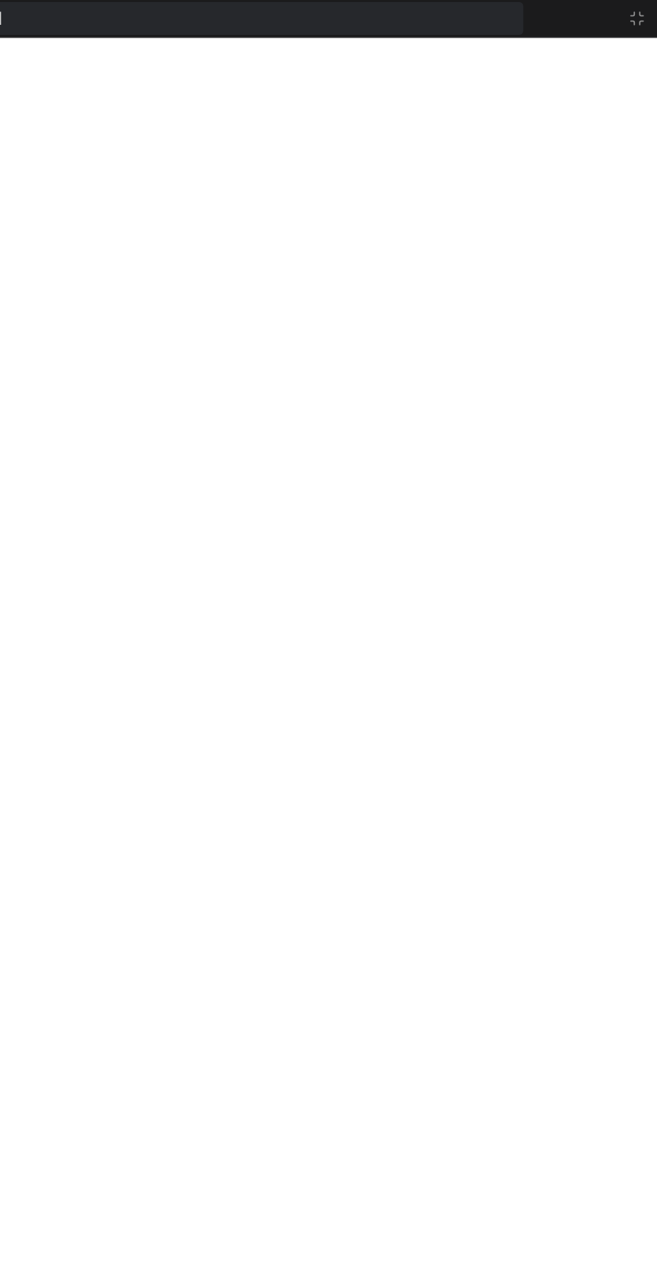
click at [639, 8] on icon at bounding box center [644, 12] width 11 height 11
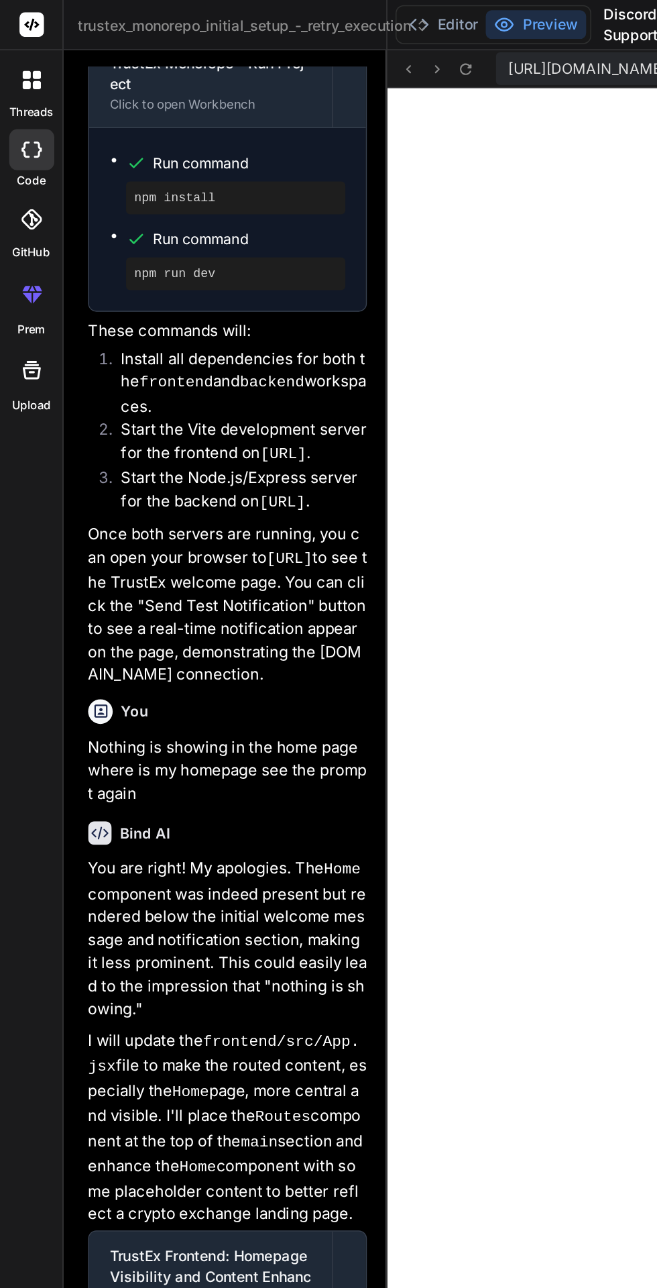
click at [312, 13] on button "Editor" at bounding box center [290, 16] width 56 height 19
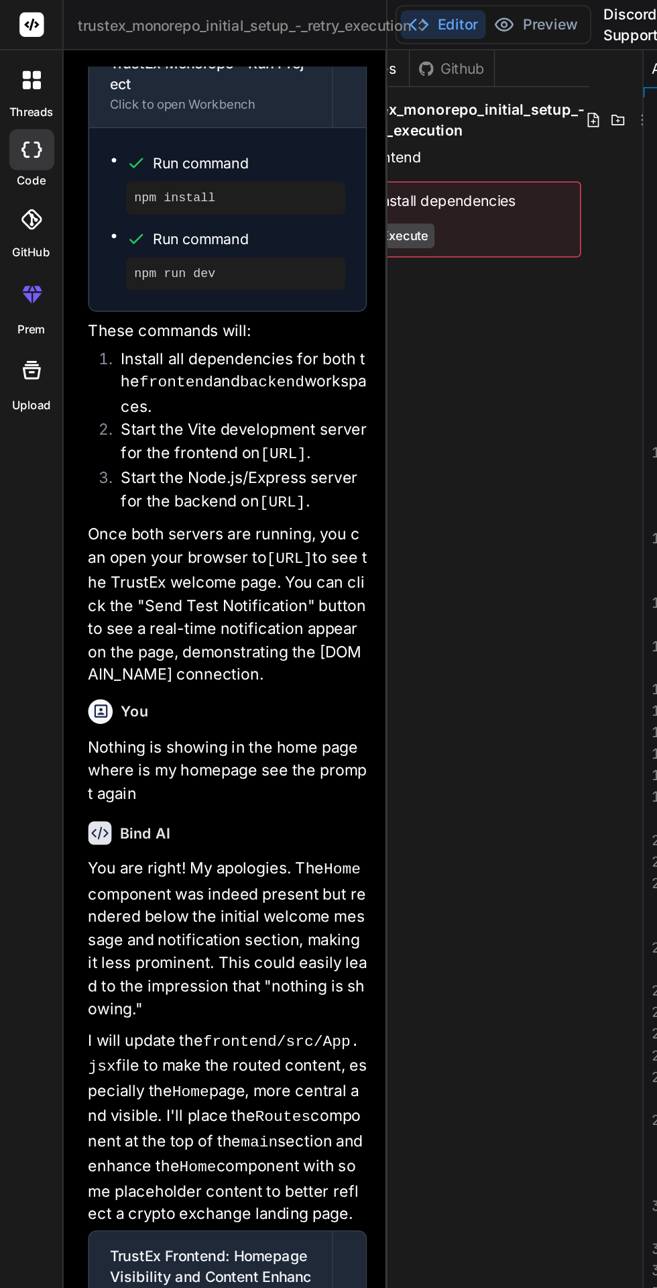
scroll to position [0, 0]
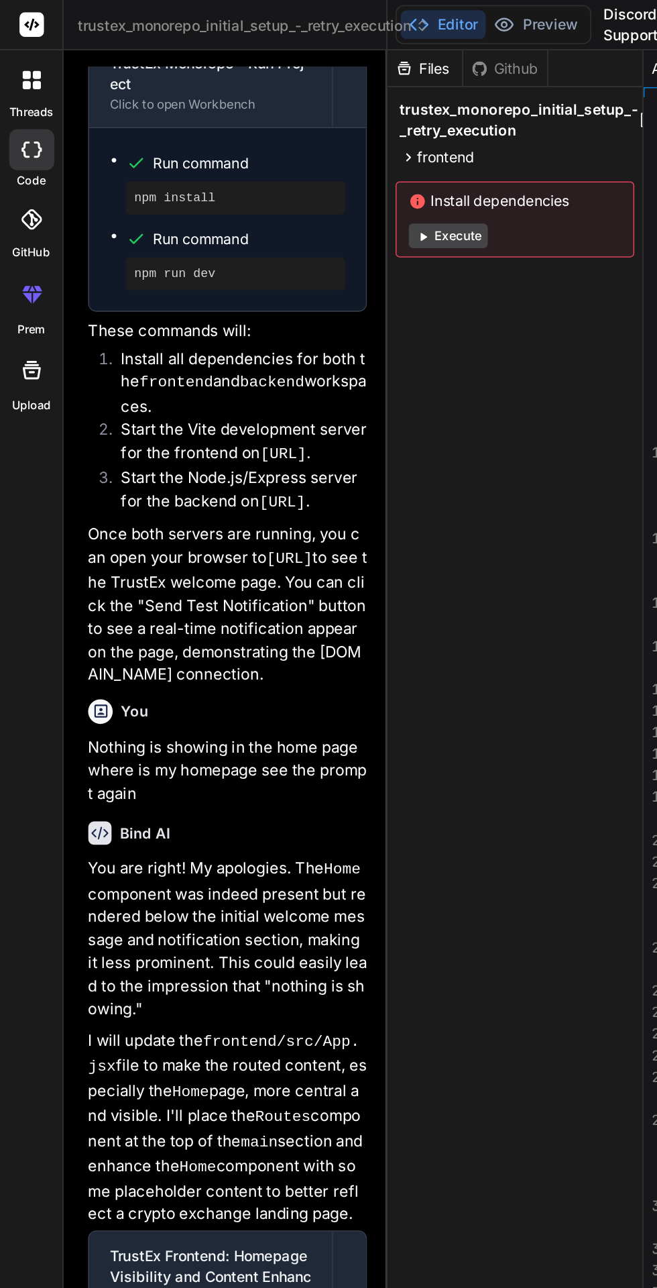
click at [339, 41] on div "Github" at bounding box center [330, 44] width 55 height 13
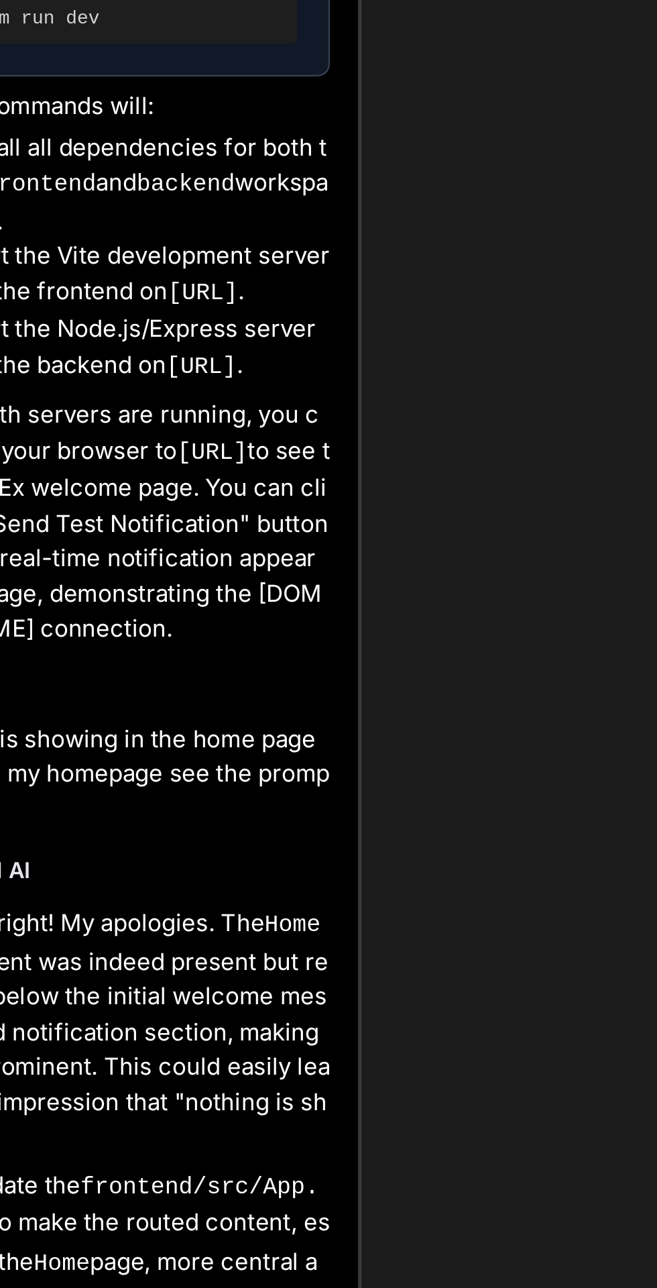
scroll to position [0, 50]
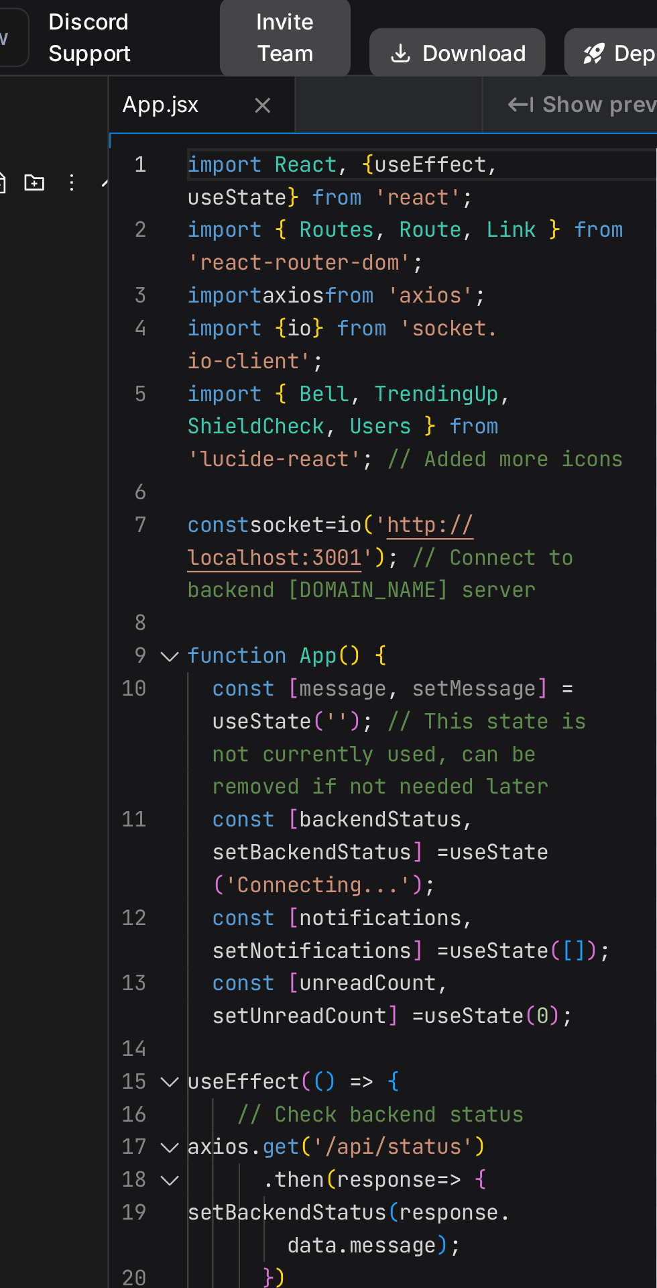
click at [488, 45] on icon at bounding box center [487, 45] width 7 height 7
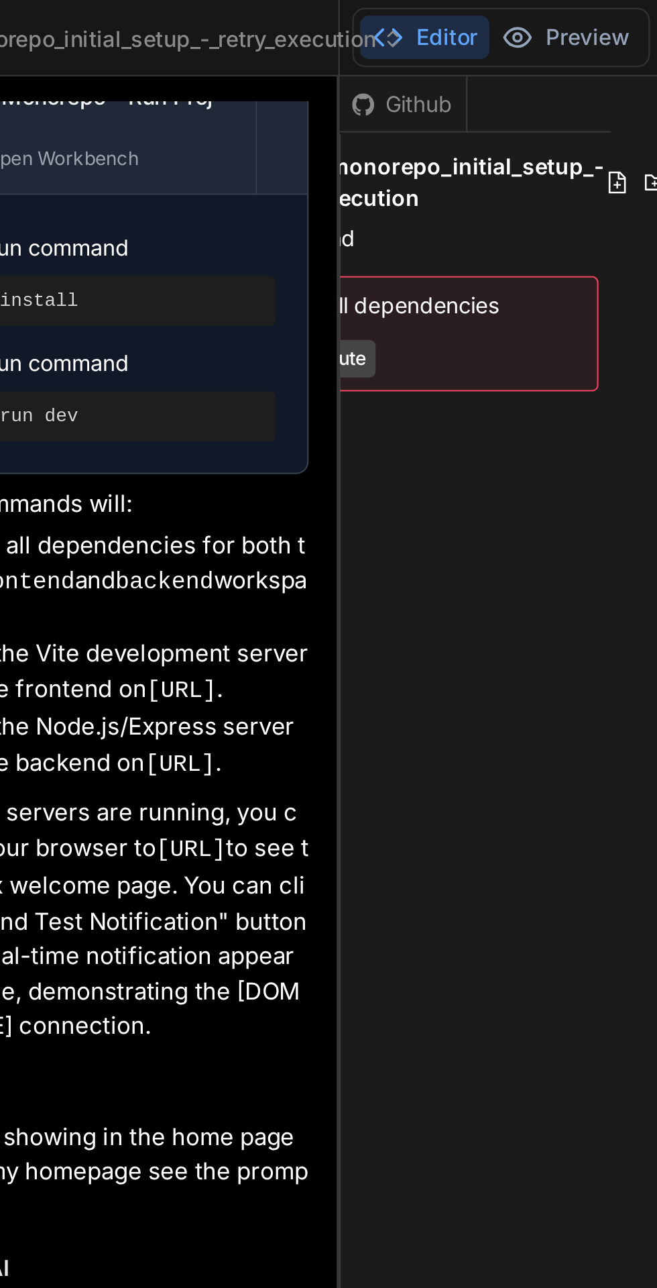
click at [294, 41] on div "Github" at bounding box center [280, 44] width 55 height 13
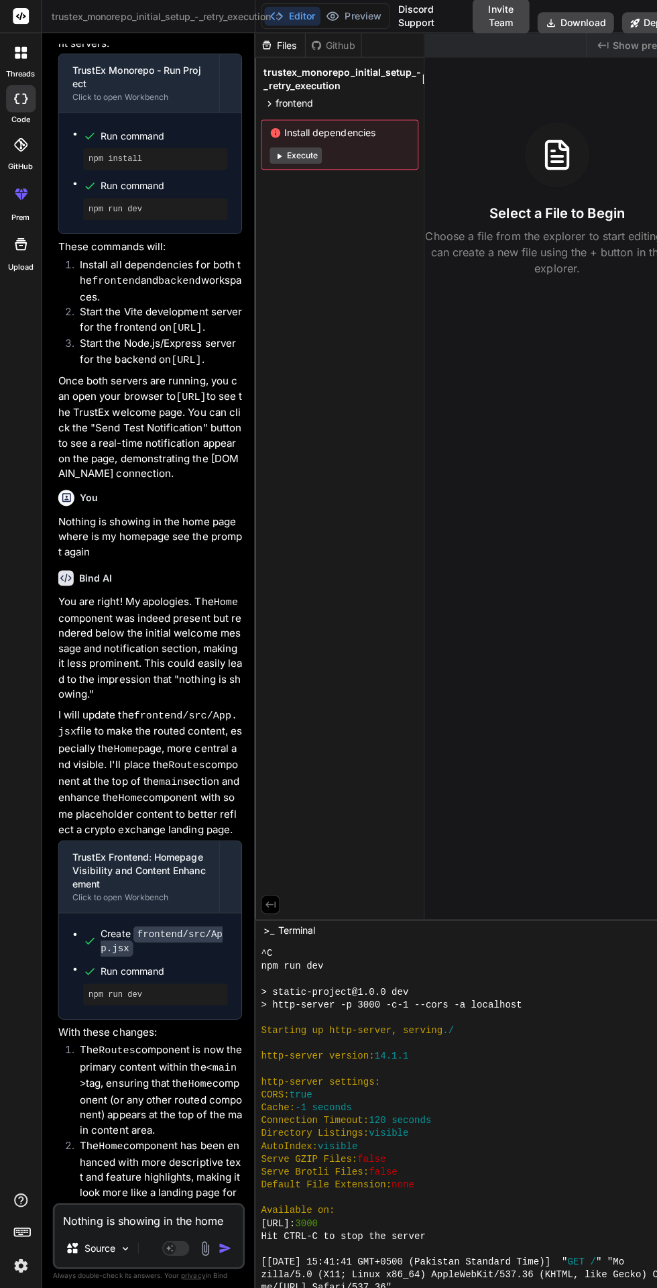
scroll to position [4354, 0]
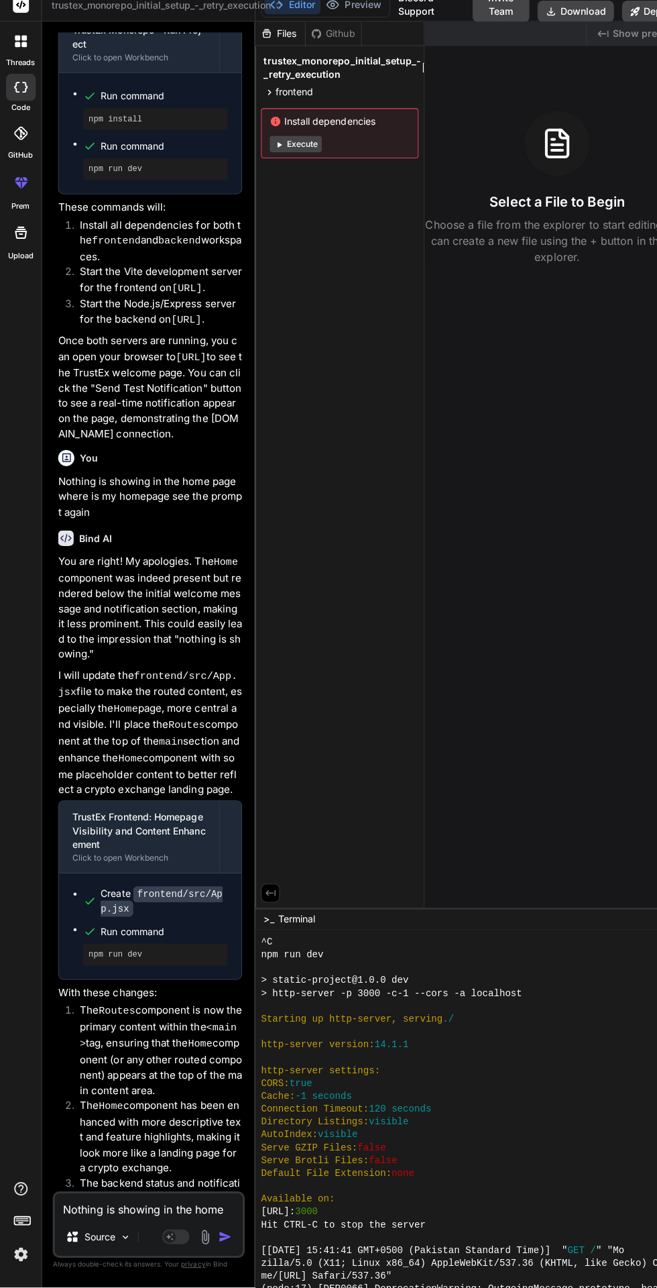
click at [281, 23] on span "trustex_monorepo_initial_setup_-_retry_execution" at bounding box center [166, 16] width 230 height 13
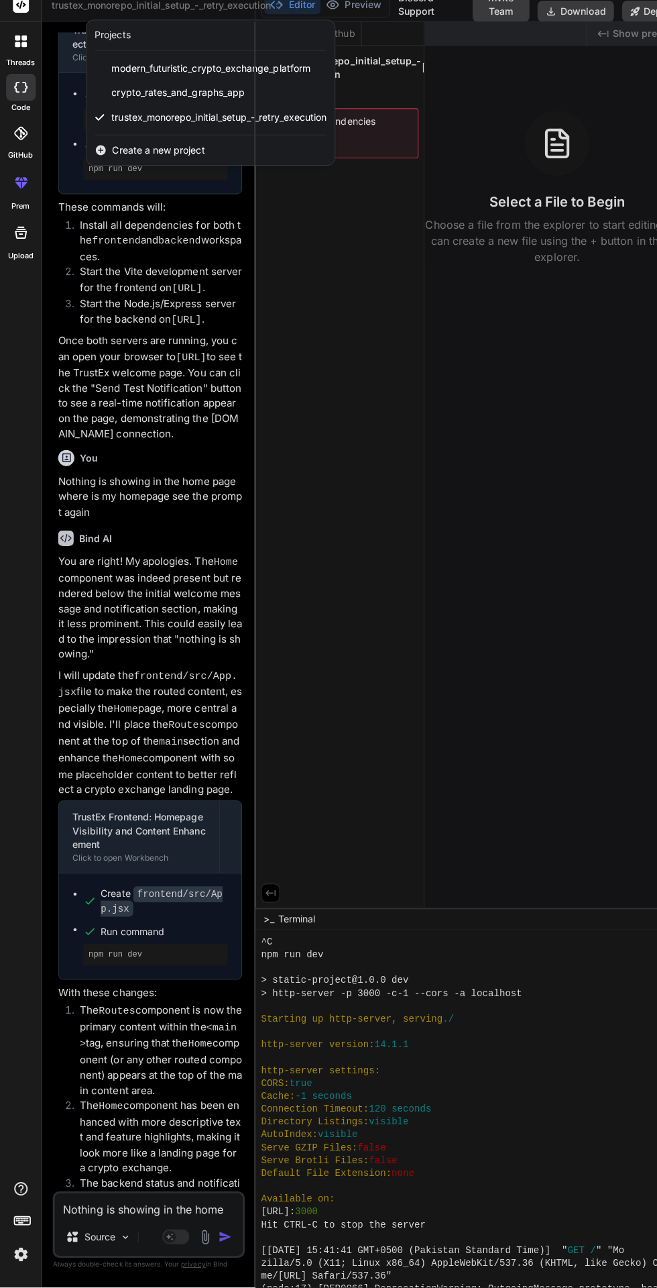
click at [353, 284] on div at bounding box center [328, 644] width 657 height 1288
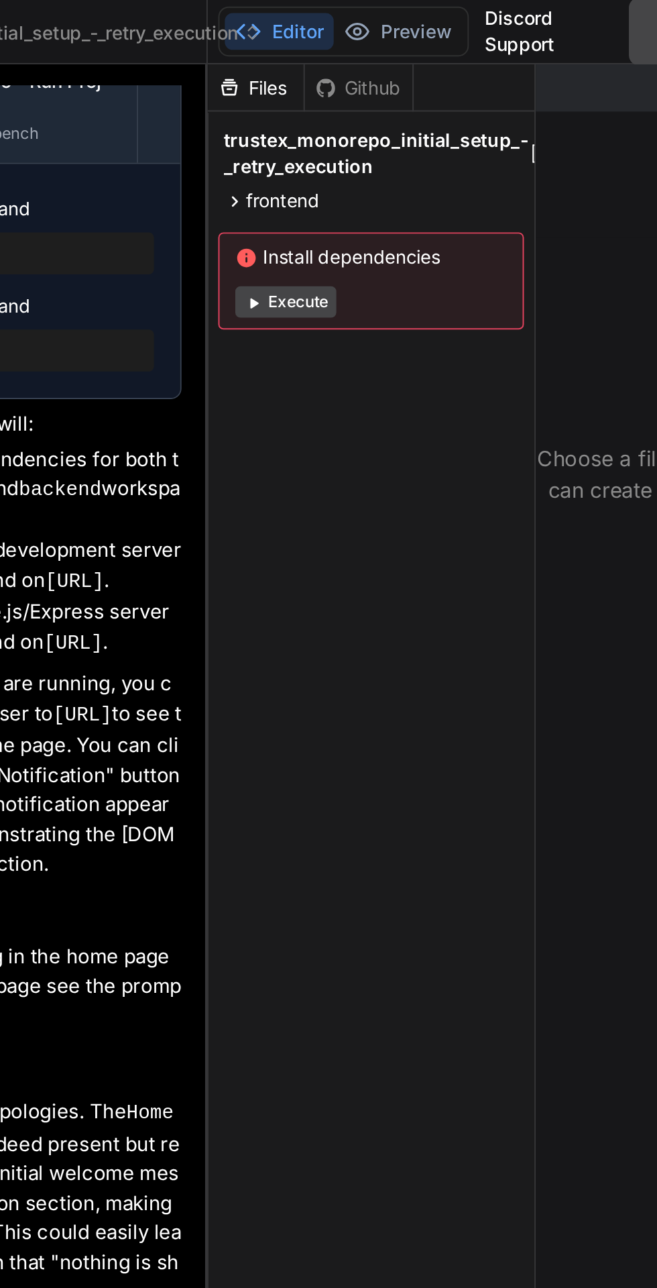
click at [338, 43] on div "Github" at bounding box center [330, 44] width 55 height 13
click at [286, 43] on div "Files" at bounding box center [278, 44] width 49 height 13
click at [373, 306] on div "Files Github trustex_monorepo_initial_setup_-_retry_execution frontend src App.…" at bounding box center [338, 472] width 168 height 879
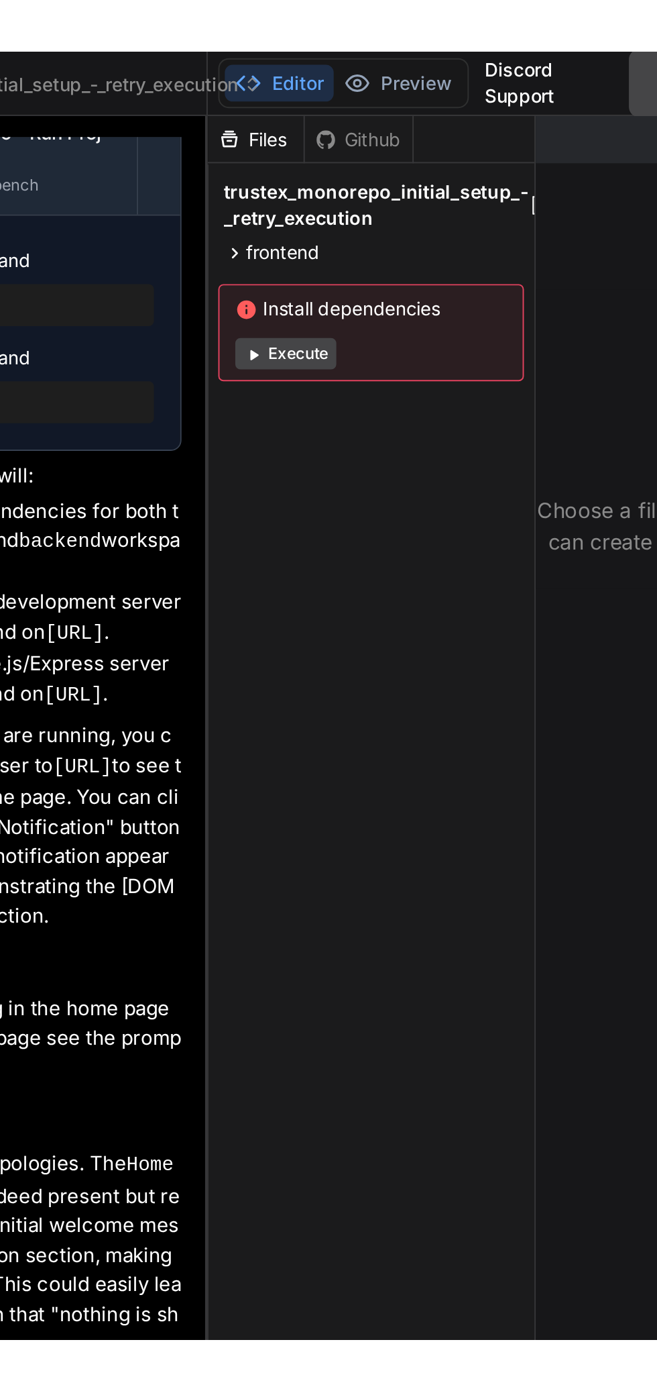
scroll to position [0, 1]
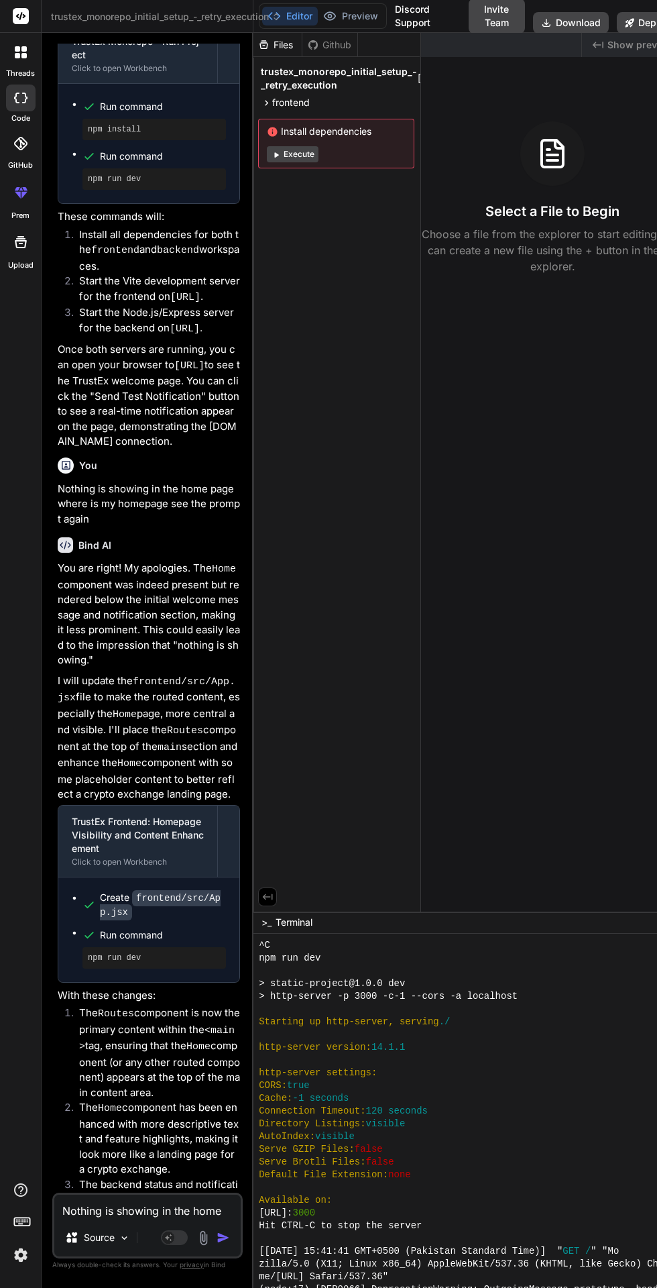
click at [104, 1219] on textarea "Nothing is showing in the home page where is my homepage see the prompt again" at bounding box center [147, 1207] width 186 height 24
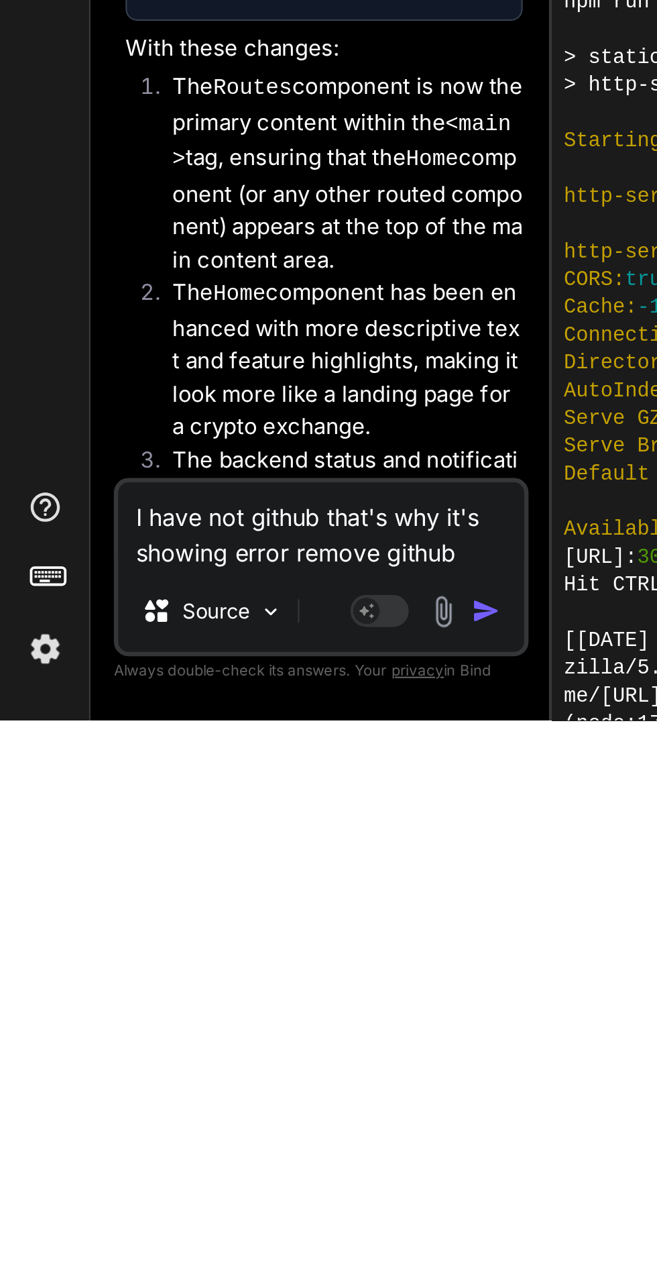
scroll to position [102, 0]
click at [229, 1236] on img "button" at bounding box center [223, 1237] width 13 height 13
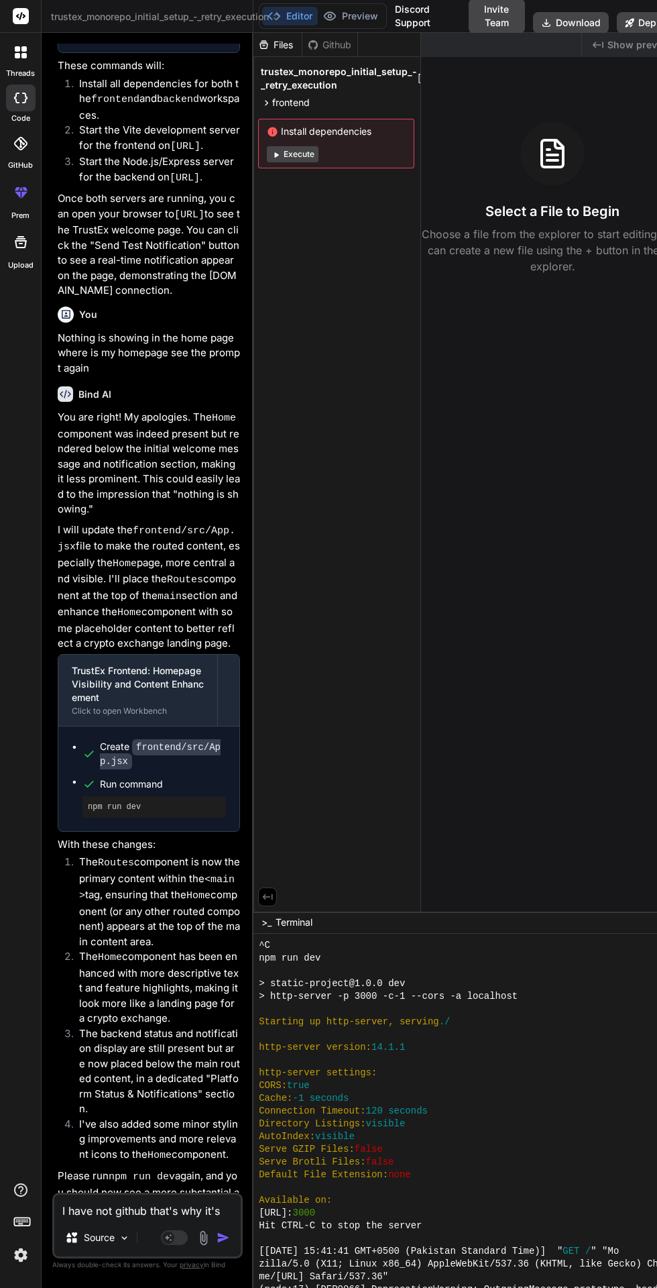
scroll to position [0, 0]
click at [335, 102] on div "frontend" at bounding box center [336, 103] width 156 height 16
click at [333, 121] on div "src" at bounding box center [342, 120] width 145 height 16
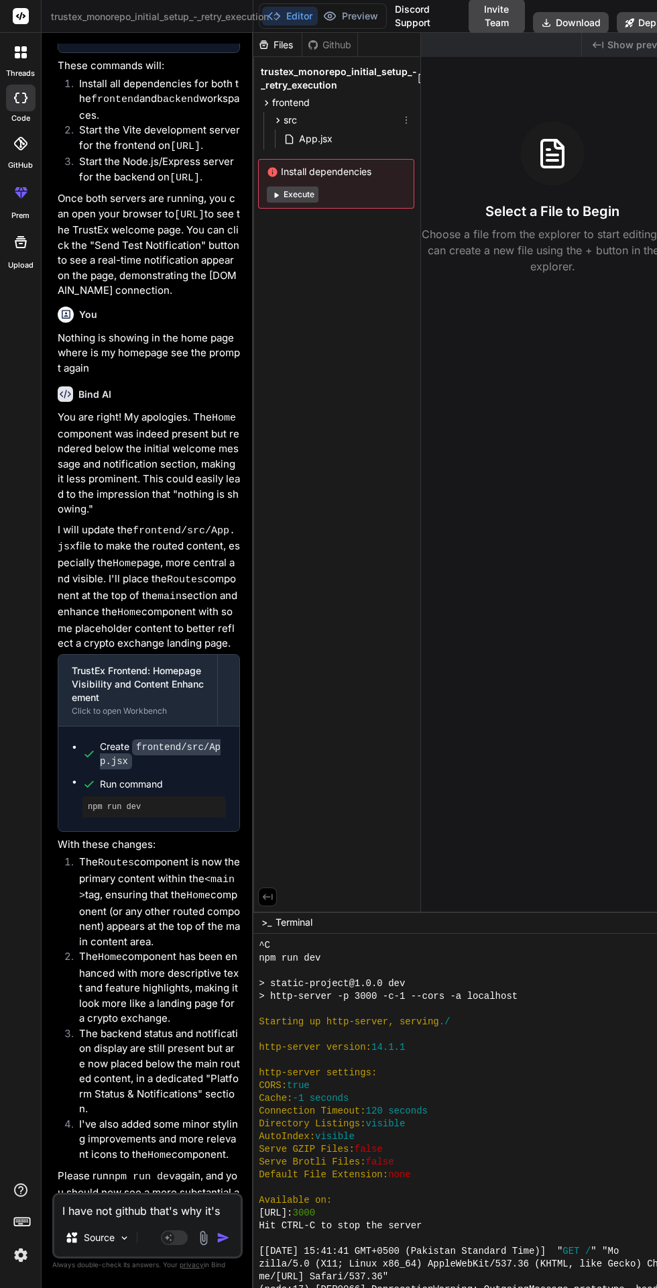
click at [350, 101] on div "frontend" at bounding box center [336, 103] width 156 height 16
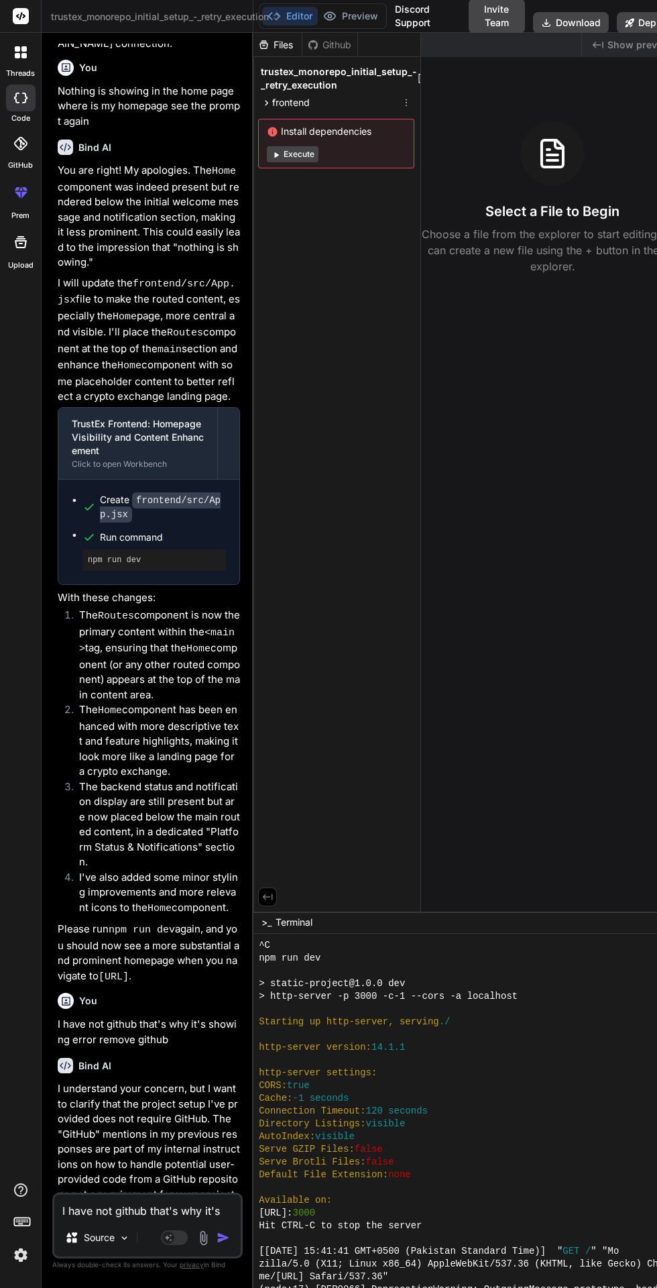
scroll to position [4763, 0]
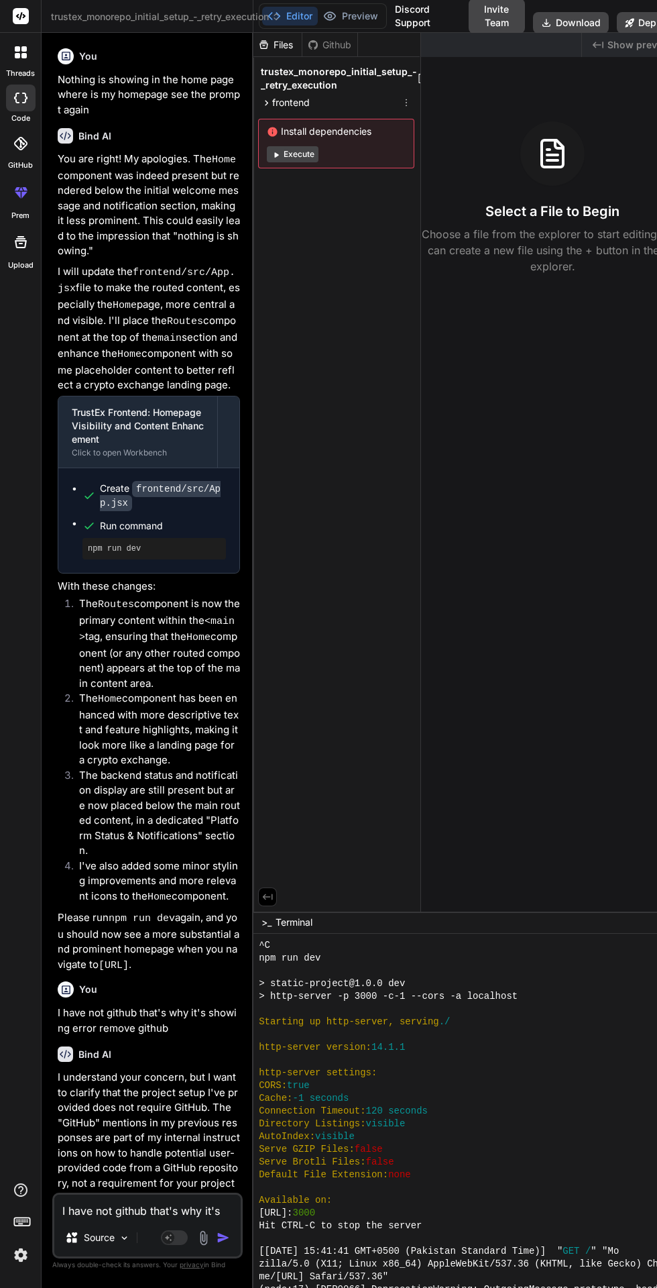
click at [359, 15] on button "Preview" at bounding box center [351, 16] width 66 height 19
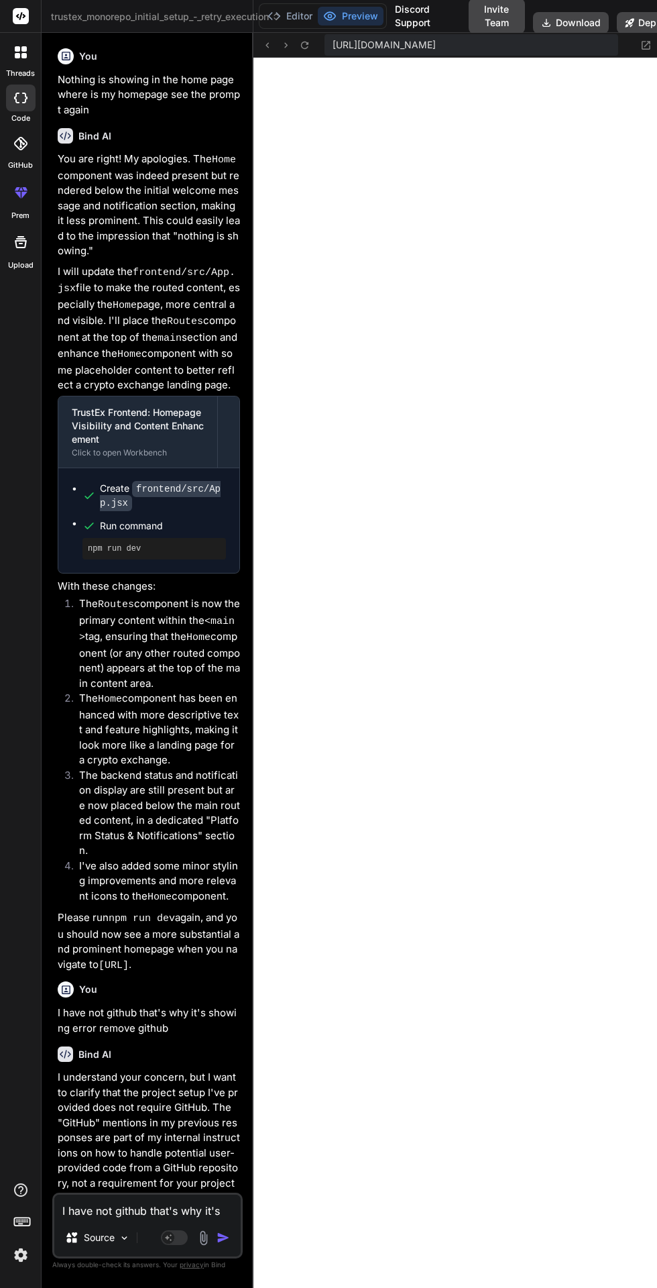
click at [23, 49] on icon at bounding box center [23, 48] width 5 height 5
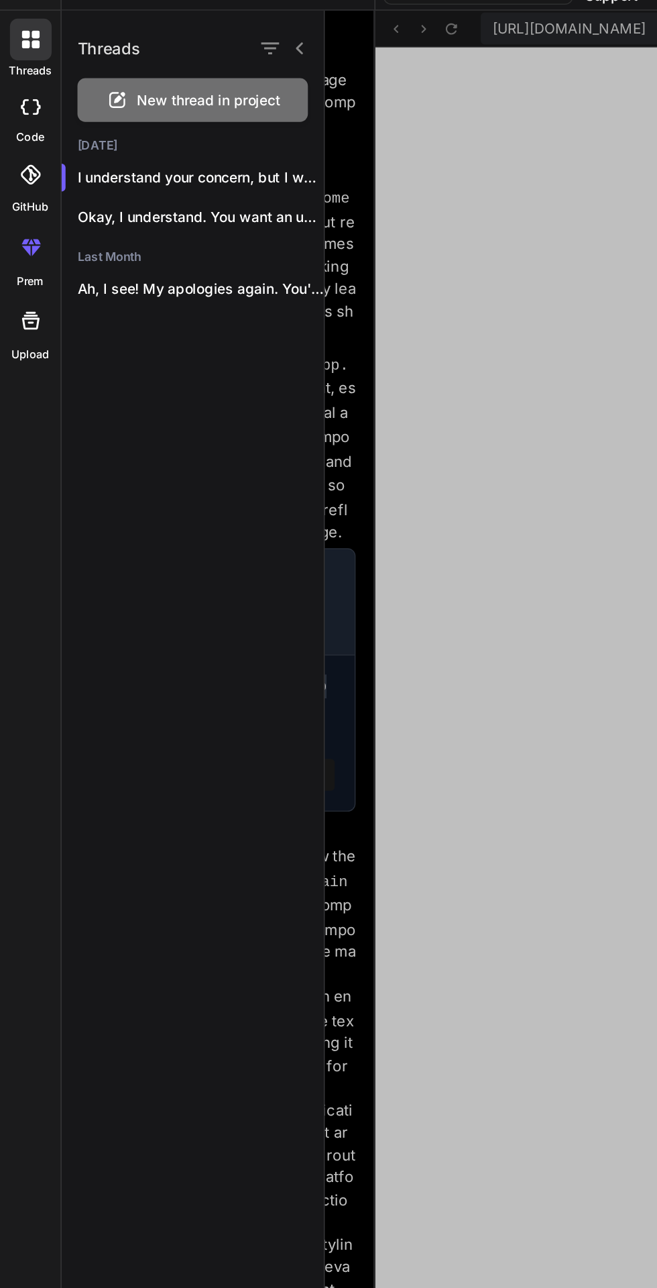
click at [201, 146] on icon "button" at bounding box center [204, 145] width 7 height 1
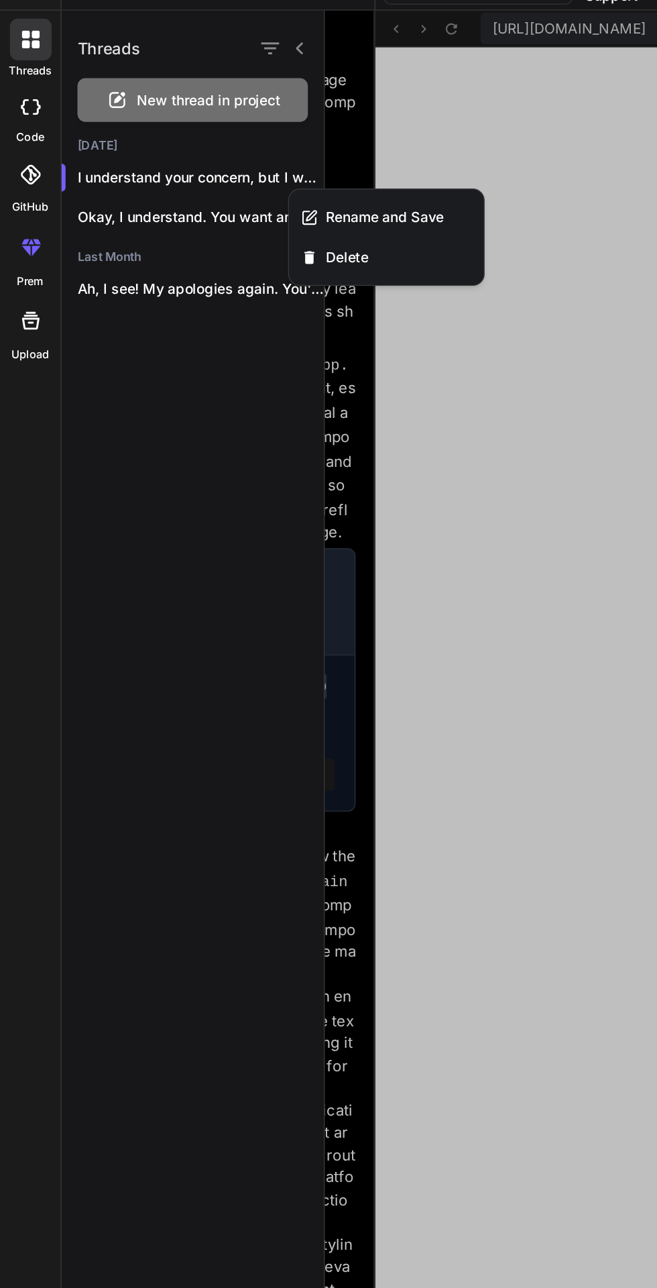
click at [250, 198] on div "Delete" at bounding box center [260, 199] width 131 height 27
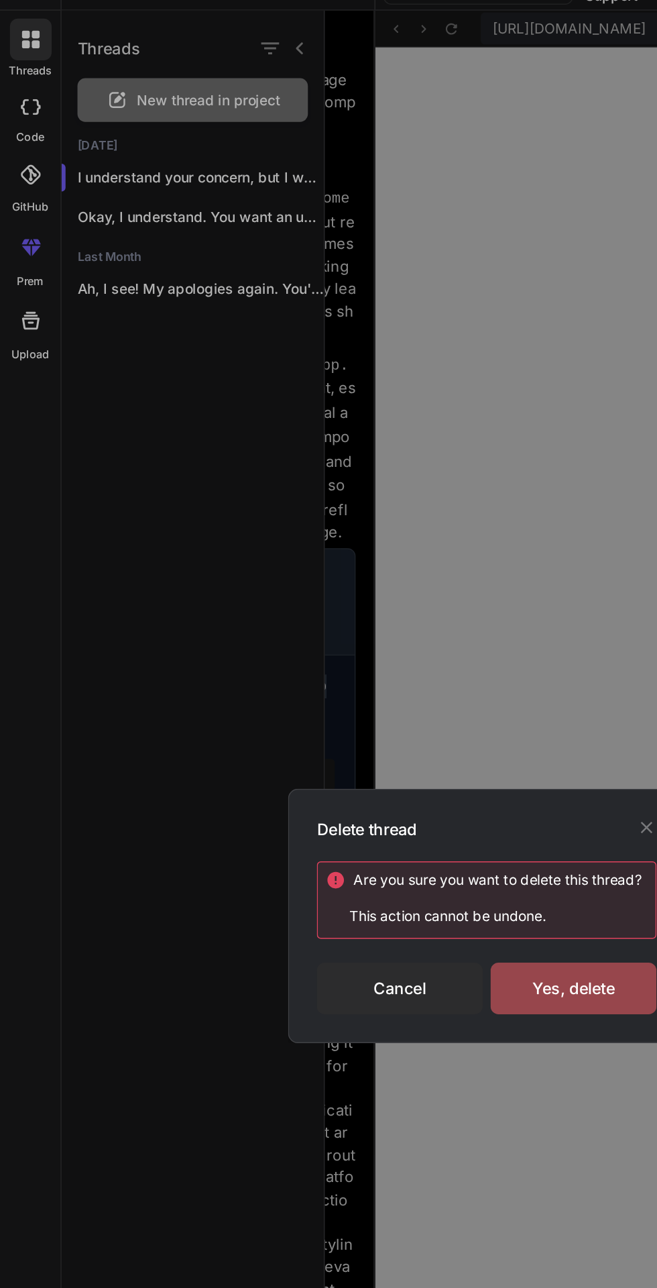
click at [391, 695] on div "Yes, delete" at bounding box center [387, 693] width 112 height 35
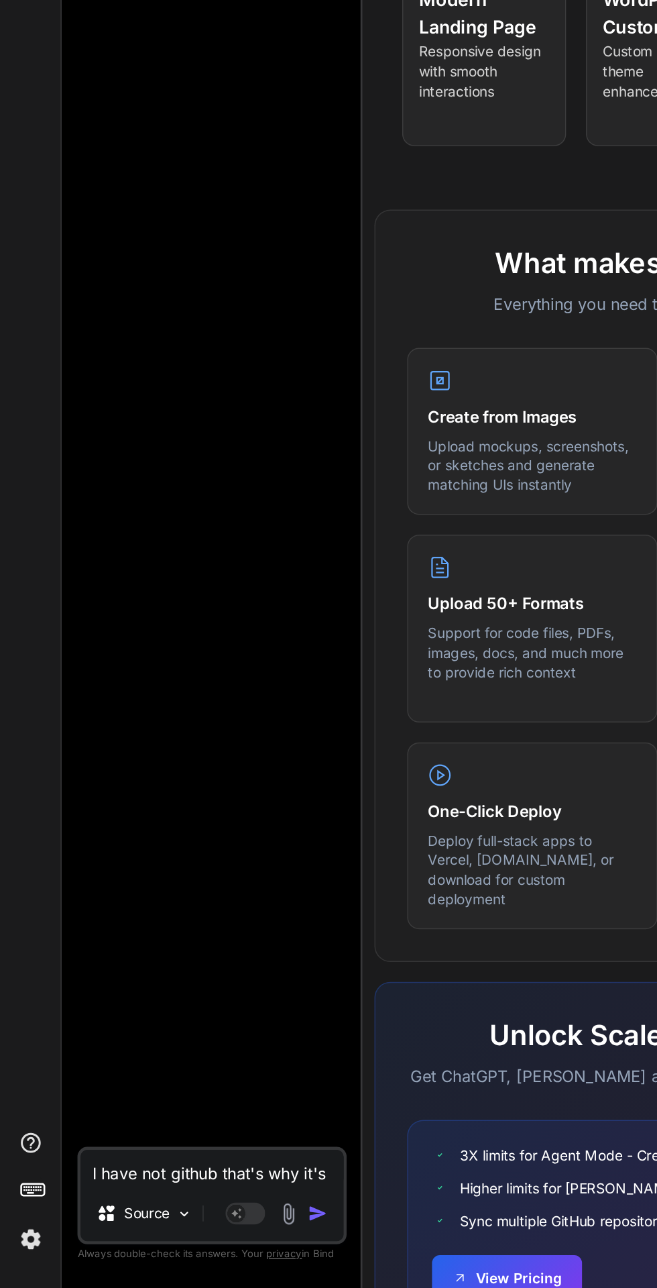
scroll to position [0, 0]
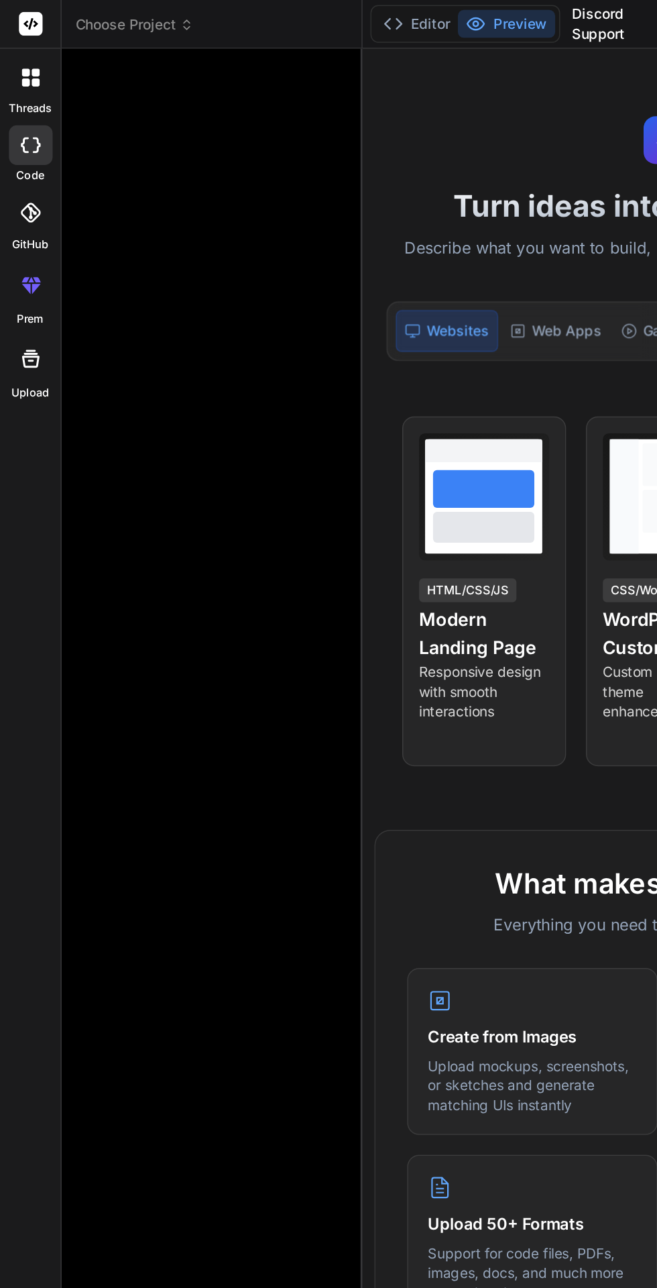
click at [22, 63] on div at bounding box center [21, 52] width 28 height 28
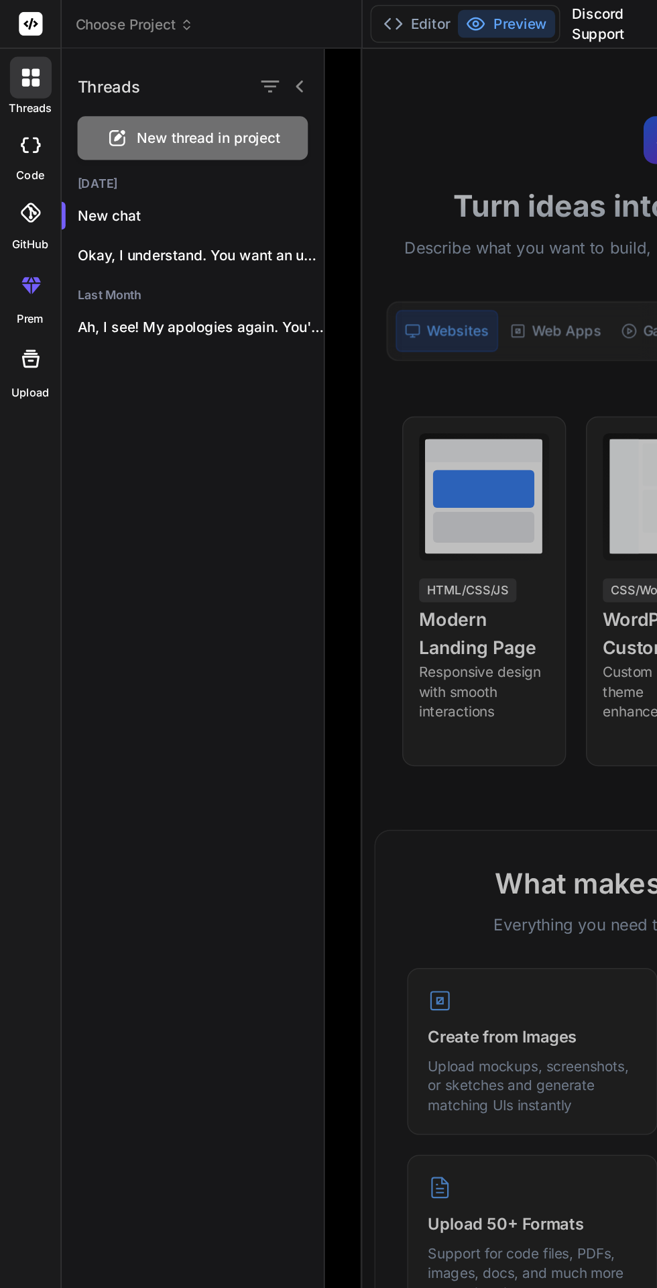
click at [165, 89] on span "New thread in project" at bounding box center [141, 93] width 97 height 13
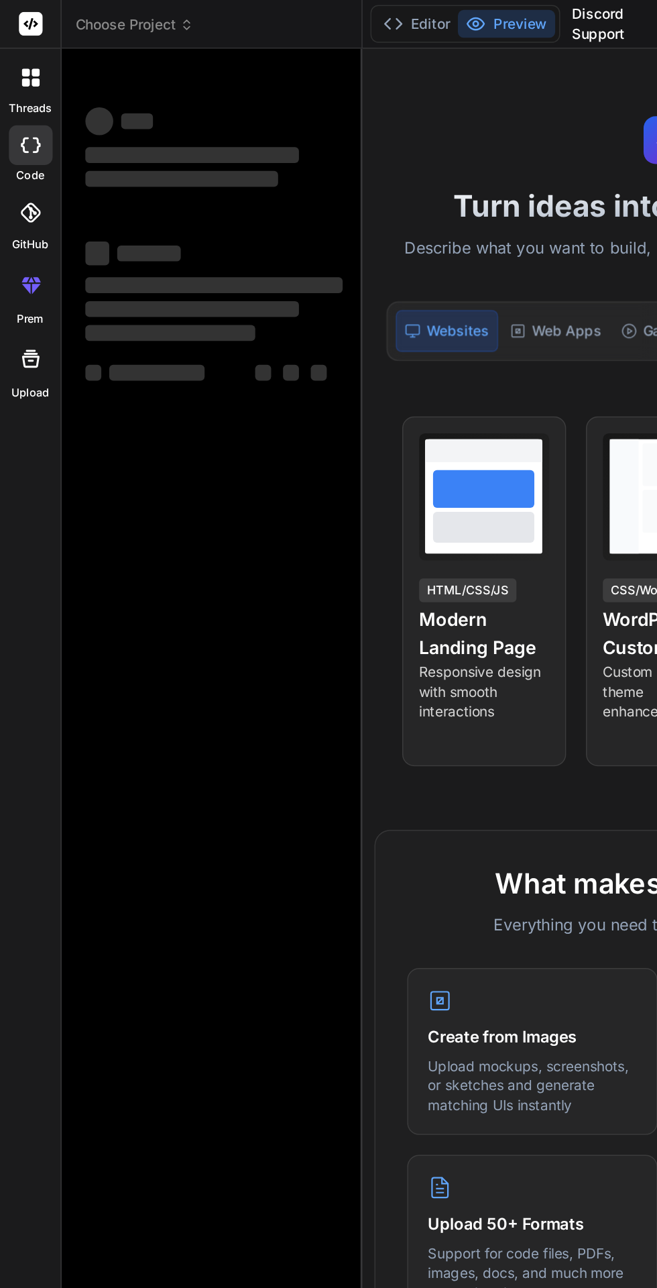
click at [25, 50] on icon at bounding box center [23, 48] width 5 height 5
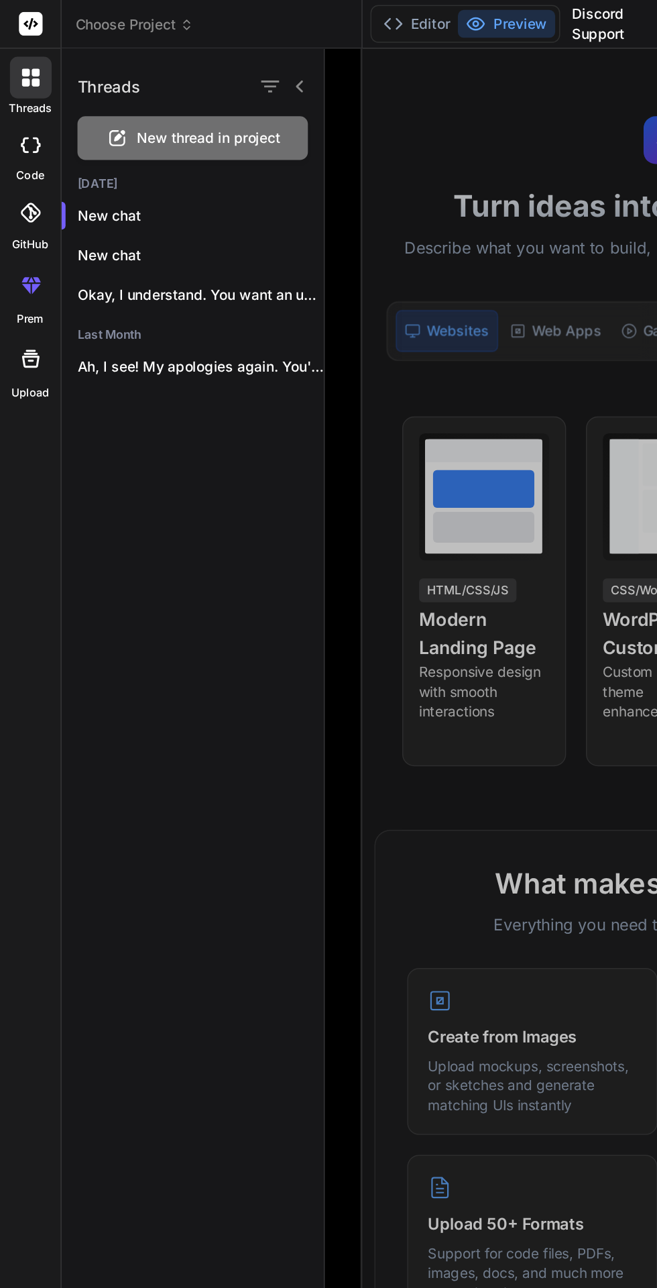
click at [201, 172] on icon "button" at bounding box center [204, 172] width 7 height 1
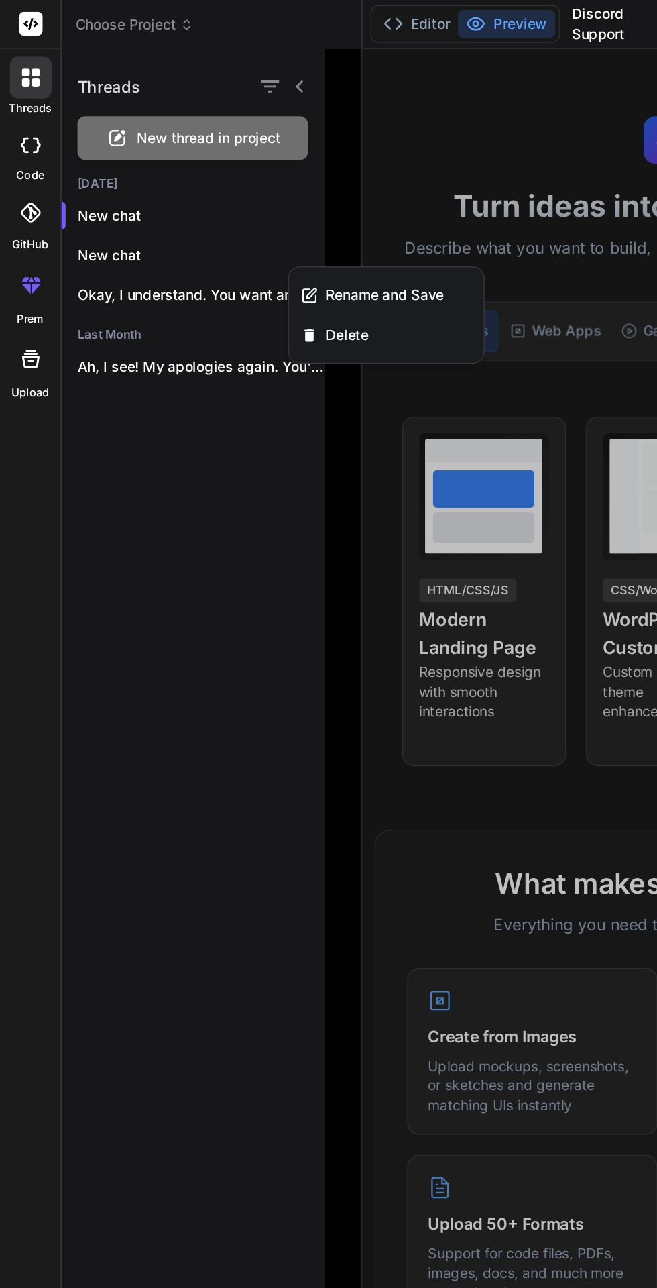
click at [245, 229] on span "Delete" at bounding box center [234, 225] width 29 height 13
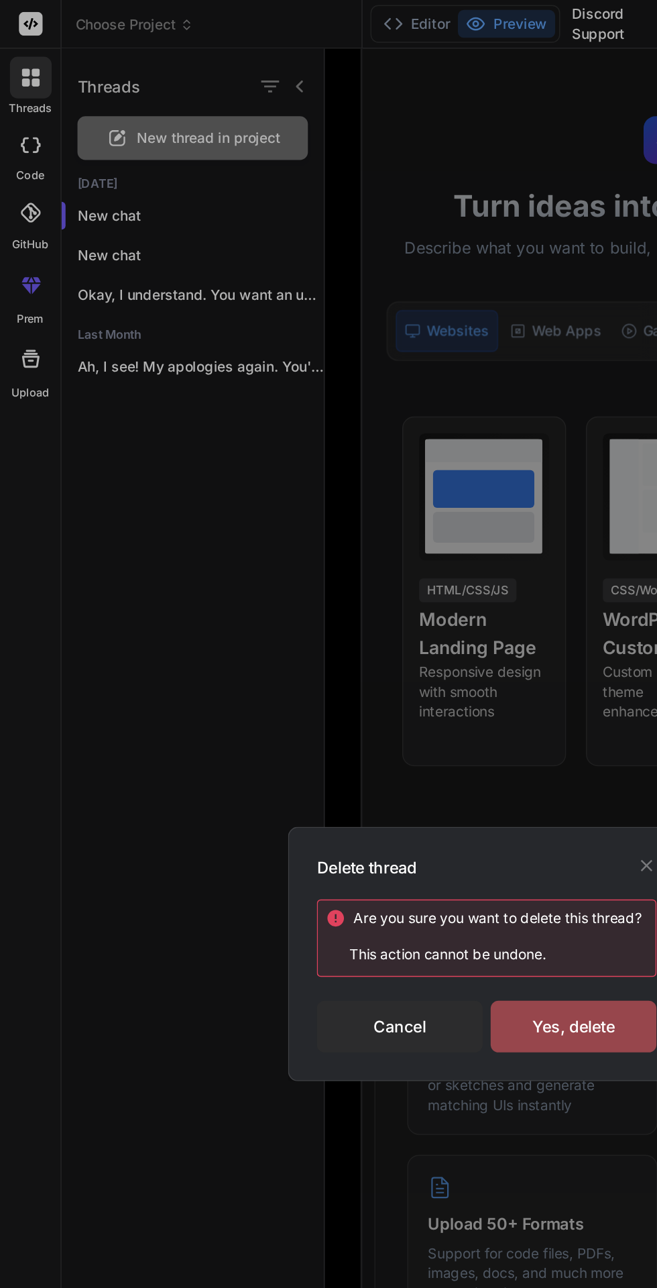
click at [365, 688] on div "Yes, delete" at bounding box center [387, 693] width 112 height 35
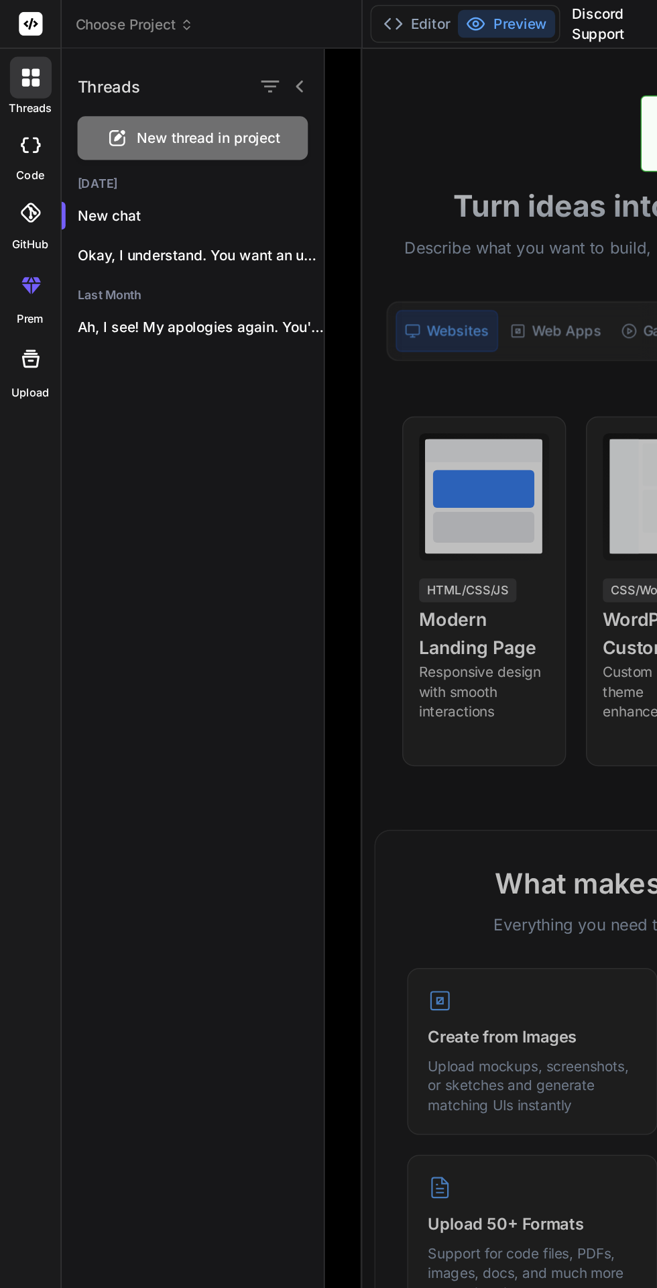
click at [322, 88] on div at bounding box center [438, 660] width 438 height 1255
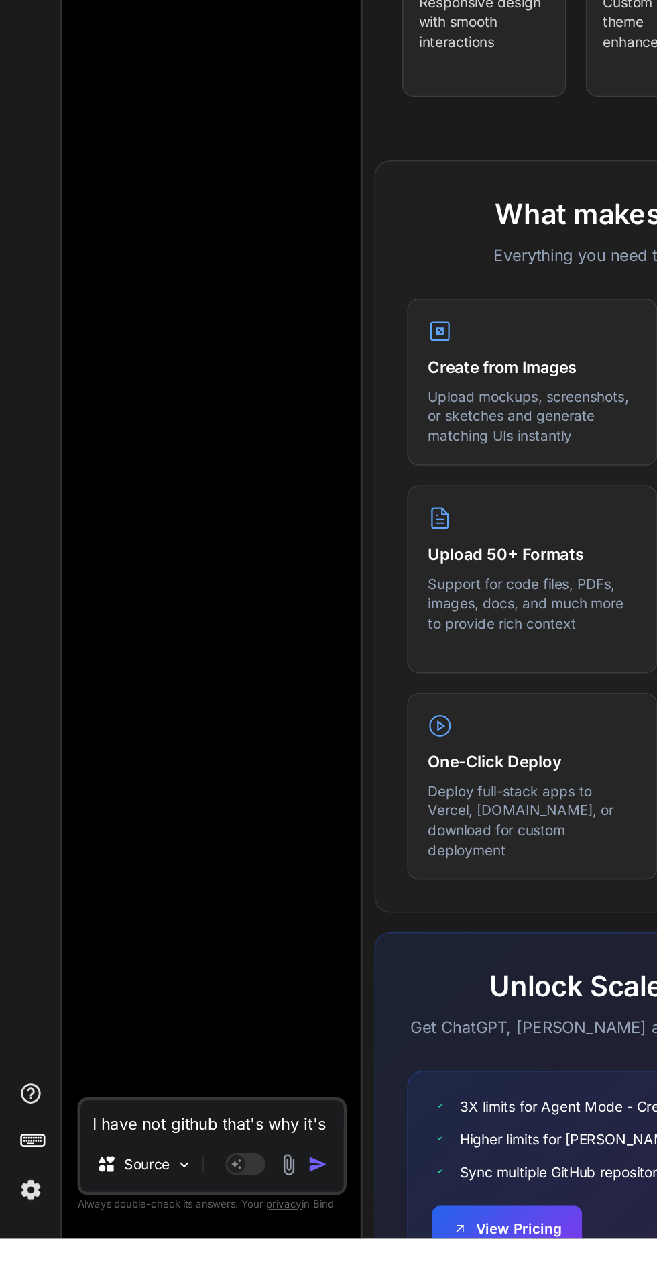
click at [99, 1219] on textarea "I have not github that's why it's showing error remove github" at bounding box center [143, 1207] width 178 height 24
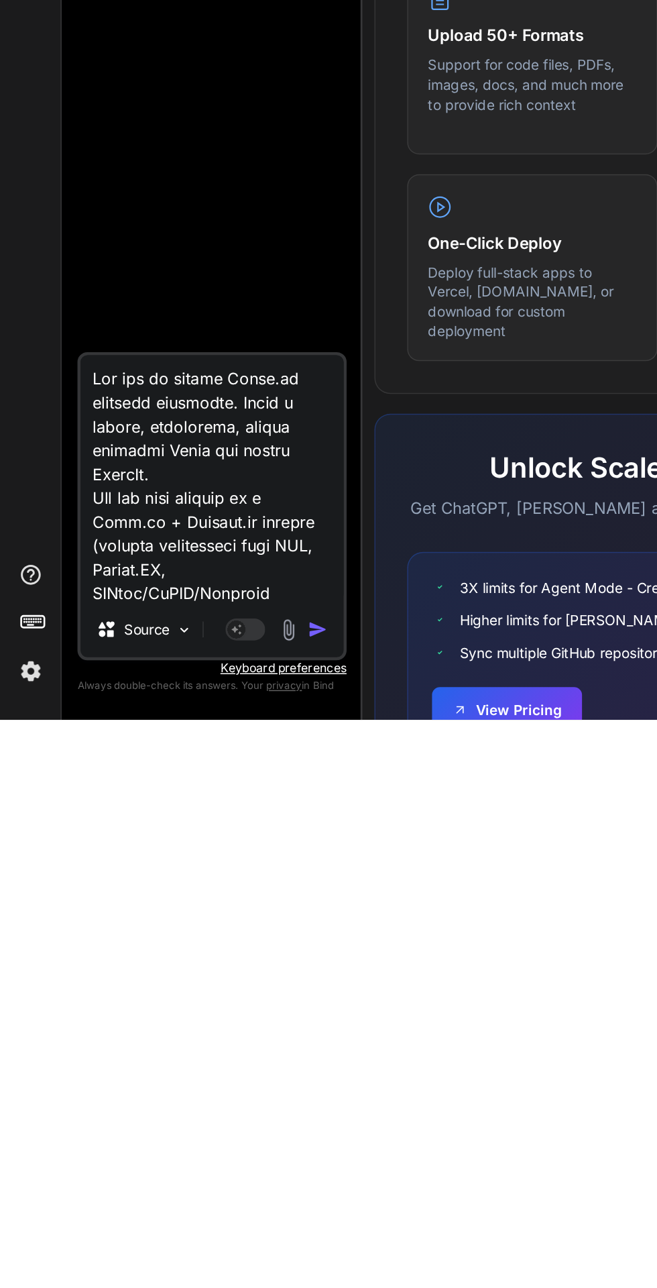
scroll to position [2868, 0]
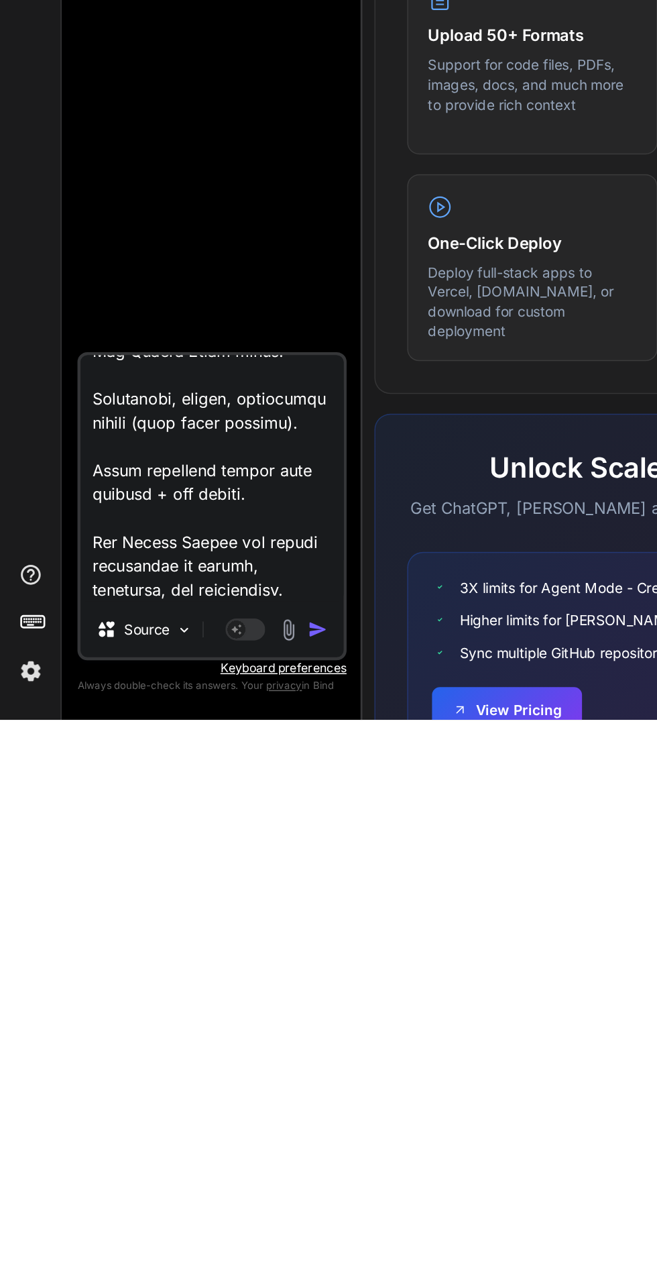
click at [215, 1224] on img "button" at bounding box center [214, 1226] width 13 height 13
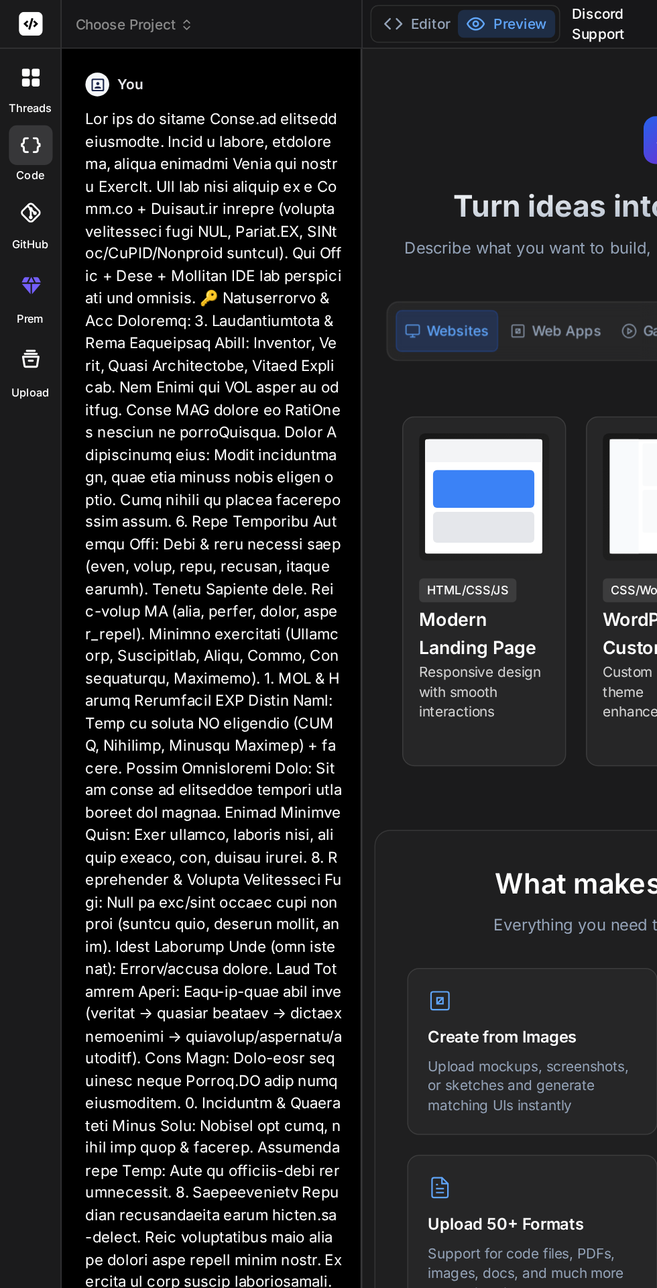
scroll to position [80, 0]
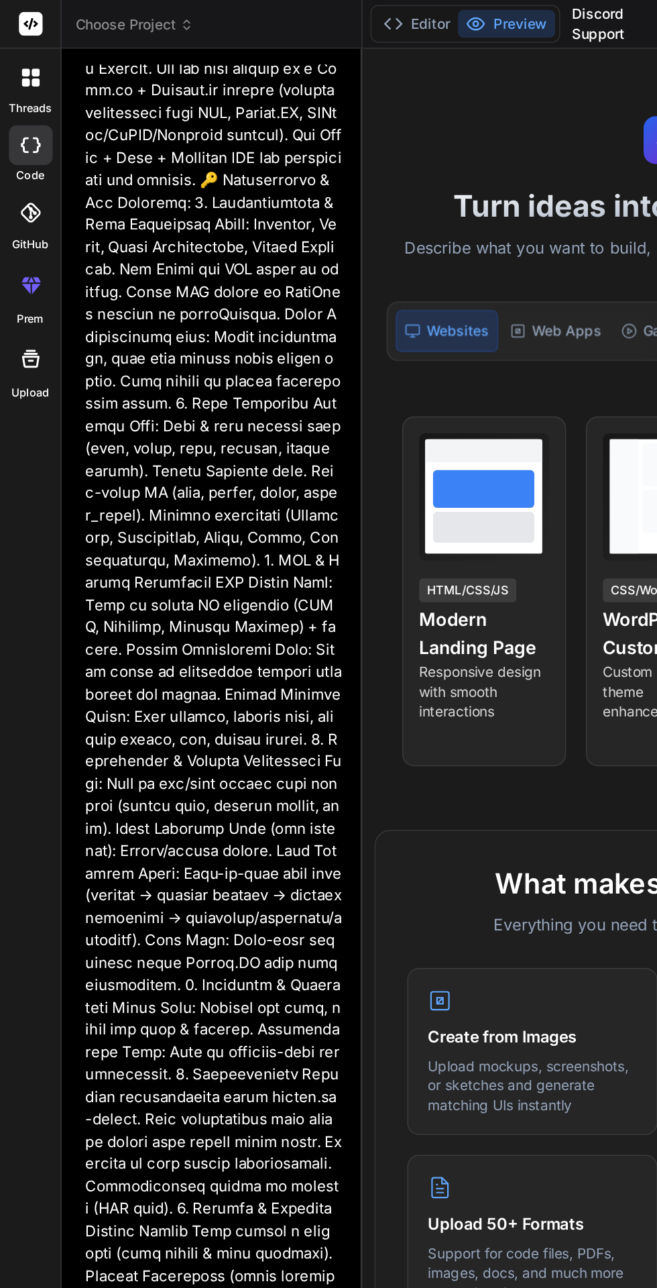
click at [280, 13] on button "Editor" at bounding box center [282, 16] width 56 height 19
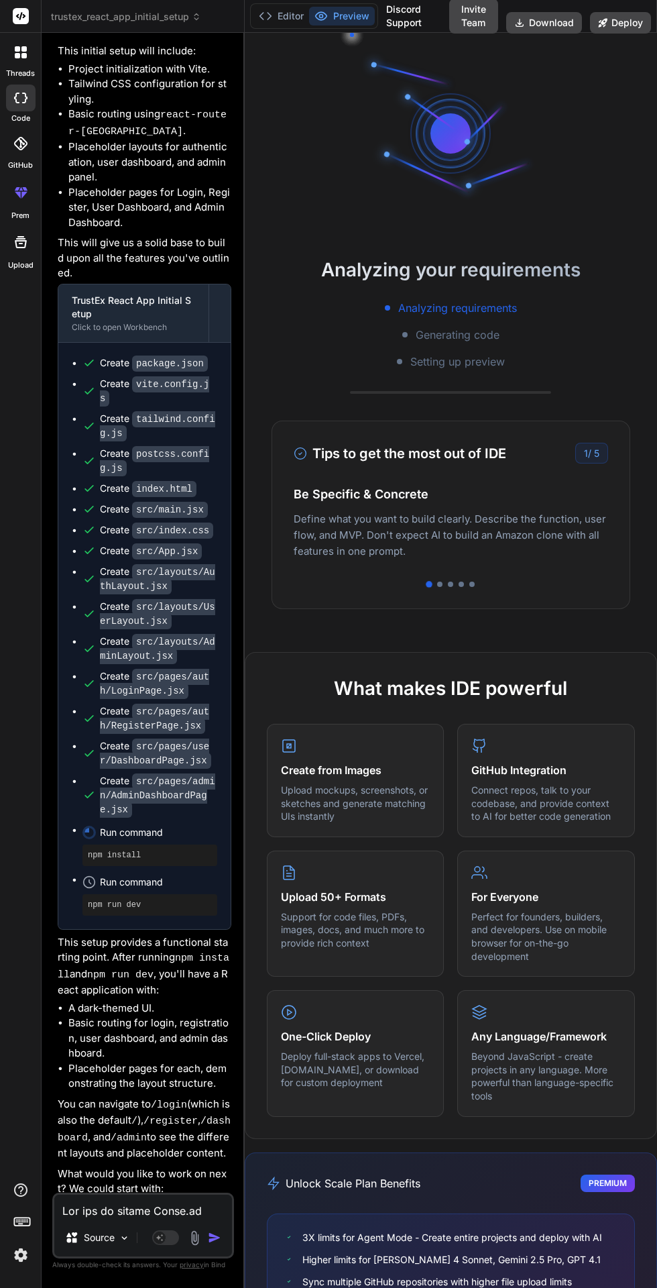
scroll to position [1433, 0]
click at [274, 13] on button "Editor" at bounding box center [282, 16] width 56 height 19
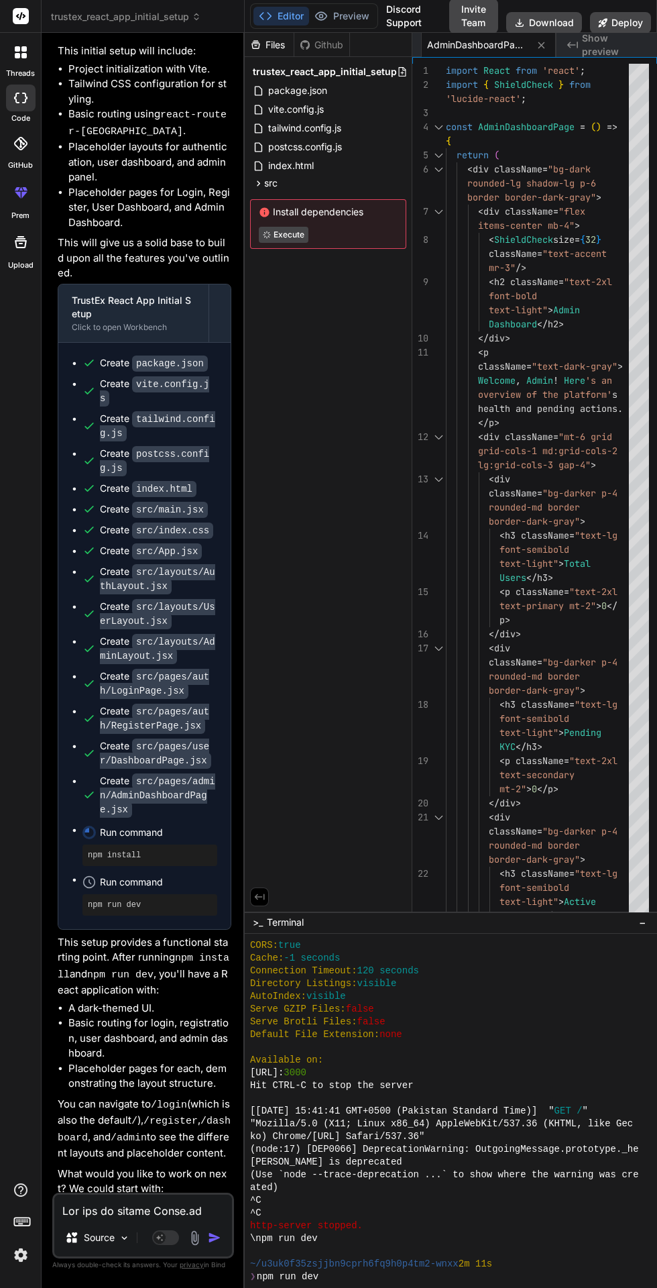
click at [323, 10] on icon at bounding box center [321, 15] width 13 height 13
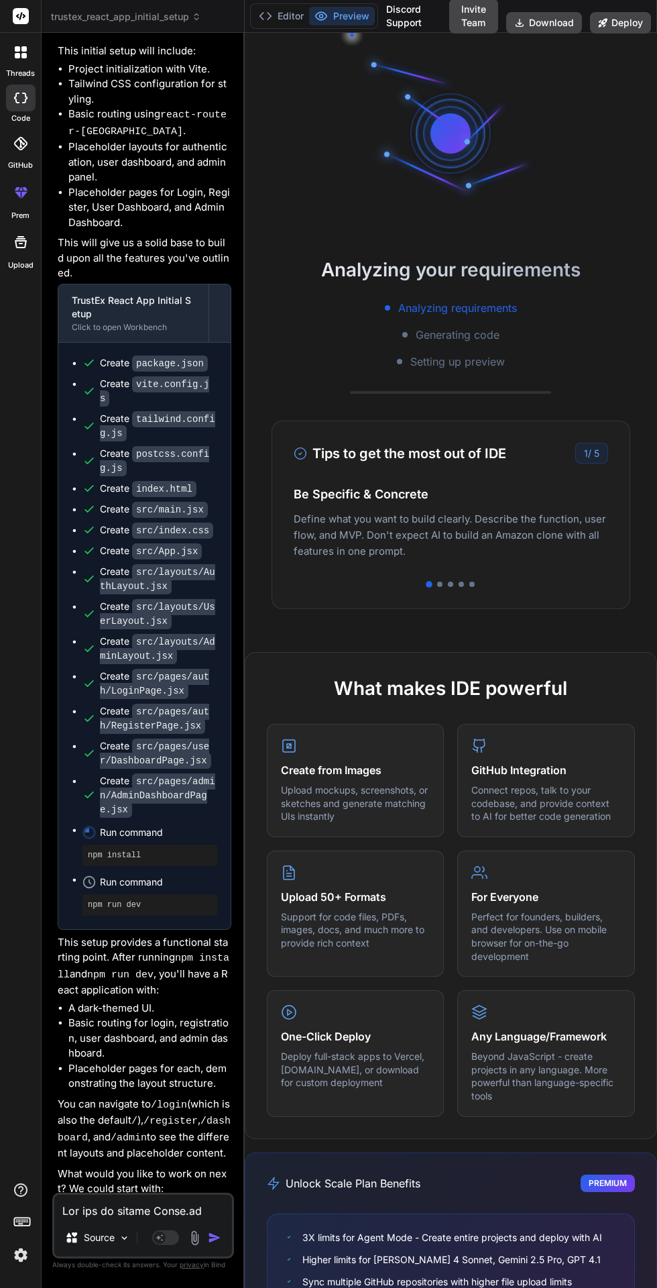
click at [269, 16] on icon at bounding box center [265, 15] width 13 height 13
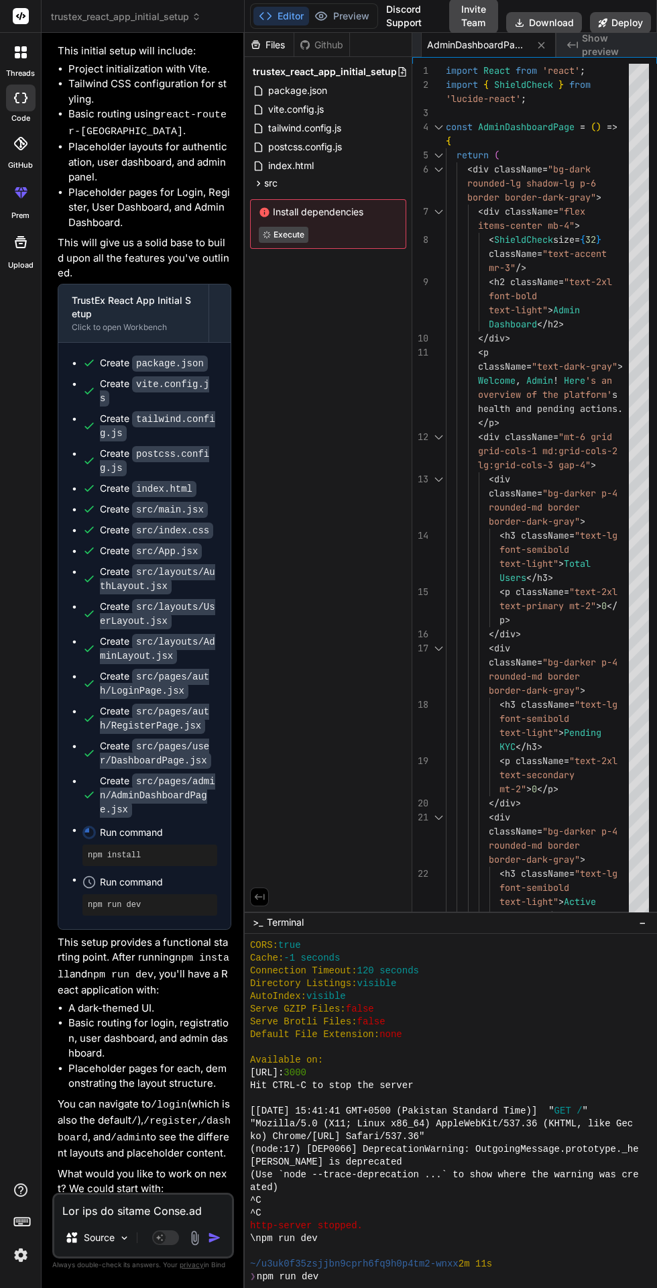
scroll to position [1093, 0]
click at [326, 9] on icon at bounding box center [321, 15] width 13 height 13
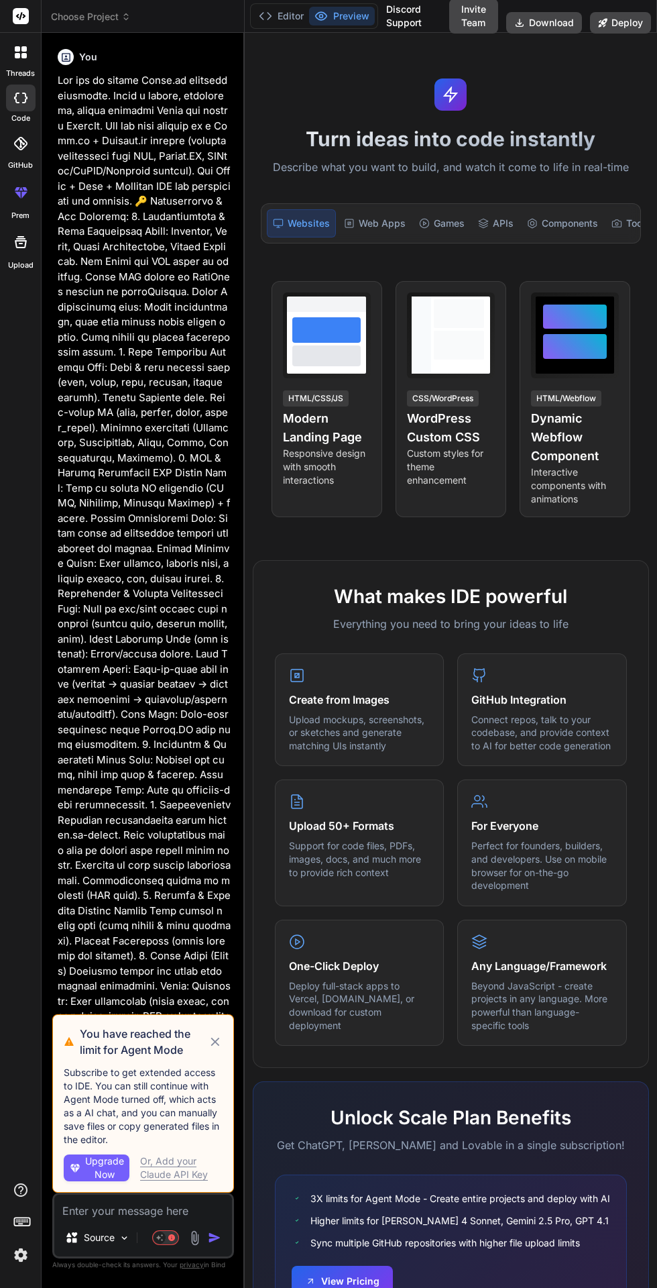
scroll to position [44, 0]
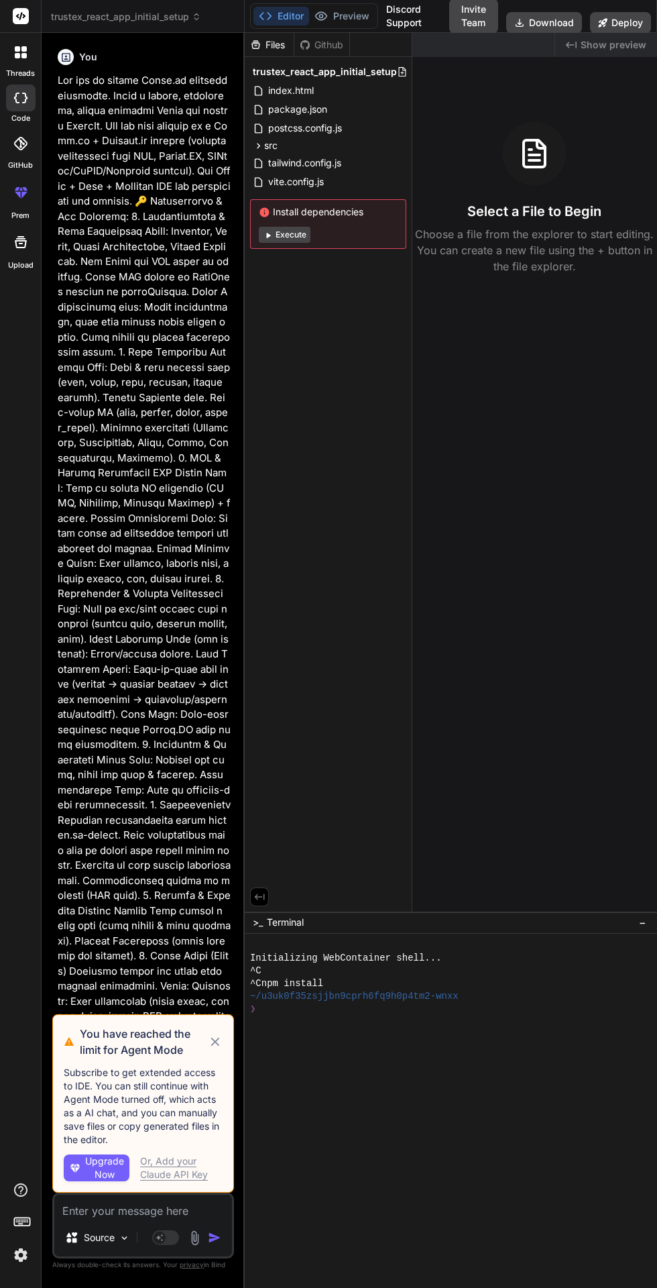
click at [215, 1046] on icon at bounding box center [215, 1042] width 9 height 9
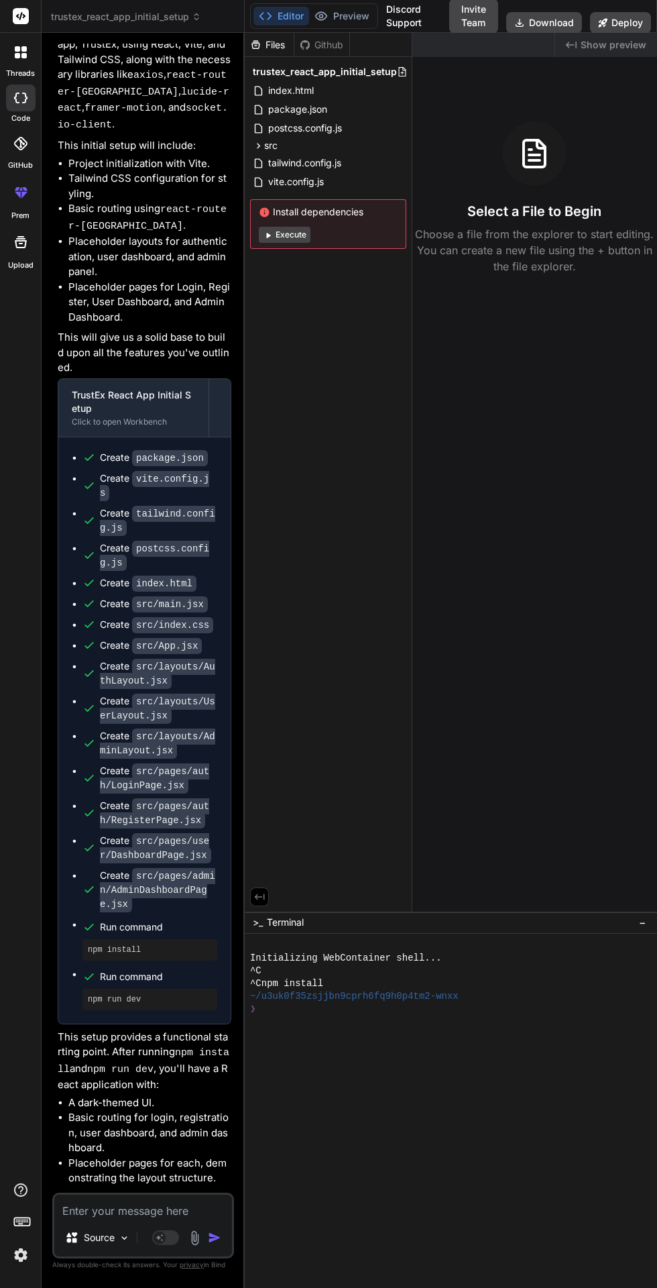
scroll to position [1433, 0]
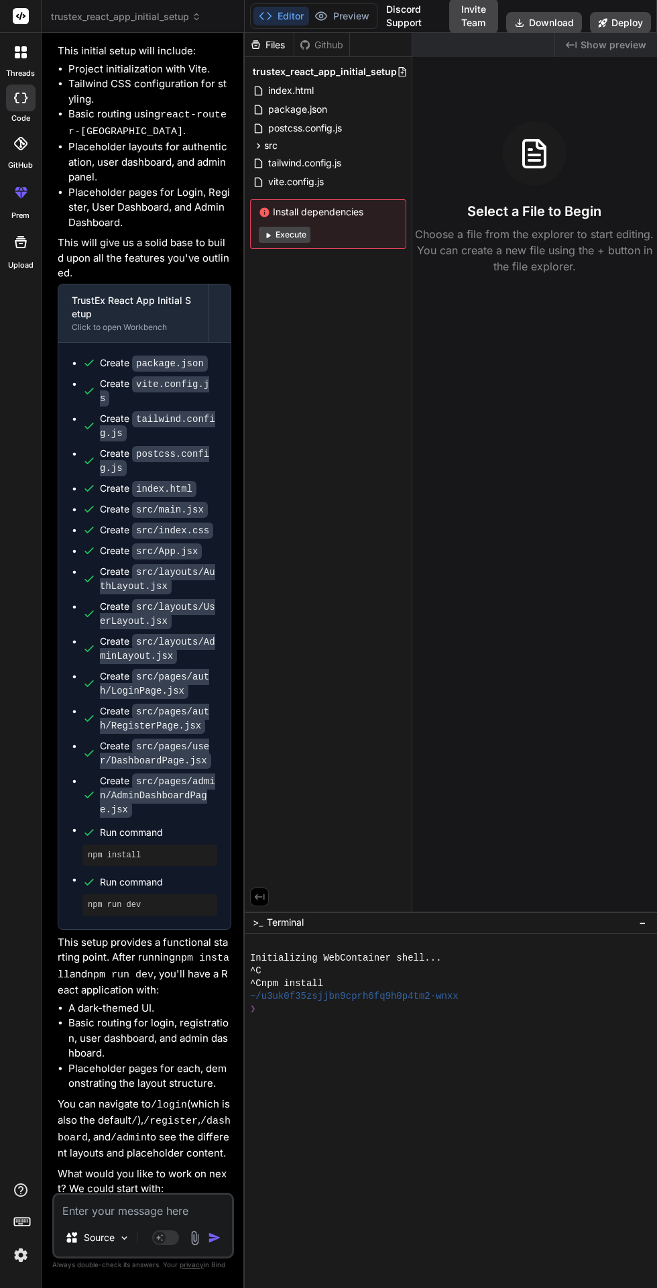
click at [261, 11] on icon at bounding box center [265, 15] width 13 height 13
click at [265, 16] on icon at bounding box center [265, 15] width 13 height 13
click at [268, 235] on icon at bounding box center [268, 235] width 4 height 5
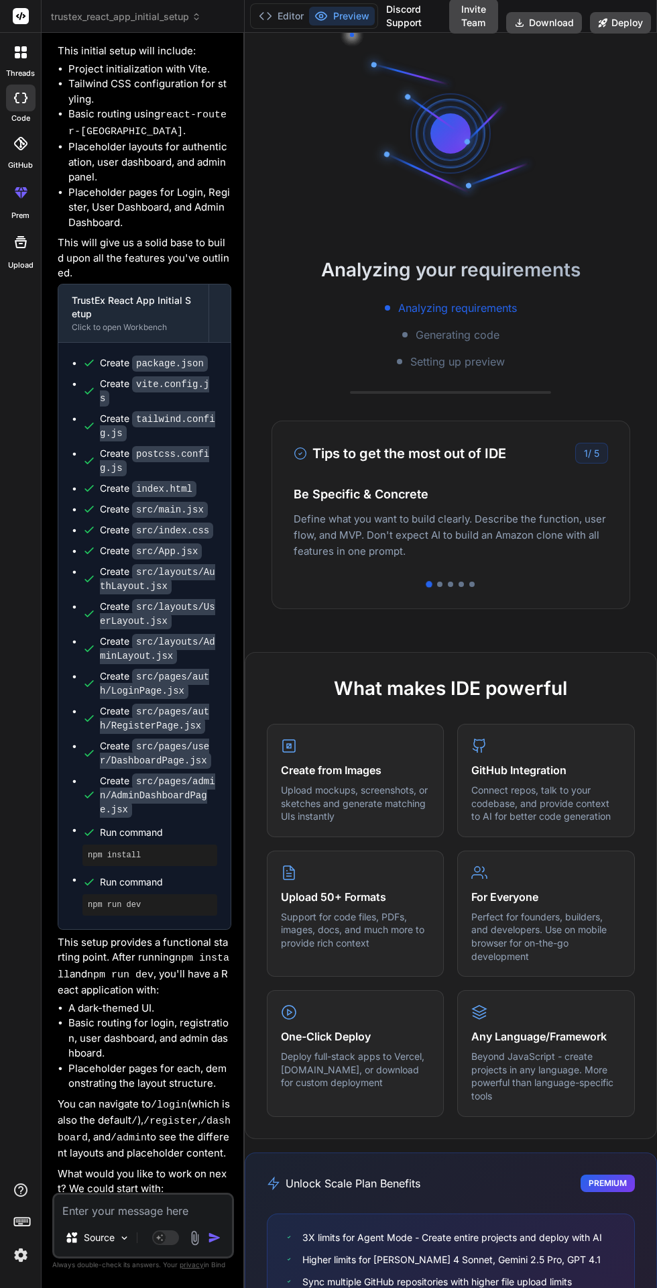
click at [281, 18] on button "Editor" at bounding box center [282, 16] width 56 height 19
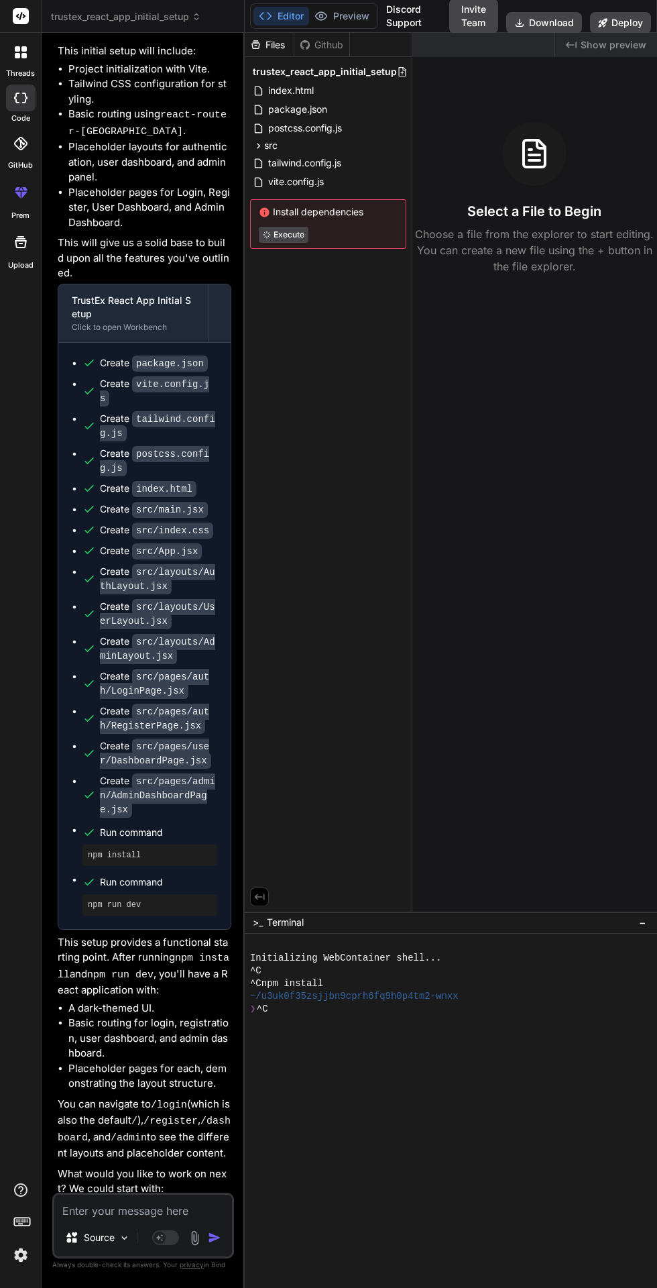
click at [352, 17] on button "Preview" at bounding box center [342, 16] width 66 height 19
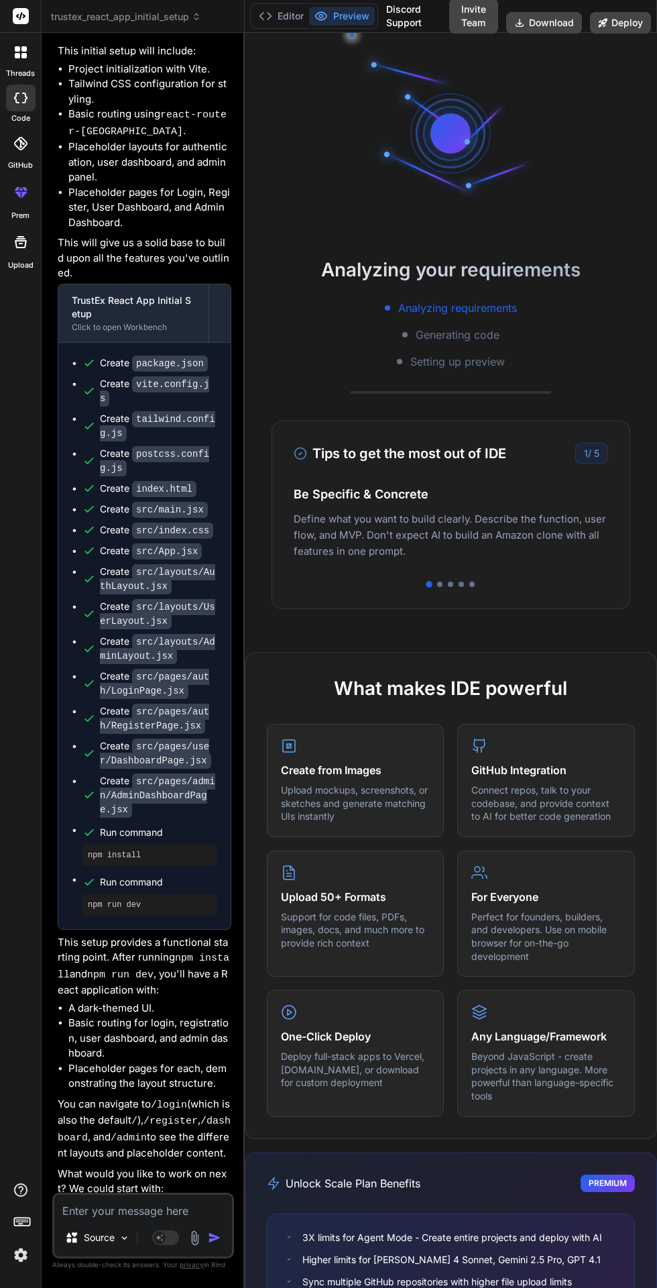
click at [265, 16] on icon at bounding box center [265, 15] width 13 height 13
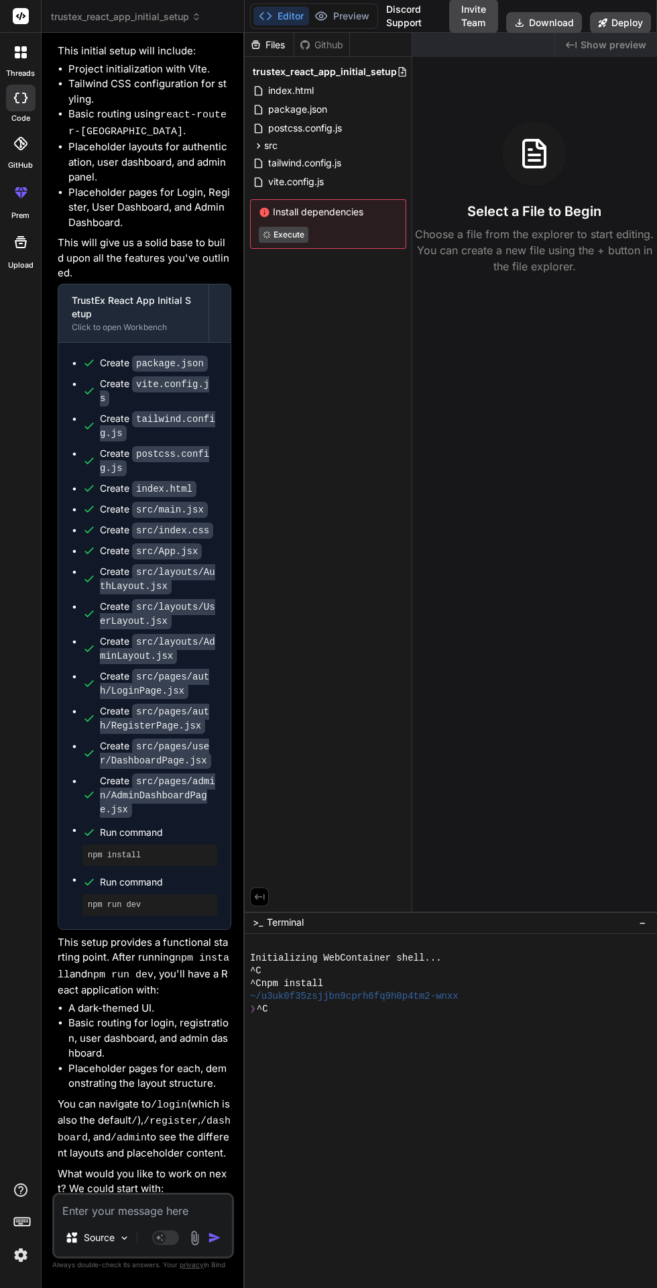
click at [313, 1041] on div at bounding box center [444, 1034] width 389 height 13
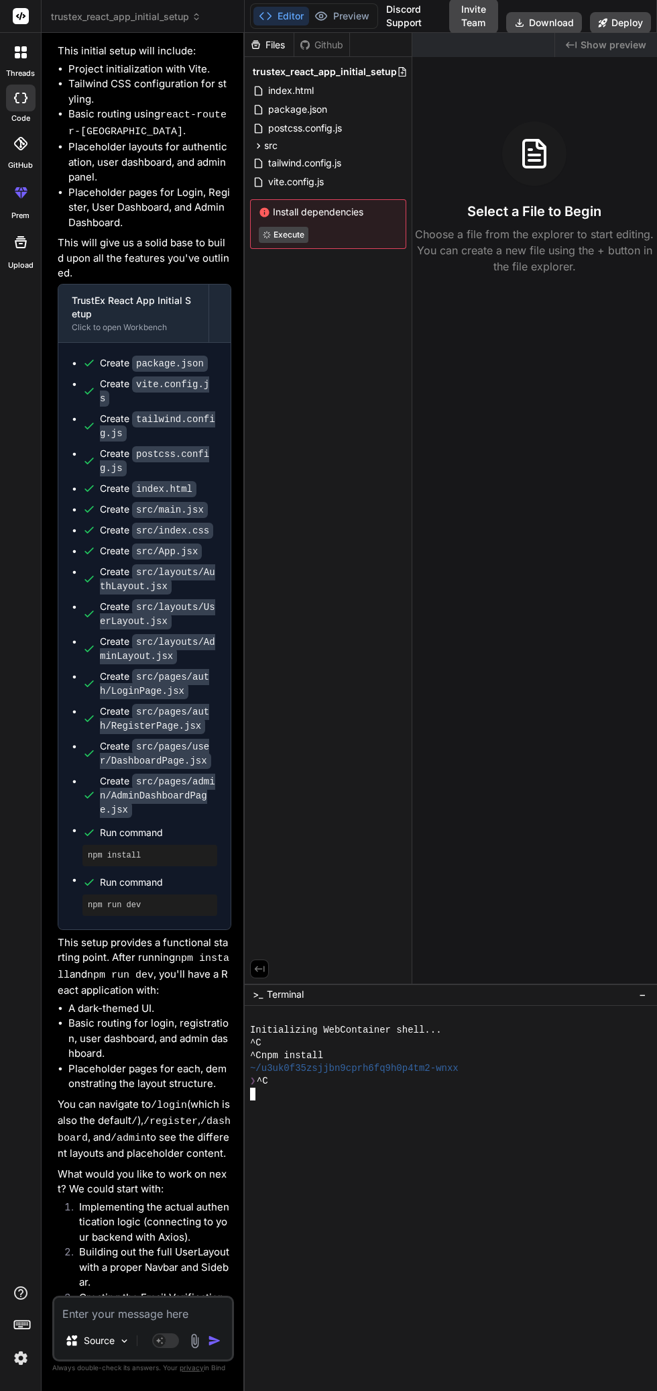
type textarea "x"
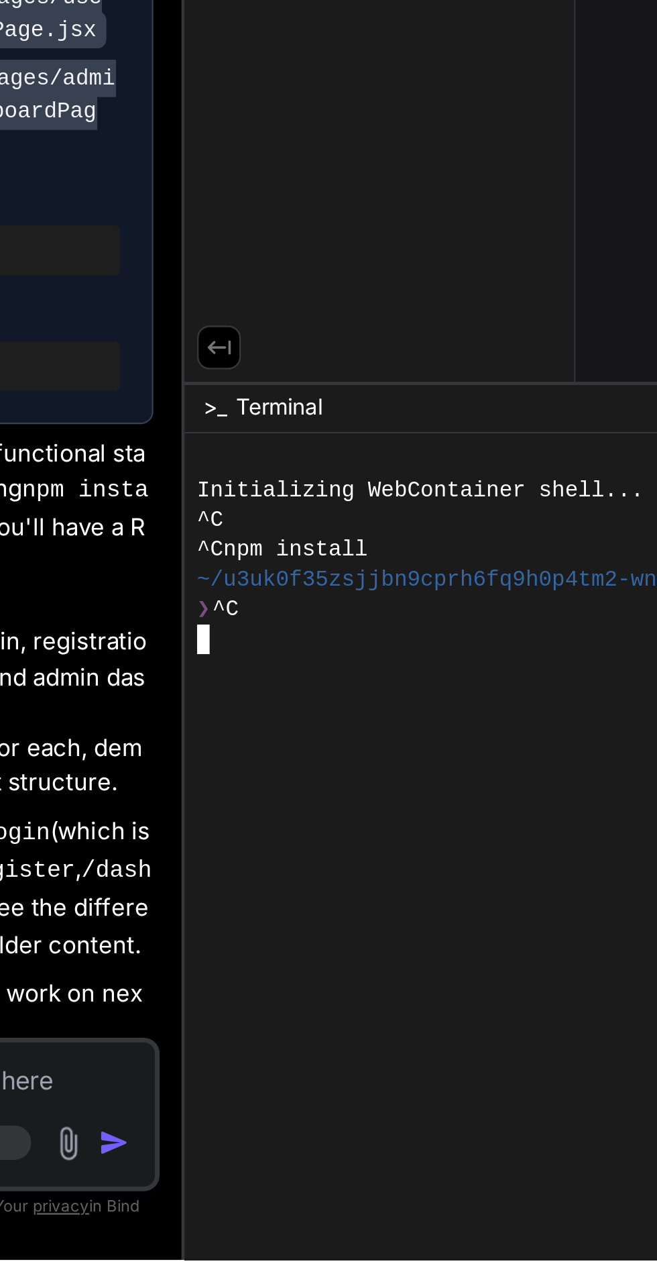
type textarea "npm install"
click at [381, 1028] on div at bounding box center [444, 1034] width 389 height 13
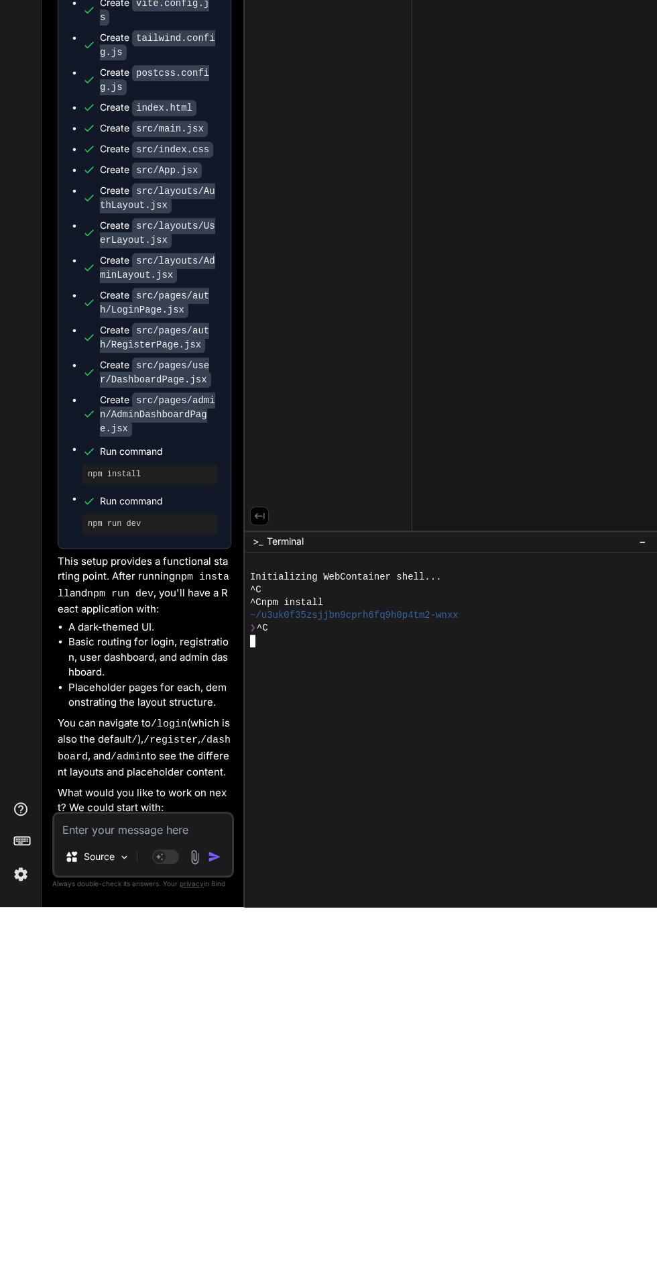
click at [290, 796] on div "Files Github trustex_react_app_initial_setup index.html package.json postcss.co…" at bounding box center [329, 472] width 168 height 879
type textarea "x"
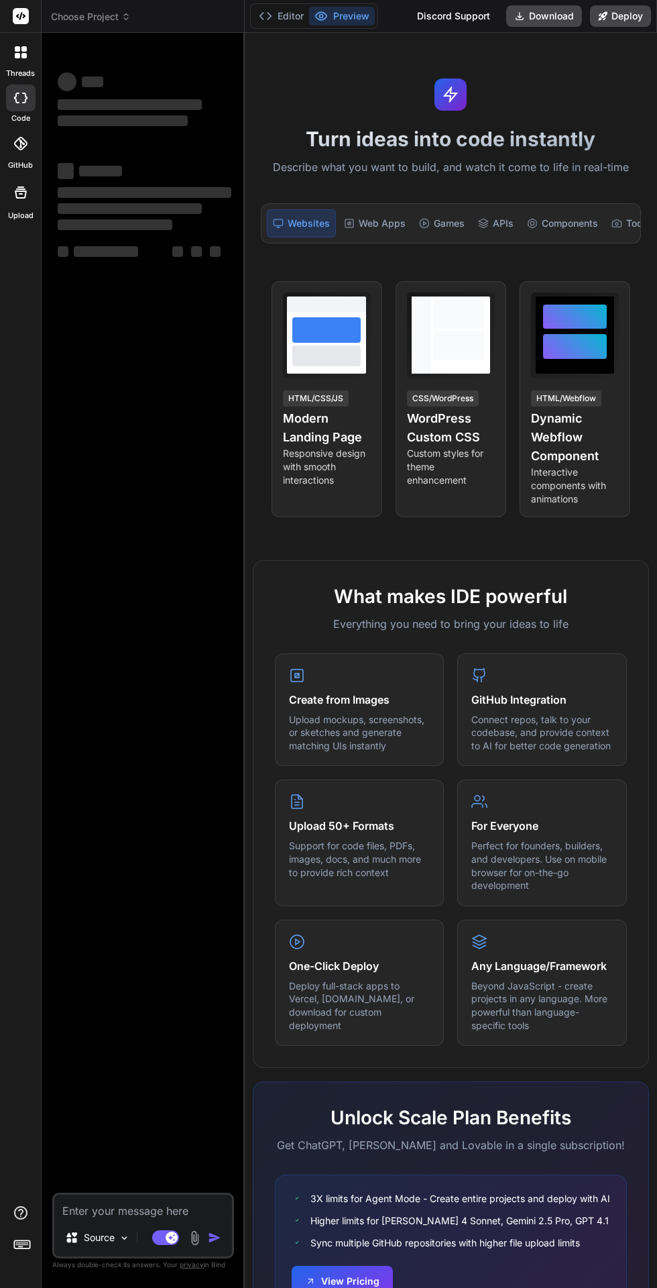
click at [168, 1244] on rect at bounding box center [165, 1237] width 27 height 15
click at [284, 11] on button "Editor" at bounding box center [282, 16] width 56 height 19
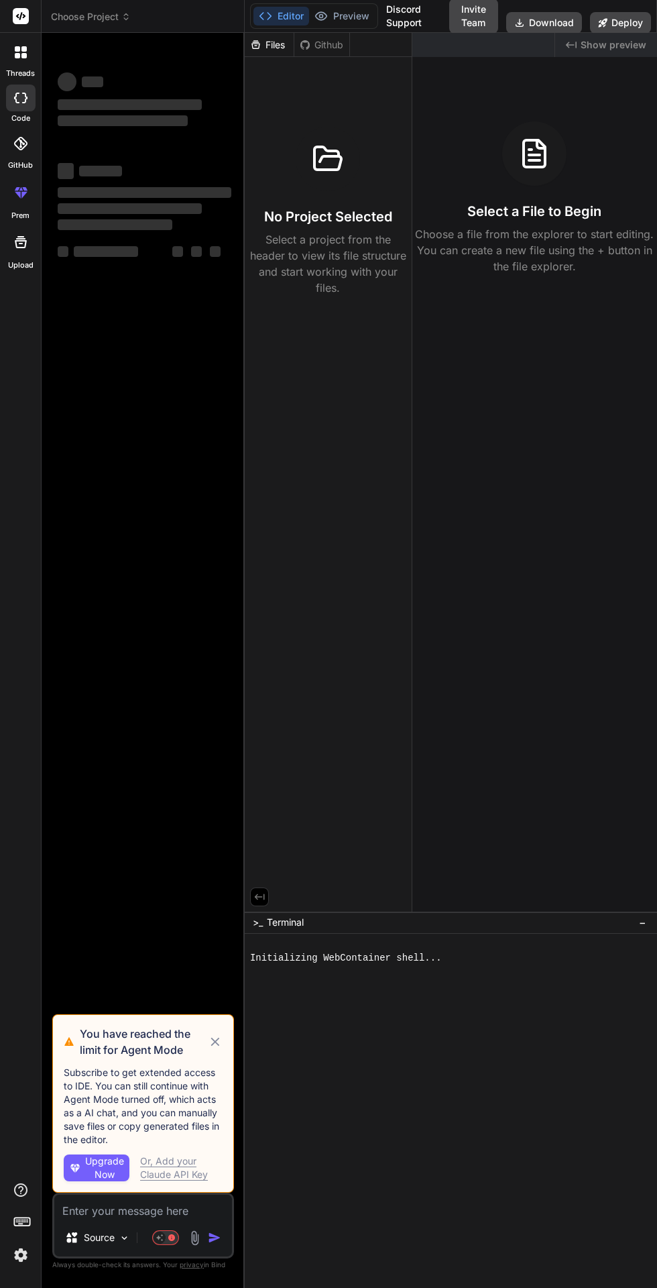
click at [213, 1050] on icon at bounding box center [215, 1042] width 15 height 16
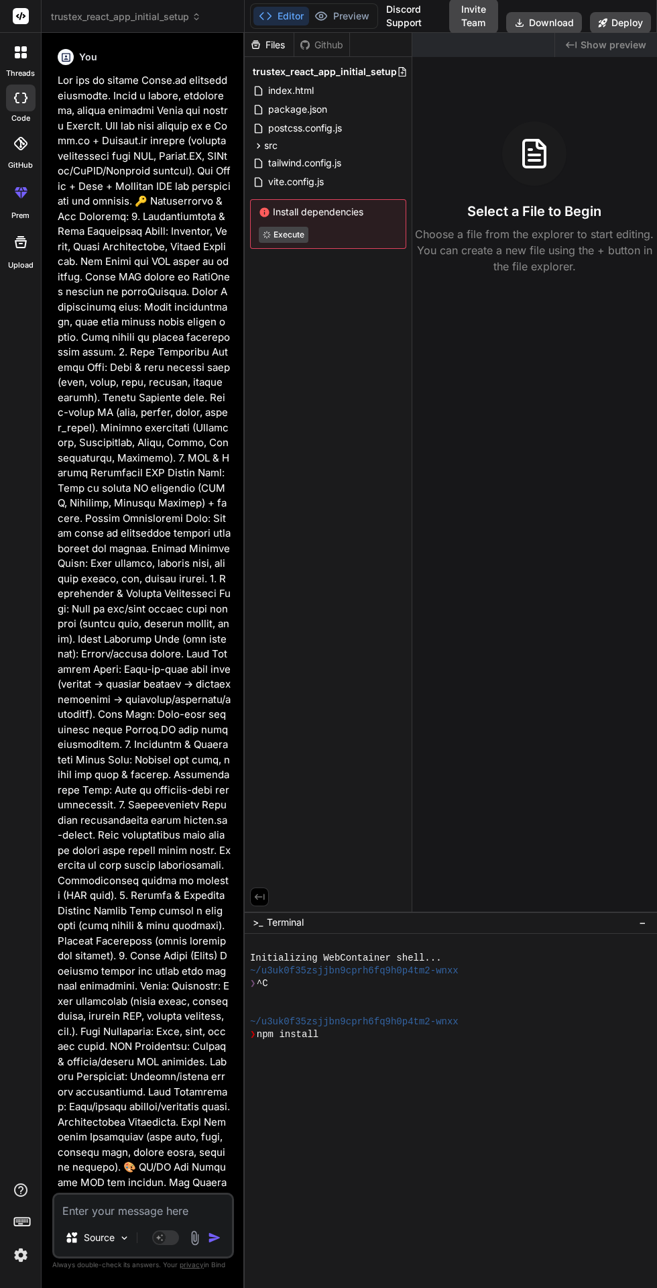
click at [344, 13] on button "Preview" at bounding box center [342, 16] width 66 height 19
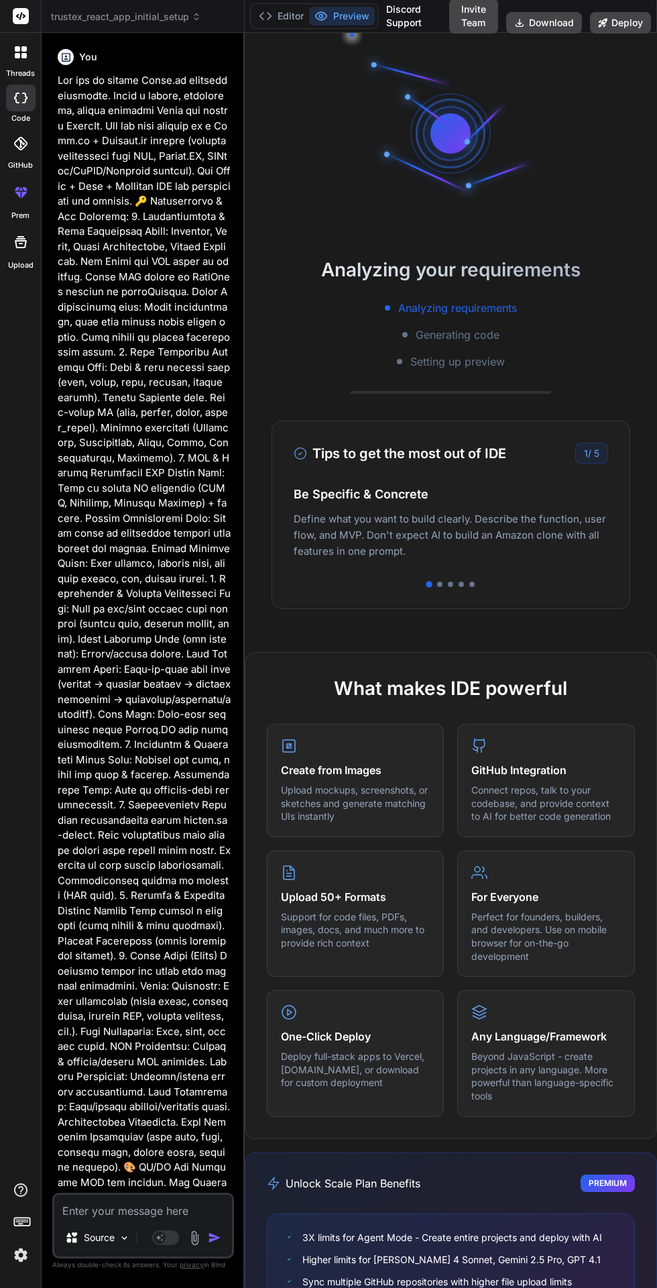
click at [290, 18] on button "Editor" at bounding box center [282, 16] width 56 height 19
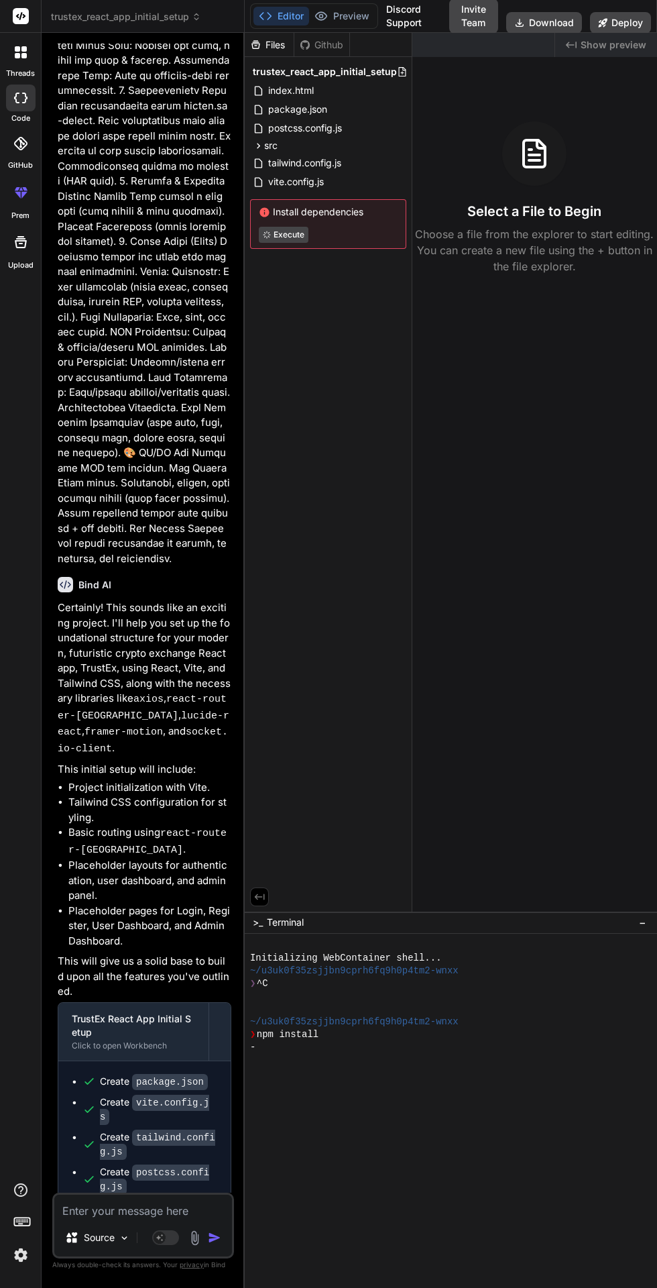
scroll to position [1433, 0]
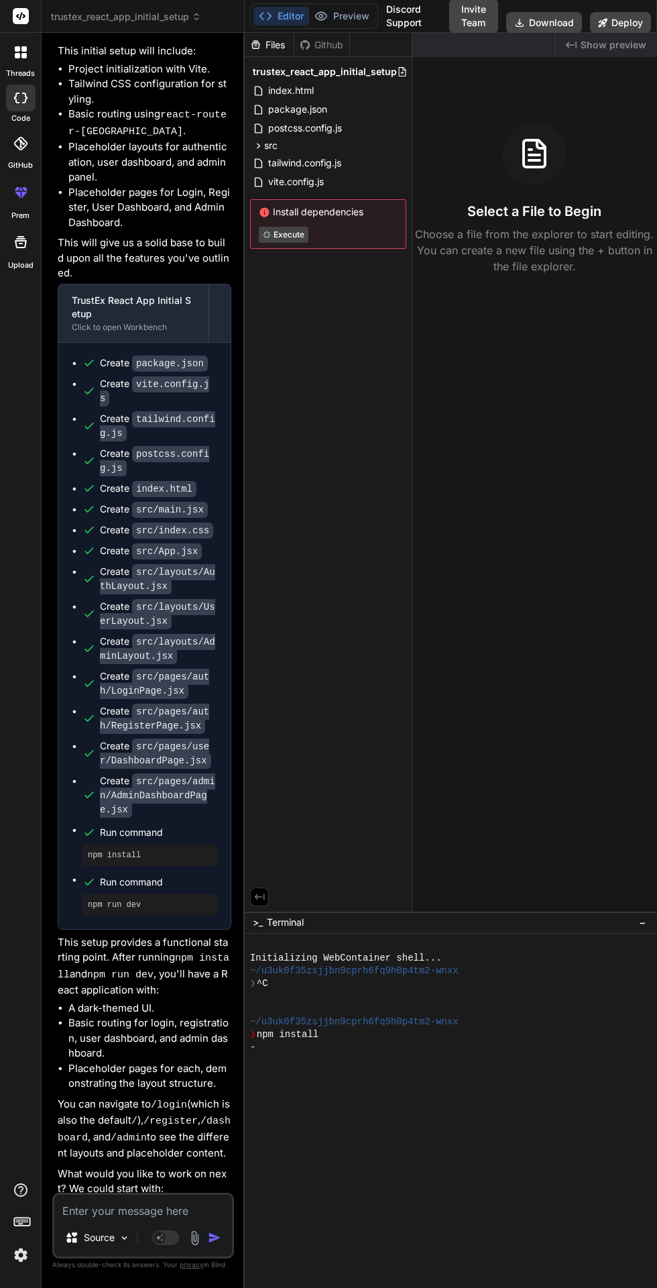
click at [341, 17] on button "Preview" at bounding box center [342, 16] width 66 height 19
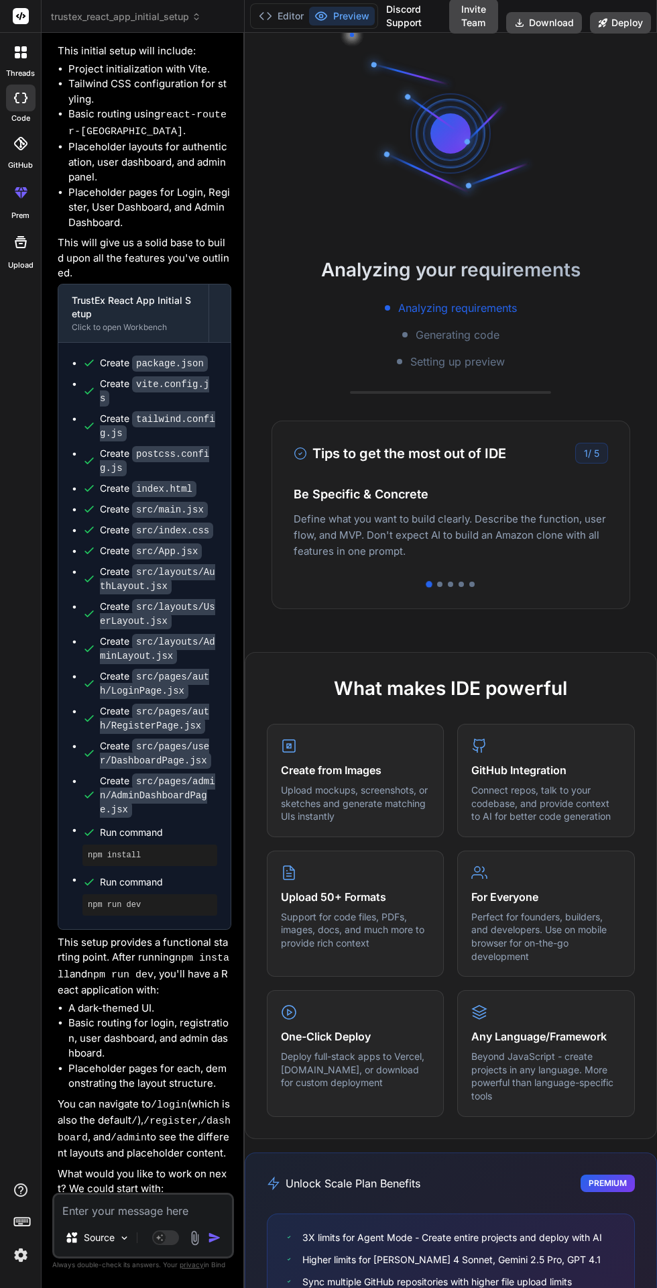
click at [290, 14] on button "Editor" at bounding box center [282, 16] width 56 height 19
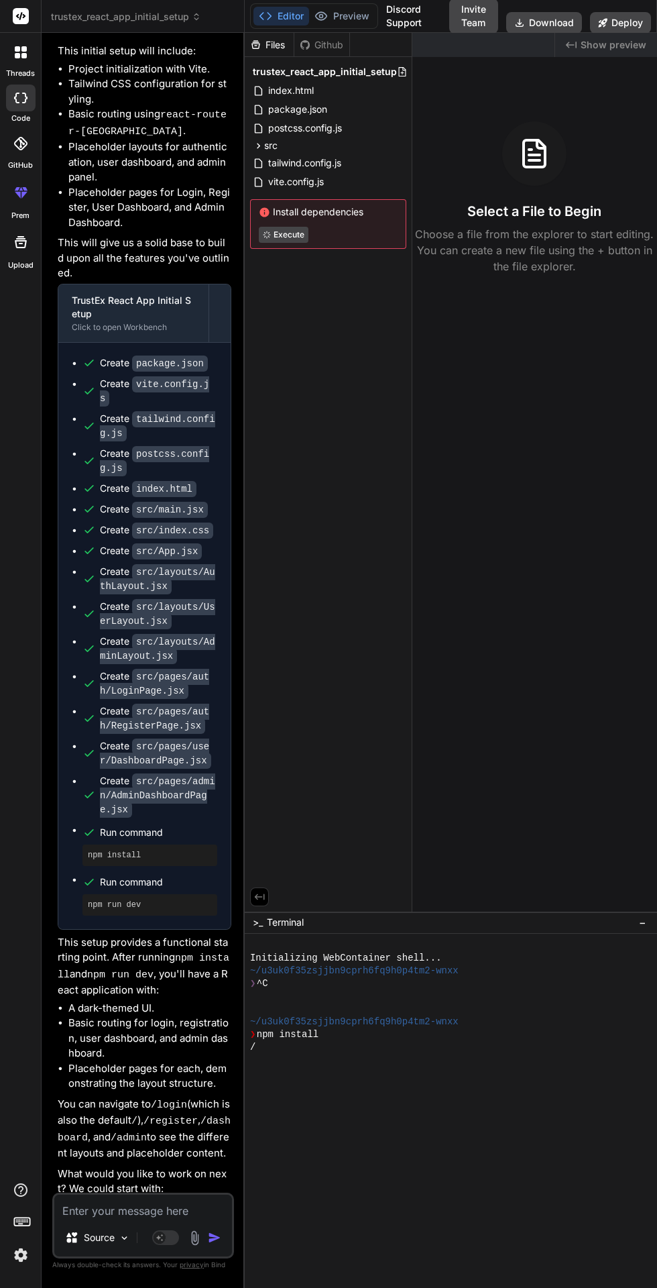
click at [345, 15] on button "Preview" at bounding box center [342, 16] width 66 height 19
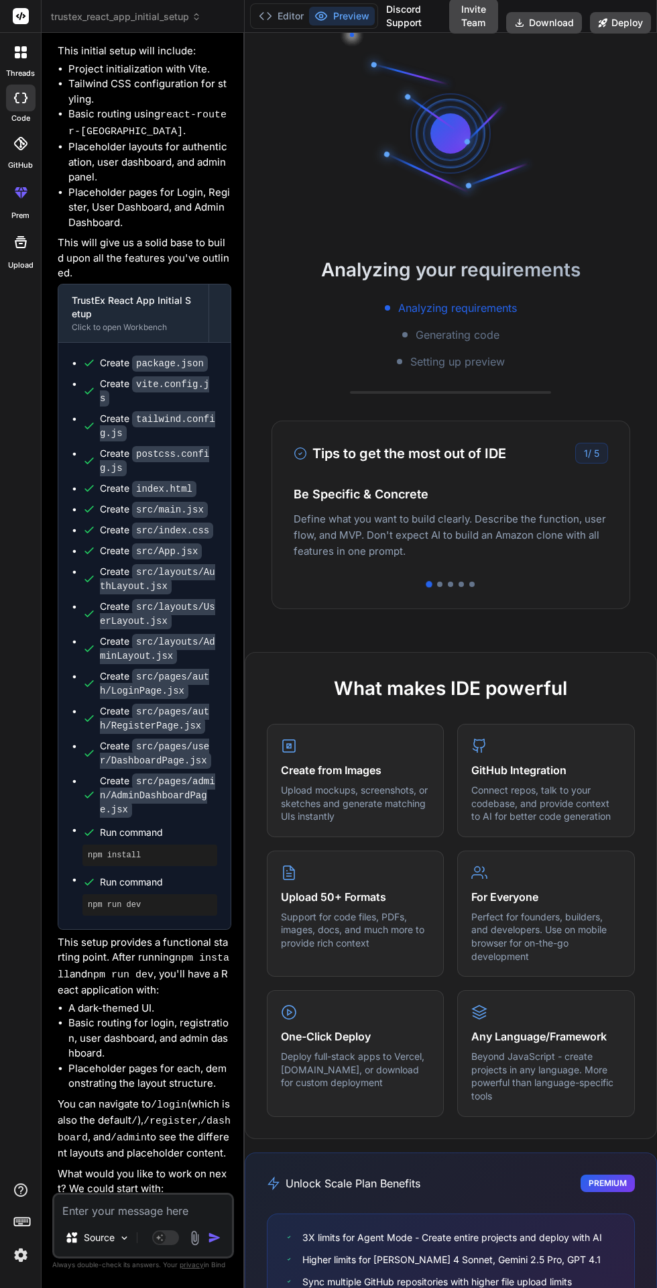
click at [281, 15] on button "Editor" at bounding box center [282, 16] width 56 height 19
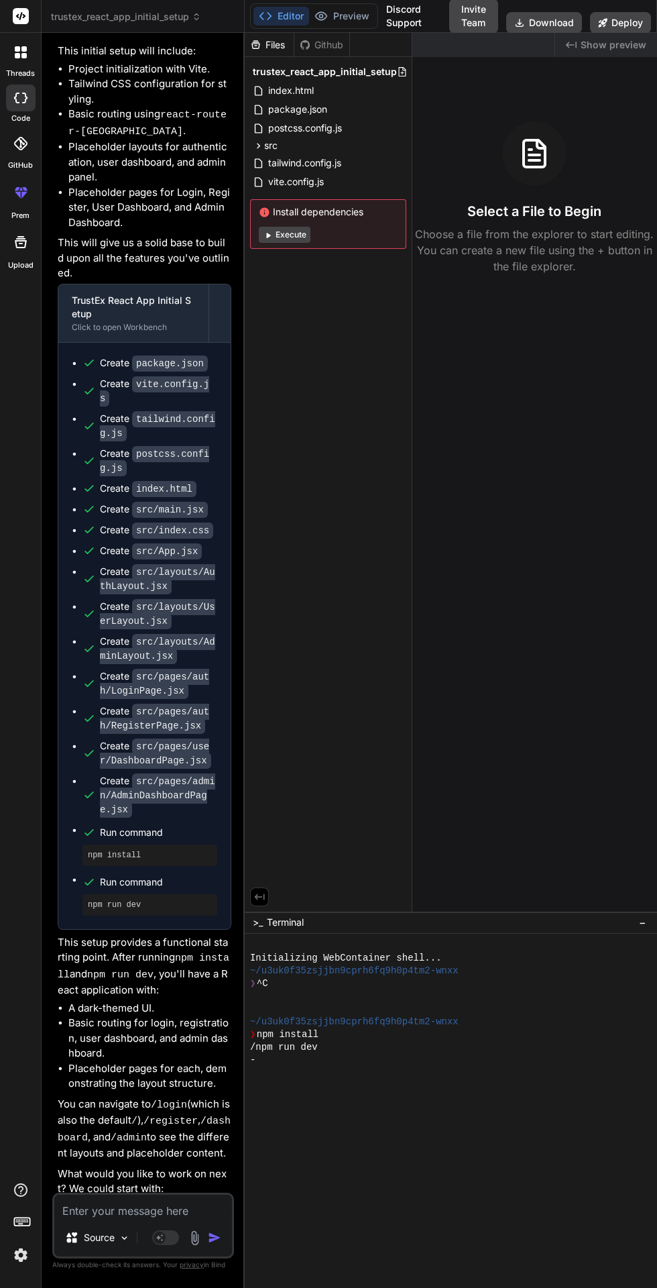
click at [270, 19] on icon at bounding box center [265, 15] width 13 height 13
click at [272, 12] on icon at bounding box center [265, 15] width 13 height 13
click at [274, 9] on button "Editor" at bounding box center [282, 16] width 56 height 19
click at [270, 17] on polyline at bounding box center [269, 16] width 3 height 7
click at [277, 14] on button "Editor" at bounding box center [282, 16] width 56 height 19
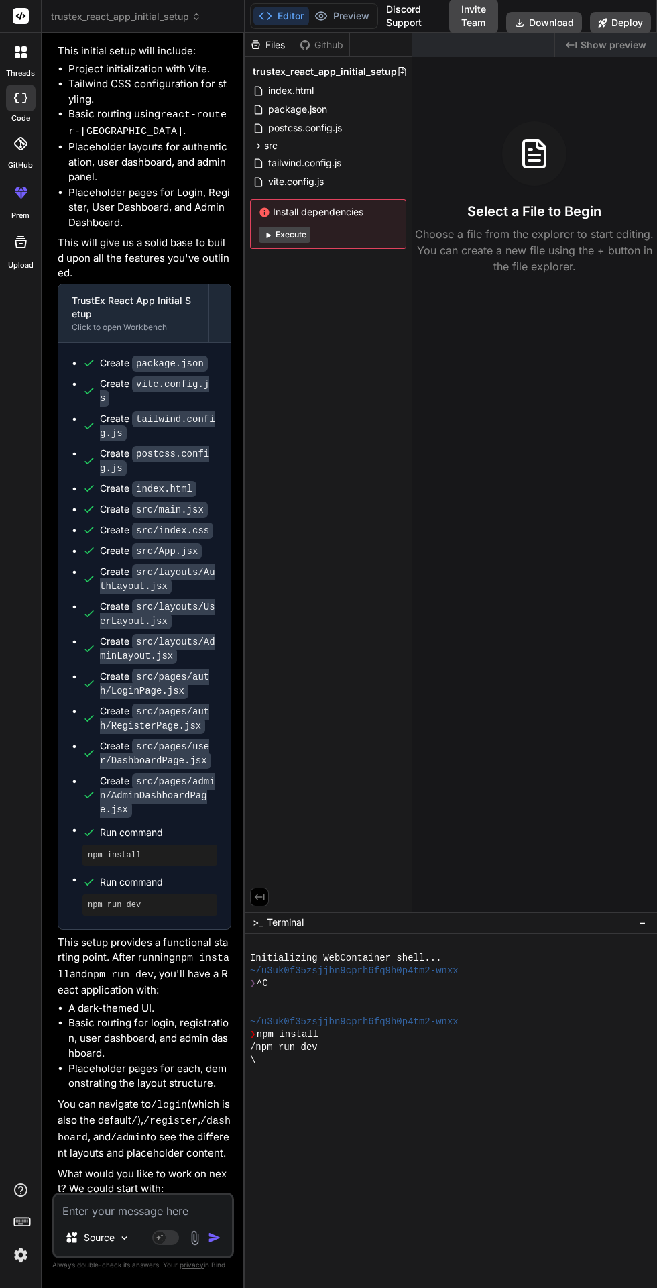
type textarea "x"
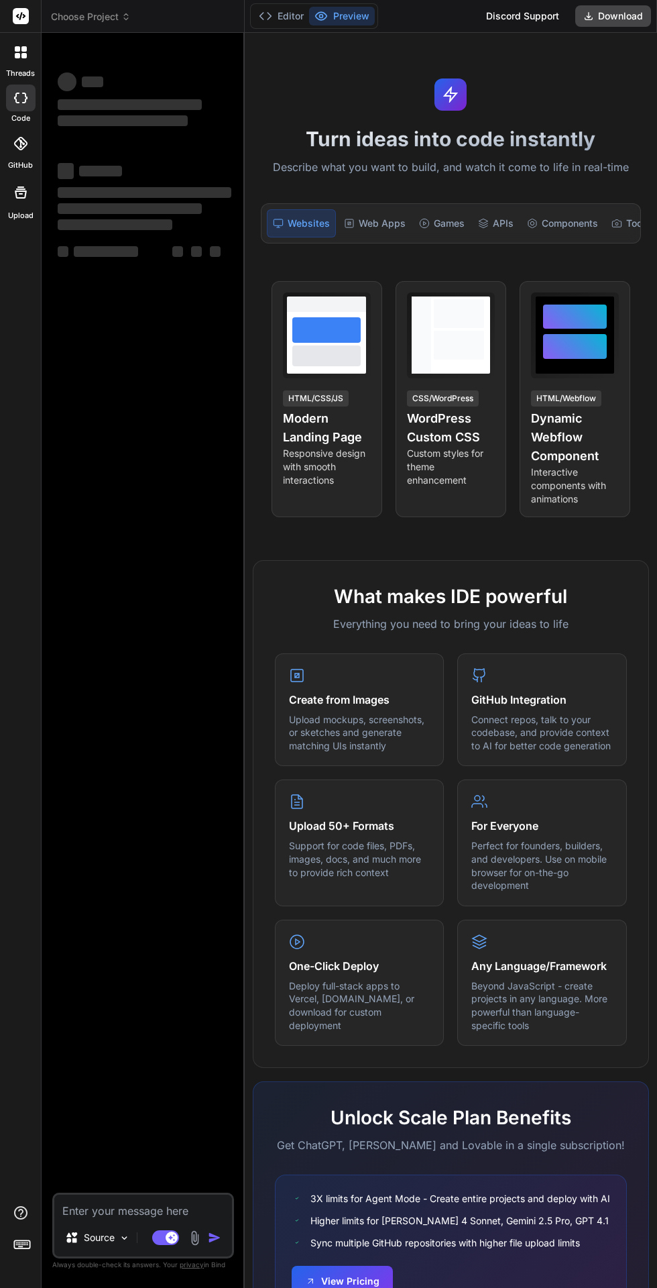
scroll to position [102, 0]
click at [171, 1238] on icon at bounding box center [171, 1237] width 7 height 7
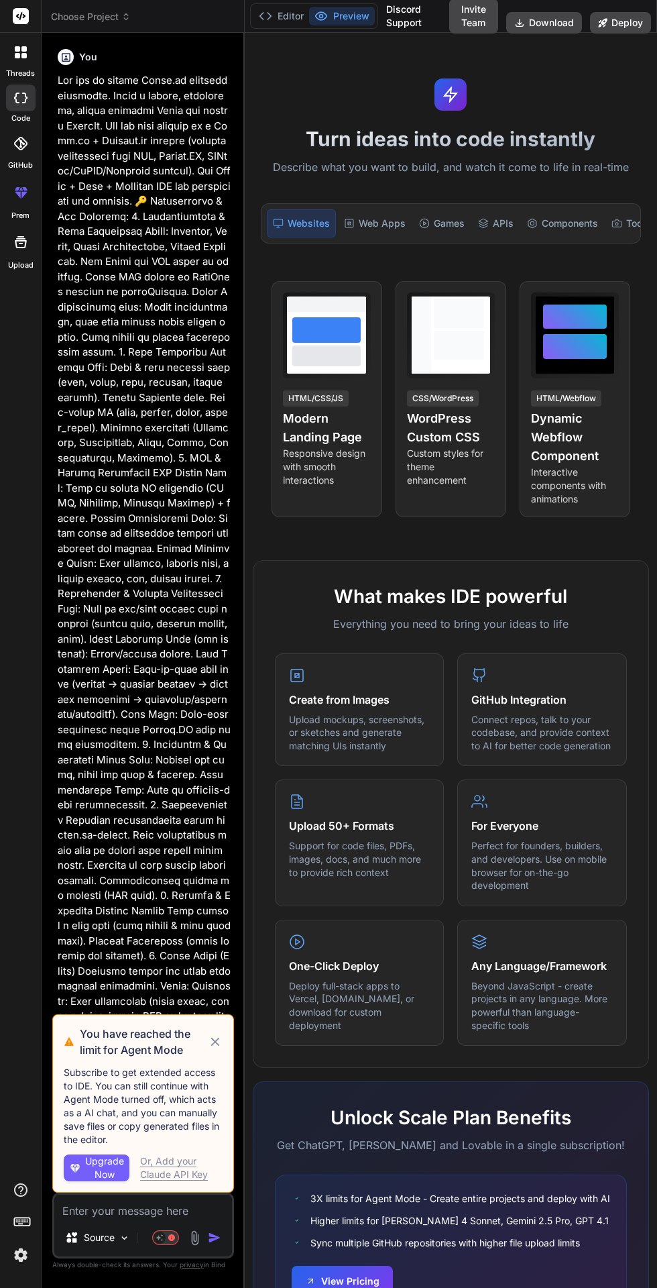
scroll to position [44, 0]
click at [244, 1043] on div at bounding box center [244, 660] width 1 height 1255
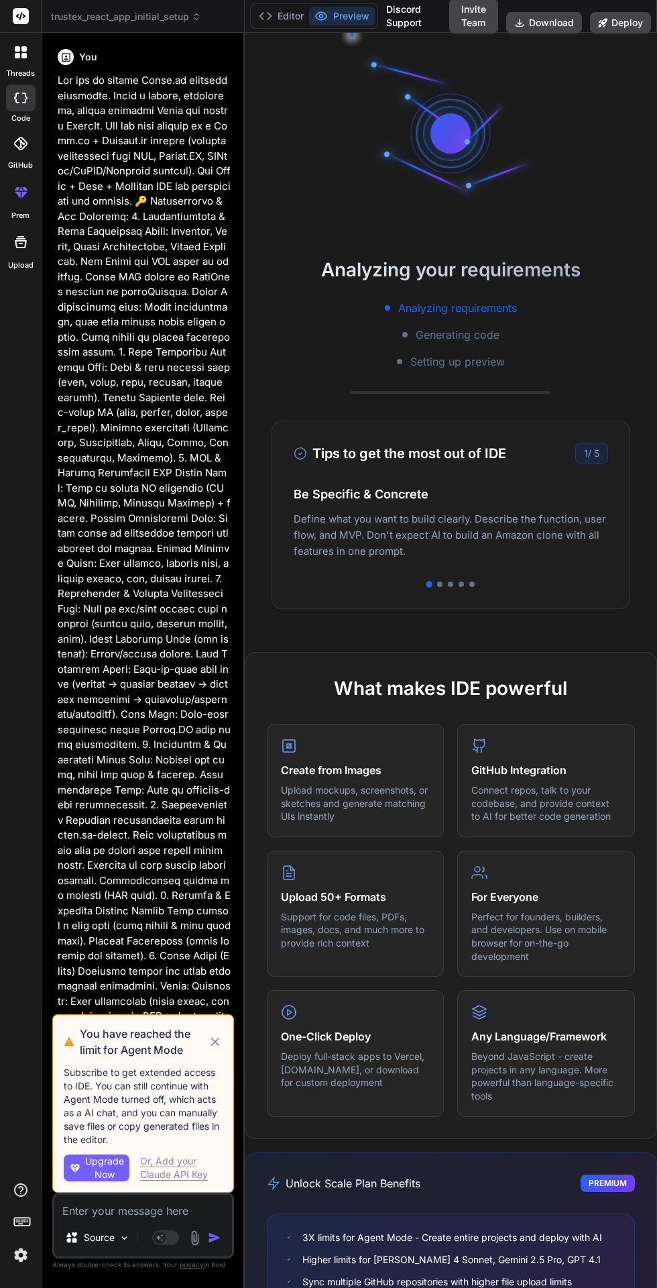
click at [211, 1050] on icon at bounding box center [215, 1042] width 15 height 16
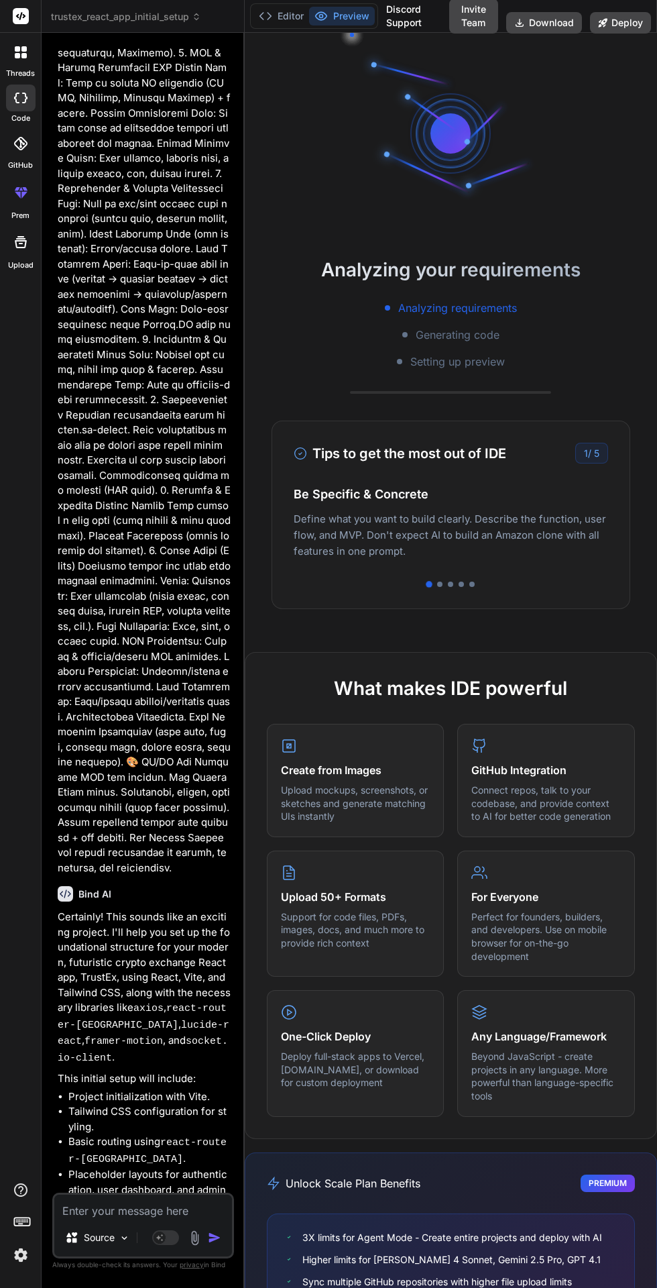
scroll to position [0, 0]
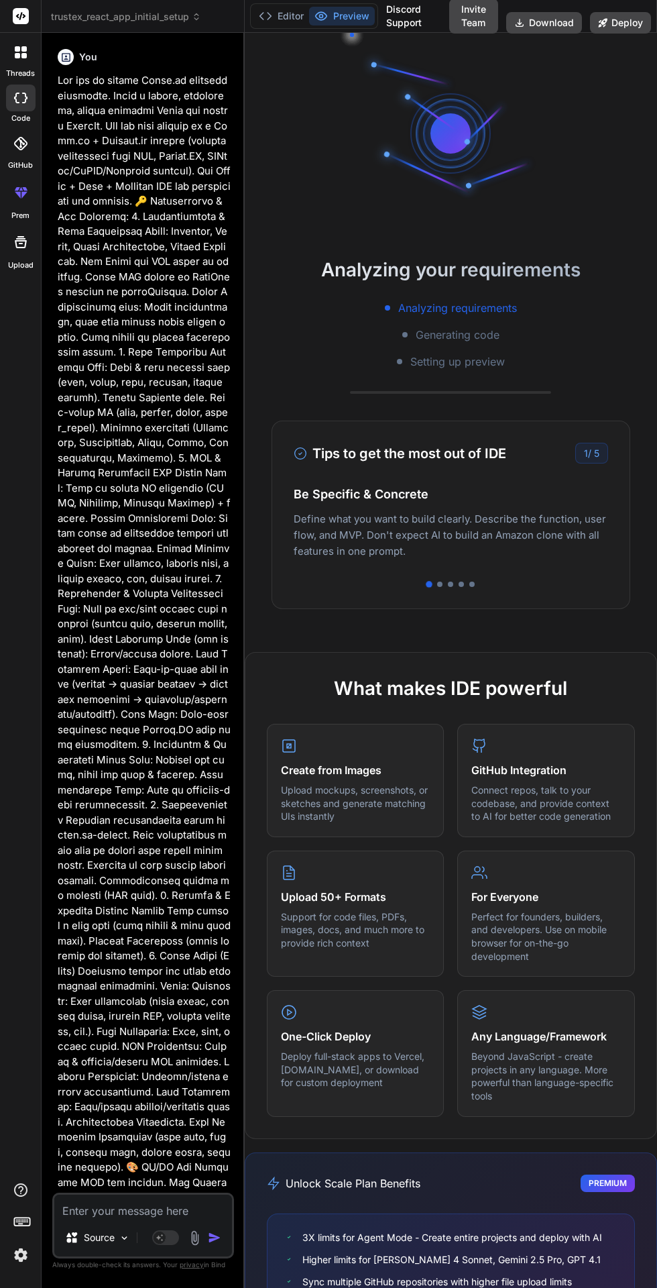
click at [269, 16] on icon at bounding box center [265, 15] width 13 height 13
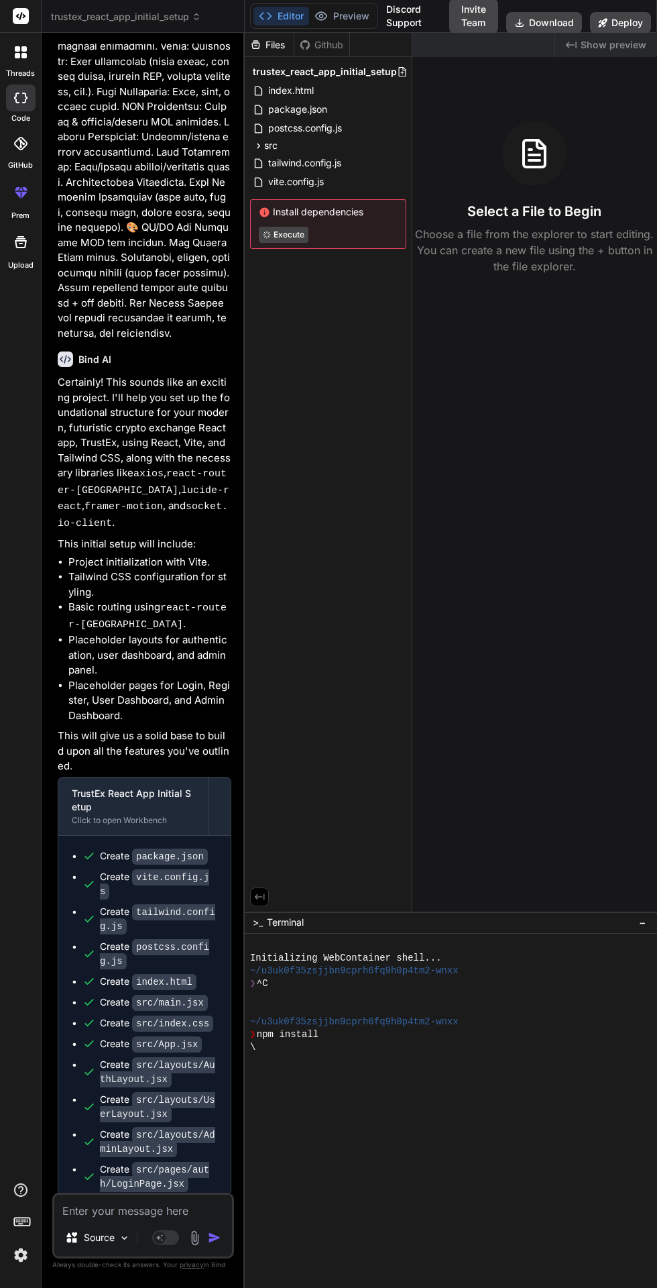
scroll to position [1433, 0]
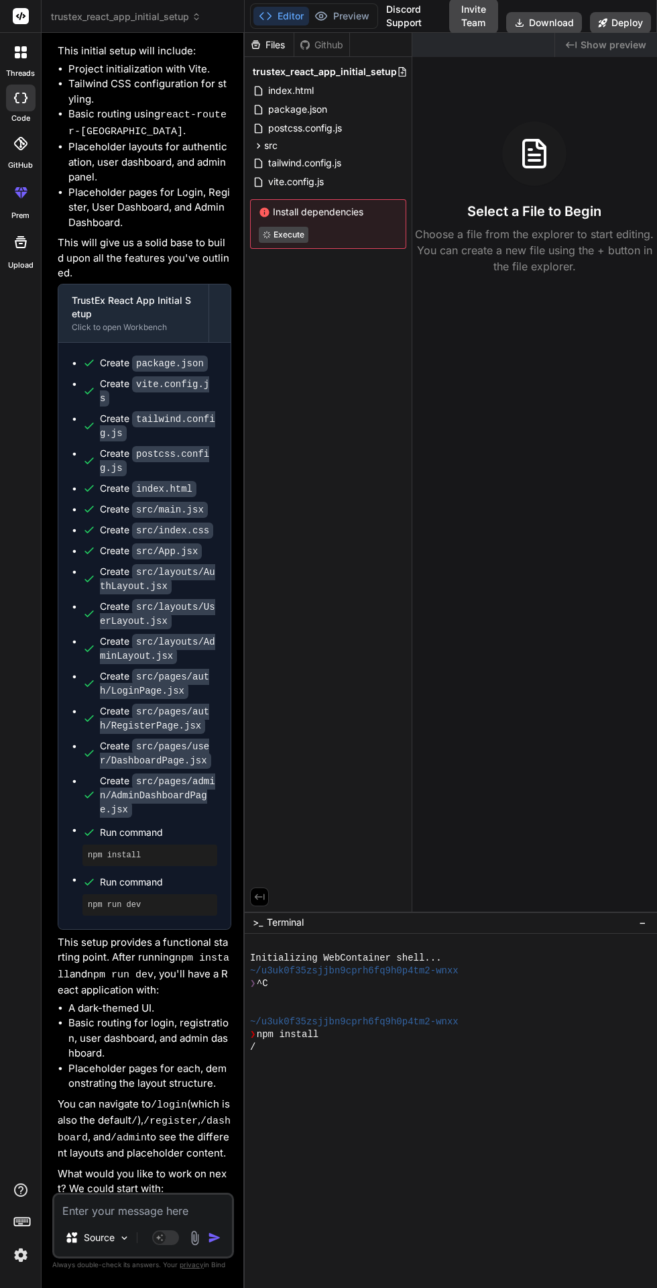
click at [0, 1149] on div "threads code GitHub prem Upload" at bounding box center [21, 644] width 42 height 1288
click at [260, 141] on icon at bounding box center [258, 145] width 11 height 11
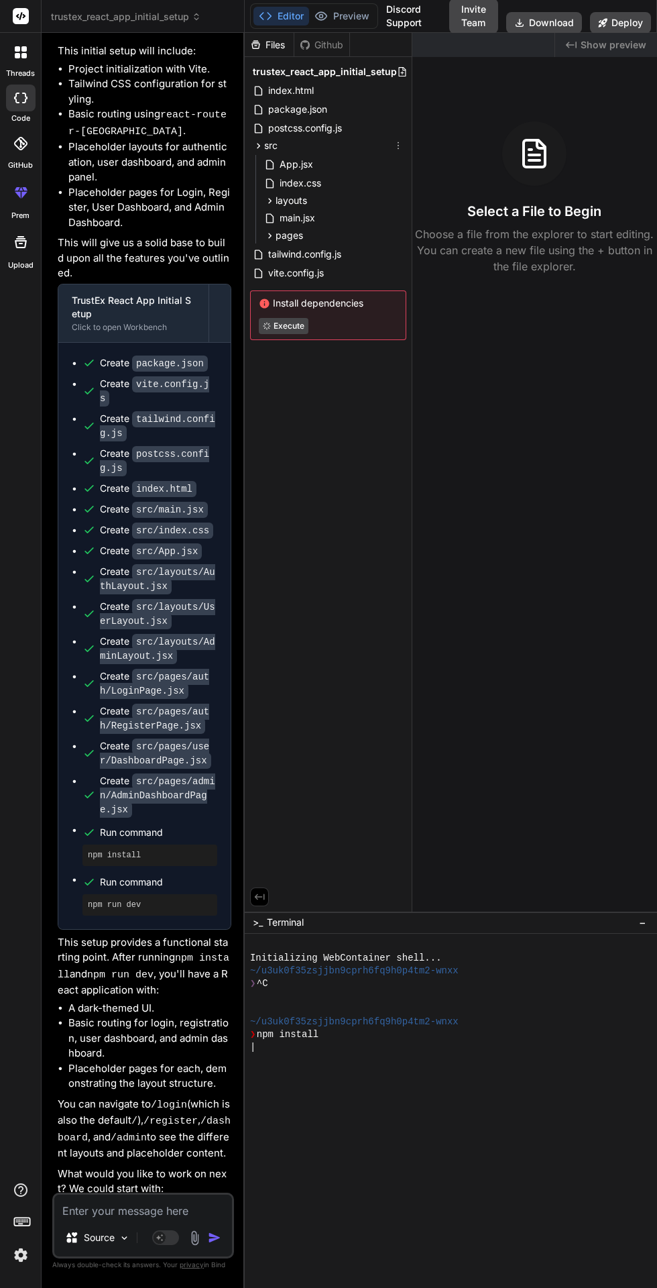
click at [269, 201] on icon at bounding box center [269, 200] width 11 height 11
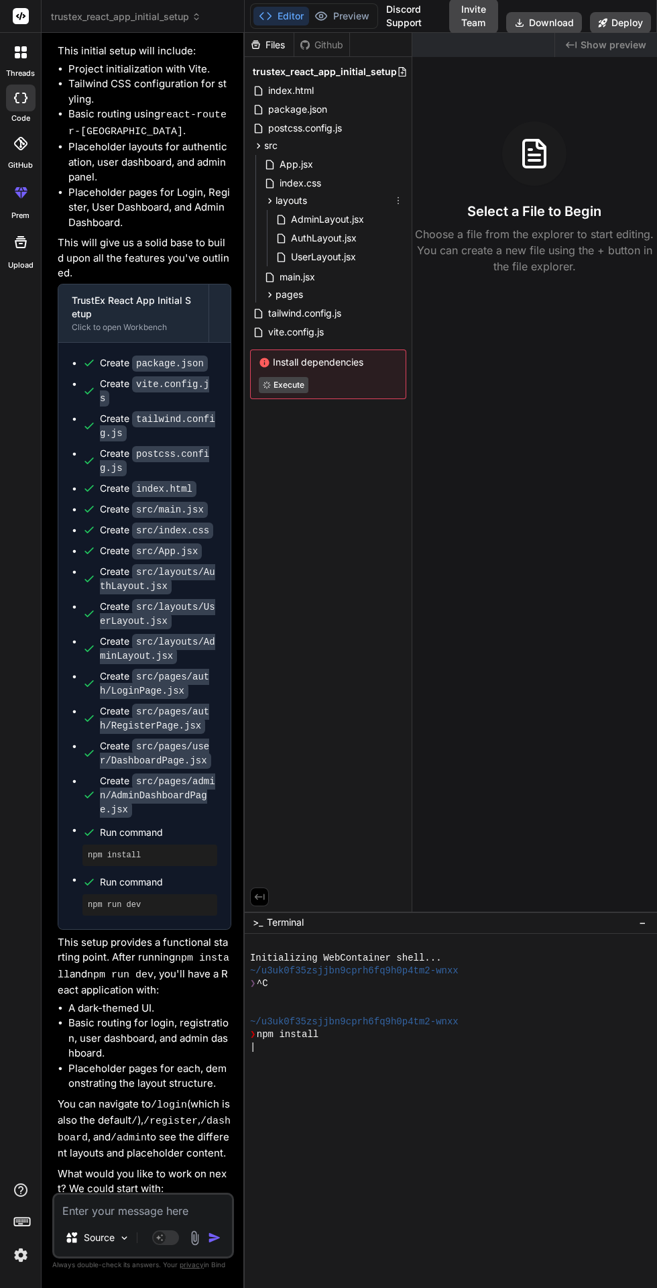
click at [269, 201] on icon at bounding box center [269, 200] width 11 height 11
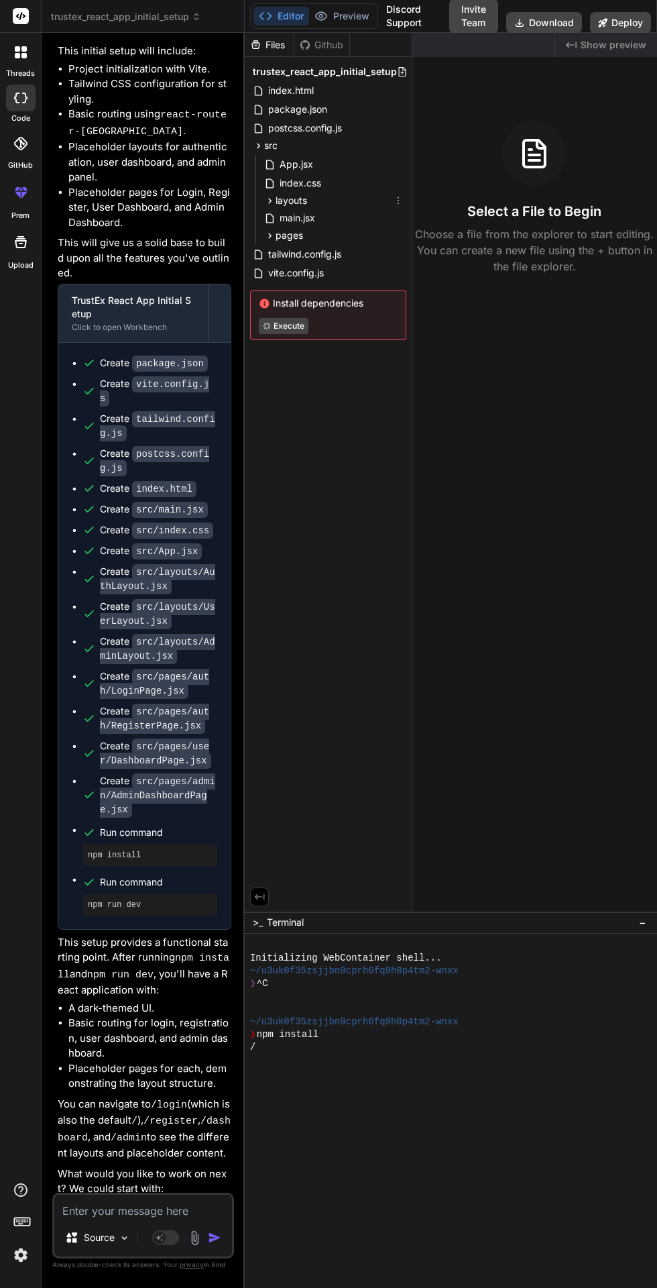
click at [255, 144] on icon at bounding box center [258, 145] width 11 height 11
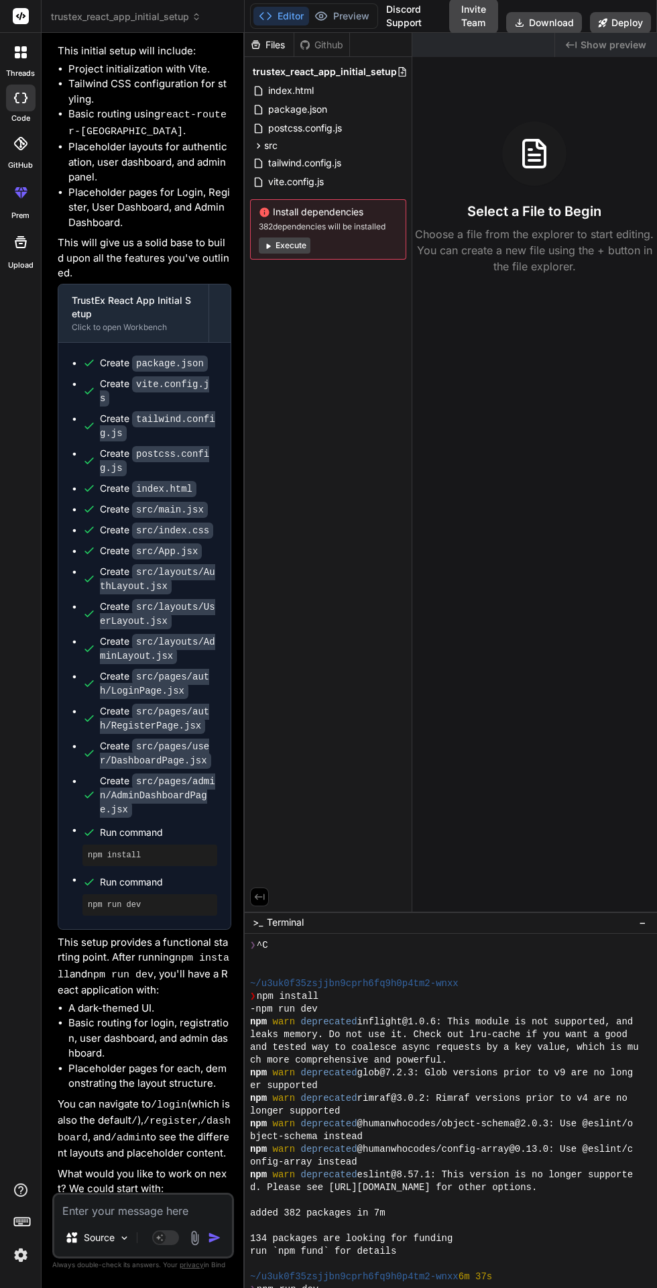
scroll to position [89, 0]
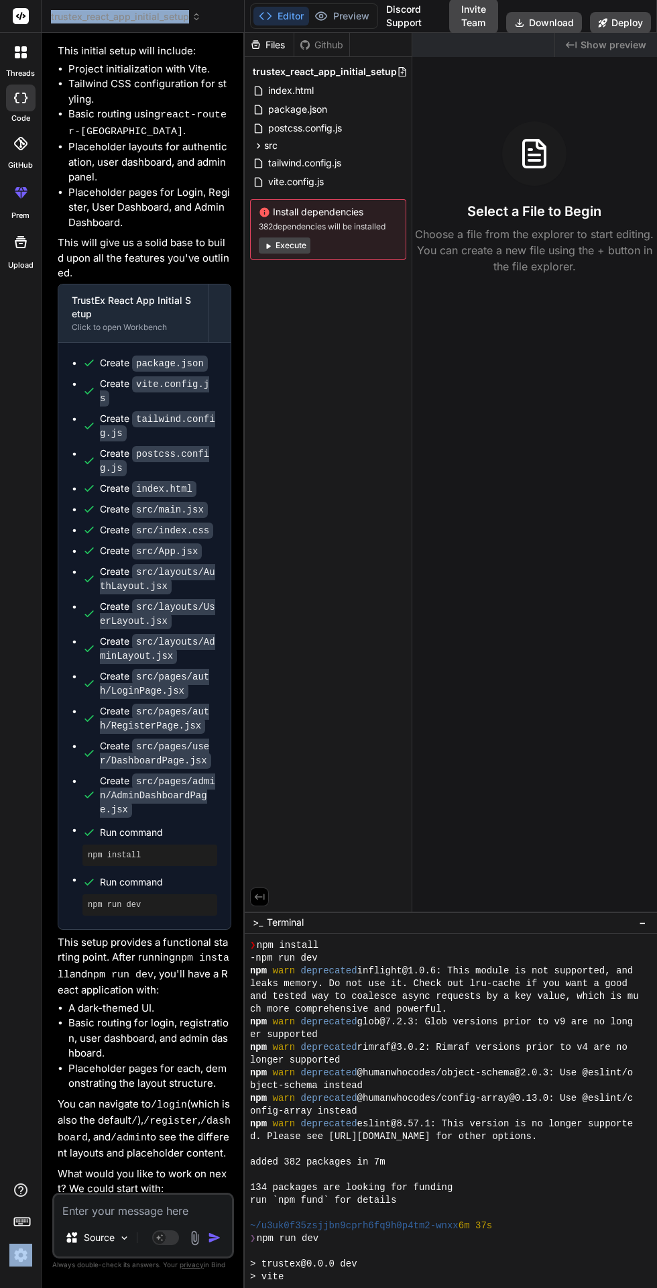
click at [323, 380] on div "Files Github trustex_react_app_initial_setup index.html package.json postcss.co…" at bounding box center [329, 472] width 168 height 879
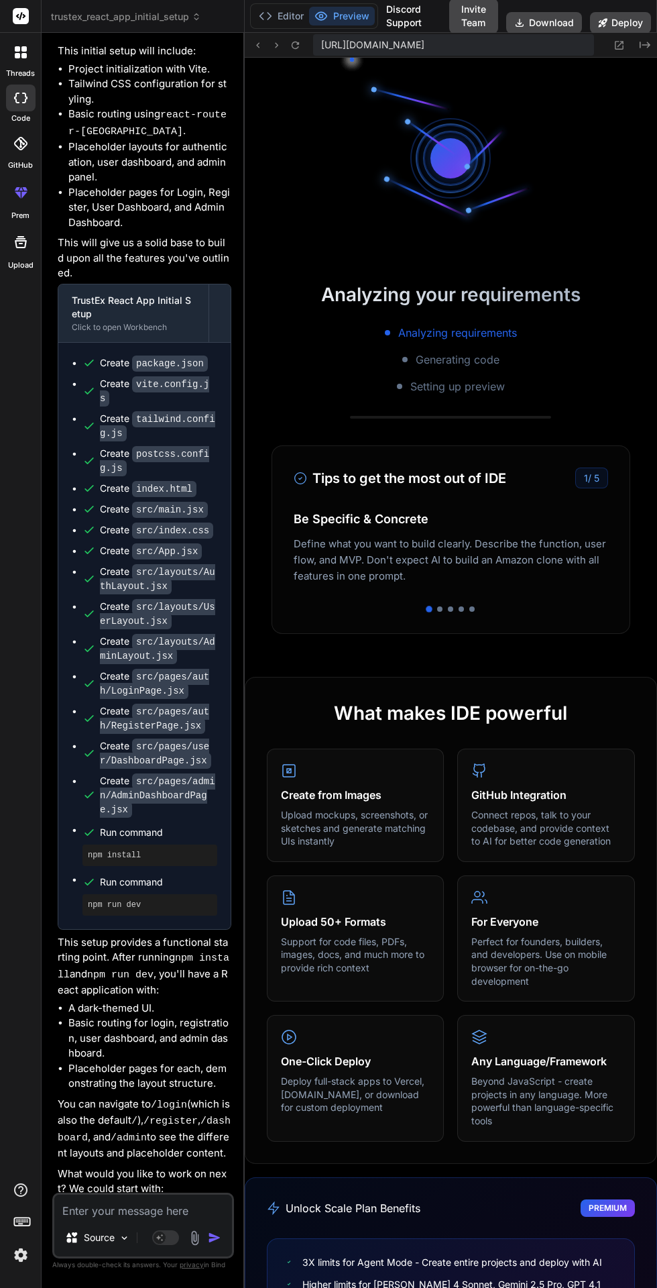
scroll to position [445, 0]
click at [349, 18] on button "Preview" at bounding box center [342, 16] width 66 height 19
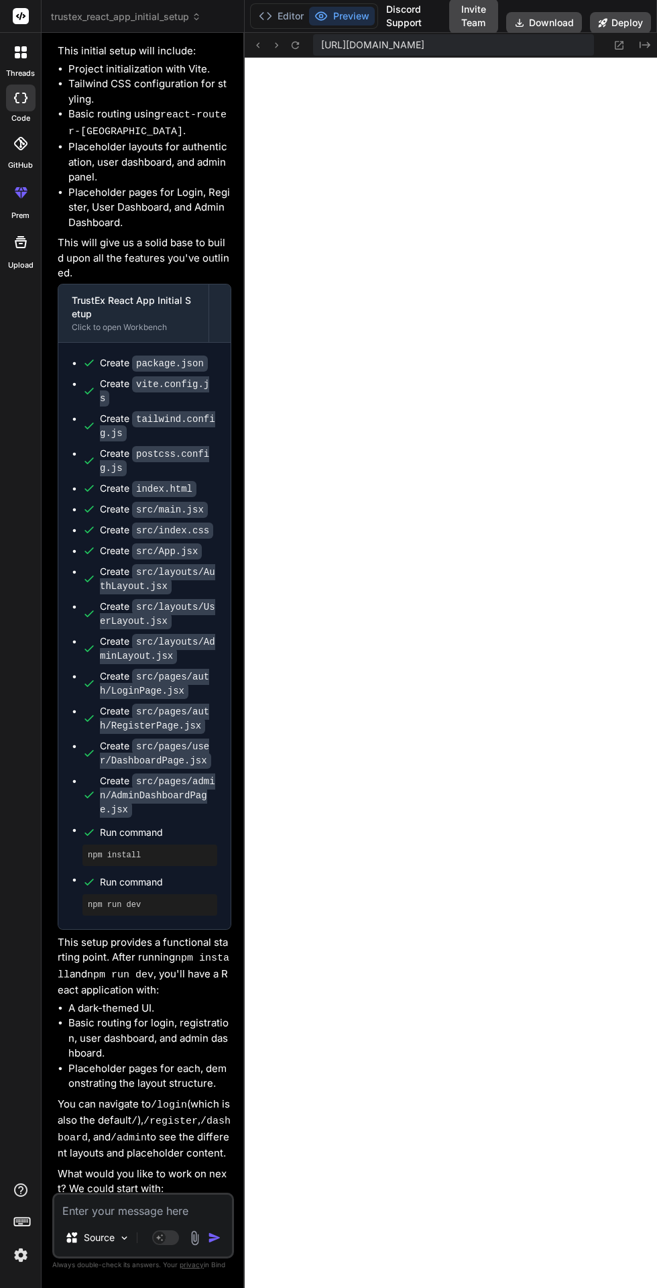
click at [290, 10] on button "Editor" at bounding box center [282, 16] width 56 height 19
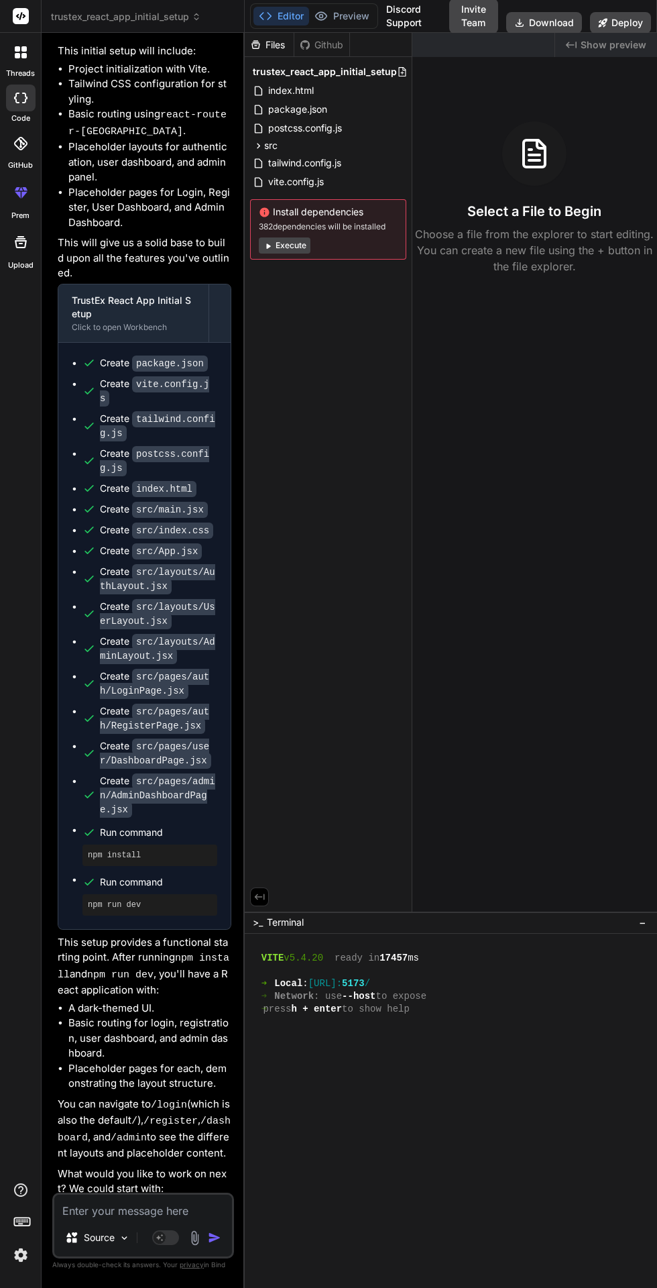
click at [352, 18] on button "Preview" at bounding box center [342, 16] width 66 height 19
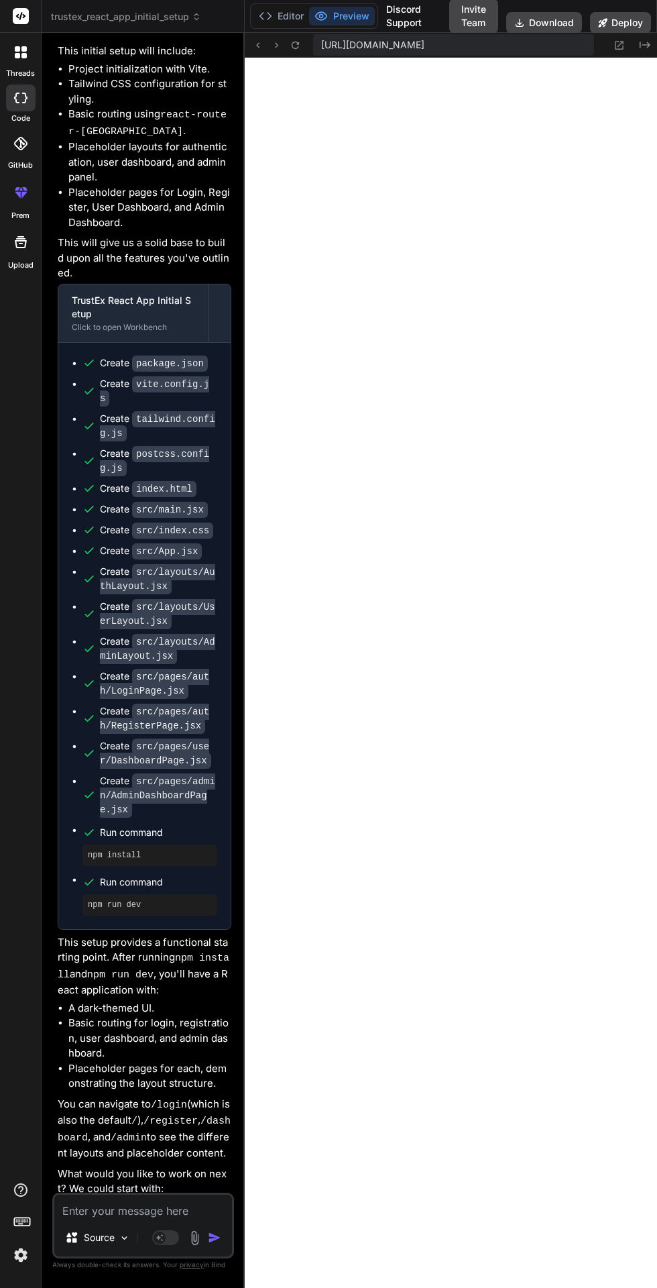
scroll to position [2, 0]
click at [297, 8] on button "Editor" at bounding box center [282, 16] width 56 height 19
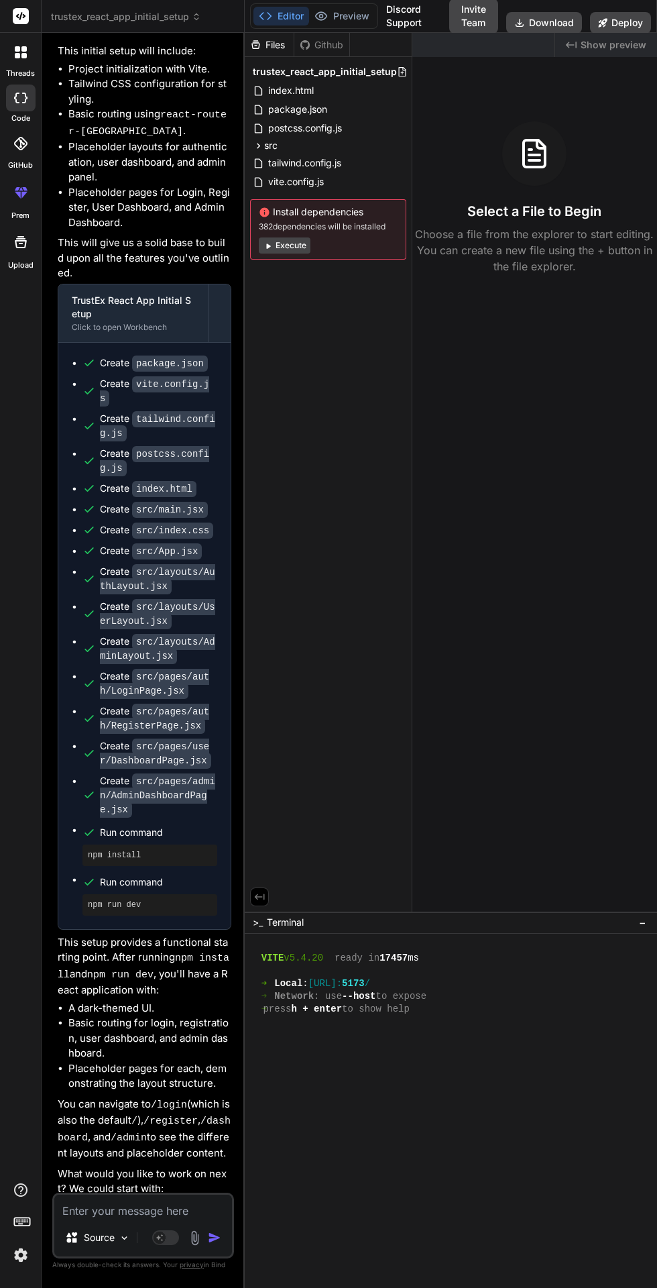
click at [356, 7] on button "Preview" at bounding box center [342, 16] width 66 height 19
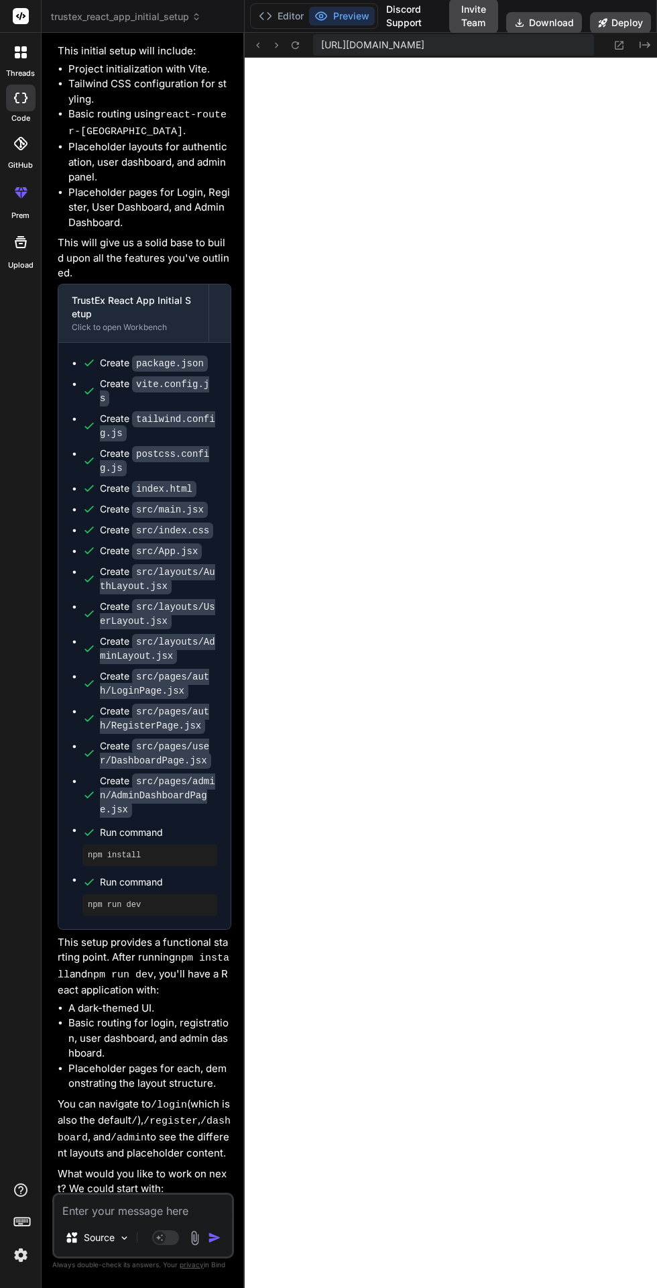
click at [258, 42] on icon at bounding box center [257, 45] width 11 height 11
click at [270, 46] on button at bounding box center [277, 45] width 16 height 16
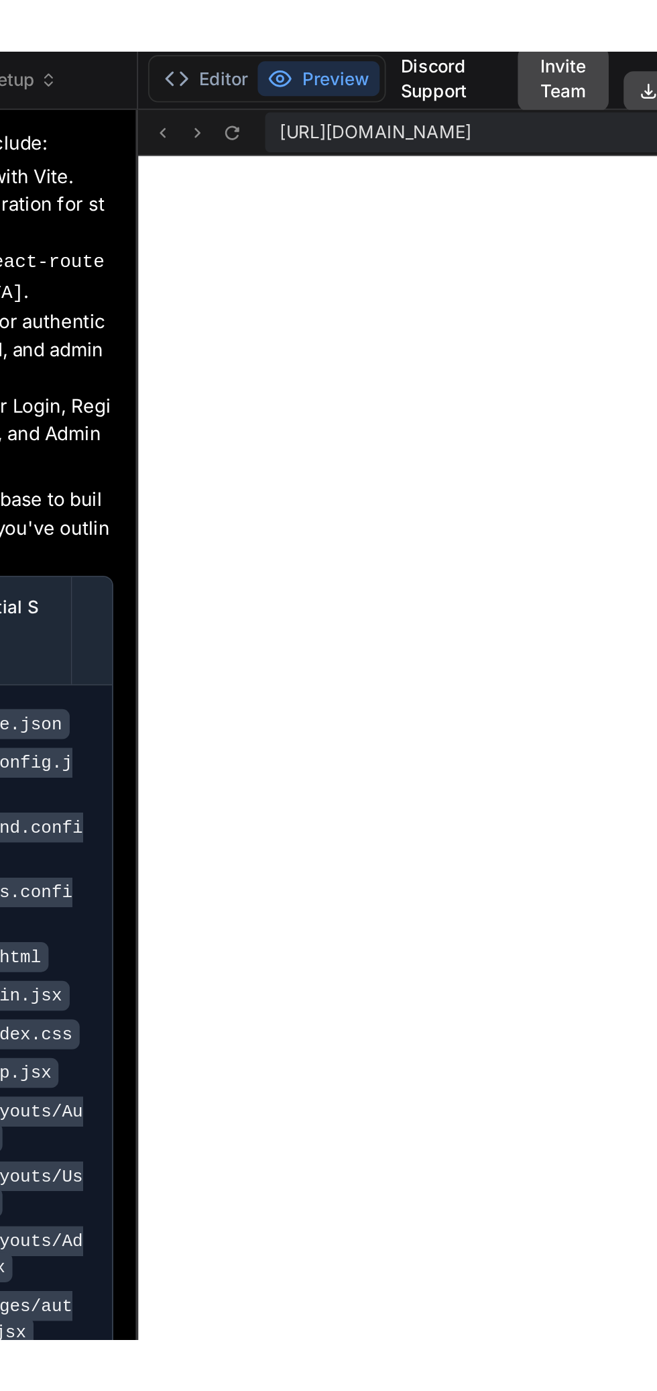
scroll to position [0, 0]
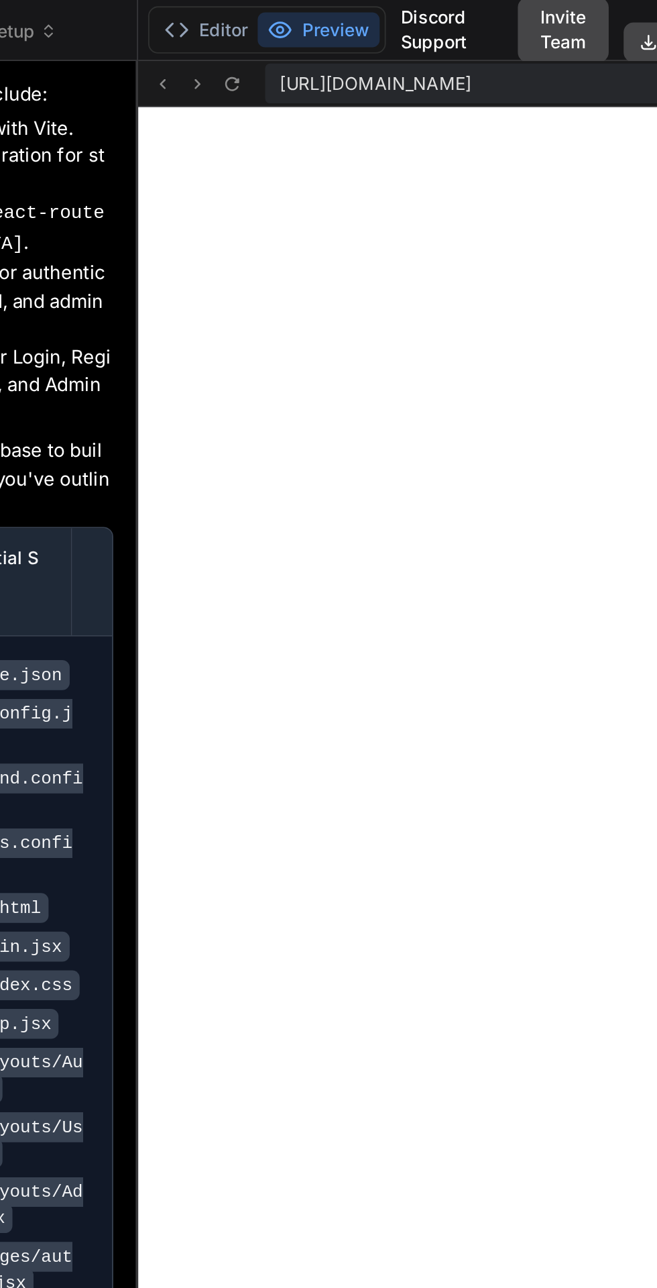
click at [262, 41] on icon at bounding box center [257, 45] width 11 height 11
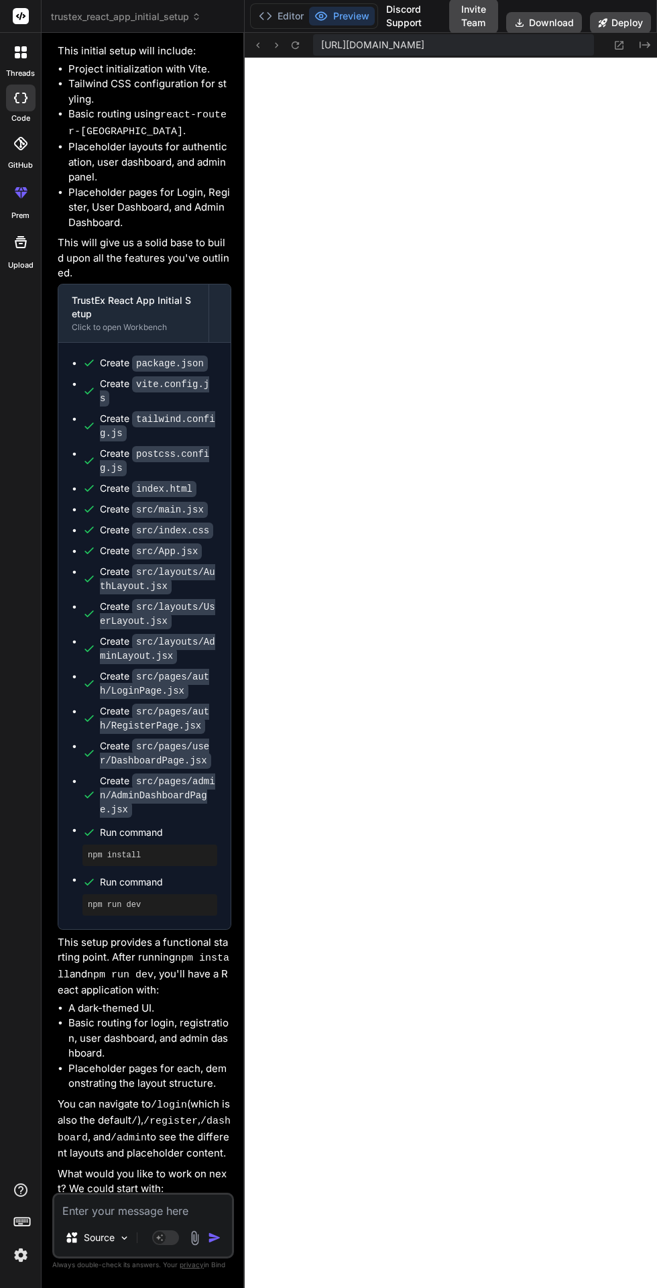
click at [122, 1219] on textarea at bounding box center [143, 1207] width 178 height 24
click at [260, 50] on icon at bounding box center [257, 45] width 11 height 11
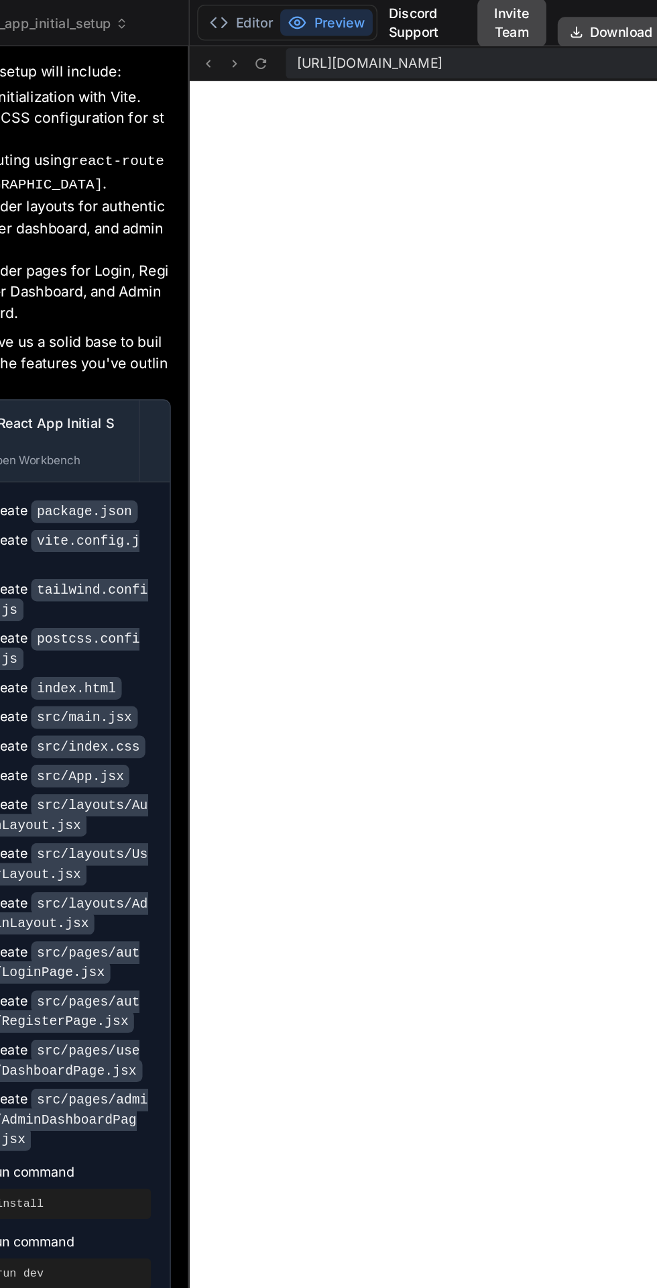
click at [258, 44] on icon at bounding box center [257, 45] width 11 height 11
click at [258, 45] on icon at bounding box center [257, 45] width 11 height 11
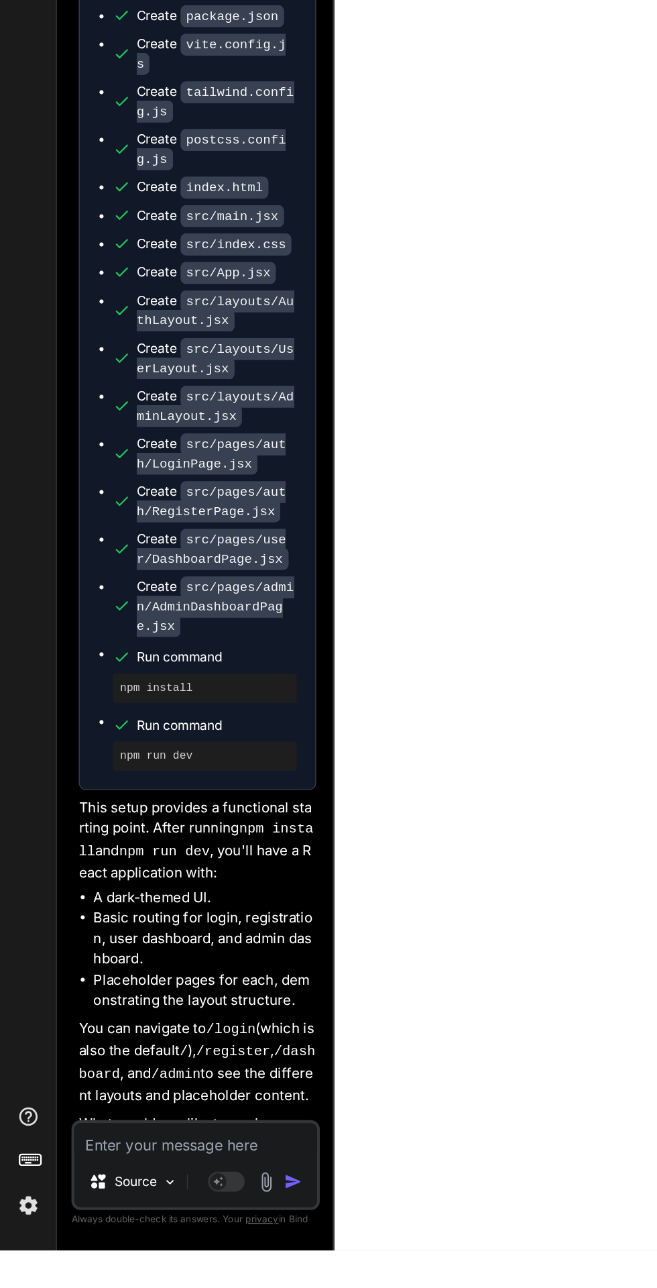
scroll to position [1433, 0]
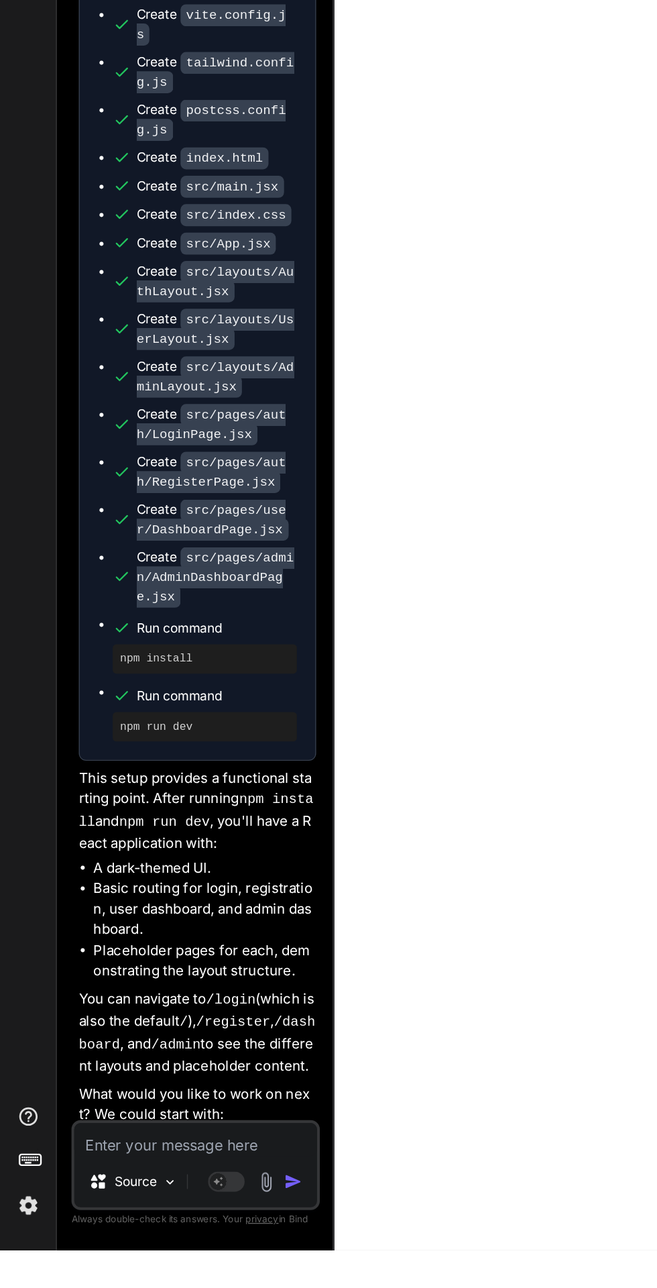
click at [111, 1219] on textarea at bounding box center [143, 1207] width 178 height 24
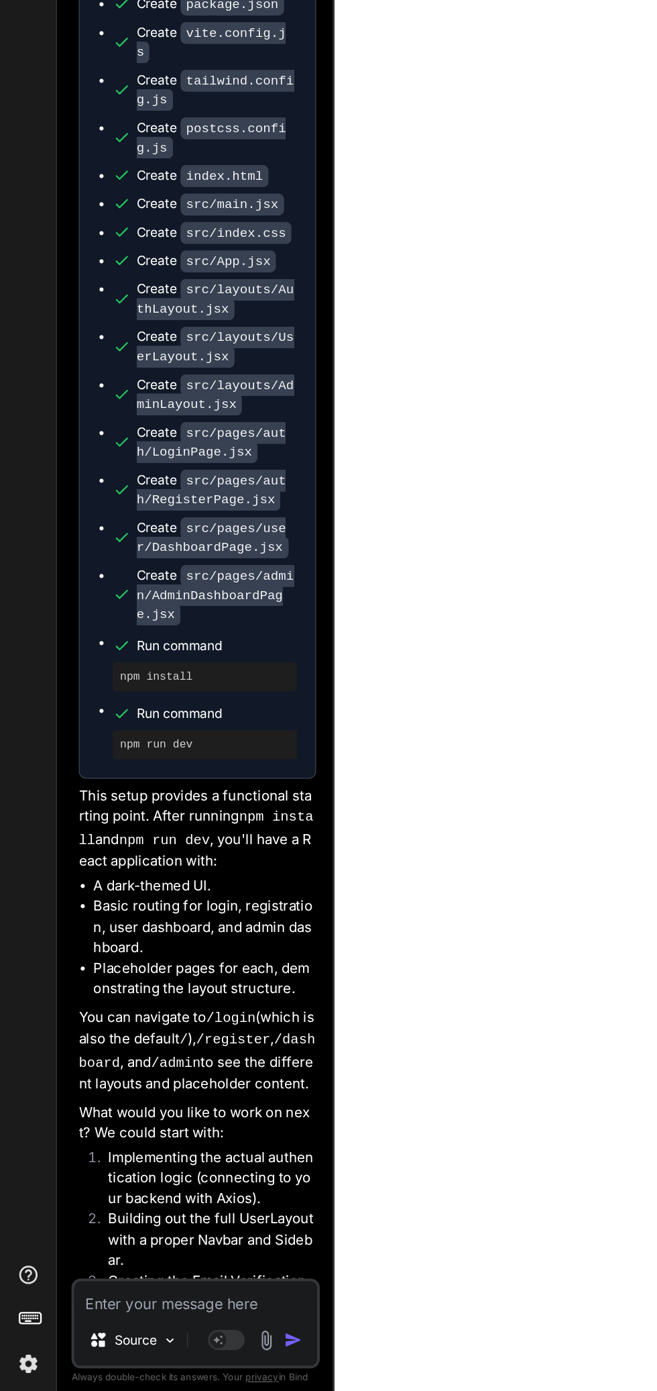
type textarea "x"
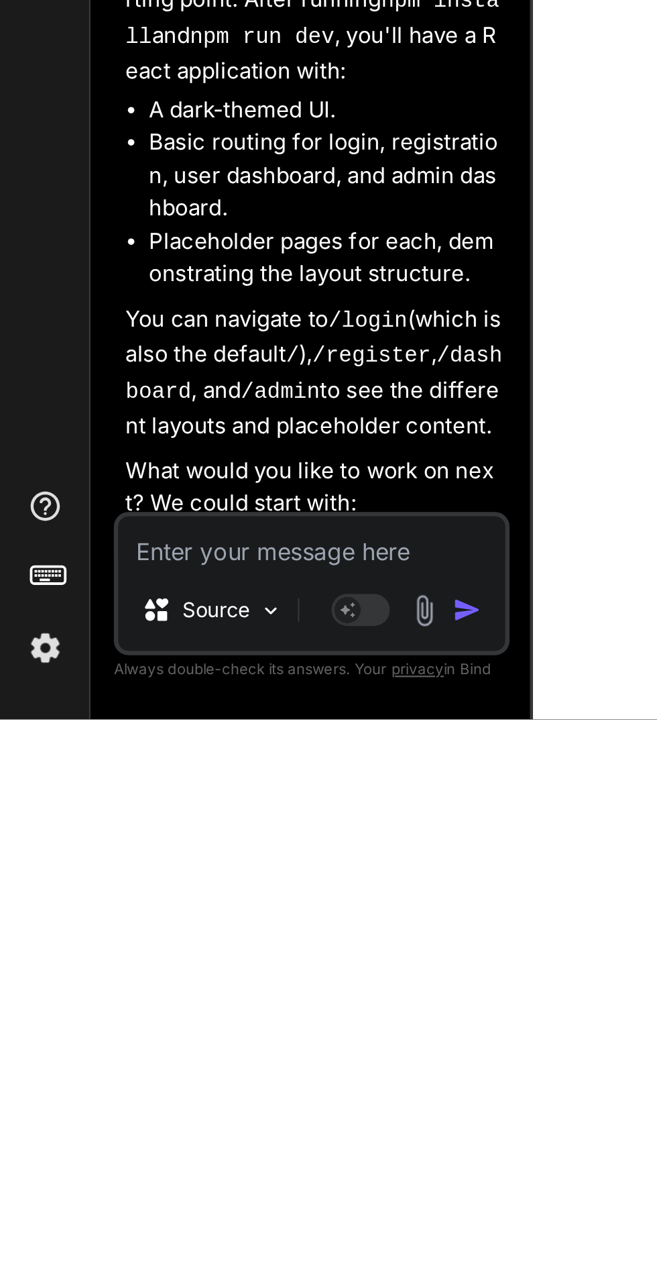
type textarea "N"
type textarea "x"
type textarea "Ne"
type textarea "x"
type textarea "Nex"
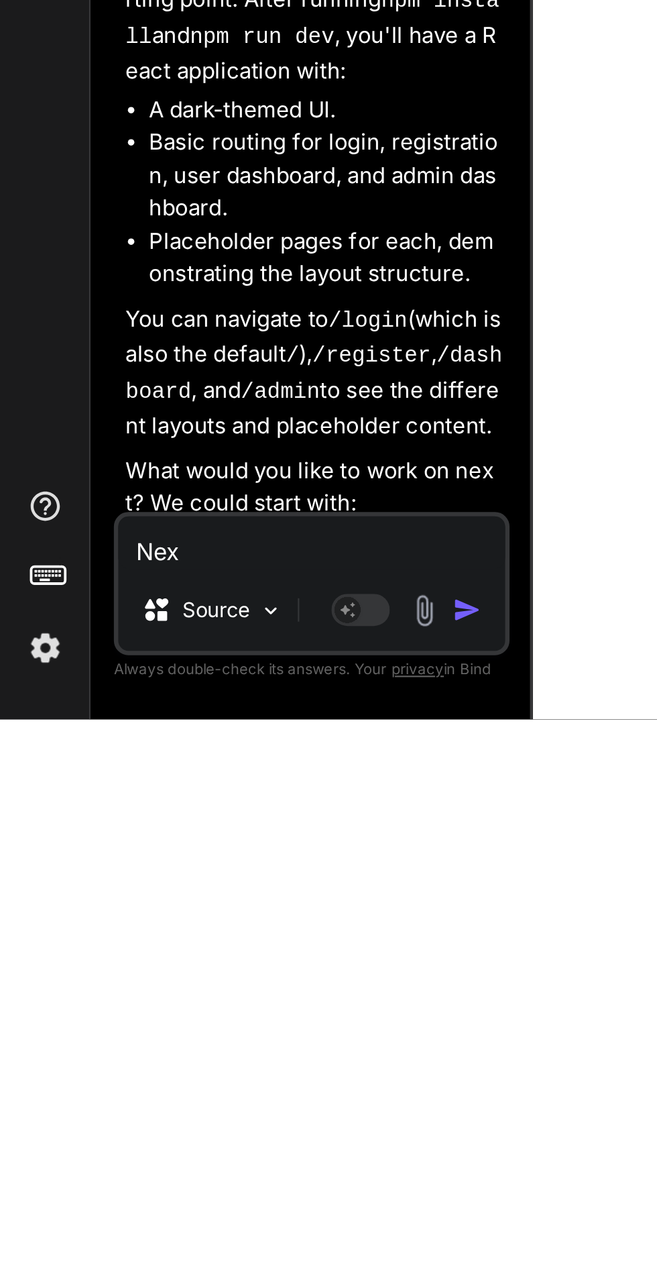
type textarea "x"
type textarea "Next"
type textarea "x"
type textarea "Next"
click at [217, 1244] on img "button" at bounding box center [214, 1237] width 13 height 13
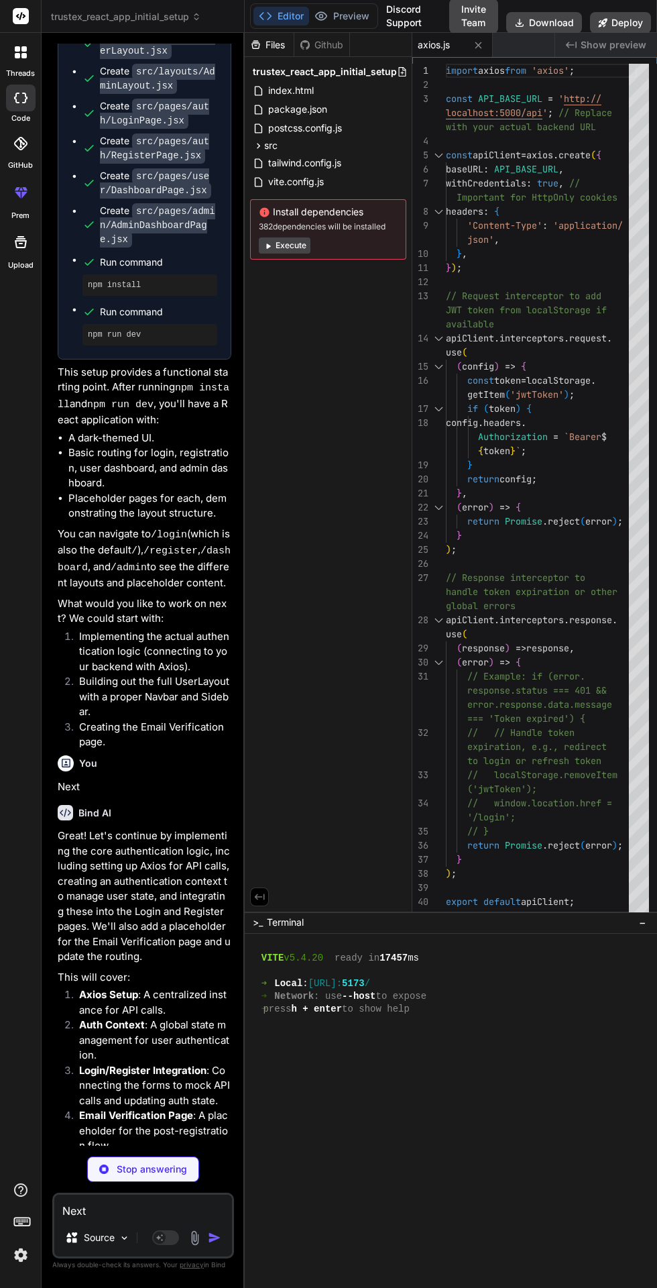
scroll to position [2077, 0]
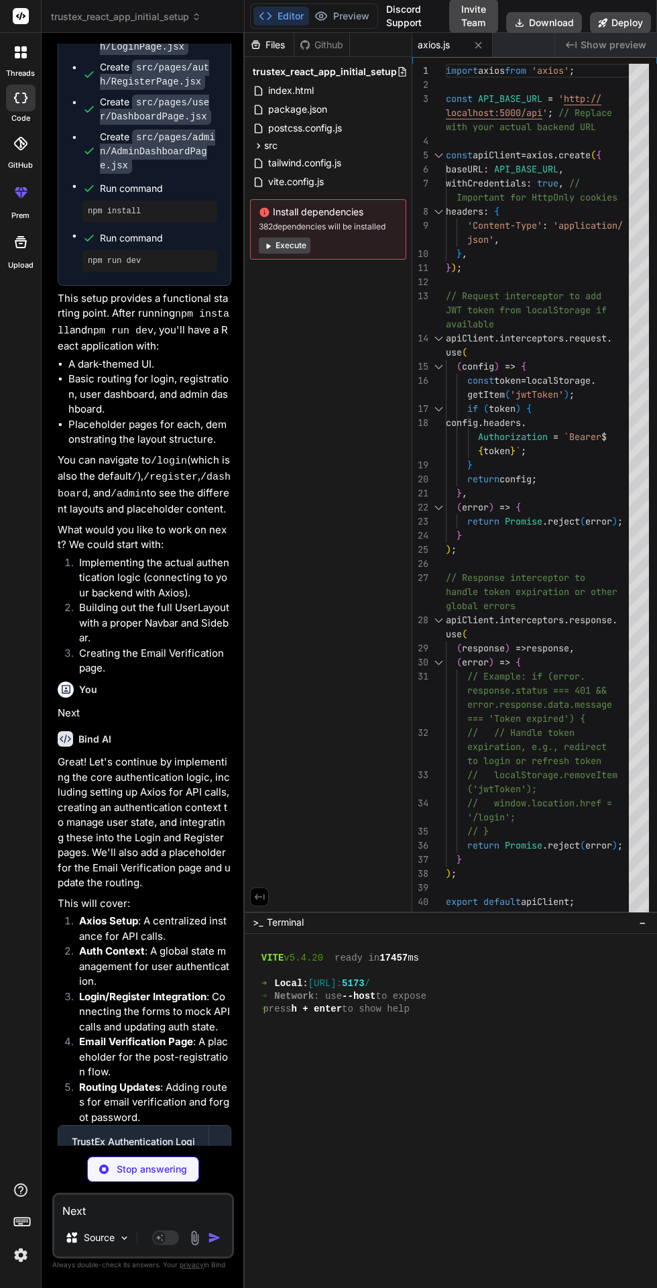
type textarea "x"
type textarea "return context; };"
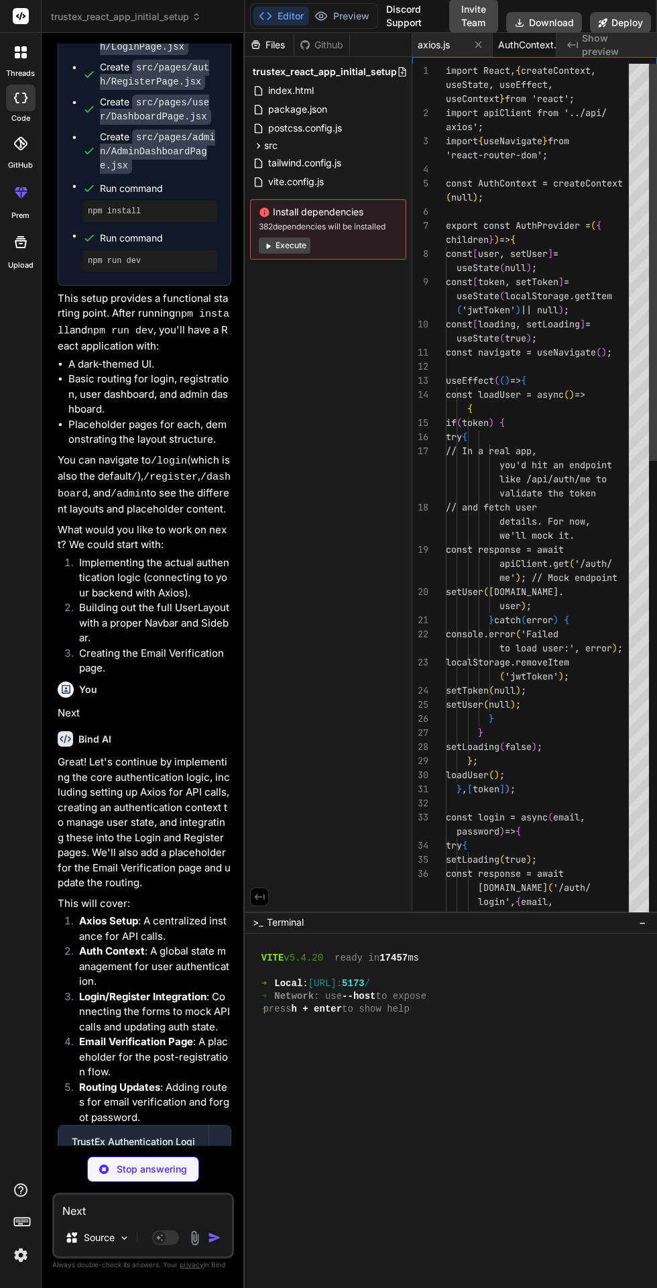
scroll to position [0, 41]
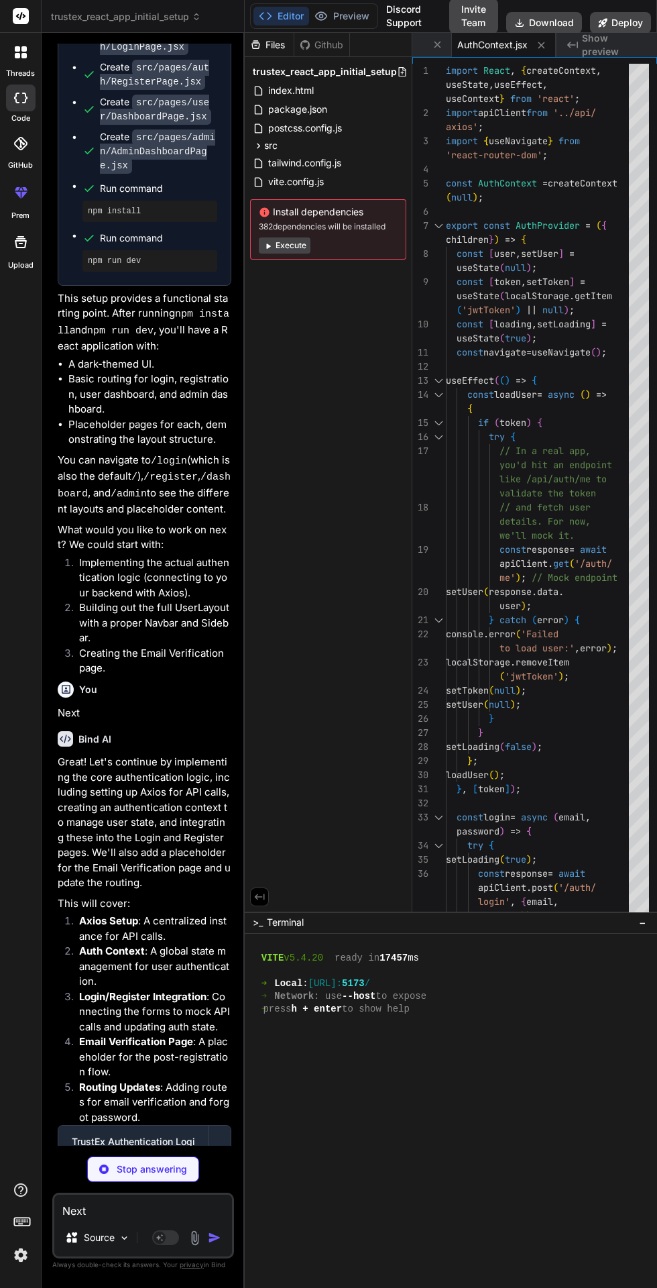
type textarea "x"
type textarea "</React.StrictMode>, );"
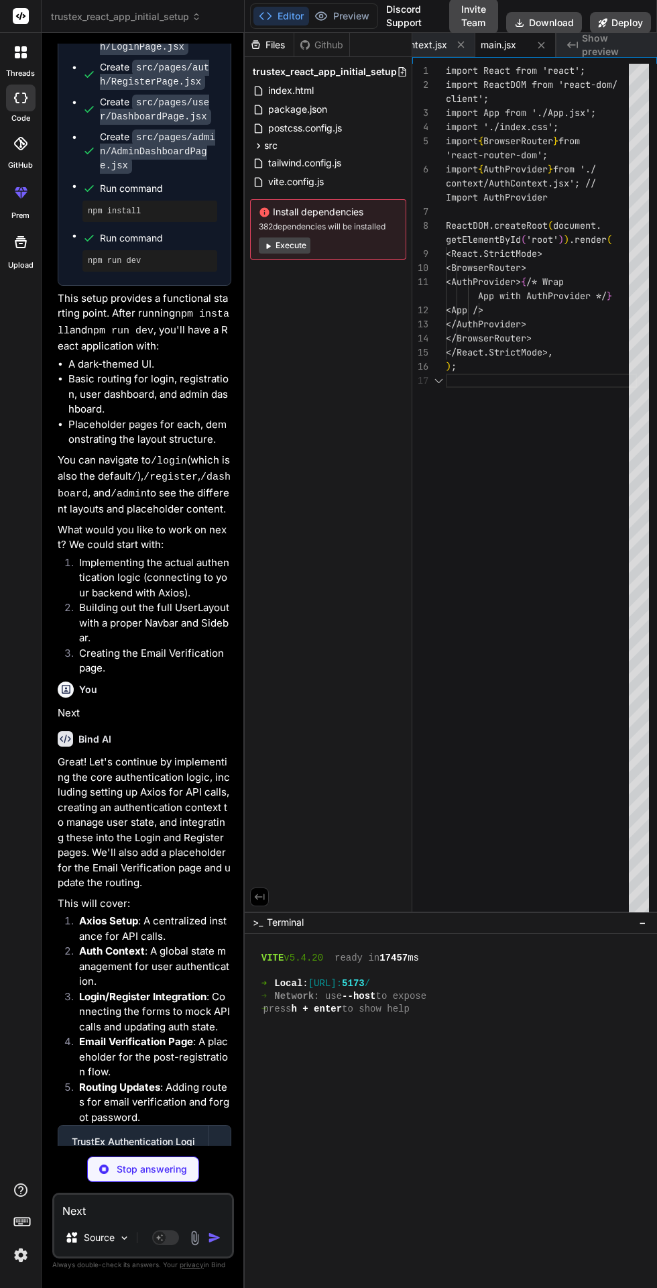
scroll to position [522, 0]
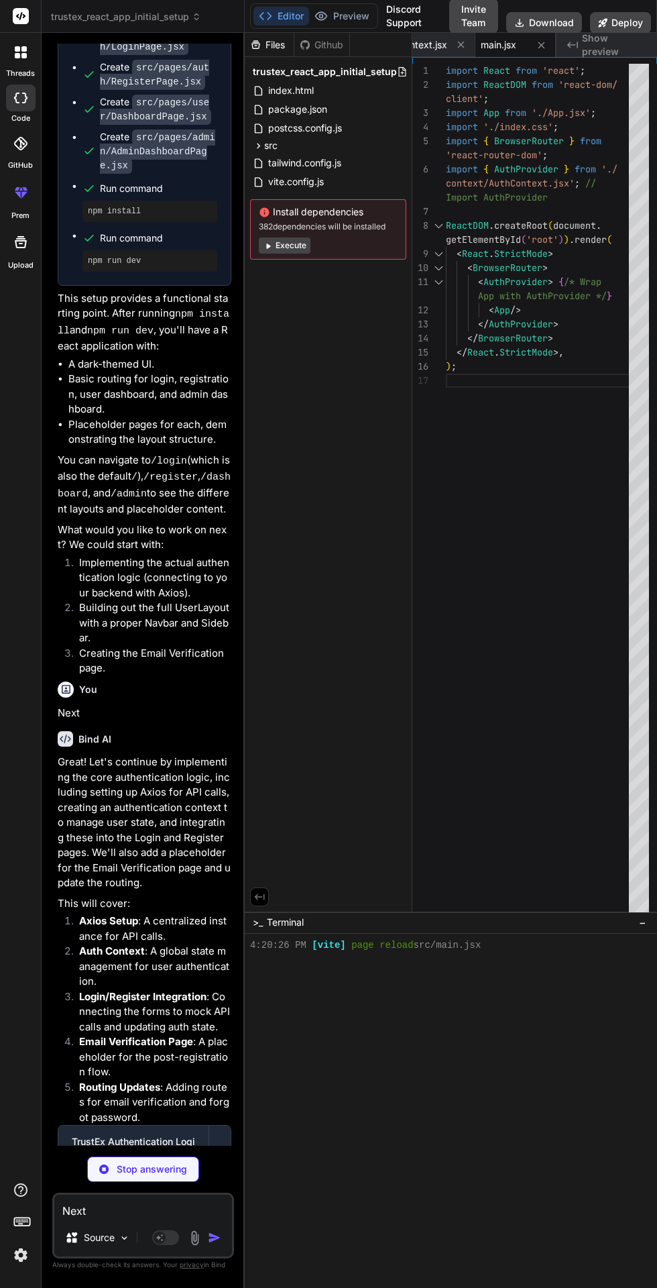
type textarea "x"
type textarea "</Routes> ); } export default App;"
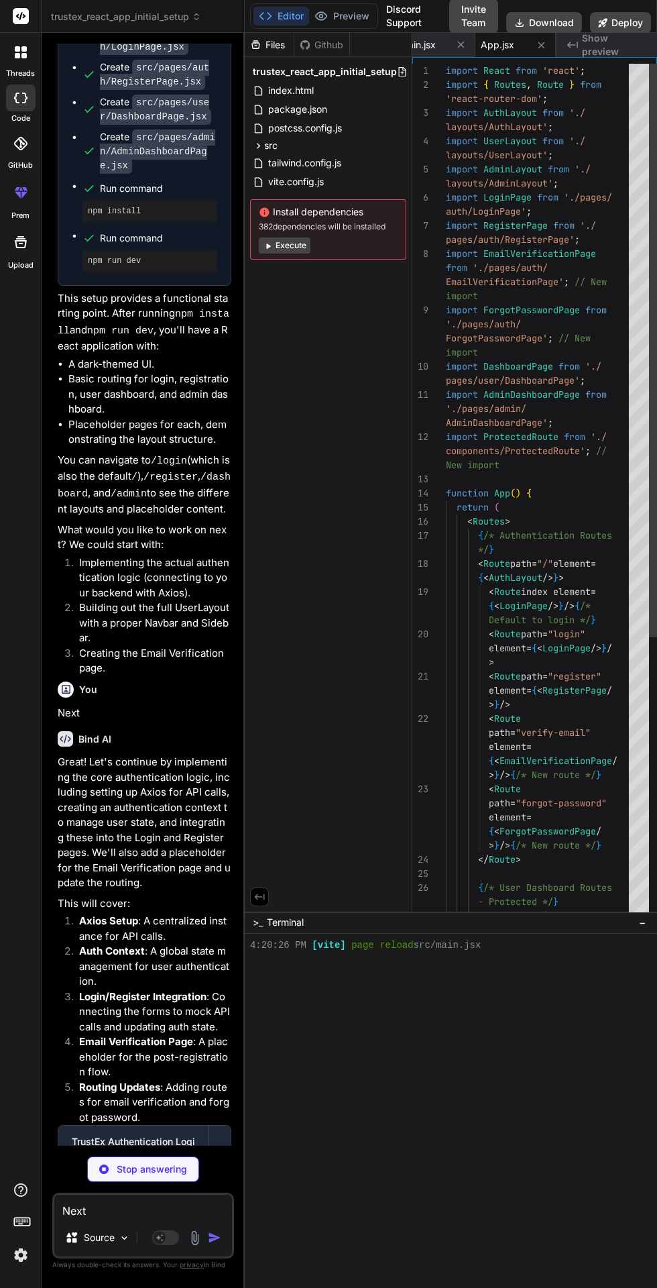
scroll to position [535, 0]
type textarea "x"
type textarea "return children; }; export default ProtectedRoute;"
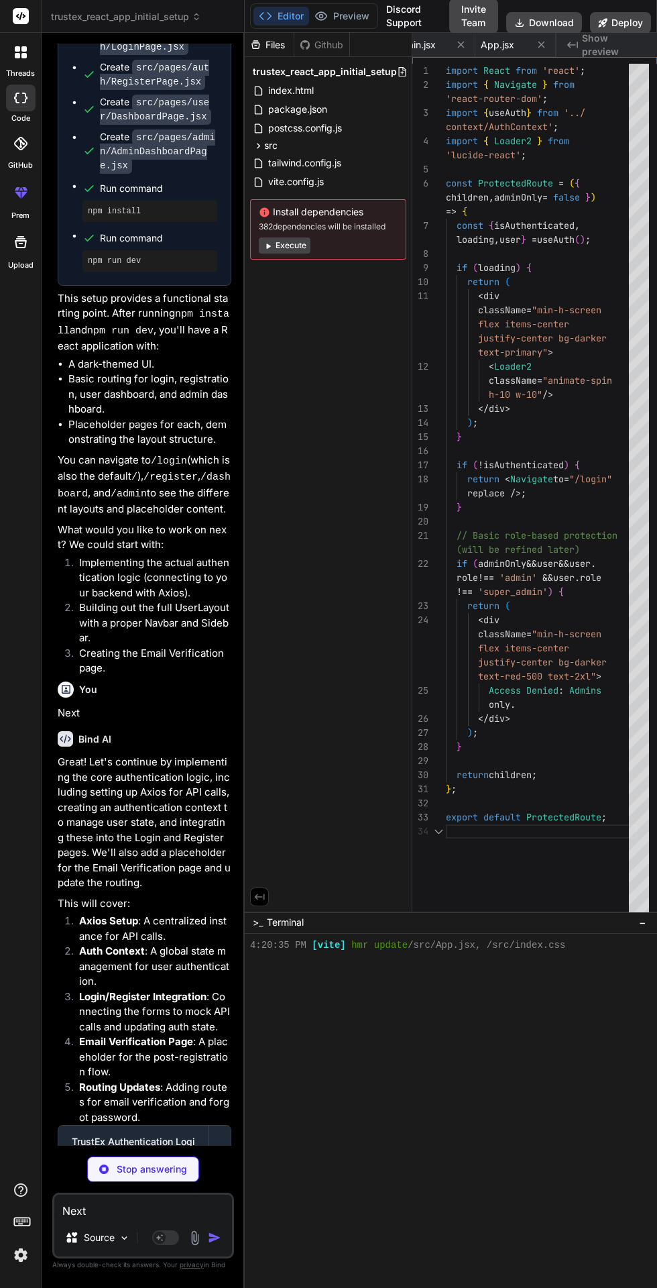
scroll to position [0, 319]
type textarea "x"
type textarea "Forgot Password? </Link> </p> </div> ); }; export default LoginPage;"
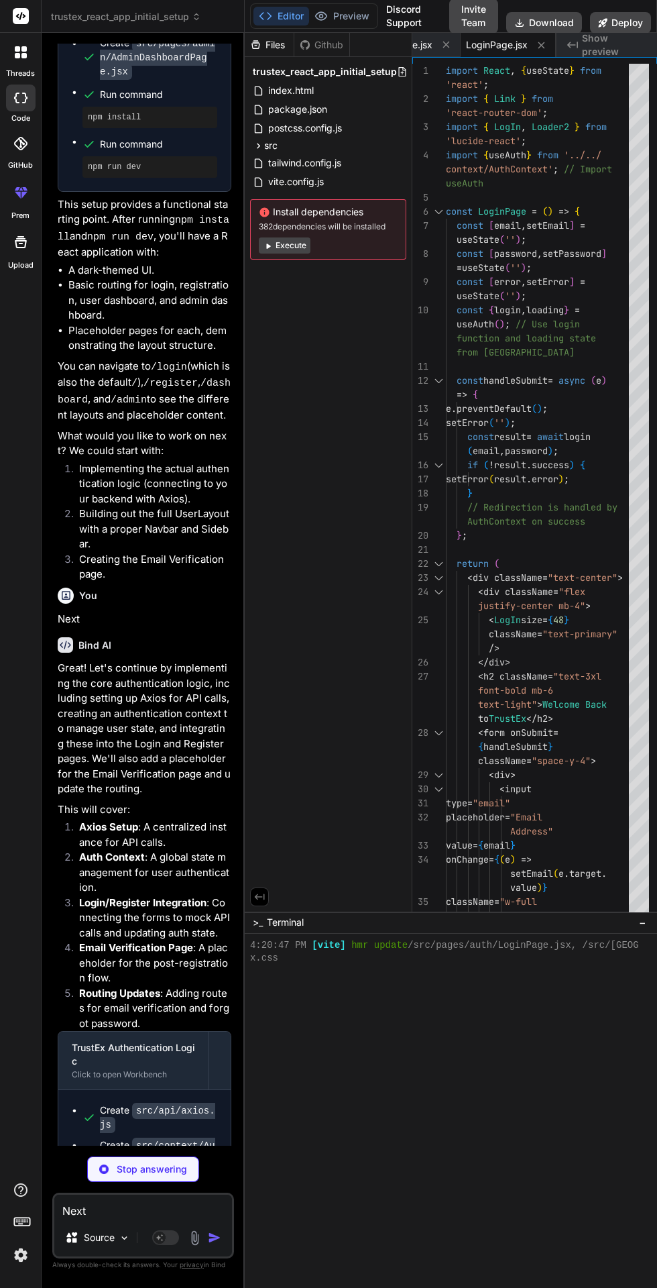
scroll to position [2220, 0]
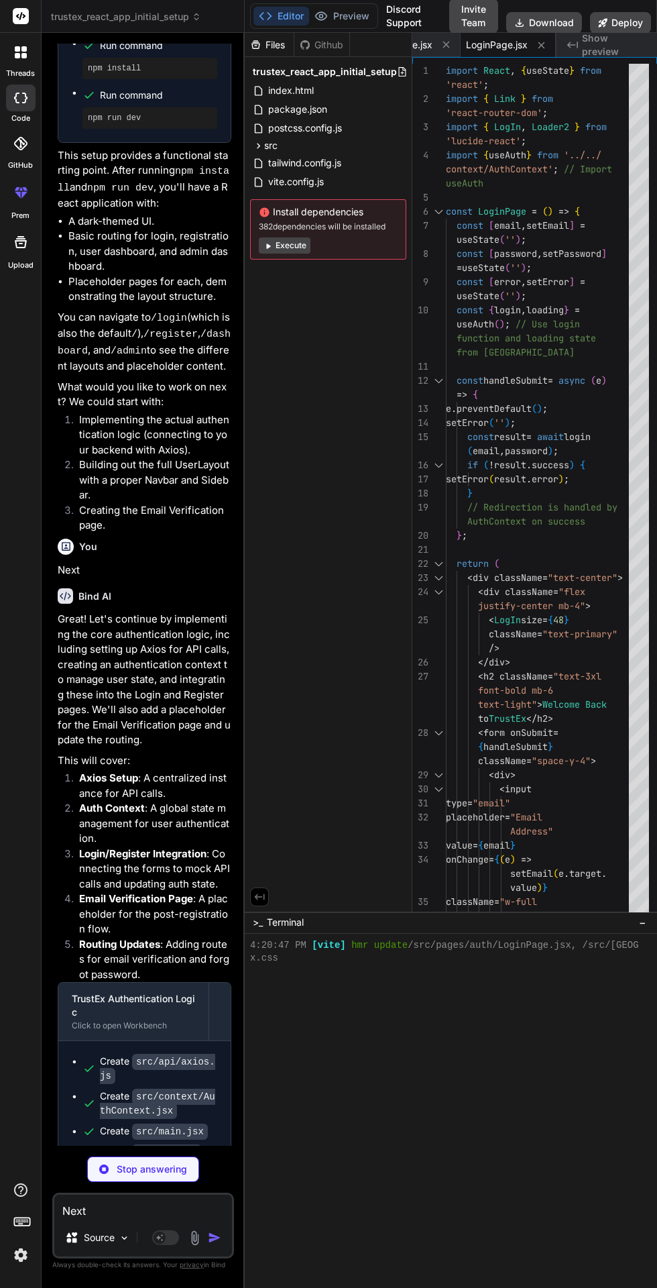
type textarea "x"
type textarea "}; export default RegisterPage;"
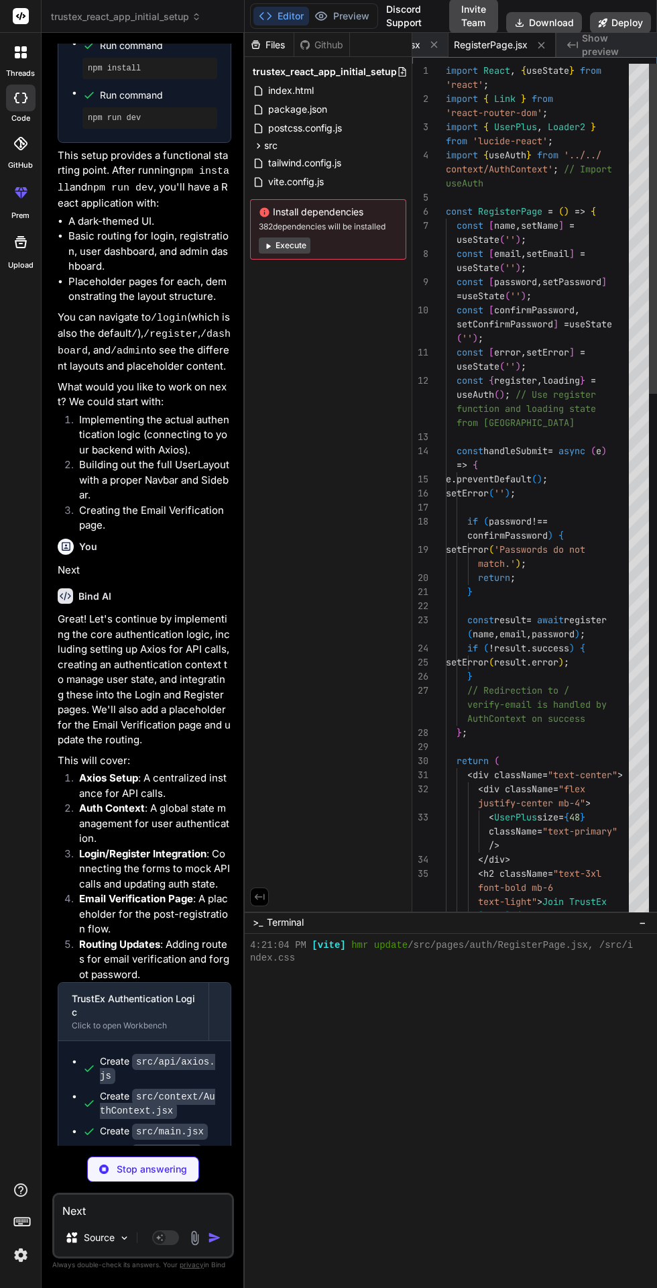
scroll to position [573, 0]
click at [347, 13] on button "Preview" at bounding box center [342, 16] width 66 height 19
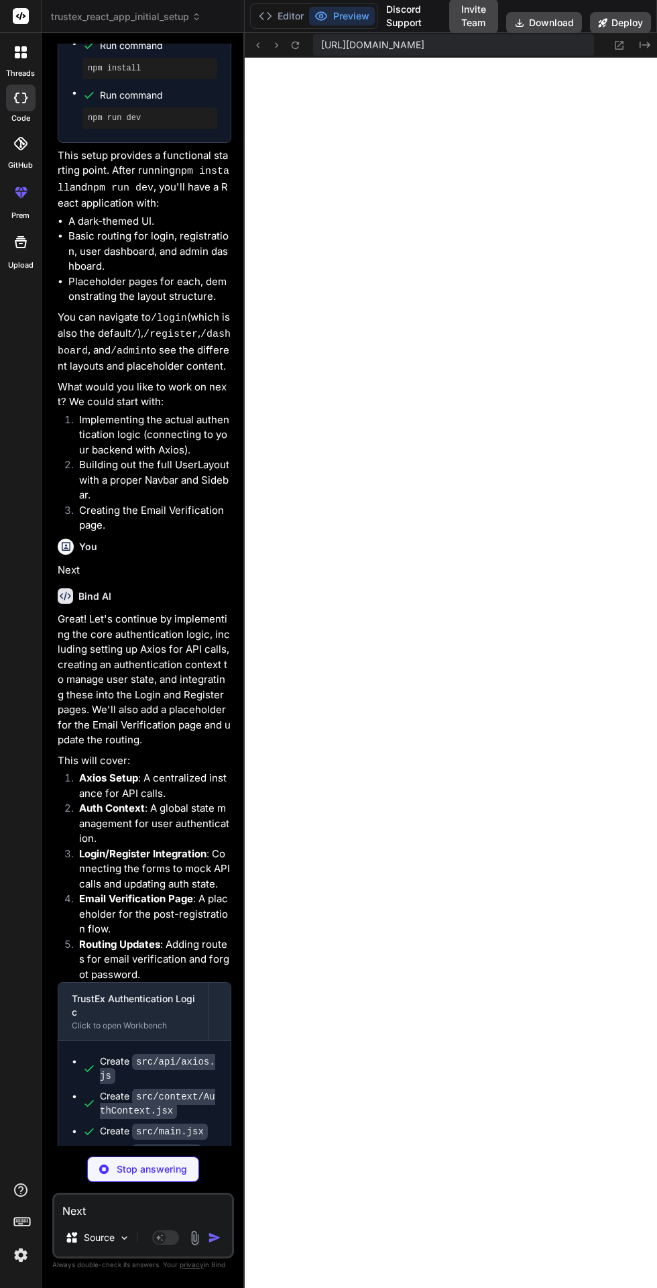
click at [290, 15] on button "Editor" at bounding box center [282, 16] width 56 height 19
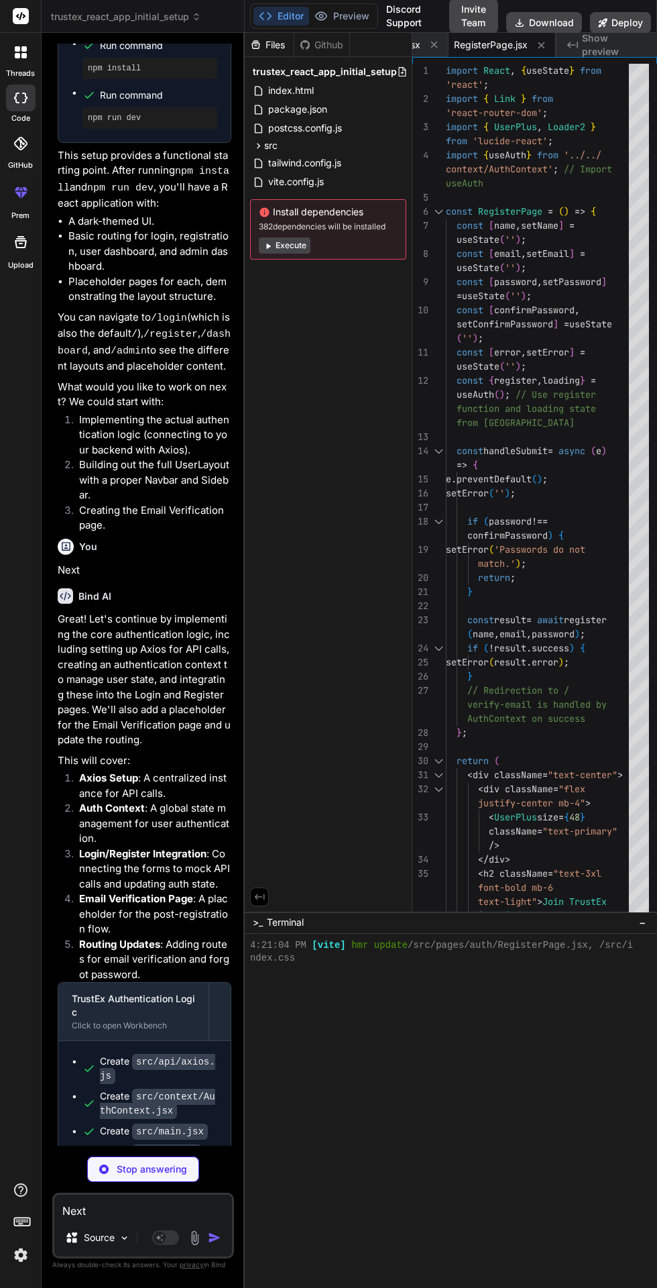
type textarea "x"
click at [545, 39] on button at bounding box center [541, 45] width 17 height 17
type textarea "Forgot Password? </Link> </p> </div> ); }; export default LoginPage;"
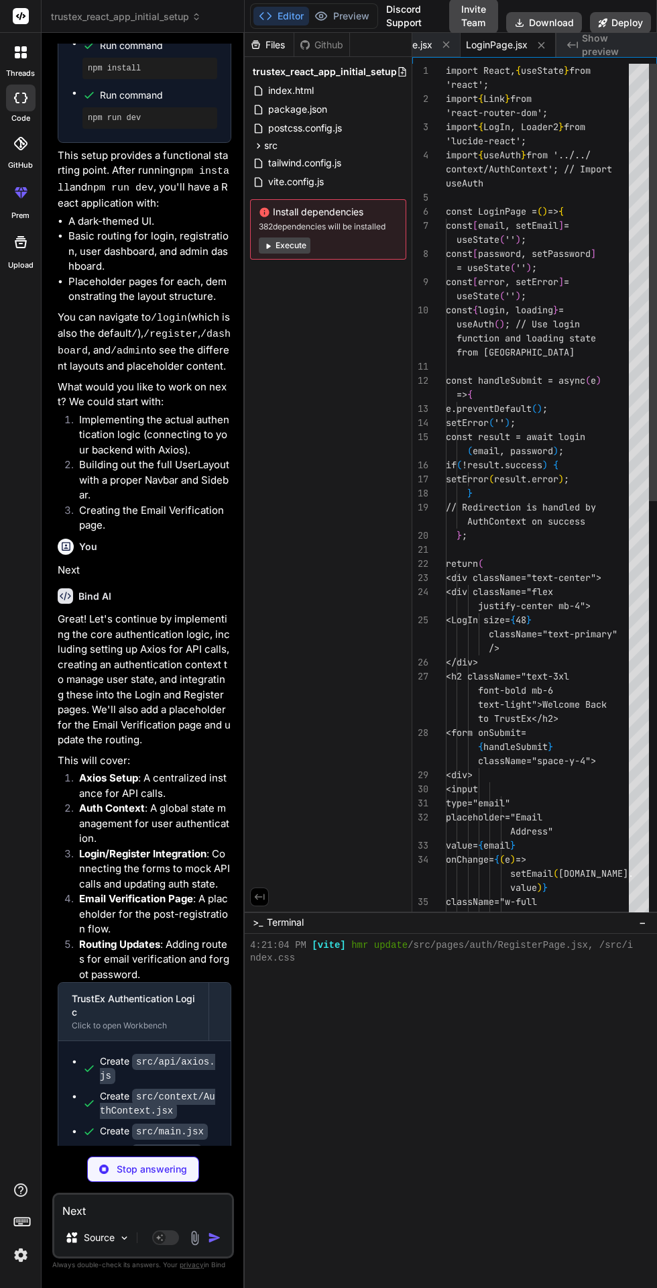
scroll to position [0, 415]
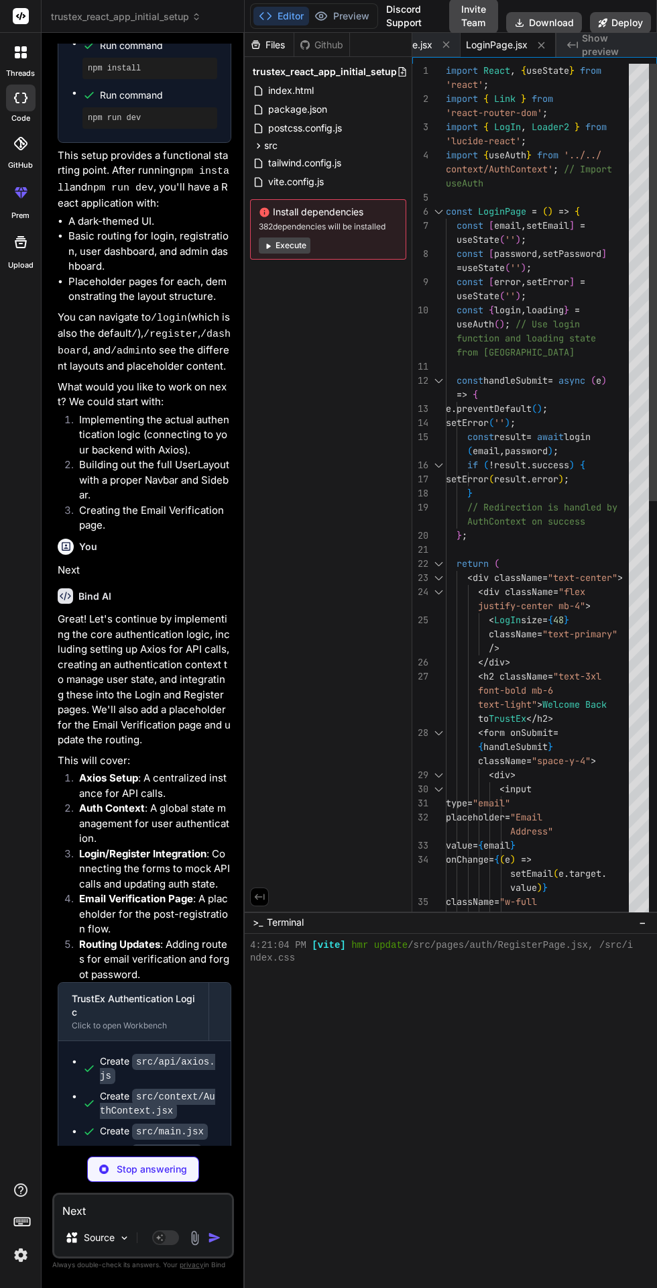
type textarea "x"
click at [545, 39] on button at bounding box center [541, 45] width 17 height 17
type textarea "return children; }; export default ProtectedRoute;"
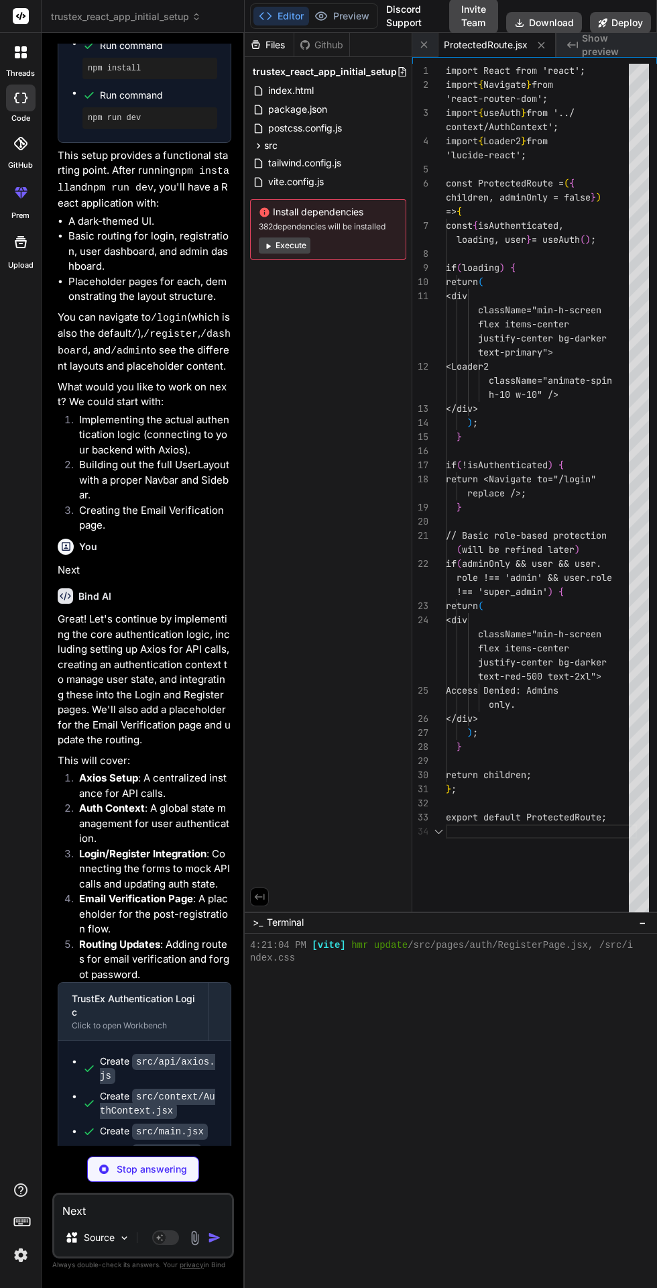
type textarea "x"
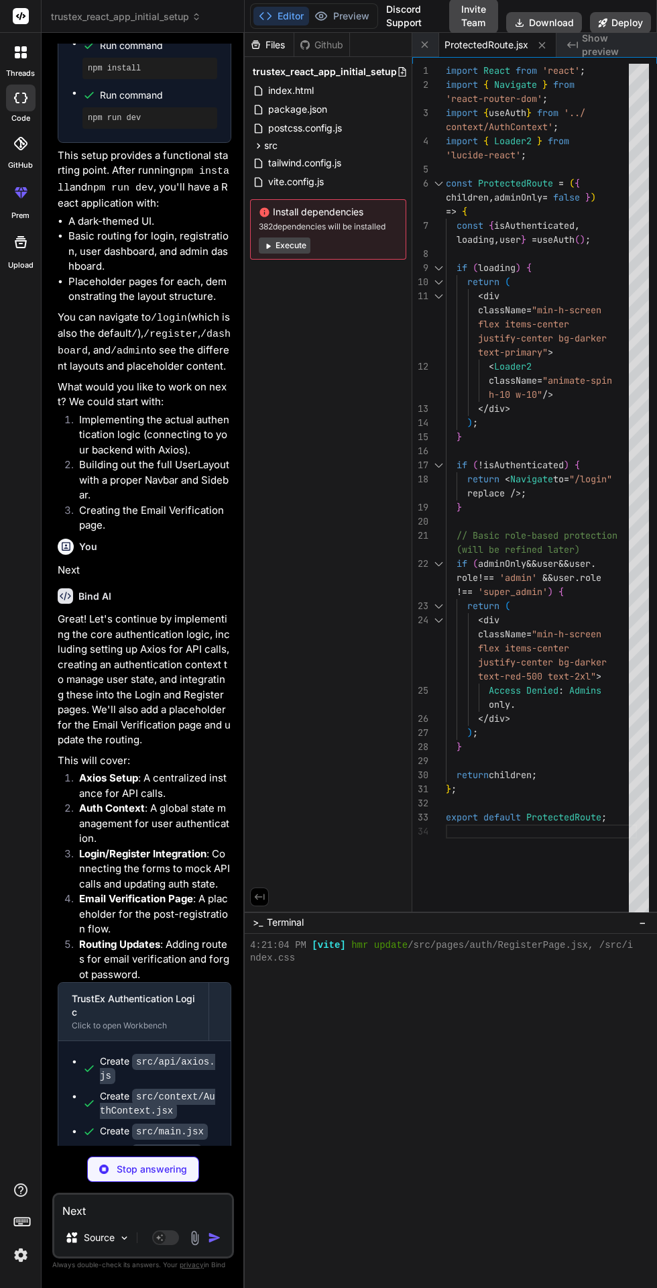
click at [545, 39] on button at bounding box center [542, 45] width 17 height 17
type textarea "</Routes> ); } export default App;"
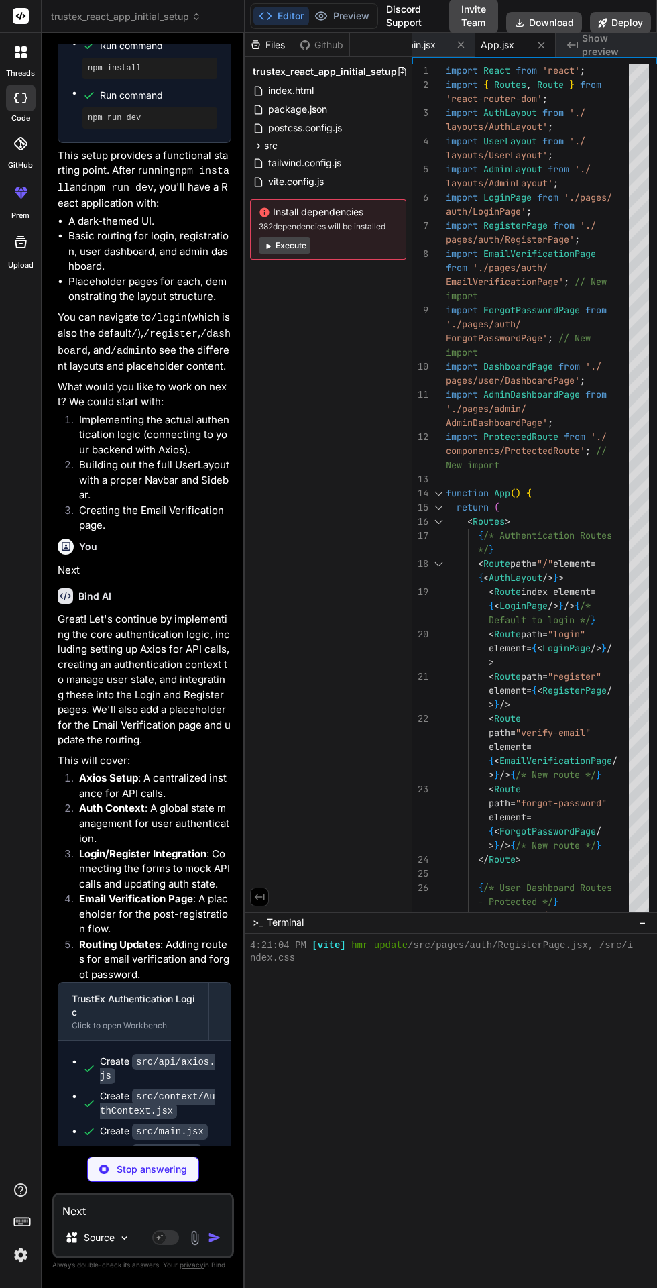
type textarea "x"
click at [547, 50] on button at bounding box center [541, 45] width 17 height 17
type textarea "</React.StrictMode>, );"
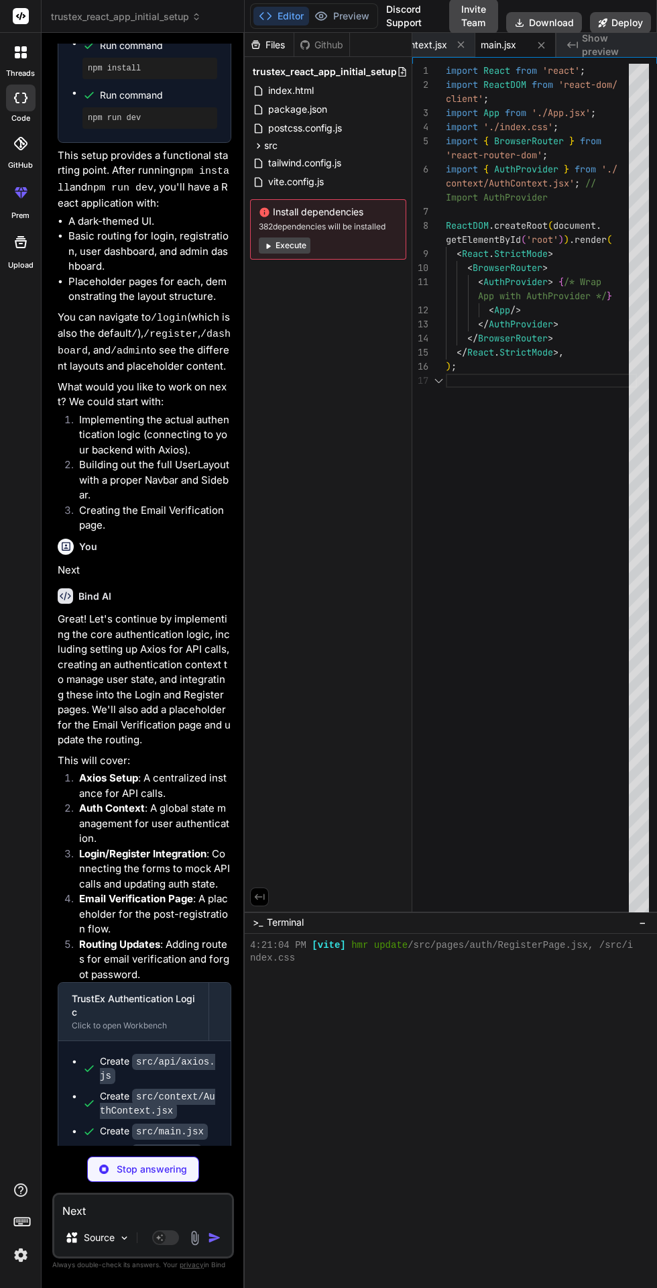
scroll to position [0, 121]
click at [547, 50] on button at bounding box center [541, 45] width 17 height 17
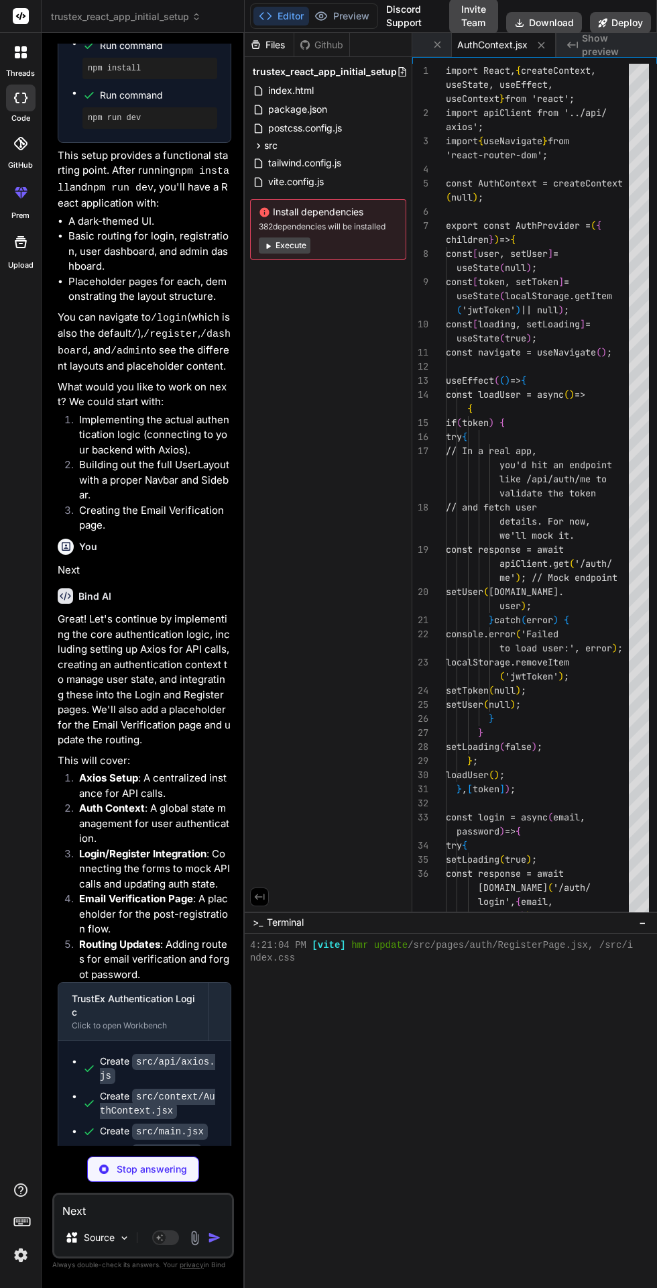
type textarea "x"
type textarea "return context; };"
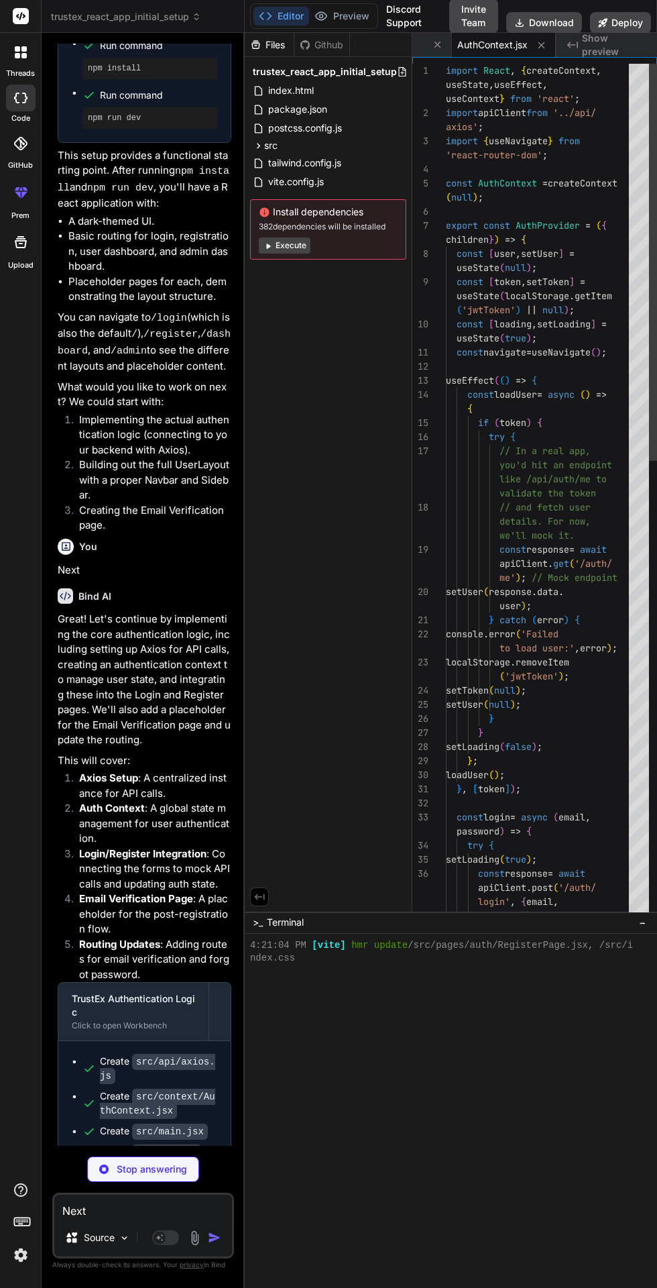
scroll to position [0, 41]
click at [547, 50] on button at bounding box center [541, 45] width 17 height 17
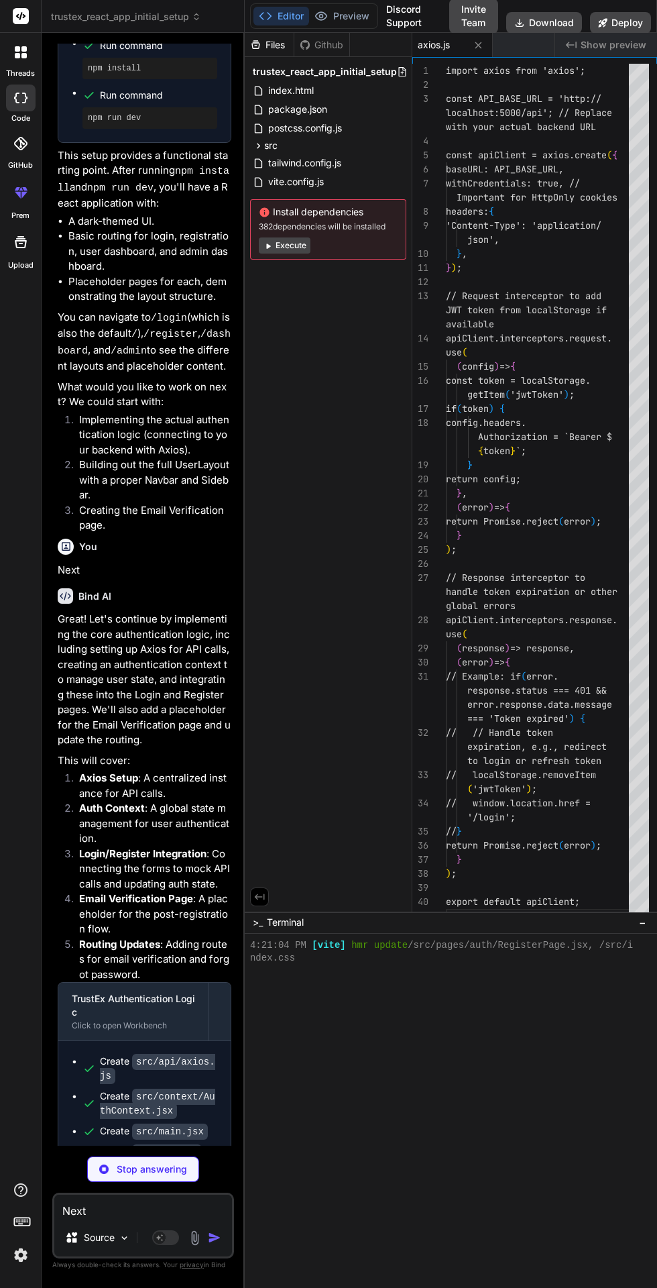
scroll to position [0, 0]
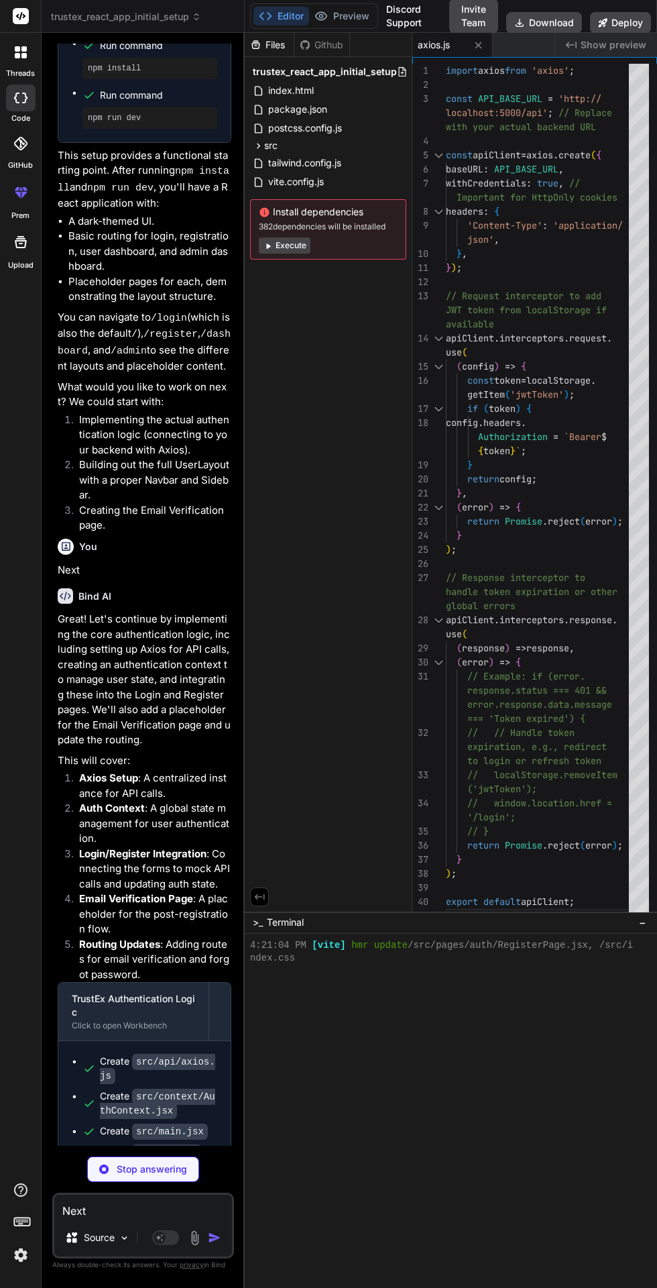
click at [486, 47] on button at bounding box center [478, 45] width 17 height 17
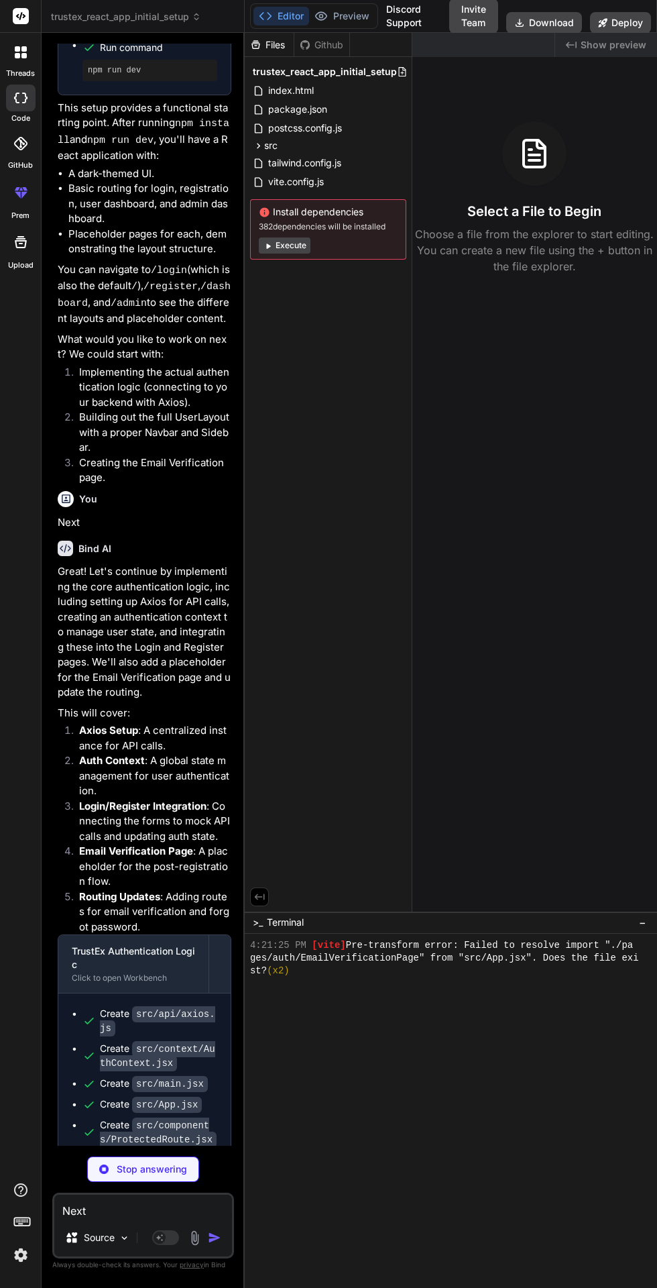
scroll to position [662, 0]
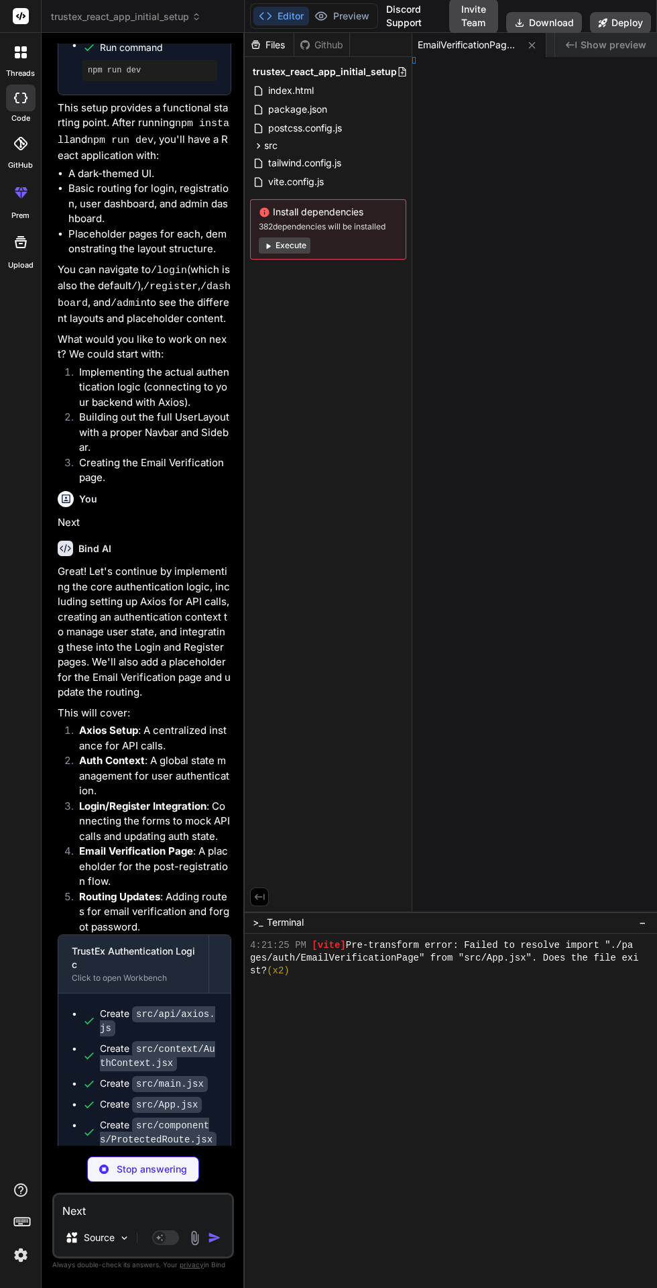
type textarea "x"
type textarea "ge;"
type textarea "x"
type textarea "Layout;"
type textarea "x"
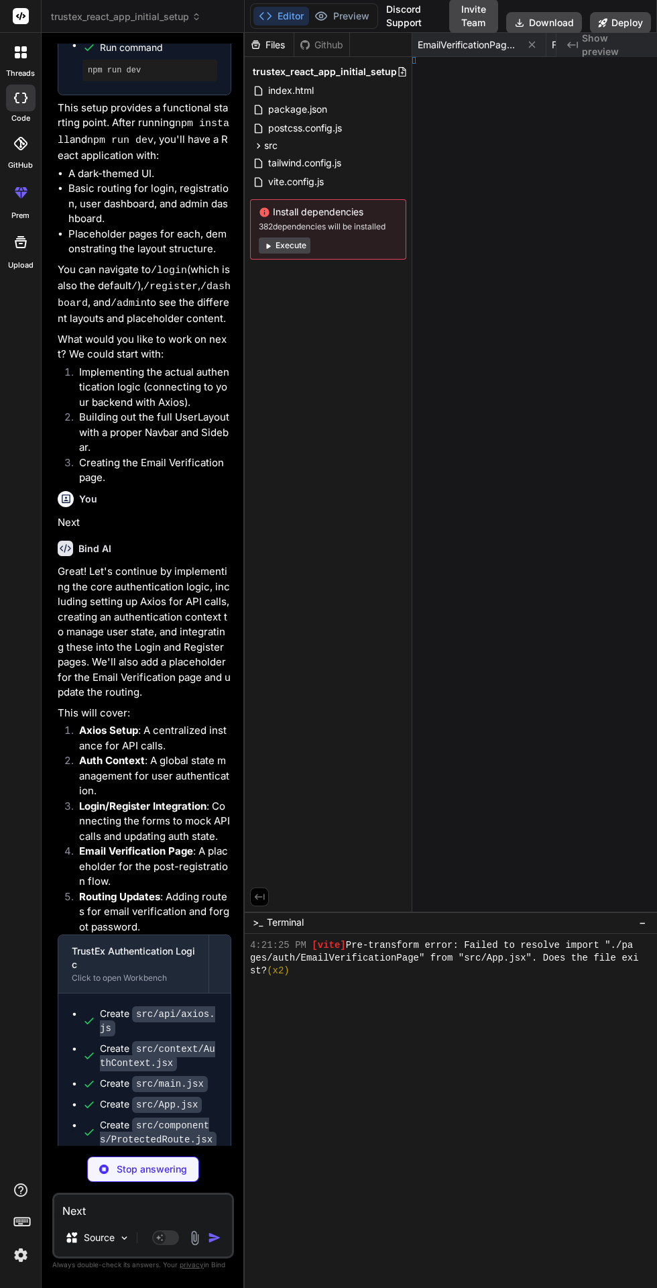
type textarea "rLayout;"
type textarea "x"
type textarea "getFullYear()} TrustEx. All rights reserved. </footer> </div> ); }; export defa…"
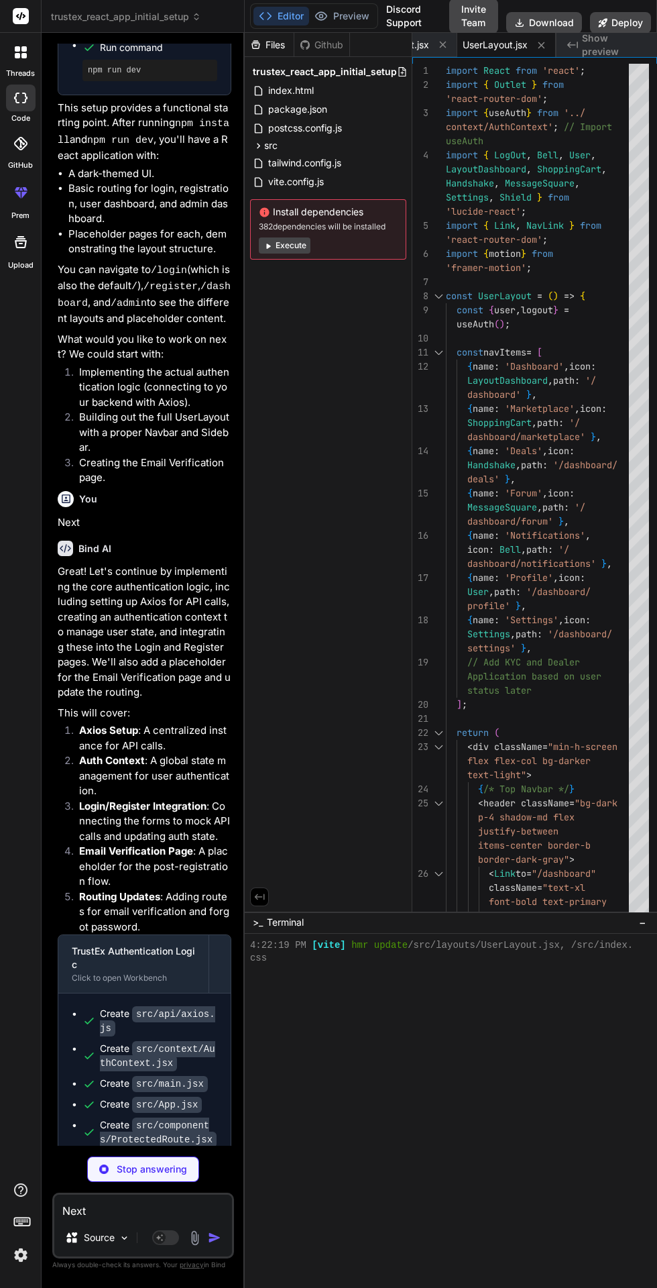
scroll to position [2417, 0]
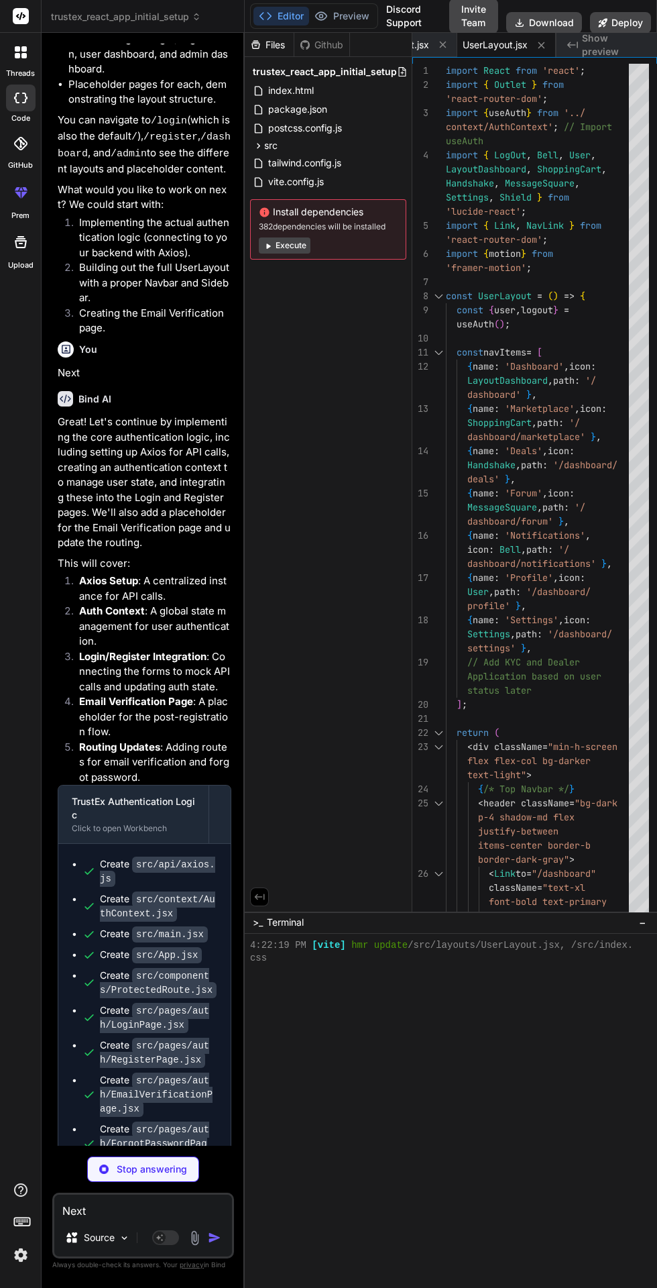
click at [642, 929] on span "−" at bounding box center [642, 922] width 7 height 13
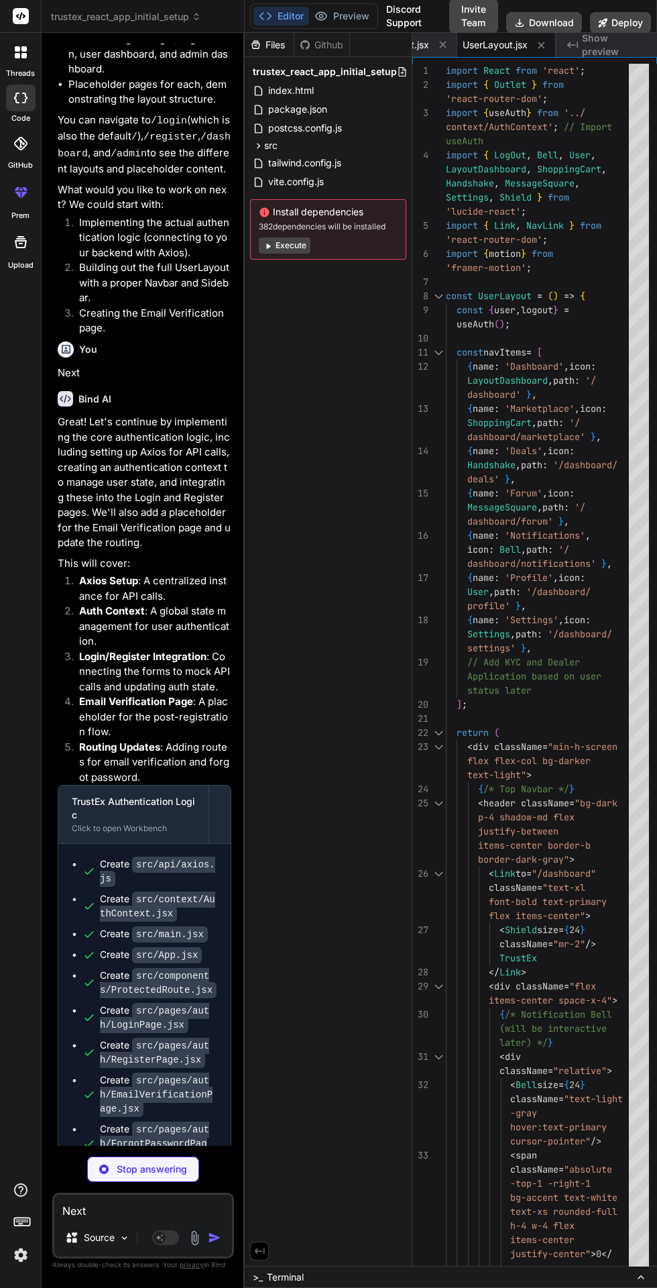
type textarea "x"
type textarea "); }; export default AdminLayout;"
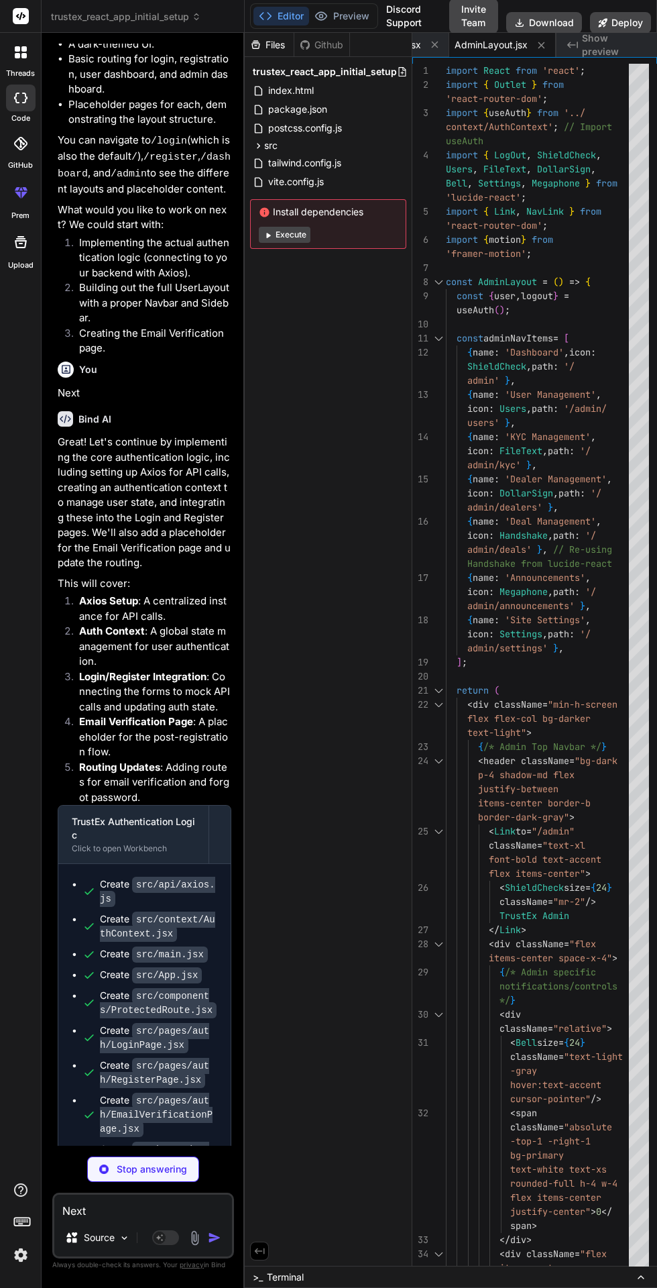
scroll to position [2631, 0]
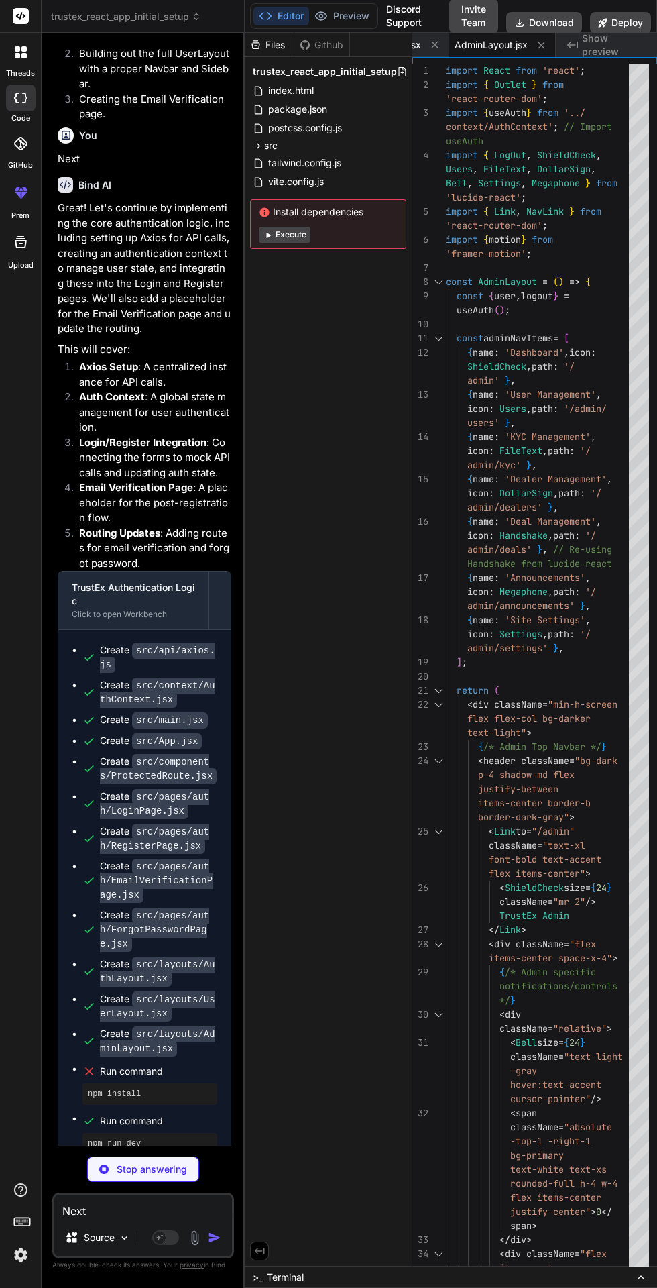
type textarea "x"
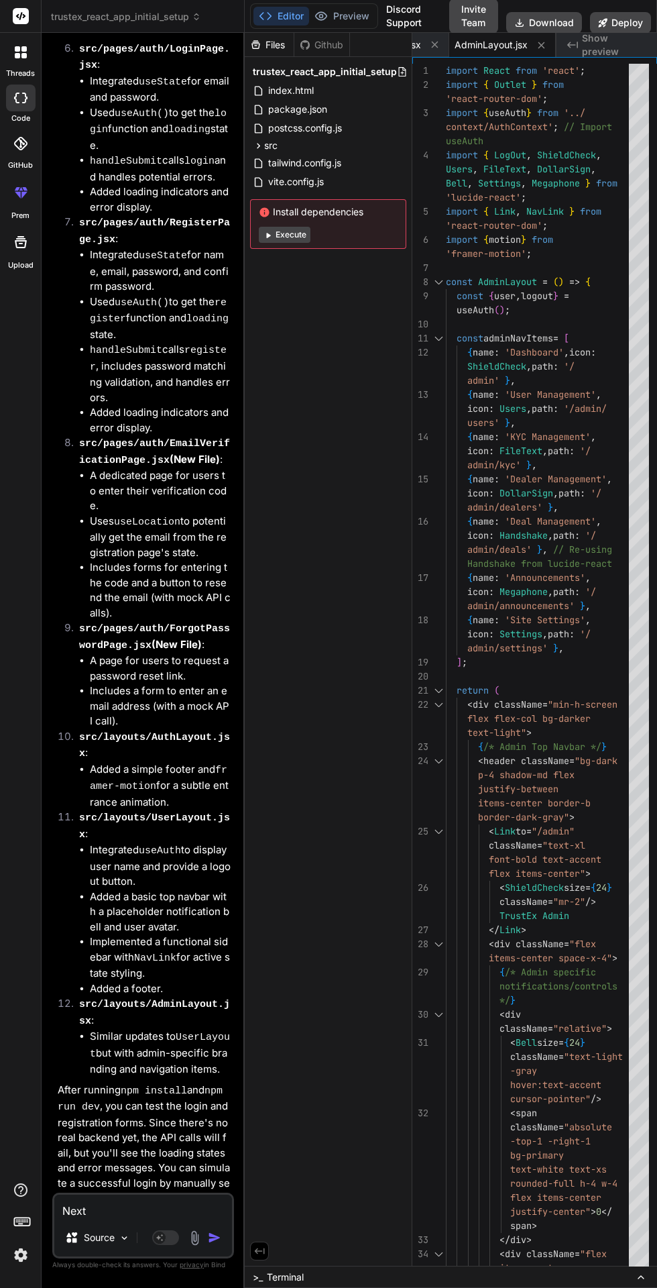
scroll to position [4925, 0]
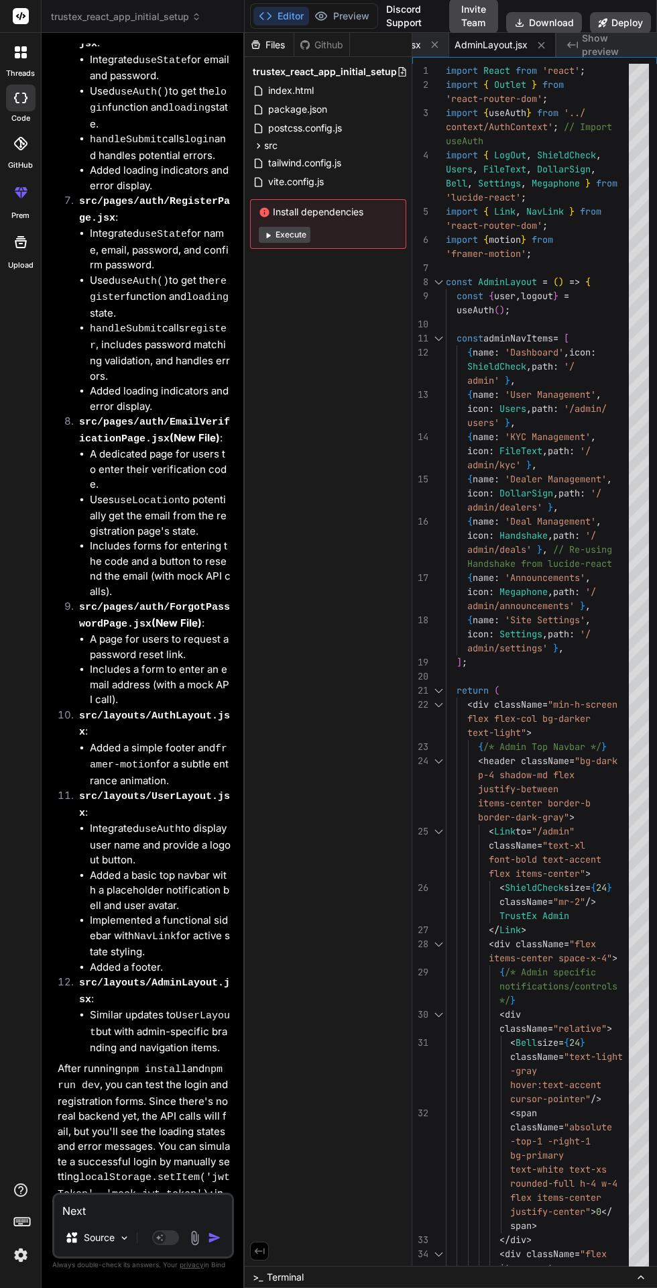
click at [545, 50] on icon at bounding box center [541, 45] width 11 height 11
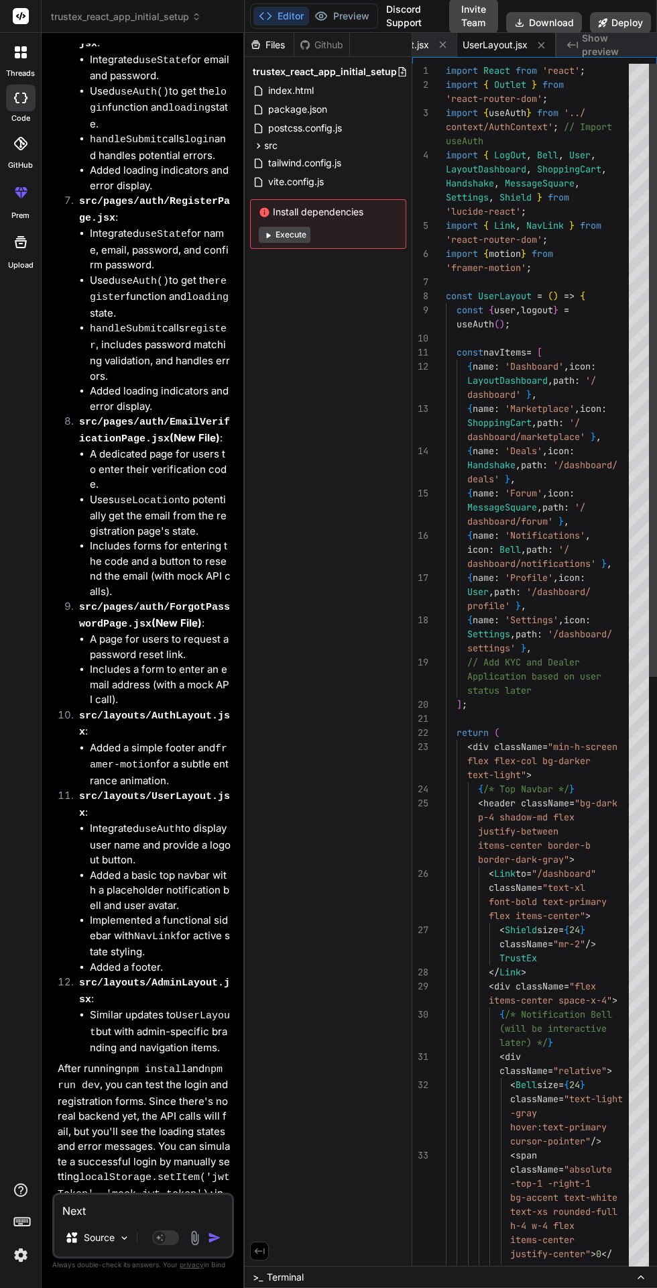
scroll to position [0, 323]
click at [545, 50] on icon at bounding box center [541, 45] width 11 height 11
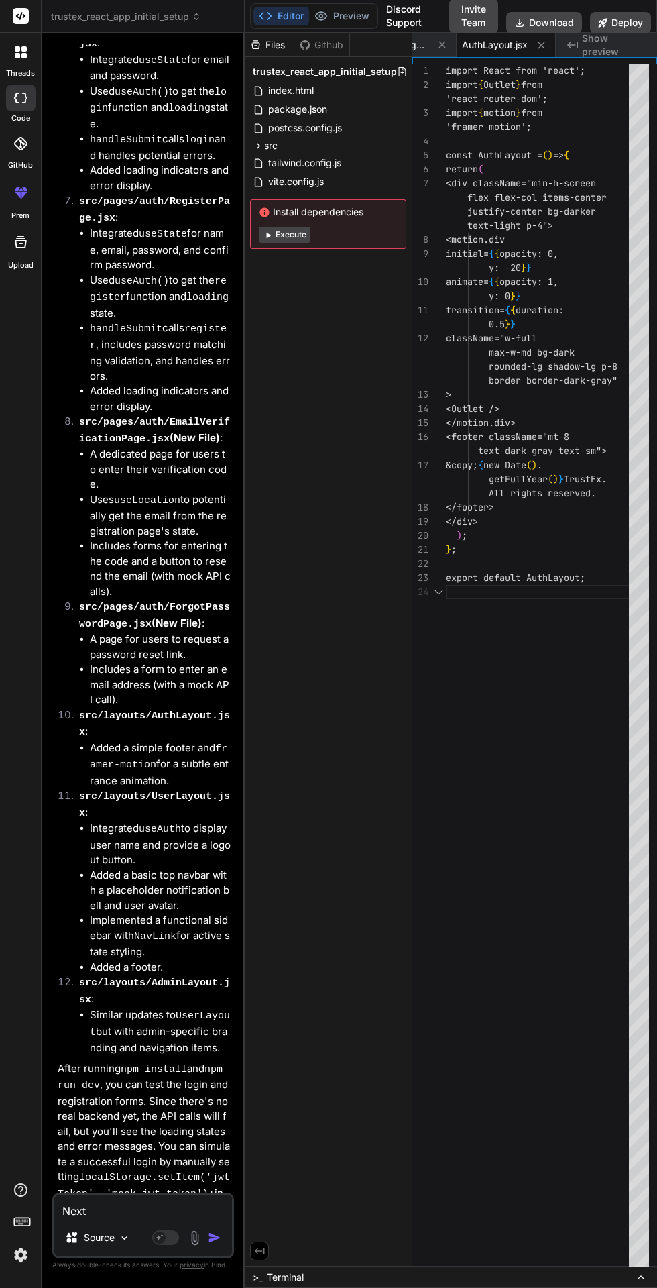
scroll to position [0, 223]
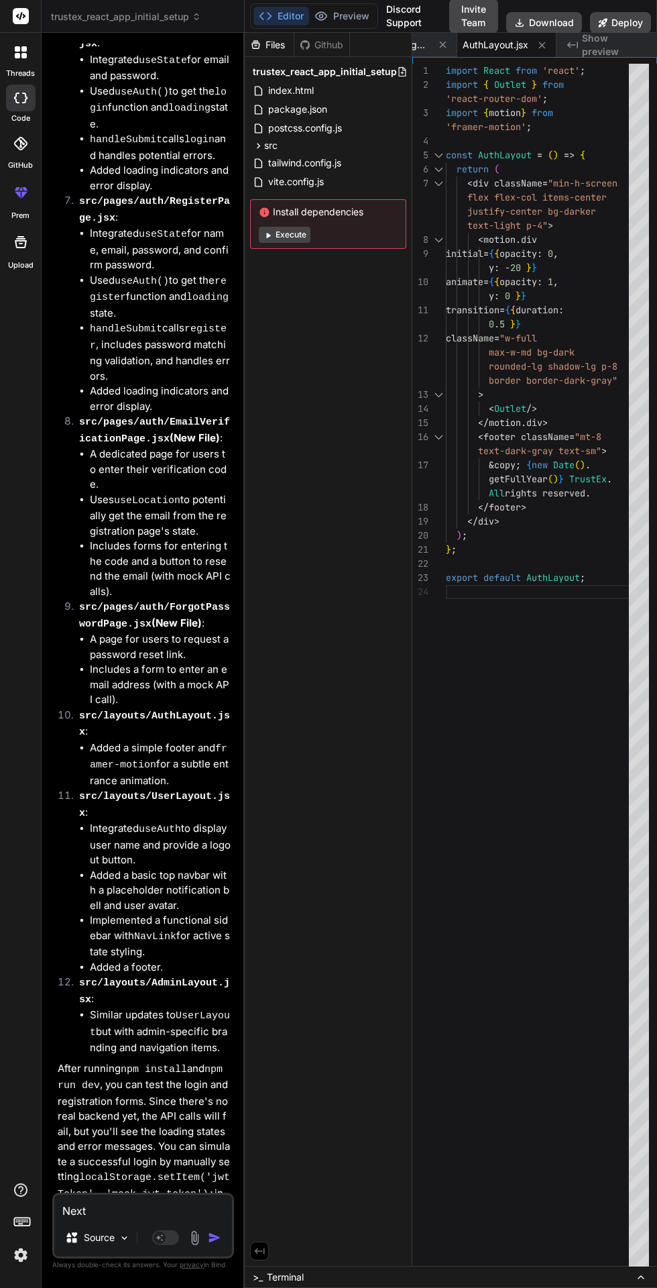
click at [619, 48] on span "Show preview" at bounding box center [614, 45] width 64 height 27
click at [541, 45] on icon at bounding box center [542, 45] width 7 height 7
type textarea "ForgotPasswordPage;"
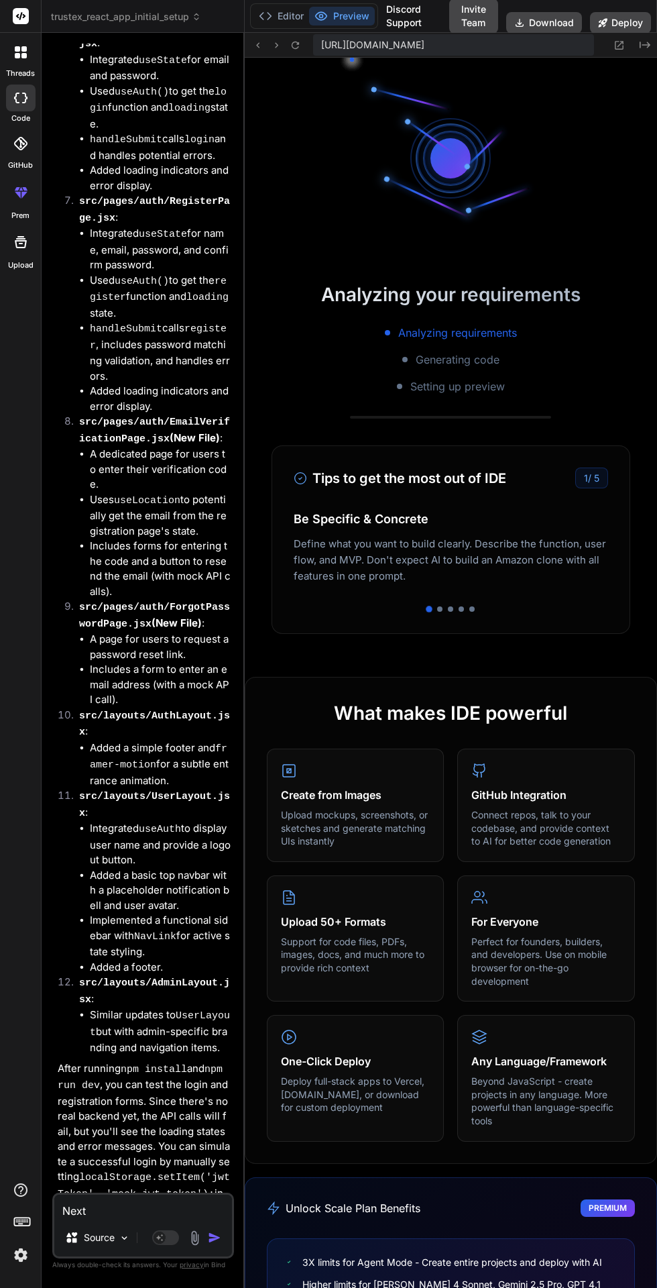
scroll to position [0, 125]
click at [270, 10] on icon at bounding box center [265, 15] width 13 height 13
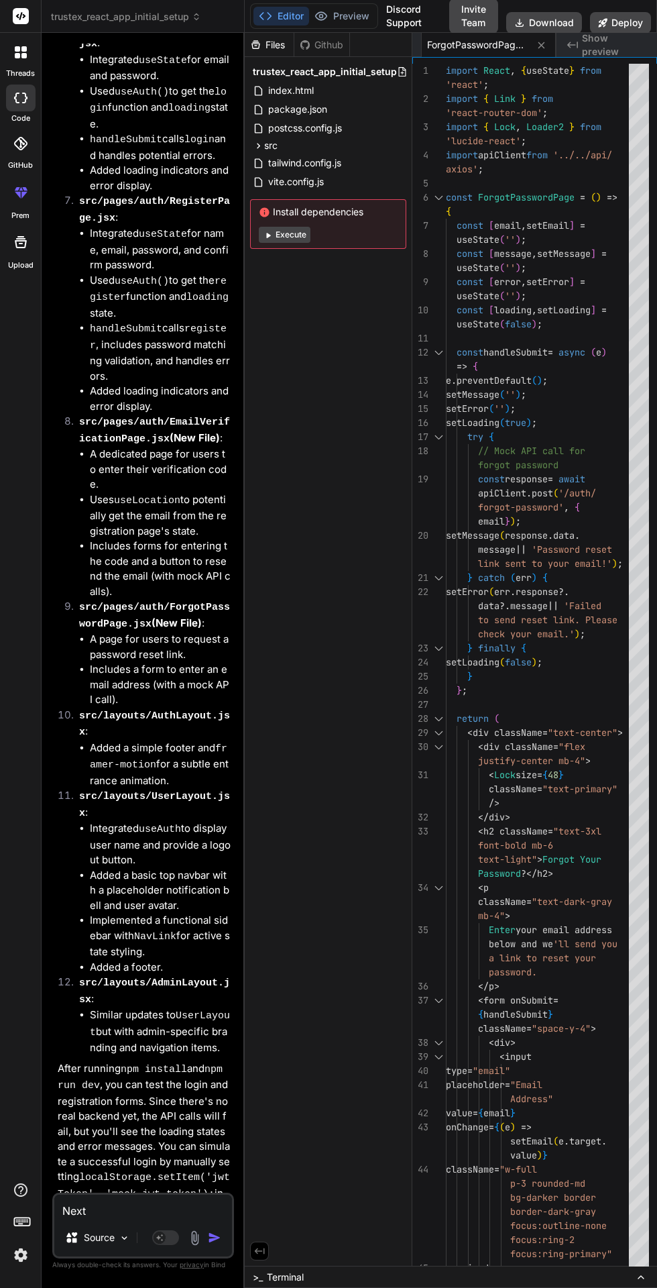
click at [285, 1284] on span "Terminal" at bounding box center [285, 1277] width 37 height 13
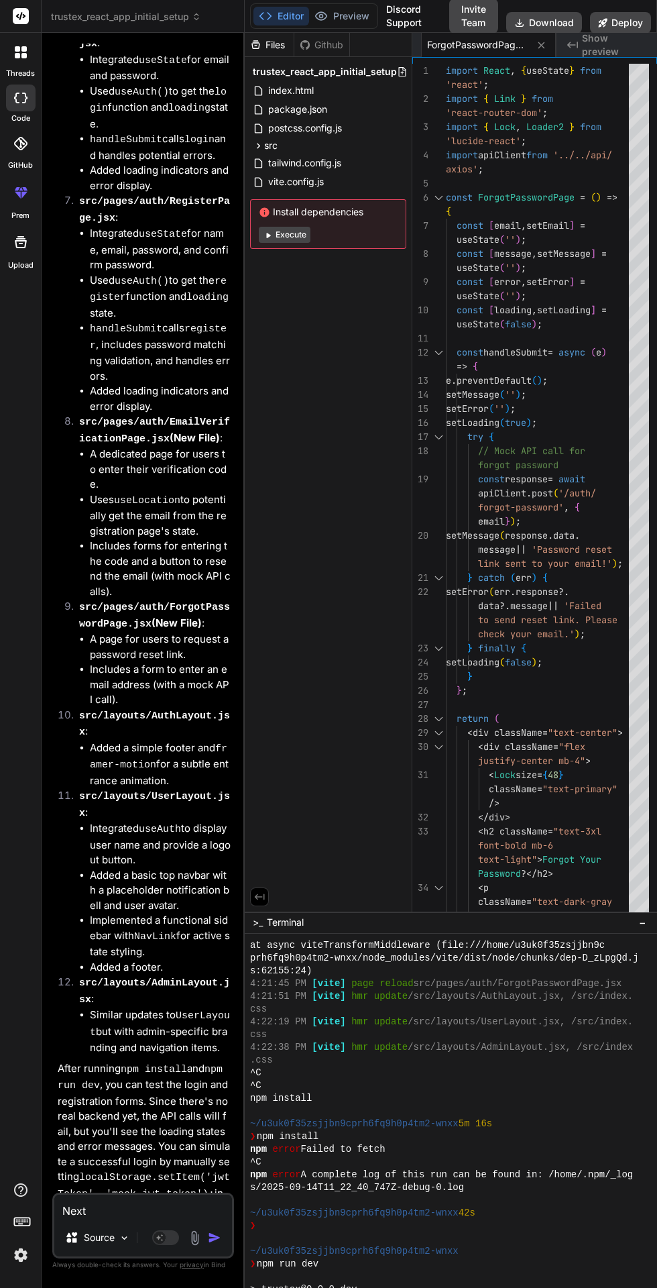
scroll to position [1628, 0]
click at [350, 9] on button "Preview" at bounding box center [342, 16] width 66 height 19
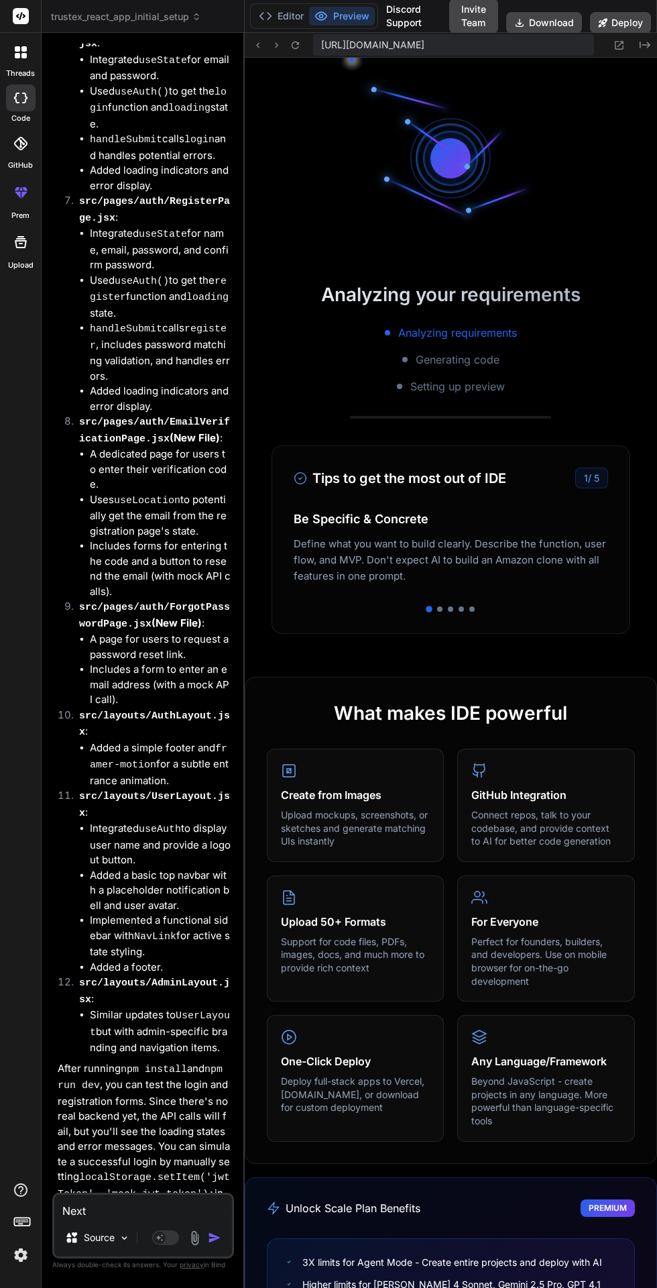
click at [265, 16] on icon at bounding box center [265, 15] width 13 height 13
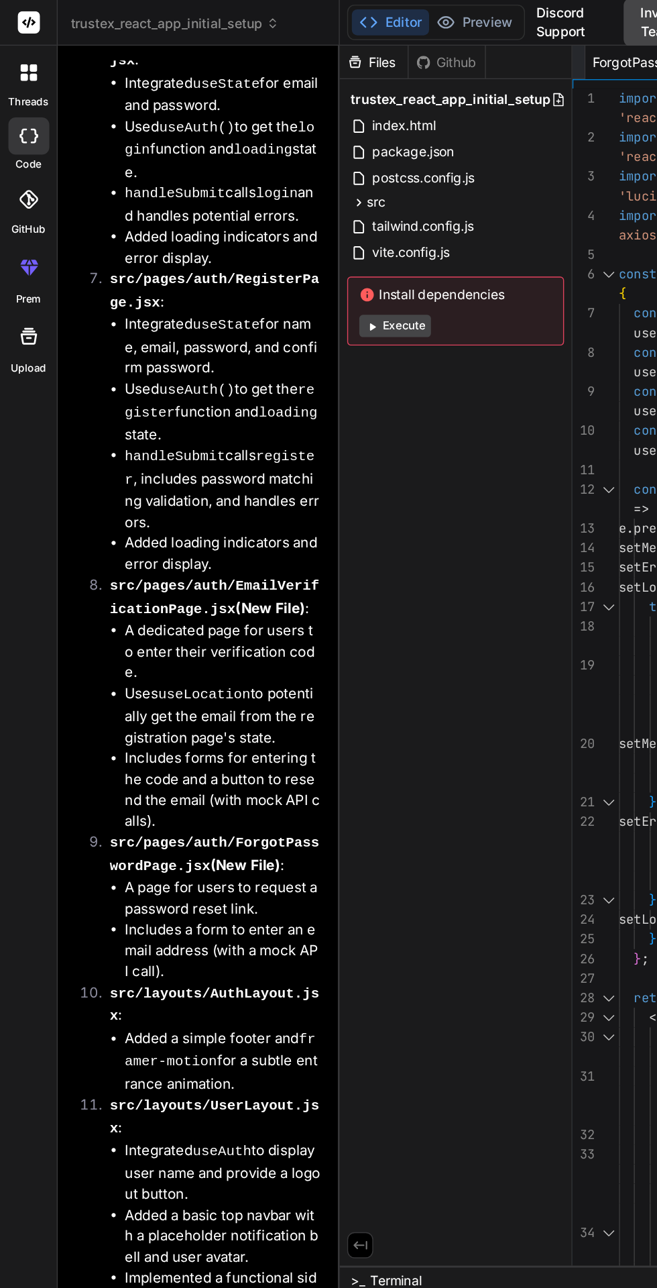
scroll to position [0, 0]
click at [344, 14] on button "Preview" at bounding box center [342, 16] width 66 height 19
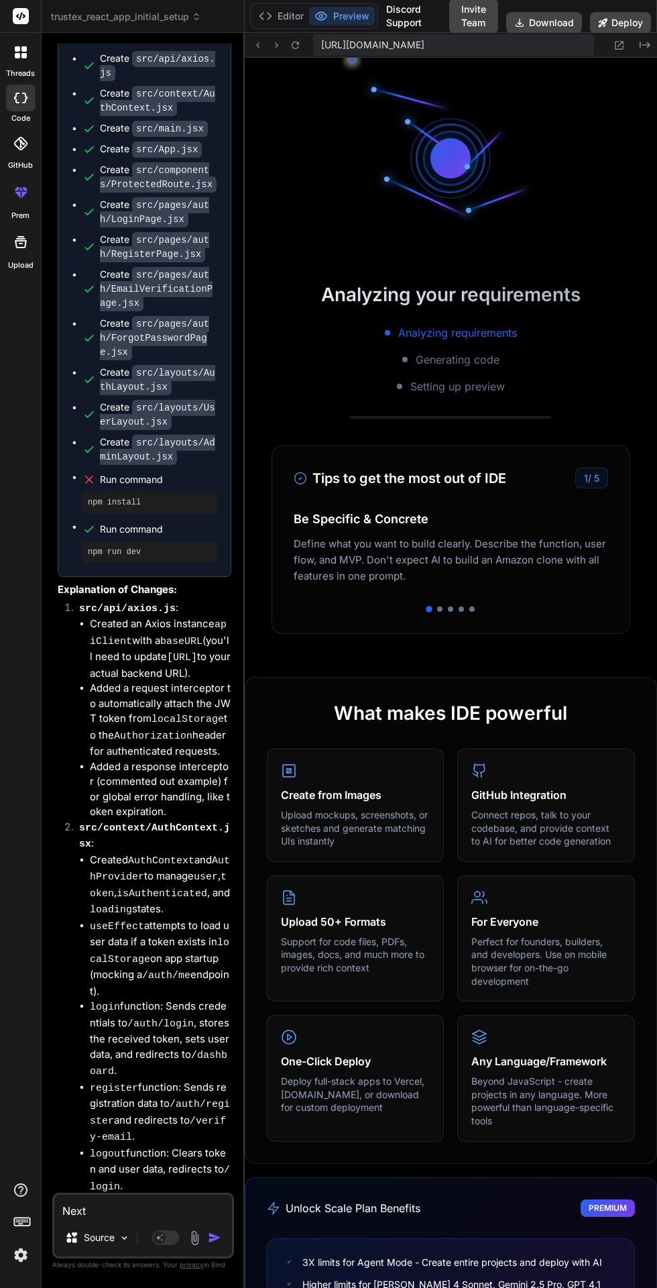
scroll to position [3222, 0]
type textarea "x"
click at [274, 12] on button "Editor" at bounding box center [282, 16] width 56 height 19
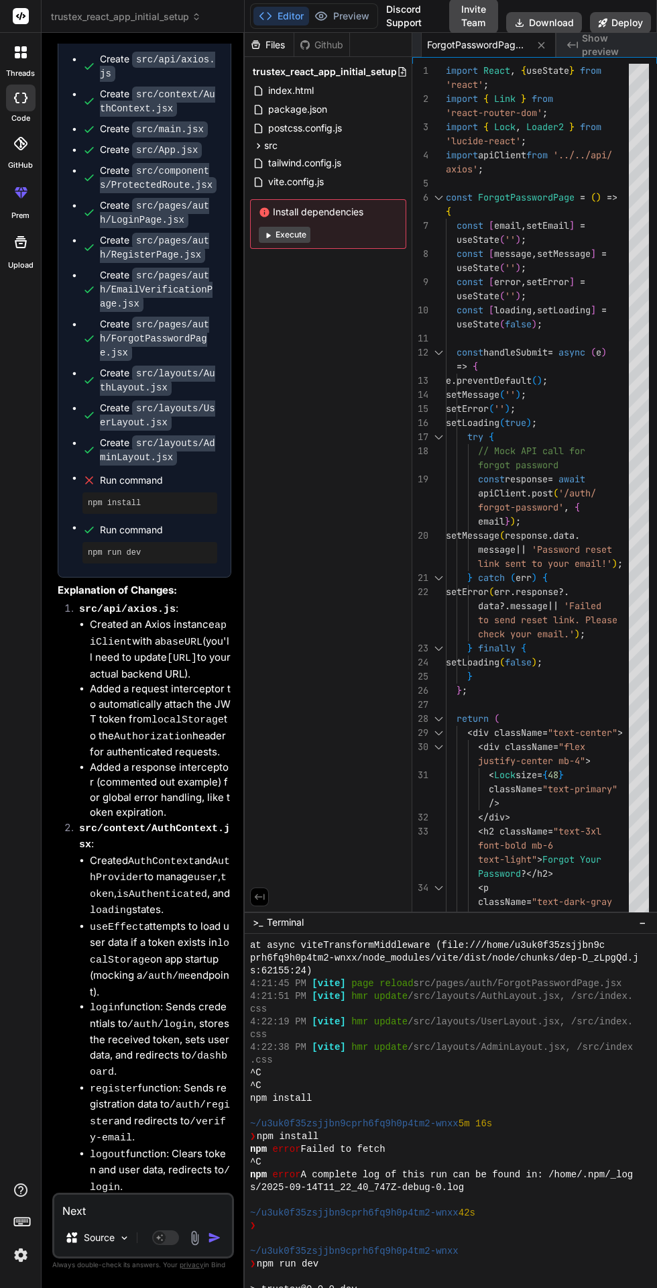
scroll to position [1628, 0]
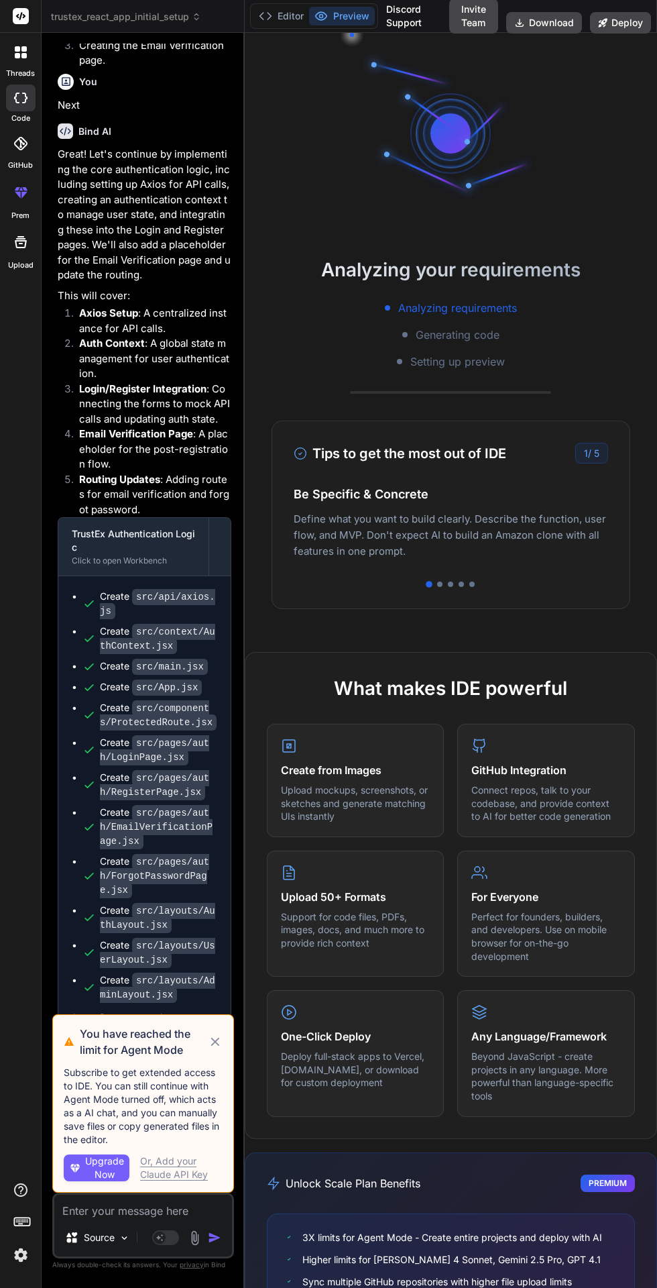
scroll to position [2685, 0]
click at [215, 1046] on icon at bounding box center [215, 1042] width 9 height 9
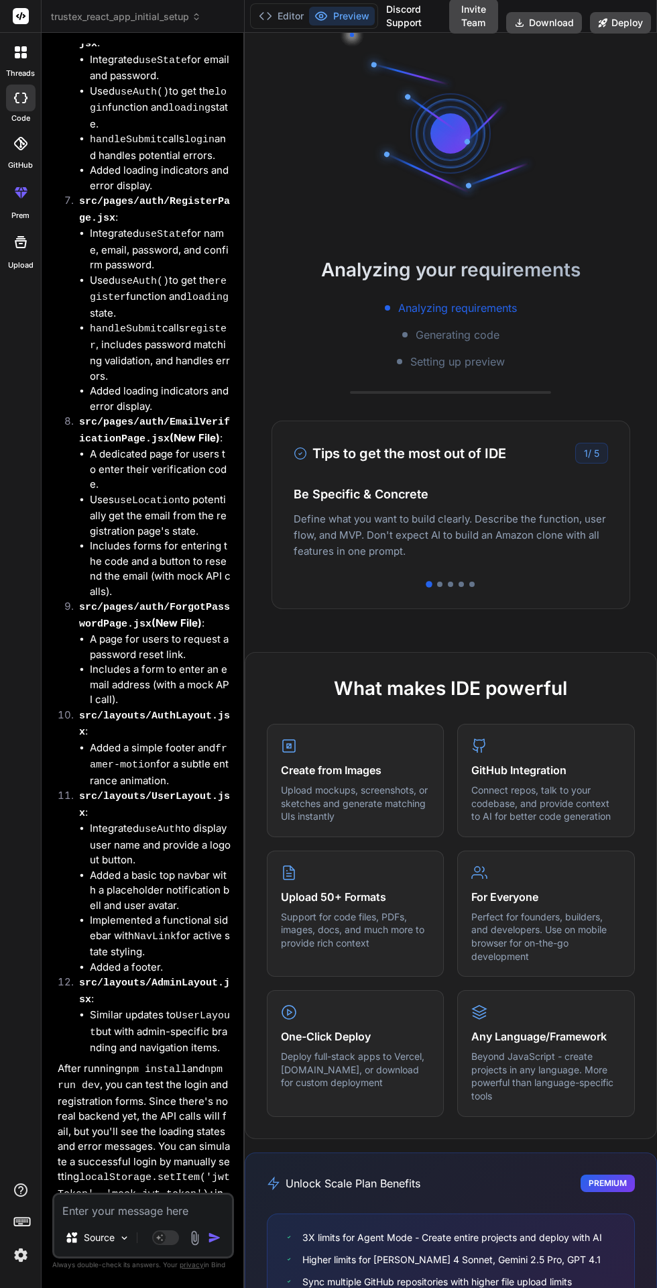
scroll to position [0, 0]
click at [272, 17] on button "Editor" at bounding box center [282, 16] width 56 height 19
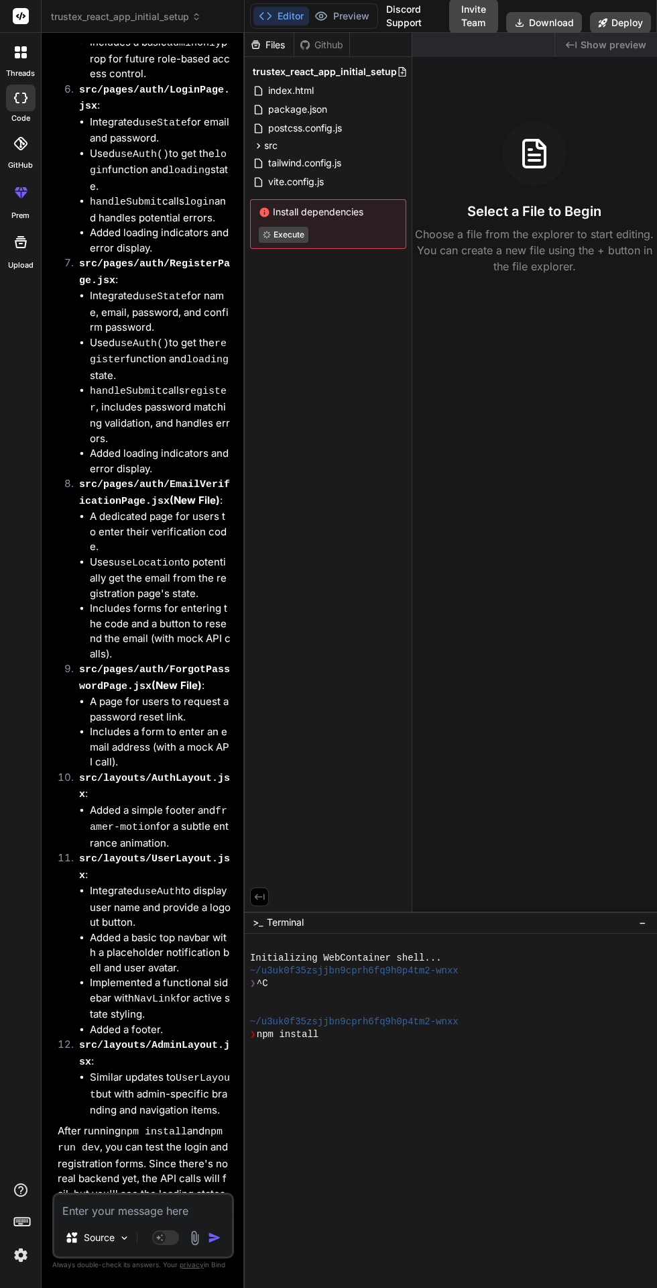
scroll to position [4925, 0]
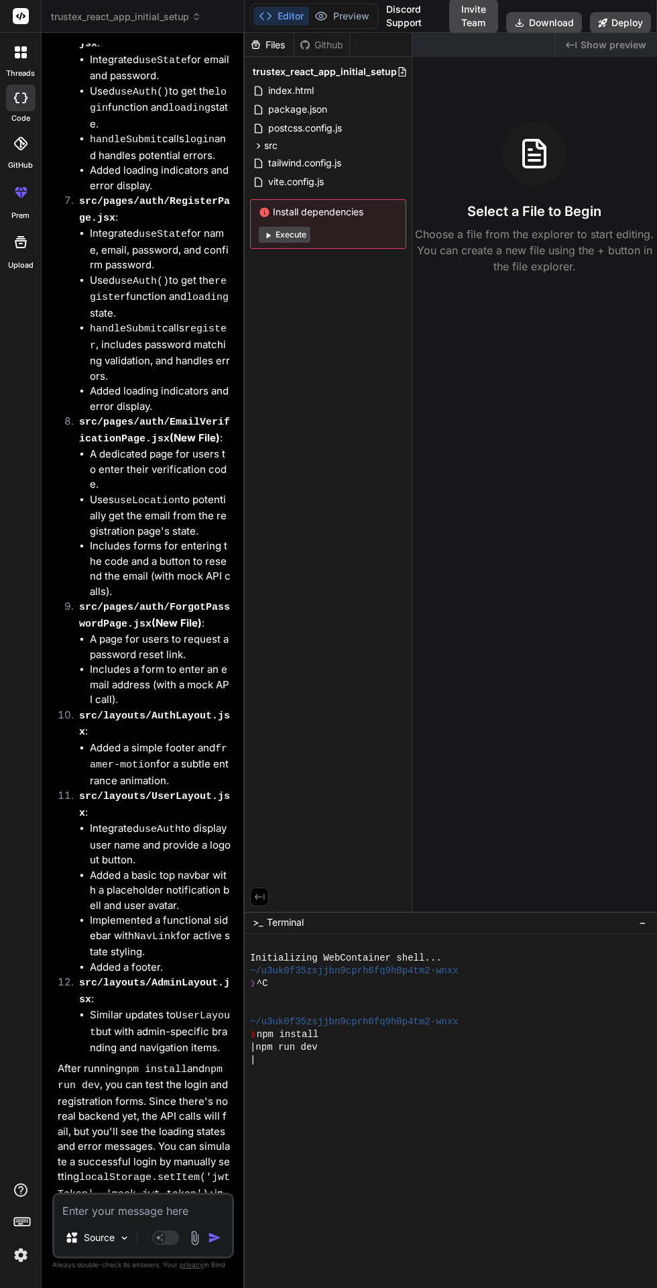
click at [284, 11] on button "Editor" at bounding box center [282, 16] width 56 height 19
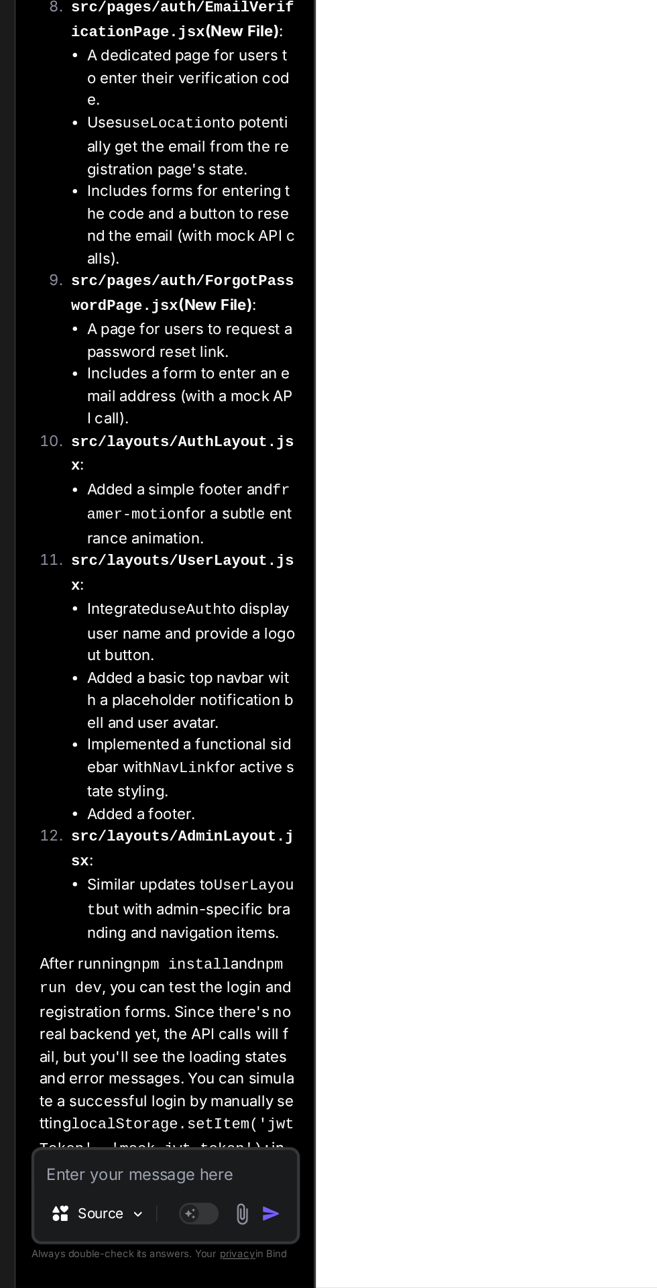
scroll to position [0, 0]
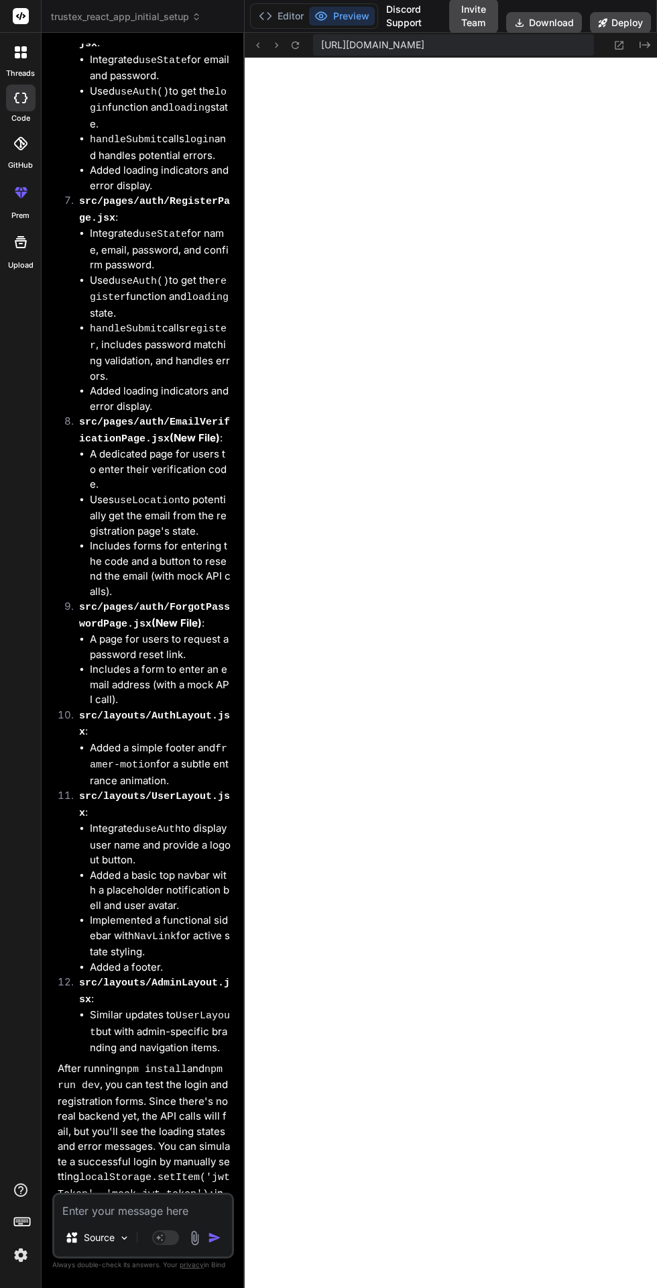
click at [278, 15] on button "Editor" at bounding box center [282, 16] width 56 height 19
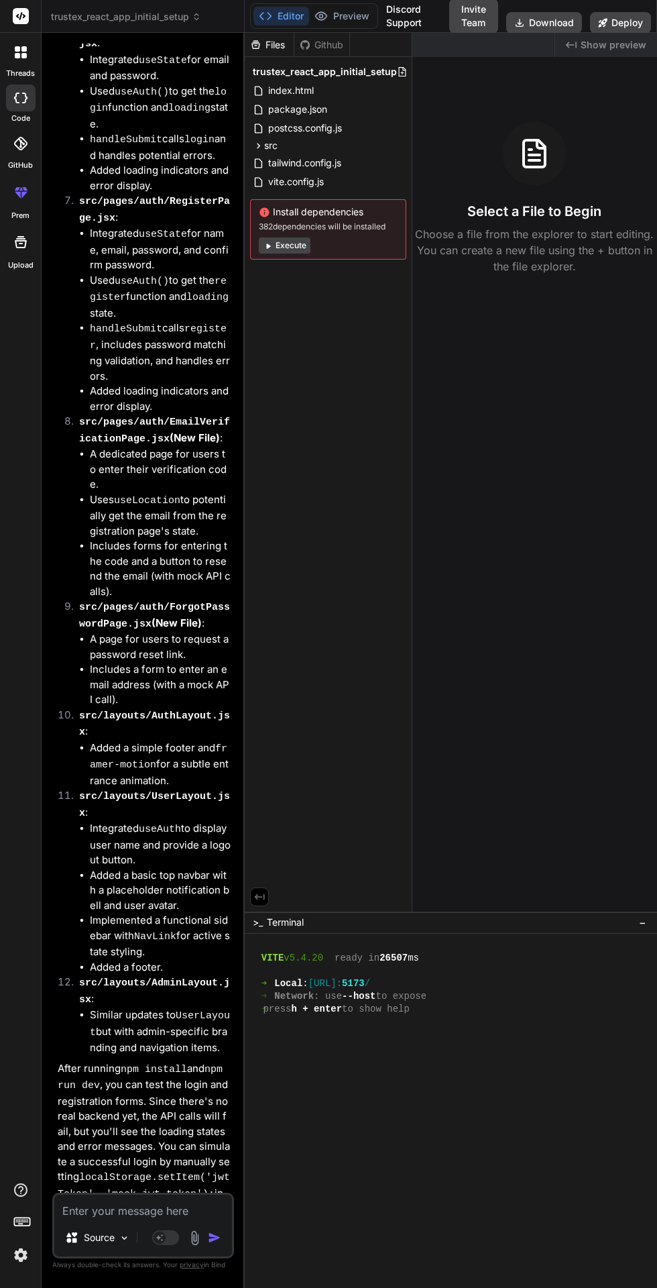
click at [345, 7] on button "Preview" at bounding box center [342, 16] width 66 height 19
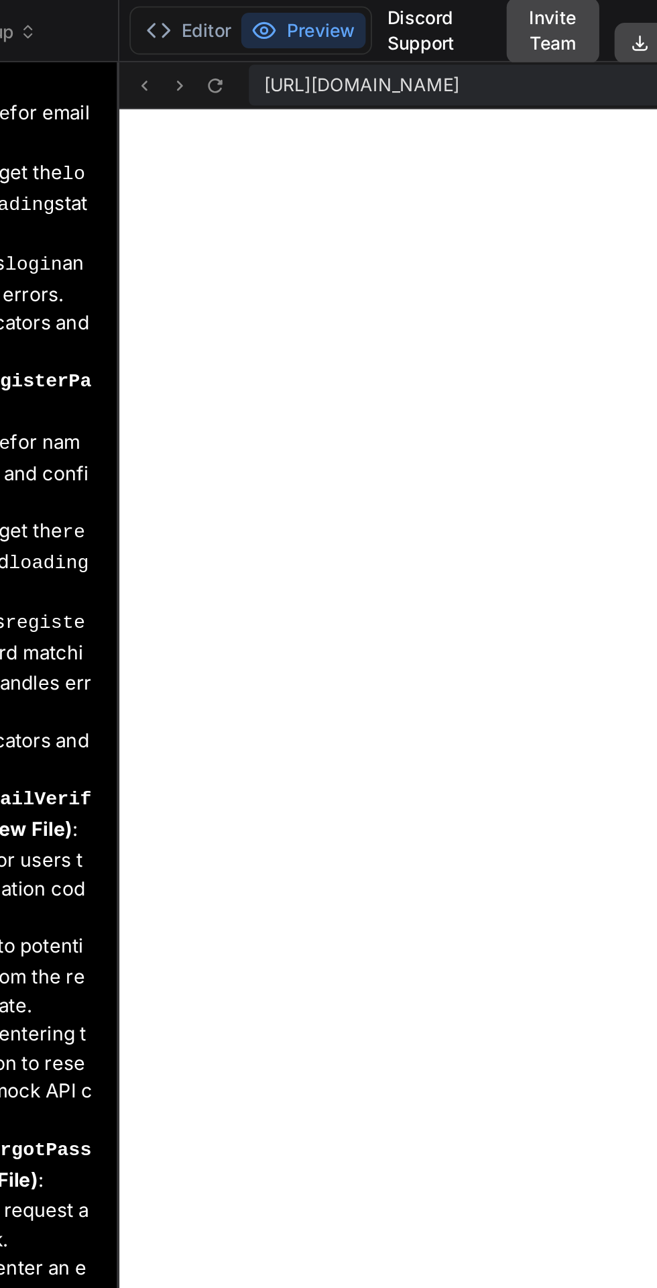
click at [299, 43] on icon at bounding box center [295, 44] width 7 height 7
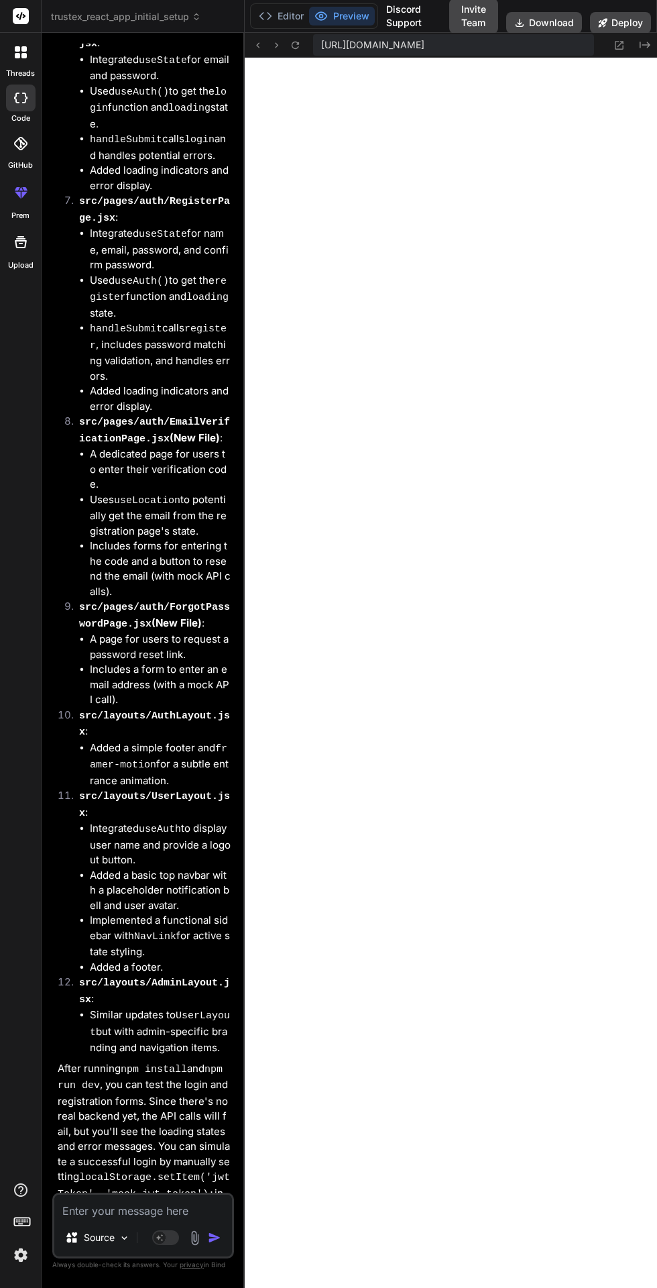
click at [290, 9] on button "Editor" at bounding box center [282, 16] width 56 height 19
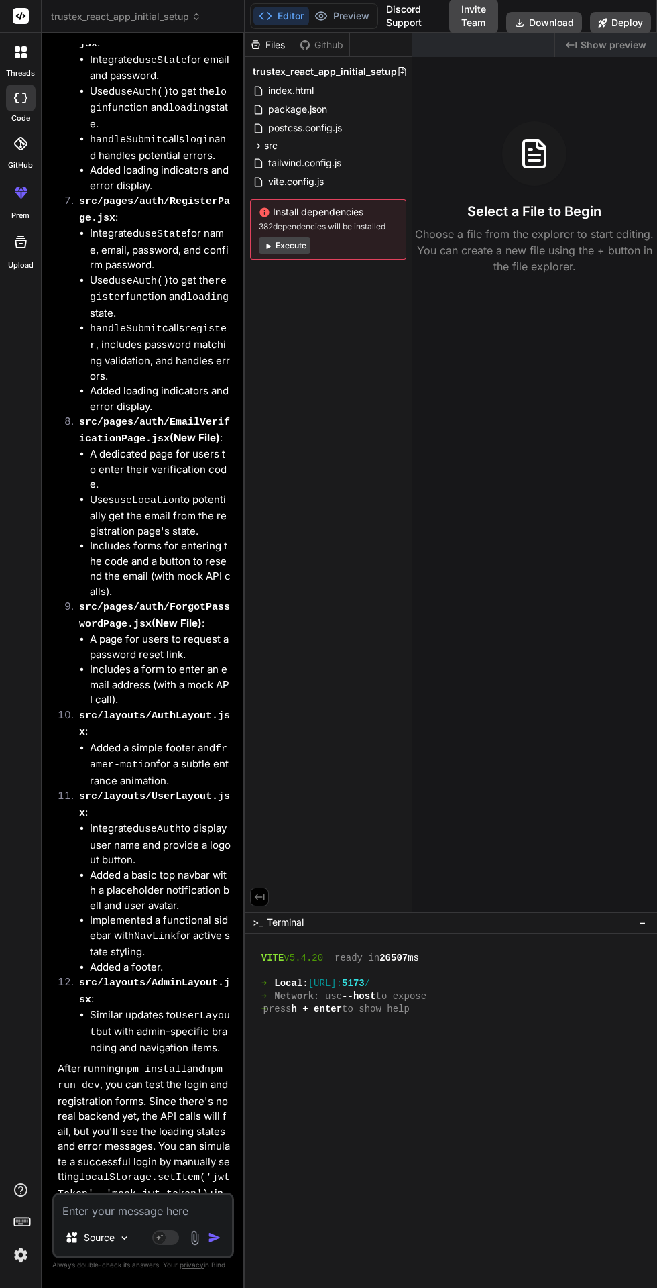
type textarea "x"
click at [347, 12] on button "Preview" at bounding box center [342, 16] width 66 height 19
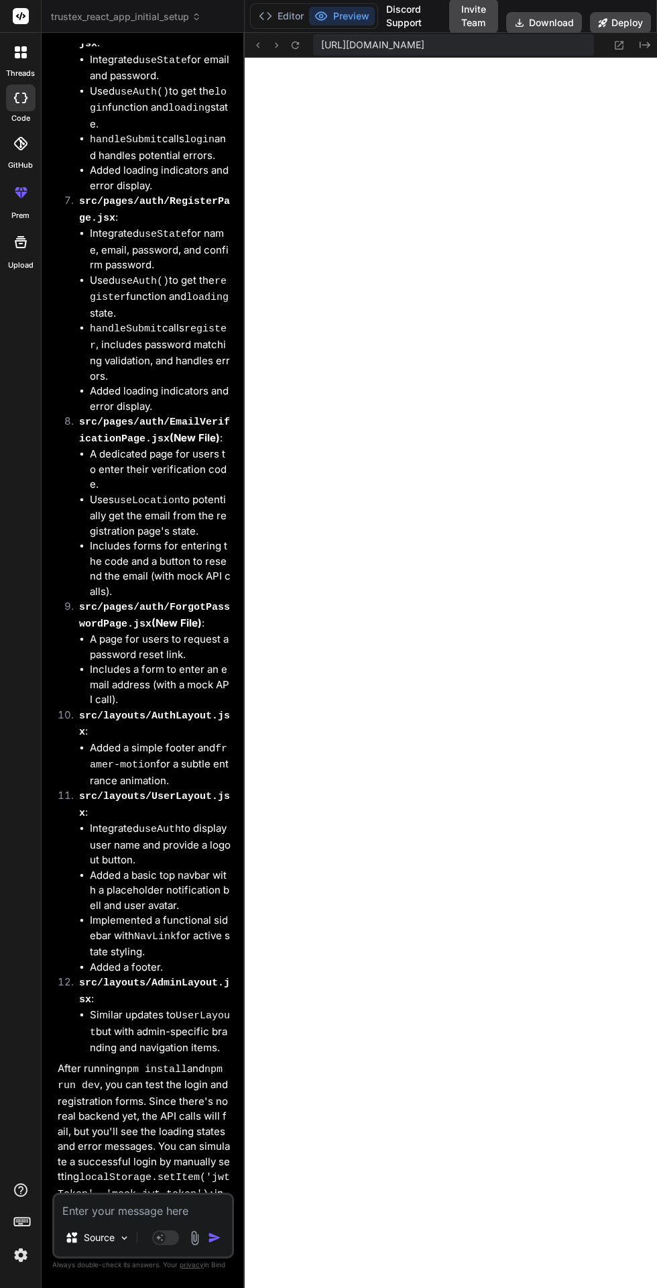
scroll to position [1, 0]
click at [276, 14] on button "Editor" at bounding box center [282, 16] width 56 height 19
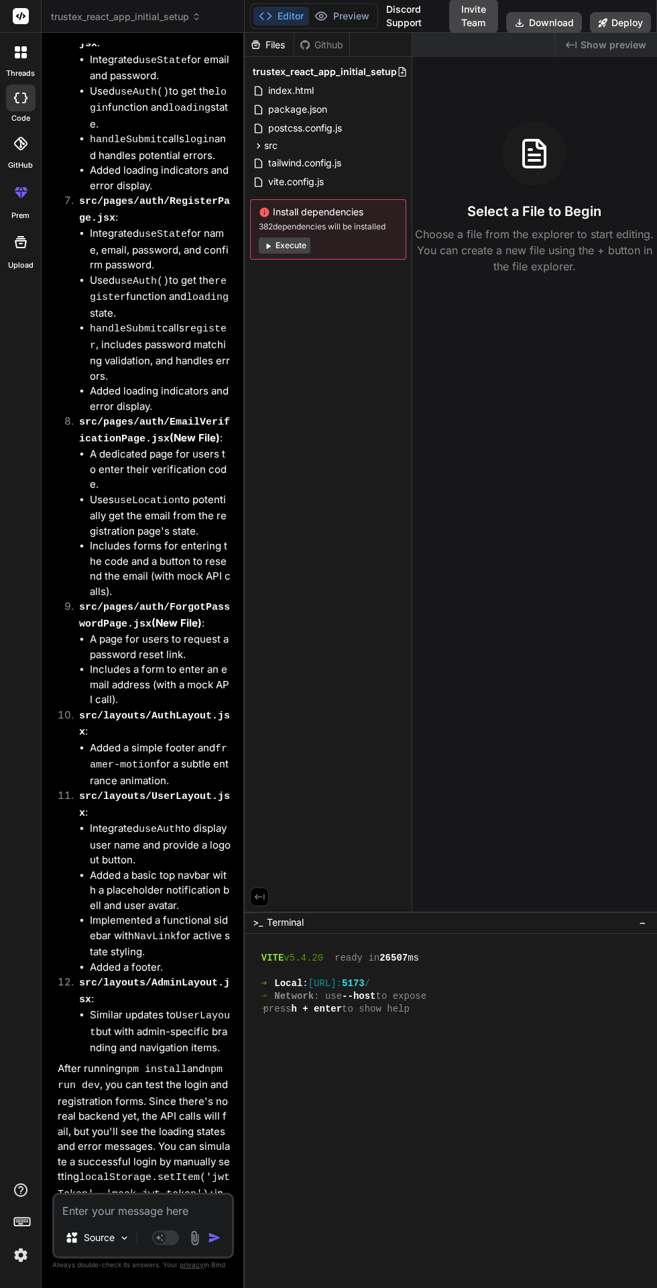
click at [345, 11] on button "Preview" at bounding box center [342, 16] width 66 height 19
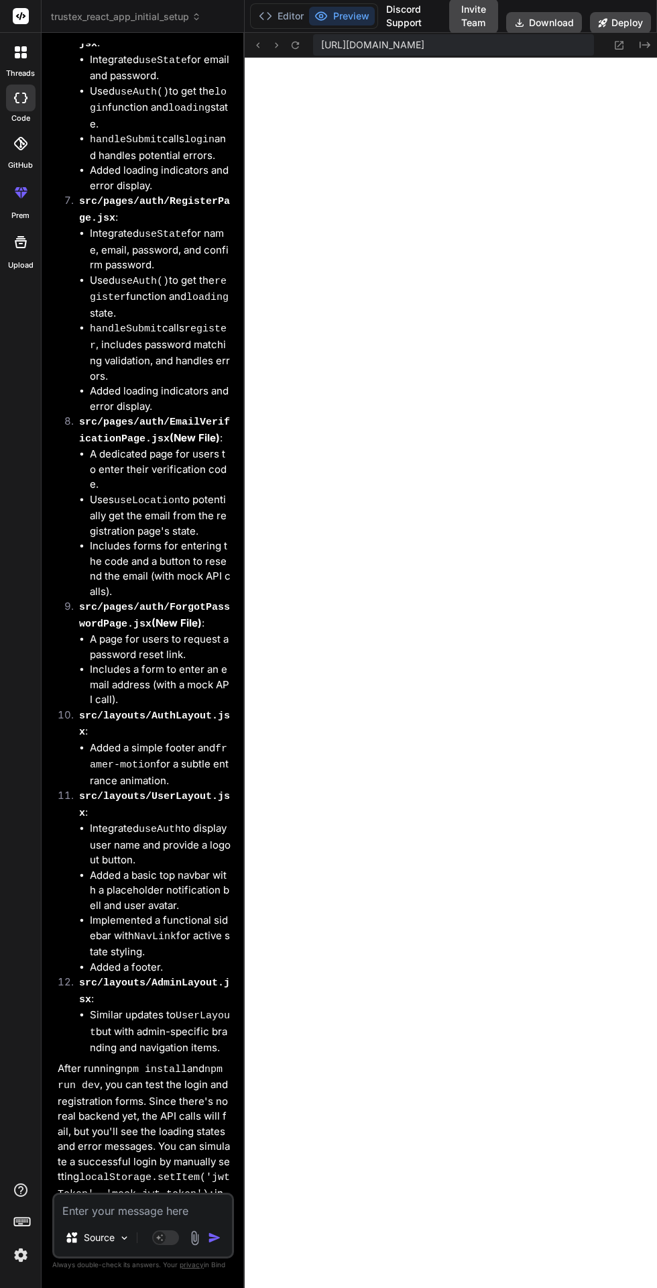
scroll to position [0, 0]
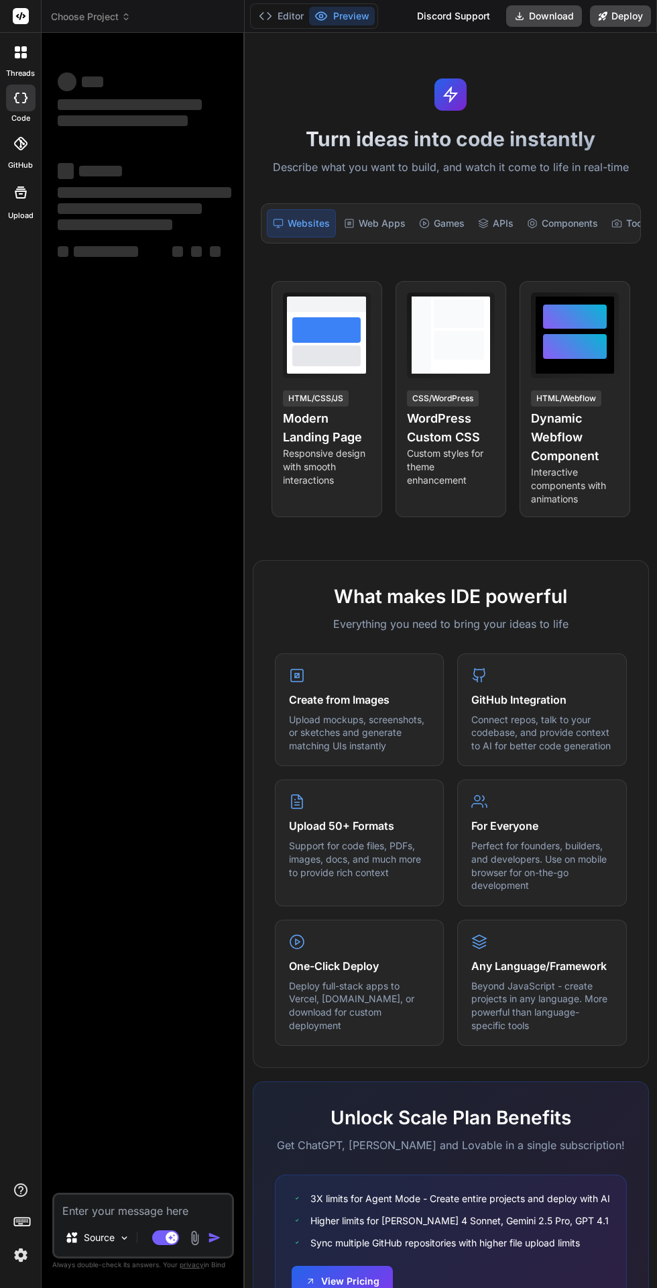
click at [165, 1238] on rect at bounding box center [165, 1237] width 27 height 15
click at [266, 11] on icon at bounding box center [265, 15] width 13 height 13
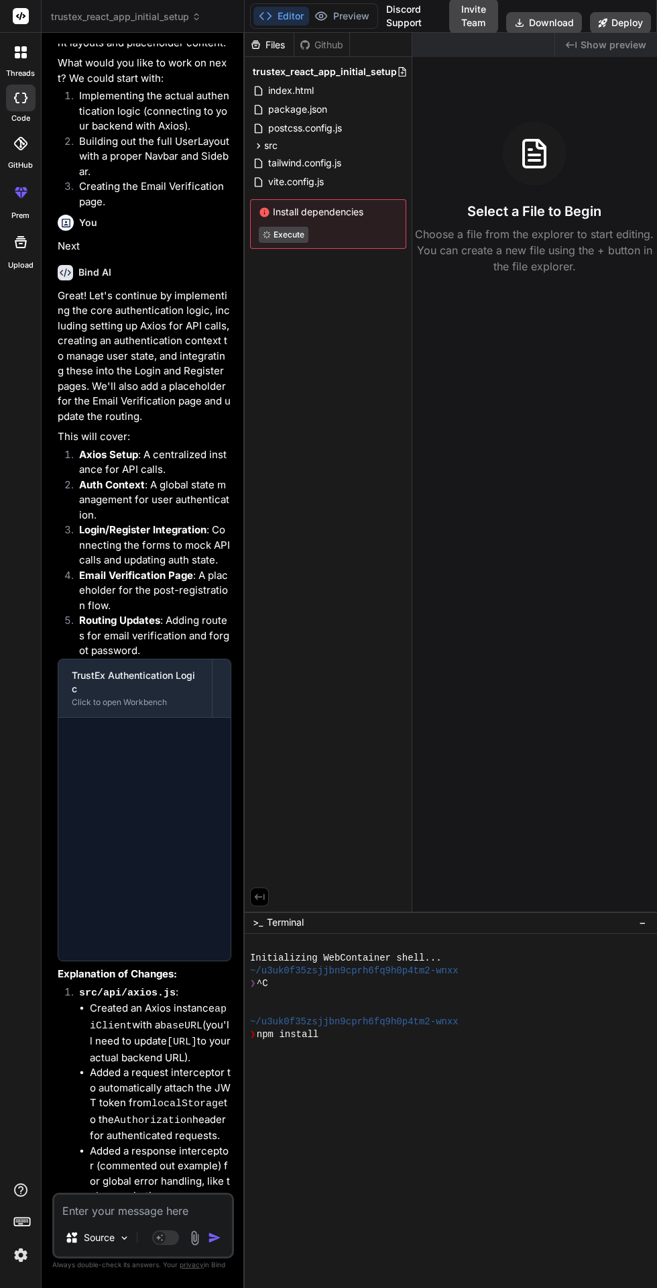
scroll to position [2096, 0]
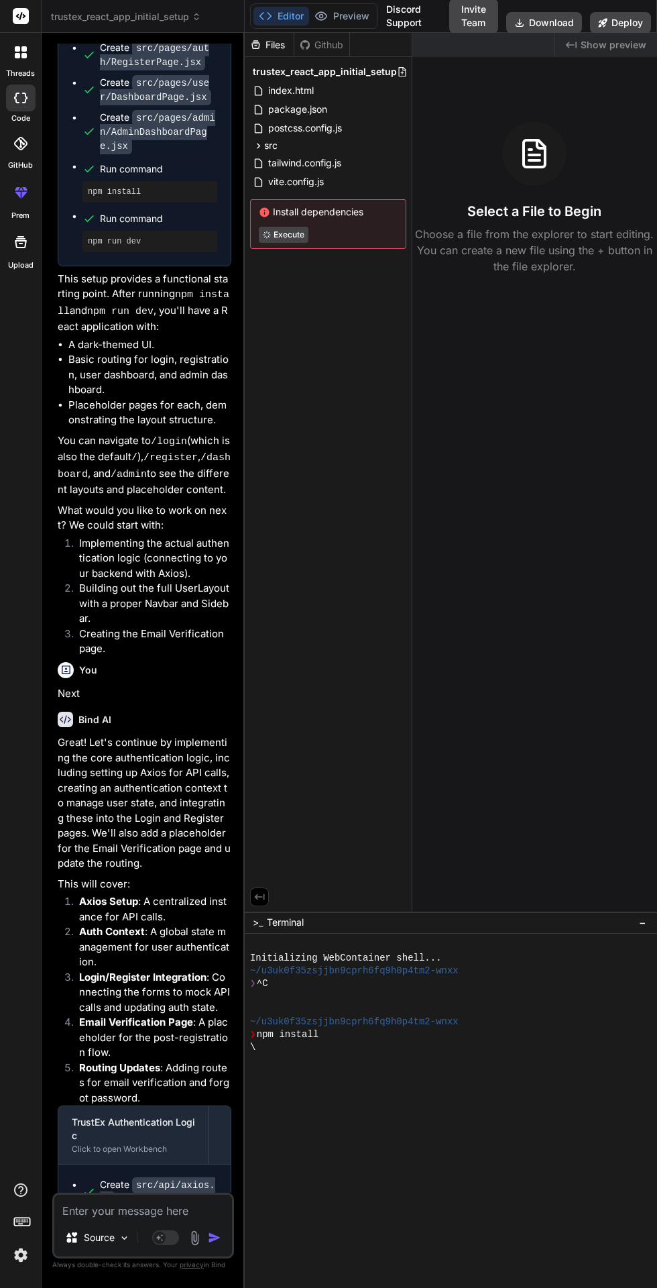
type textarea "x"
